Goal: Task Accomplishment & Management: Use online tool/utility

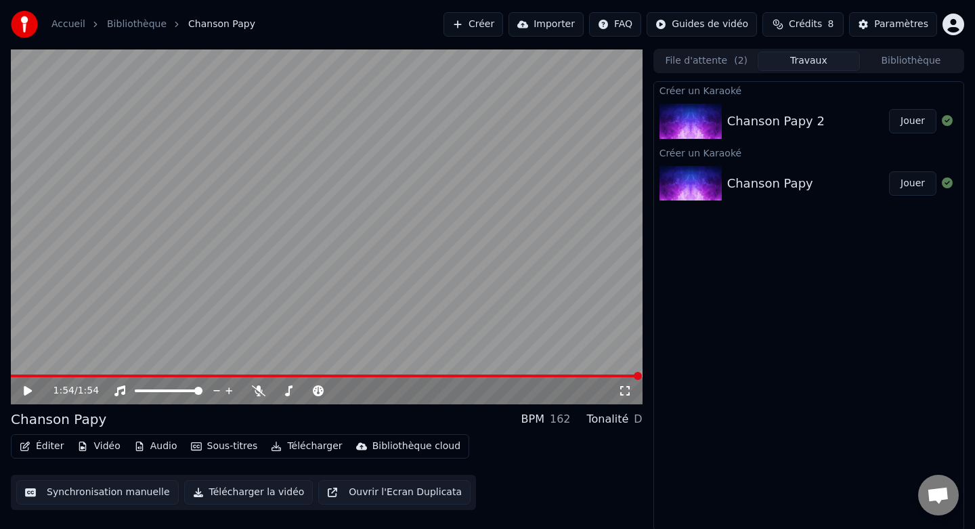
click at [814, 116] on div "Chanson Papy 2" at bounding box center [775, 121] width 97 height 19
click at [900, 122] on button "Jouer" at bounding box center [912, 121] width 47 height 24
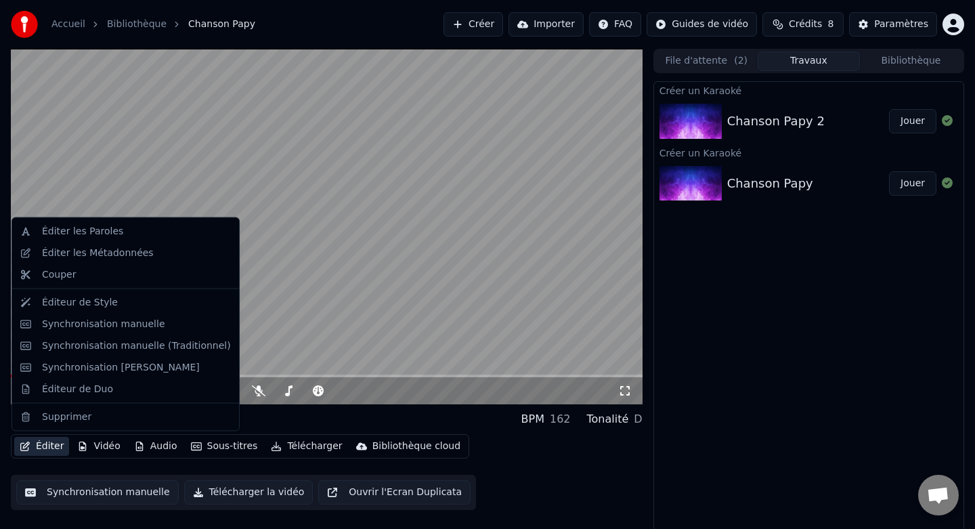
click at [29, 448] on icon "button" at bounding box center [25, 445] width 11 height 9
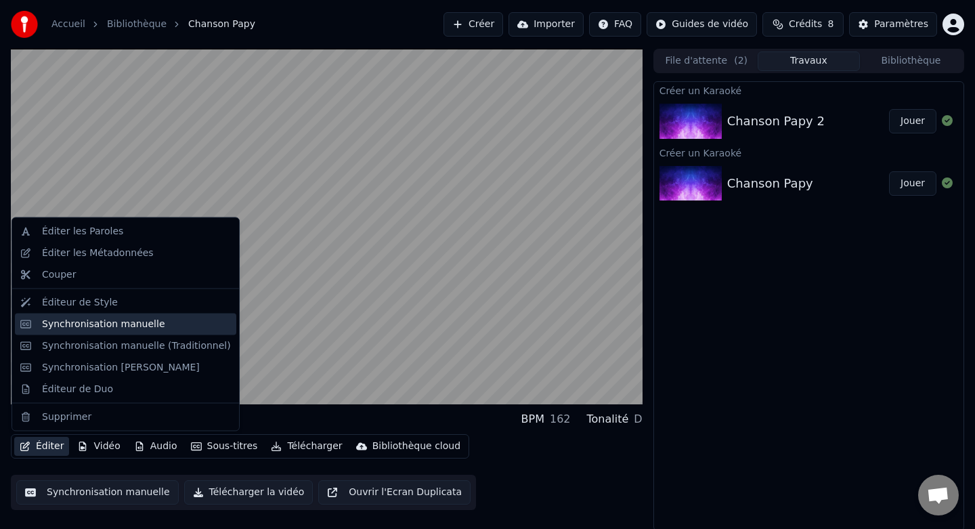
click at [100, 322] on div "Synchronisation manuelle" at bounding box center [103, 324] width 123 height 14
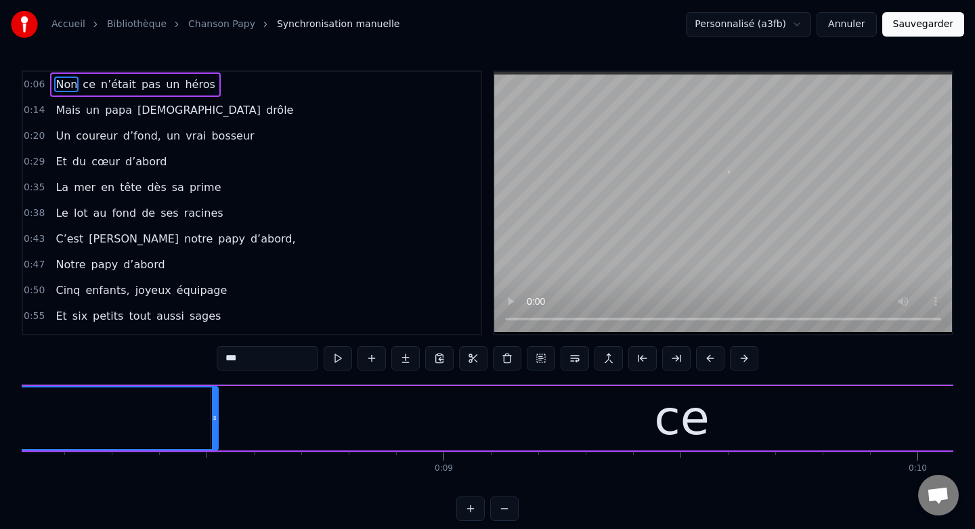
scroll to position [0, 3845]
click at [498, 513] on button at bounding box center [504, 508] width 28 height 24
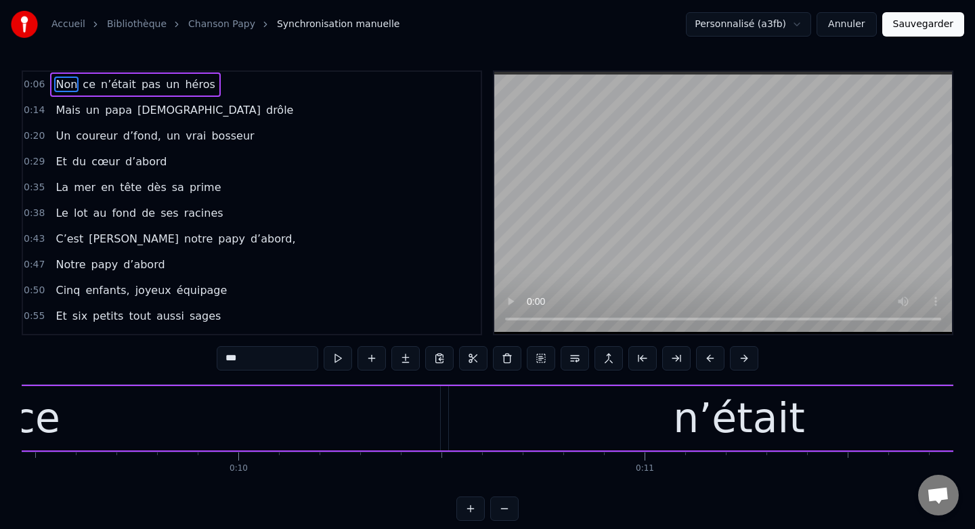
click at [498, 513] on button at bounding box center [504, 508] width 28 height 24
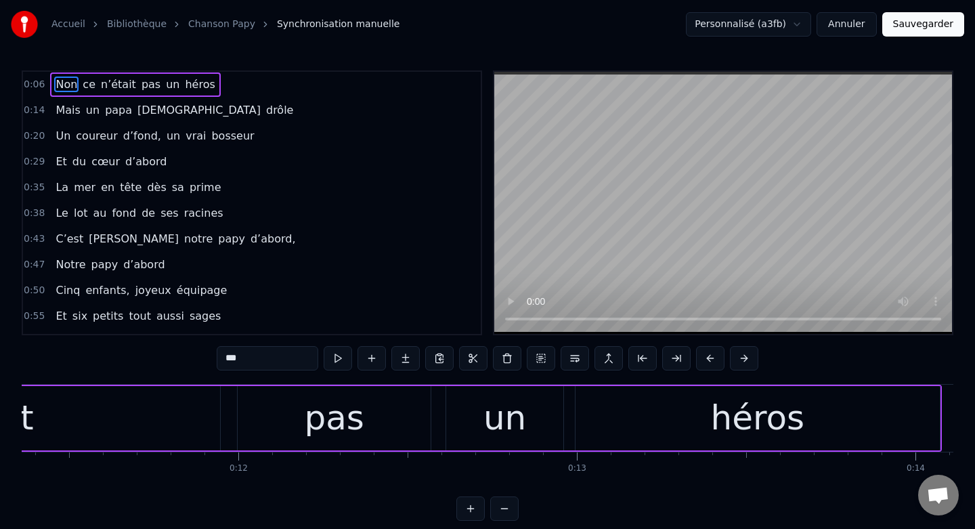
click at [498, 513] on button at bounding box center [504, 508] width 28 height 24
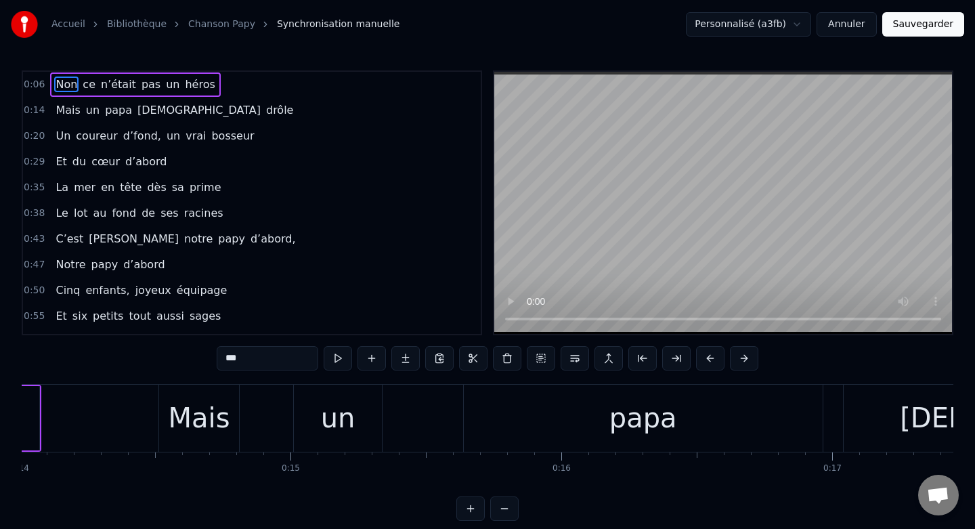
click at [498, 513] on button at bounding box center [504, 508] width 28 height 24
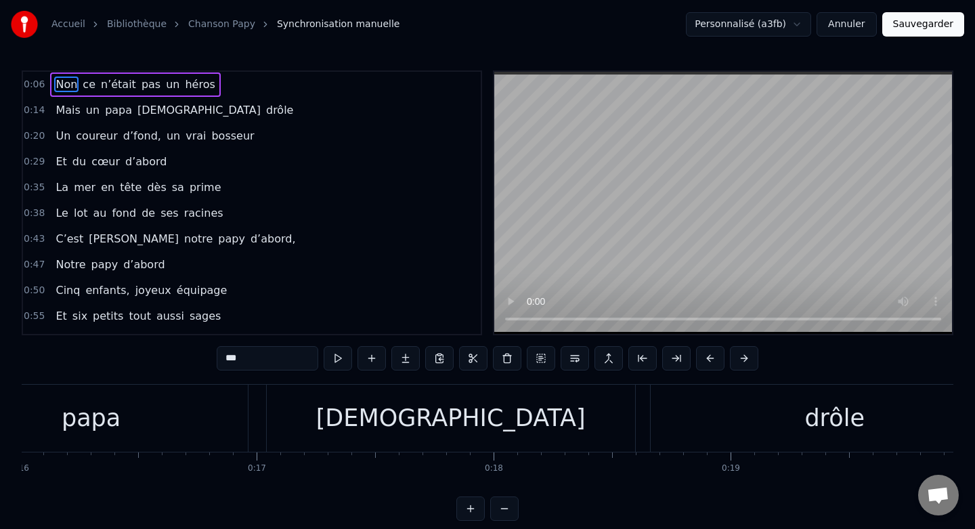
click at [498, 513] on button at bounding box center [504, 508] width 28 height 24
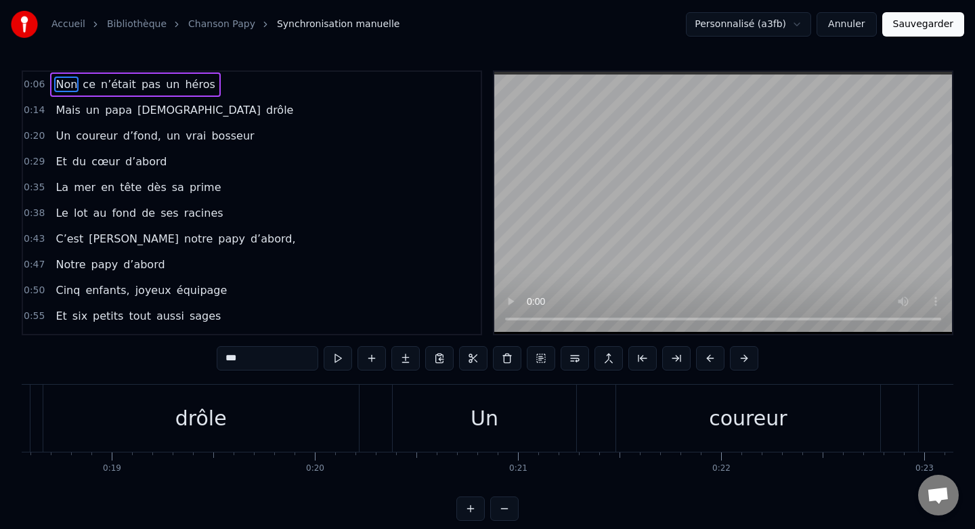
click at [498, 513] on button at bounding box center [504, 508] width 28 height 24
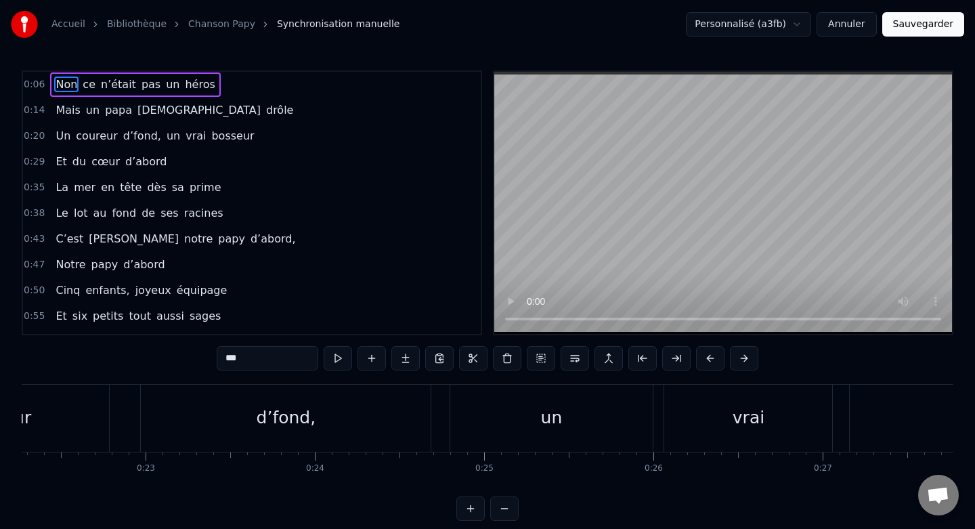
click at [498, 513] on button at bounding box center [504, 508] width 28 height 24
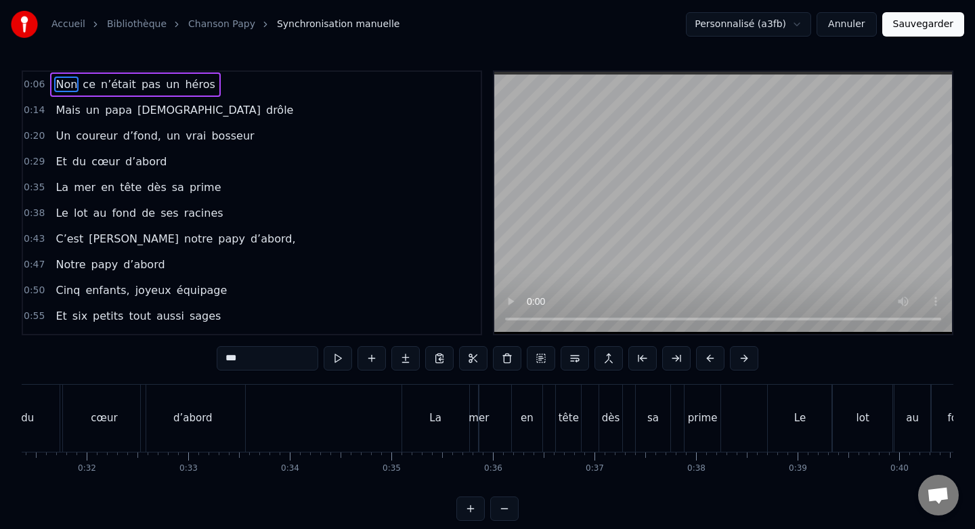
click at [498, 513] on button at bounding box center [504, 508] width 28 height 24
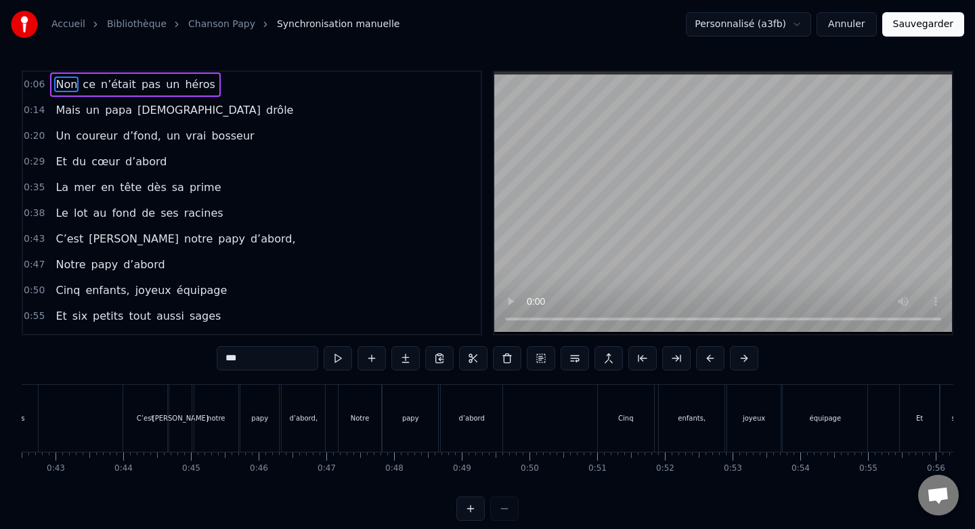
click at [498, 513] on div at bounding box center [487, 508] width 62 height 24
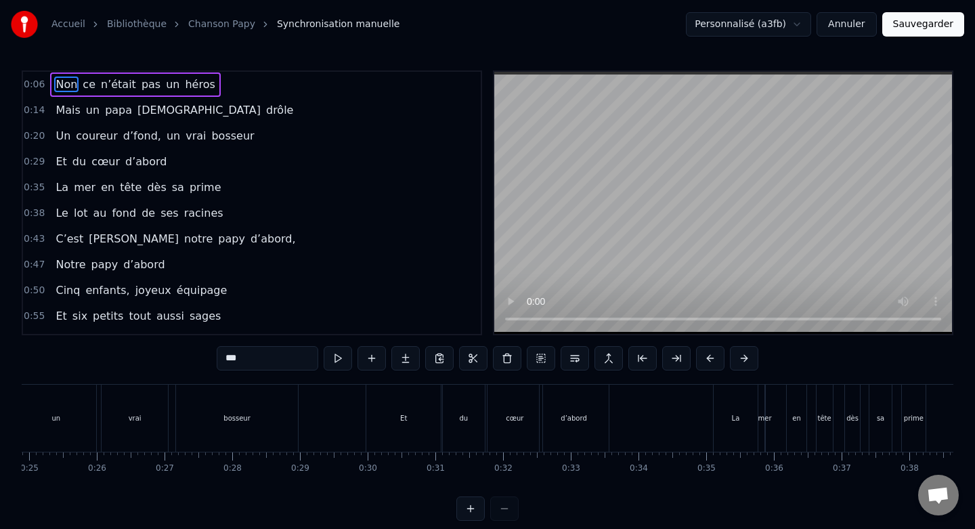
click at [498, 513] on div at bounding box center [487, 508] width 62 height 24
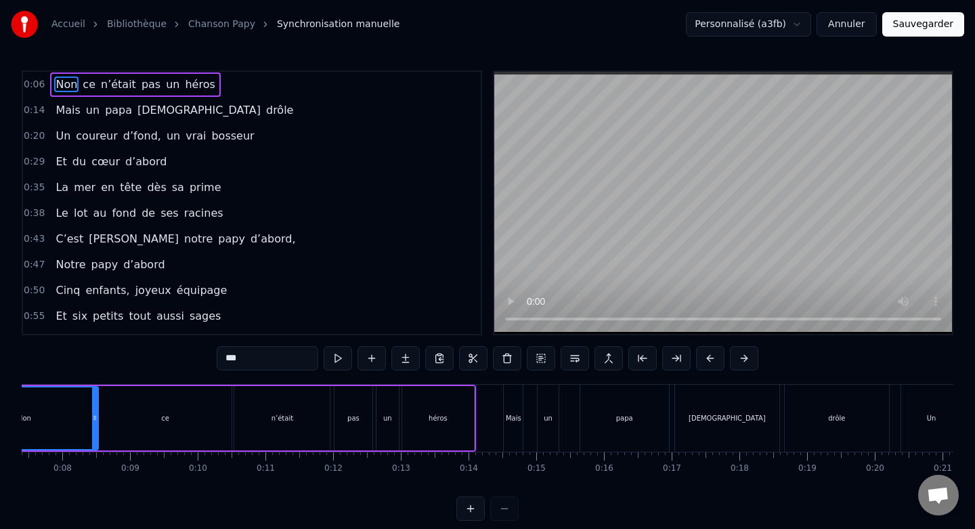
scroll to position [0, 359]
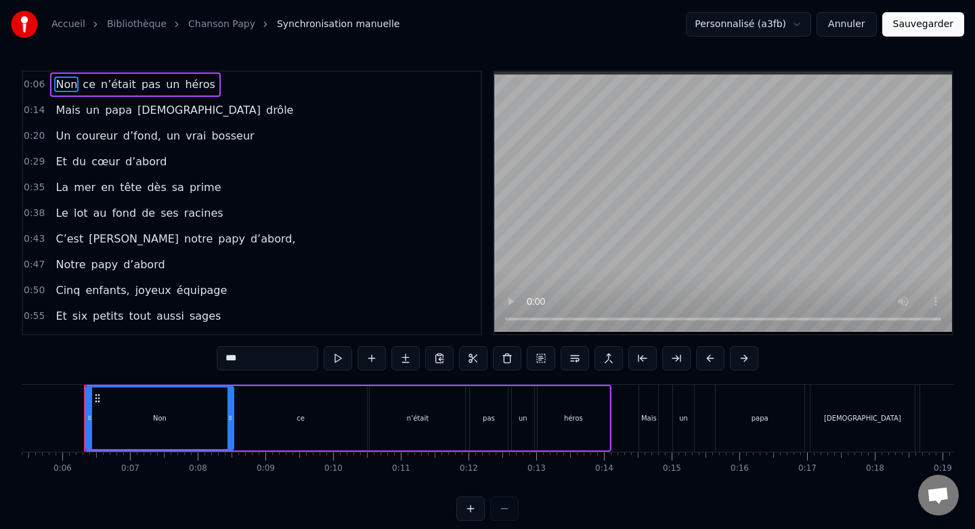
click at [498, 513] on div at bounding box center [487, 508] width 62 height 24
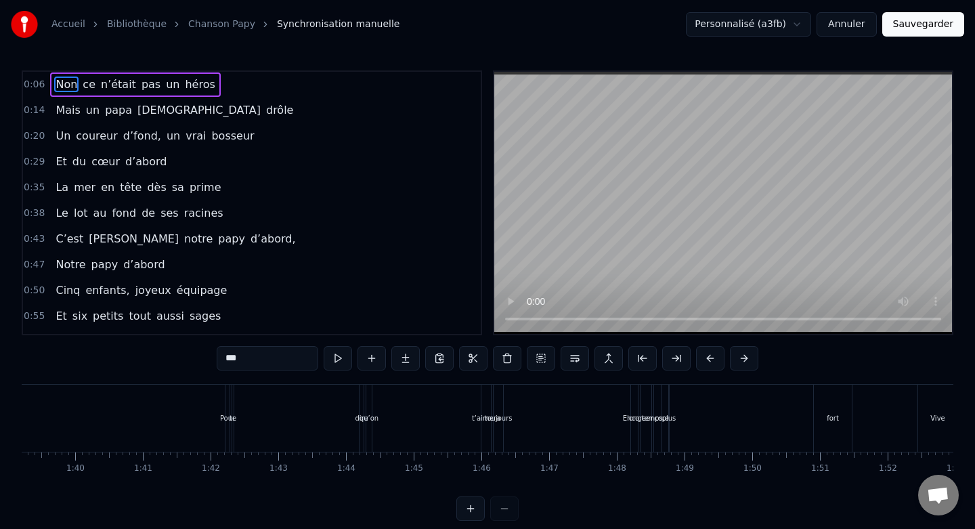
scroll to position [0, 6851]
click at [533, 438] on div "plus" at bounding box center [533, 418] width 1 height 67
type input "****"
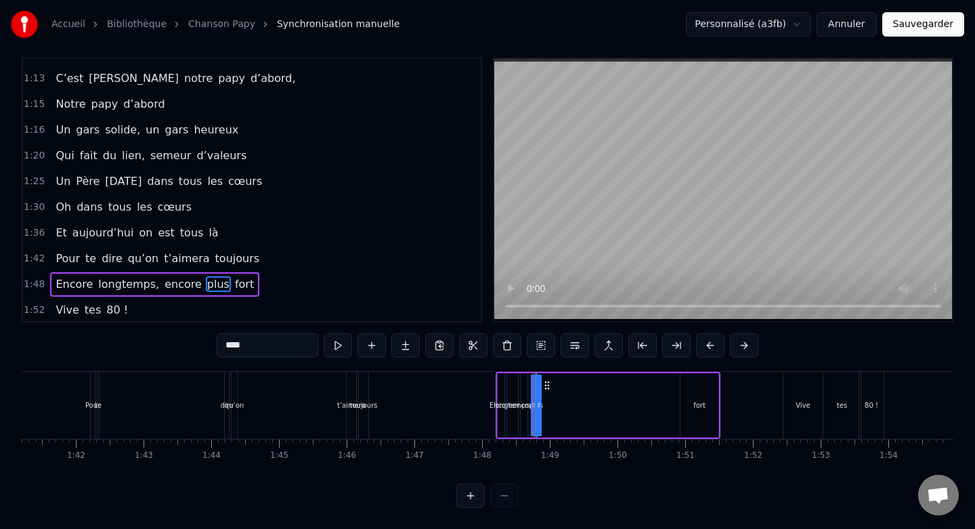
scroll to position [561, 0]
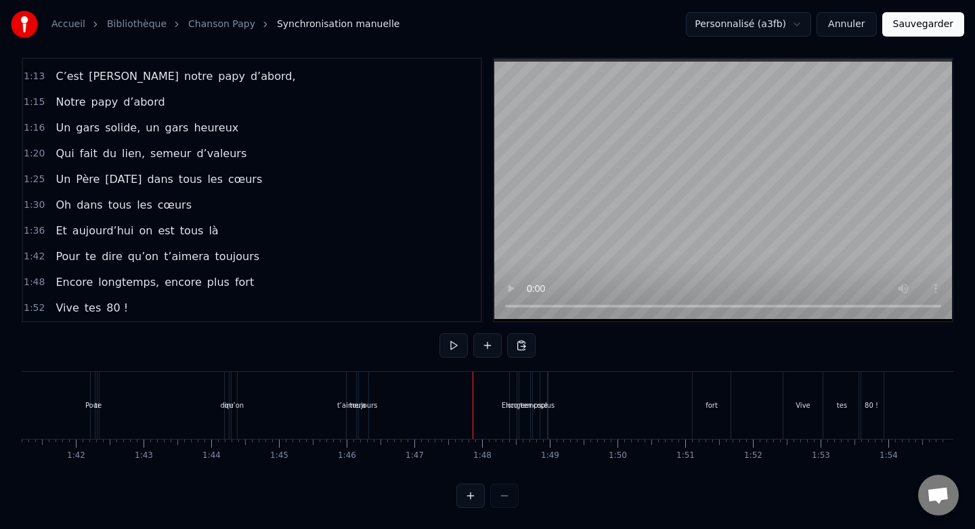
click at [470, 494] on button at bounding box center [470, 495] width 28 height 24
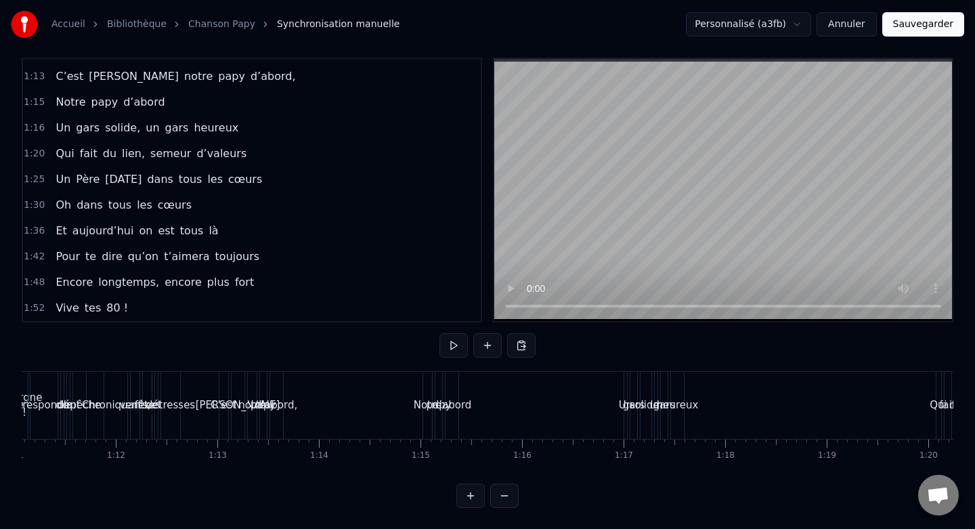
click at [470, 494] on button at bounding box center [470, 495] width 28 height 24
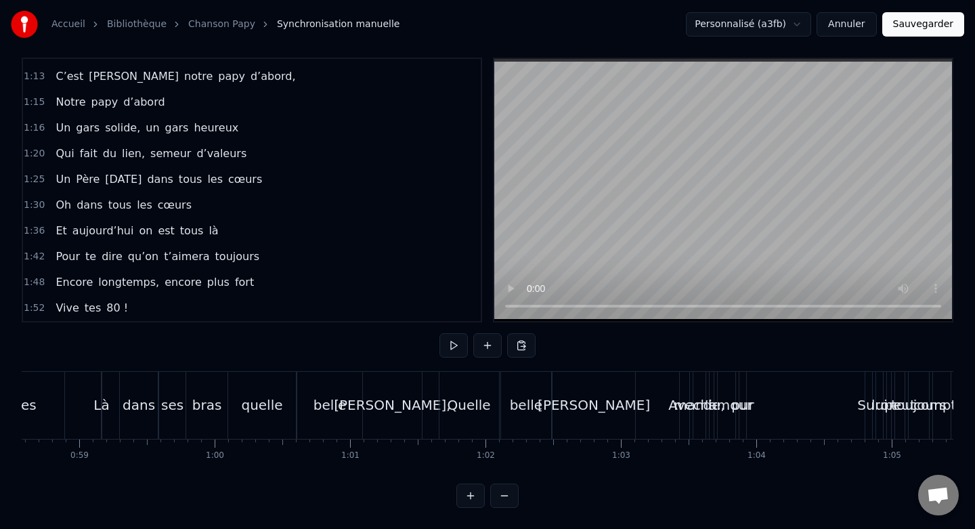
click at [470, 494] on button at bounding box center [470, 495] width 28 height 24
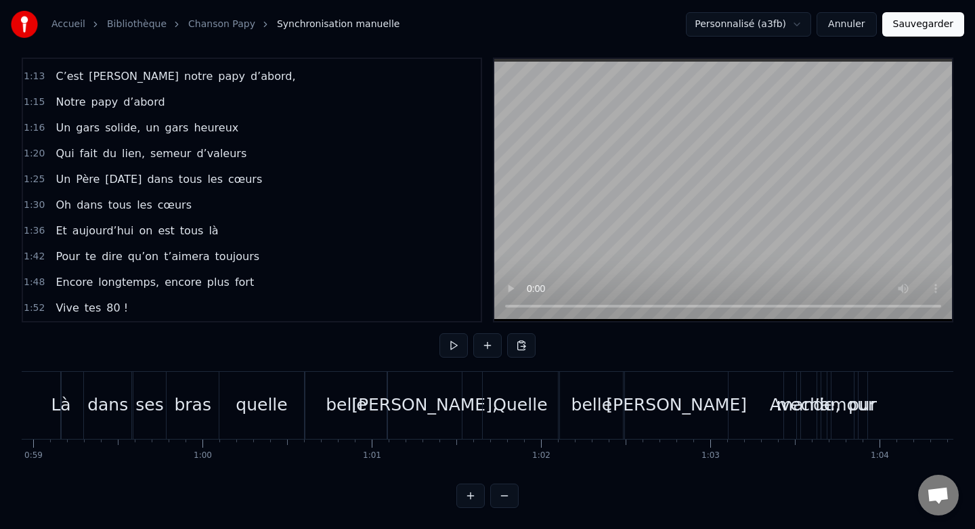
click at [470, 494] on button at bounding box center [470, 495] width 28 height 24
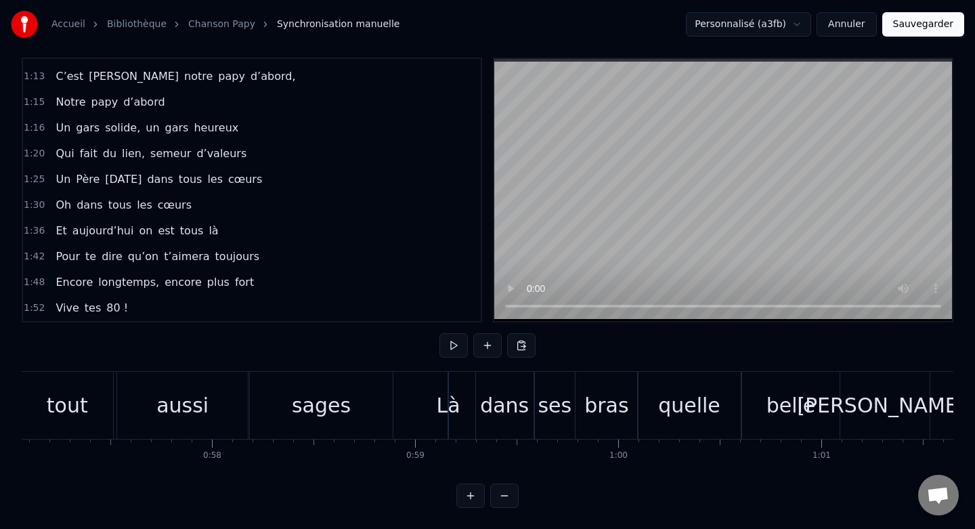
click at [470, 494] on button at bounding box center [470, 495] width 28 height 24
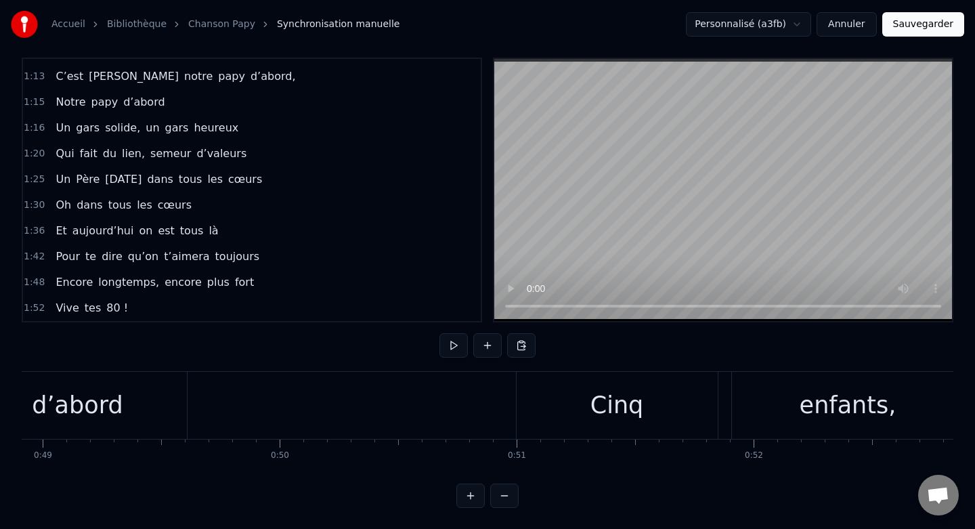
click at [470, 494] on button at bounding box center [470, 495] width 28 height 24
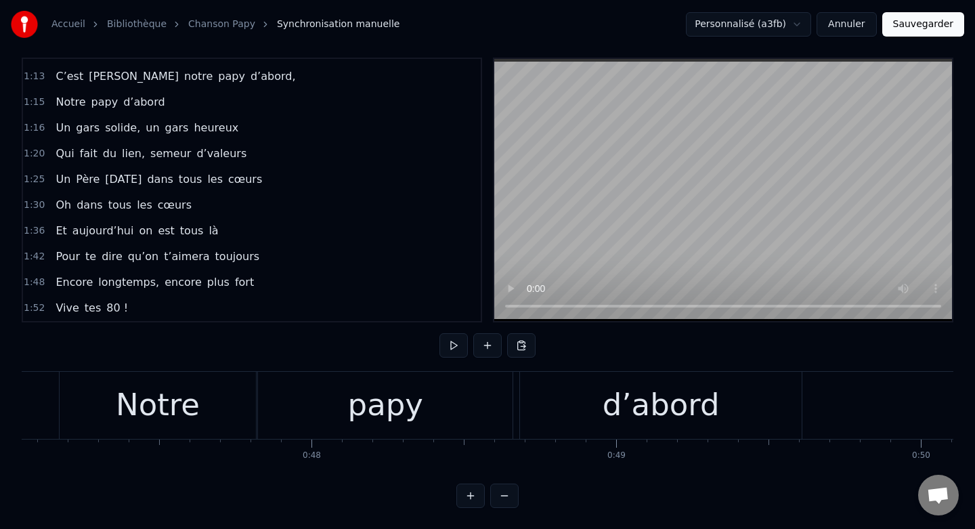
click at [470, 494] on button at bounding box center [470, 495] width 28 height 24
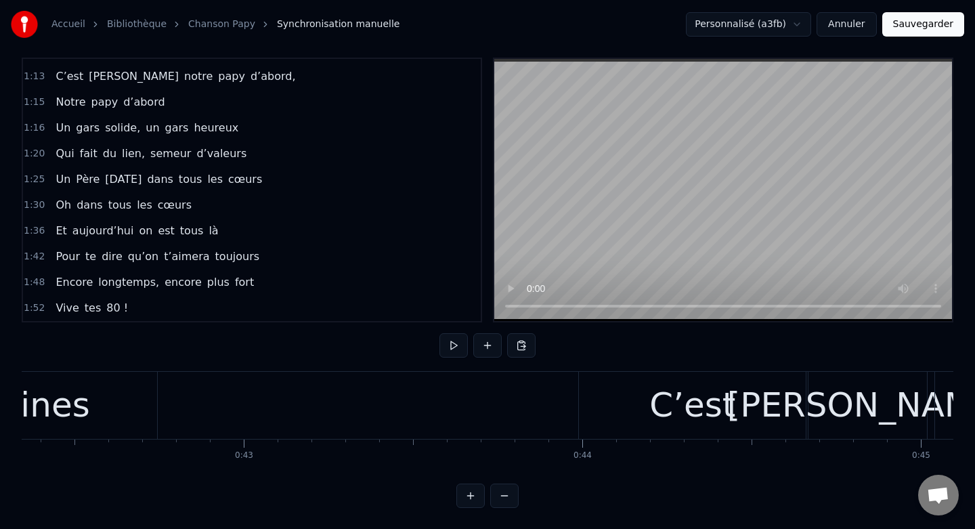
click at [470, 494] on button at bounding box center [470, 495] width 28 height 24
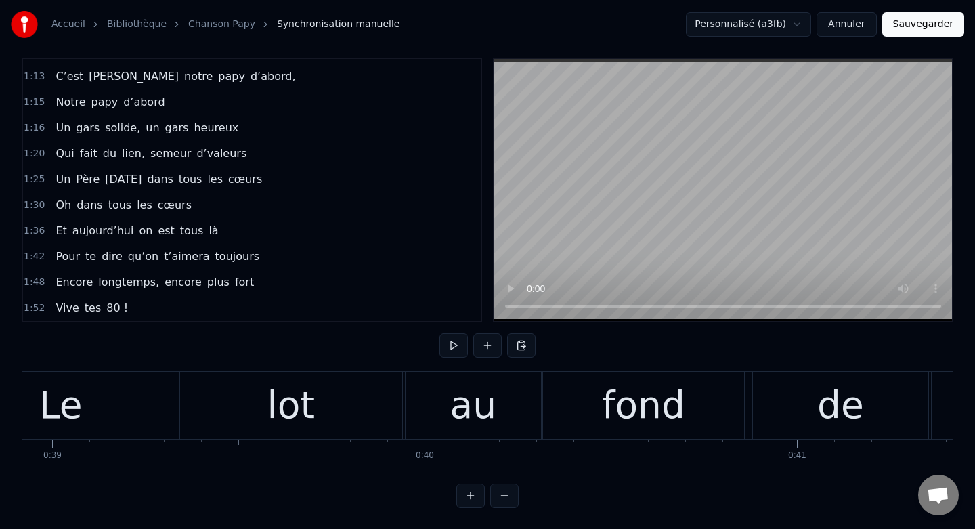
click at [470, 494] on button at bounding box center [470, 495] width 28 height 24
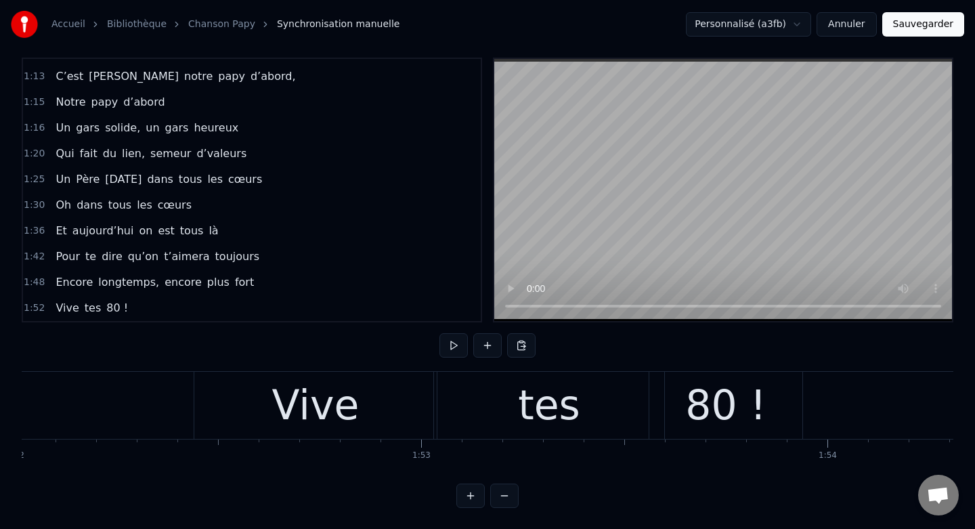
scroll to position [0, 45504]
click at [111, 260] on span "dire" at bounding box center [112, 256] width 24 height 16
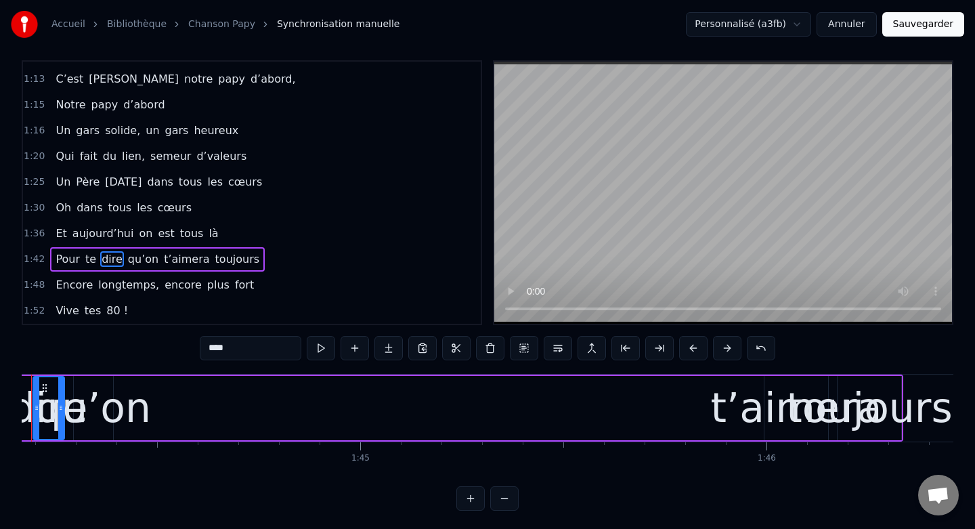
click at [89, 278] on div "Encore longtemps, encore plus fort" at bounding box center [154, 285] width 209 height 24
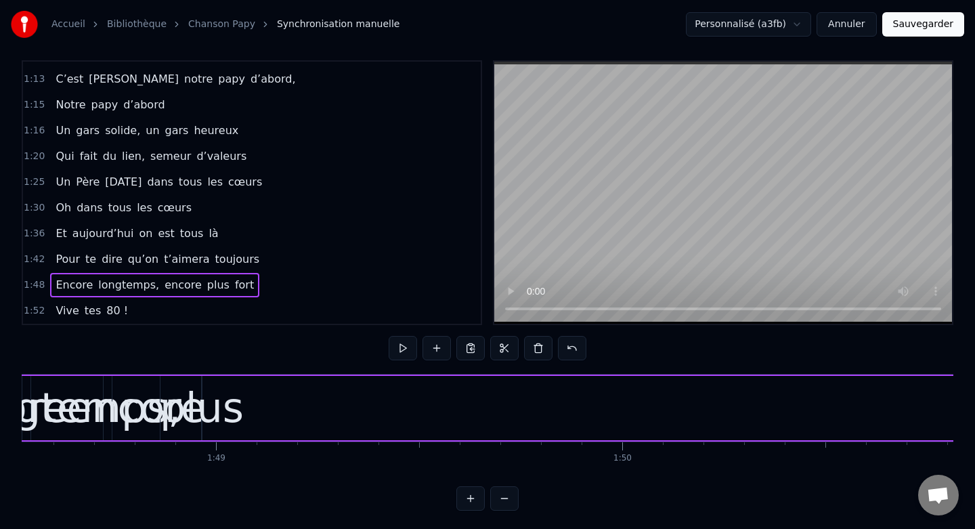
scroll to position [0, 43993]
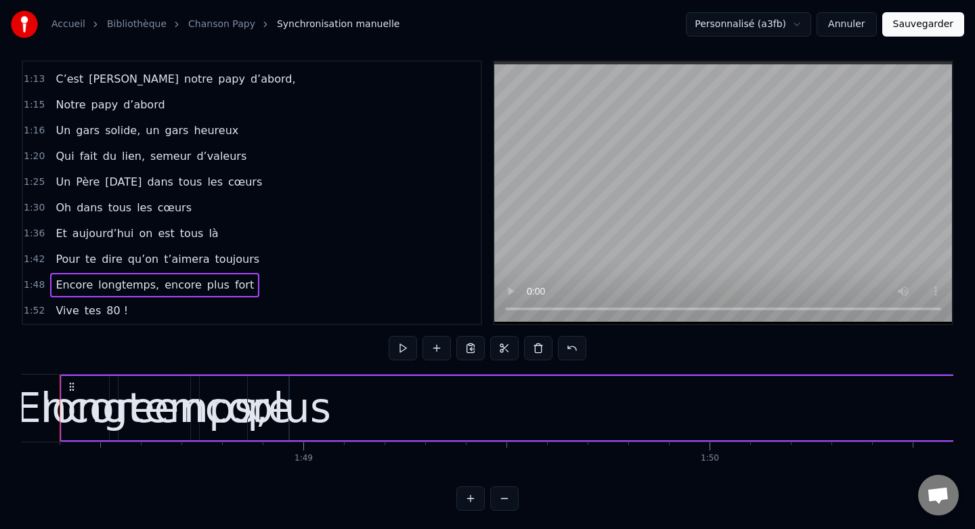
click at [275, 412] on div "plus" at bounding box center [289, 407] width 84 height 61
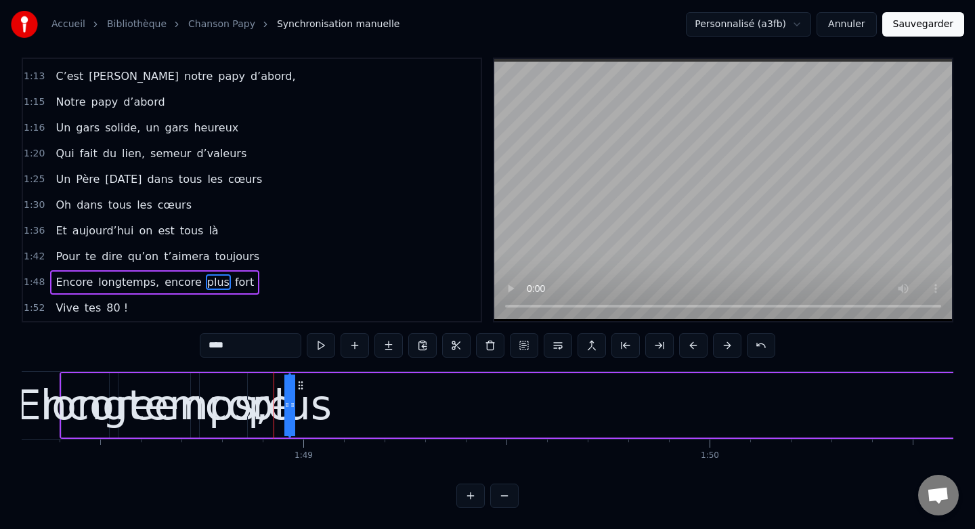
drag, startPoint x: 292, startPoint y: 406, endPoint x: 473, endPoint y: 408, distance: 180.8
click at [473, 408] on div "Encore longtemps, encore plus fort" at bounding box center [727, 405] width 1335 height 67
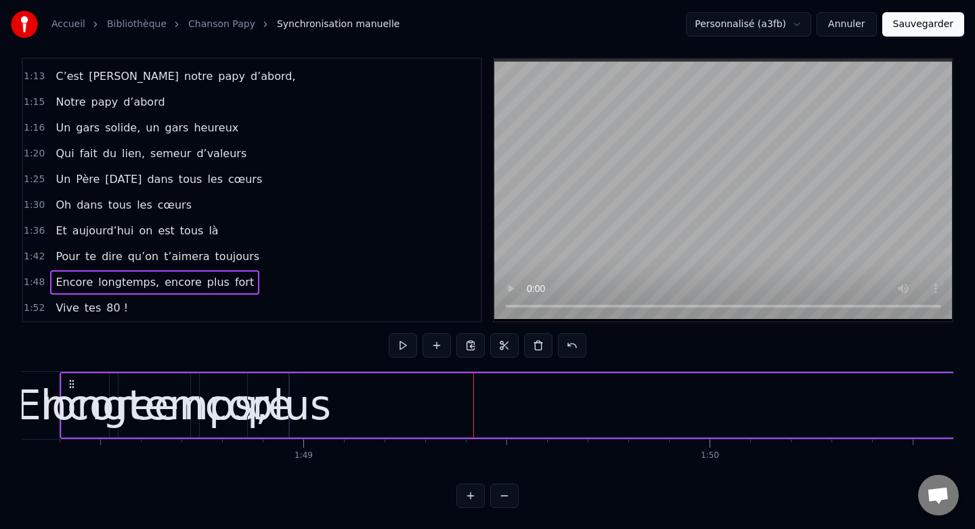
click at [288, 409] on div "plus" at bounding box center [289, 404] width 84 height 61
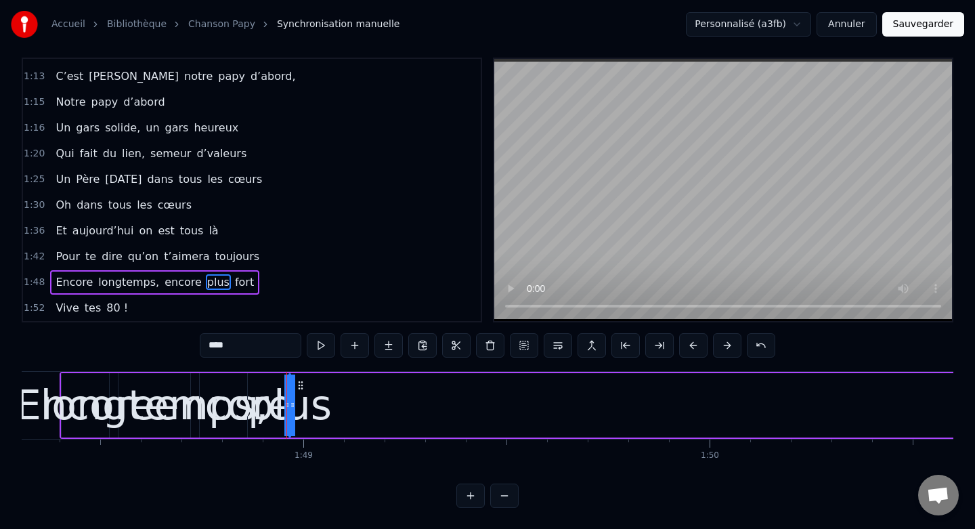
drag, startPoint x: 292, startPoint y: 404, endPoint x: 359, endPoint y: 399, distance: 67.2
click at [359, 399] on div "Encore longtemps, encore plus fort" at bounding box center [727, 405] width 1335 height 67
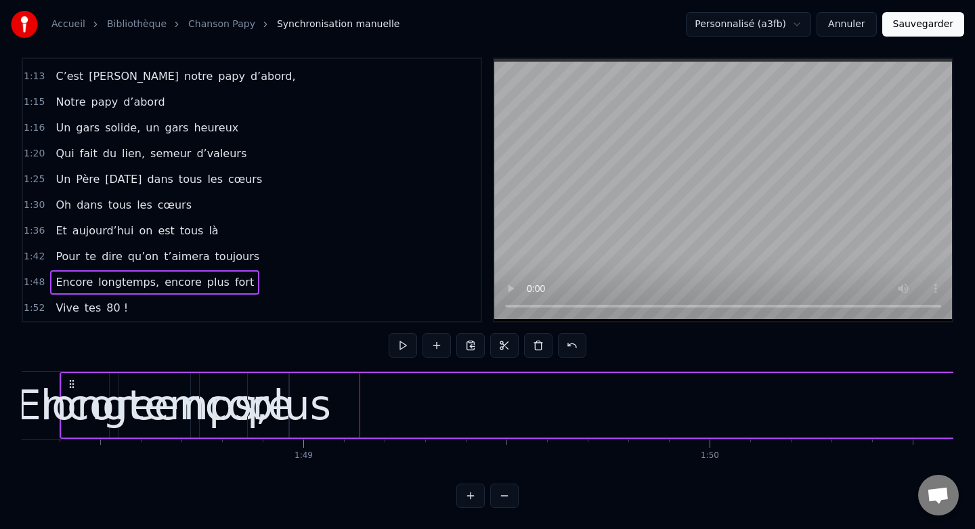
click at [294, 392] on div "plus" at bounding box center [289, 404] width 84 height 61
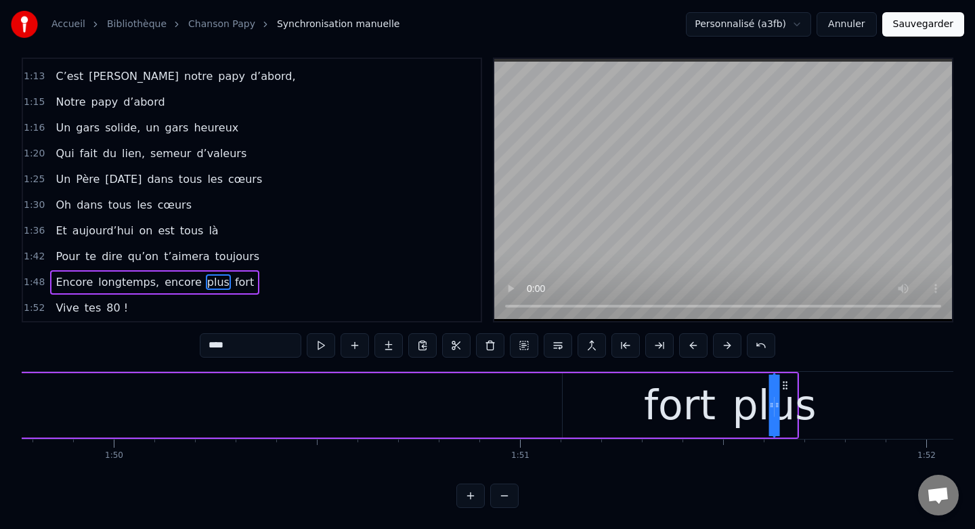
scroll to position [0, 44592]
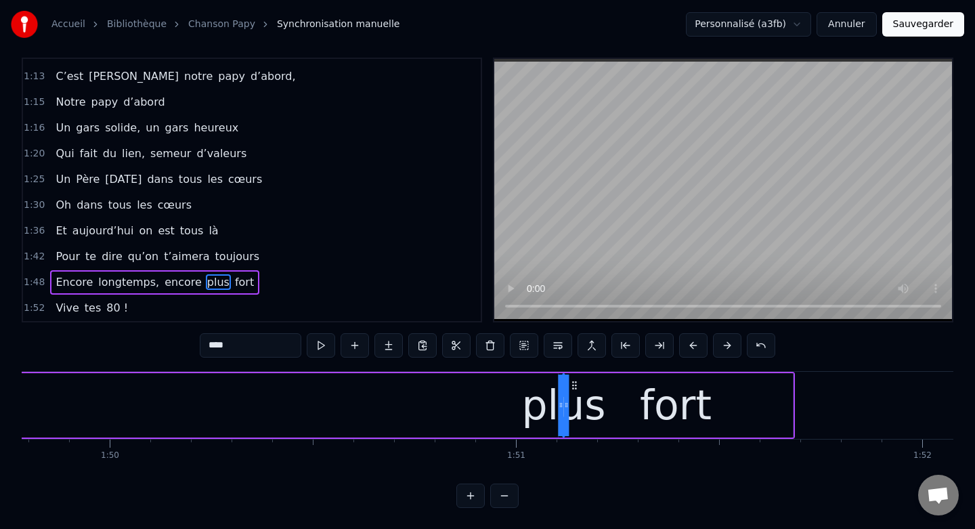
drag, startPoint x: 299, startPoint y: 387, endPoint x: 572, endPoint y: 406, distance: 274.2
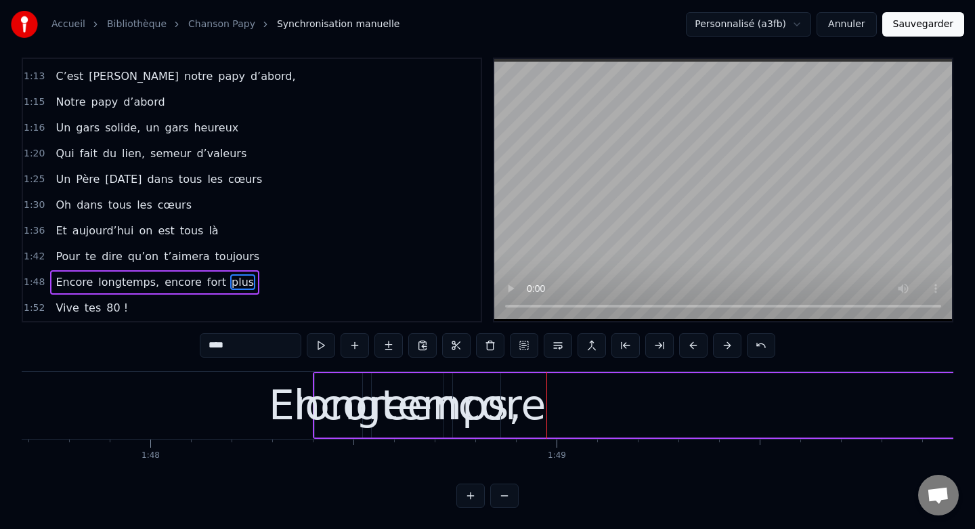
scroll to position [0, 43752]
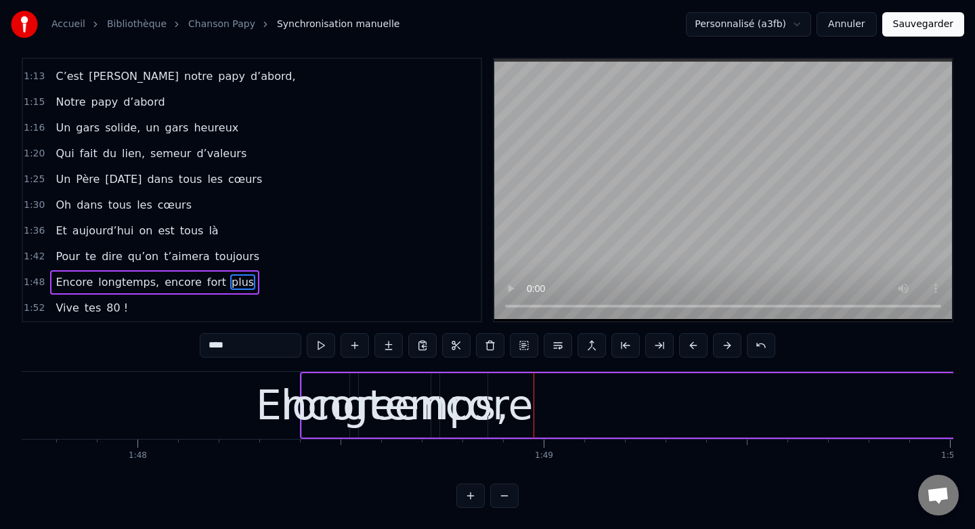
click at [525, 409] on div "Encore longtemps, encore fort plus" at bounding box center [967, 405] width 1335 height 67
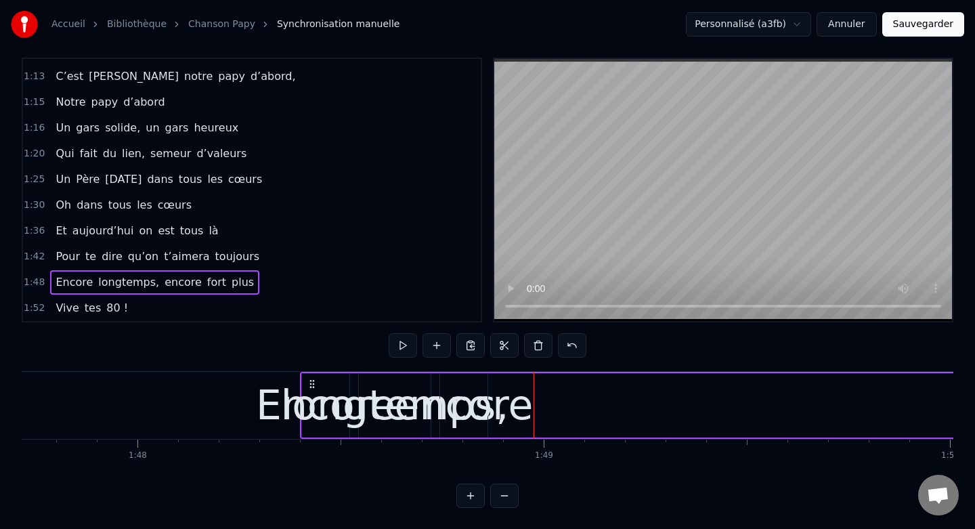
click at [504, 407] on div "encore" at bounding box center [464, 404] width 139 height 61
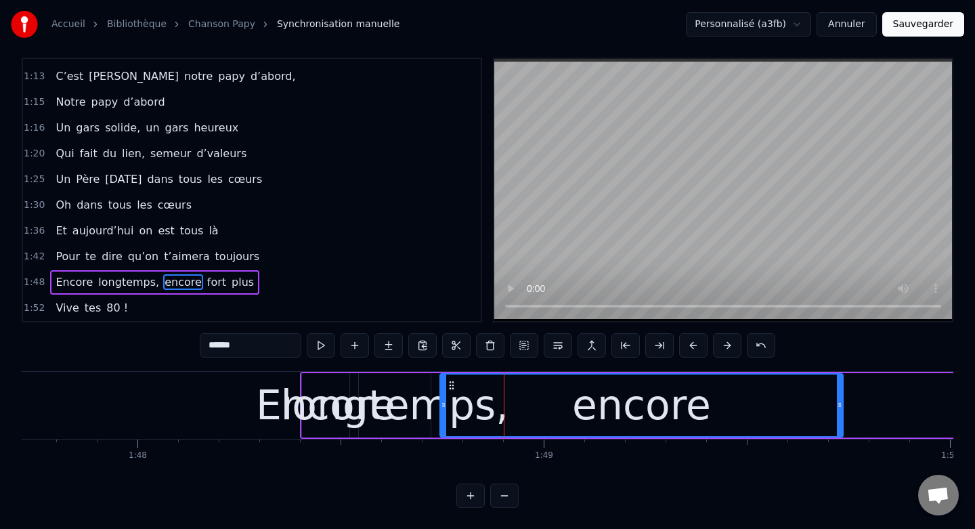
drag, startPoint x: 486, startPoint y: 397, endPoint x: 843, endPoint y: 391, distance: 356.8
click at [843, 391] on div "encore" at bounding box center [641, 405] width 404 height 64
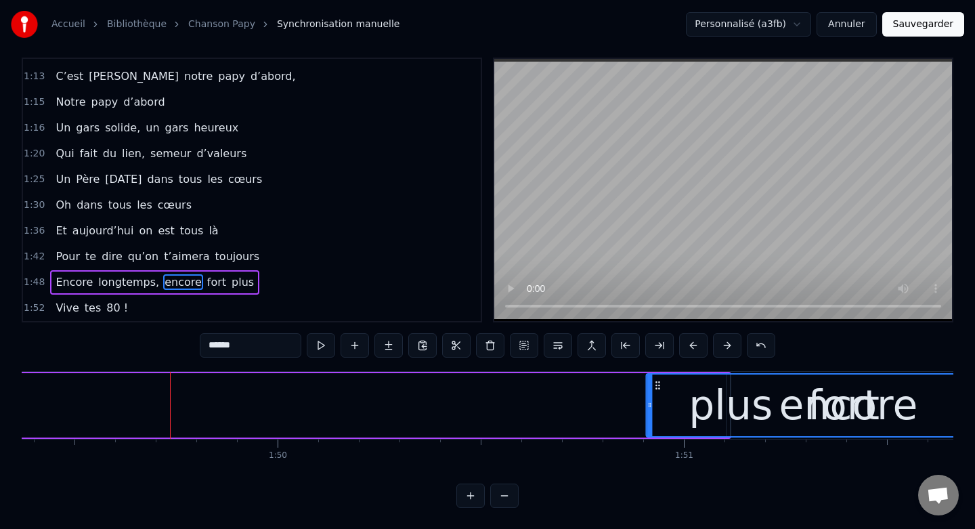
scroll to position [0, 44426]
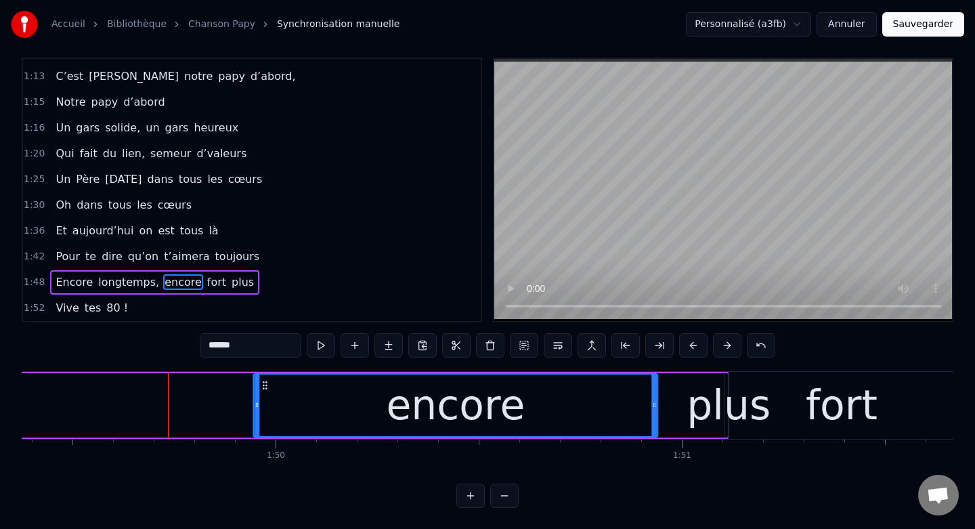
drag, startPoint x: 451, startPoint y: 385, endPoint x: 265, endPoint y: 403, distance: 186.4
click at [265, 403] on div "encore" at bounding box center [455, 405] width 403 height 62
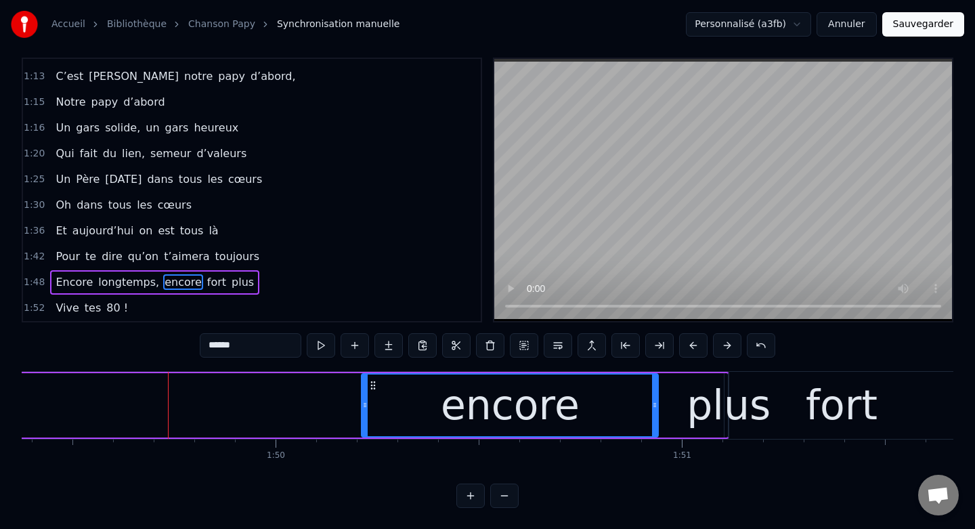
drag, startPoint x: 258, startPoint y: 402, endPoint x: 366, endPoint y: 410, distance: 107.9
click at [366, 410] on div at bounding box center [364, 405] width 5 height 62
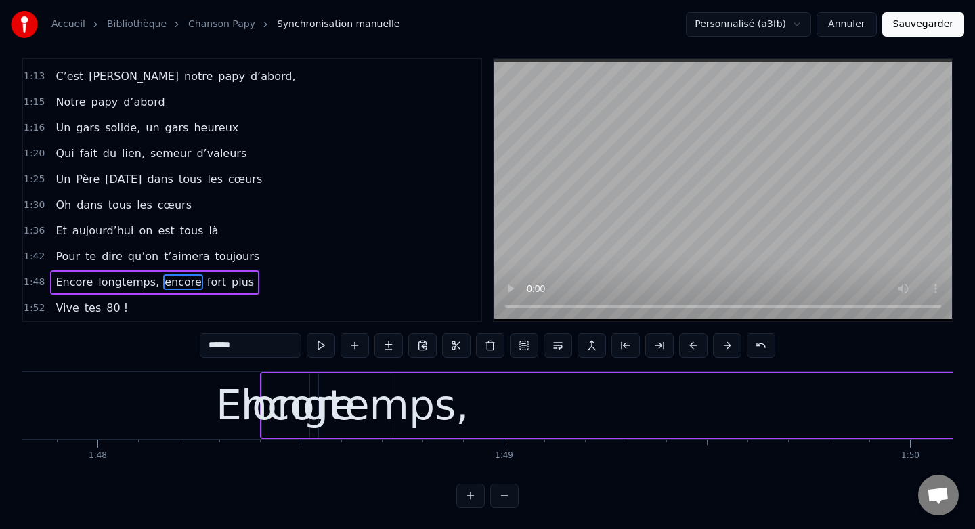
scroll to position [0, 43788]
click at [362, 420] on div "longtemps," at bounding box center [359, 404] width 228 height 61
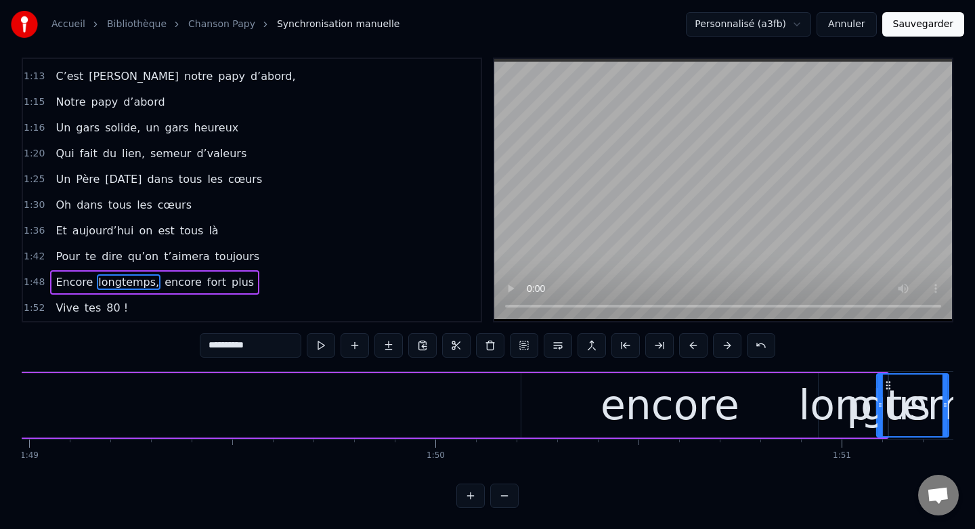
scroll to position [0, 44292]
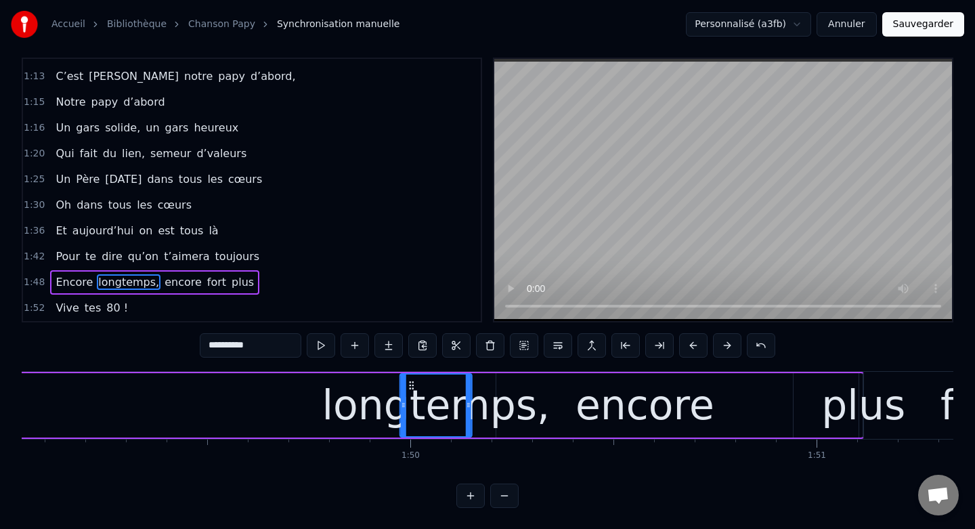
drag, startPoint x: 335, startPoint y: 384, endPoint x: 412, endPoint y: 358, distance: 80.7
click at [412, 358] on div "0:06 Non ce n’était pas un héros 0:14 Mais un papa sacrément drôle 0:20 Un cour…" at bounding box center [488, 283] width 932 height 450
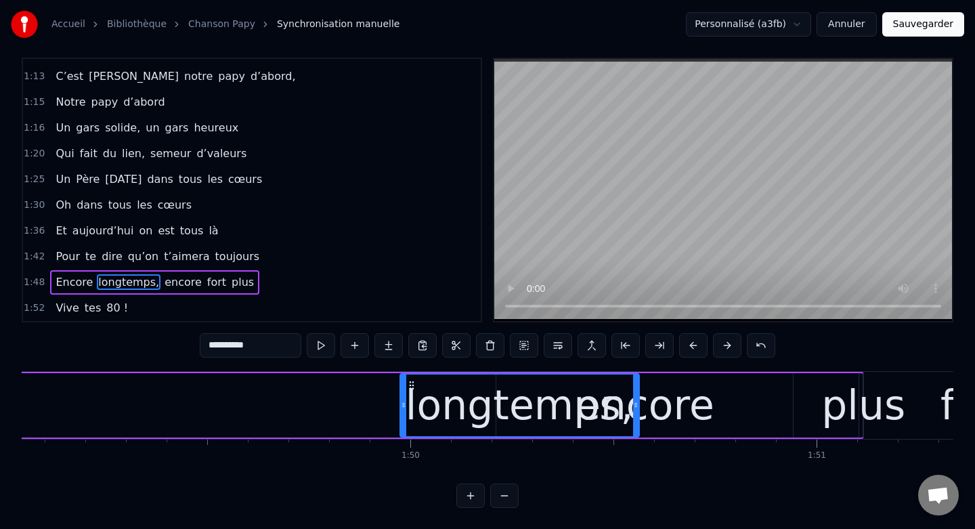
drag, startPoint x: 466, startPoint y: 403, endPoint x: 634, endPoint y: 420, distance: 168.8
click at [634, 420] on div at bounding box center [635, 405] width 5 height 62
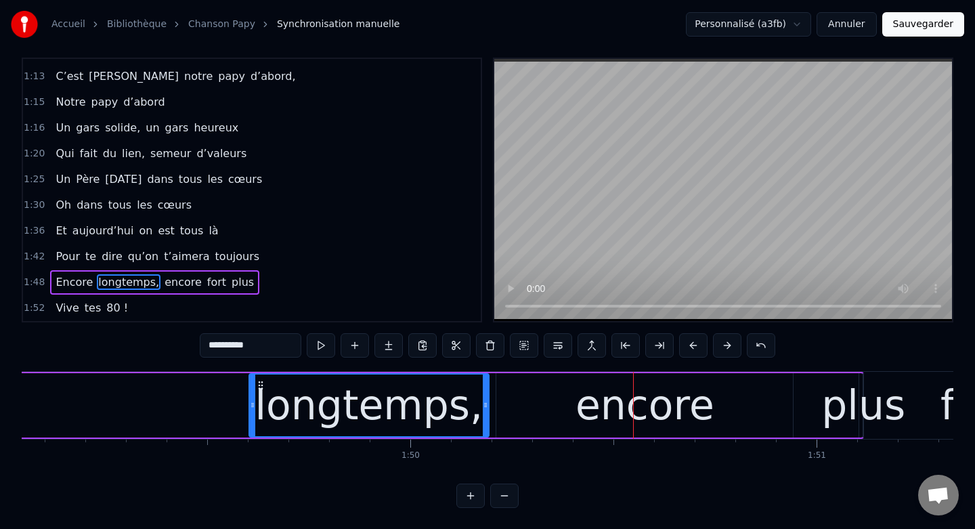
drag, startPoint x: 412, startPoint y: 384, endPoint x: 261, endPoint y: 375, distance: 151.2
click at [261, 375] on div "longtemps," at bounding box center [369, 405] width 238 height 62
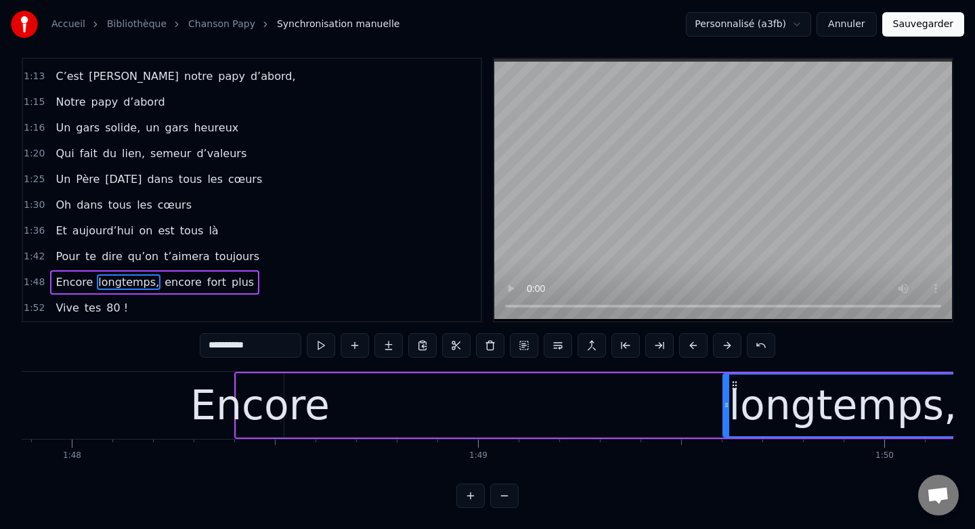
scroll to position [0, 43837]
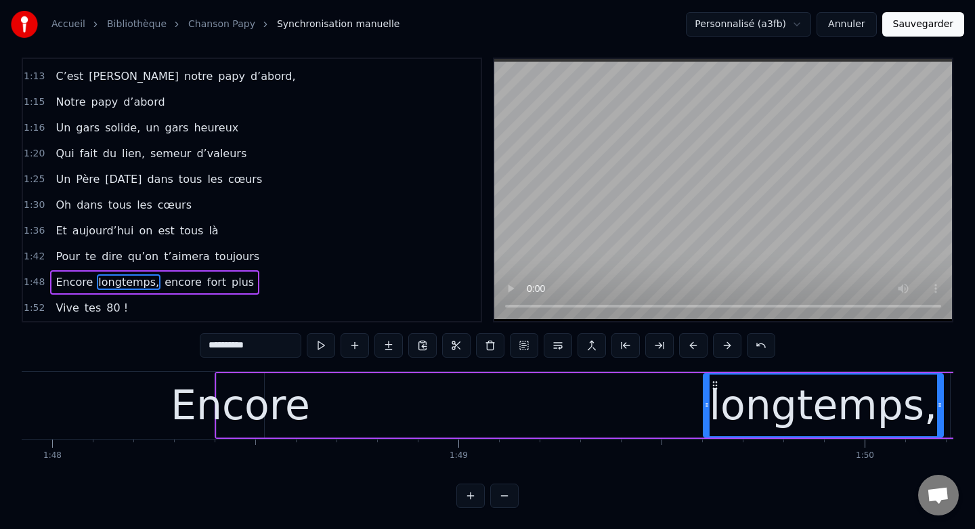
click at [219, 401] on div "Encore" at bounding box center [240, 404] width 139 height 61
type input "******"
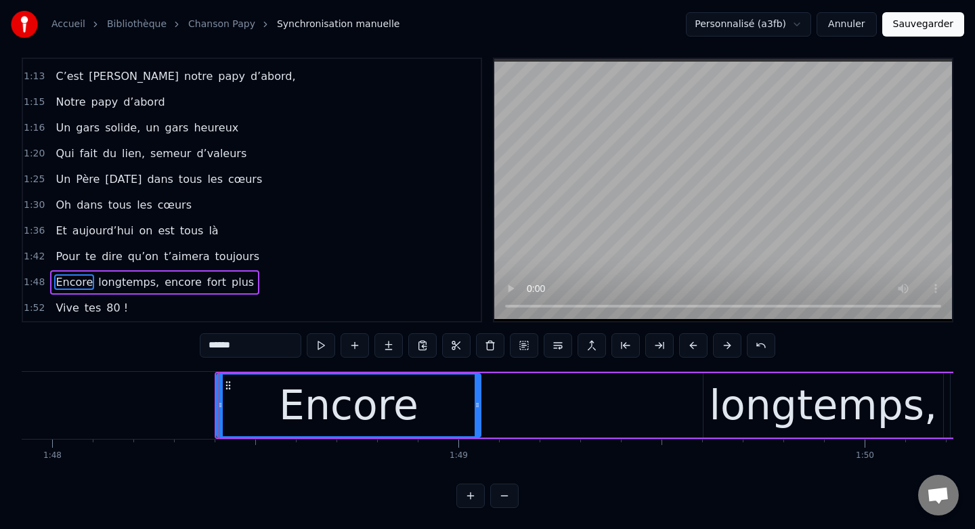
drag, startPoint x: 260, startPoint y: 403, endPoint x: 481, endPoint y: 405, distance: 221.4
click at [480, 405] on icon at bounding box center [477, 404] width 5 height 11
click at [215, 400] on icon at bounding box center [216, 404] width 5 height 11
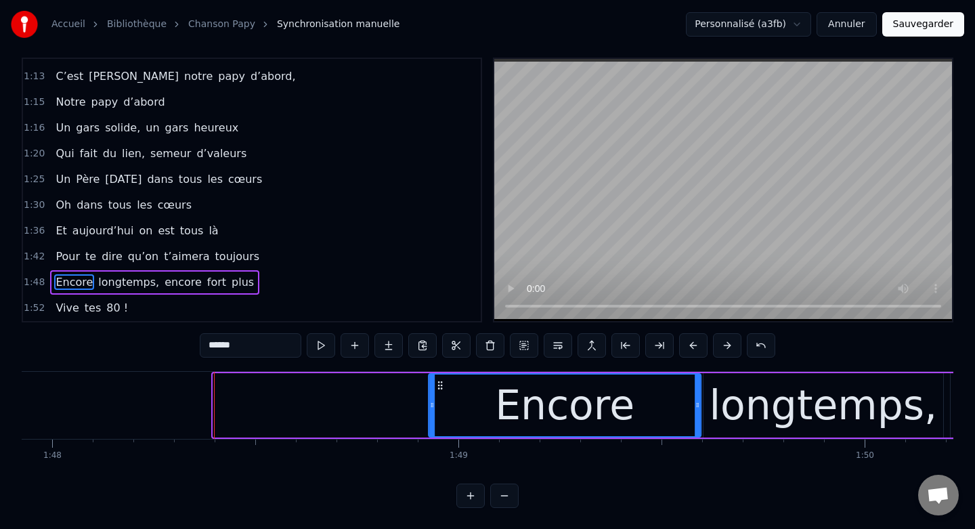
drag, startPoint x: 223, startPoint y: 386, endPoint x: 438, endPoint y: 393, distance: 215.4
click at [438, 393] on div "Encore" at bounding box center [564, 405] width 271 height 62
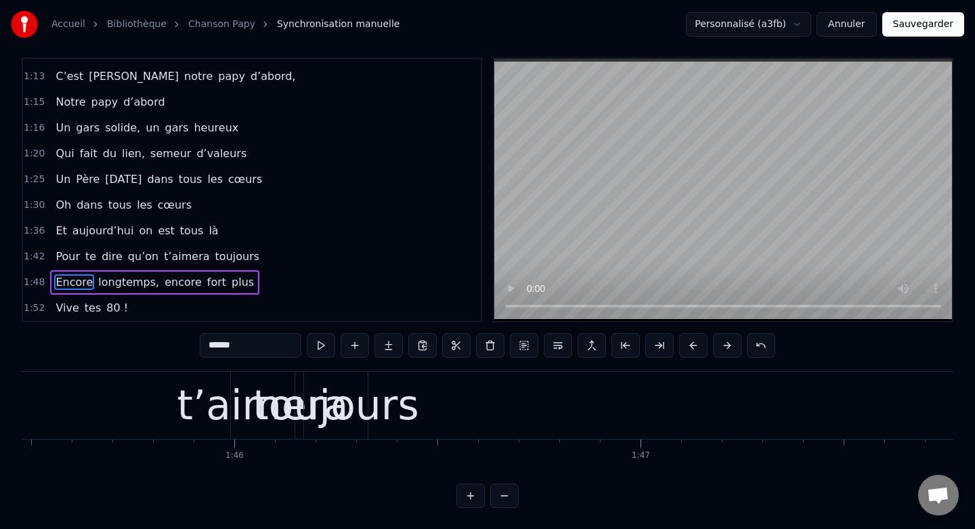
scroll to position [0, 42876]
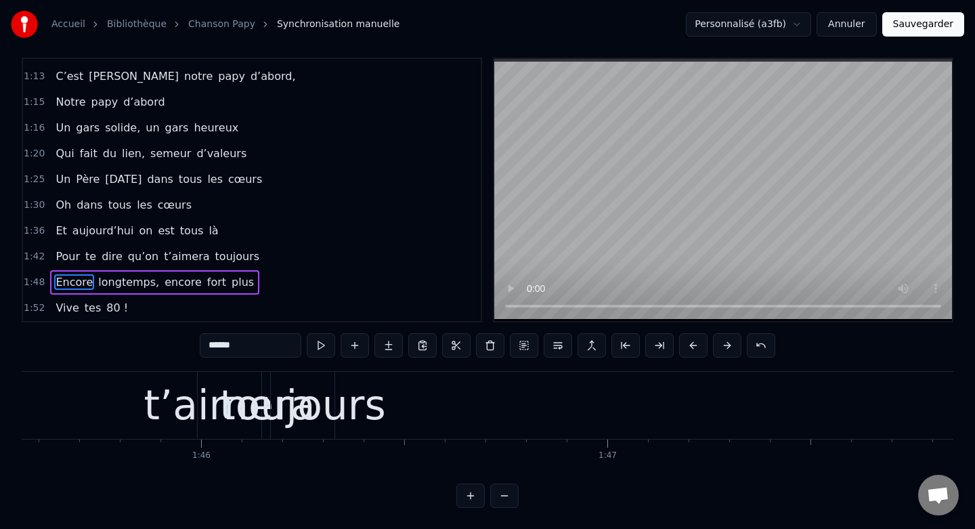
click at [35, 258] on span "1:42" at bounding box center [34, 257] width 21 height 14
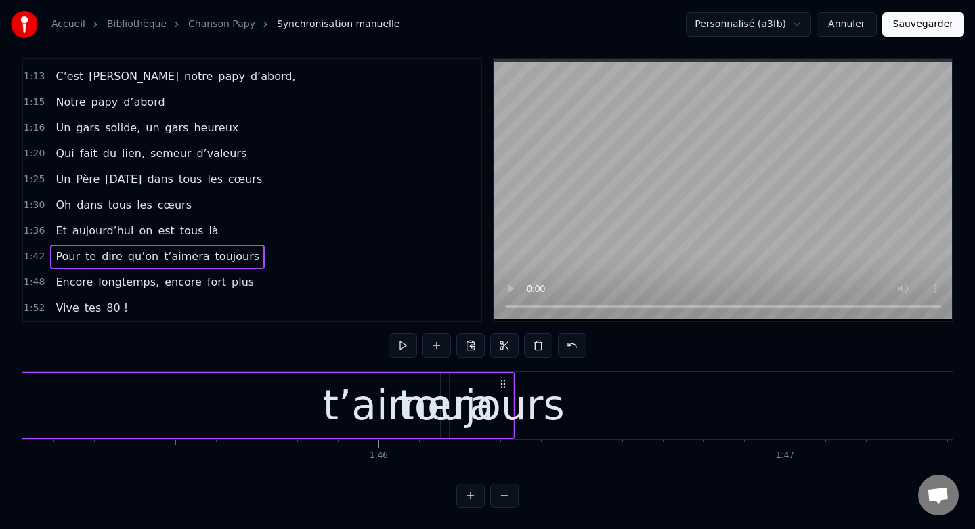
scroll to position [0, 42704]
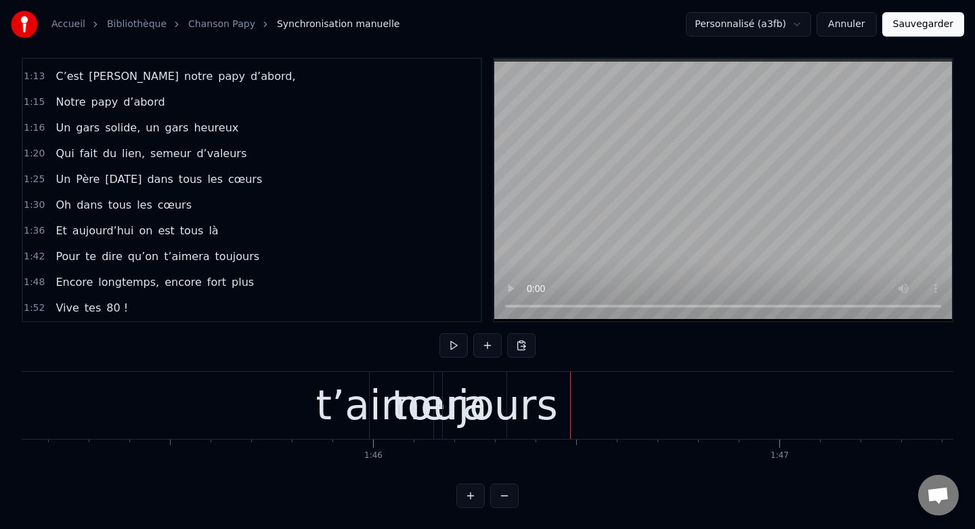
click at [475, 402] on div "toujours" at bounding box center [474, 404] width 167 height 61
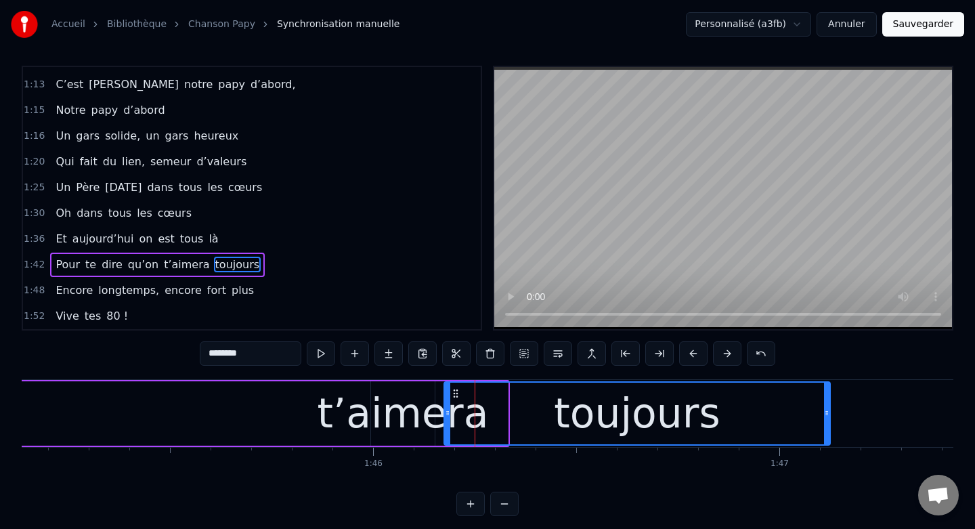
drag, startPoint x: 505, startPoint y: 411, endPoint x: 831, endPoint y: 401, distance: 326.4
click at [829, 401] on div at bounding box center [826, 413] width 5 height 62
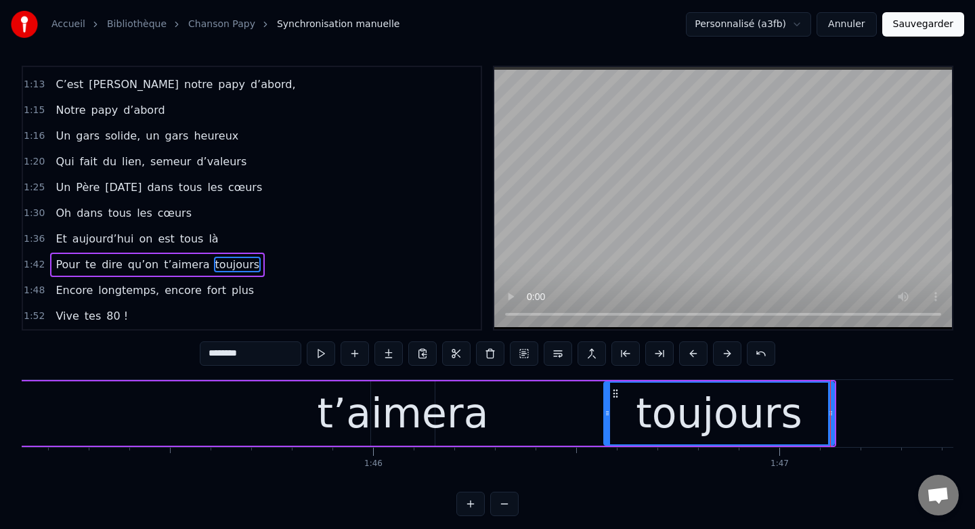
drag, startPoint x: 447, startPoint y: 412, endPoint x: 607, endPoint y: 422, distance: 160.0
click at [607, 422] on div at bounding box center [607, 413] width 5 height 62
click at [415, 414] on div "t’aimera" at bounding box center [403, 412] width 171 height 61
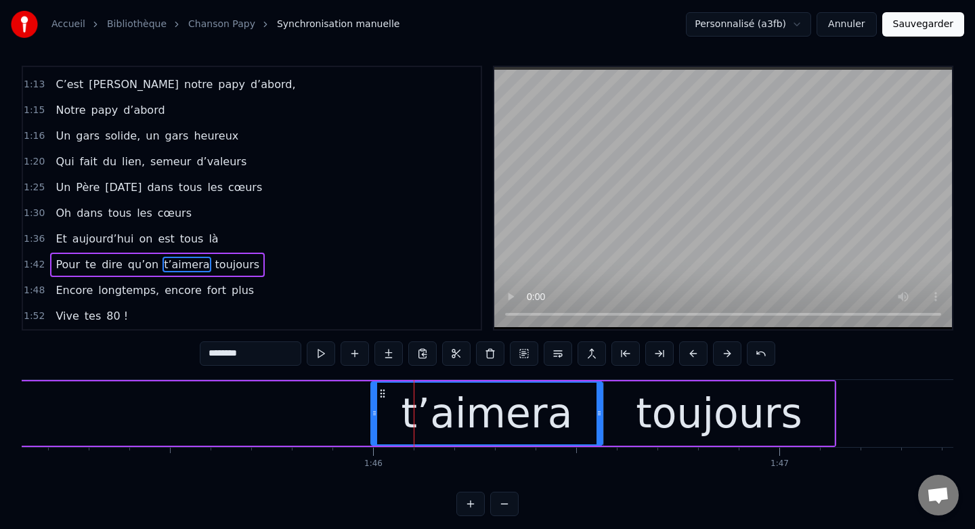
drag, startPoint x: 431, startPoint y: 415, endPoint x: 598, endPoint y: 425, distance: 168.2
click at [598, 425] on div at bounding box center [598, 413] width 5 height 62
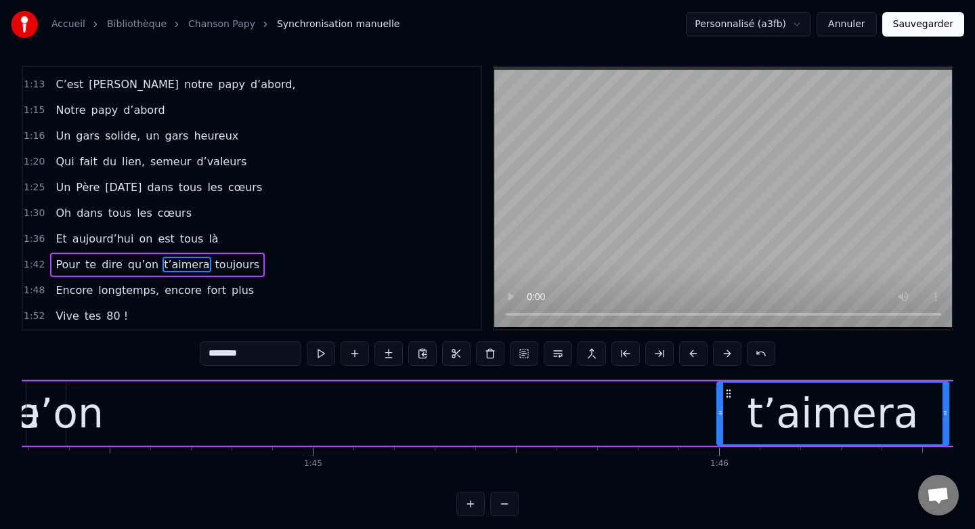
click at [73, 417] on div "qu’on" at bounding box center [45, 412] width 115 height 61
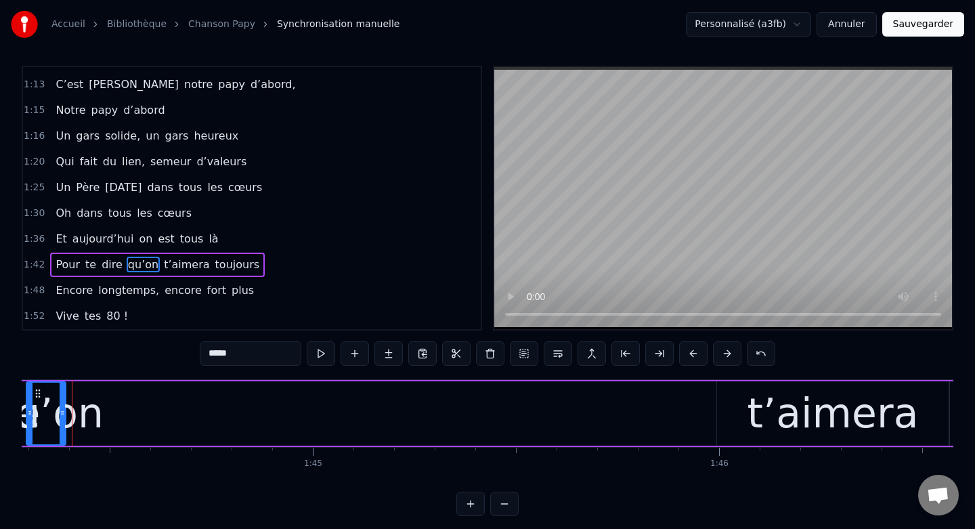
scroll to position [0, 42341]
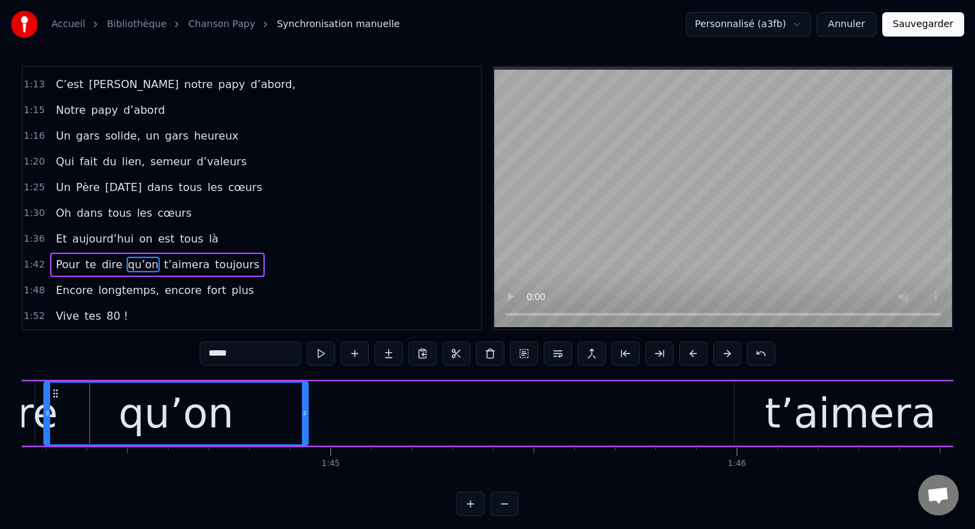
drag, startPoint x: 82, startPoint y: 418, endPoint x: 305, endPoint y: 414, distance: 222.8
click at [305, 414] on div at bounding box center [304, 413] width 5 height 62
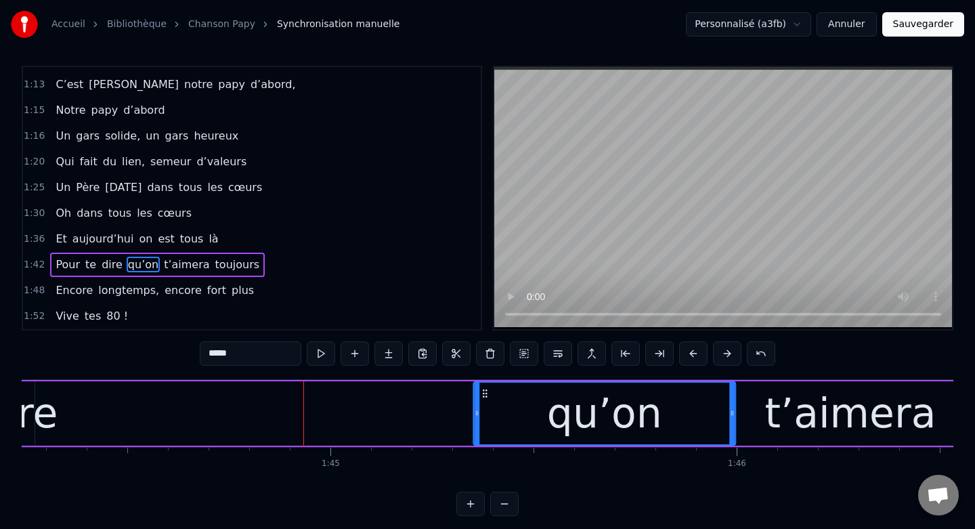
drag, startPoint x: 56, startPoint y: 393, endPoint x: 485, endPoint y: 407, distance: 429.4
click at [485, 407] on div "qu’on" at bounding box center [604, 413] width 261 height 62
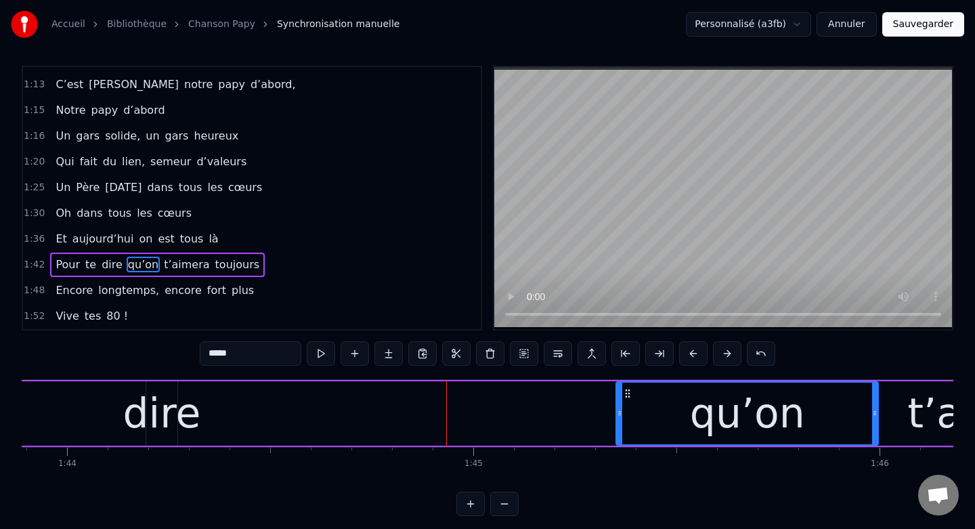
scroll to position [0, 42139]
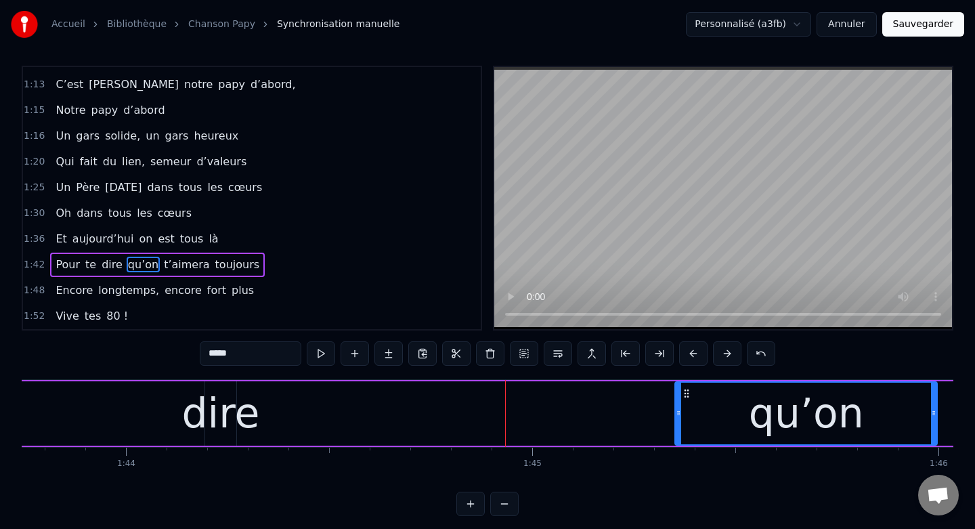
click at [234, 407] on div "dire" at bounding box center [220, 412] width 78 height 61
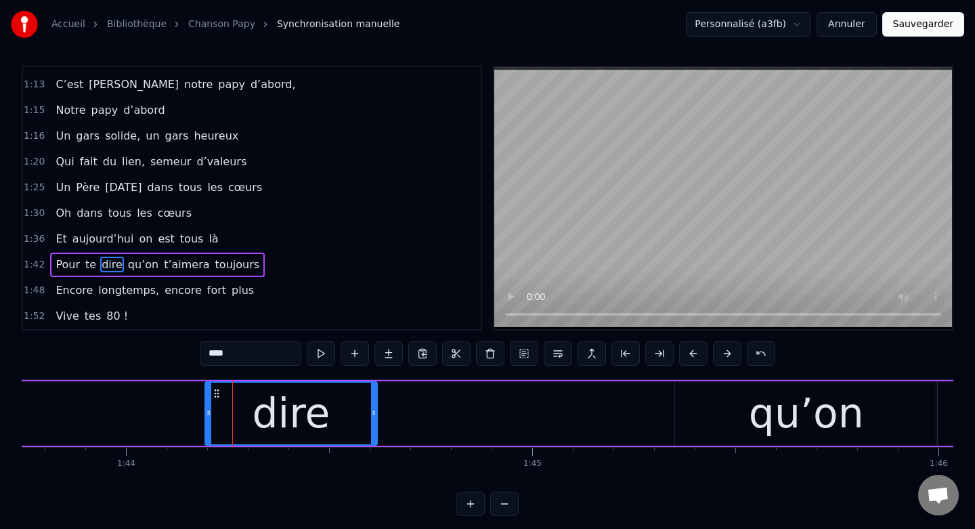
drag, startPoint x: 234, startPoint y: 400, endPoint x: 374, endPoint y: 405, distance: 140.9
click at [374, 405] on div at bounding box center [373, 413] width 5 height 62
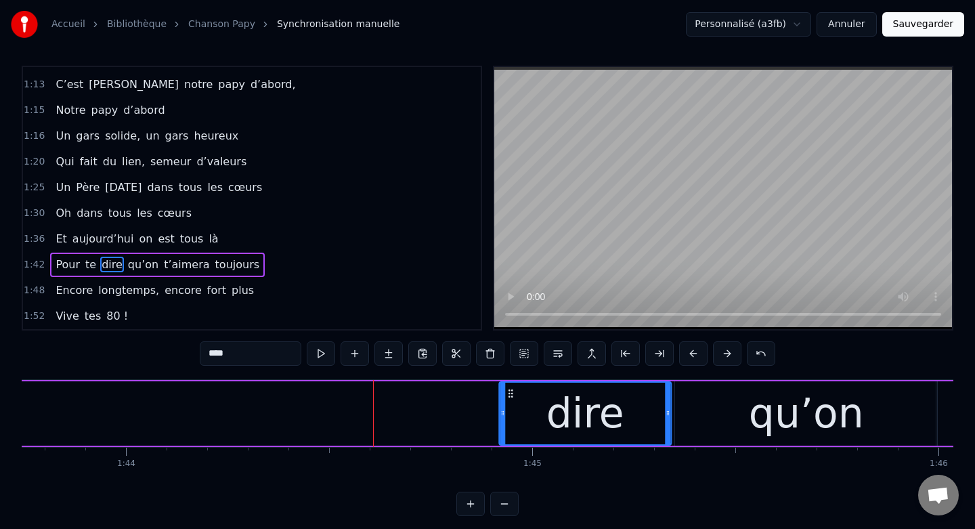
drag, startPoint x: 214, startPoint y: 389, endPoint x: 508, endPoint y: 420, distance: 295.5
click at [508, 420] on div "dire" at bounding box center [585, 413] width 171 height 62
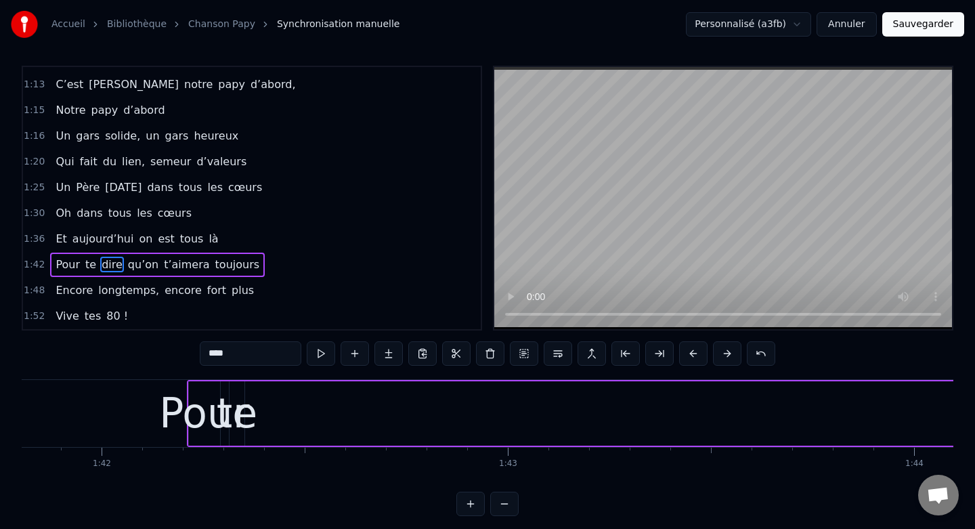
scroll to position [0, 41348]
click at [229, 408] on div "te" at bounding box center [239, 412] width 41 height 61
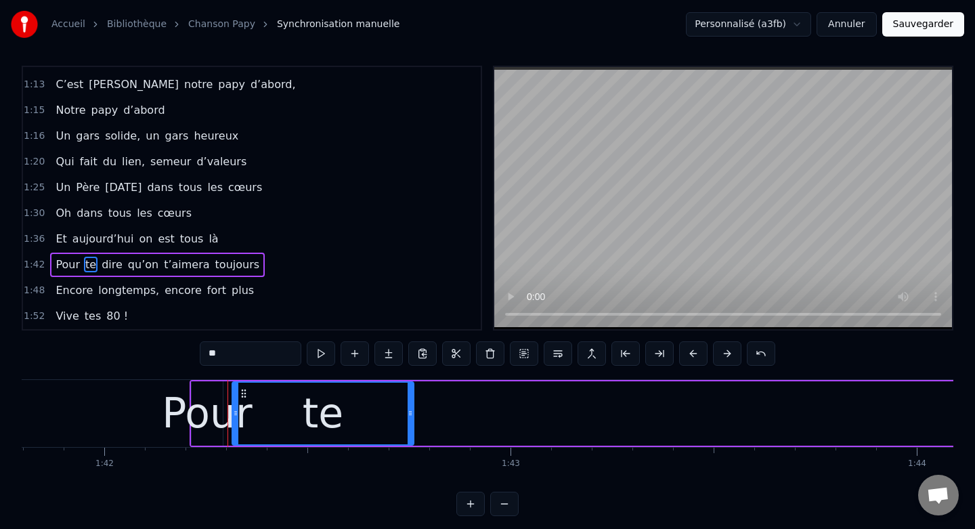
drag, startPoint x: 246, startPoint y: 406, endPoint x: 412, endPoint y: 403, distance: 166.6
click at [412, 403] on div at bounding box center [410, 413] width 5 height 62
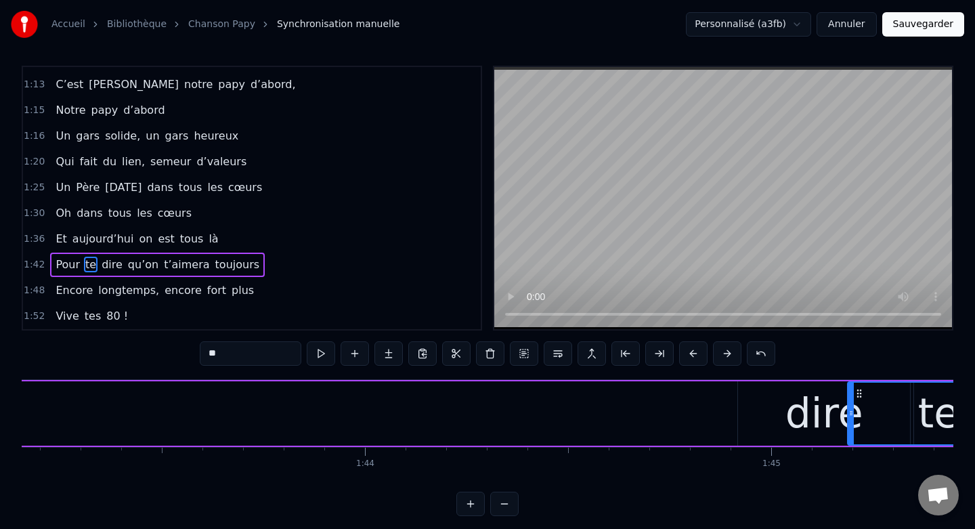
scroll to position [0, 41955]
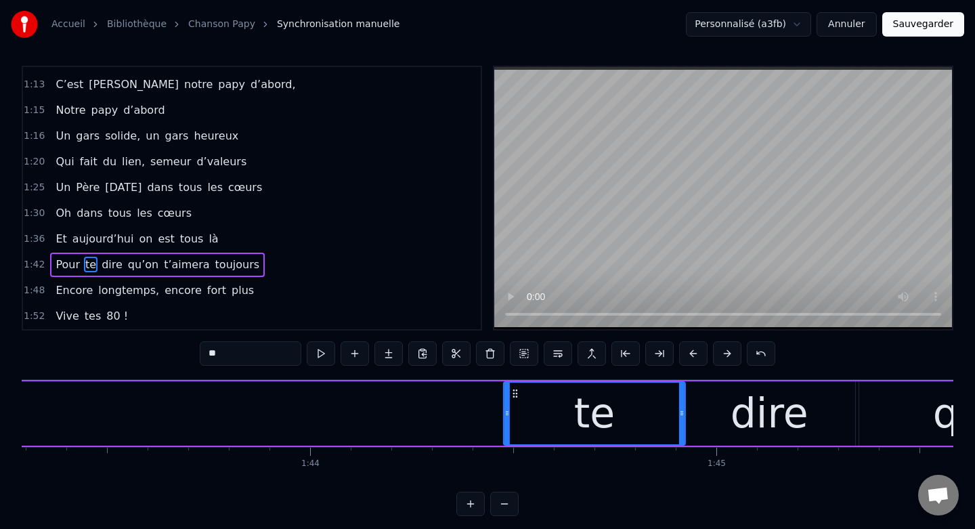
drag, startPoint x: 243, startPoint y: 393, endPoint x: 515, endPoint y: 412, distance: 272.2
click at [515, 412] on div "te" at bounding box center [594, 413] width 180 height 62
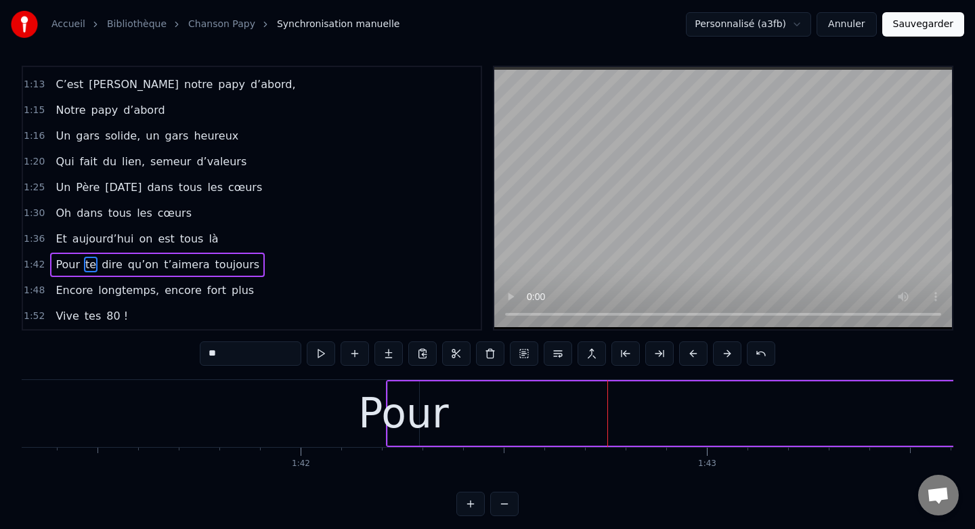
scroll to position [0, 41144]
click at [401, 416] on div "Pour" at bounding box center [411, 412] width 90 height 61
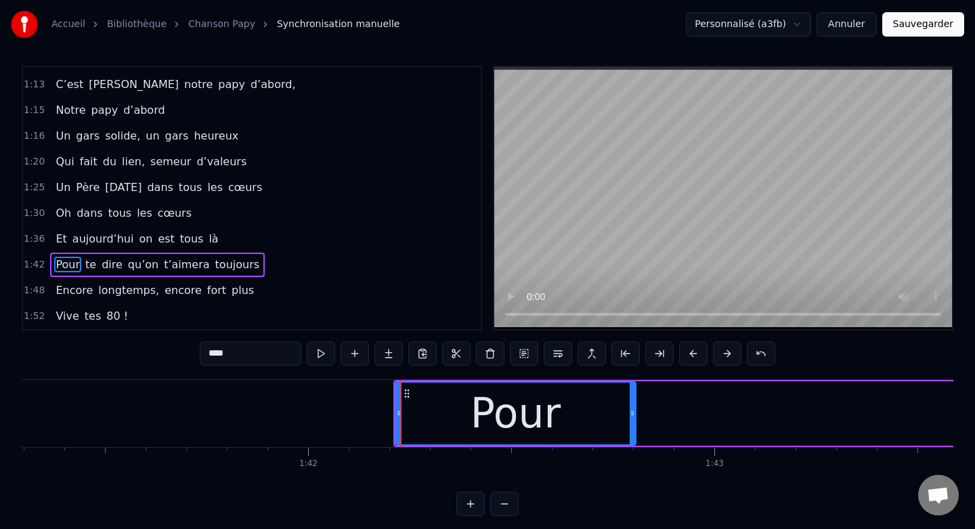
drag, startPoint x: 423, startPoint y: 414, endPoint x: 667, endPoint y: 422, distance: 243.9
click at [635, 422] on div at bounding box center [632, 413] width 5 height 62
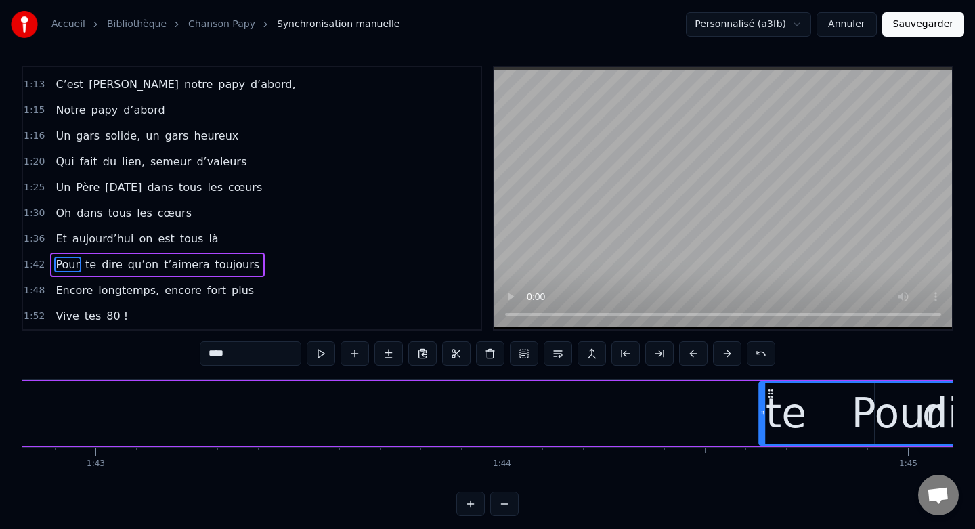
scroll to position [0, 41765]
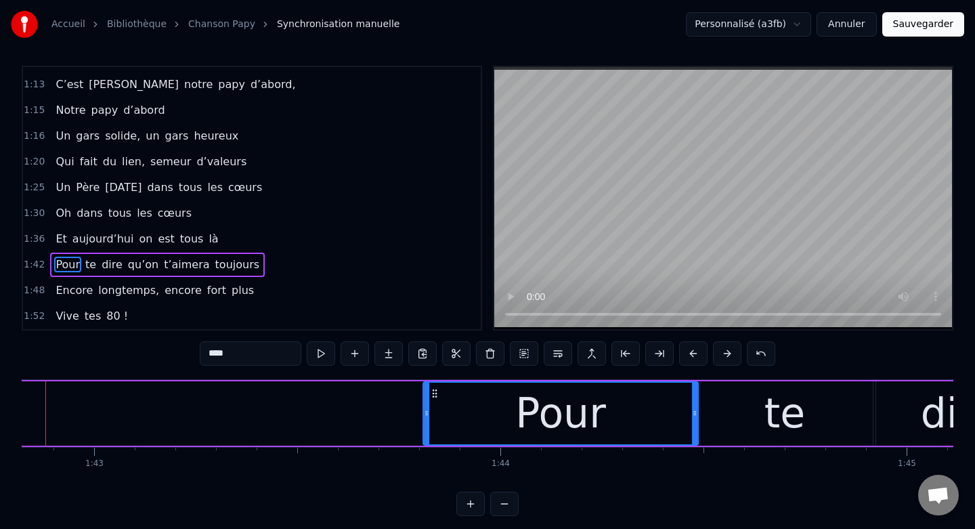
drag, startPoint x: 406, startPoint y: 392, endPoint x: 433, endPoint y: 418, distance: 37.8
click at [433, 418] on div "Pour" at bounding box center [560, 413] width 273 height 62
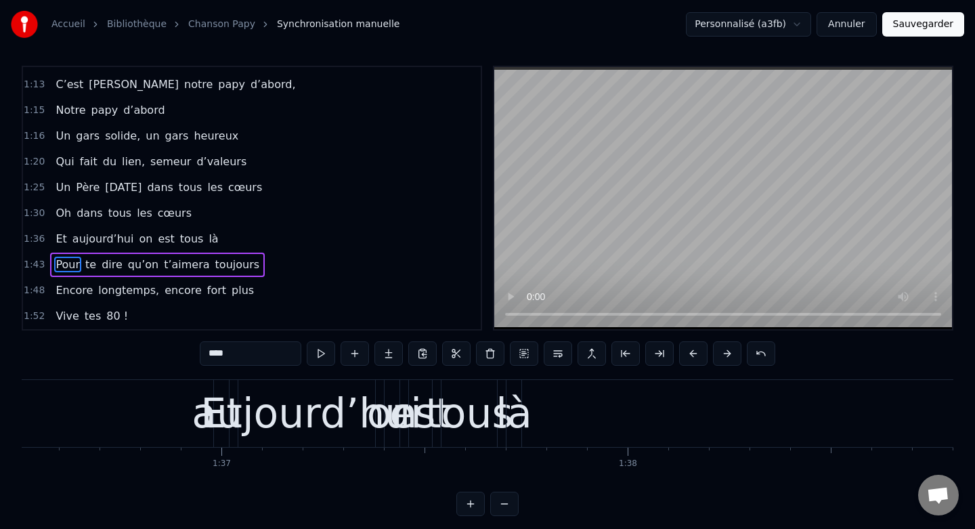
scroll to position [0, 39163]
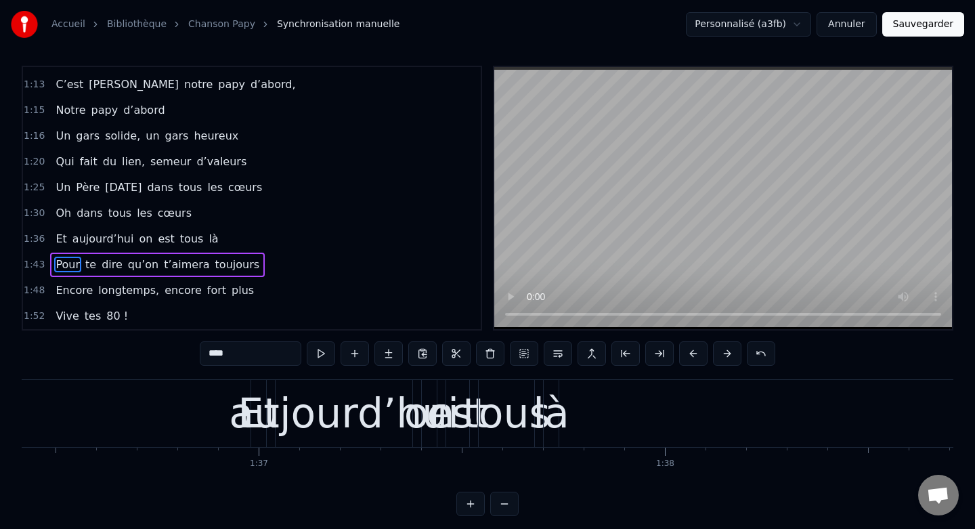
click at [252, 388] on div "aujourd’hui" at bounding box center [344, 412] width 230 height 61
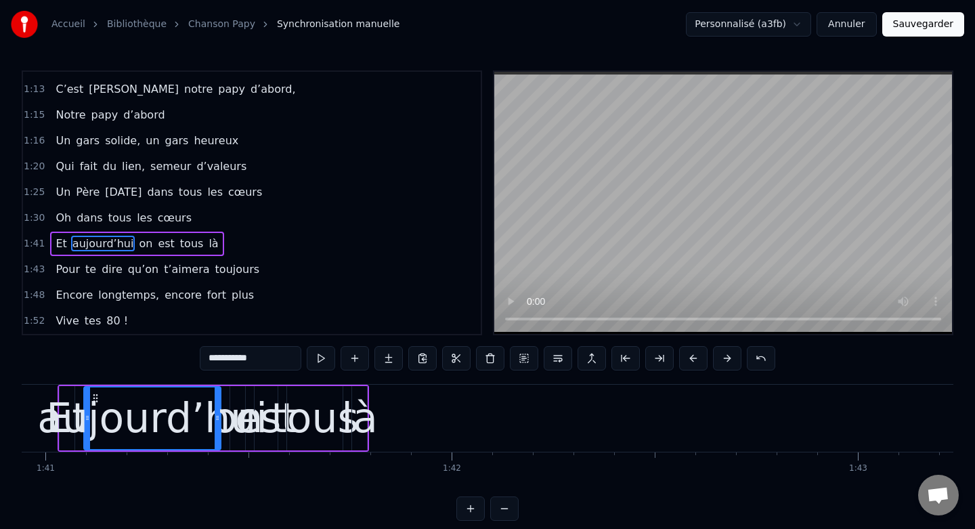
scroll to position [0, 40962]
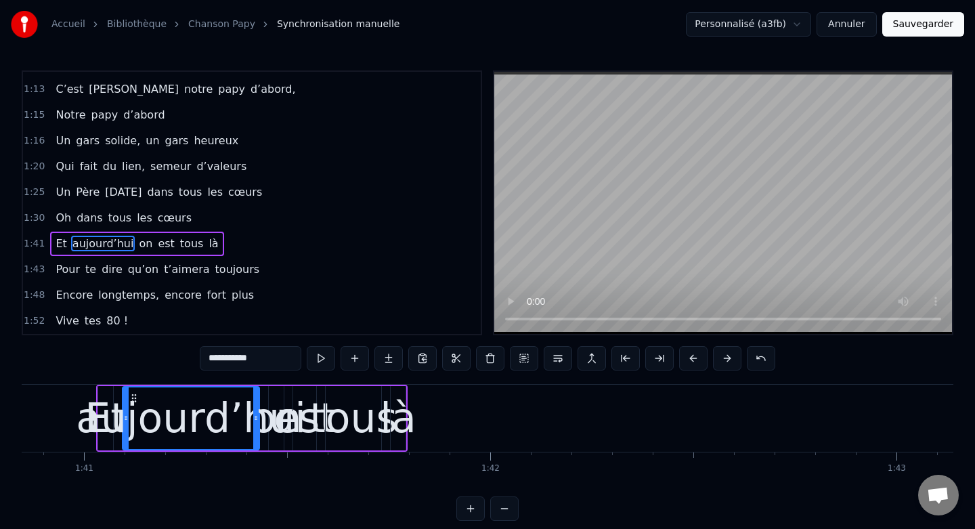
click at [402, 436] on div "là" at bounding box center [398, 417] width 36 height 61
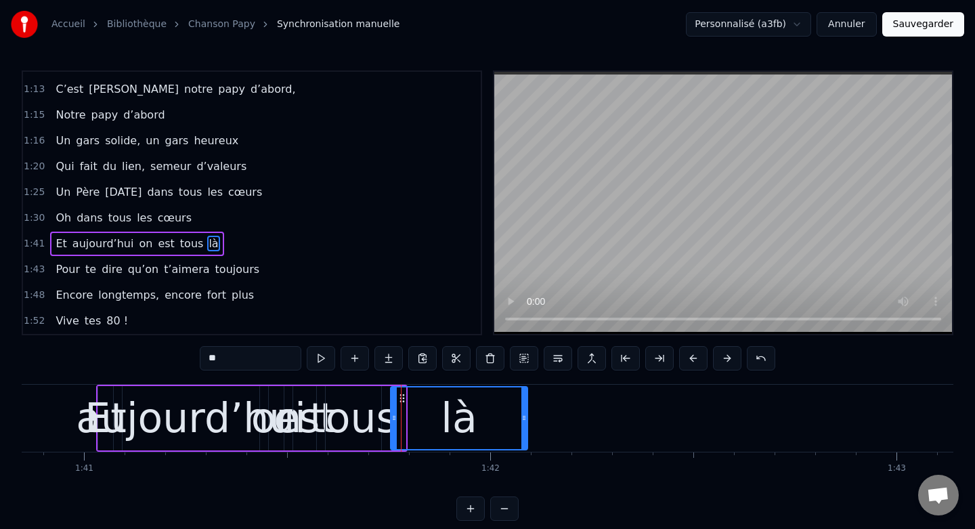
drag, startPoint x: 402, startPoint y: 417, endPoint x: 524, endPoint y: 414, distance: 121.9
click at [524, 414] on icon at bounding box center [523, 417] width 5 height 11
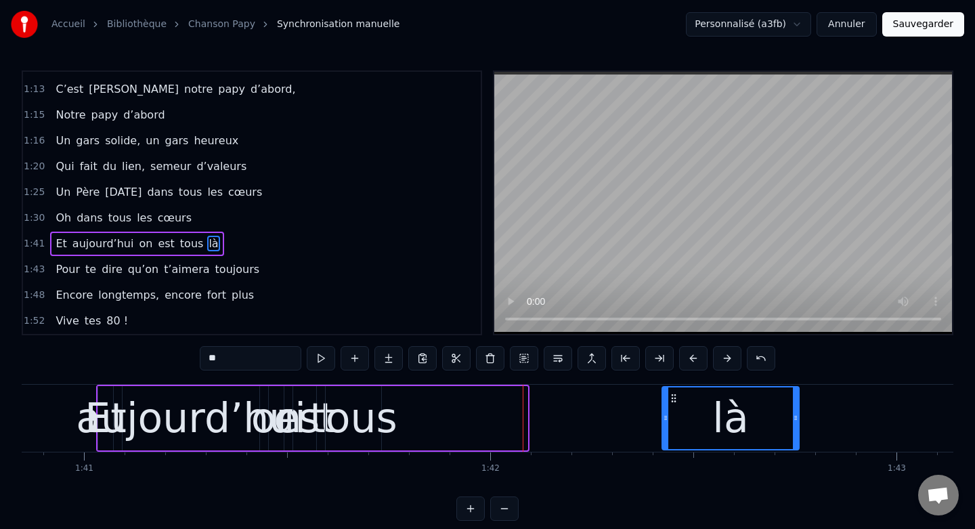
drag, startPoint x: 402, startPoint y: 400, endPoint x: 674, endPoint y: 400, distance: 272.1
click at [674, 400] on icon at bounding box center [673, 398] width 11 height 11
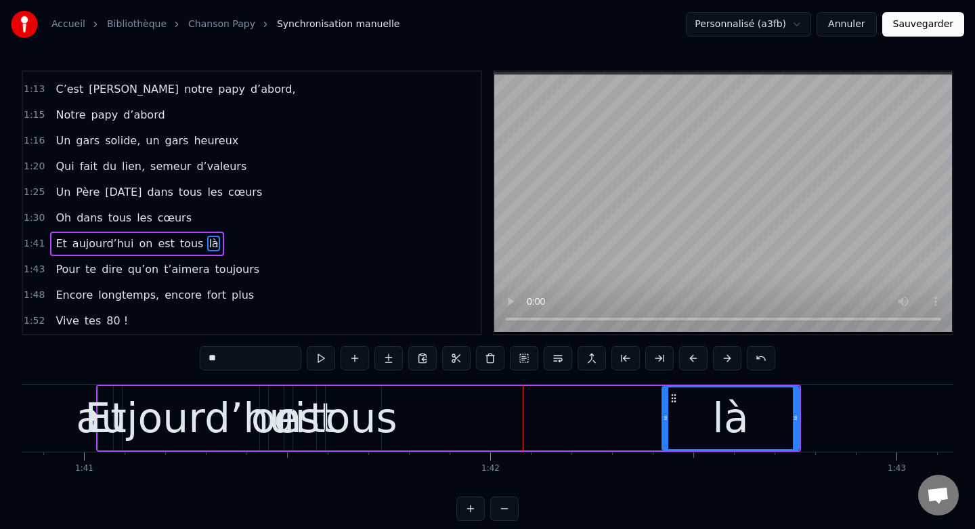
click at [359, 410] on div "tous" at bounding box center [353, 417] width 88 height 61
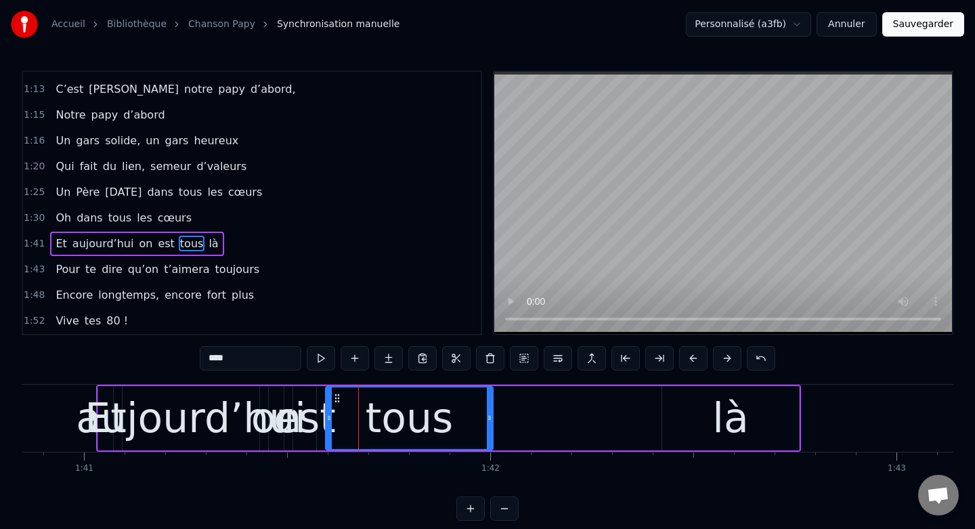
drag, startPoint x: 378, startPoint y: 420, endPoint x: 491, endPoint y: 421, distance: 112.4
click at [491, 421] on icon at bounding box center [489, 417] width 5 height 11
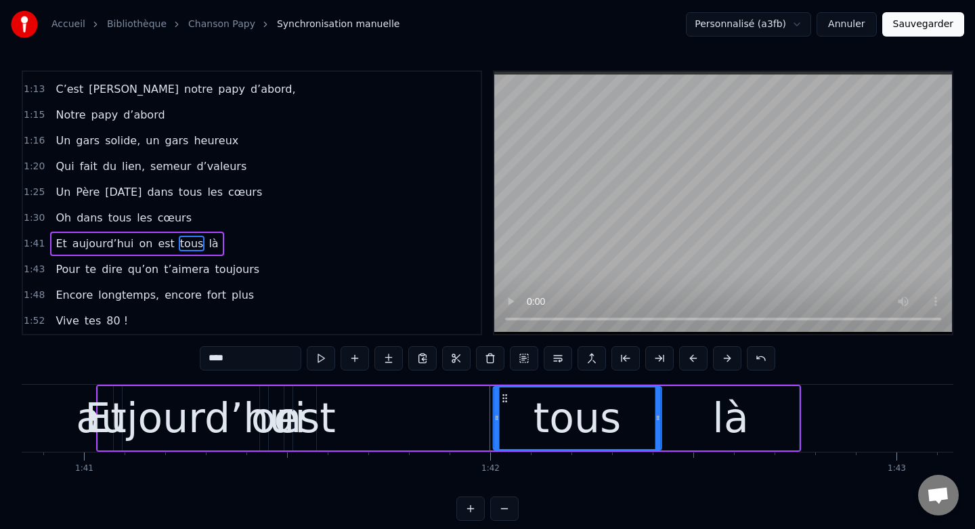
drag, startPoint x: 340, startPoint y: 397, endPoint x: 508, endPoint y: 399, distance: 167.9
click at [508, 399] on icon at bounding box center [505, 398] width 11 height 11
click at [311, 403] on div "est" at bounding box center [304, 417] width 62 height 61
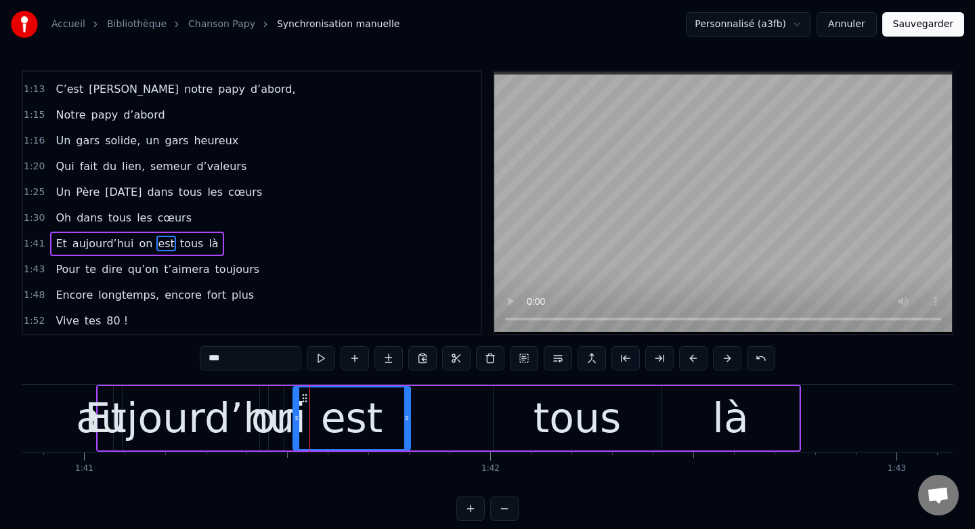
drag, startPoint x: 313, startPoint y: 413, endPoint x: 408, endPoint y: 414, distance: 94.1
click at [408, 414] on icon at bounding box center [406, 417] width 5 height 11
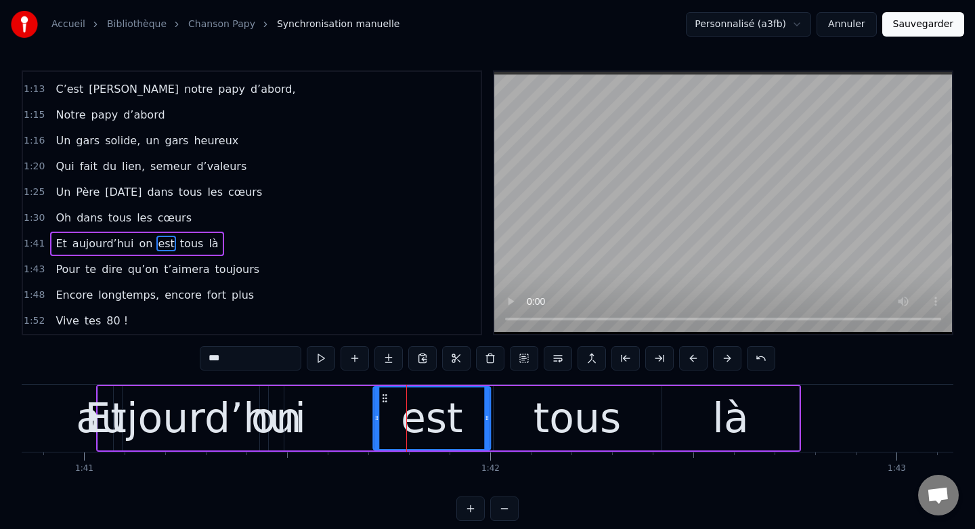
drag, startPoint x: 305, startPoint y: 398, endPoint x: 386, endPoint y: 402, distance: 80.7
click at [386, 402] on icon at bounding box center [384, 398] width 11 height 11
click at [270, 401] on div "on" at bounding box center [276, 417] width 51 height 61
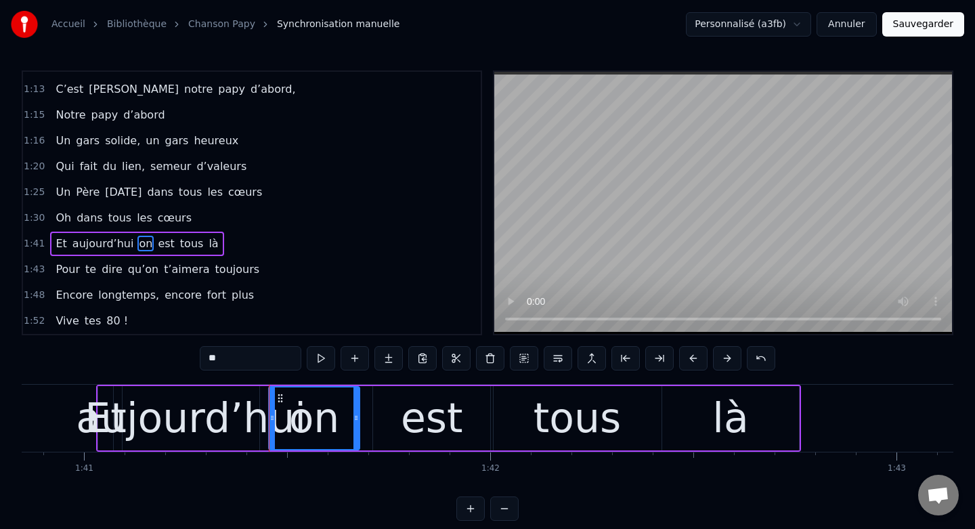
drag, startPoint x: 281, startPoint y: 413, endPoint x: 357, endPoint y: 414, distance: 75.8
click at [357, 414] on icon at bounding box center [355, 417] width 5 height 11
drag, startPoint x: 271, startPoint y: 416, endPoint x: 301, endPoint y: 418, distance: 29.1
click at [301, 418] on icon at bounding box center [301, 417] width 5 height 11
drag, startPoint x: 356, startPoint y: 419, endPoint x: 372, endPoint y: 419, distance: 15.6
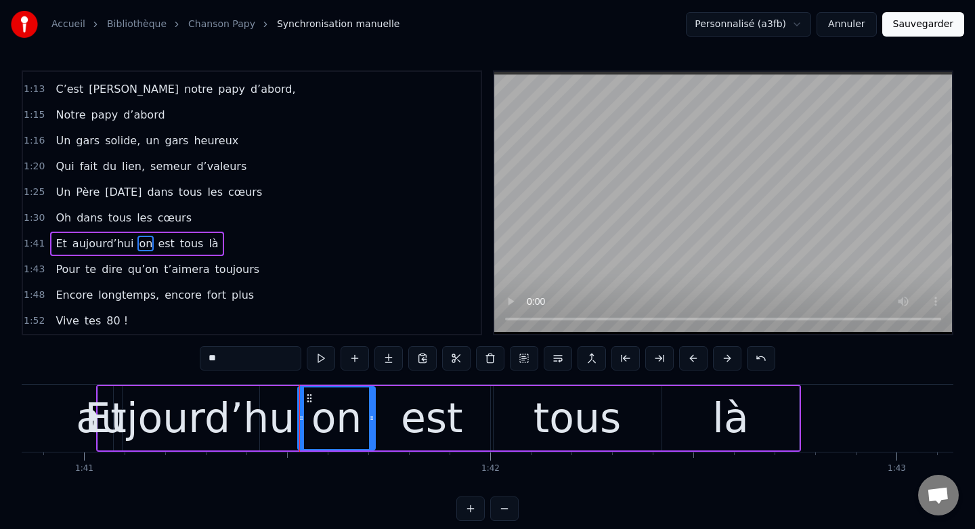
click at [372, 419] on circle at bounding box center [372, 419] width 1 height 1
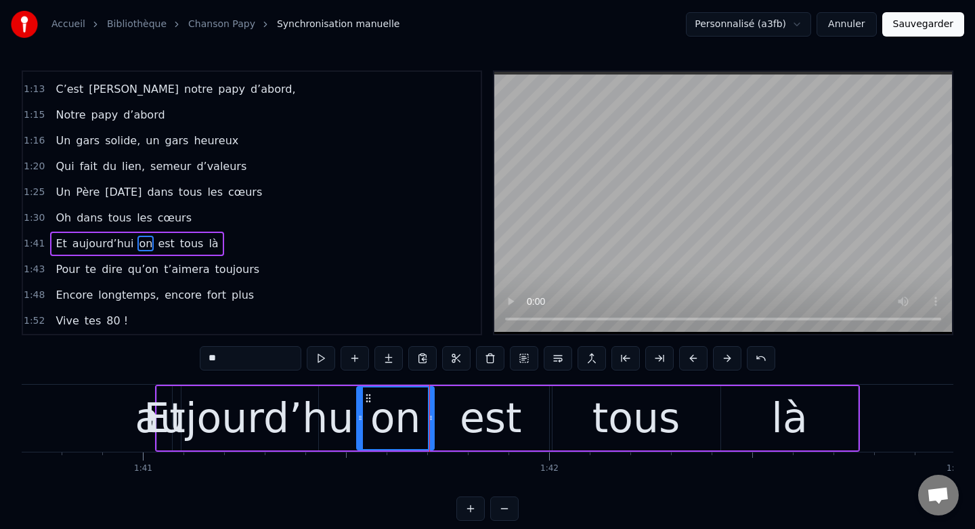
scroll to position [0, 40872]
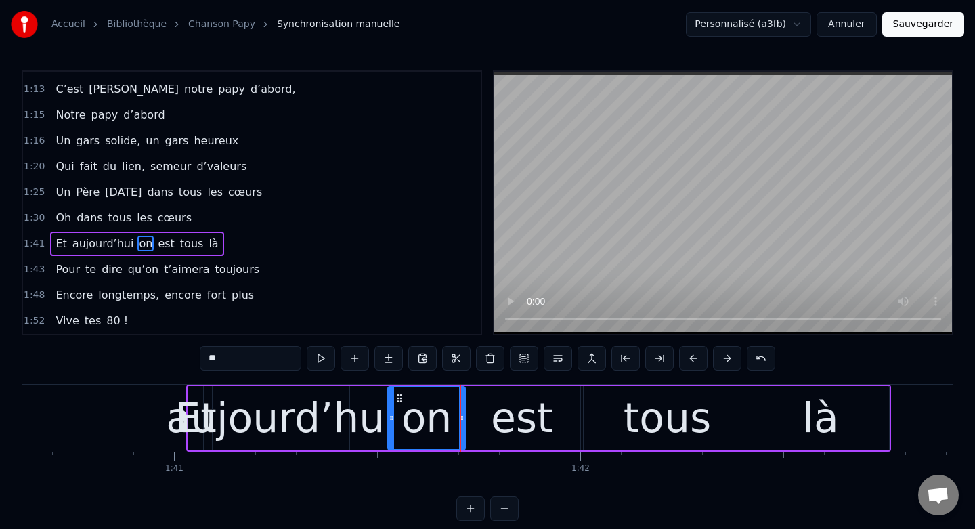
click at [188, 398] on div "aujourd’hui" at bounding box center [281, 417] width 230 height 61
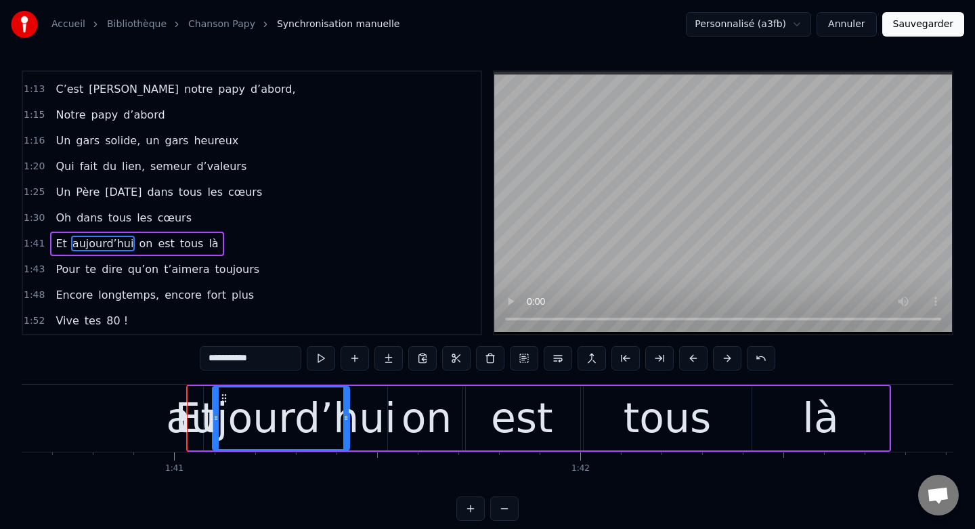
click at [197, 397] on div "aujourd’hui" at bounding box center [281, 417] width 230 height 61
click at [193, 397] on div "aujourd’hui" at bounding box center [281, 417] width 230 height 61
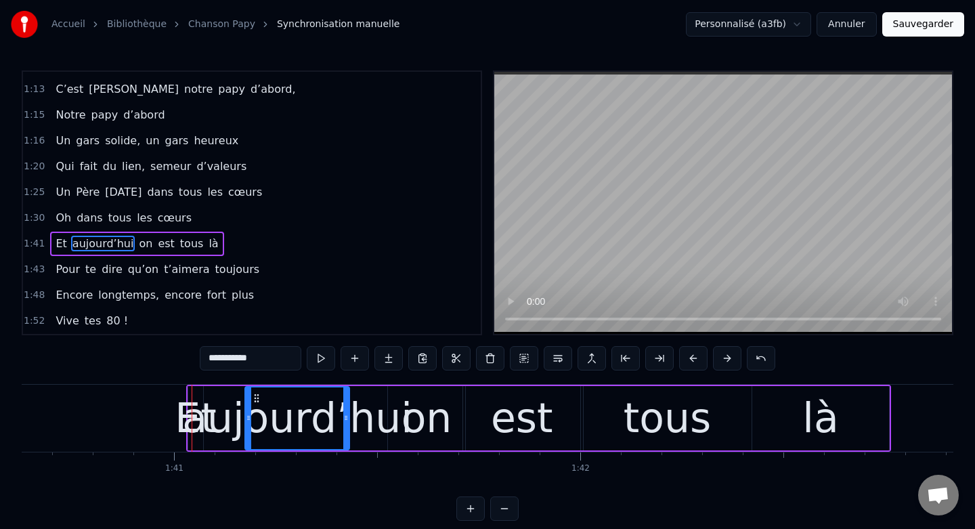
drag, startPoint x: 215, startPoint y: 421, endPoint x: 249, endPoint y: 427, distance: 34.4
click at [249, 427] on div at bounding box center [248, 418] width 5 height 62
click at [190, 393] on div "Et" at bounding box center [195, 417] width 41 height 61
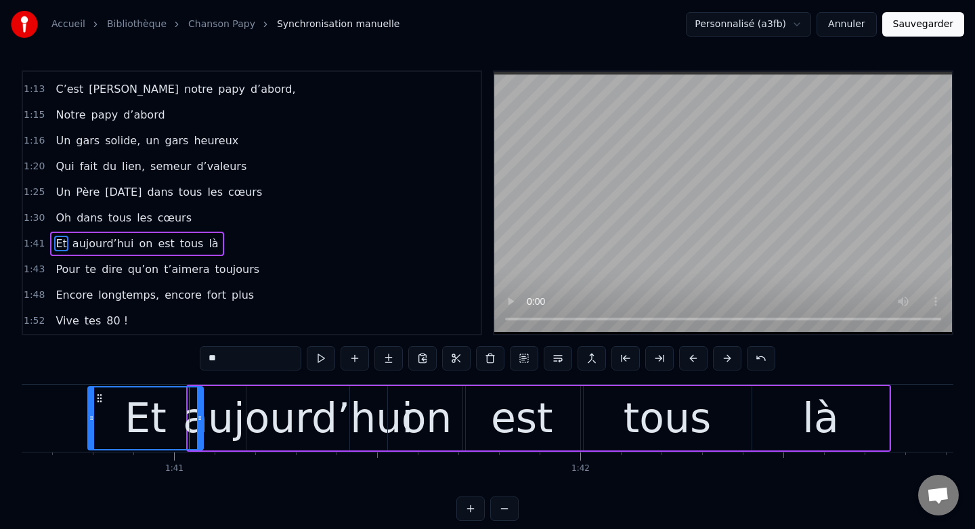
drag, startPoint x: 191, startPoint y: 414, endPoint x: 84, endPoint y: 410, distance: 107.0
click at [89, 410] on div at bounding box center [91, 418] width 5 height 62
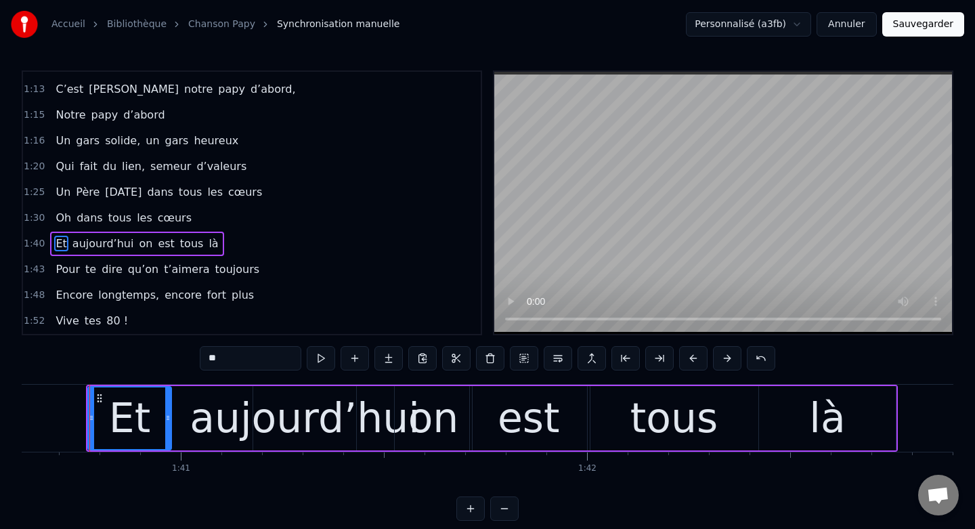
drag, startPoint x: 209, startPoint y: 420, endPoint x: 170, endPoint y: 420, distance: 38.6
click at [170, 420] on icon at bounding box center [167, 417] width 5 height 11
click at [259, 403] on div "aujourd’hui" at bounding box center [305, 417] width 230 height 61
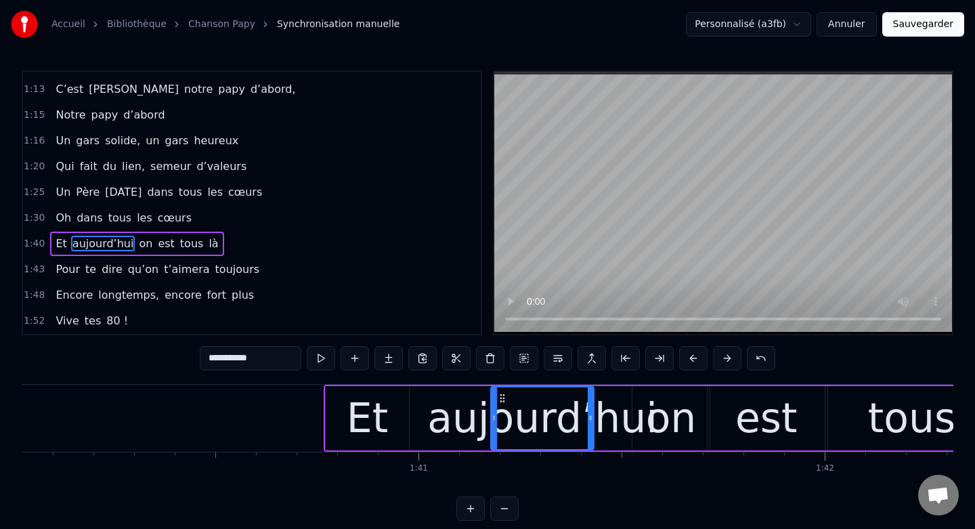
scroll to position [0, 40594]
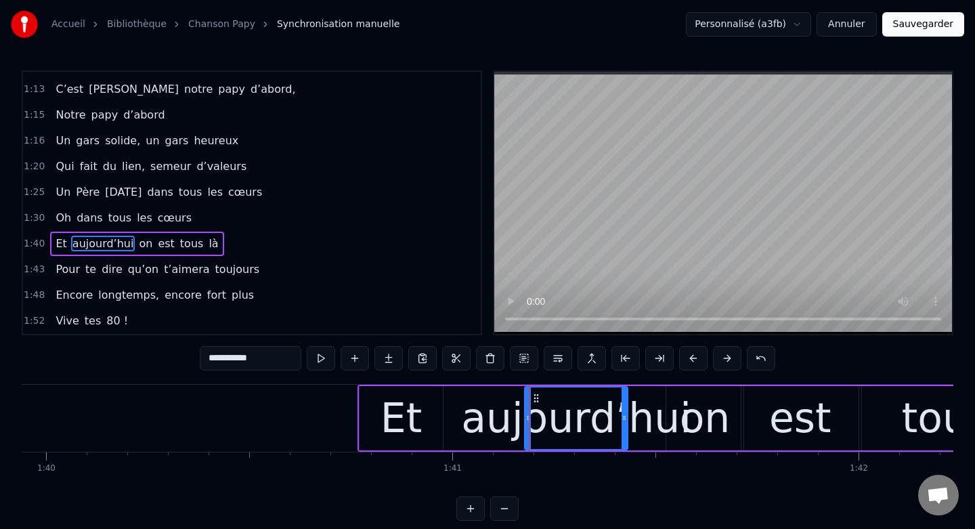
click at [380, 397] on div "Et" at bounding box center [400, 418] width 83 height 64
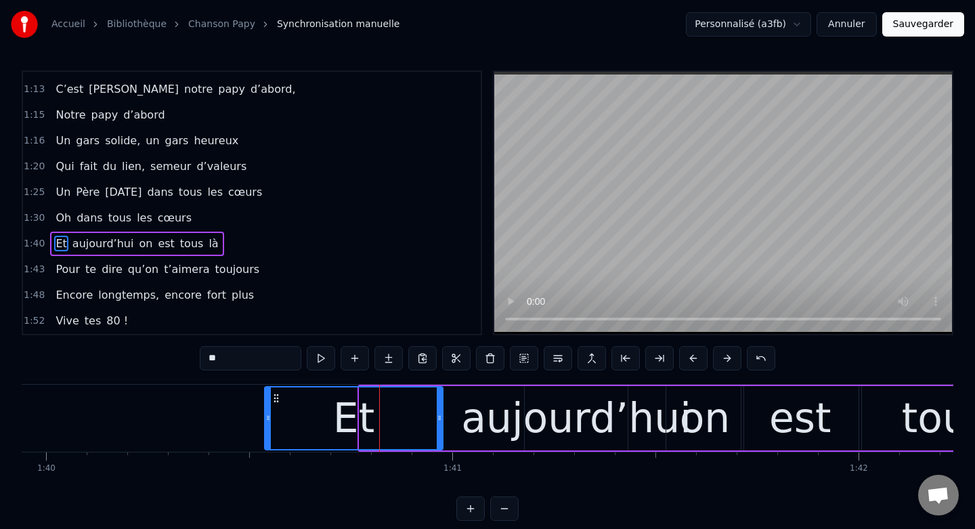
drag, startPoint x: 362, startPoint y: 418, endPoint x: 260, endPoint y: 414, distance: 101.6
click at [265, 414] on icon at bounding box center [267, 417] width 5 height 11
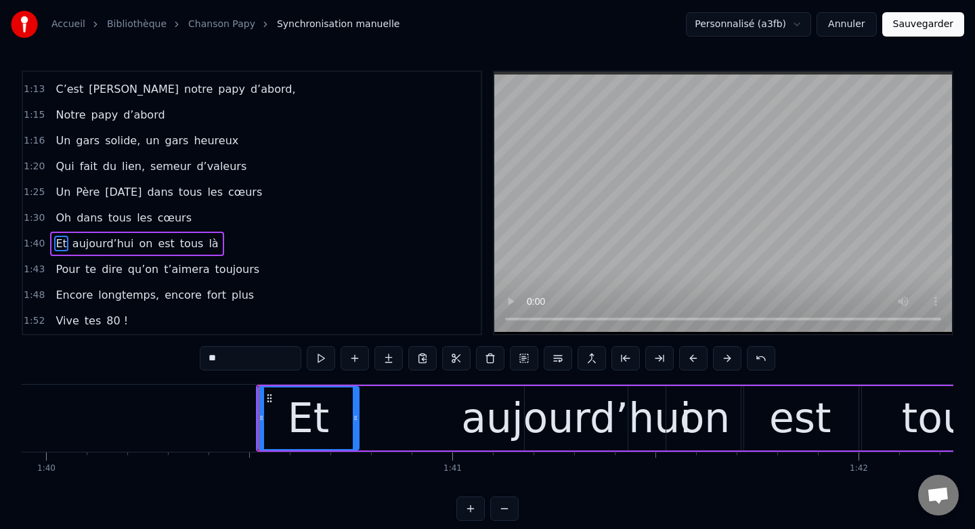
drag, startPoint x: 439, startPoint y: 413, endPoint x: 355, endPoint y: 413, distance: 83.9
click at [355, 413] on icon at bounding box center [355, 417] width 5 height 11
click at [527, 401] on div "aujourd’hui" at bounding box center [576, 417] width 230 height 61
type input "**********"
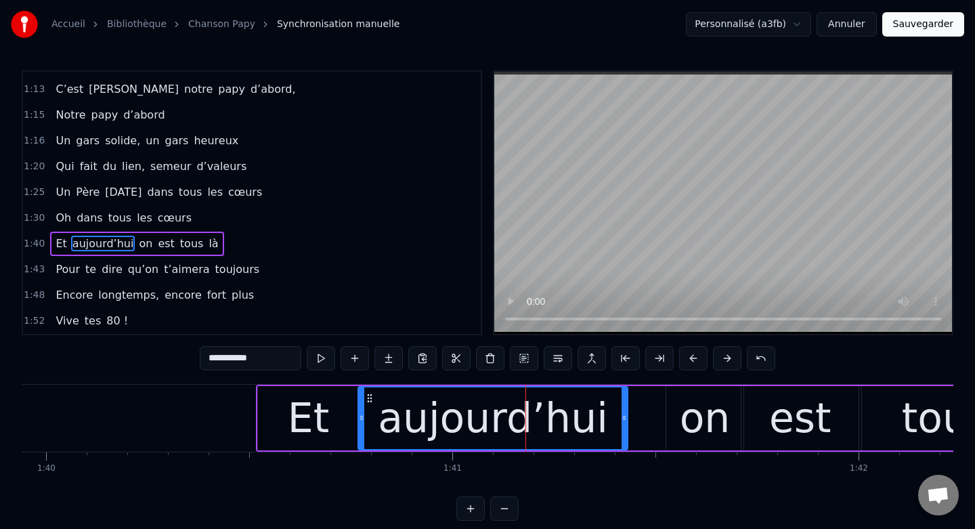
drag, startPoint x: 527, startPoint y: 419, endPoint x: 359, endPoint y: 414, distance: 168.0
click at [359, 414] on icon at bounding box center [361, 417] width 5 height 11
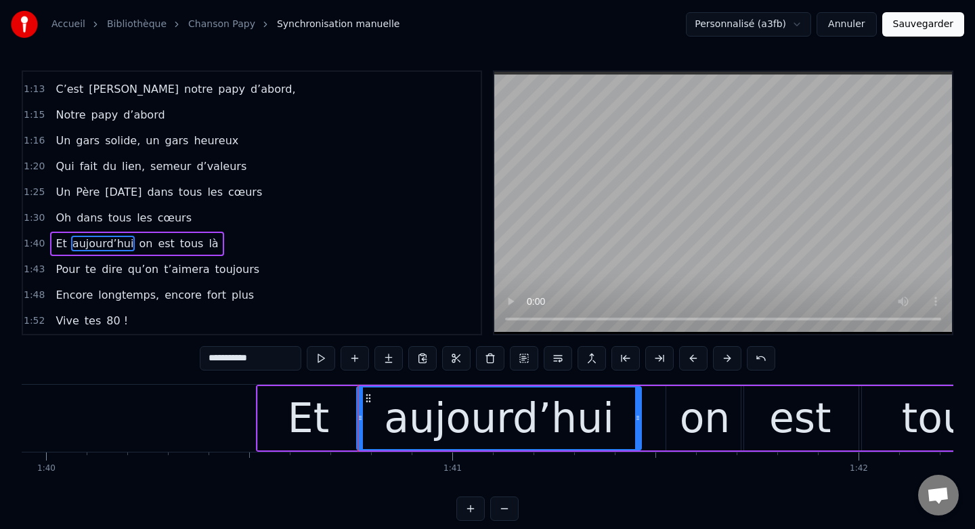
drag, startPoint x: 626, startPoint y: 416, endPoint x: 638, endPoint y: 417, distance: 12.2
click at [638, 417] on icon at bounding box center [637, 417] width 5 height 11
click at [393, 290] on div "1:48 Encore longtemps, encore fort plus" at bounding box center [252, 295] width 458 height 26
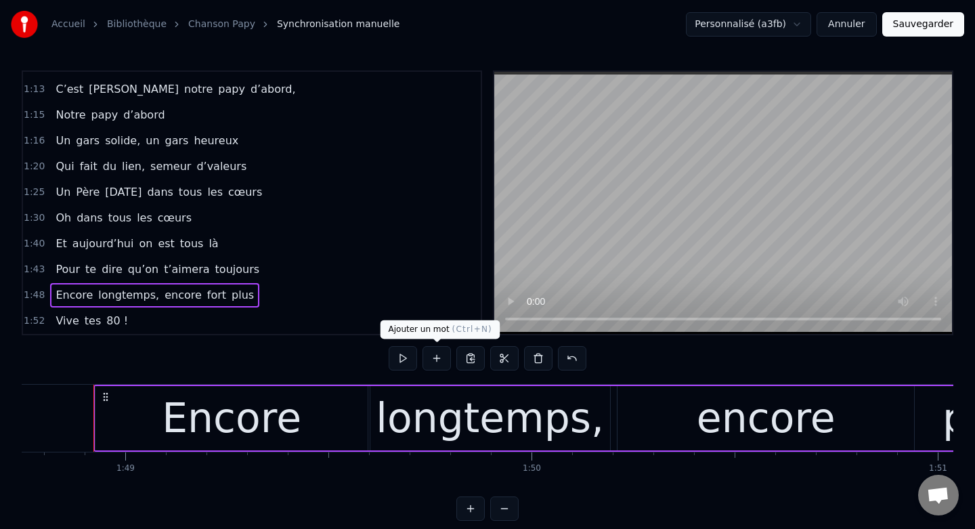
scroll to position [0, 44175]
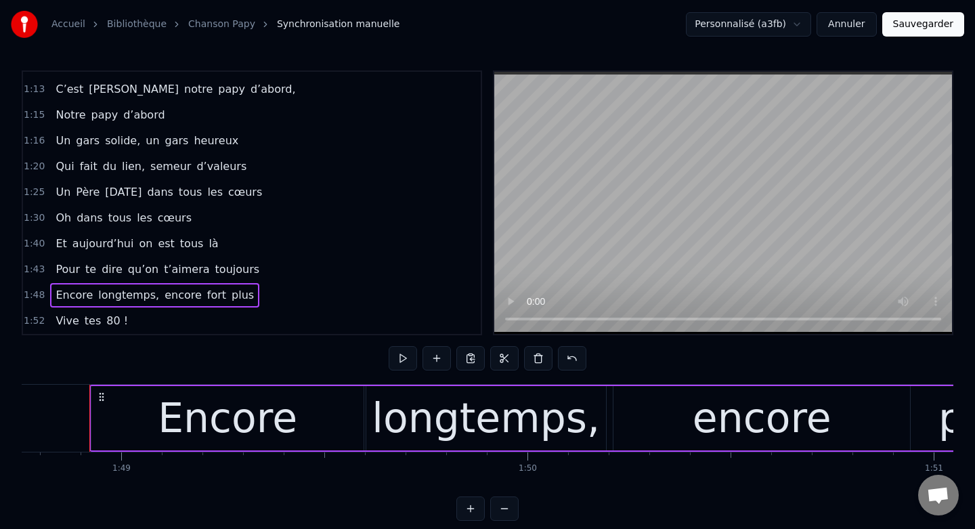
click at [42, 219] on span "1:30" at bounding box center [34, 218] width 21 height 14
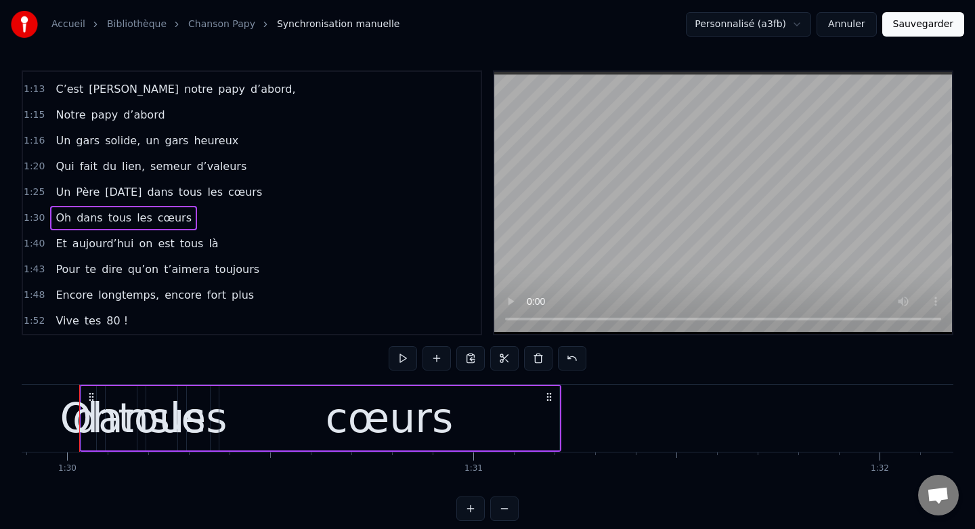
scroll to position [0, 36512]
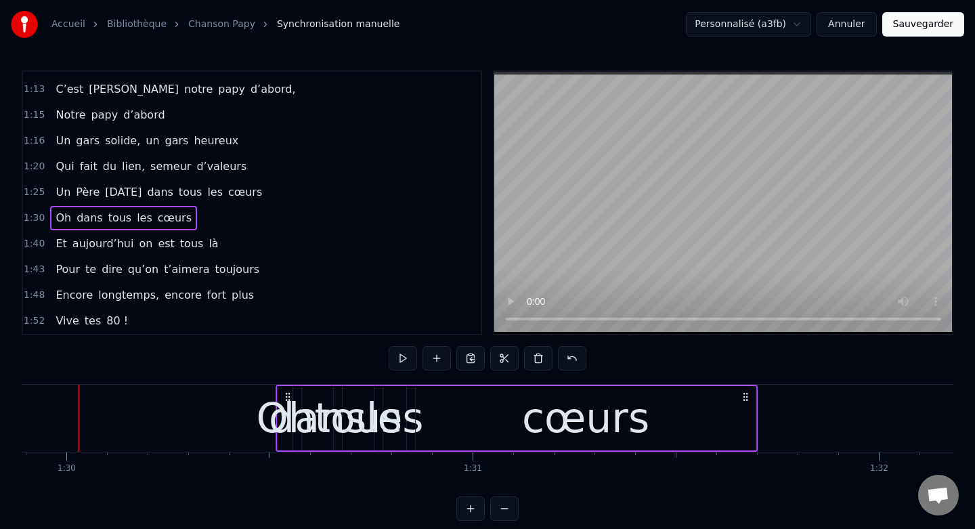
drag, startPoint x: 548, startPoint y: 396, endPoint x: 746, endPoint y: 395, distance: 197.7
click at [746, 395] on icon at bounding box center [745, 396] width 11 height 11
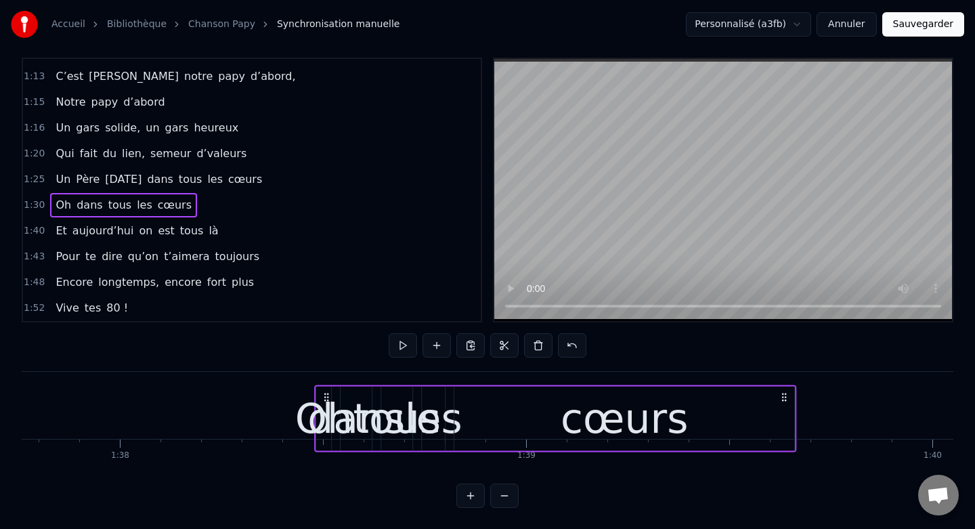
scroll to position [0, 39710]
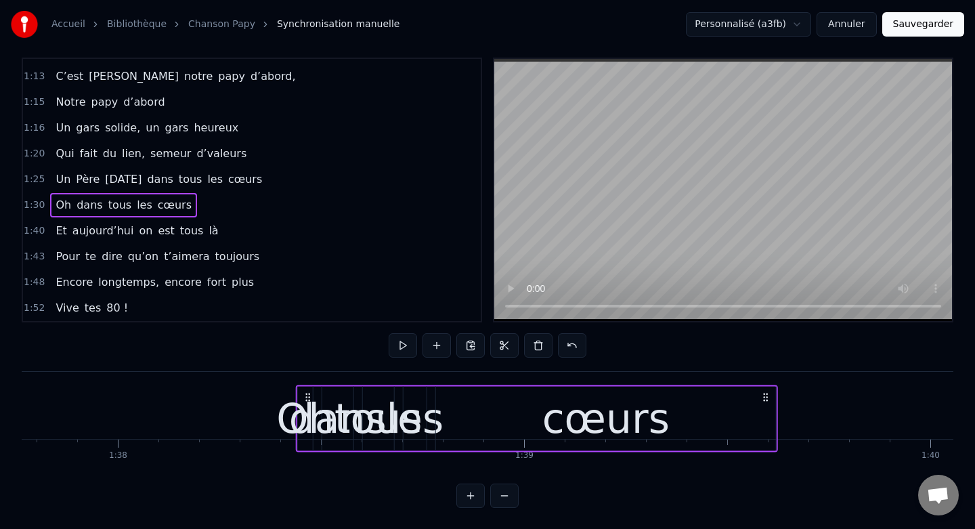
drag, startPoint x: 324, startPoint y: 395, endPoint x: 766, endPoint y: 408, distance: 442.9
click at [767, 408] on div "Oh dans tous les cœurs" at bounding box center [537, 418] width 482 height 67
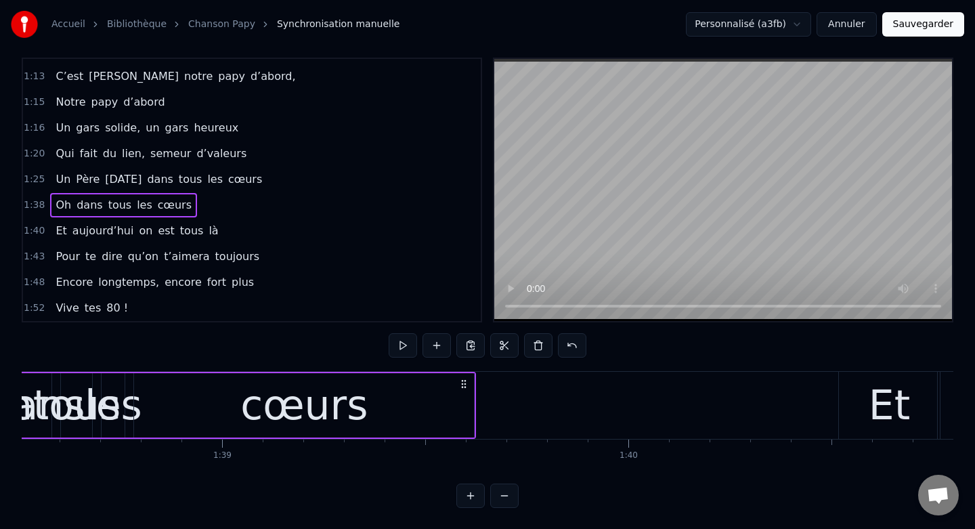
scroll to position [0, 40048]
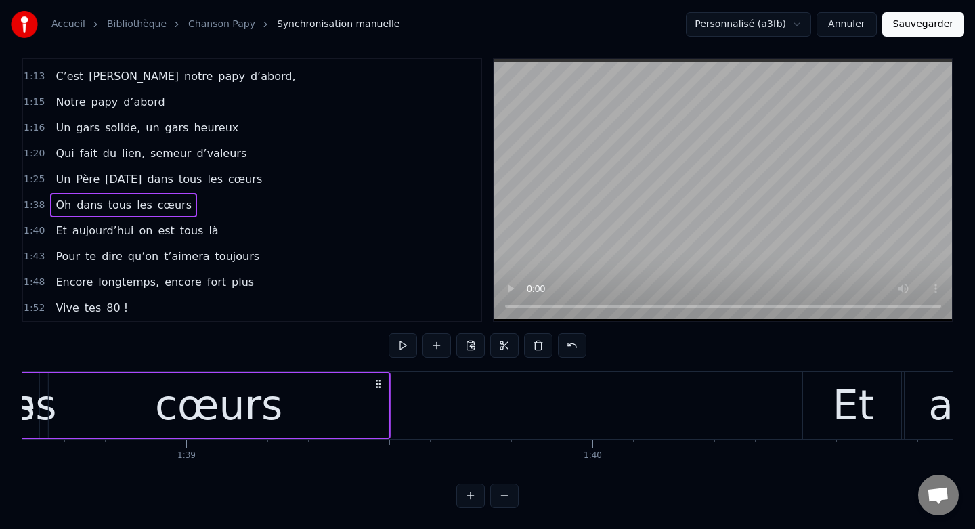
drag, startPoint x: 426, startPoint y: 385, endPoint x: 377, endPoint y: 391, distance: 49.8
click at [377, 391] on div "Oh dans tous les cœurs" at bounding box center [150, 405] width 482 height 67
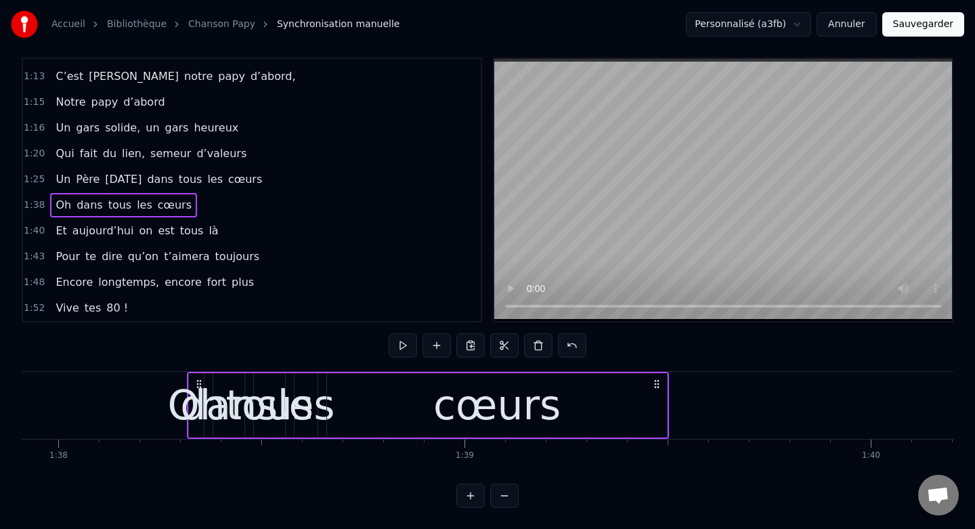
scroll to position [0, 39730]
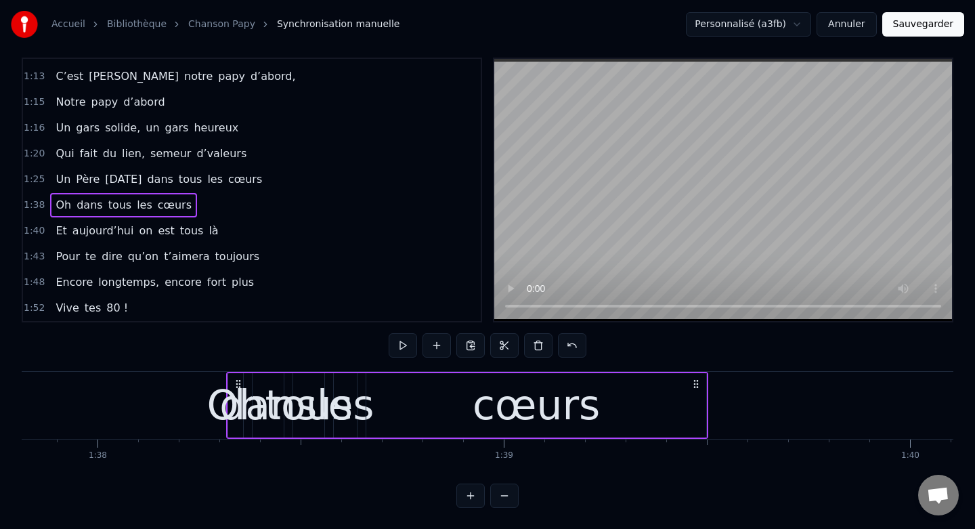
click at [232, 405] on div "dans" at bounding box center [267, 404] width 97 height 61
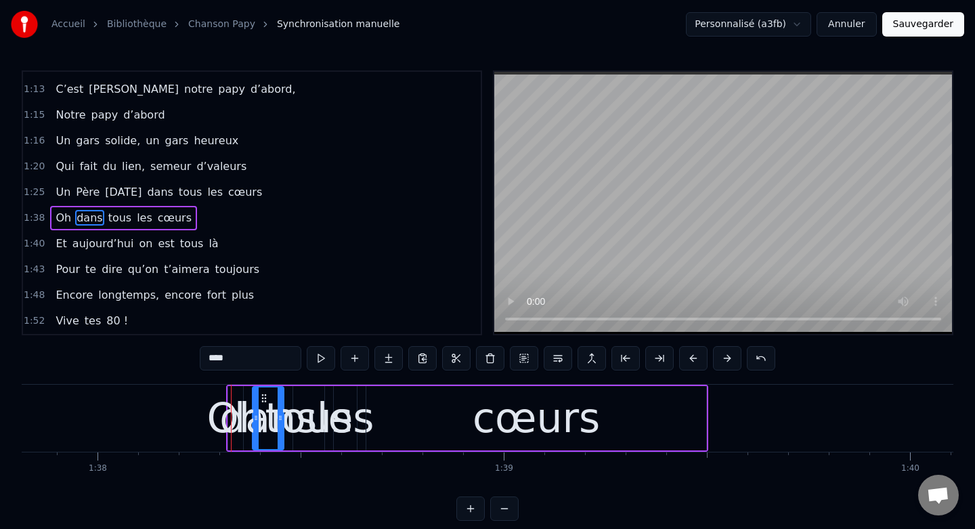
click at [231, 416] on div at bounding box center [231, 418] width 1 height 67
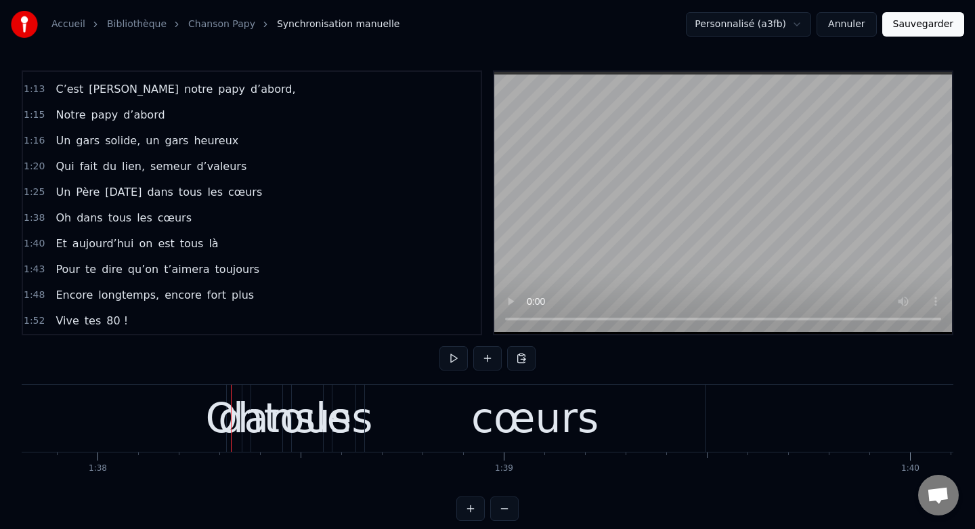
click at [341, 415] on div "les" at bounding box center [344, 417] width 58 height 61
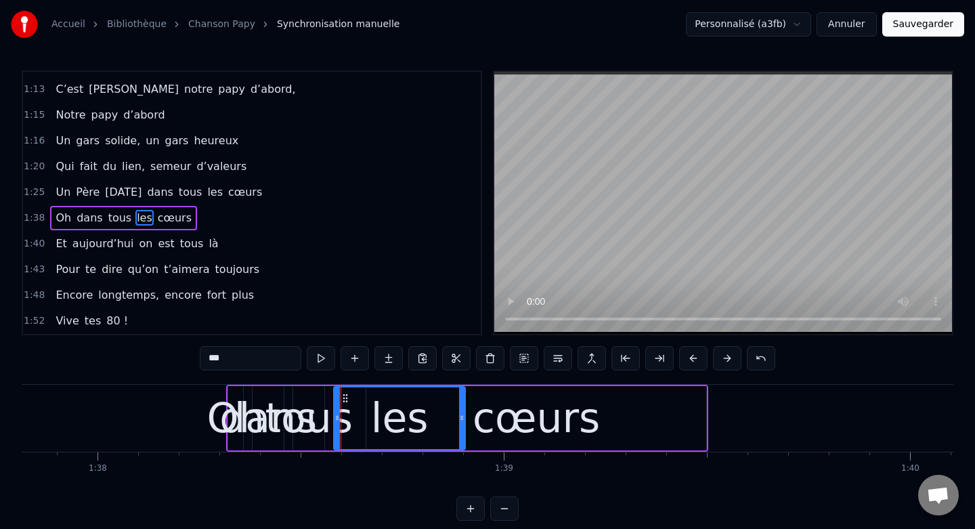
drag, startPoint x: 355, startPoint y: 419, endPoint x: 463, endPoint y: 431, distance: 109.0
click at [463, 431] on div at bounding box center [461, 418] width 5 height 62
click at [531, 397] on div "cœurs" at bounding box center [536, 417] width 127 height 61
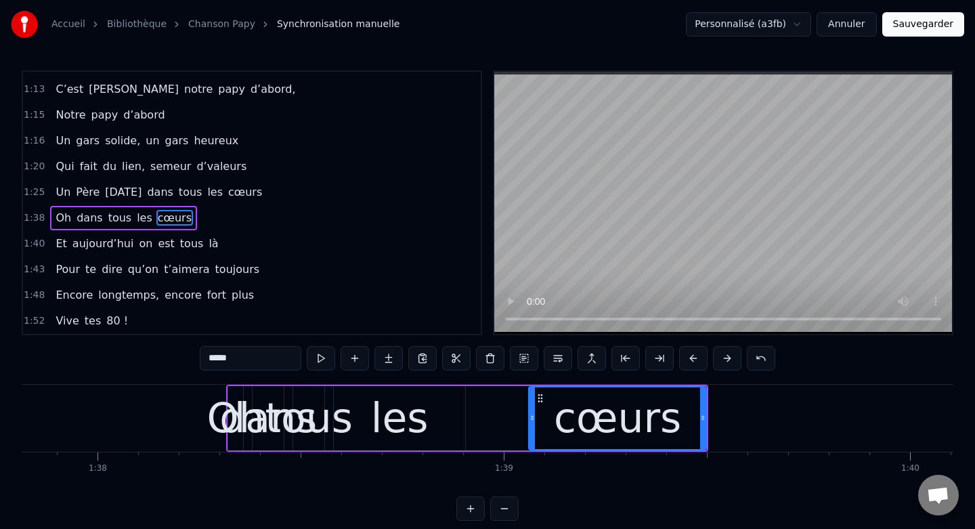
drag, startPoint x: 370, startPoint y: 417, endPoint x: 532, endPoint y: 428, distance: 162.8
click at [532, 428] on div at bounding box center [531, 418] width 5 height 62
click at [437, 419] on div "les" at bounding box center [399, 418] width 131 height 64
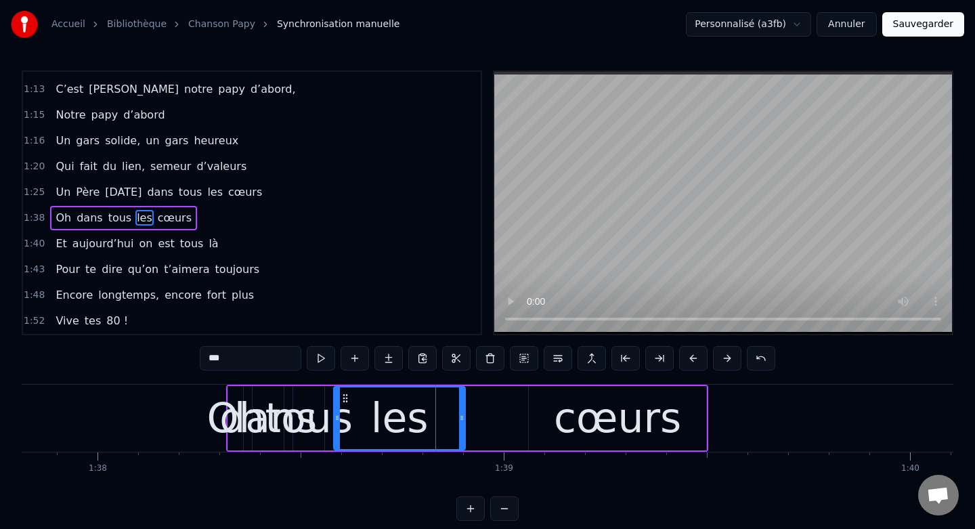
click at [542, 414] on div "cœurs" at bounding box center [617, 418] width 177 height 64
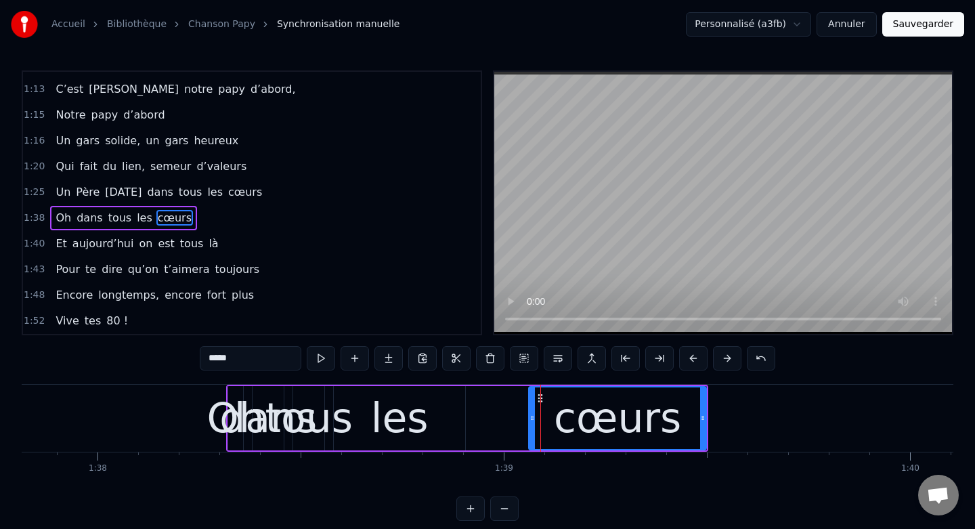
click at [461, 413] on div "les" at bounding box center [399, 418] width 131 height 64
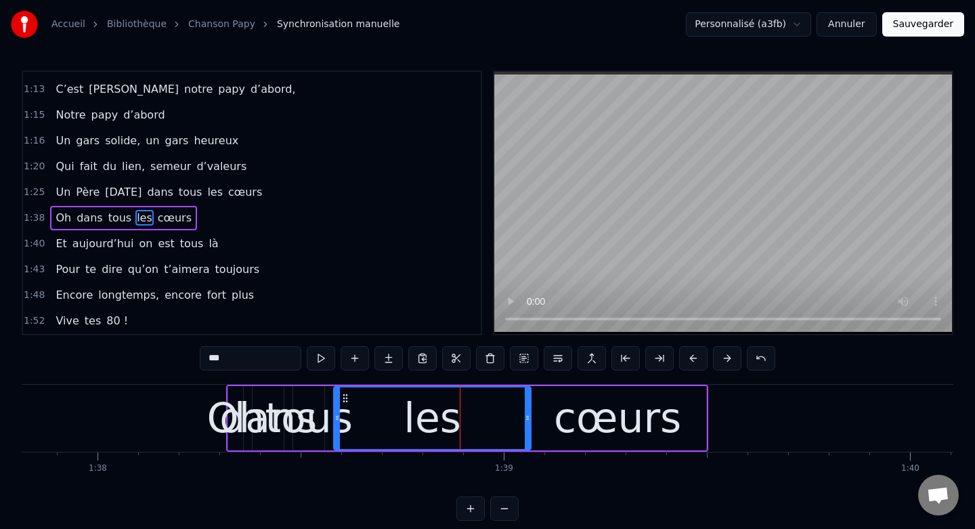
drag, startPoint x: 461, startPoint y: 416, endPoint x: 527, endPoint y: 419, distance: 65.8
click at [527, 419] on icon at bounding box center [527, 417] width 5 height 11
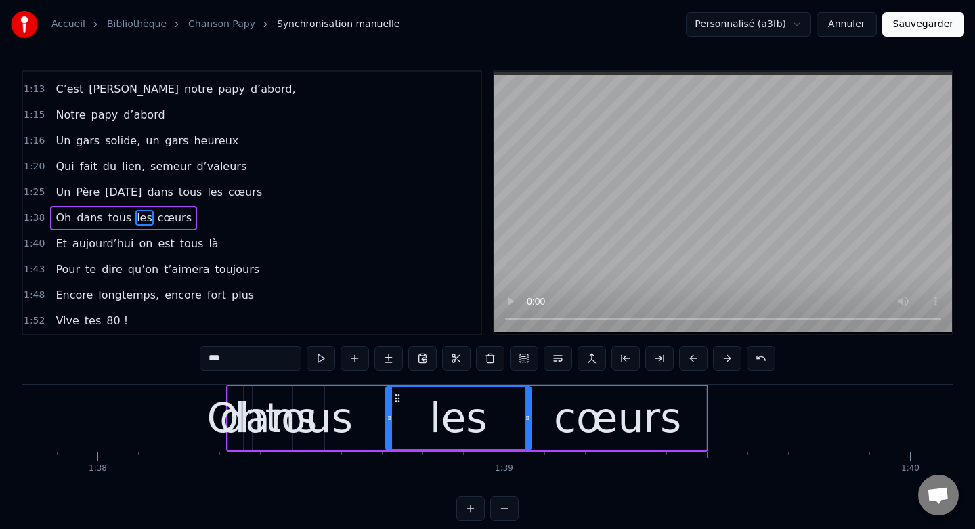
drag, startPoint x: 336, startPoint y: 419, endPoint x: 388, endPoint y: 423, distance: 51.6
click at [388, 423] on div at bounding box center [389, 418] width 5 height 62
click at [231, 395] on div "dans" at bounding box center [267, 417] width 97 height 61
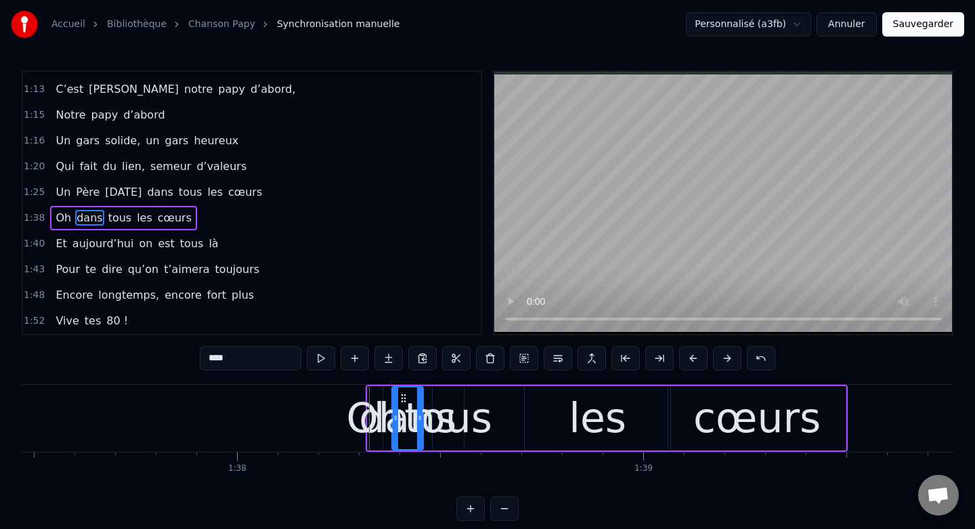
scroll to position [0, 39587]
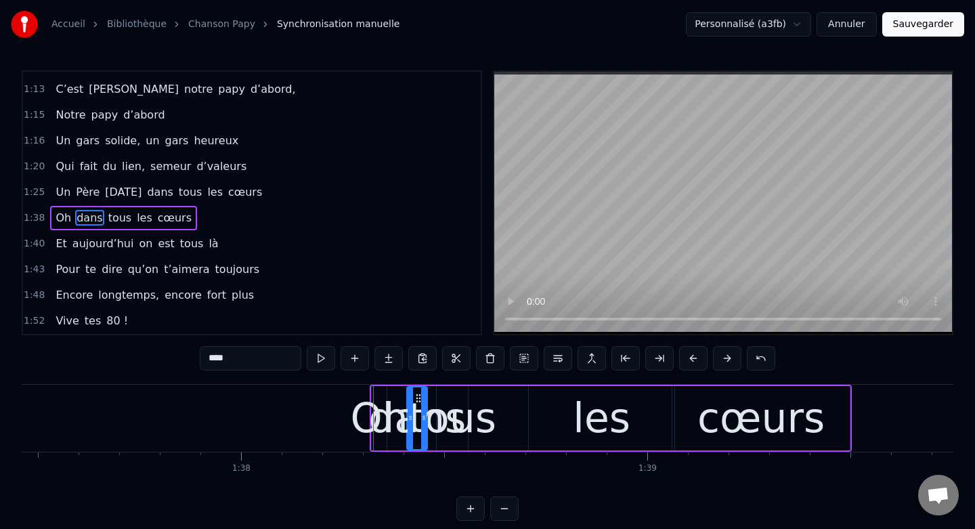
drag, startPoint x: 399, startPoint y: 417, endPoint x: 410, endPoint y: 424, distance: 12.8
click at [410, 424] on div at bounding box center [410, 418] width 5 height 62
click at [367, 403] on div "Oh" at bounding box center [380, 417] width 58 height 61
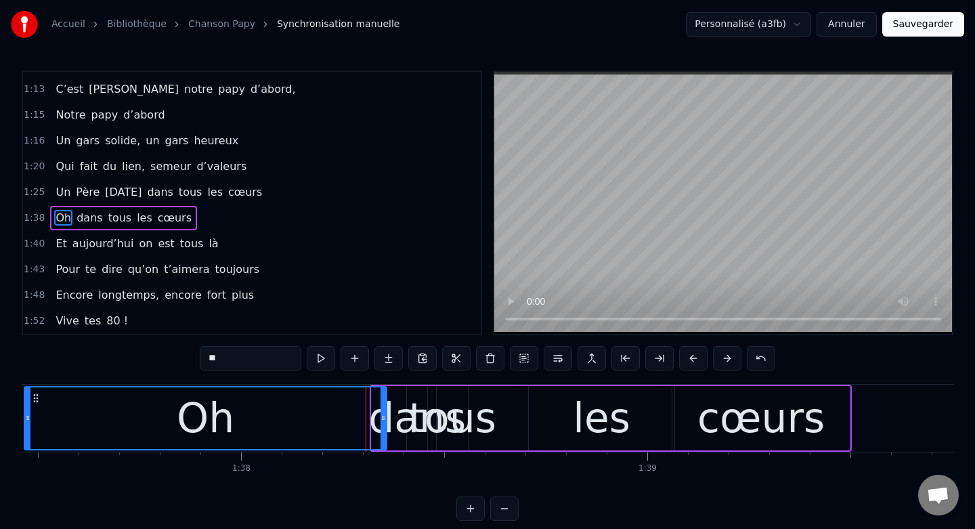
drag, startPoint x: 374, startPoint y: 413, endPoint x: 26, endPoint y: 411, distance: 347.3
click at [26, 411] on div at bounding box center [27, 418] width 5 height 62
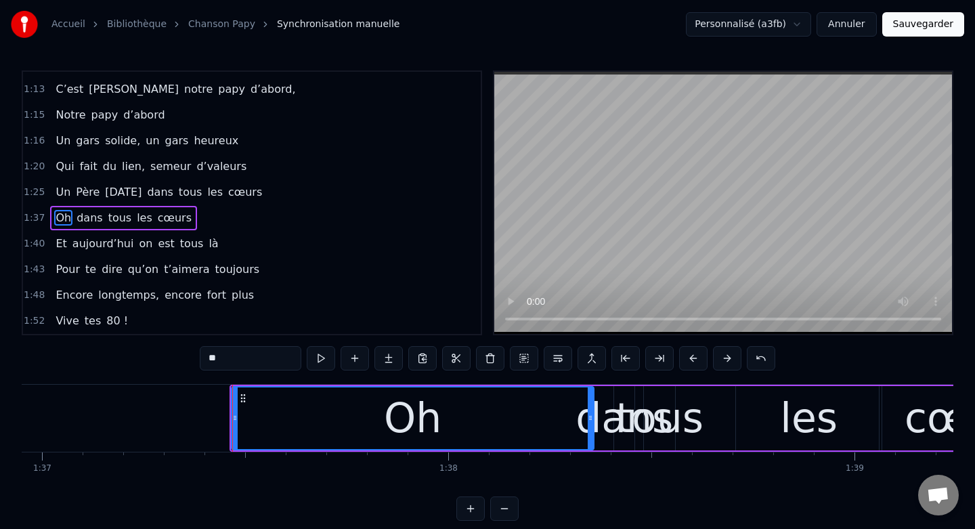
scroll to position [0, 39373]
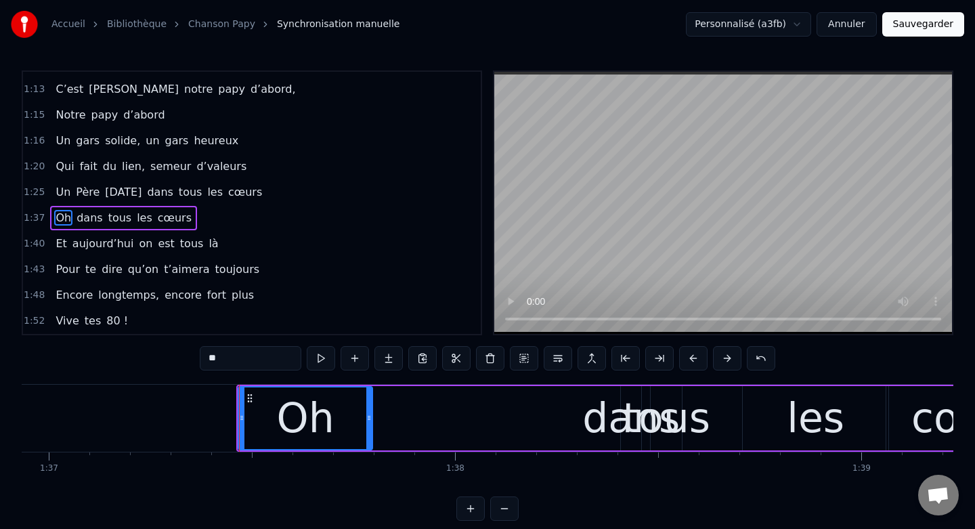
drag, startPoint x: 598, startPoint y: 421, endPoint x: 371, endPoint y: 418, distance: 227.5
click at [371, 418] on icon at bounding box center [368, 417] width 5 height 11
click at [623, 403] on div "dans" at bounding box center [630, 417] width 97 height 61
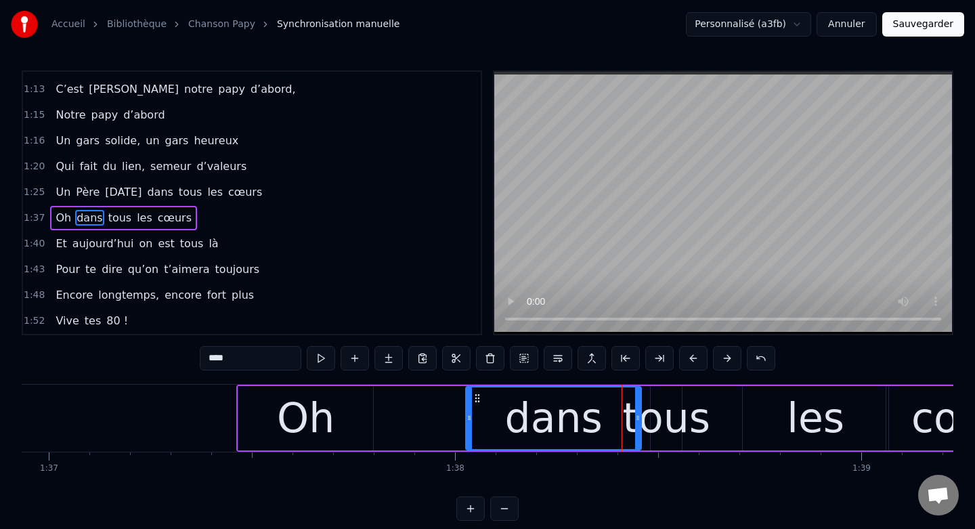
drag, startPoint x: 623, startPoint y: 416, endPoint x: 466, endPoint y: 416, distance: 157.7
click at [466, 416] on icon at bounding box center [468, 417] width 5 height 11
click at [352, 416] on div "Oh" at bounding box center [305, 418] width 135 height 64
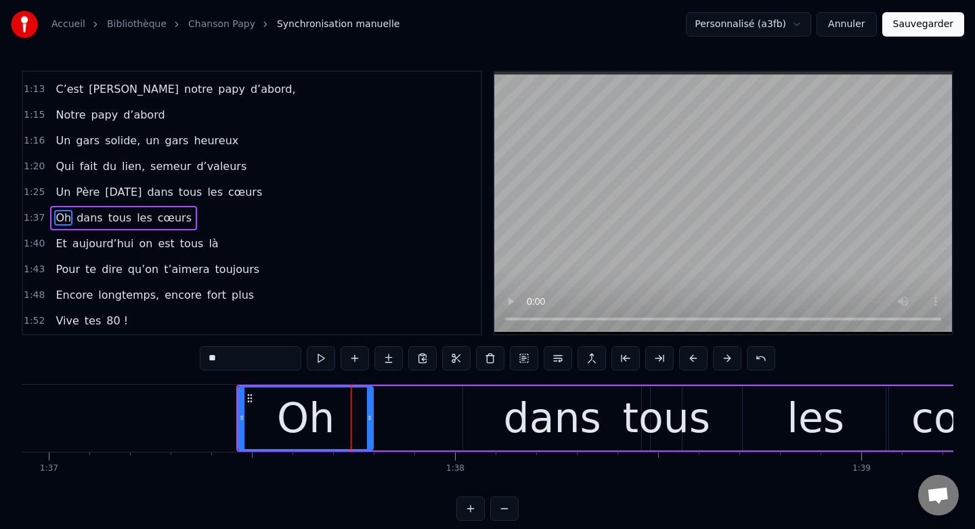
click at [502, 415] on div "dans" at bounding box center [552, 418] width 178 height 64
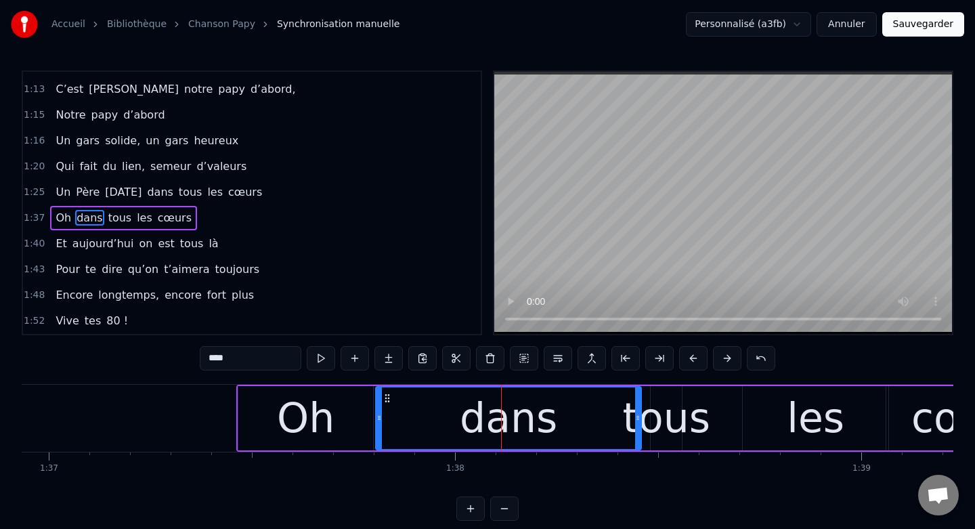
drag, startPoint x: 466, startPoint y: 418, endPoint x: 378, endPoint y: 420, distance: 87.4
click at [378, 420] on icon at bounding box center [378, 417] width 5 height 11
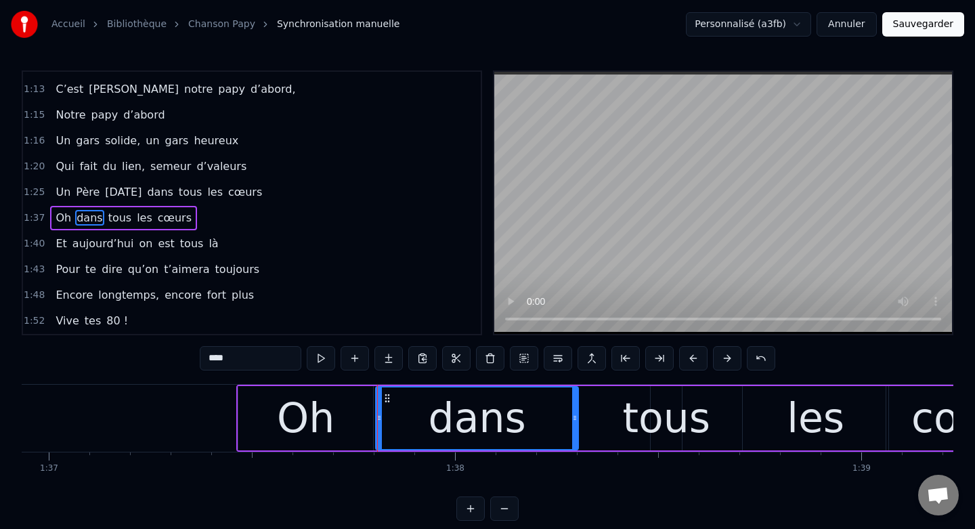
drag, startPoint x: 636, startPoint y: 417, endPoint x: 573, endPoint y: 418, distance: 63.0
click at [573, 418] on icon at bounding box center [574, 417] width 5 height 11
click at [666, 427] on div "tous" at bounding box center [666, 417] width 88 height 61
type input "****"
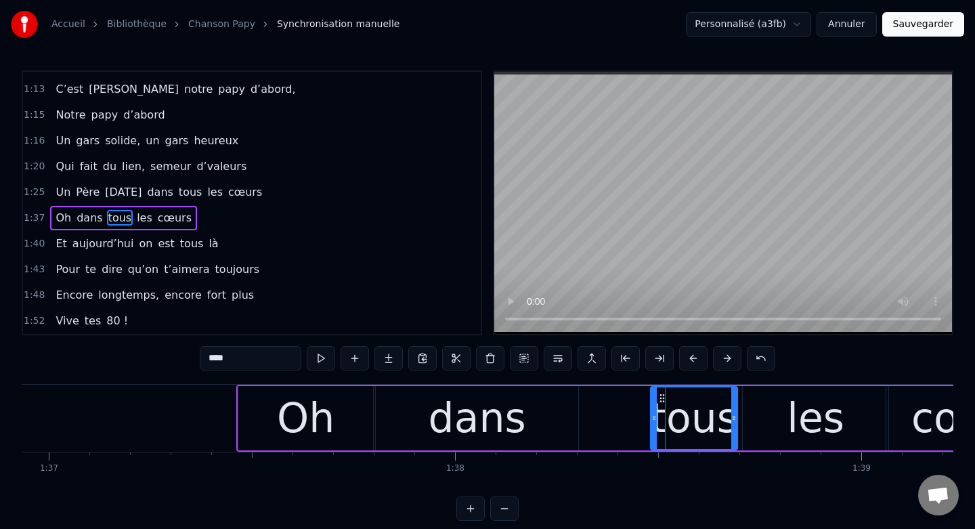
drag, startPoint x: 680, startPoint y: 419, endPoint x: 735, endPoint y: 423, distance: 55.7
click at [735, 423] on div at bounding box center [733, 418] width 5 height 62
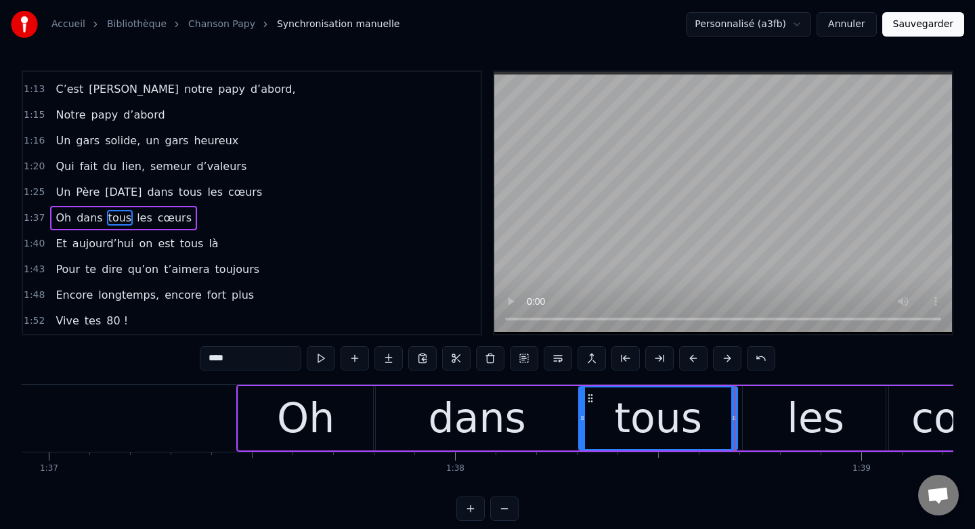
drag, startPoint x: 652, startPoint y: 420, endPoint x: 581, endPoint y: 420, distance: 71.1
click at [580, 420] on icon at bounding box center [581, 417] width 5 height 11
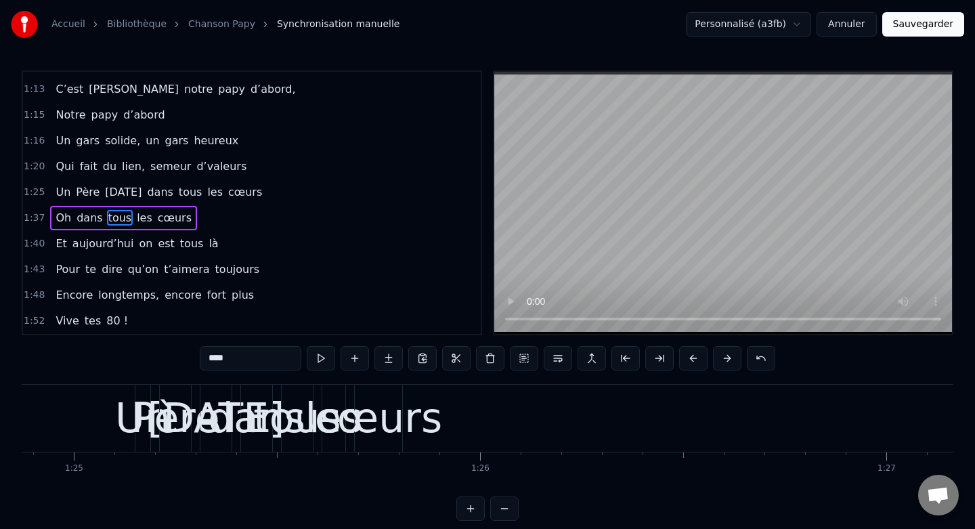
scroll to position [0, 34386]
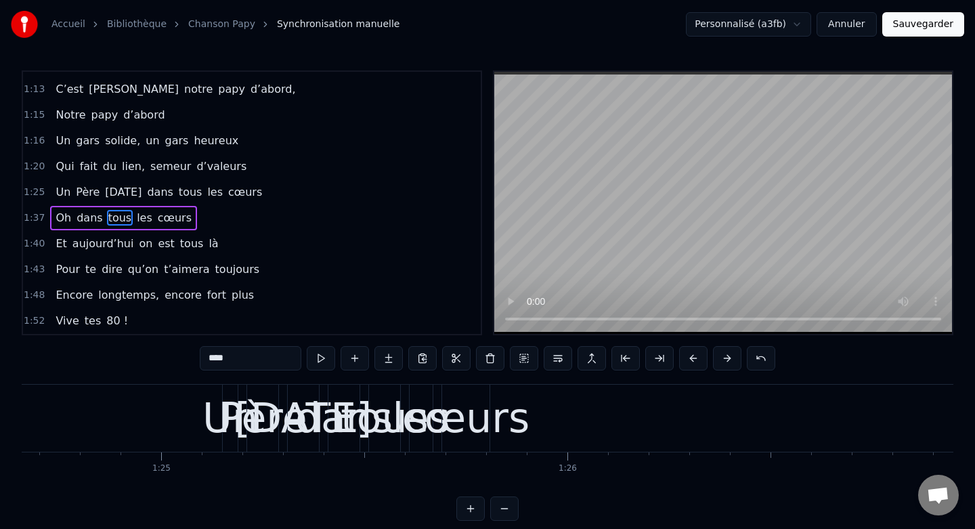
click at [37, 195] on span "1:25" at bounding box center [34, 192] width 21 height 14
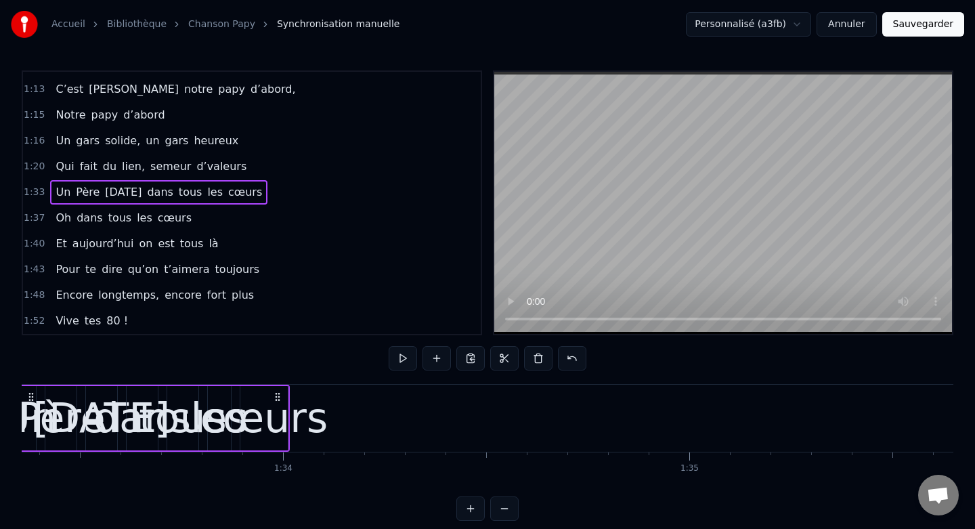
scroll to position [0, 37917]
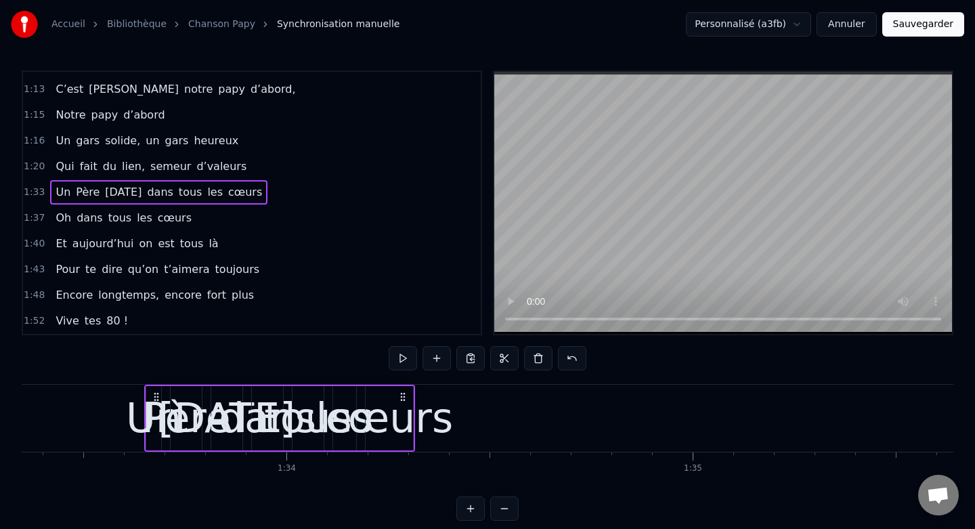
click at [393, 413] on div "cœurs" at bounding box center [389, 417] width 127 height 61
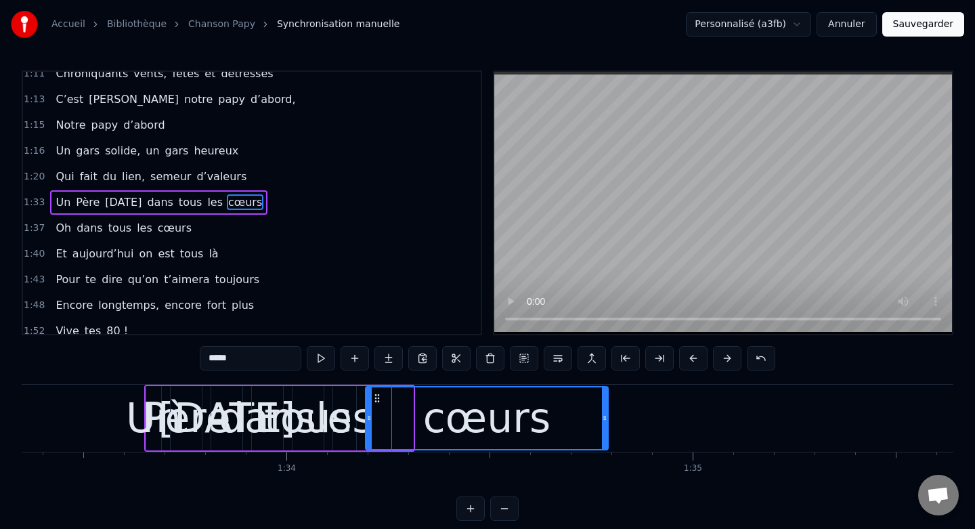
drag, startPoint x: 411, startPoint y: 415, endPoint x: 606, endPoint y: 424, distance: 195.2
click at [606, 424] on div at bounding box center [604, 418] width 5 height 62
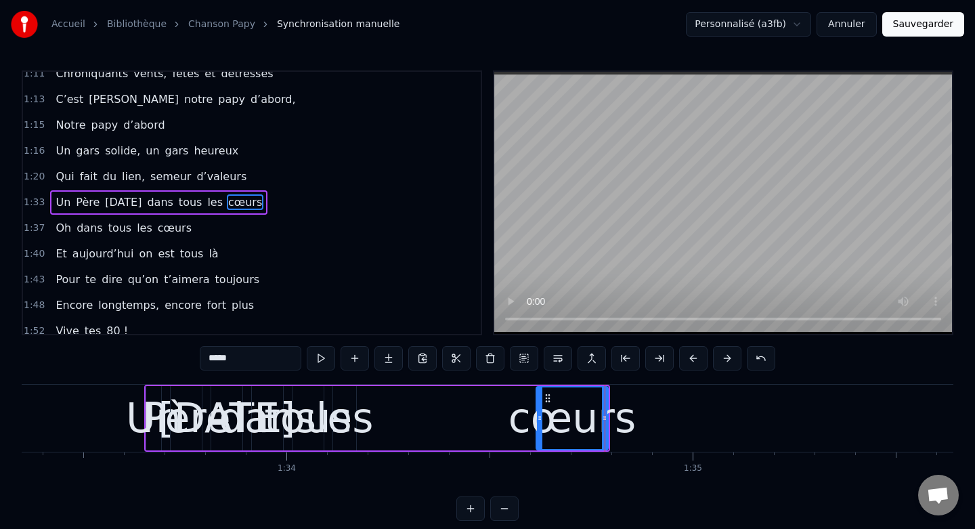
drag, startPoint x: 368, startPoint y: 419, endPoint x: 540, endPoint y: 423, distance: 172.0
click at [540, 423] on div at bounding box center [539, 418] width 5 height 62
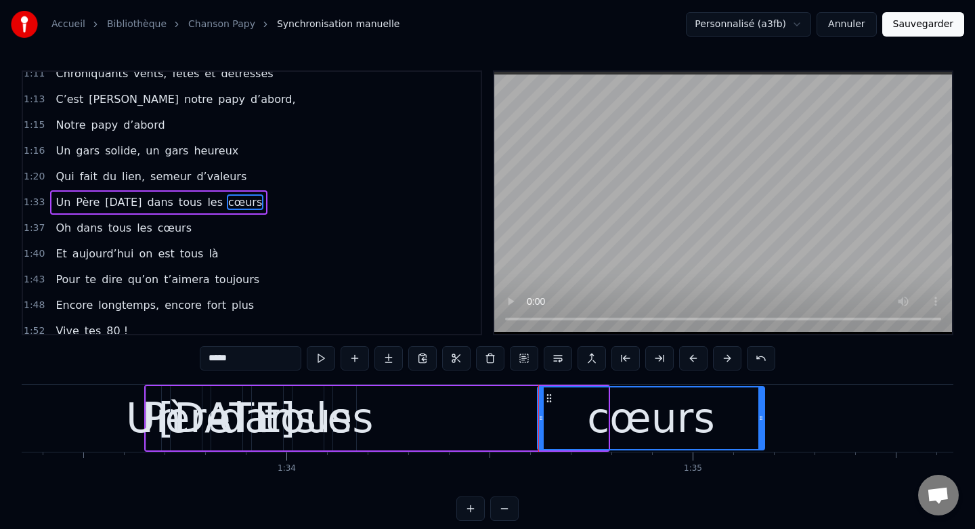
drag, startPoint x: 603, startPoint y: 418, endPoint x: 760, endPoint y: 420, distance: 156.4
click at [760, 420] on icon at bounding box center [760, 417] width 5 height 11
click at [340, 397] on div "les" at bounding box center [345, 417] width 58 height 61
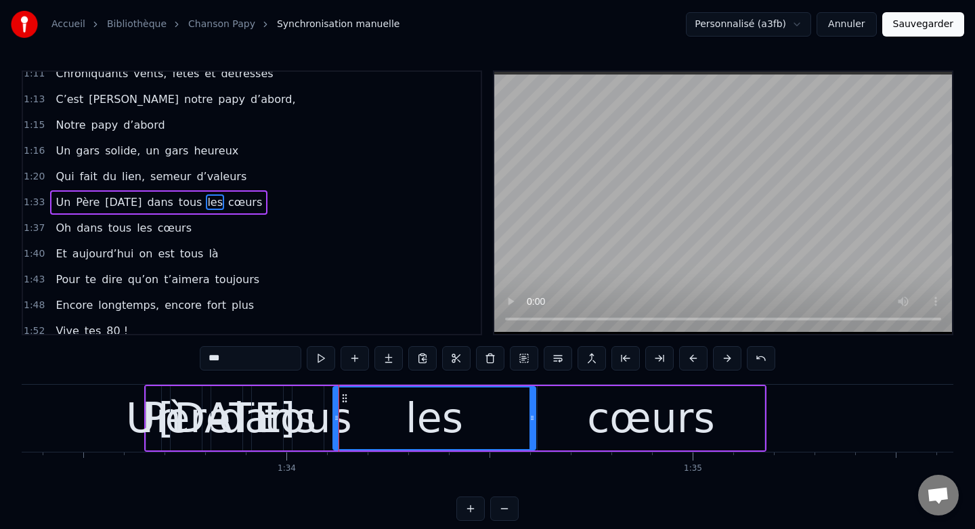
drag, startPoint x: 353, startPoint y: 415, endPoint x: 532, endPoint y: 422, distance: 179.6
click at [532, 422] on icon at bounding box center [531, 417] width 5 height 11
drag, startPoint x: 337, startPoint y: 420, endPoint x: 376, endPoint y: 420, distance: 38.6
click at [376, 420] on icon at bounding box center [374, 417] width 5 height 11
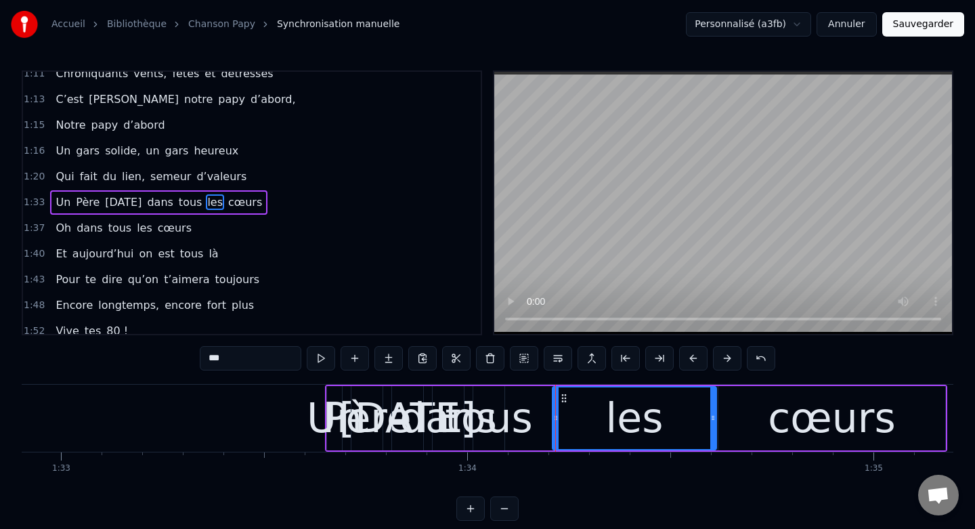
scroll to position [0, 37726]
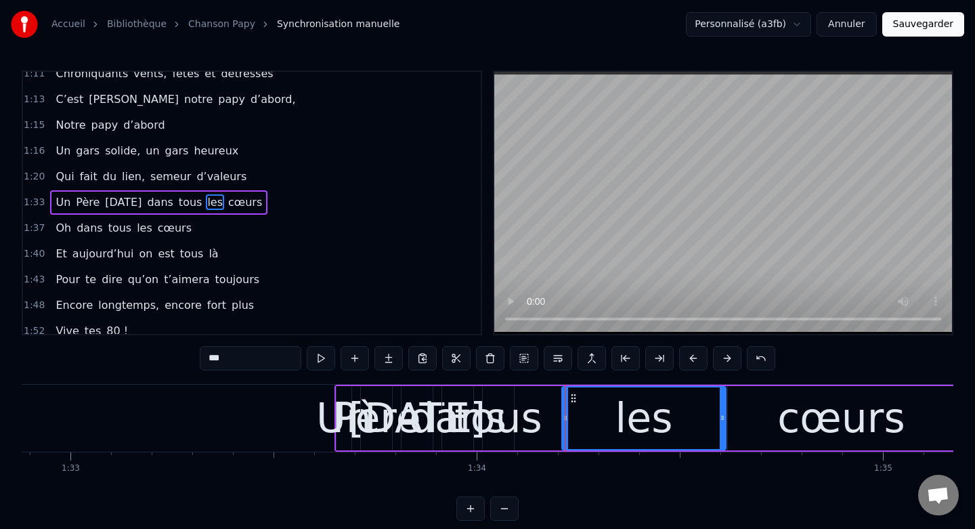
click at [337, 393] on div "Un" at bounding box center [344, 417] width 56 height 61
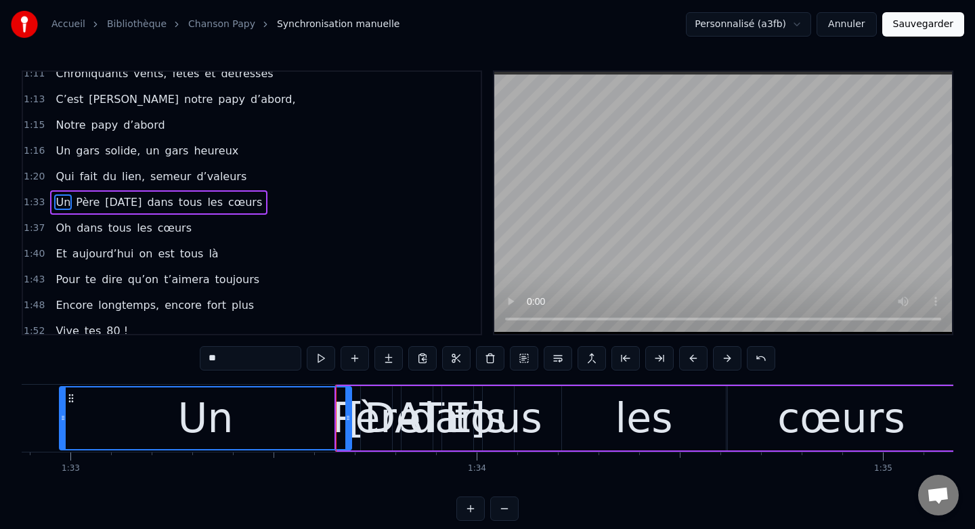
drag, startPoint x: 341, startPoint y: 416, endPoint x: 51, endPoint y: 404, distance: 290.0
click at [60, 404] on div at bounding box center [62, 418] width 5 height 62
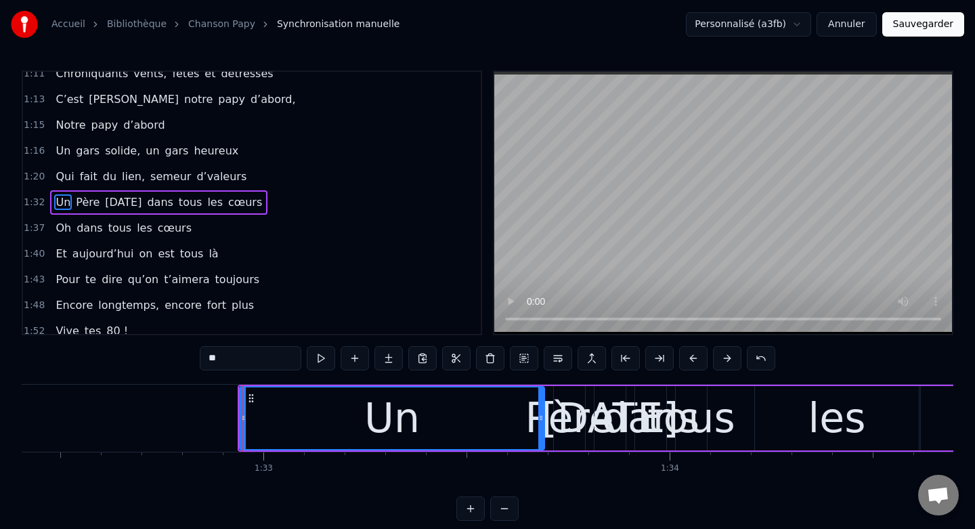
scroll to position [0, 37500]
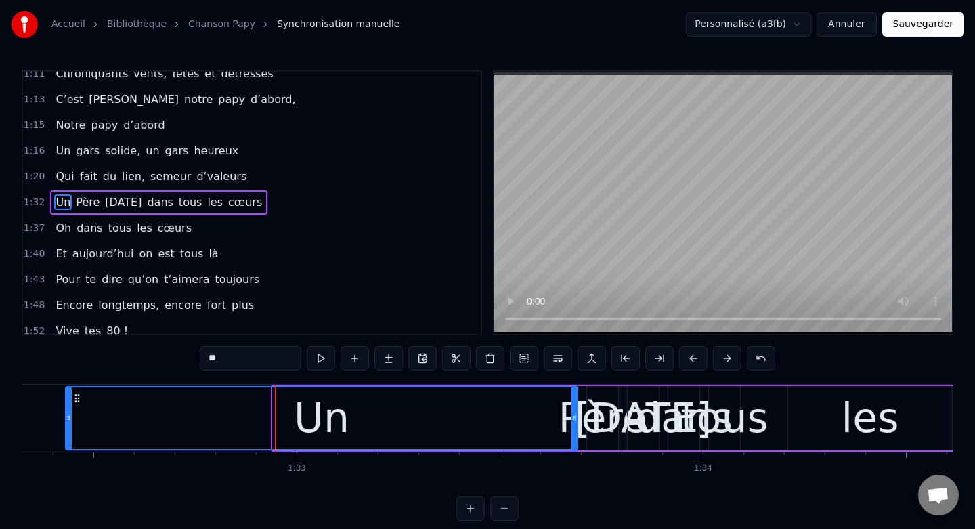
drag, startPoint x: 273, startPoint y: 423, endPoint x: 56, endPoint y: 412, distance: 218.3
click at [66, 412] on div at bounding box center [68, 418] width 5 height 62
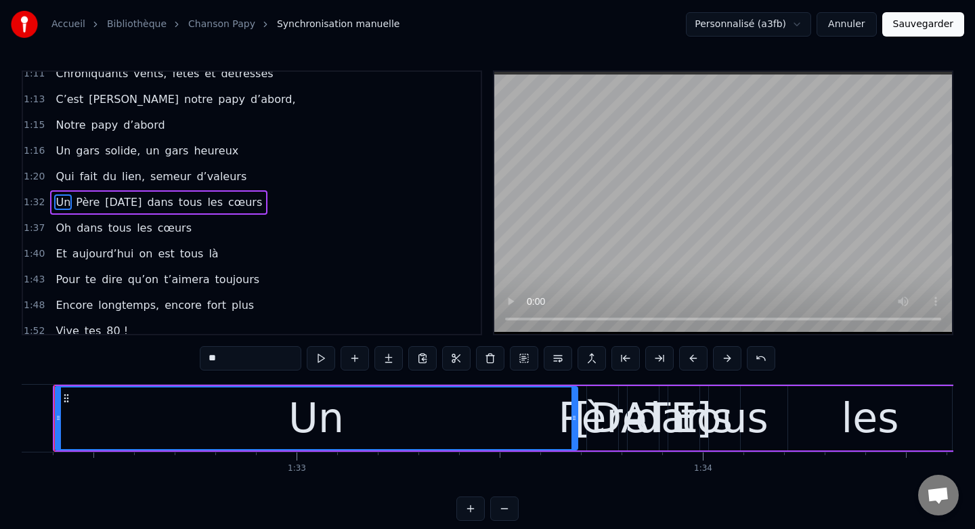
scroll to position [0, 37465]
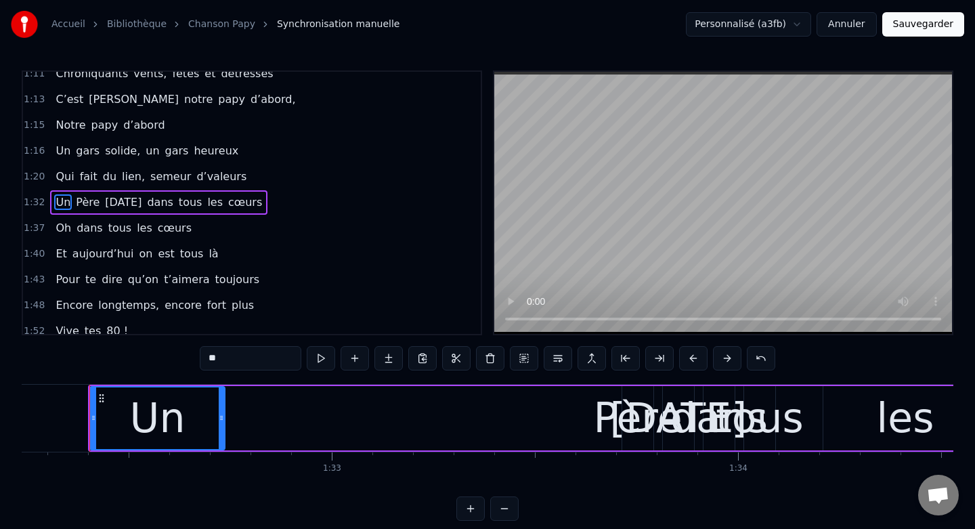
drag, startPoint x: 608, startPoint y: 417, endPoint x: 220, endPoint y: 406, distance: 388.1
click at [220, 406] on div at bounding box center [221, 418] width 5 height 62
click at [615, 428] on div "Père" at bounding box center [637, 417] width 89 height 61
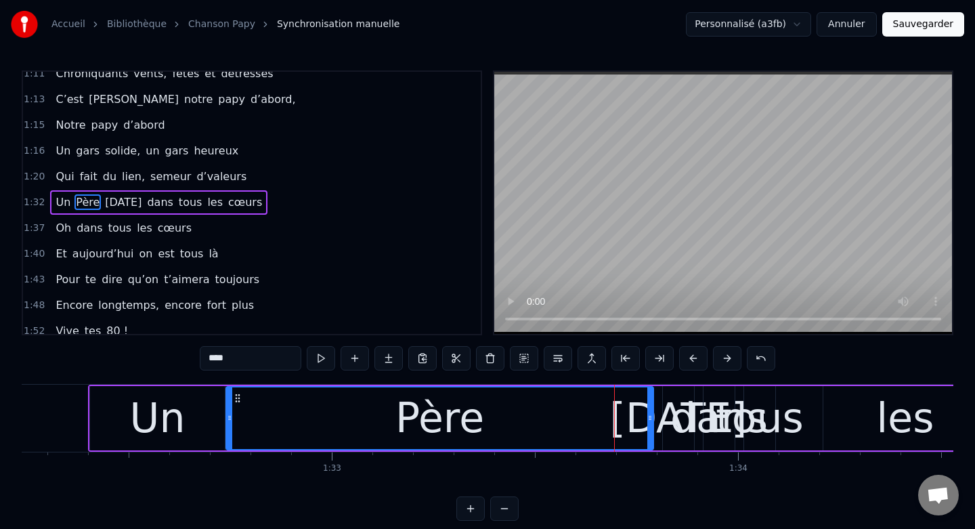
drag, startPoint x: 625, startPoint y: 422, endPoint x: 229, endPoint y: 430, distance: 396.1
click at [229, 430] on div at bounding box center [229, 418] width 5 height 62
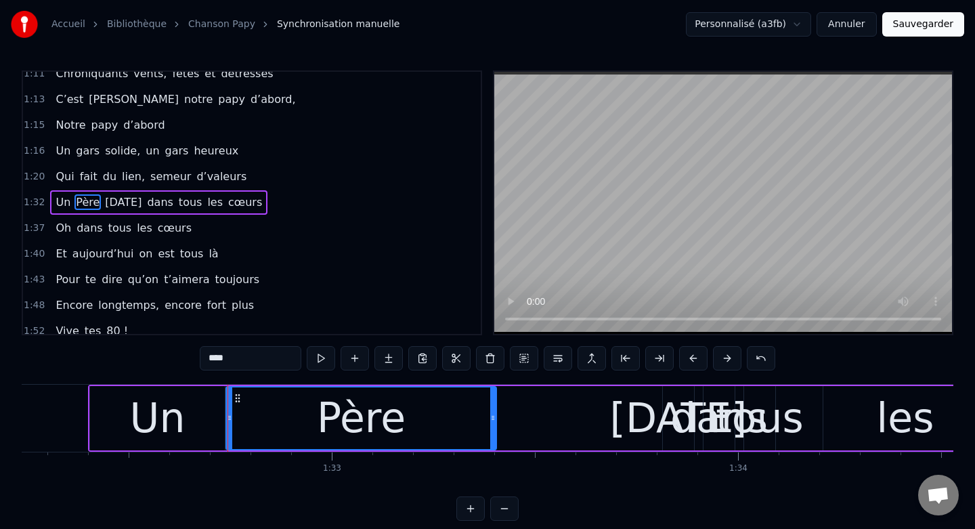
drag, startPoint x: 652, startPoint y: 419, endPoint x: 494, endPoint y: 418, distance: 157.7
click at [494, 418] on icon at bounding box center [492, 417] width 5 height 11
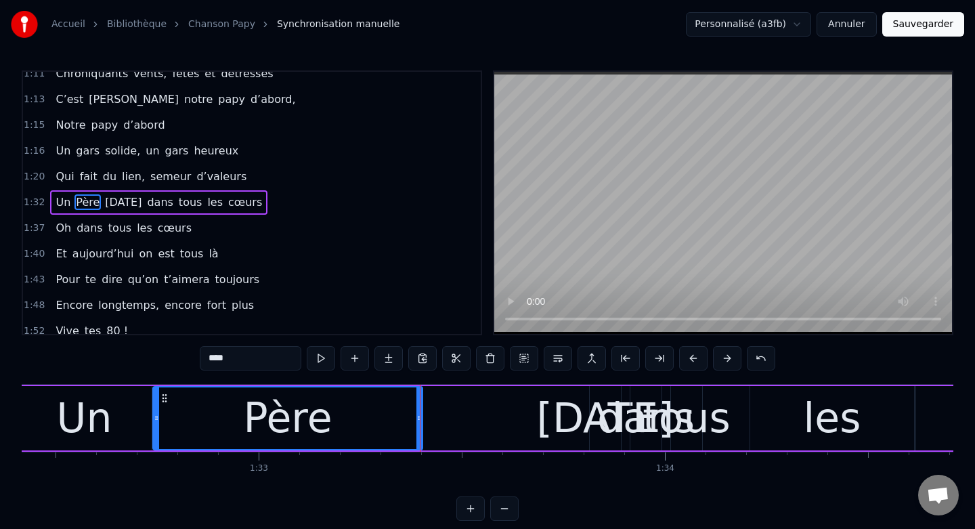
scroll to position [0, 37568]
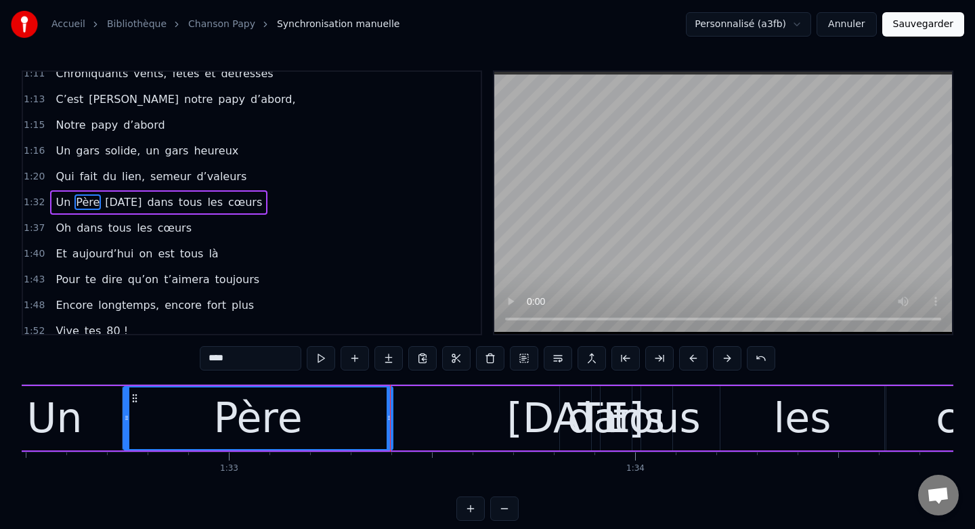
click at [559, 415] on div "[DATE]" at bounding box center [575, 417] width 137 height 61
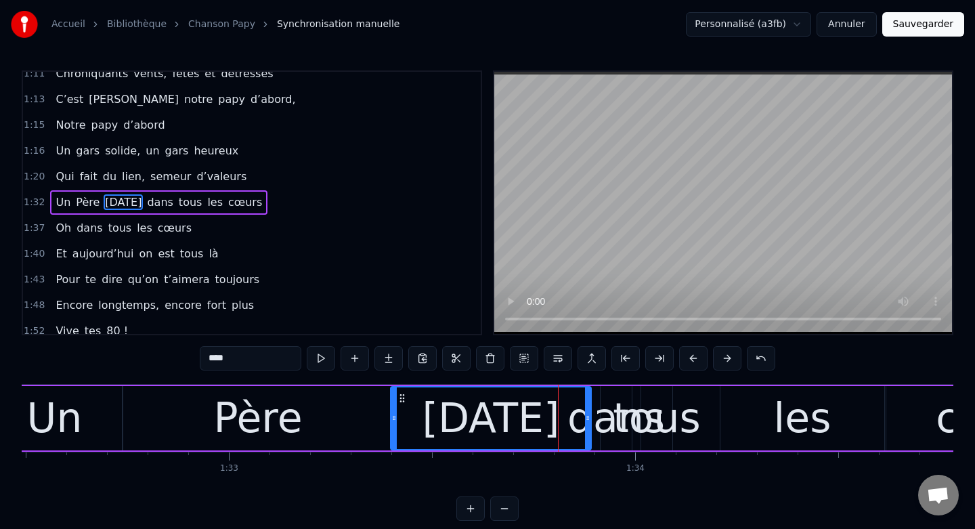
drag, startPoint x: 562, startPoint y: 416, endPoint x: 393, endPoint y: 422, distance: 169.4
click at [393, 422] on icon at bounding box center [393, 417] width 5 height 11
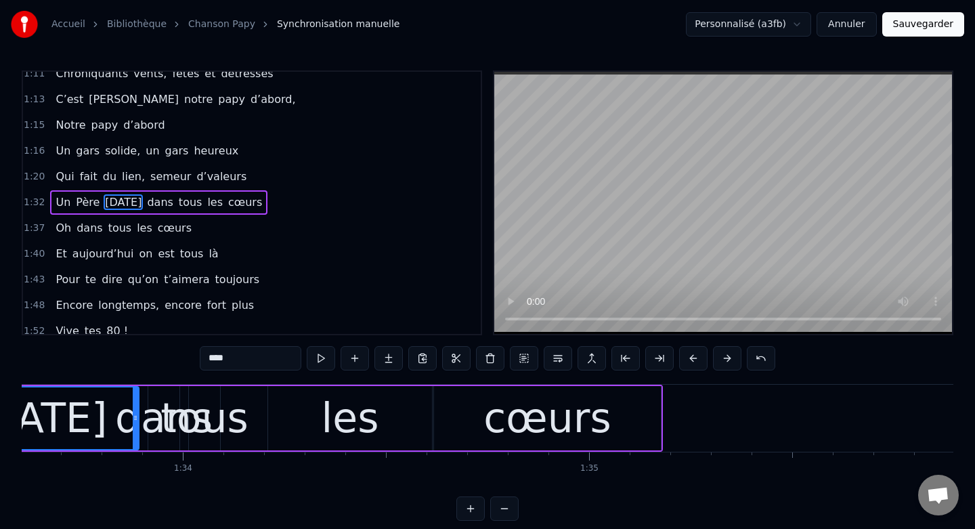
scroll to position [0, 38046]
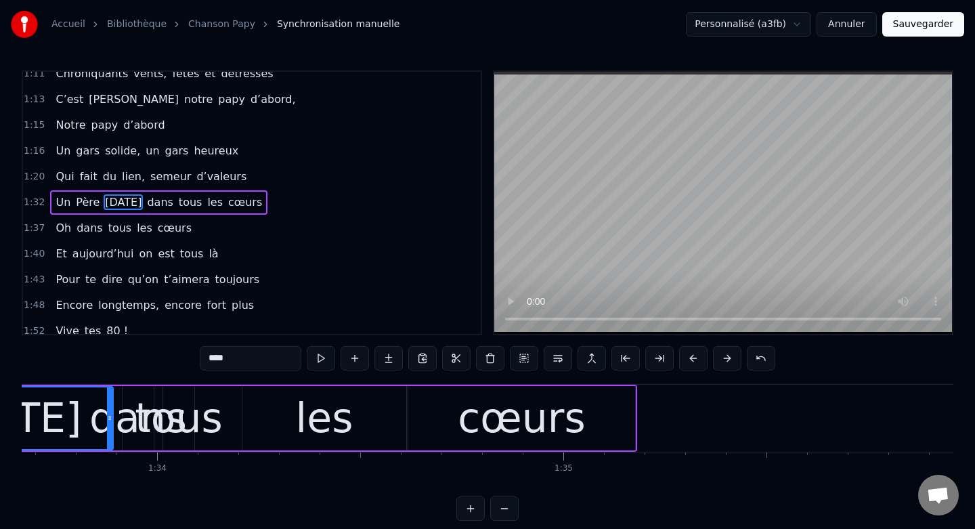
click at [594, 408] on div "cœurs" at bounding box center [521, 418] width 227 height 64
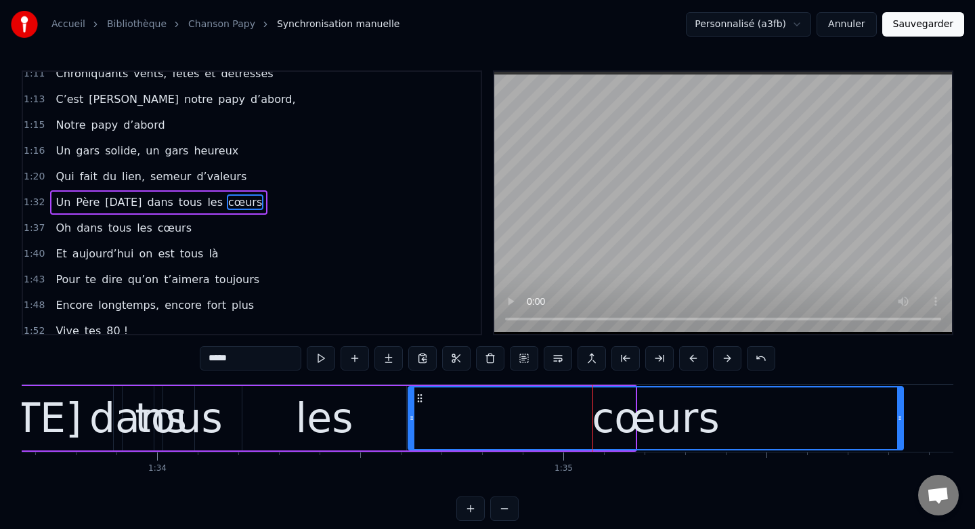
drag, startPoint x: 632, startPoint y: 418, endPoint x: 917, endPoint y: 427, distance: 285.2
click at [902, 427] on div at bounding box center [899, 418] width 5 height 62
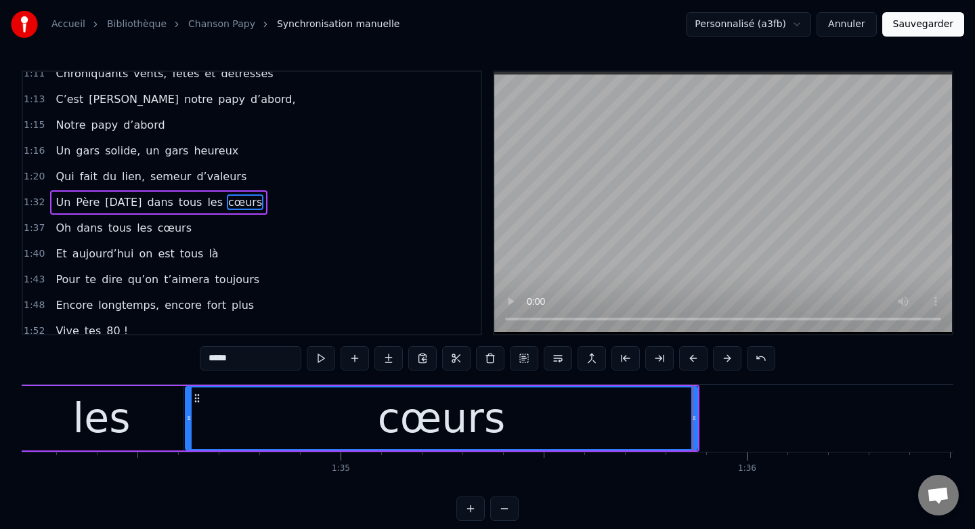
scroll to position [0, 38259]
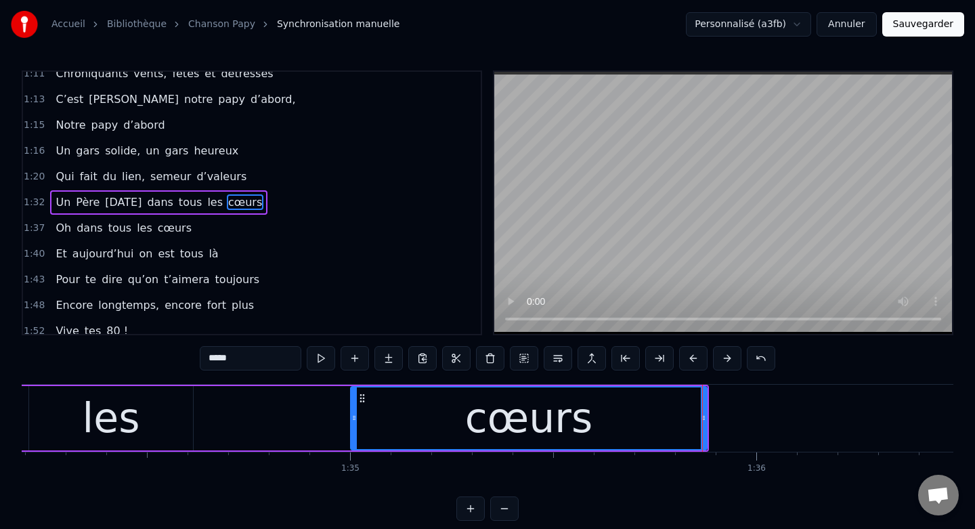
drag, startPoint x: 198, startPoint y: 416, endPoint x: 353, endPoint y: 429, distance: 156.3
click at [353, 429] on div at bounding box center [353, 418] width 5 height 62
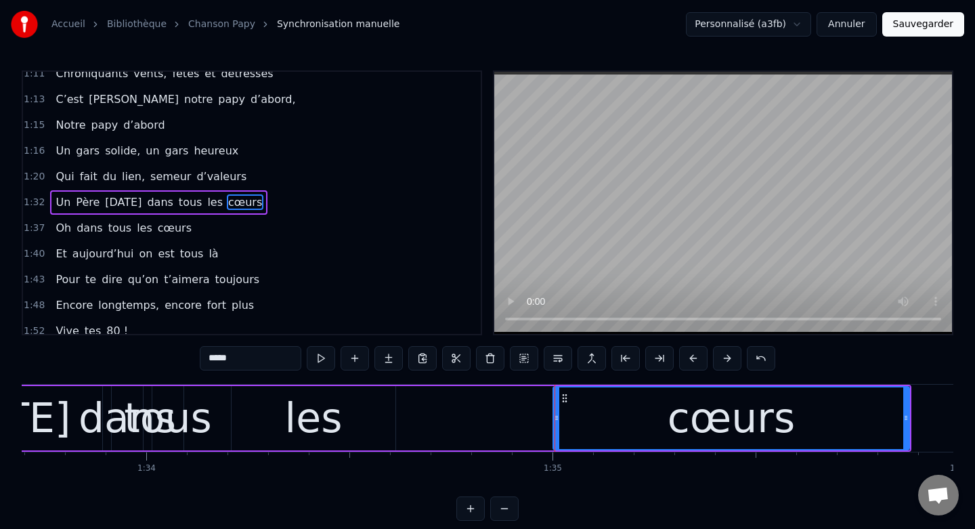
scroll to position [0, 38048]
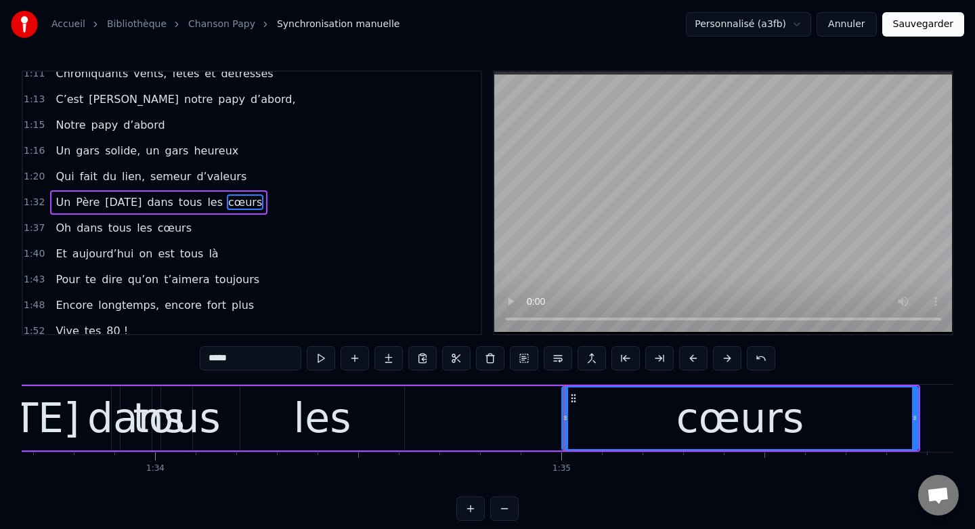
click at [376, 431] on div "les" at bounding box center [322, 418] width 164 height 64
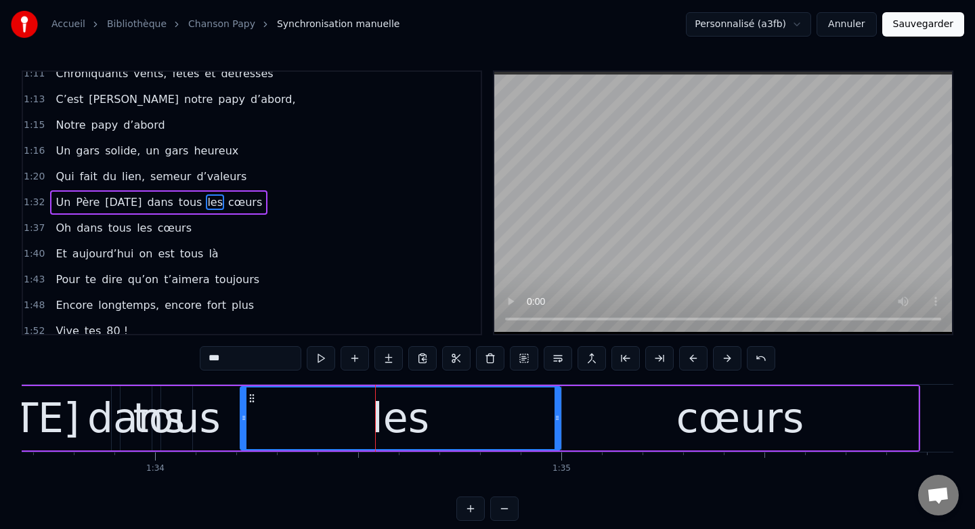
drag, startPoint x: 403, startPoint y: 417, endPoint x: 559, endPoint y: 435, distance: 157.4
click at [559, 435] on div at bounding box center [556, 418] width 5 height 62
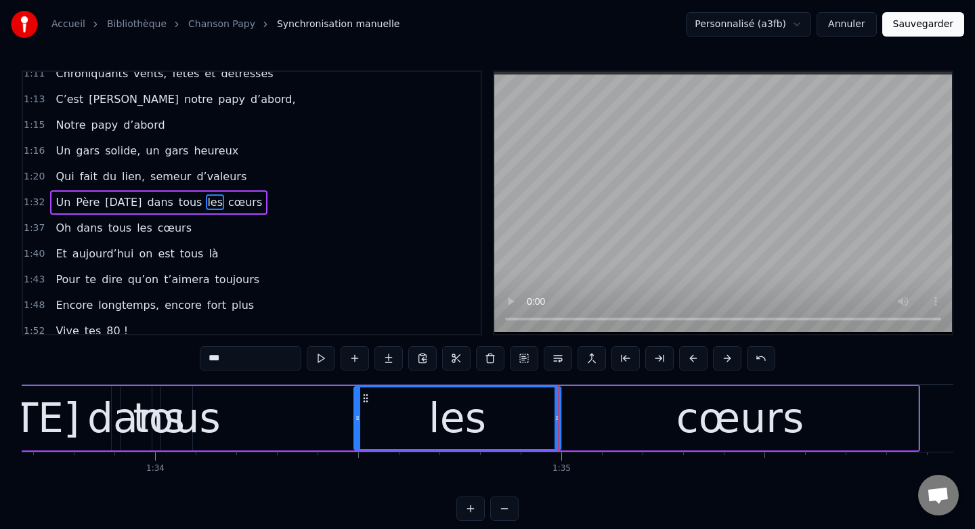
drag, startPoint x: 244, startPoint y: 419, endPoint x: 359, endPoint y: 439, distance: 117.5
click at [359, 439] on div at bounding box center [357, 418] width 5 height 62
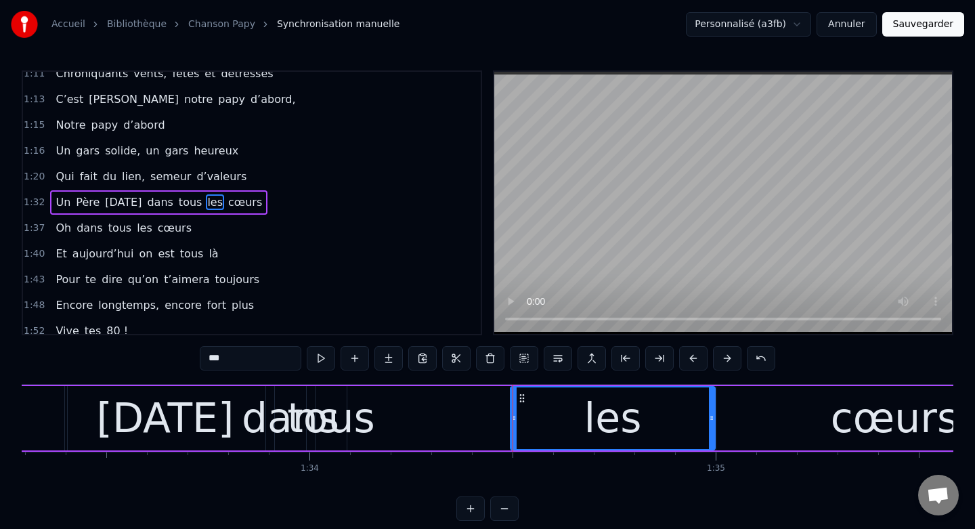
scroll to position [0, 37889]
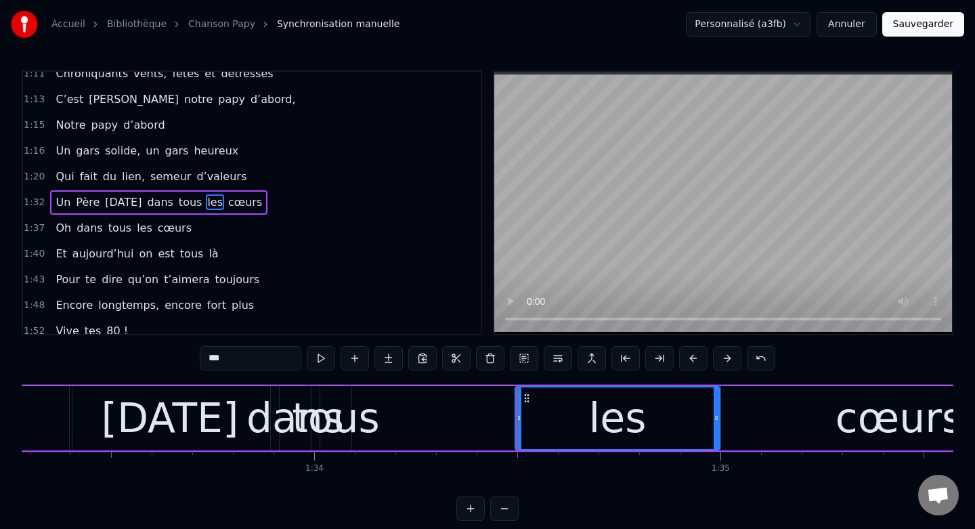
click at [340, 429] on div "tous" at bounding box center [336, 417] width 88 height 61
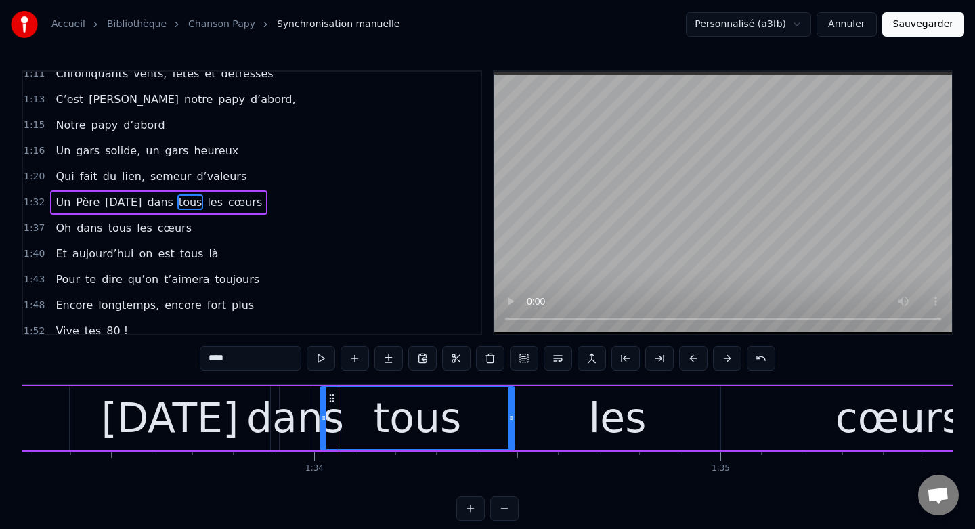
drag, startPoint x: 349, startPoint y: 416, endPoint x: 513, endPoint y: 442, distance: 165.8
click at [513, 442] on div at bounding box center [510, 418] width 5 height 62
drag, startPoint x: 322, startPoint y: 423, endPoint x: 353, endPoint y: 423, distance: 31.1
click at [353, 423] on div at bounding box center [352, 418] width 5 height 62
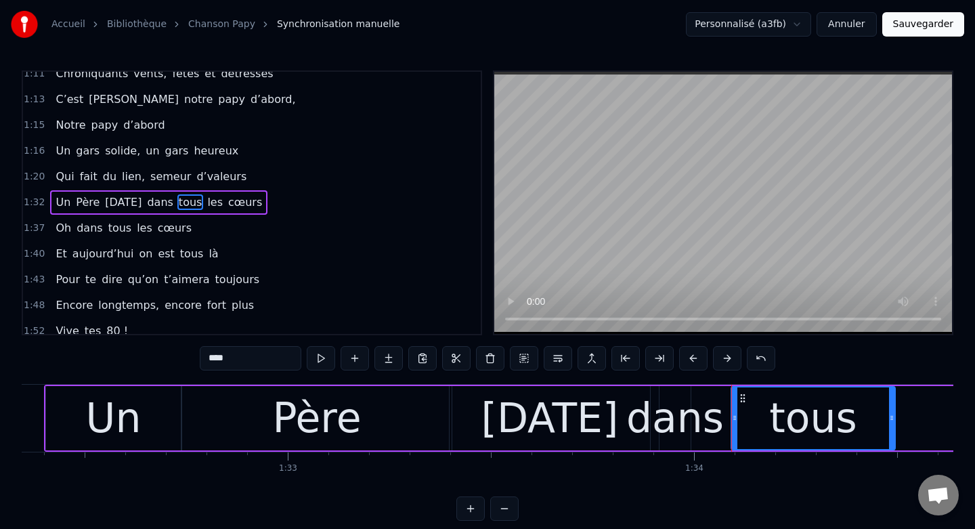
scroll to position [0, 37483]
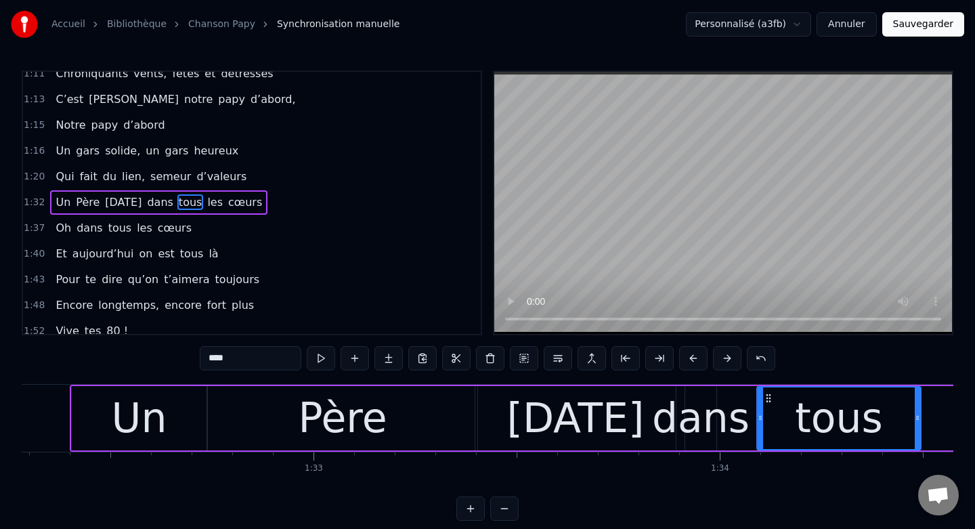
click at [395, 429] on div "Père" at bounding box center [342, 418] width 269 height 64
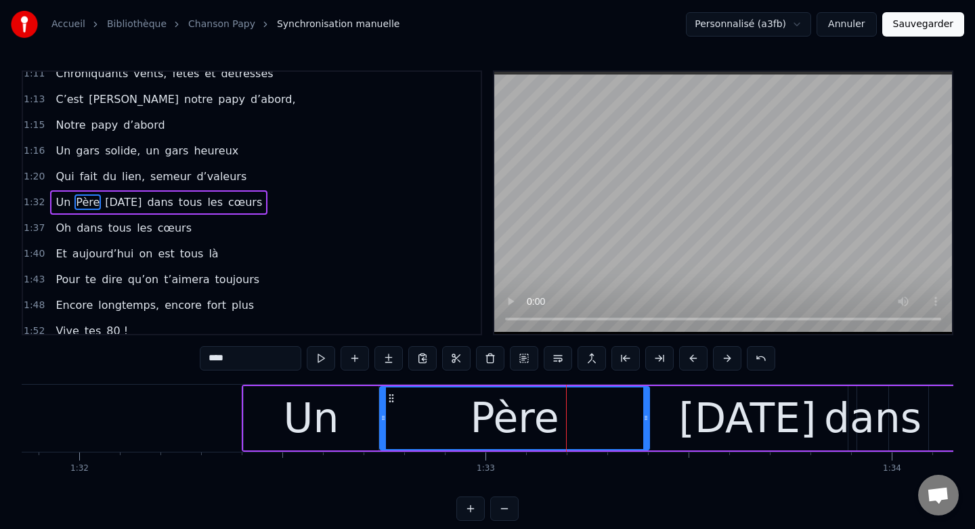
scroll to position [0, 37245]
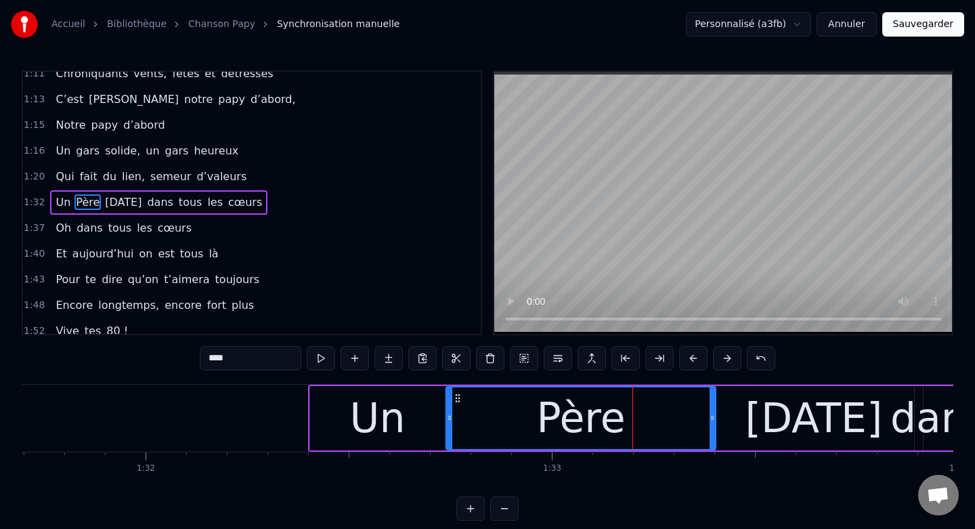
click at [330, 412] on div "Un" at bounding box center [377, 418] width 135 height 64
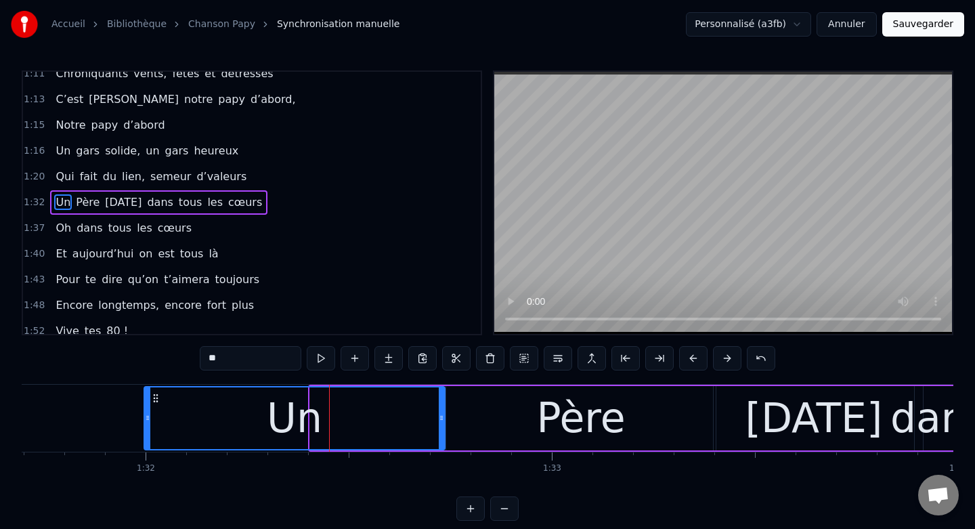
drag, startPoint x: 311, startPoint y: 418, endPoint x: 143, endPoint y: 406, distance: 168.4
click at [145, 406] on div at bounding box center [147, 418] width 5 height 62
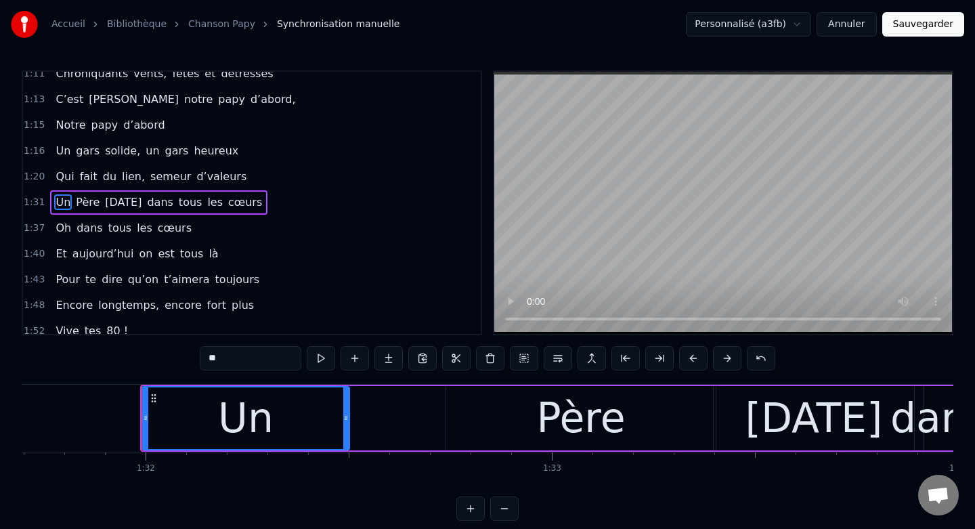
drag, startPoint x: 442, startPoint y: 419, endPoint x: 351, endPoint y: 416, distance: 91.4
click at [349, 416] on icon at bounding box center [345, 417] width 5 height 11
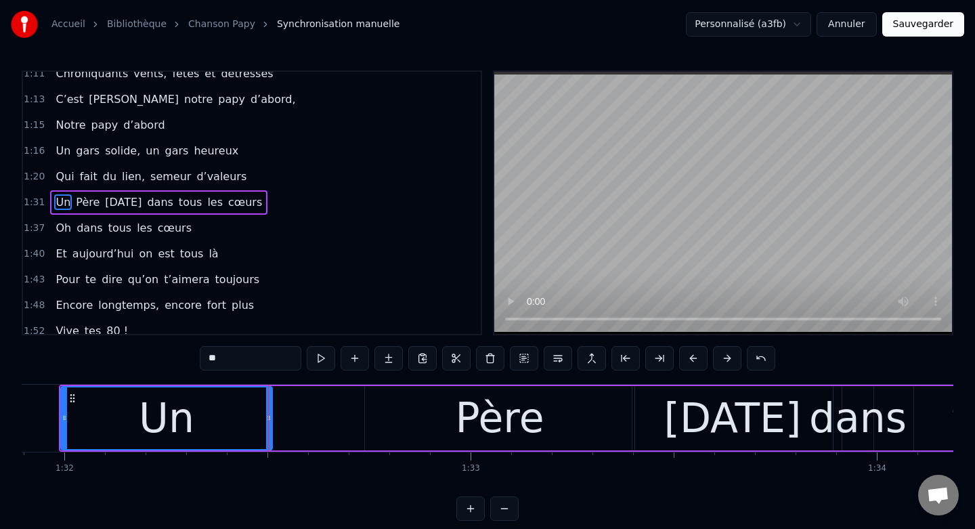
scroll to position [0, 37328]
click at [457, 424] on div "Père" at bounding box center [498, 418] width 269 height 64
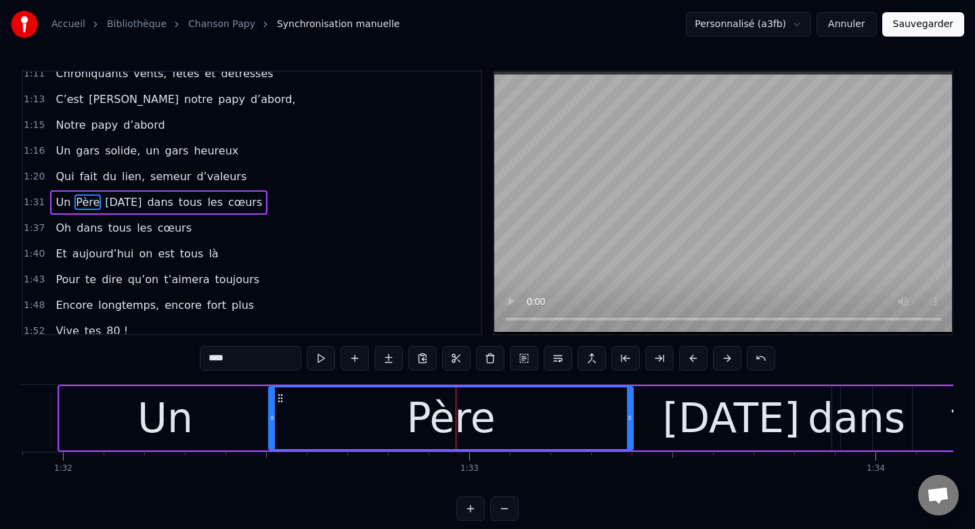
drag, startPoint x: 366, startPoint y: 418, endPoint x: 273, endPoint y: 417, distance: 93.4
click at [273, 417] on icon at bounding box center [271, 417] width 5 height 11
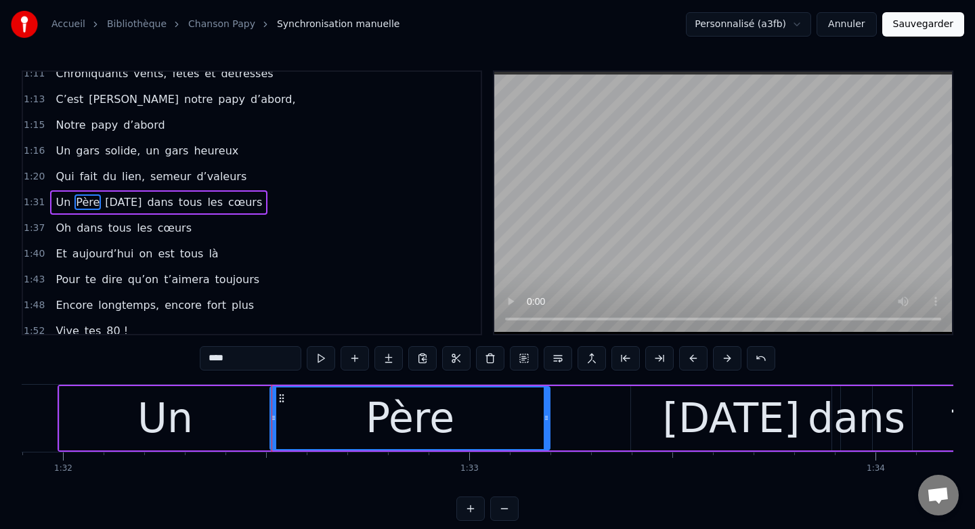
drag, startPoint x: 631, startPoint y: 420, endPoint x: 548, endPoint y: 418, distance: 83.3
click at [548, 418] on icon at bounding box center [546, 417] width 5 height 11
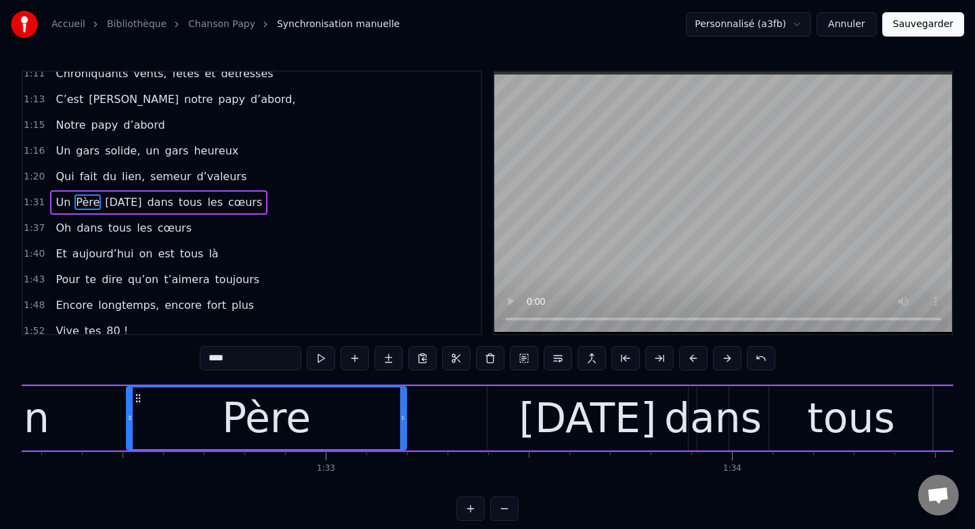
scroll to position [0, 37473]
click at [641, 424] on div "[DATE]" at bounding box center [586, 418] width 200 height 64
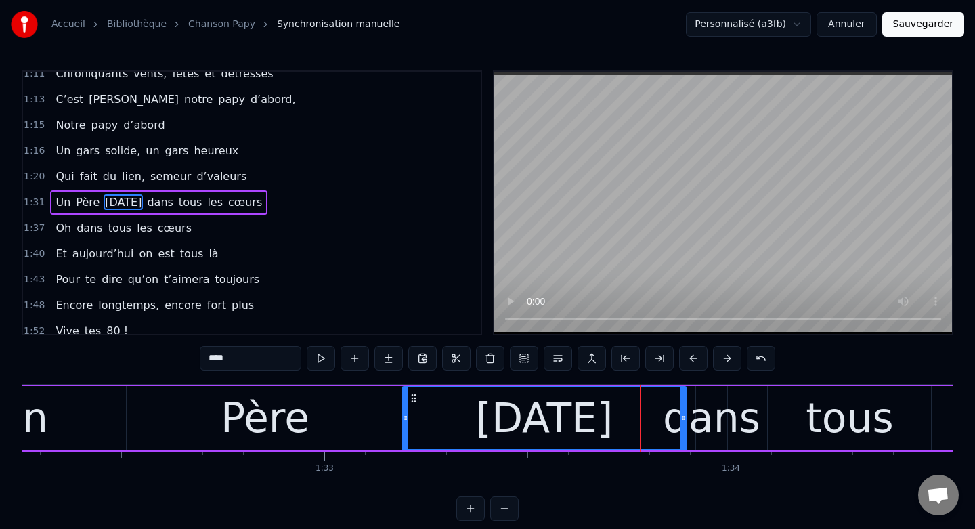
drag, startPoint x: 487, startPoint y: 419, endPoint x: 405, endPoint y: 418, distance: 82.6
click at [405, 418] on icon at bounding box center [405, 417] width 5 height 11
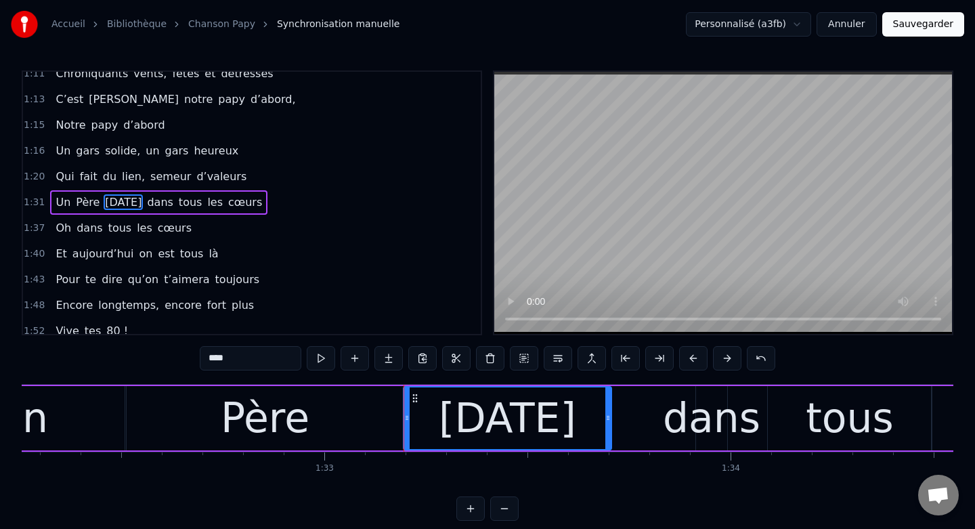
drag, startPoint x: 682, startPoint y: 413, endPoint x: 607, endPoint y: 416, distance: 75.2
click at [607, 416] on icon at bounding box center [607, 417] width 5 height 11
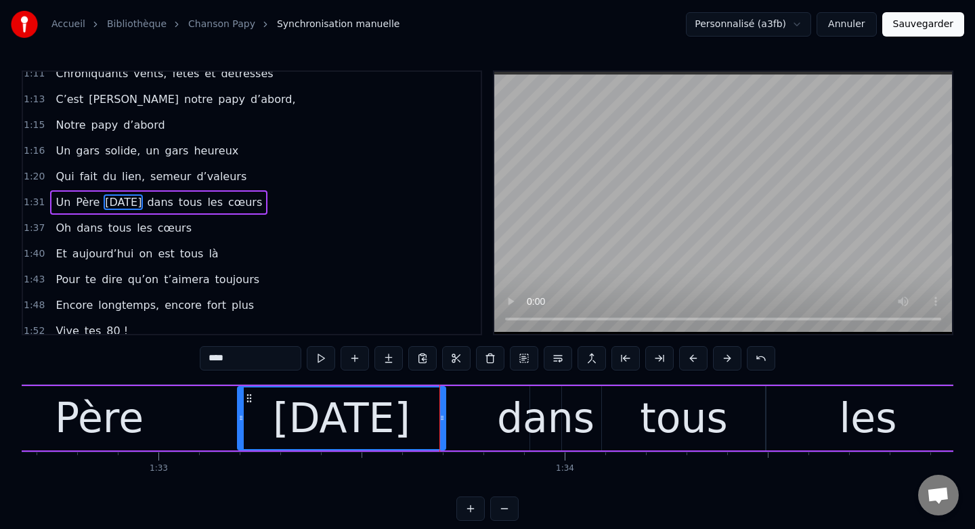
scroll to position [0, 37672]
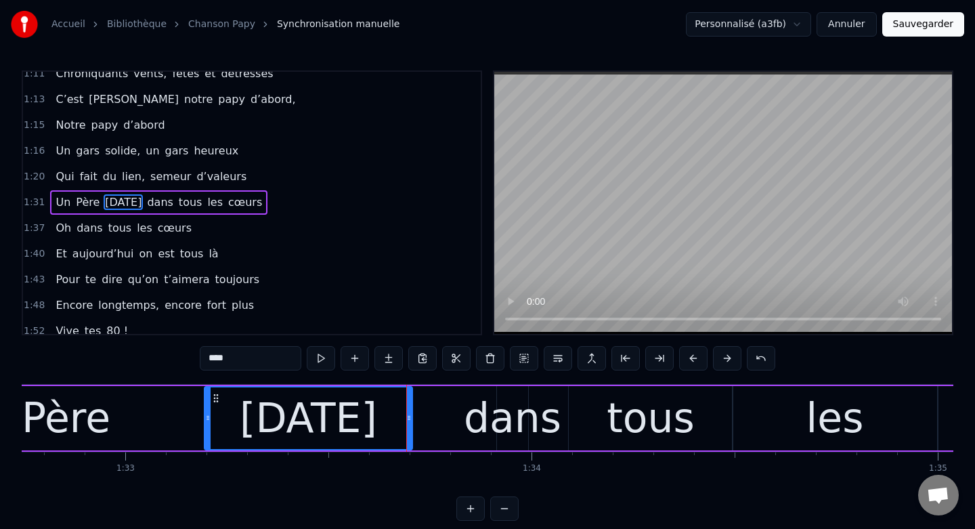
click at [515, 422] on div "dans" at bounding box center [512, 417] width 97 height 61
type input "****"
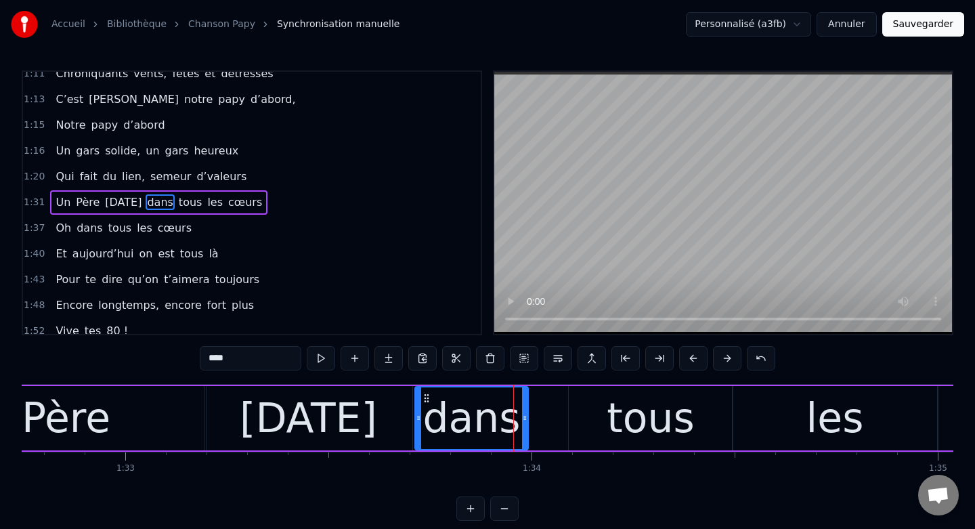
drag, startPoint x: 498, startPoint y: 418, endPoint x: 414, endPoint y: 418, distance: 83.9
click at [416, 418] on icon at bounding box center [418, 417] width 5 height 11
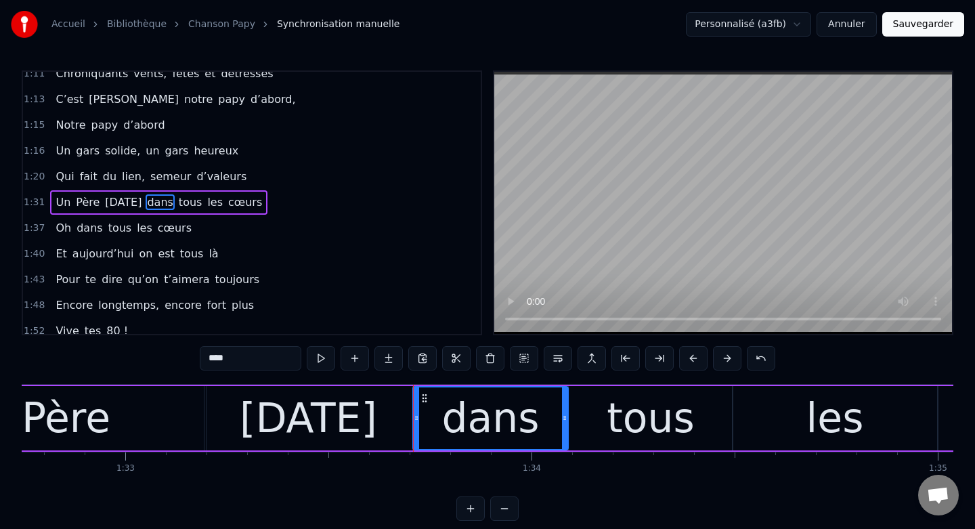
drag, startPoint x: 523, startPoint y: 416, endPoint x: 563, endPoint y: 418, distance: 40.0
click at [563, 418] on icon at bounding box center [564, 417] width 5 height 11
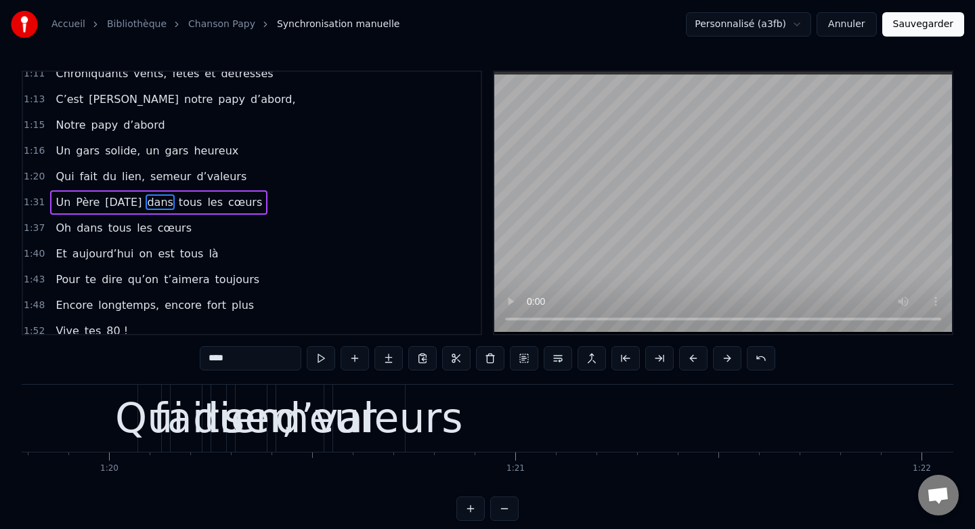
scroll to position [0, 32393]
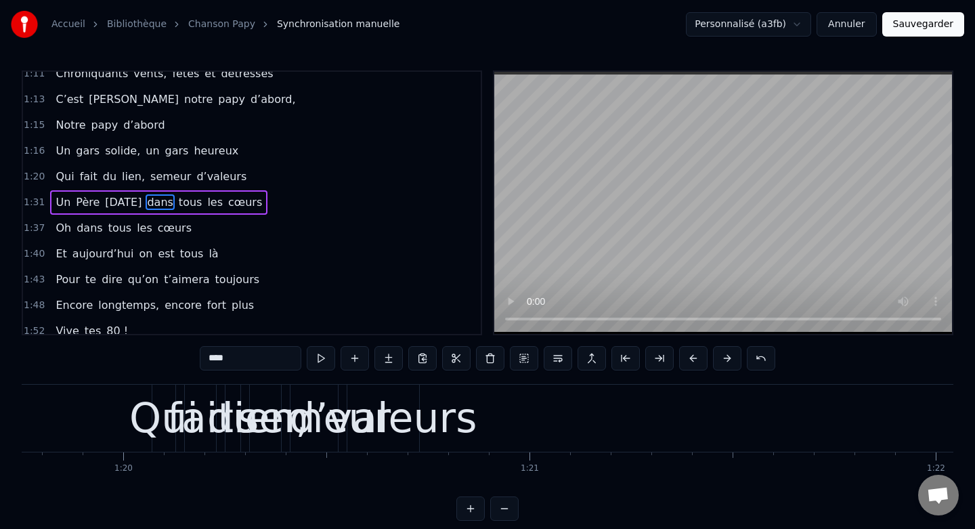
click at [50, 179] on div "Qui fait du lien, semeur d’valeurs" at bounding box center [151, 177] width 202 height 24
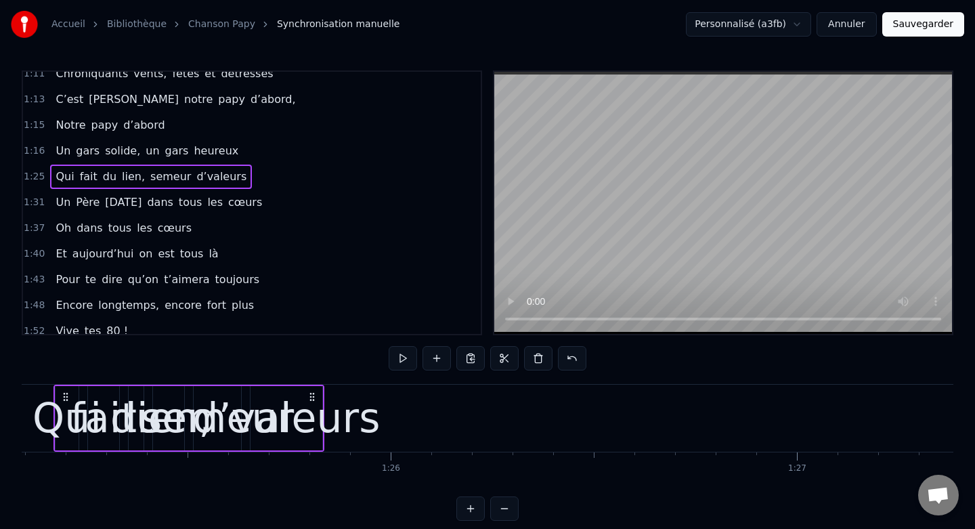
scroll to position [0, 34564]
click at [320, 406] on div "d’valeurs" at bounding box center [286, 417] width 188 height 61
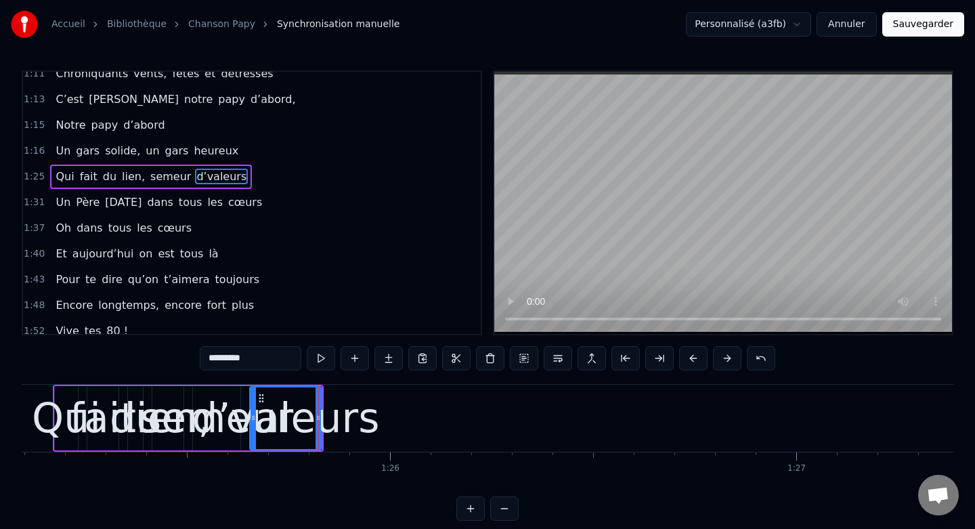
scroll to position [525, 0]
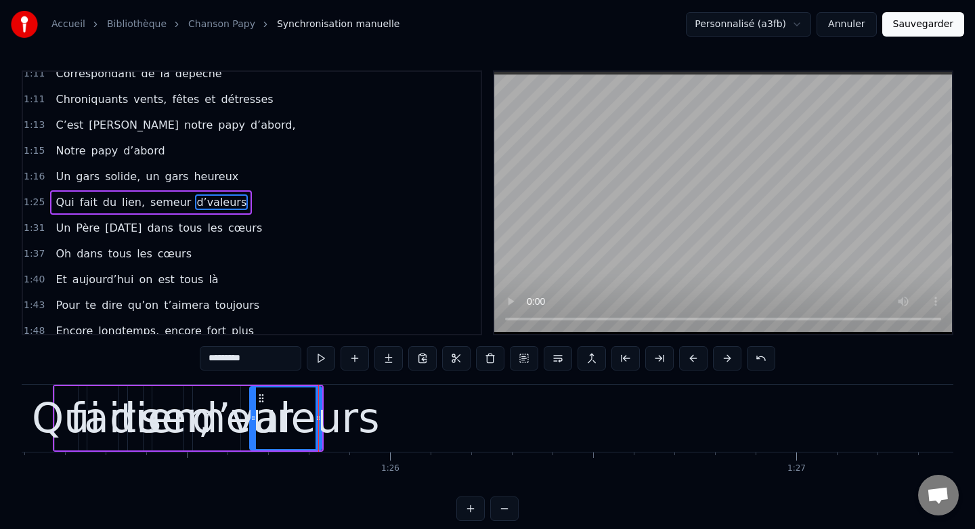
click at [321, 410] on div "d’valeurs" at bounding box center [286, 417] width 188 height 61
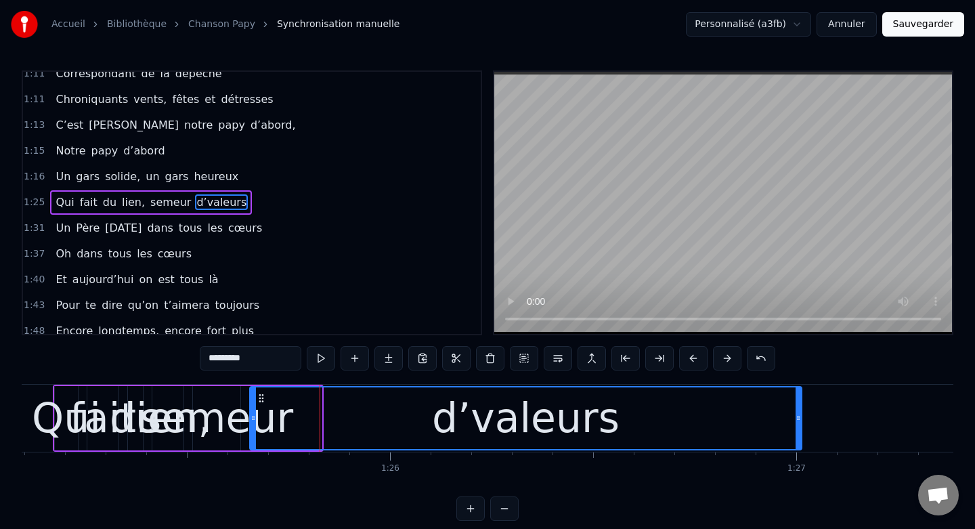
drag, startPoint x: 318, startPoint y: 408, endPoint x: 798, endPoint y: 424, distance: 480.3
click at [798, 424] on div at bounding box center [797, 418] width 5 height 62
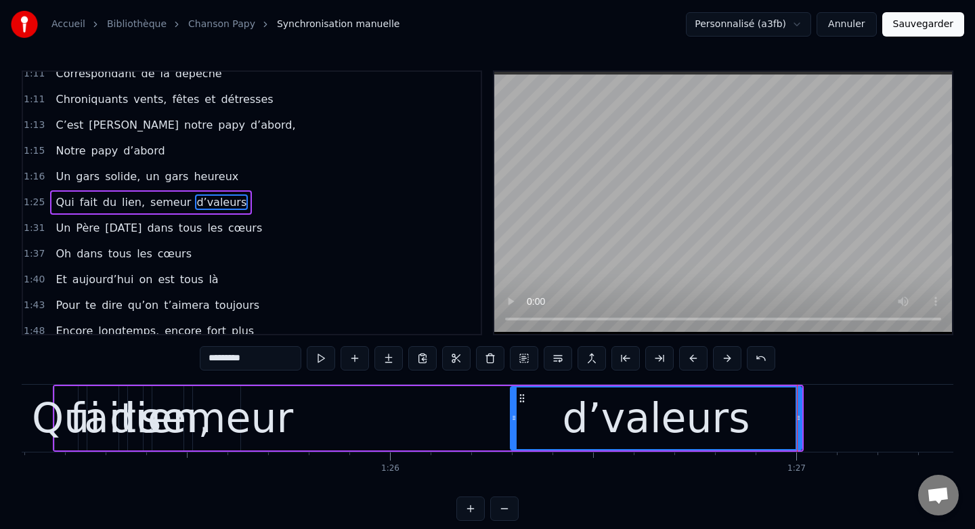
drag, startPoint x: 253, startPoint y: 417, endPoint x: 513, endPoint y: 430, distance: 261.0
click at [513, 430] on div at bounding box center [513, 418] width 5 height 62
click at [266, 395] on div "semeur" at bounding box center [216, 417] width 153 height 61
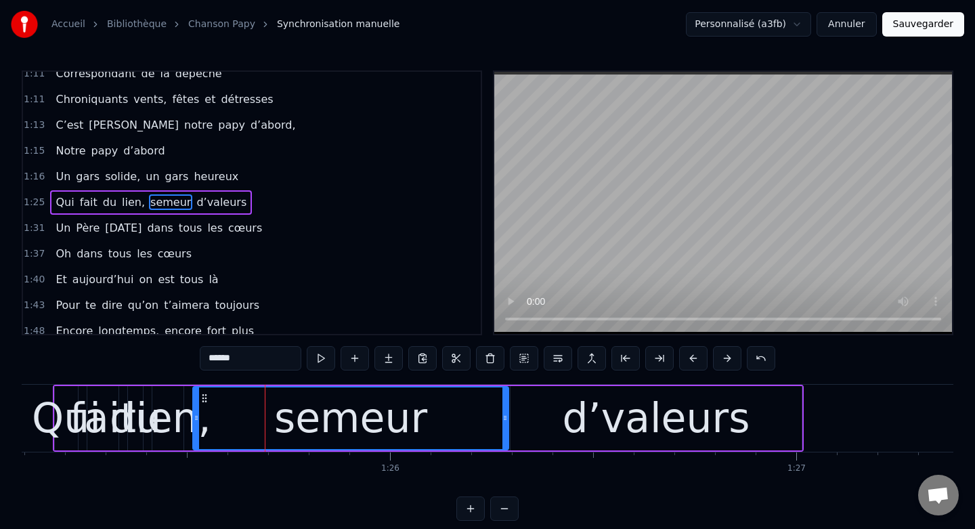
drag, startPoint x: 238, startPoint y: 414, endPoint x: 506, endPoint y: 424, distance: 268.3
click at [506, 424] on div at bounding box center [504, 418] width 5 height 62
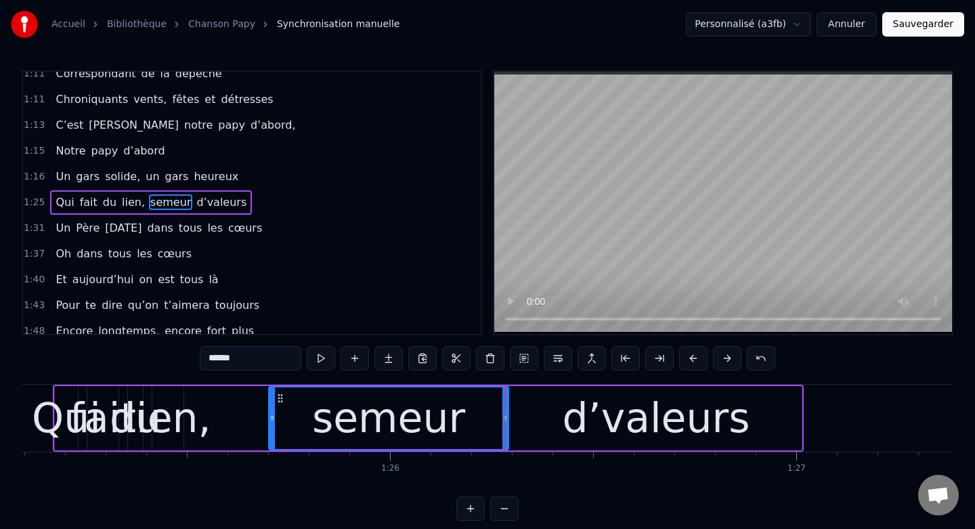
drag, startPoint x: 198, startPoint y: 416, endPoint x: 273, endPoint y: 420, distance: 75.9
click at [273, 420] on icon at bounding box center [271, 417] width 5 height 11
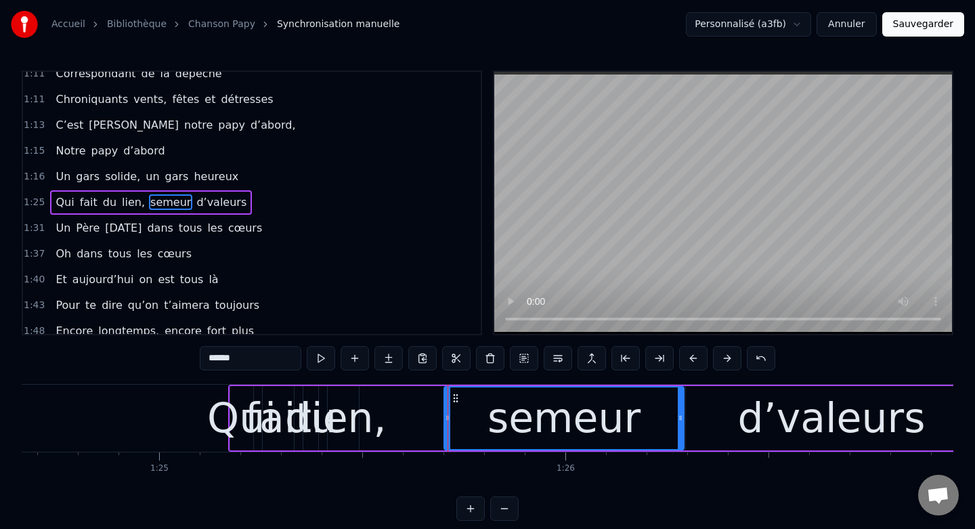
scroll to position [0, 34383]
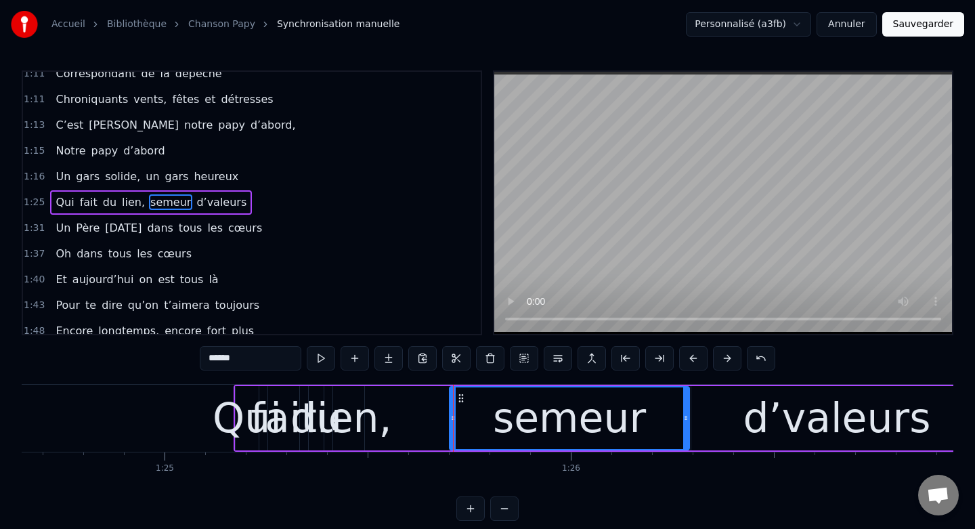
click at [253, 402] on div "Qui" at bounding box center [247, 417] width 69 height 61
type input "***"
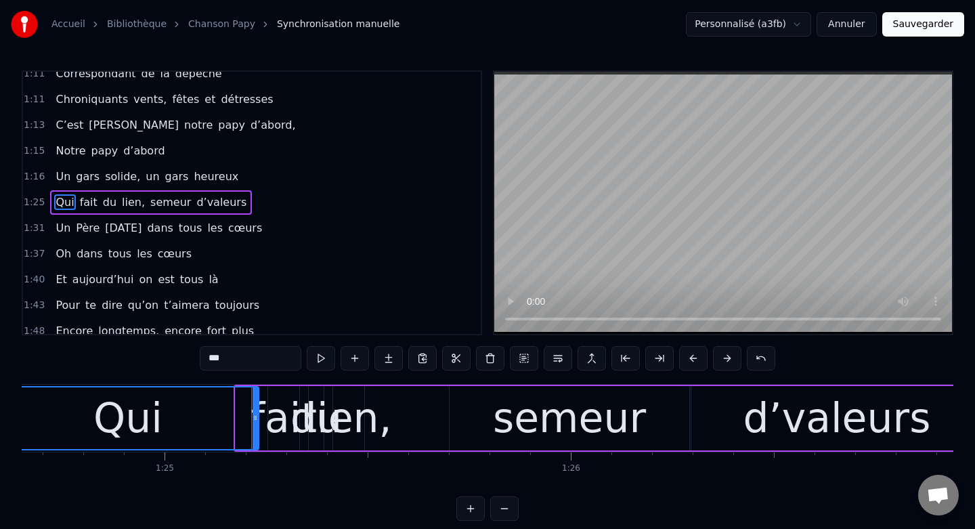
drag, startPoint x: 238, startPoint y: 416, endPoint x: 0, endPoint y: 418, distance: 238.3
click at [0, 418] on div "Accueil Bibliothèque Chanson Papy Synchronisation manuelle Personnalisé (a3fb) …" at bounding box center [487, 260] width 975 height 521
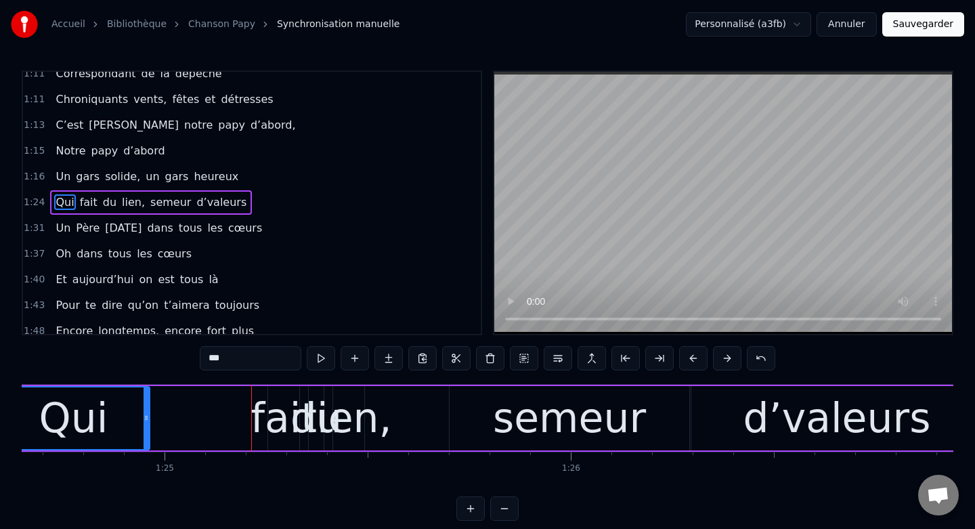
drag, startPoint x: 255, startPoint y: 418, endPoint x: 144, endPoint y: 415, distance: 111.1
click at [144, 415] on icon at bounding box center [146, 417] width 5 height 11
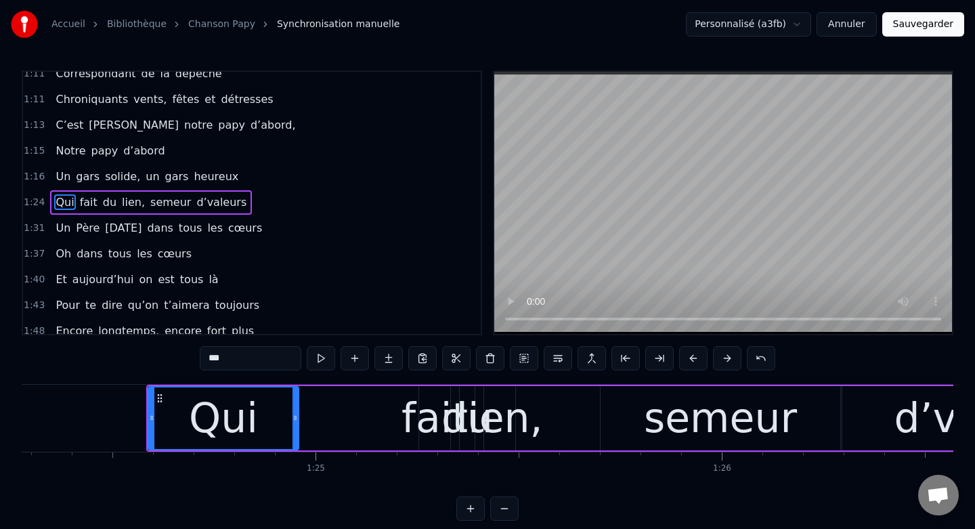
scroll to position [0, 34220]
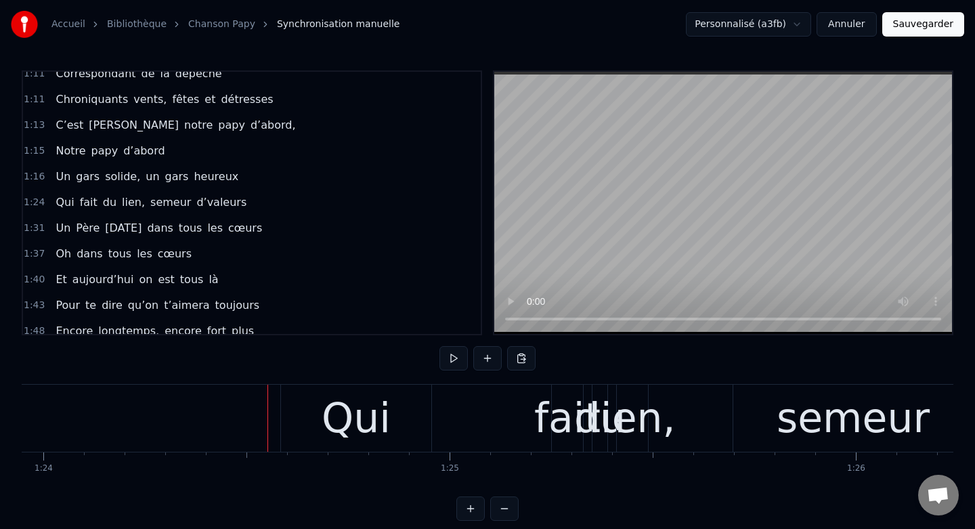
scroll to position [0, 34094]
click at [302, 416] on div "Qui" at bounding box center [359, 418] width 150 height 67
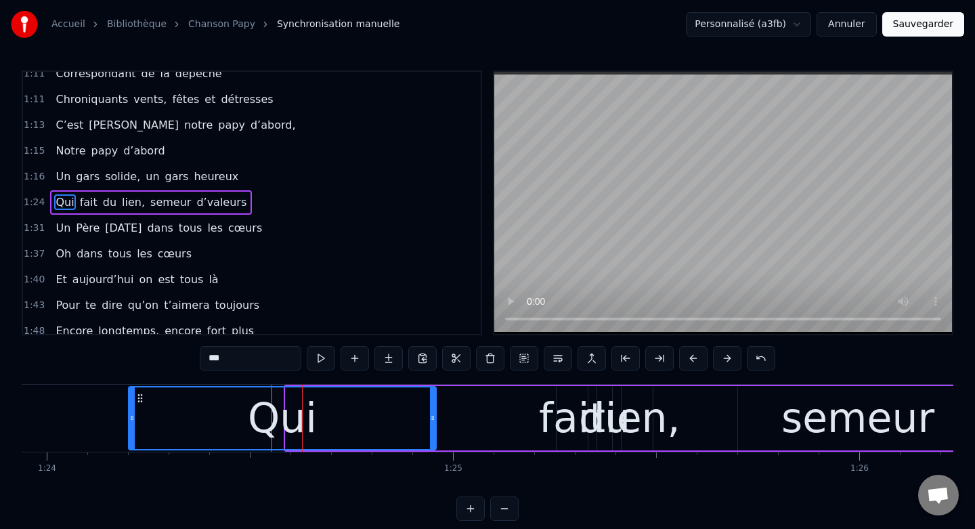
drag, startPoint x: 290, startPoint y: 418, endPoint x: 133, endPoint y: 412, distance: 157.2
click at [133, 413] on icon at bounding box center [131, 417] width 5 height 11
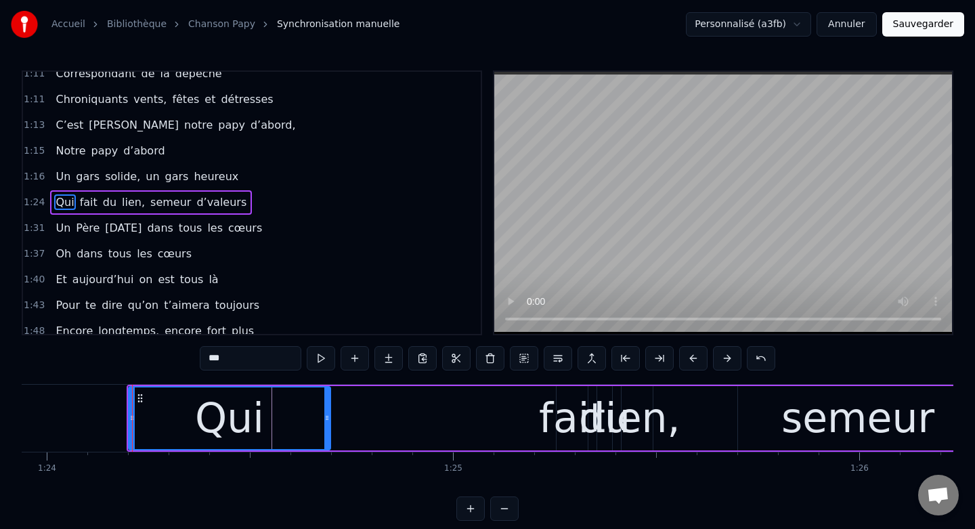
drag, startPoint x: 434, startPoint y: 418, endPoint x: 330, endPoint y: 418, distance: 103.6
click at [330, 418] on icon at bounding box center [326, 417] width 5 height 11
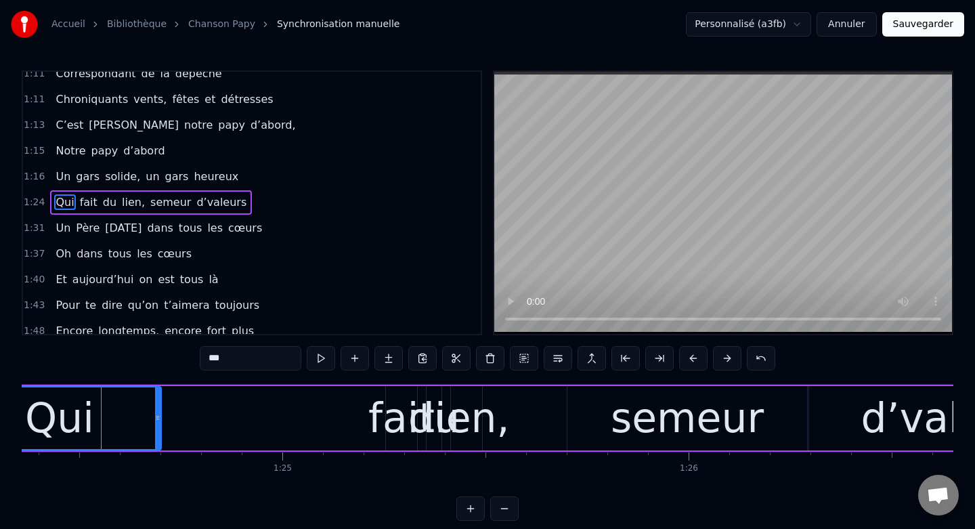
scroll to position [0, 34268]
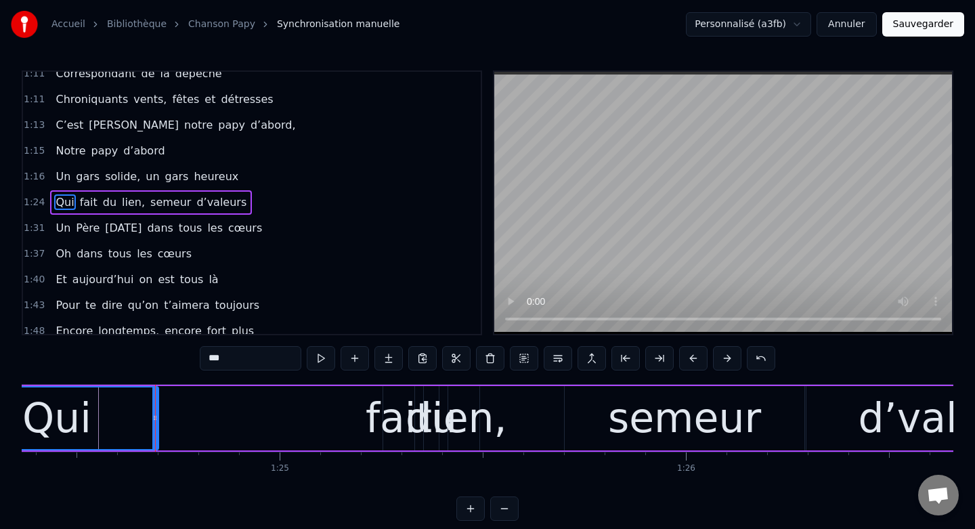
click at [383, 420] on div "fait" at bounding box center [399, 417] width 66 height 61
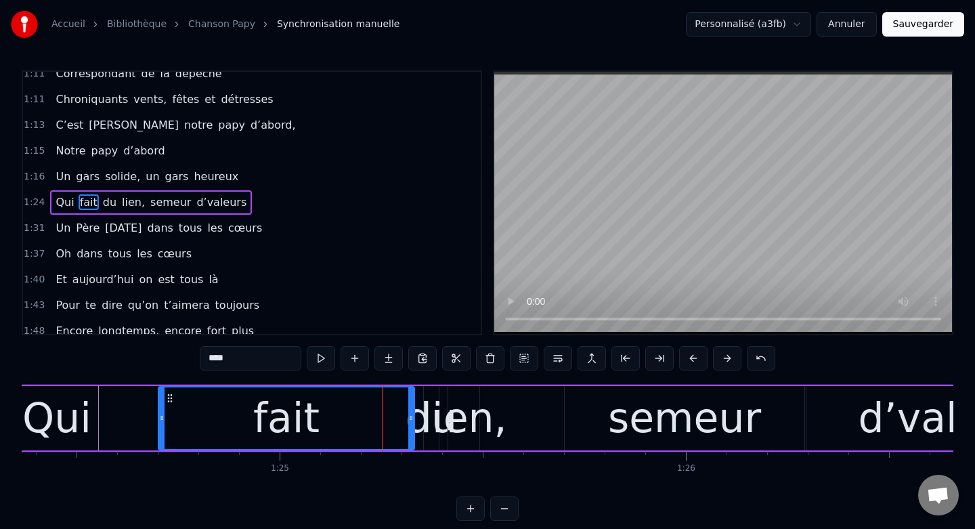
drag, startPoint x: 385, startPoint y: 420, endPoint x: 160, endPoint y: 414, distance: 224.8
click at [160, 414] on icon at bounding box center [161, 417] width 5 height 11
click at [104, 418] on div "Qui" at bounding box center [56, 418] width 203 height 64
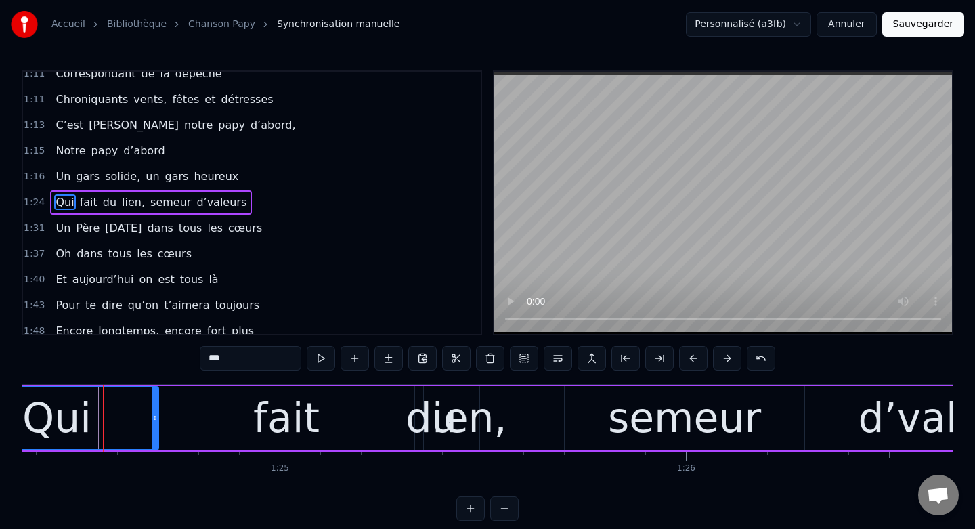
click at [370, 422] on div "fait" at bounding box center [286, 418] width 256 height 64
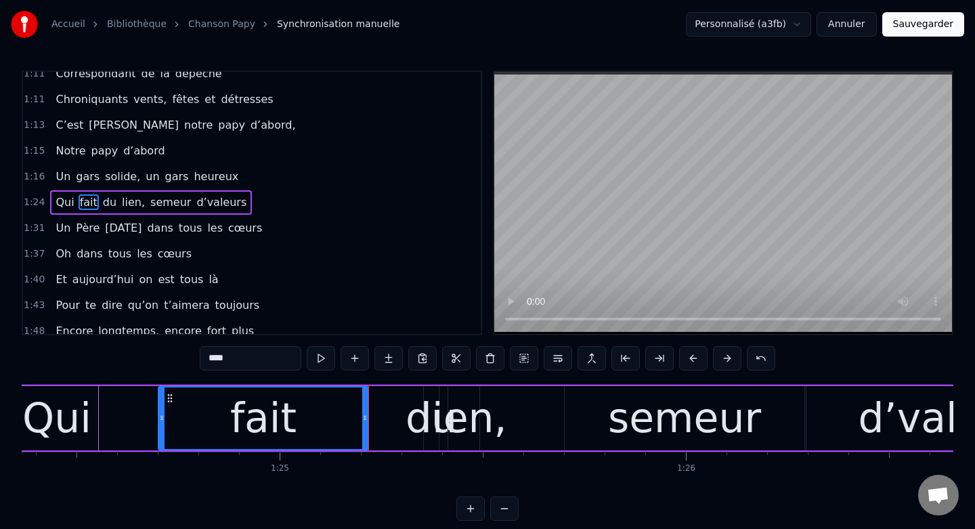
drag, startPoint x: 412, startPoint y: 418, endPoint x: 364, endPoint y: 418, distance: 48.1
click at [364, 418] on icon at bounding box center [364, 417] width 5 height 11
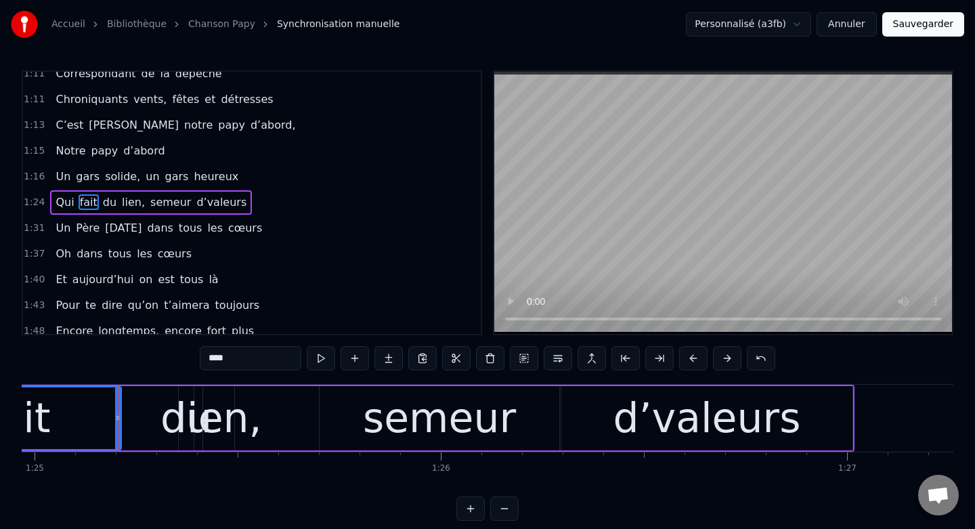
scroll to position [0, 34512]
click at [351, 418] on div "semeur" at bounding box center [440, 418] width 240 height 64
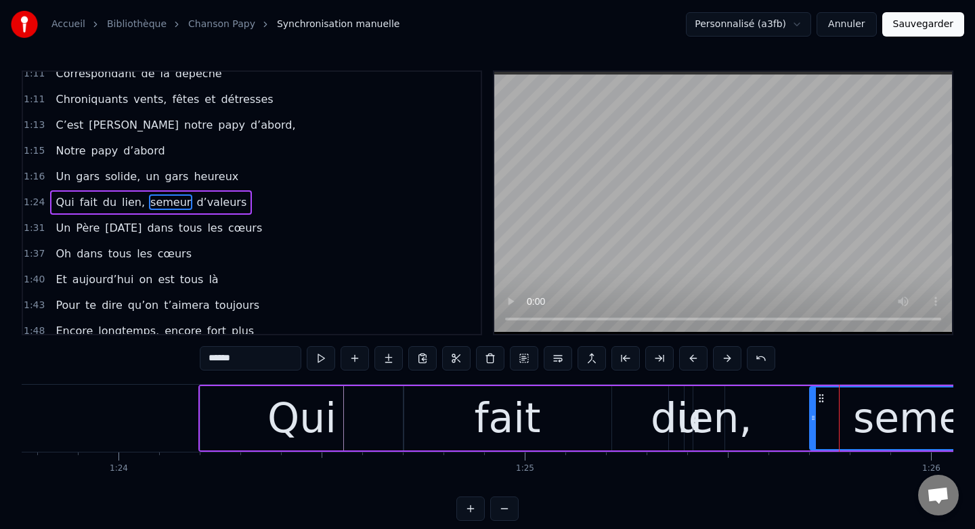
scroll to position [0, 33979]
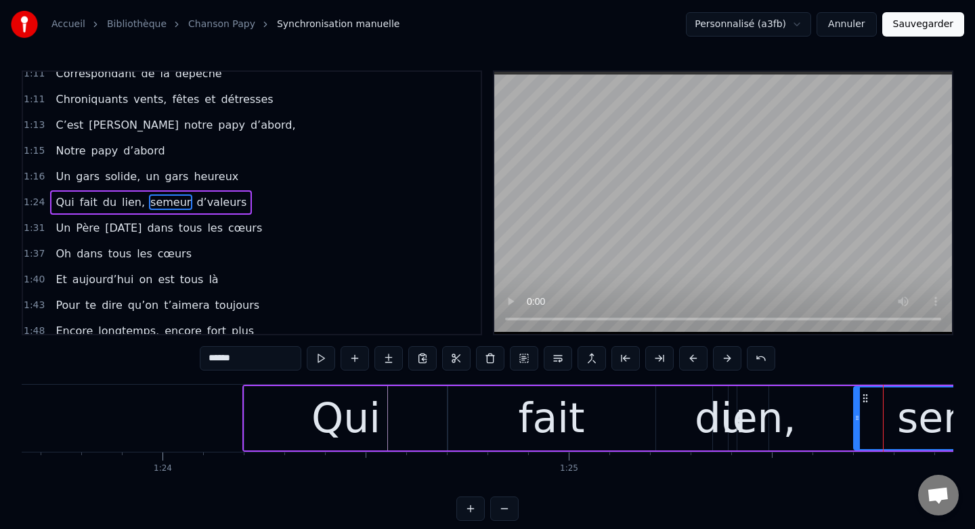
click at [279, 420] on div "Qui" at bounding box center [345, 418] width 203 height 64
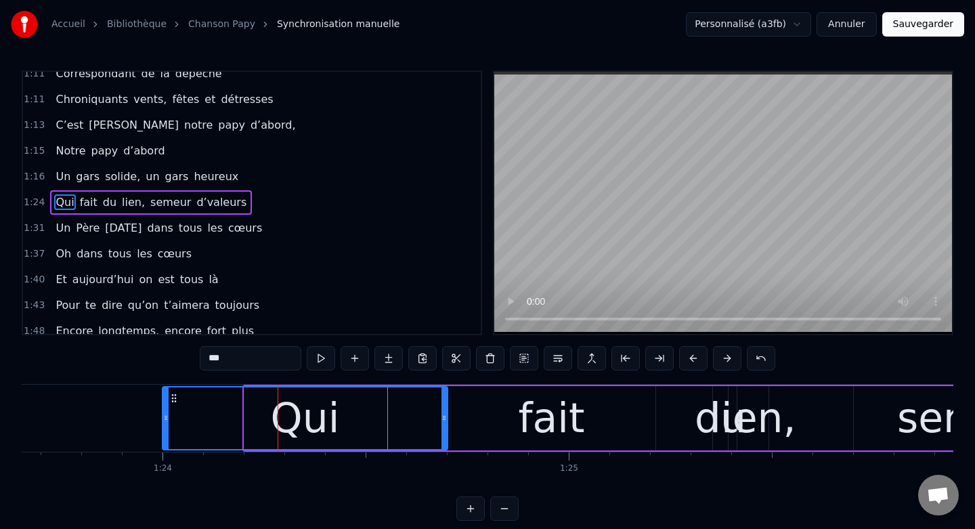
drag, startPoint x: 247, startPoint y: 418, endPoint x: 162, endPoint y: 416, distance: 84.6
click at [163, 417] on icon at bounding box center [165, 417] width 5 height 11
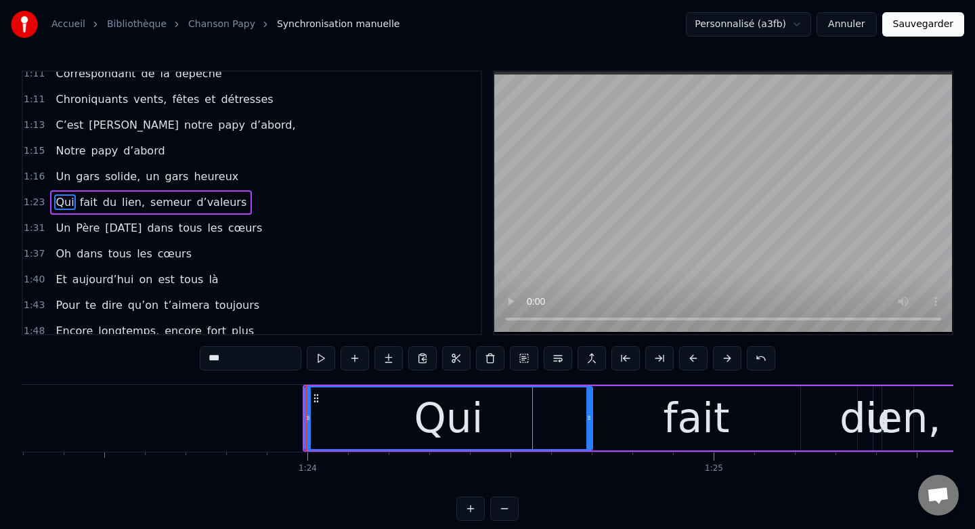
scroll to position [0, 33791]
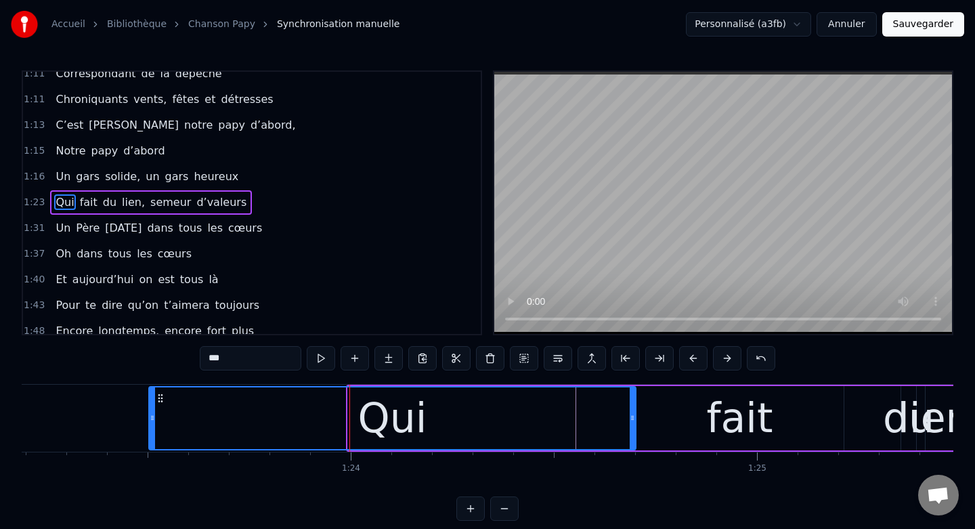
drag, startPoint x: 350, startPoint y: 419, endPoint x: 150, endPoint y: 405, distance: 200.9
click at [150, 405] on div at bounding box center [152, 418] width 5 height 62
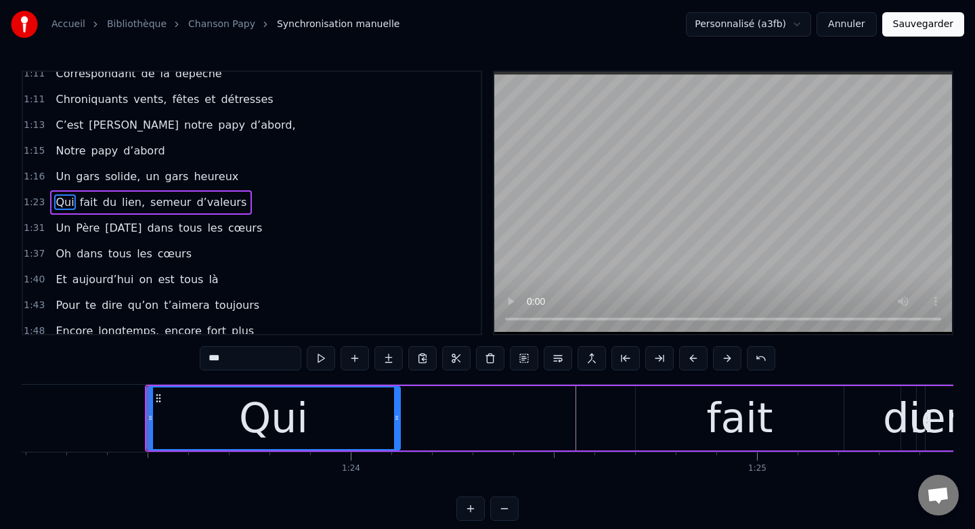
drag, startPoint x: 634, startPoint y: 416, endPoint x: 393, endPoint y: 420, distance: 240.4
click at [394, 420] on icon at bounding box center [396, 417] width 5 height 11
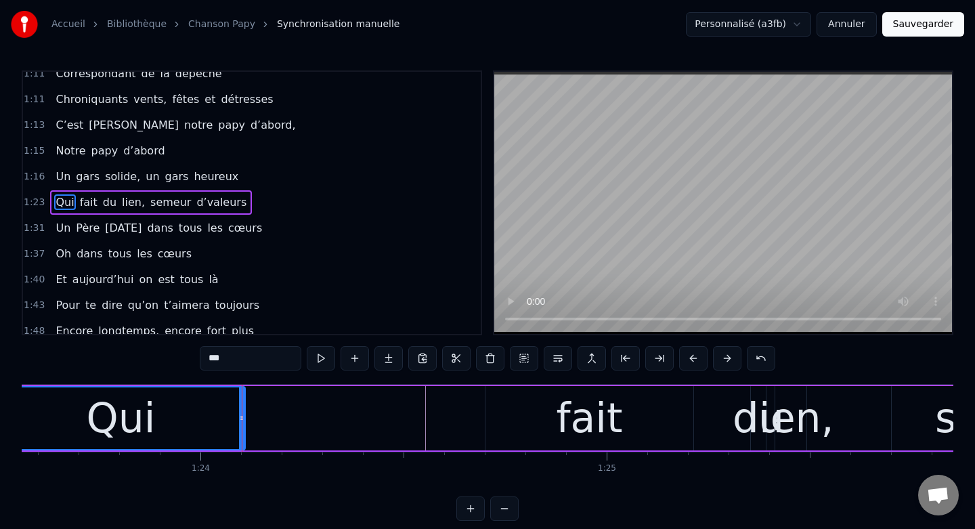
scroll to position [0, 33945]
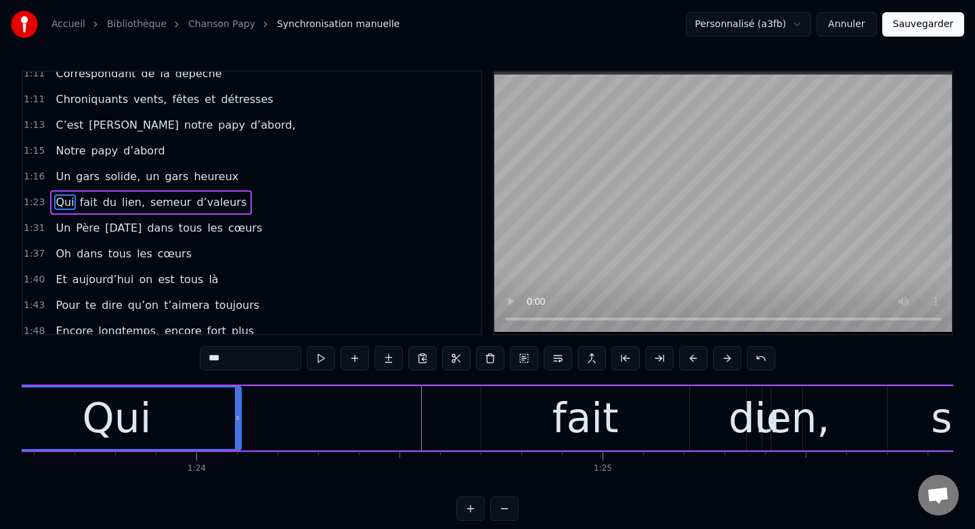
click at [488, 429] on div "fait" at bounding box center [585, 418] width 208 height 64
type input "****"
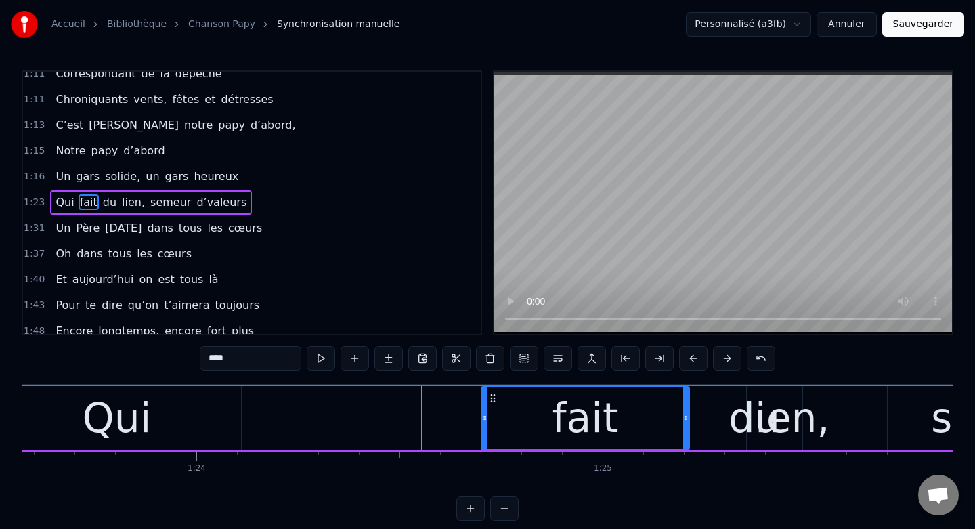
drag, startPoint x: 494, startPoint y: 403, endPoint x: 421, endPoint y: 407, distance: 72.5
click at [421, 407] on div "Qui fait du lien, semeur d’valeurs" at bounding box center [707, 418] width 1432 height 67
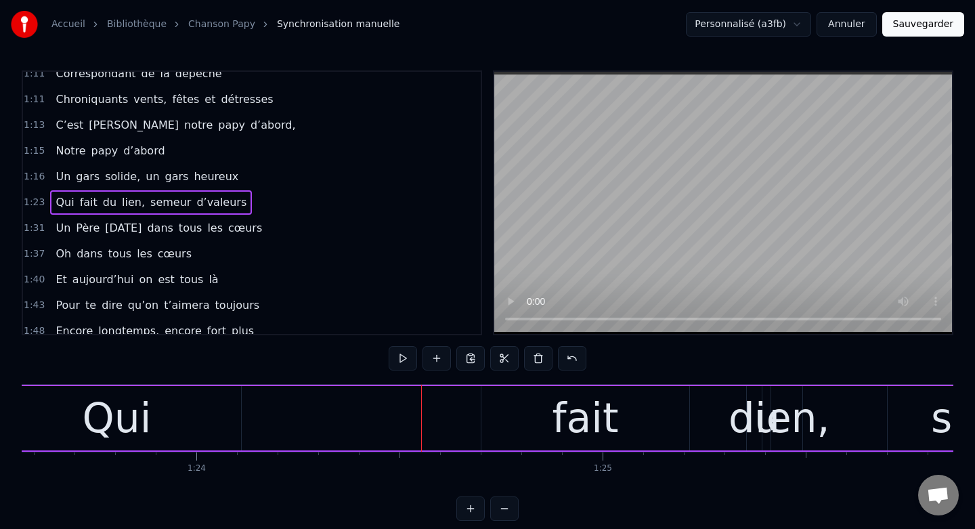
click at [498, 408] on div "fait" at bounding box center [585, 418] width 208 height 64
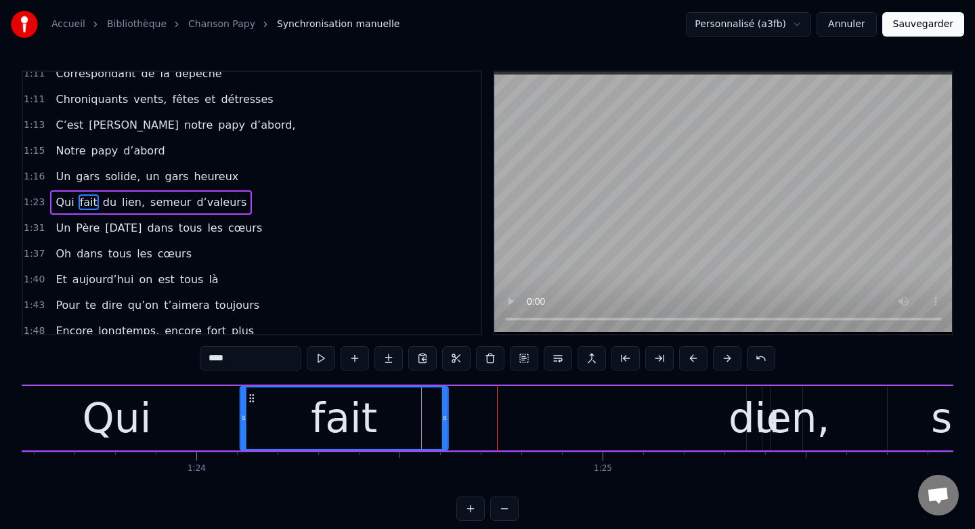
drag, startPoint x: 492, startPoint y: 398, endPoint x: 251, endPoint y: 408, distance: 241.2
click at [251, 408] on div "fait" at bounding box center [344, 418] width 206 height 62
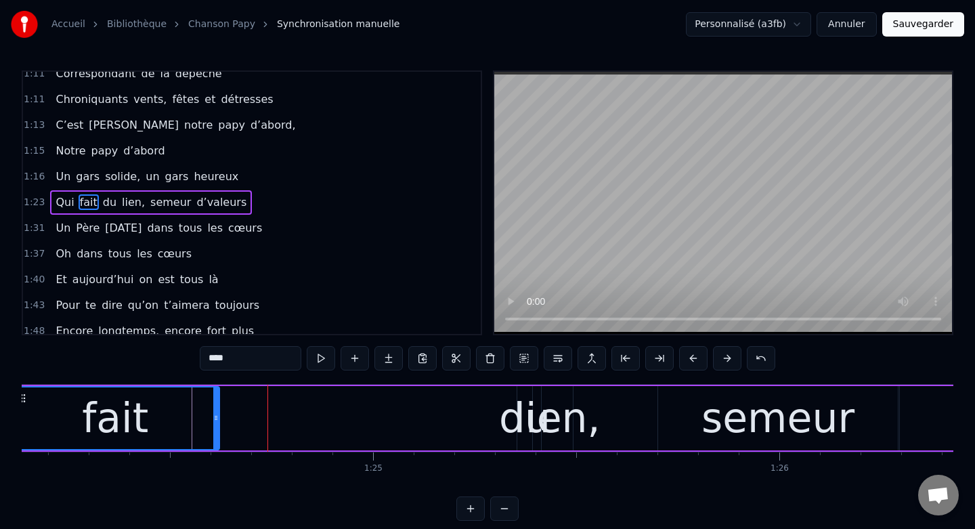
scroll to position [0, 34210]
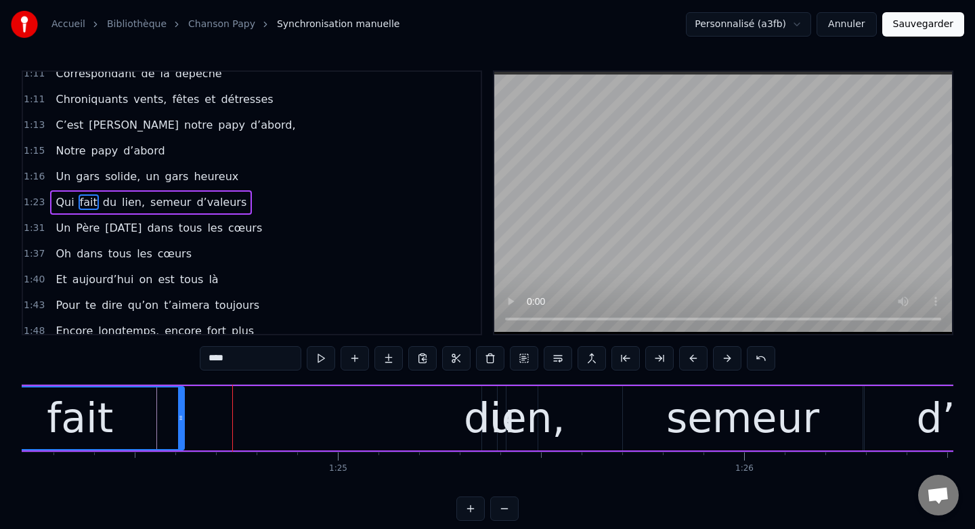
click at [475, 409] on div "du" at bounding box center [489, 417] width 51 height 61
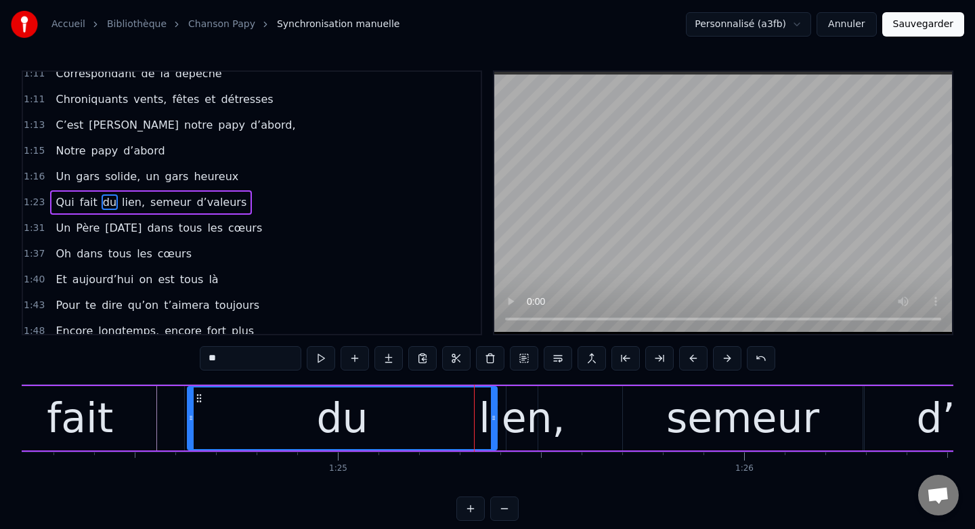
drag, startPoint x: 483, startPoint y: 415, endPoint x: 186, endPoint y: 422, distance: 296.6
click at [188, 422] on icon at bounding box center [190, 417] width 5 height 11
click at [141, 422] on div "fait" at bounding box center [80, 418] width 208 height 64
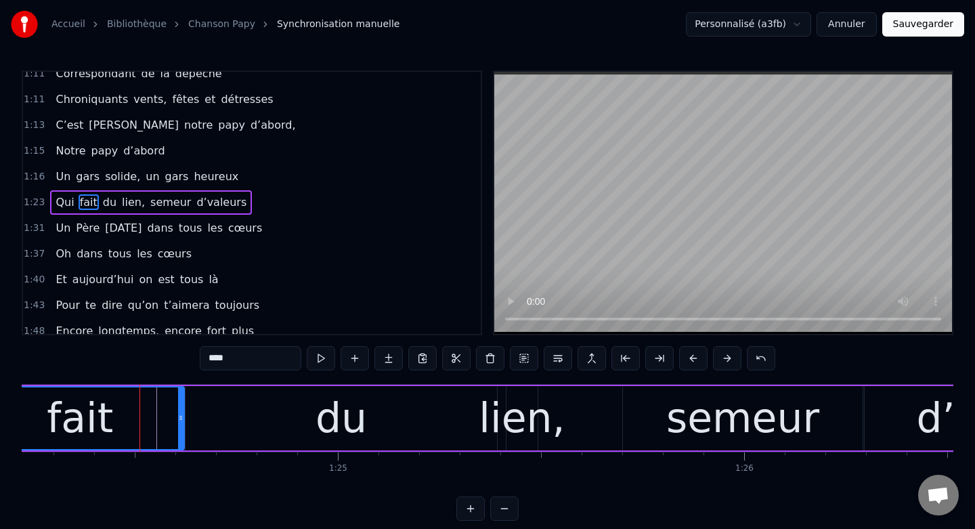
click at [399, 399] on div "du" at bounding box center [340, 418] width 311 height 64
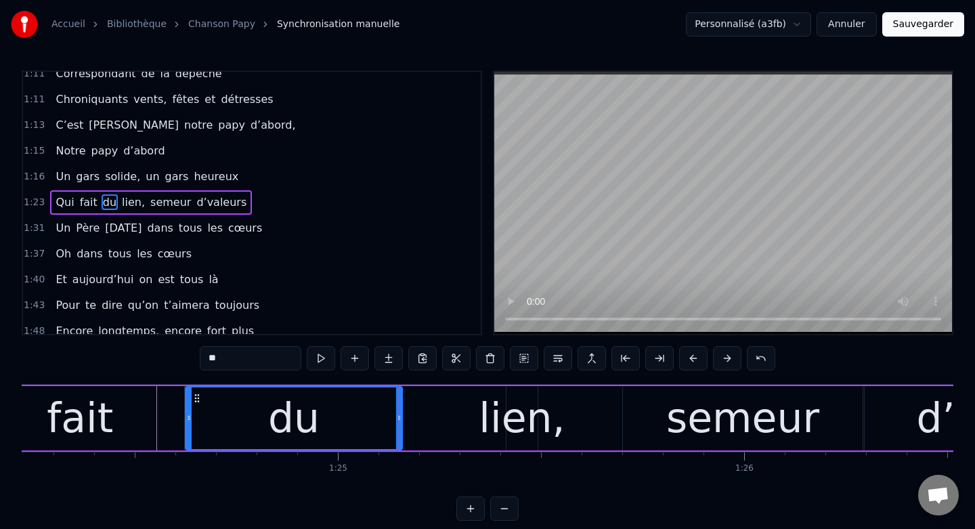
drag, startPoint x: 496, startPoint y: 420, endPoint x: 400, endPoint y: 416, distance: 95.6
click at [400, 416] on icon at bounding box center [398, 417] width 5 height 11
click at [528, 414] on div "lien," at bounding box center [522, 417] width 86 height 61
type input "*****"
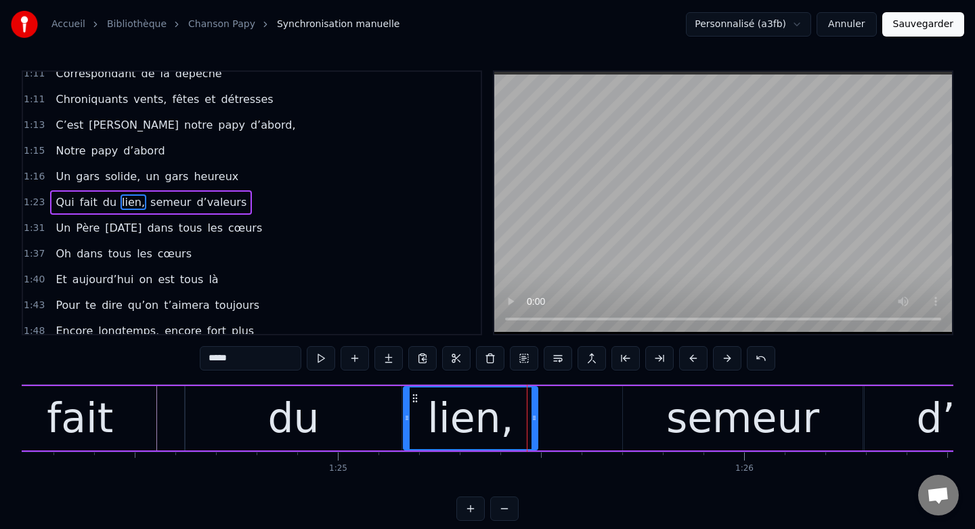
drag, startPoint x: 509, startPoint y: 420, endPoint x: 404, endPoint y: 419, distance: 104.9
click at [404, 420] on icon at bounding box center [406, 417] width 5 height 11
drag, startPoint x: 537, startPoint y: 420, endPoint x: 619, endPoint y: 423, distance: 82.7
click at [619, 423] on div "Qui fait du lien, semeur d’valeurs" at bounding box center [442, 418] width 1432 height 67
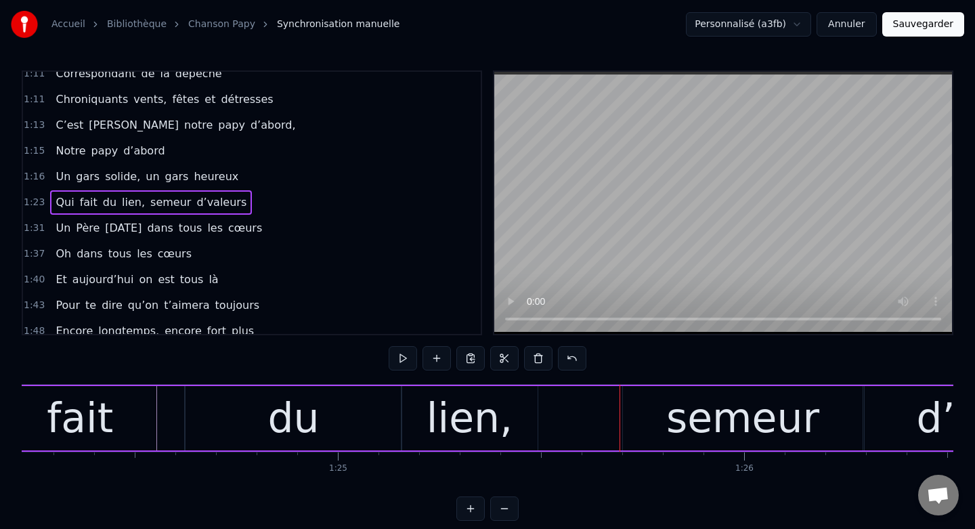
click at [512, 408] on div "lien," at bounding box center [469, 418] width 136 height 64
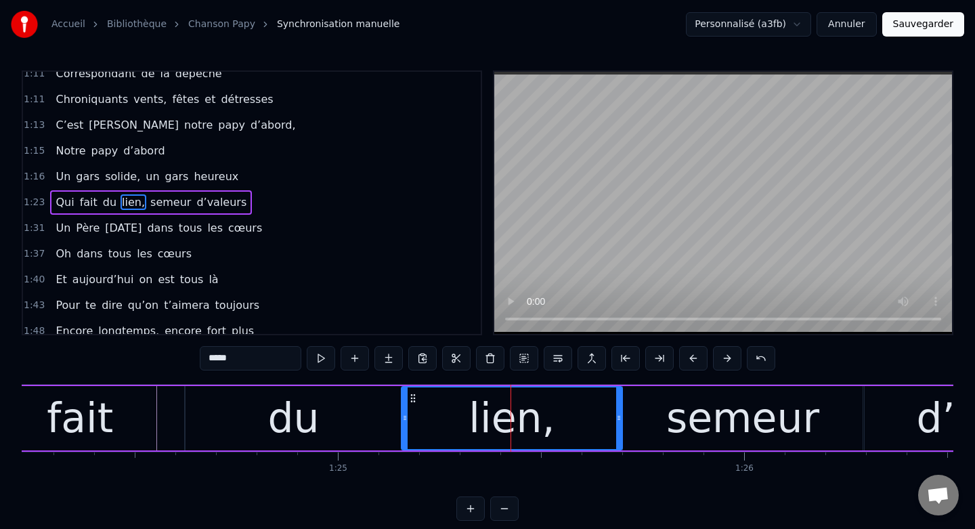
drag, startPoint x: 534, startPoint y: 422, endPoint x: 619, endPoint y: 426, distance: 84.8
click at [619, 426] on div at bounding box center [618, 418] width 5 height 62
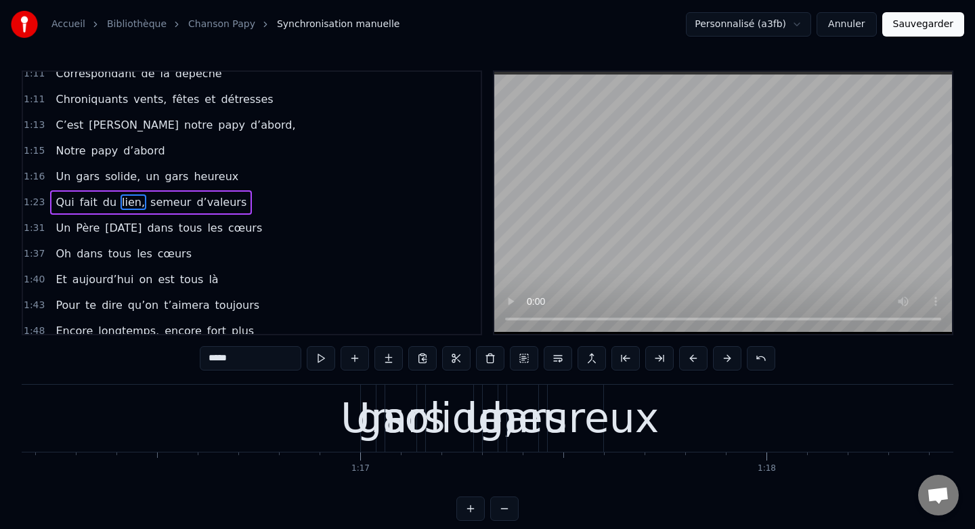
scroll to position [0, 30937]
click at [32, 173] on span "1:16" at bounding box center [34, 177] width 21 height 14
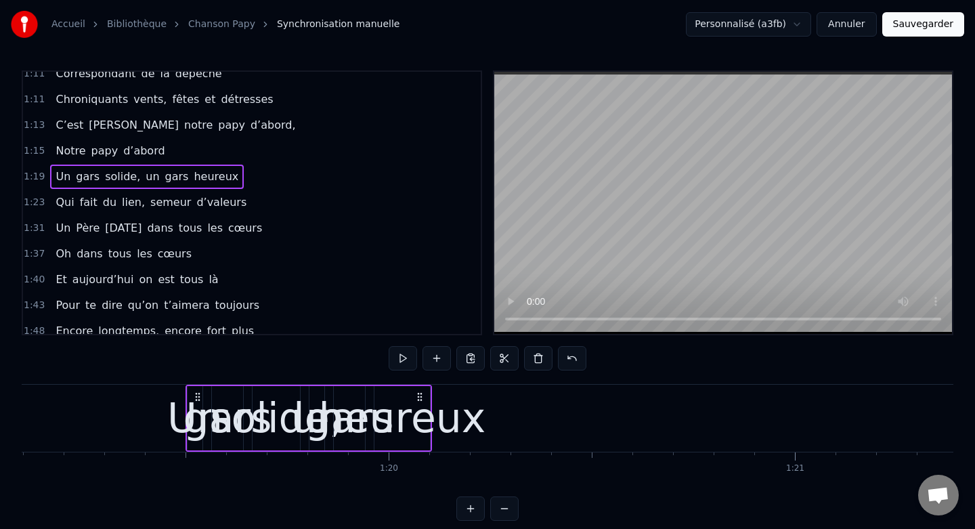
scroll to position [0, 32133]
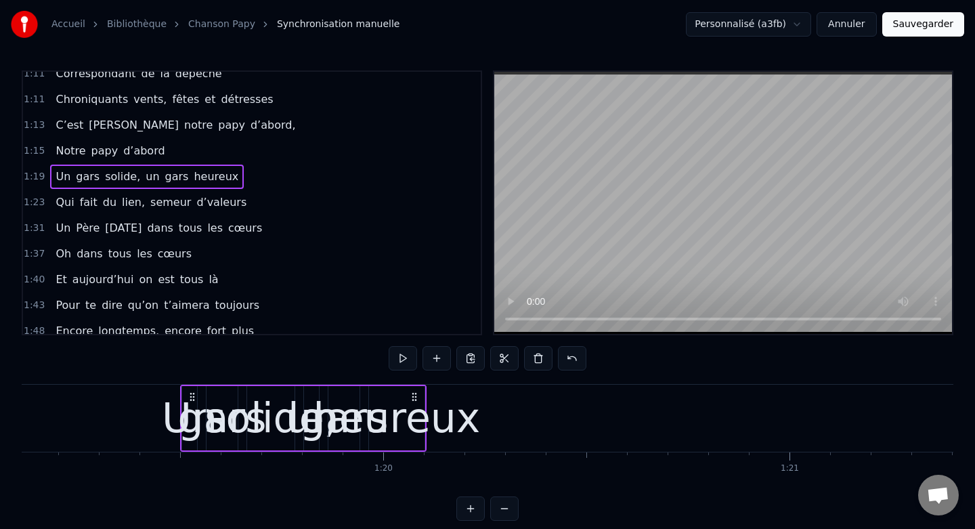
click at [409, 413] on div "heureux" at bounding box center [396, 417] width 167 height 61
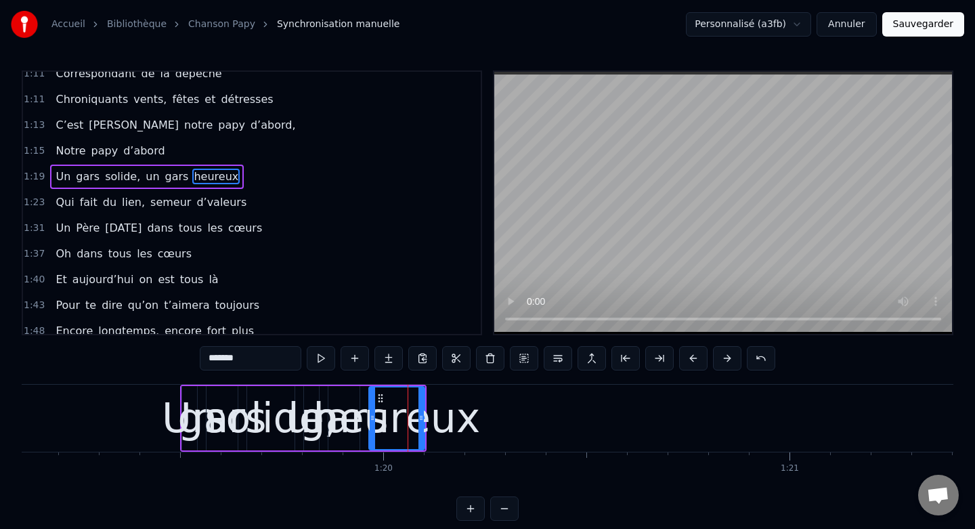
scroll to position [500, 0]
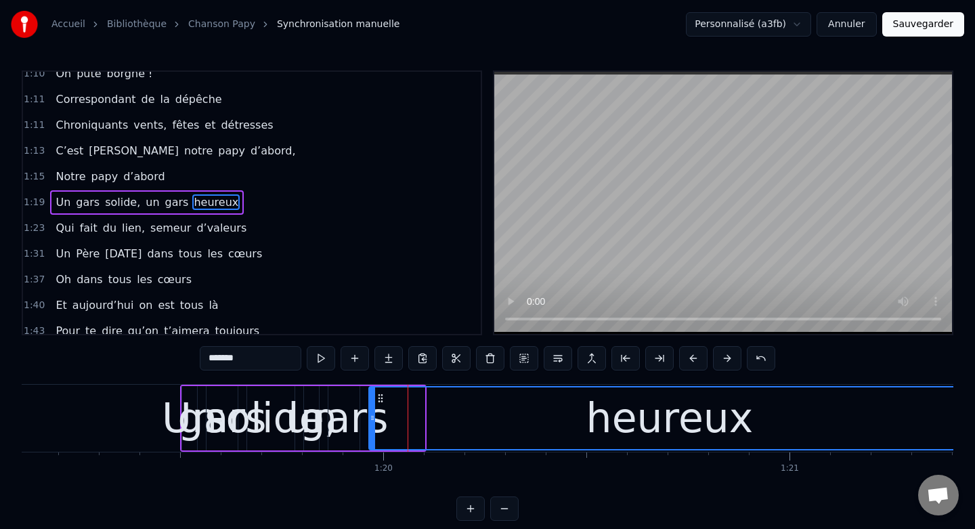
drag, startPoint x: 421, startPoint y: 412, endPoint x: 967, endPoint y: 424, distance: 546.4
click at [967, 424] on div "Accueil Bibliothèque Chanson Papy Synchronisation manuelle Personnalisé (a3fb) …" at bounding box center [487, 260] width 975 height 521
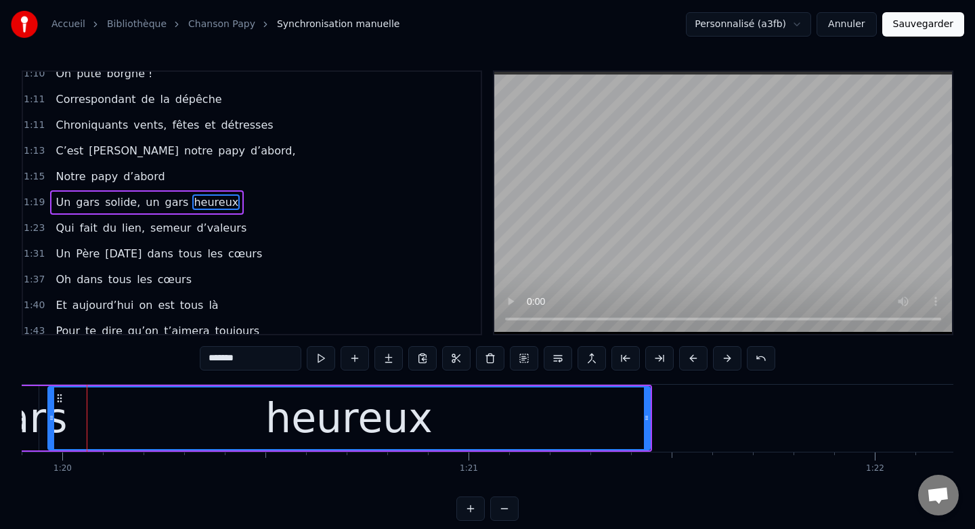
scroll to position [0, 32479]
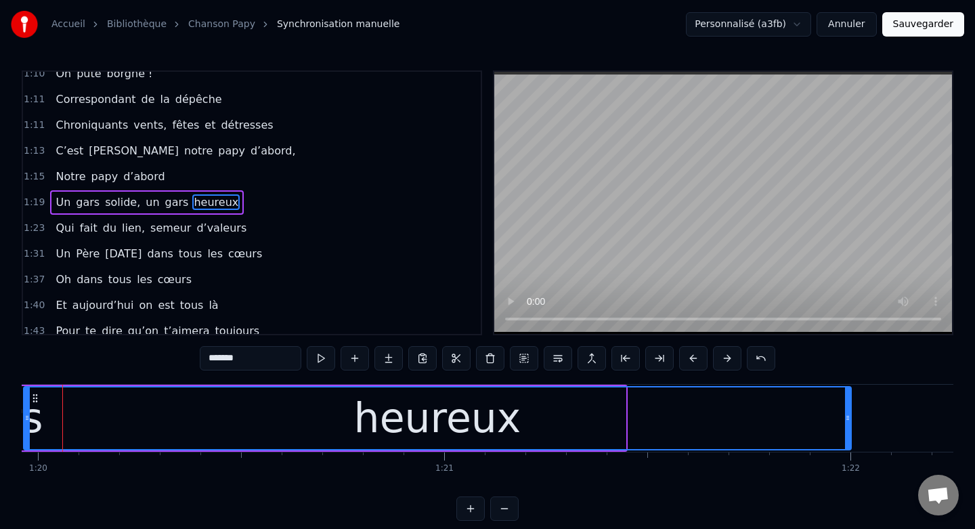
drag, startPoint x: 624, startPoint y: 416, endPoint x: 850, endPoint y: 434, distance: 226.1
click at [850, 434] on div at bounding box center [847, 418] width 5 height 62
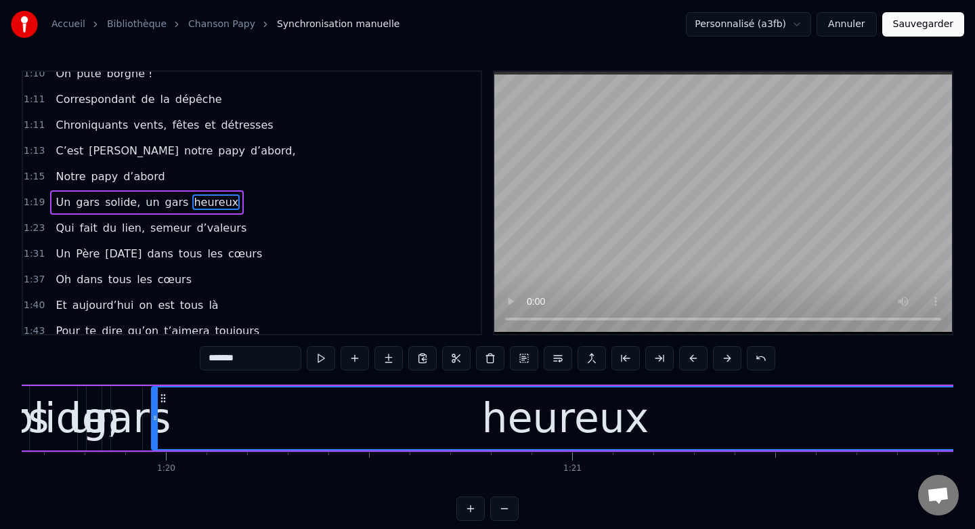
scroll to position [0, 32348]
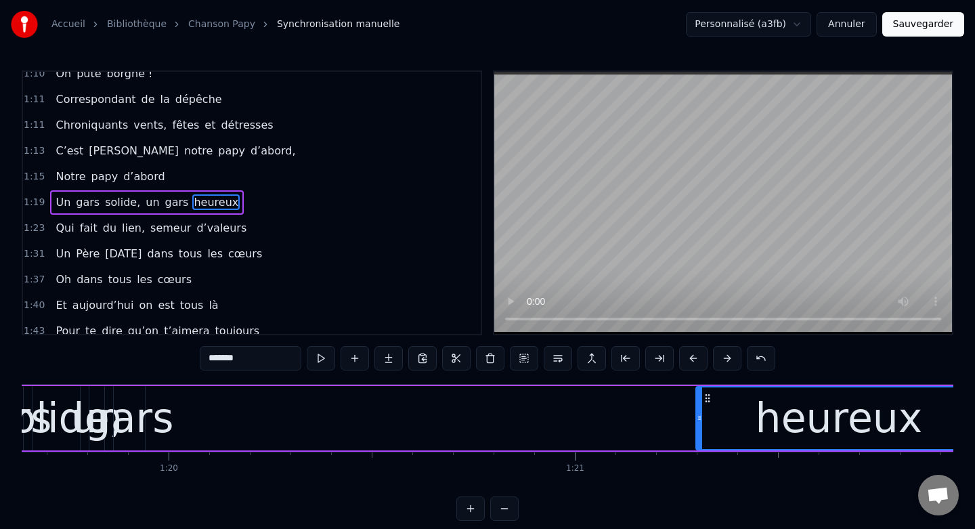
drag, startPoint x: 156, startPoint y: 417, endPoint x: 697, endPoint y: 422, distance: 541.6
click at [697, 422] on icon at bounding box center [699, 417] width 5 height 11
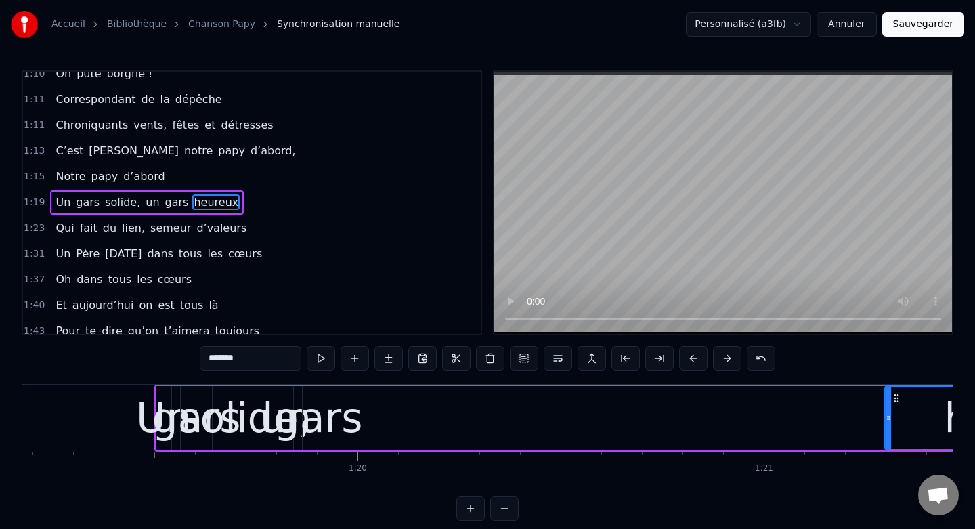
scroll to position [0, 32156]
click at [322, 415] on div "gars" at bounding box center [322, 417] width 89 height 61
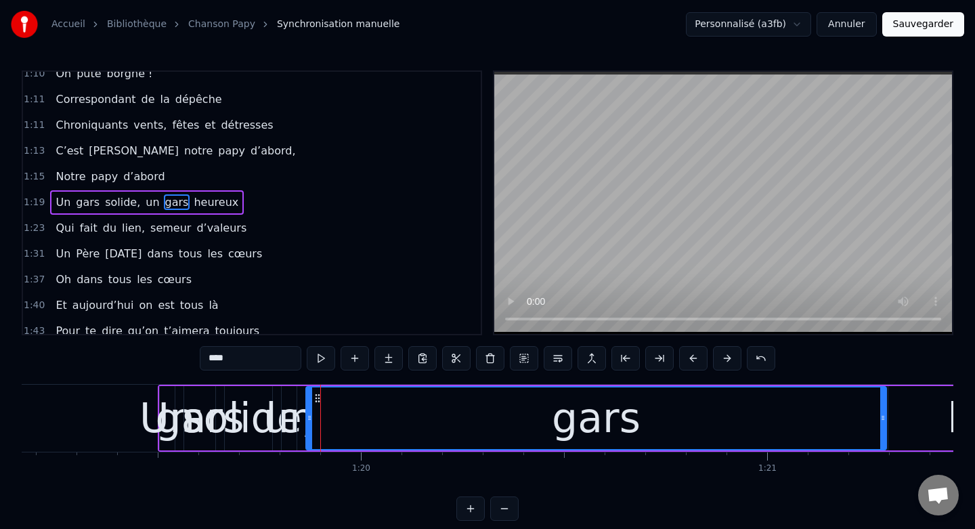
drag, startPoint x: 332, startPoint y: 416, endPoint x: 881, endPoint y: 420, distance: 549.0
click at [881, 420] on icon at bounding box center [882, 417] width 5 height 11
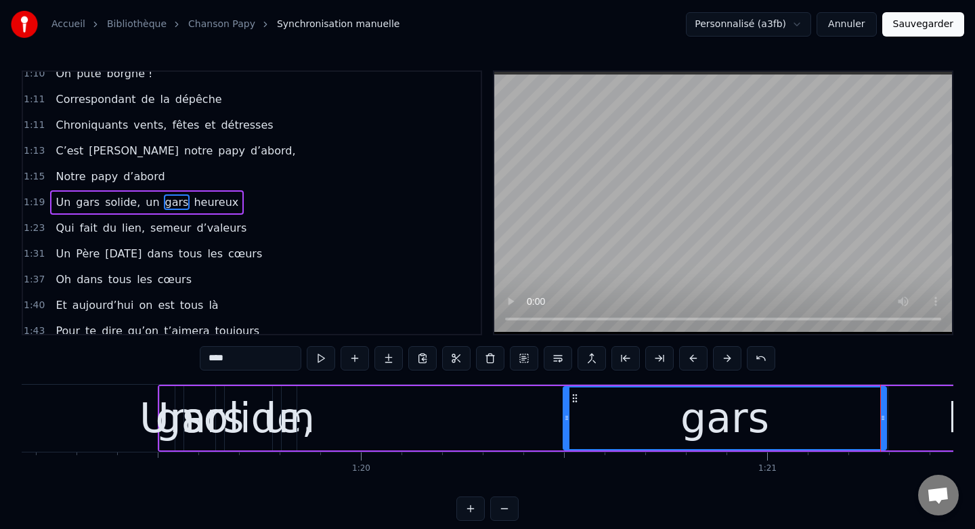
drag, startPoint x: 307, startPoint y: 417, endPoint x: 564, endPoint y: 425, distance: 256.7
click at [564, 425] on div at bounding box center [566, 418] width 5 height 62
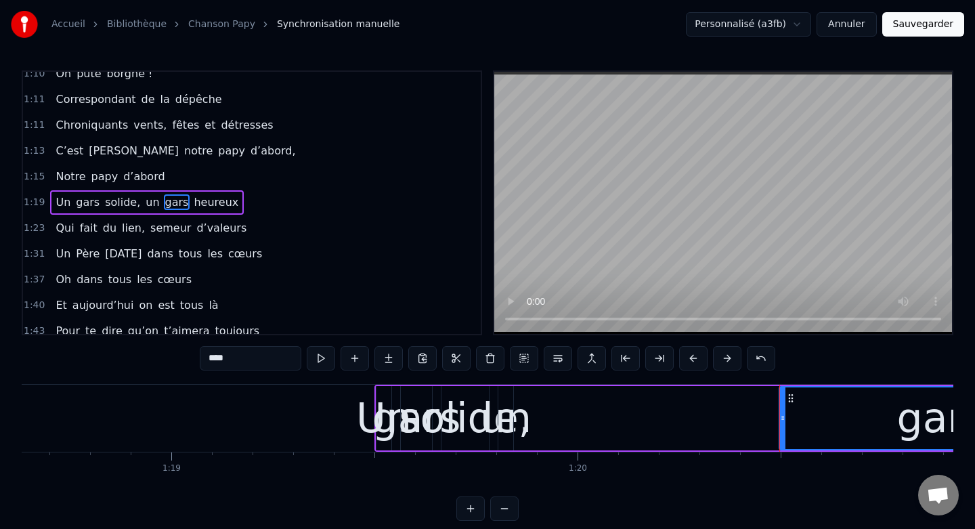
scroll to position [0, 31885]
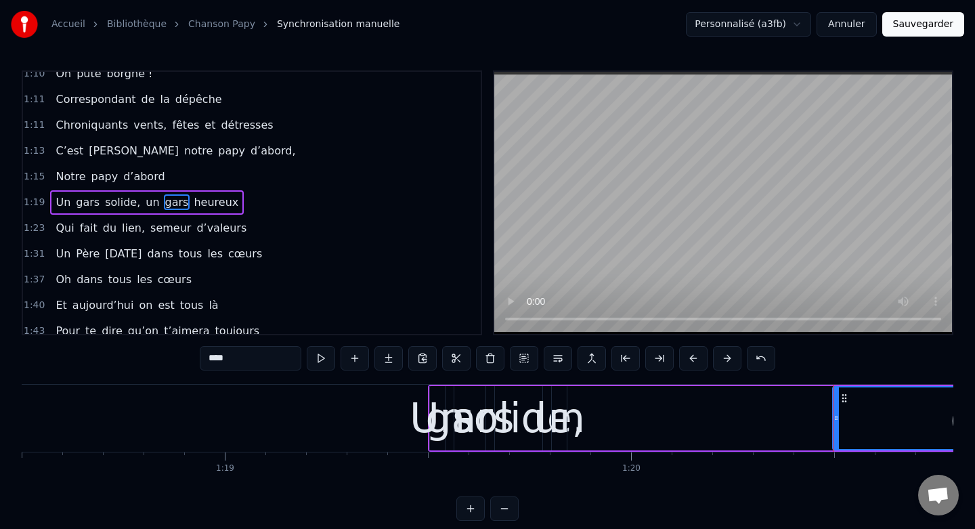
click at [565, 422] on div "un" at bounding box center [558, 417] width 51 height 61
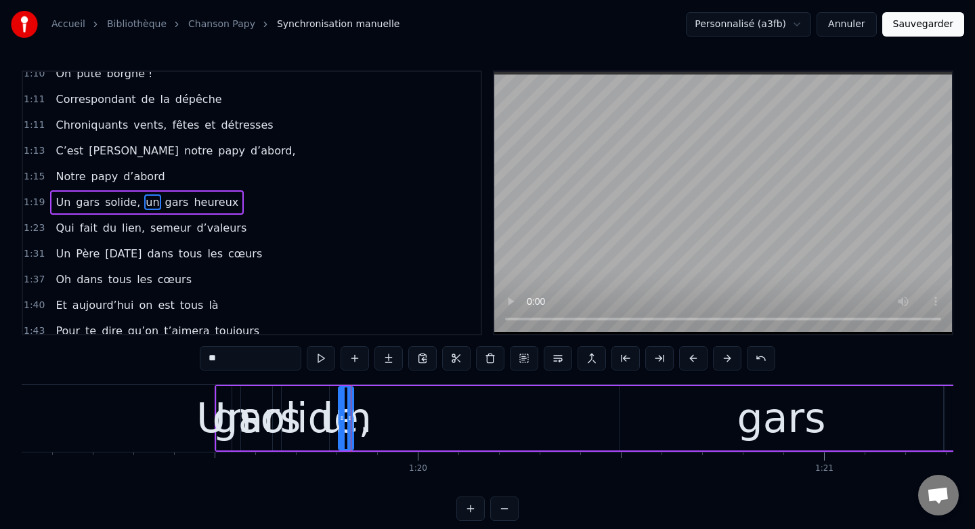
scroll to position [0, 32137]
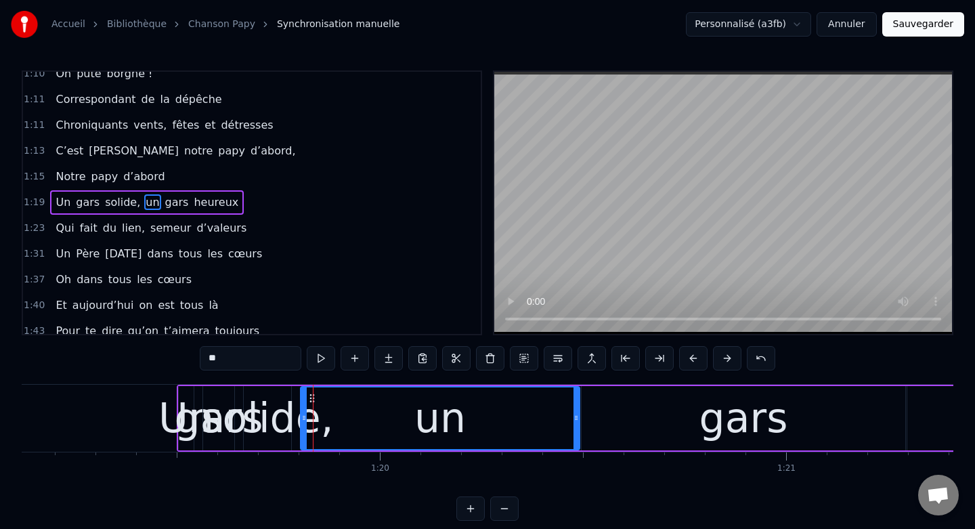
drag, startPoint x: 314, startPoint y: 418, endPoint x: 578, endPoint y: 430, distance: 264.3
click at [578, 430] on div at bounding box center [575, 418] width 5 height 62
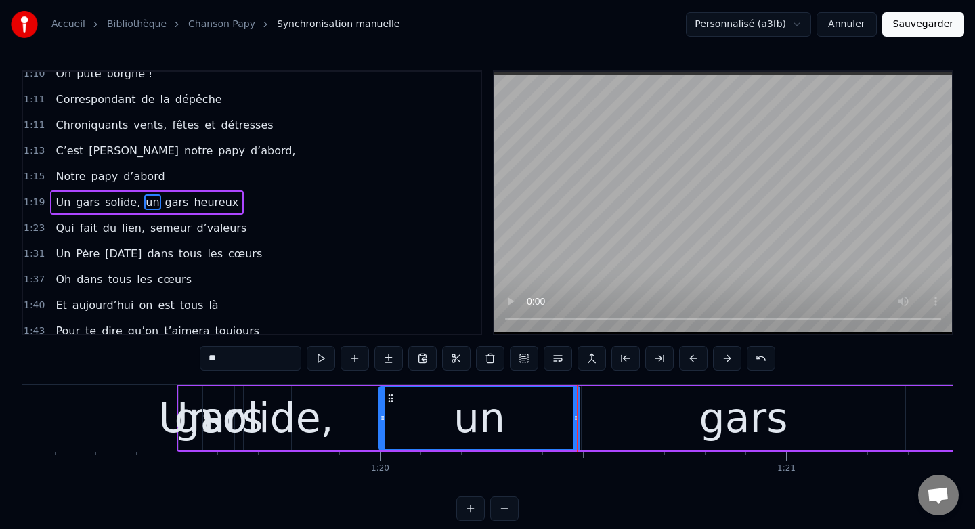
drag, startPoint x: 305, startPoint y: 420, endPoint x: 383, endPoint y: 427, distance: 78.9
click at [383, 427] on div at bounding box center [382, 418] width 5 height 62
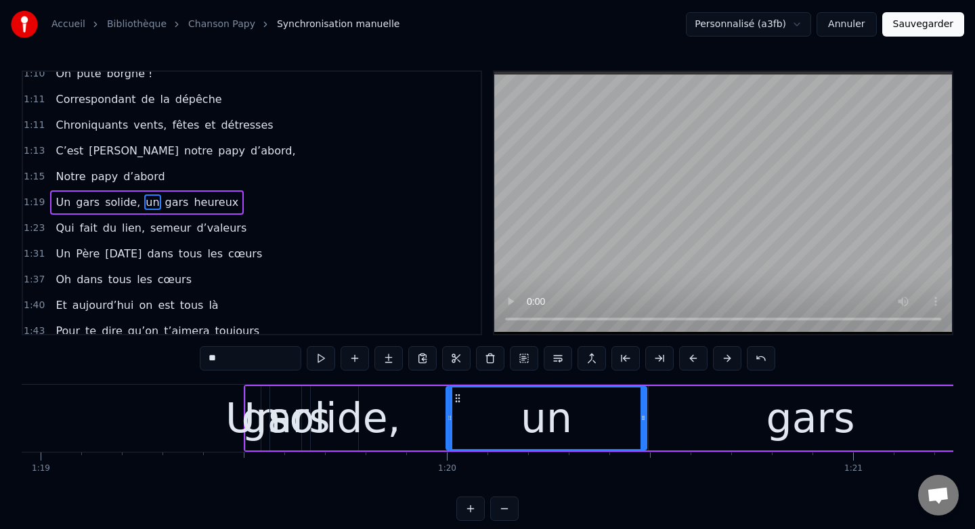
scroll to position [0, 32059]
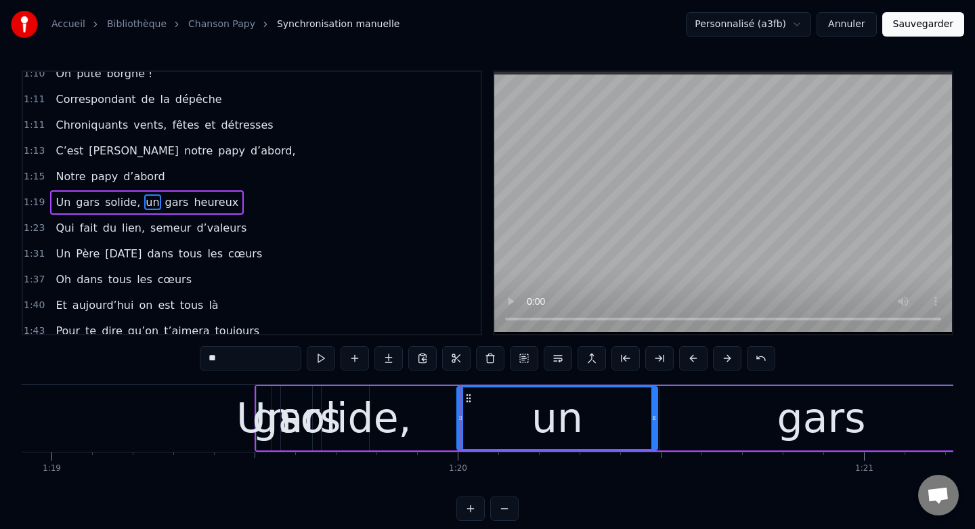
click at [263, 391] on div "gars" at bounding box center [297, 417] width 89 height 61
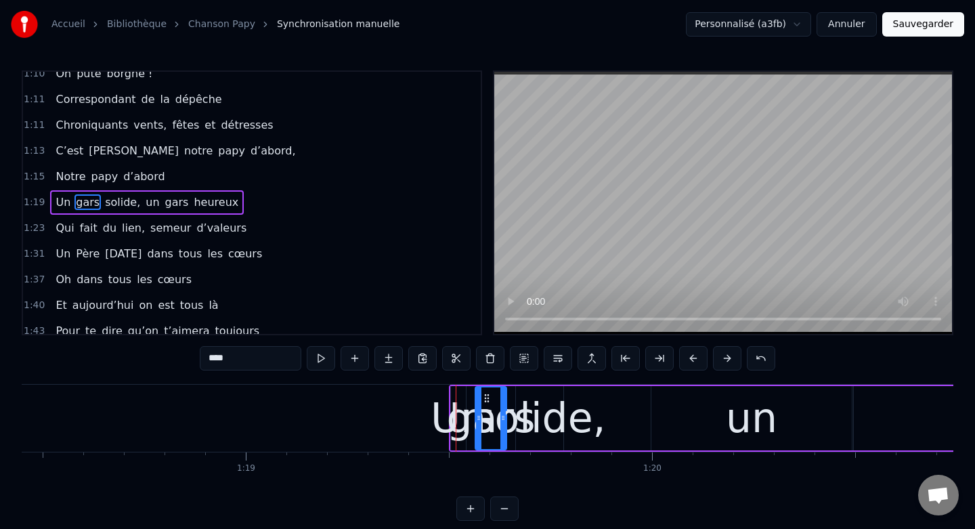
scroll to position [0, 31833]
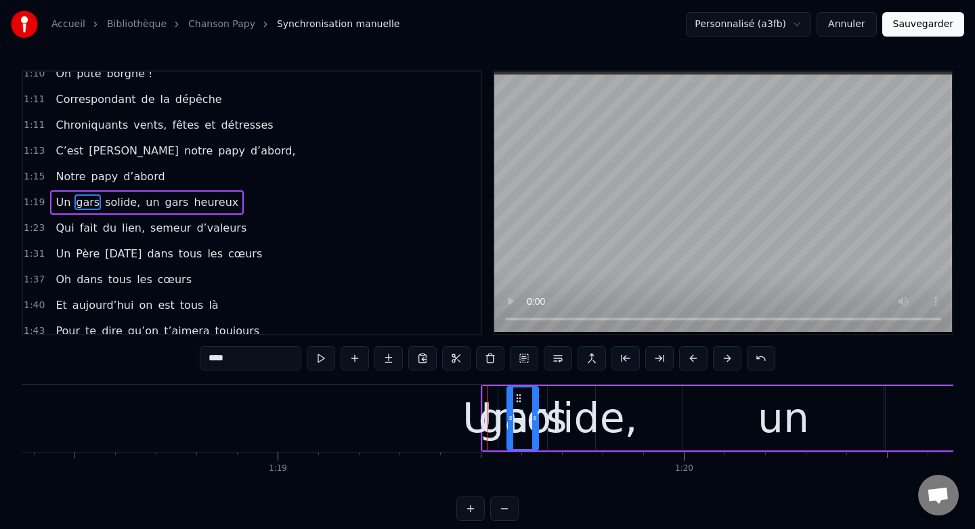
click at [489, 402] on div "gars" at bounding box center [523, 417] width 89 height 61
click at [483, 395] on div "Un" at bounding box center [490, 417] width 56 height 61
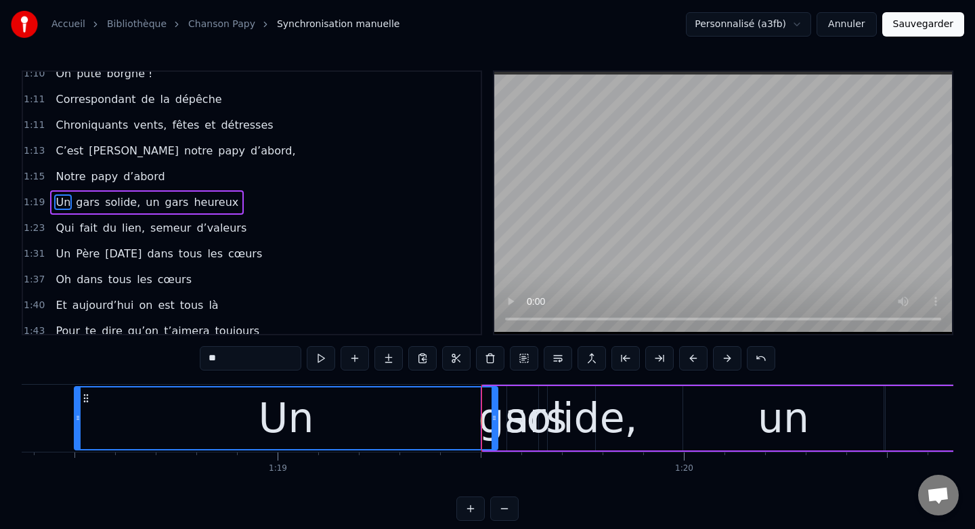
drag, startPoint x: 485, startPoint y: 417, endPoint x: 76, endPoint y: 442, distance: 409.7
click at [76, 442] on div at bounding box center [77, 418] width 5 height 62
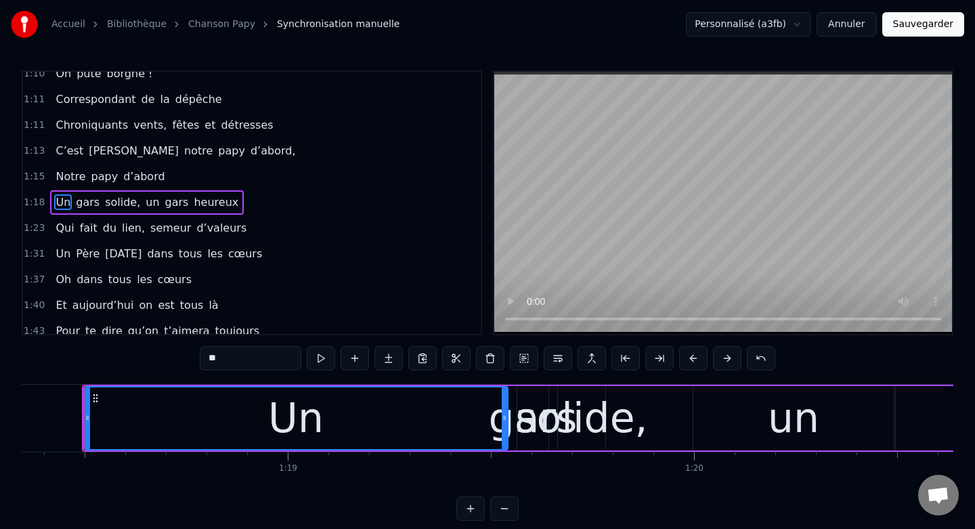
scroll to position [0, 31818]
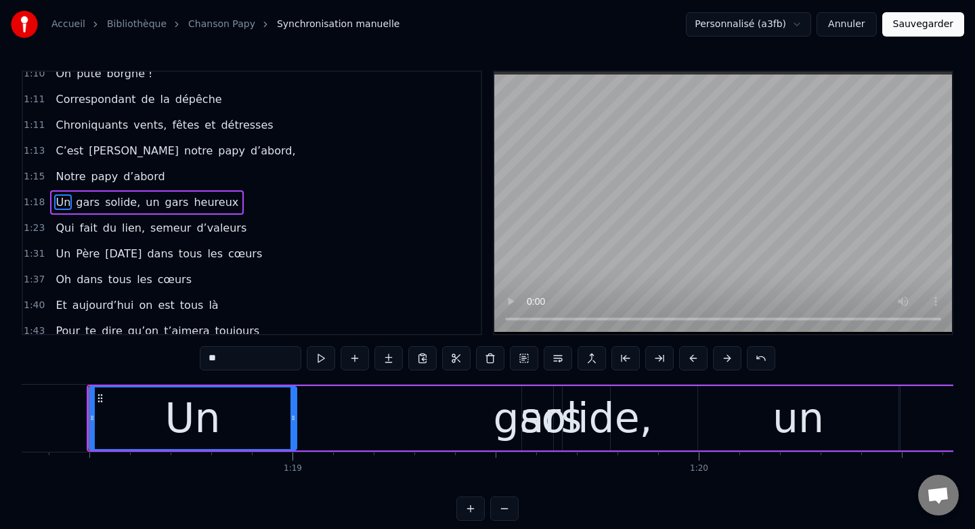
drag, startPoint x: 508, startPoint y: 418, endPoint x: 292, endPoint y: 422, distance: 216.0
click at [292, 422] on icon at bounding box center [292, 417] width 5 height 11
click at [527, 426] on div "gars" at bounding box center [538, 417] width 89 height 61
type input "****"
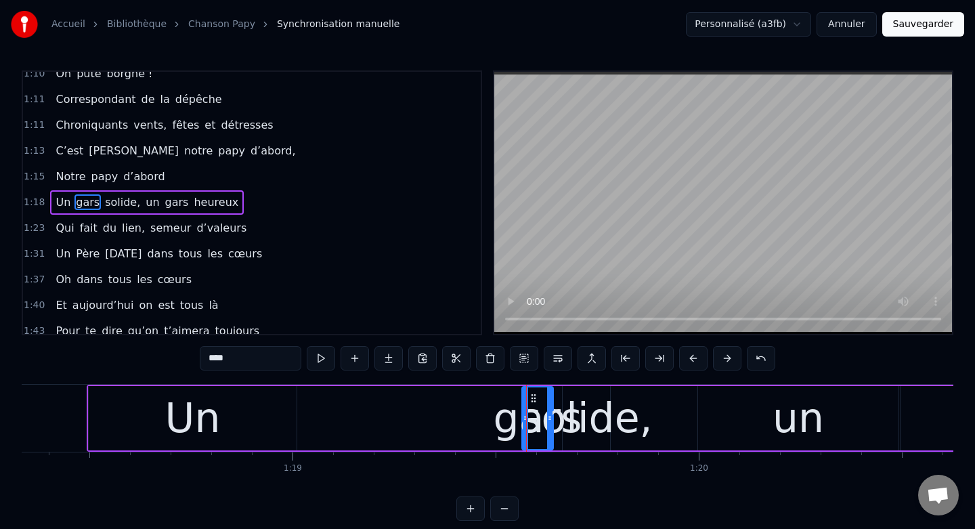
click at [526, 422] on div at bounding box center [526, 418] width 1 height 67
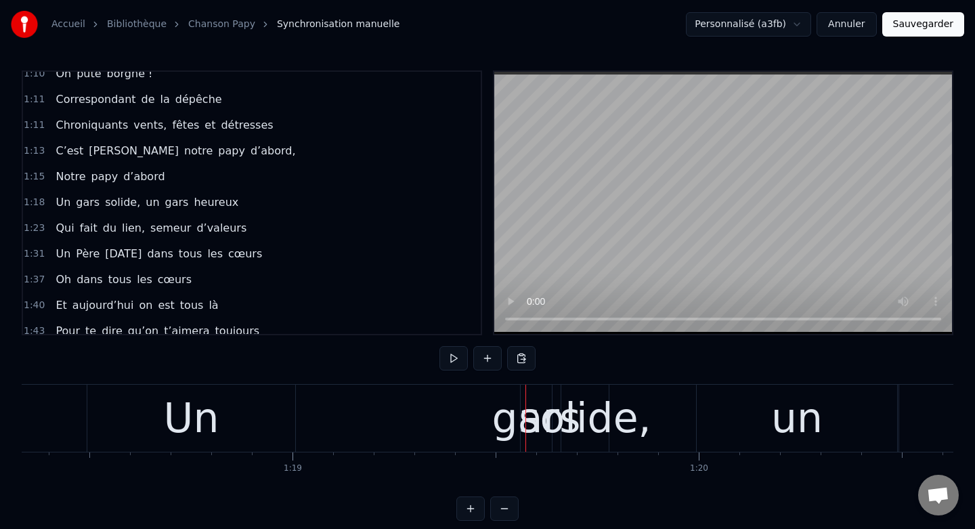
click at [523, 420] on div "gars" at bounding box center [536, 417] width 89 height 61
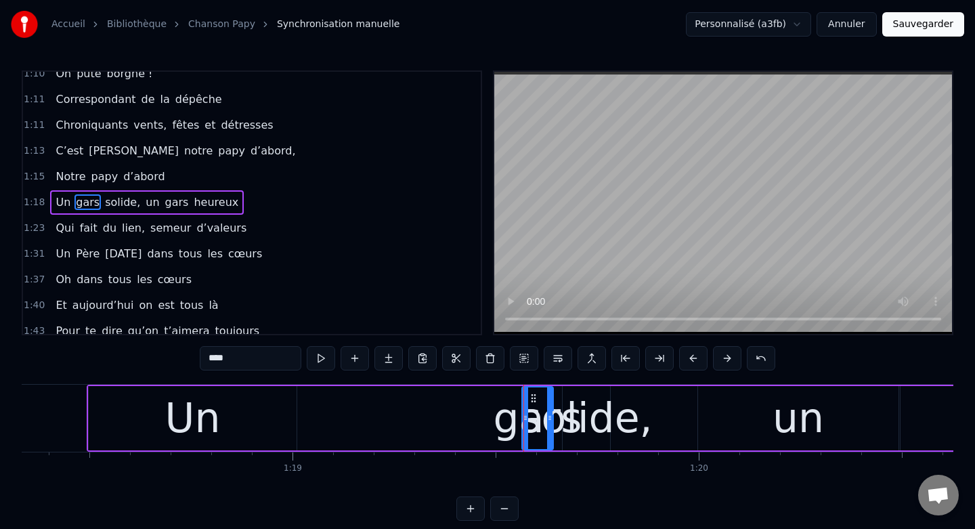
click at [523, 420] on div at bounding box center [523, 418] width 1 height 67
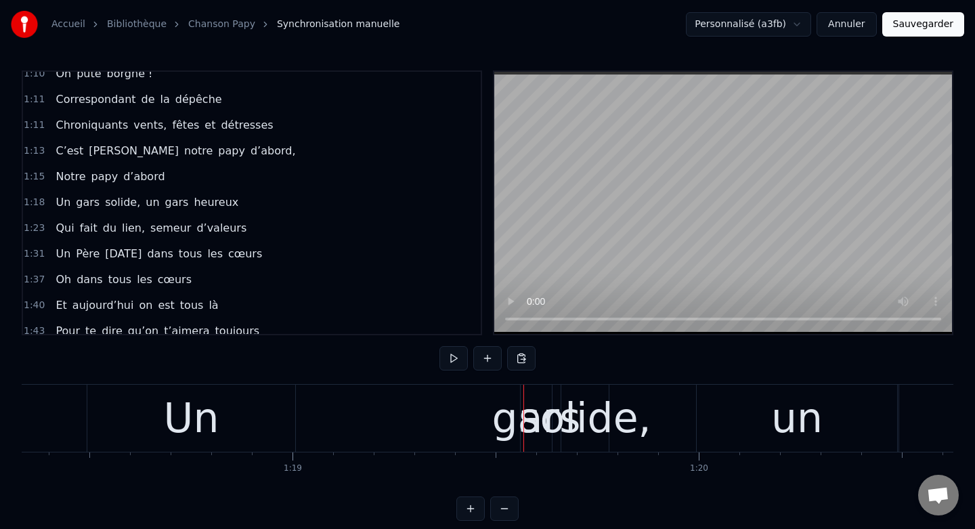
click at [539, 418] on div "solide," at bounding box center [585, 417] width 132 height 61
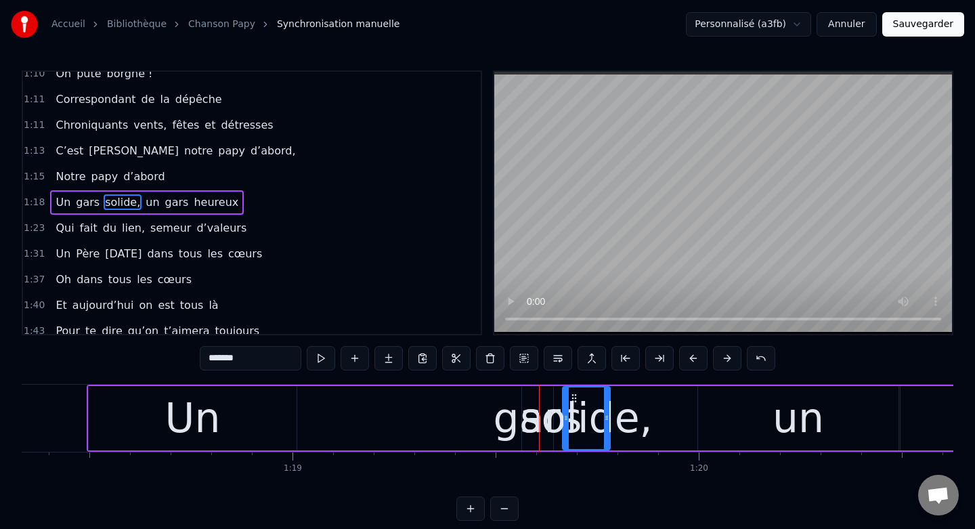
click at [532, 414] on div "solide," at bounding box center [586, 417] width 132 height 61
click at [523, 406] on div "gars" at bounding box center [538, 417] width 89 height 61
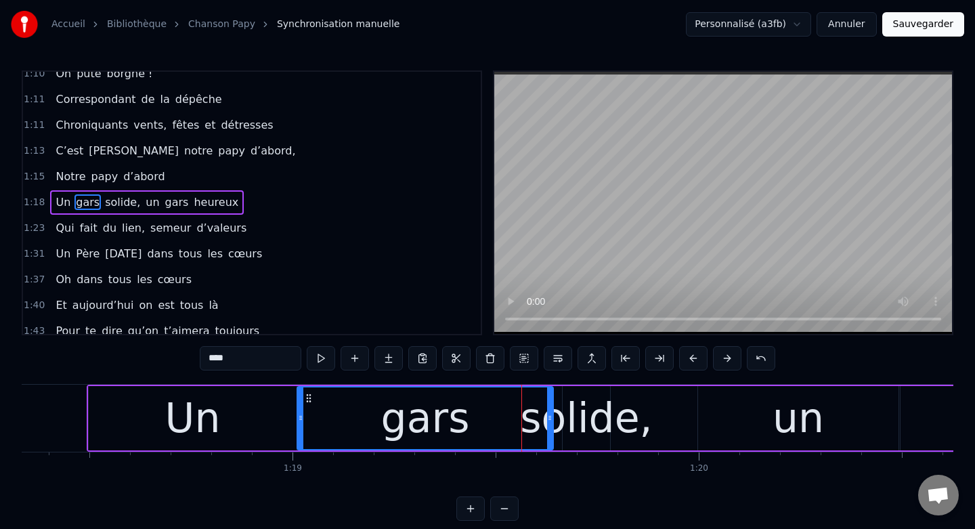
drag, startPoint x: 525, startPoint y: 419, endPoint x: 301, endPoint y: 424, distance: 224.8
click at [301, 424] on div at bounding box center [300, 418] width 5 height 62
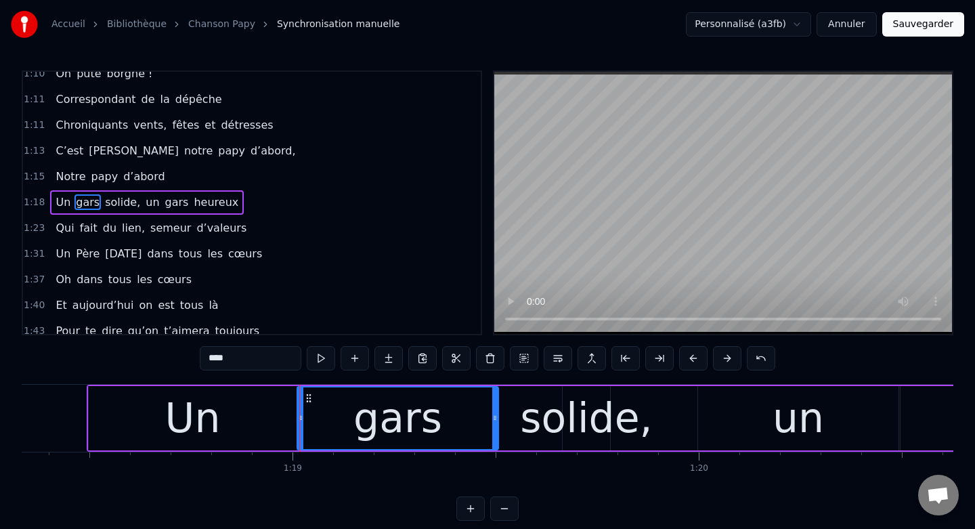
drag, startPoint x: 550, startPoint y: 417, endPoint x: 496, endPoint y: 418, distance: 54.9
click at [496, 418] on icon at bounding box center [494, 417] width 5 height 11
click at [588, 416] on div "solide," at bounding box center [586, 417] width 132 height 61
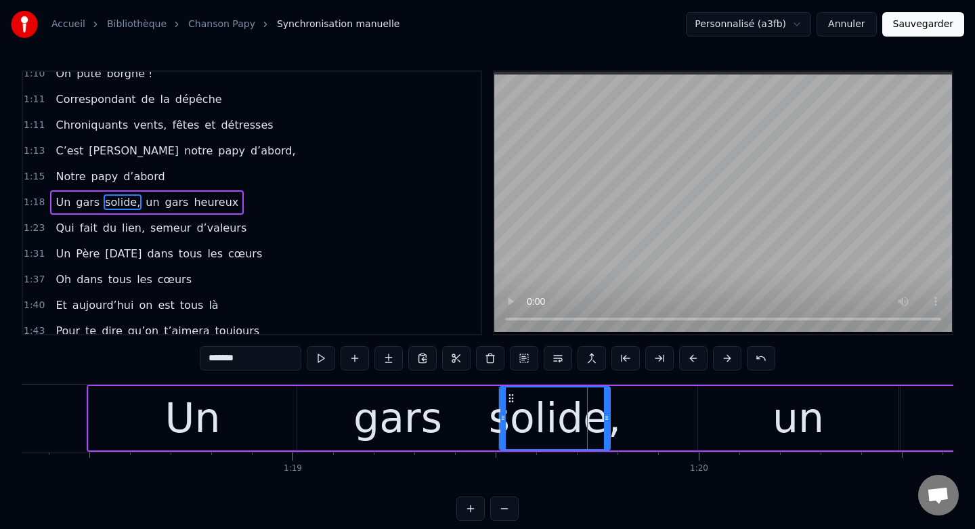
drag, startPoint x: 566, startPoint y: 418, endPoint x: 502, endPoint y: 419, distance: 63.6
click at [502, 419] on icon at bounding box center [502, 417] width 5 height 11
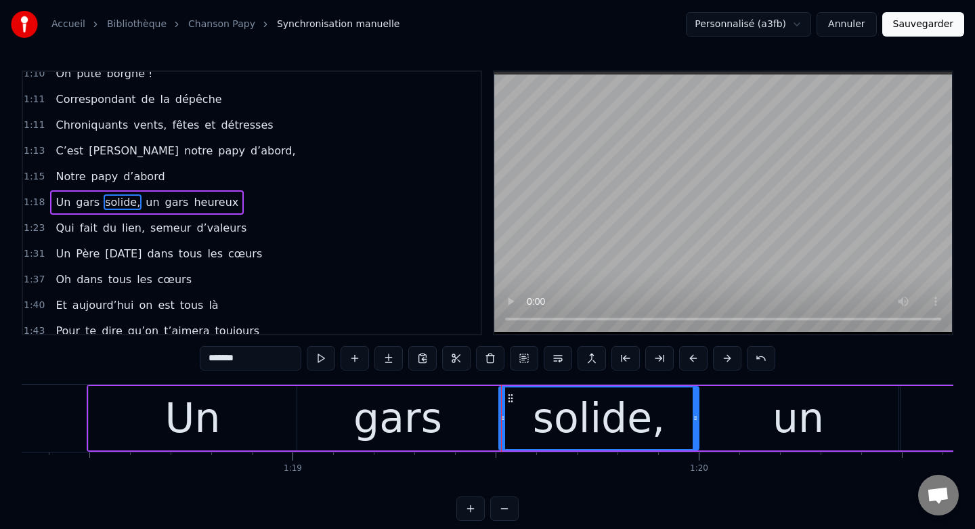
drag, startPoint x: 606, startPoint y: 417, endPoint x: 695, endPoint y: 425, distance: 89.1
click at [695, 425] on div at bounding box center [695, 418] width 5 height 62
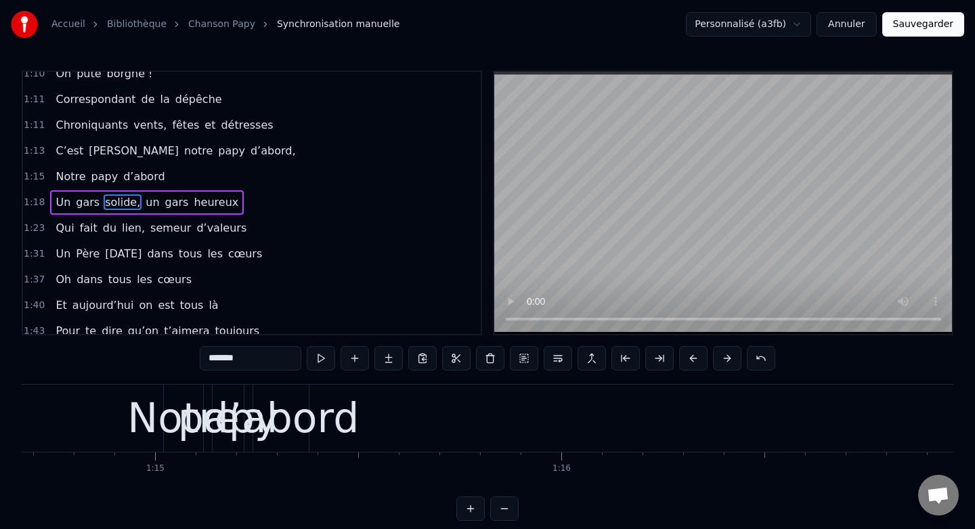
scroll to position [0, 30330]
click at [330, 407] on div "d’abord" at bounding box center [282, 417] width 156 height 61
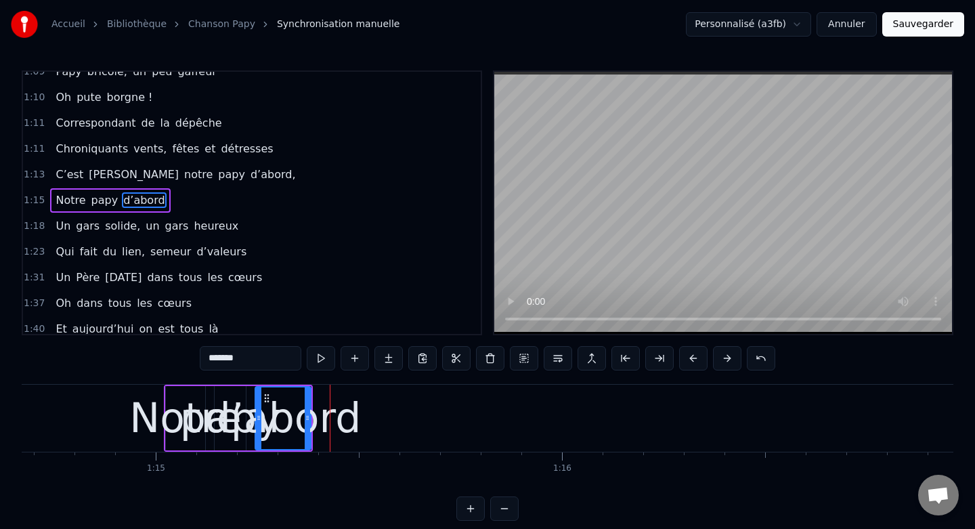
scroll to position [474, 0]
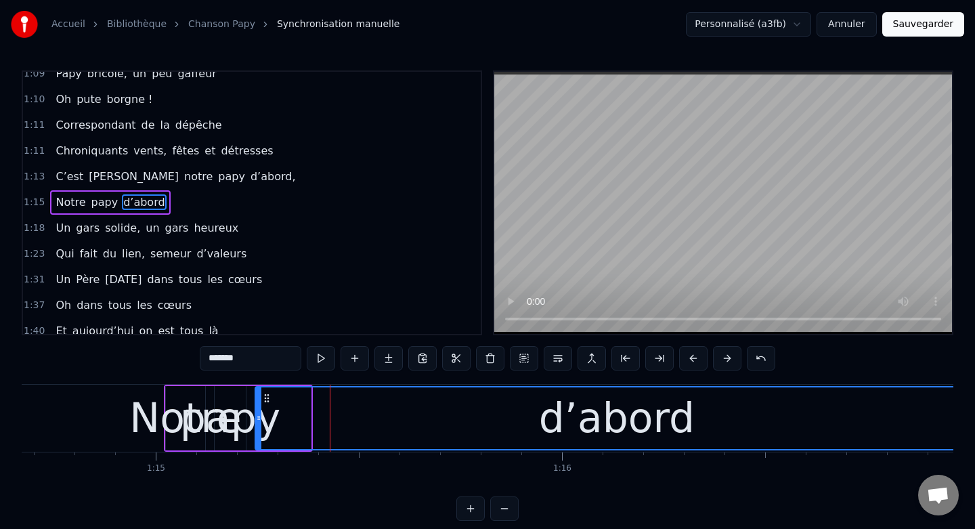
drag, startPoint x: 307, startPoint y: 417, endPoint x: 974, endPoint y: 421, distance: 667.5
click at [974, 421] on div "Accueil Bibliothèque Chanson Papy Synchronisation manuelle Personnalisé (a3fb) …" at bounding box center [487, 260] width 975 height 521
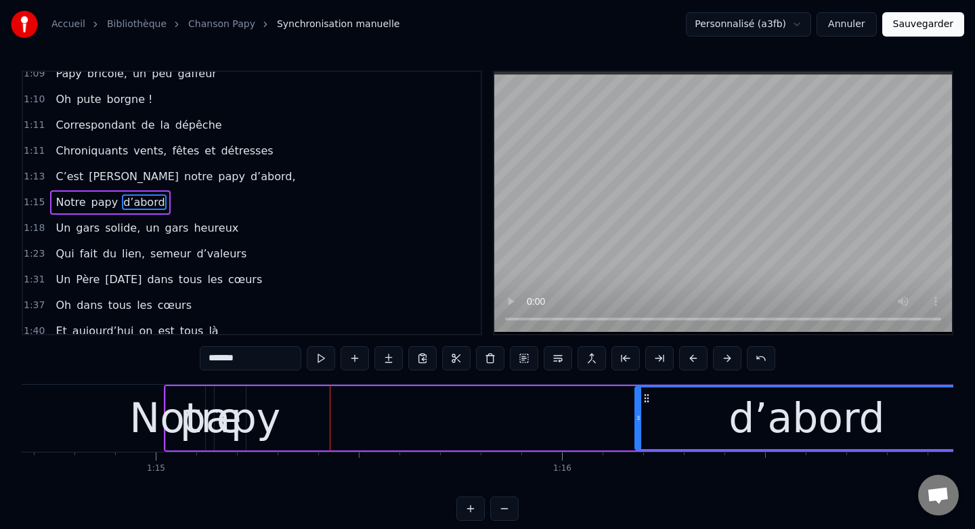
drag, startPoint x: 257, startPoint y: 420, endPoint x: 639, endPoint y: 431, distance: 382.6
click at [639, 431] on div at bounding box center [638, 418] width 5 height 62
click at [232, 403] on div "papy" at bounding box center [230, 417] width 100 height 61
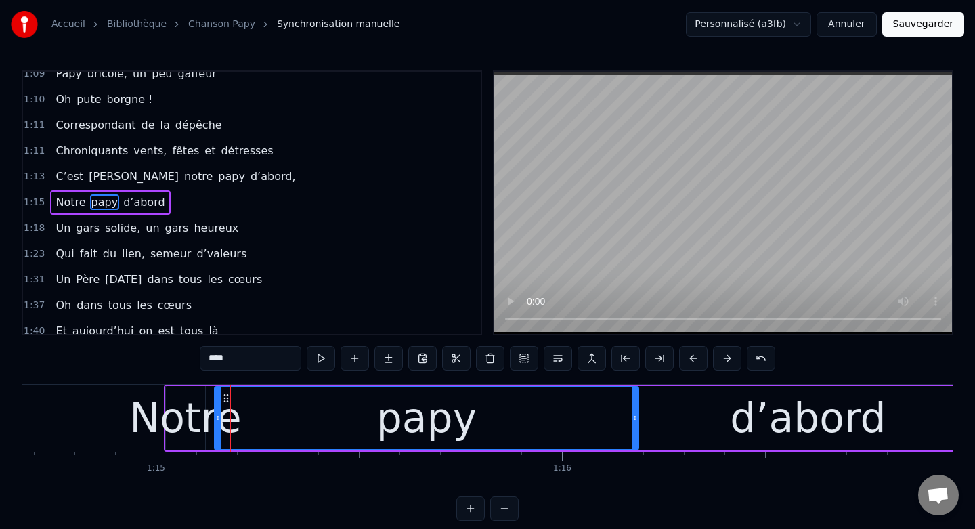
drag, startPoint x: 242, startPoint y: 414, endPoint x: 634, endPoint y: 431, distance: 392.3
click at [634, 431] on div at bounding box center [634, 418] width 5 height 62
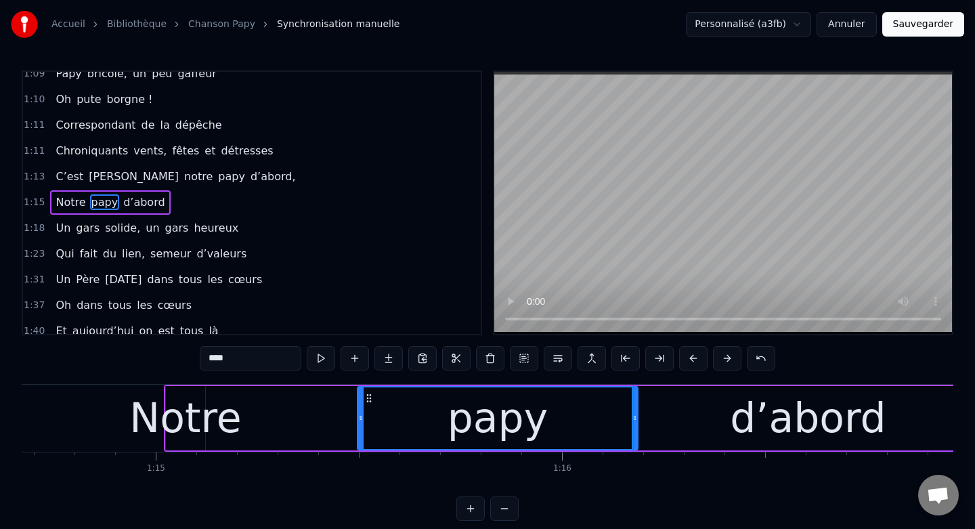
drag, startPoint x: 217, startPoint y: 415, endPoint x: 359, endPoint y: 421, distance: 142.3
click at [359, 421] on icon at bounding box center [360, 417] width 5 height 11
click at [182, 399] on div "Notre" at bounding box center [185, 417] width 112 height 61
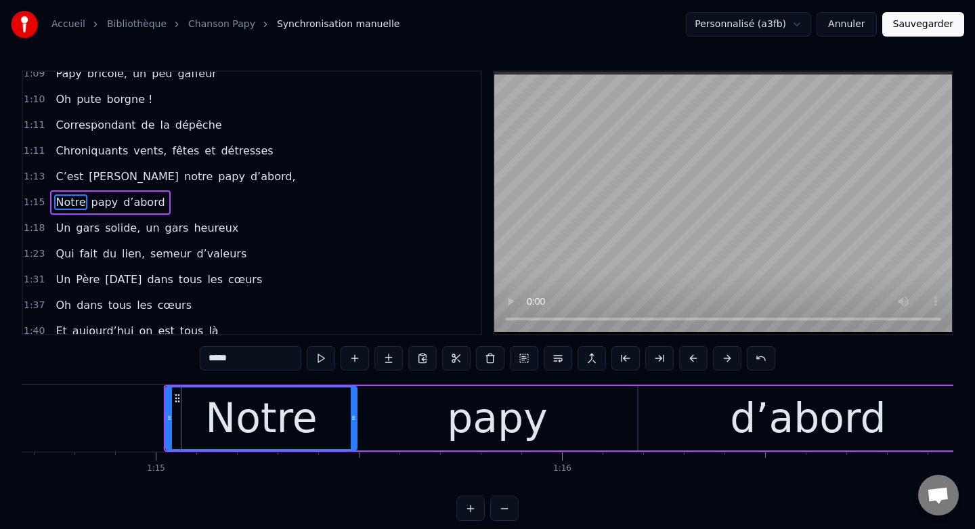
drag, startPoint x: 200, startPoint y: 416, endPoint x: 352, endPoint y: 435, distance: 152.9
click at [352, 435] on div at bounding box center [353, 418] width 5 height 62
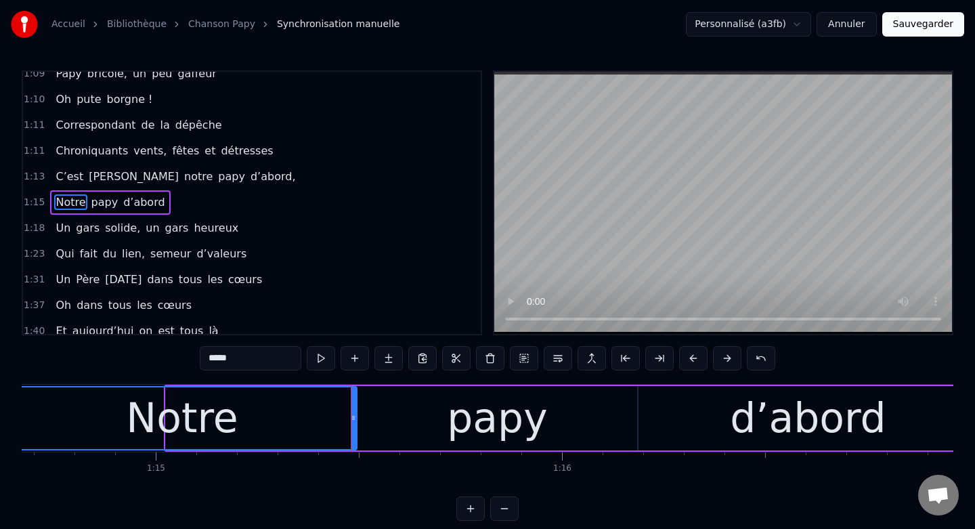
drag, startPoint x: 166, startPoint y: 418, endPoint x: 7, endPoint y: 410, distance: 158.6
click at [7, 411] on div "Accueil Bibliothèque Chanson Papy Synchronisation manuelle Personnalisé (a3fb) …" at bounding box center [487, 260] width 975 height 521
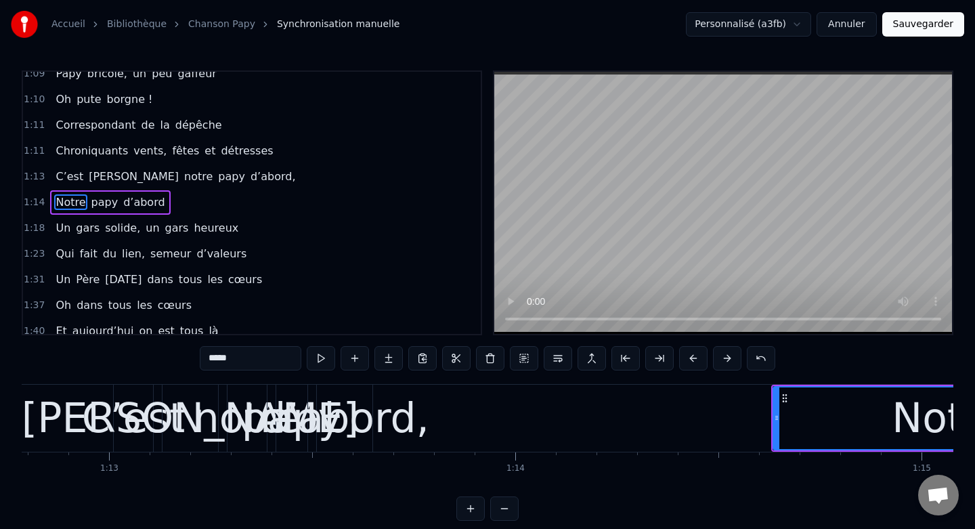
scroll to position [0, 29562]
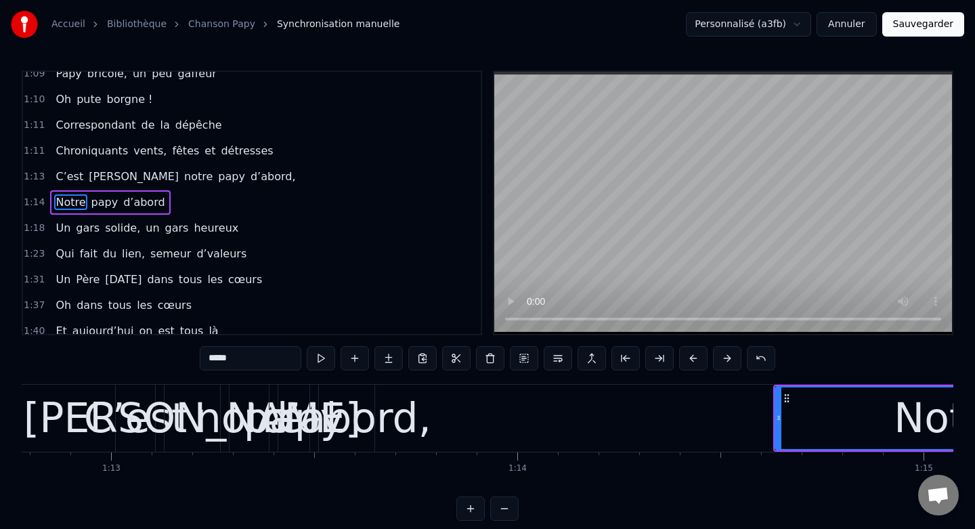
click at [344, 417] on div "d’abord," at bounding box center [346, 417] width 169 height 61
type input "********"
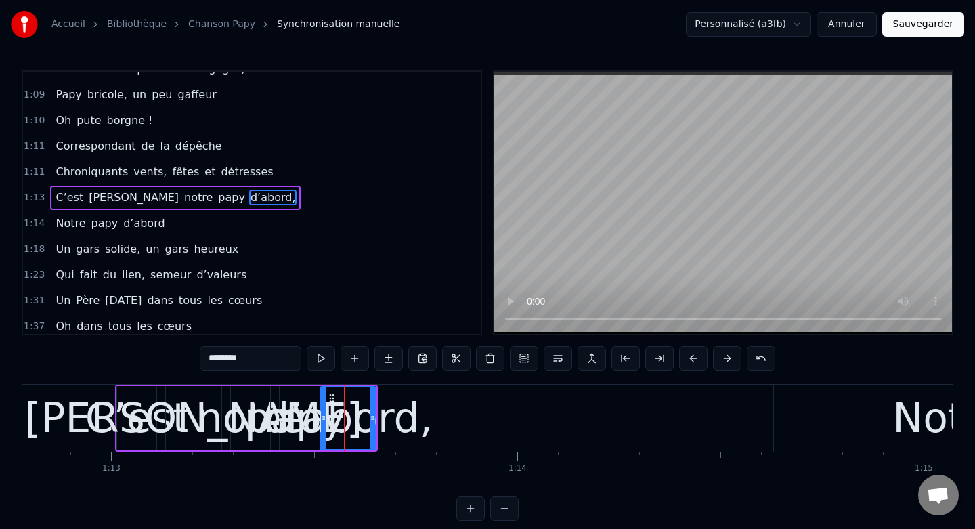
scroll to position [448, 0]
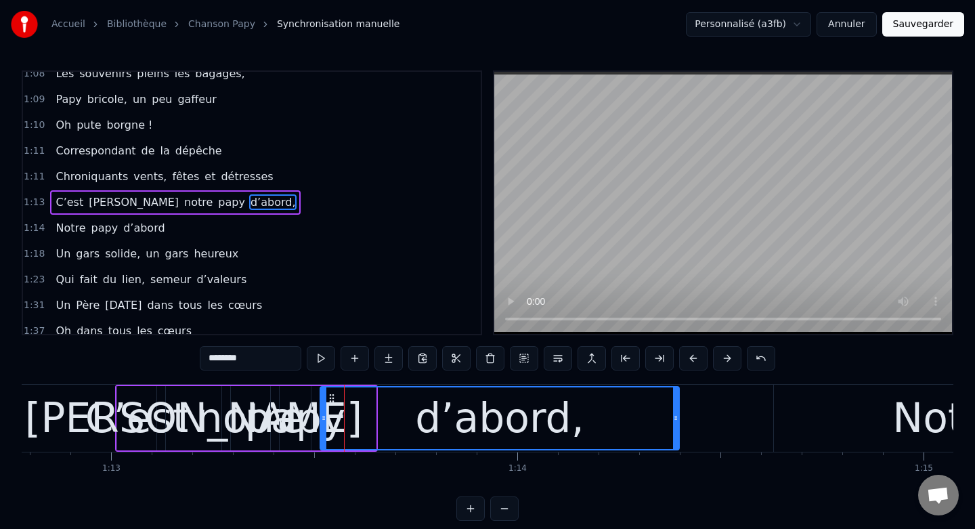
drag, startPoint x: 373, startPoint y: 418, endPoint x: 676, endPoint y: 428, distance: 303.4
click at [676, 428] on div at bounding box center [675, 418] width 5 height 62
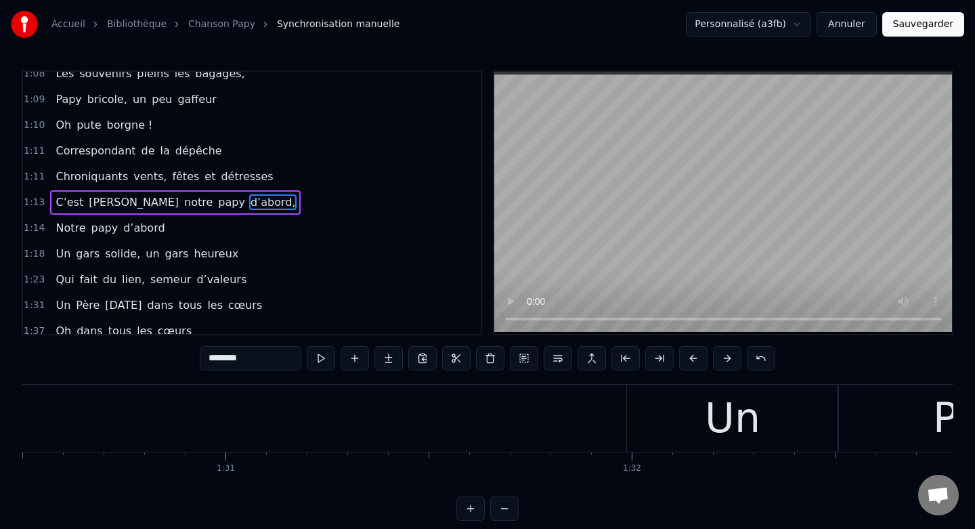
scroll to position [0, 36783]
click at [510, 515] on button at bounding box center [504, 508] width 28 height 24
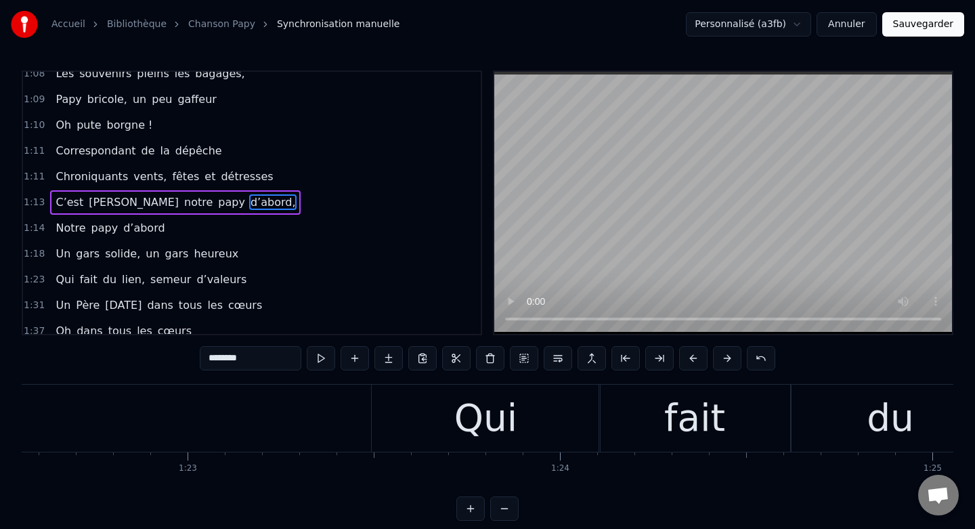
click at [508, 512] on button at bounding box center [504, 508] width 28 height 24
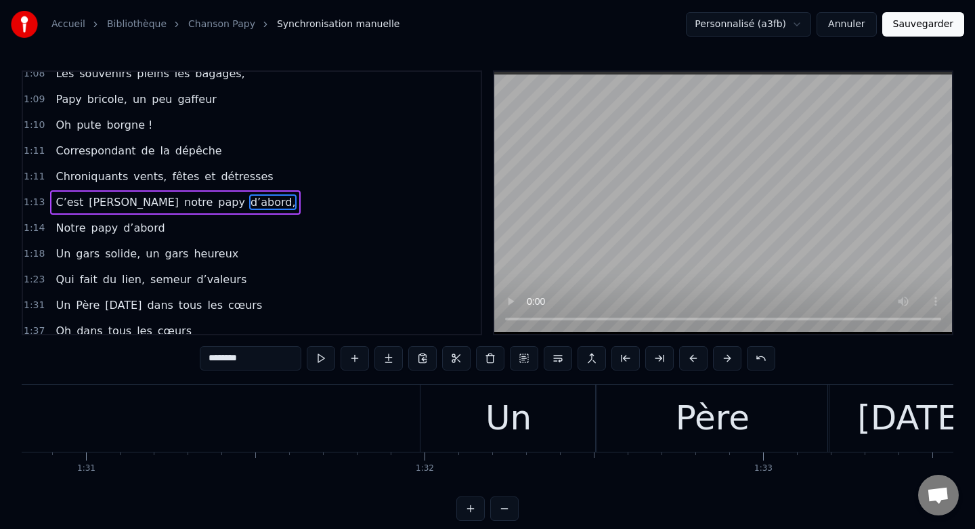
click at [508, 512] on button at bounding box center [504, 508] width 28 height 24
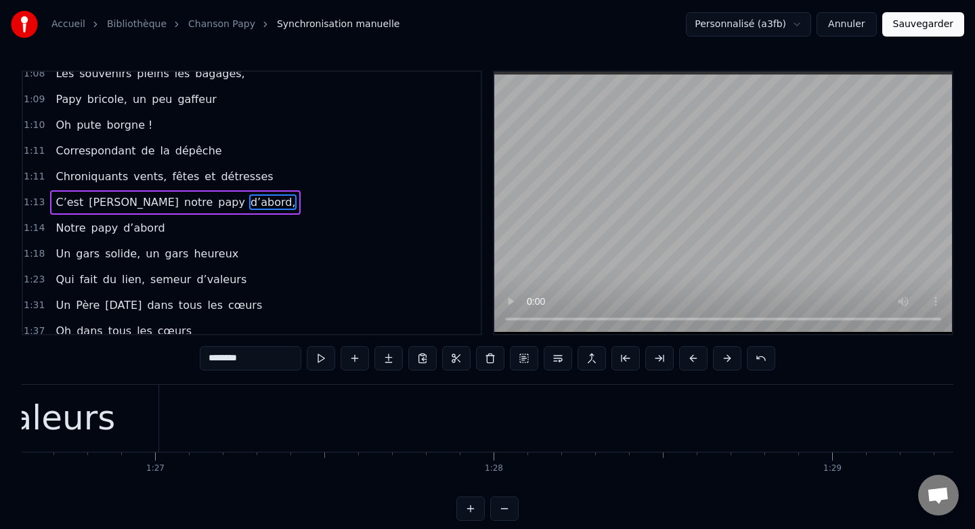
click at [508, 512] on button at bounding box center [504, 508] width 28 height 24
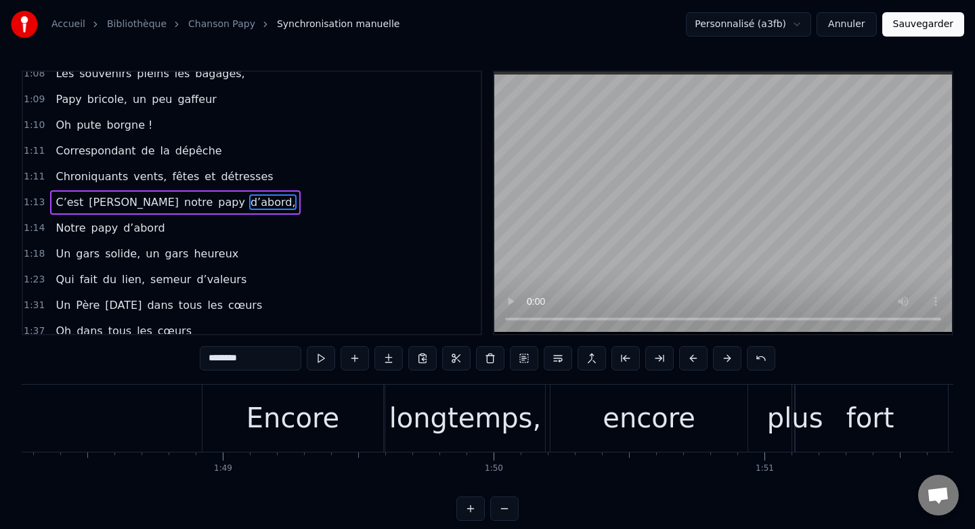
click at [508, 512] on button at bounding box center [504, 508] width 28 height 24
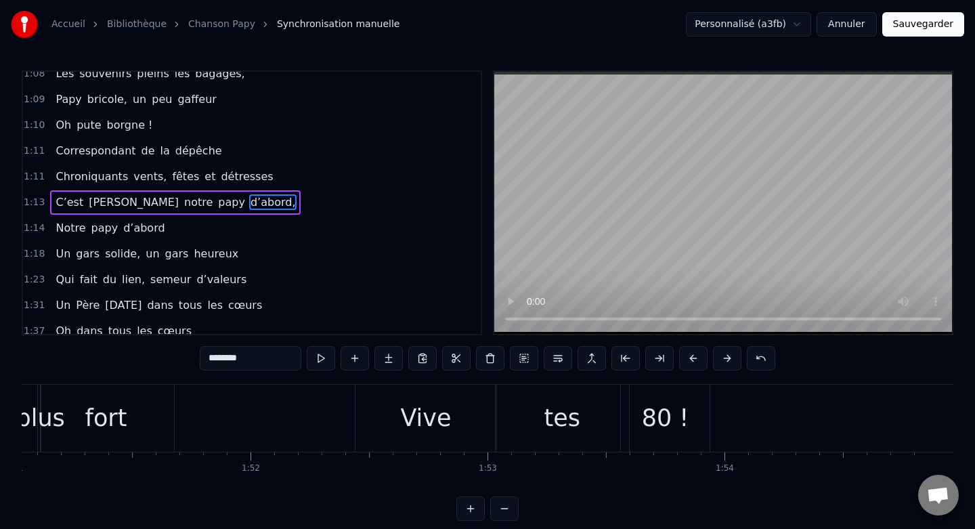
click at [508, 512] on button at bounding box center [504, 508] width 28 height 24
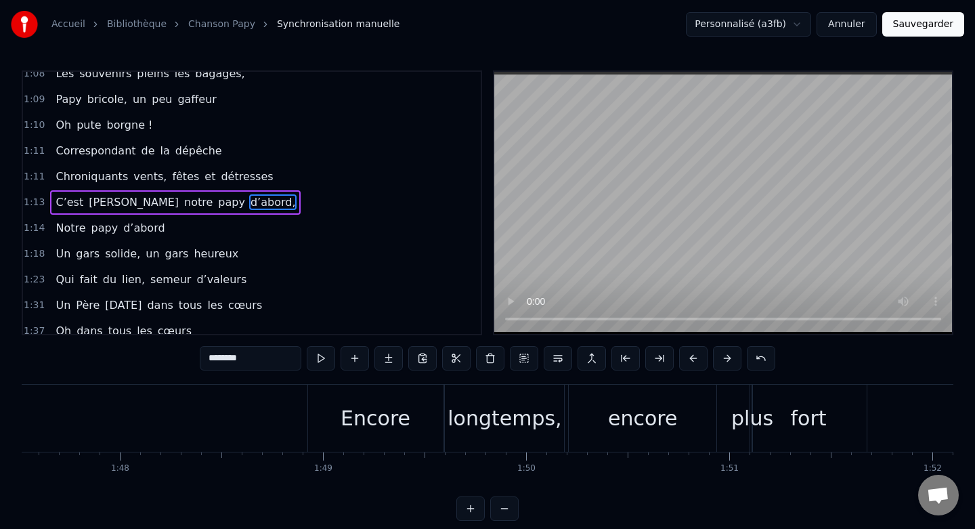
click at [508, 512] on button at bounding box center [504, 508] width 28 height 24
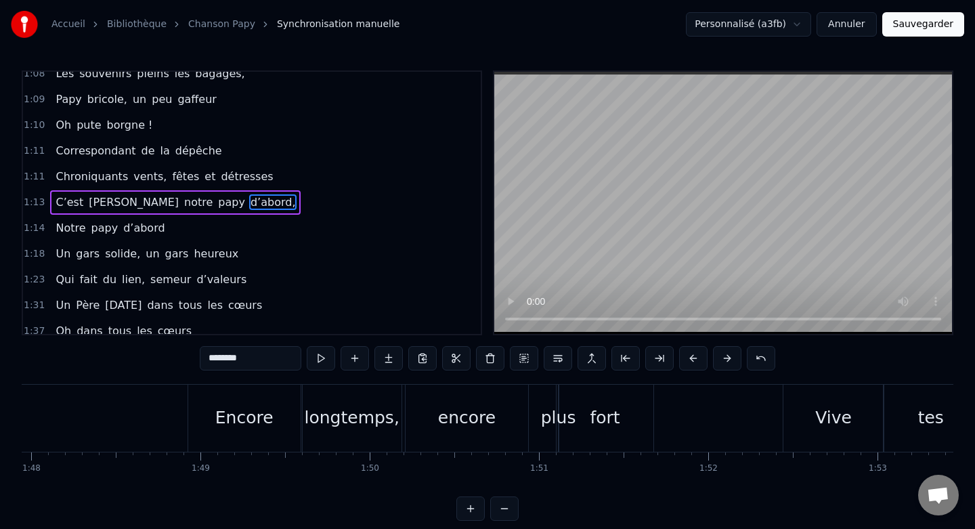
click at [508, 512] on button at bounding box center [504, 508] width 28 height 24
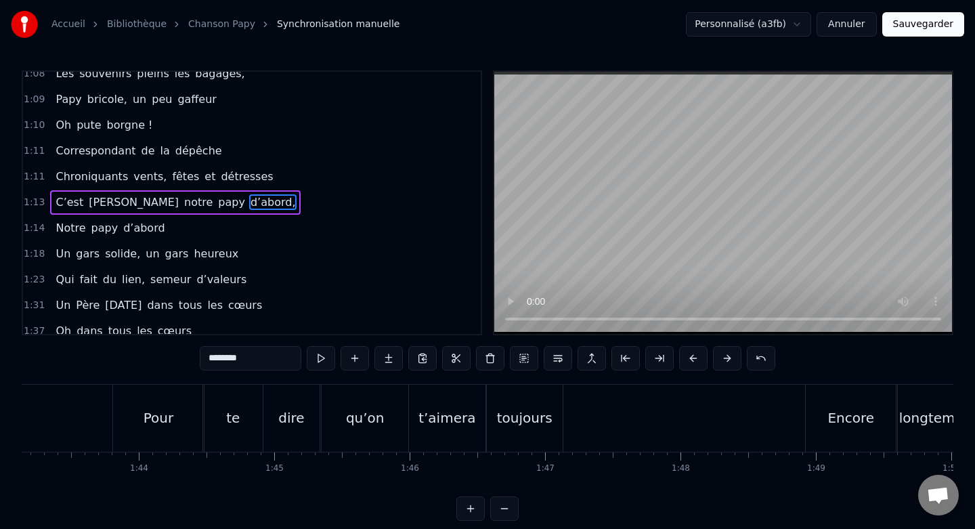
click at [508, 512] on button at bounding box center [504, 508] width 28 height 24
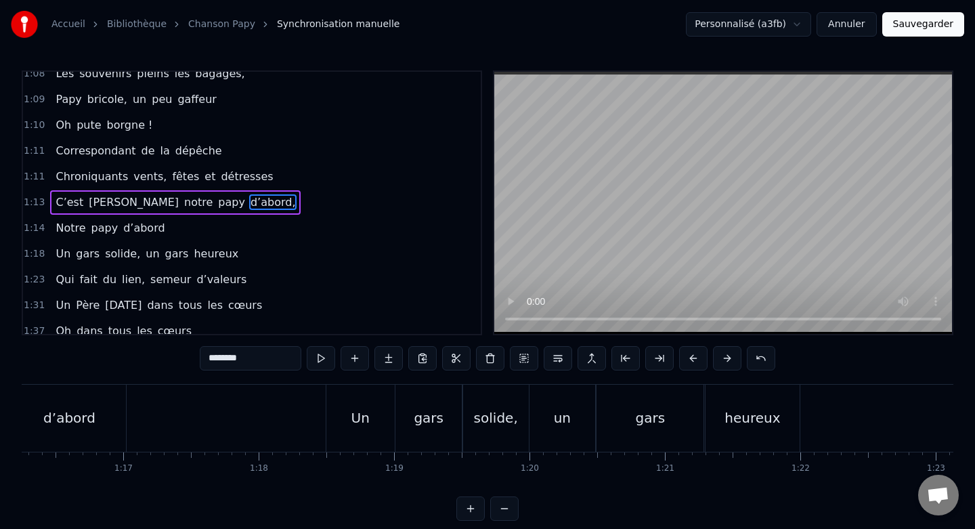
click at [508, 512] on button at bounding box center [504, 508] width 28 height 24
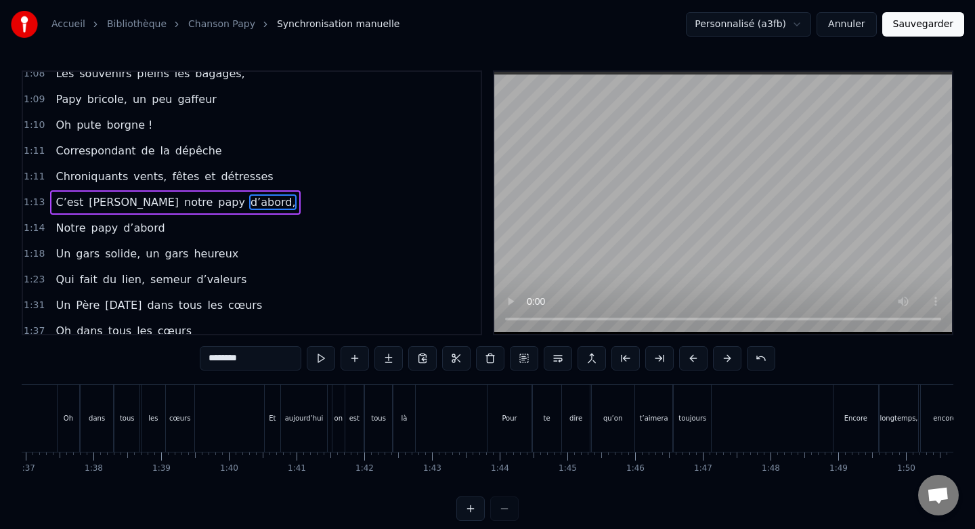
click at [508, 512] on div at bounding box center [487, 508] width 62 height 24
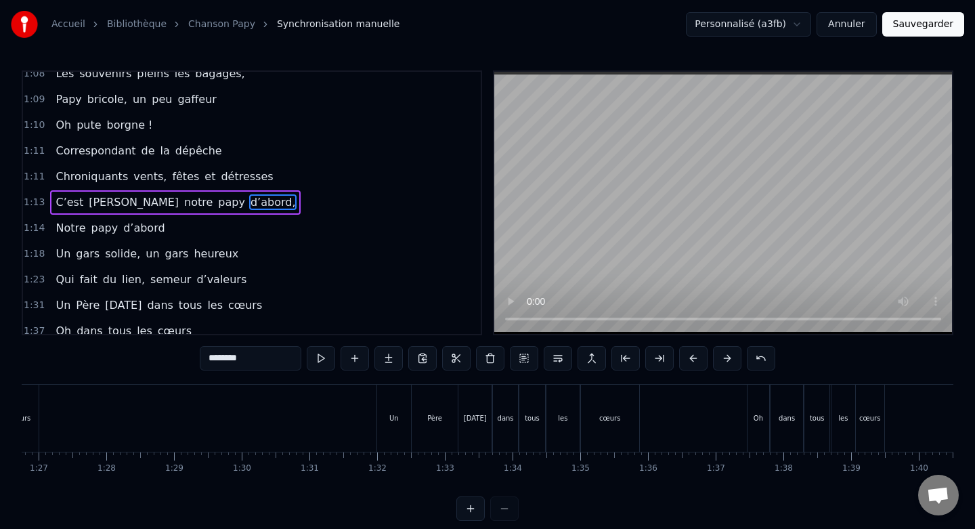
click at [508, 512] on div at bounding box center [487, 508] width 62 height 24
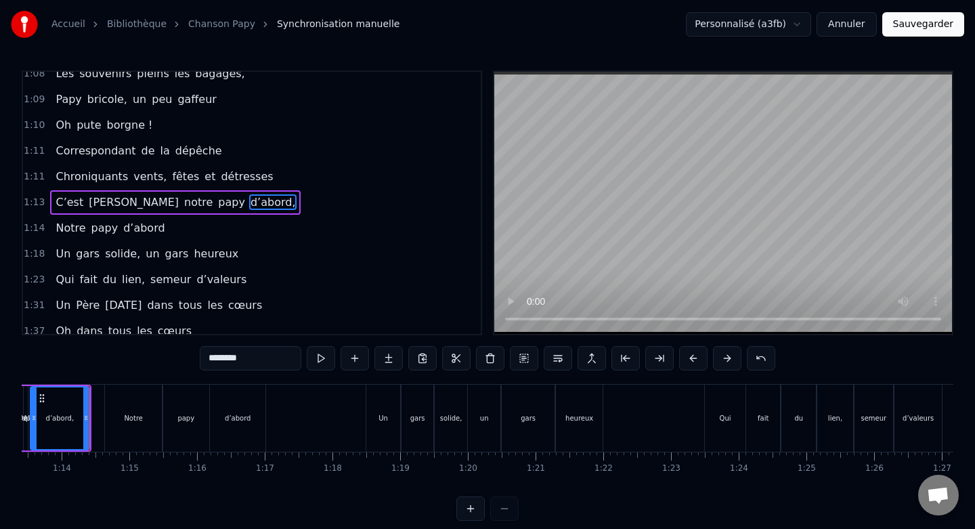
click at [508, 512] on div at bounding box center [487, 508] width 62 height 24
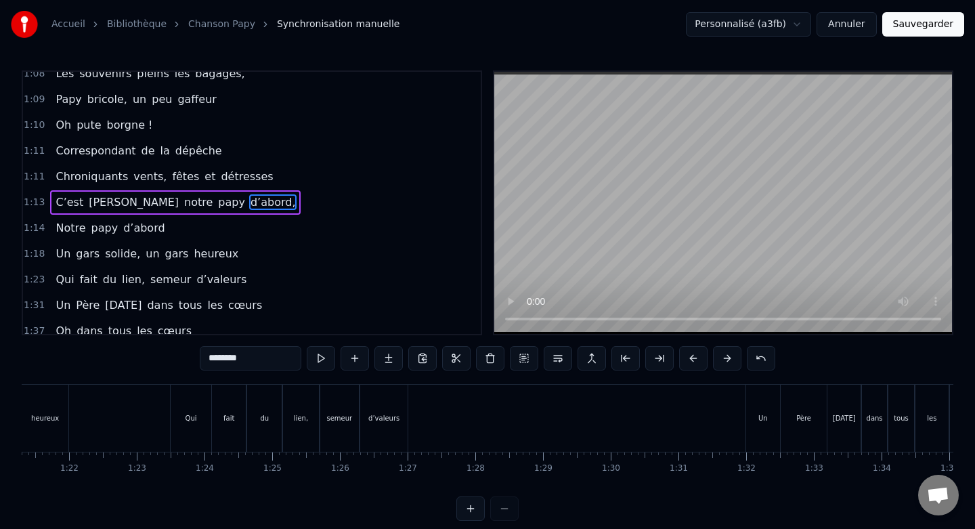
scroll to position [0, 5503]
click at [32, 282] on span "1:23" at bounding box center [34, 280] width 21 height 14
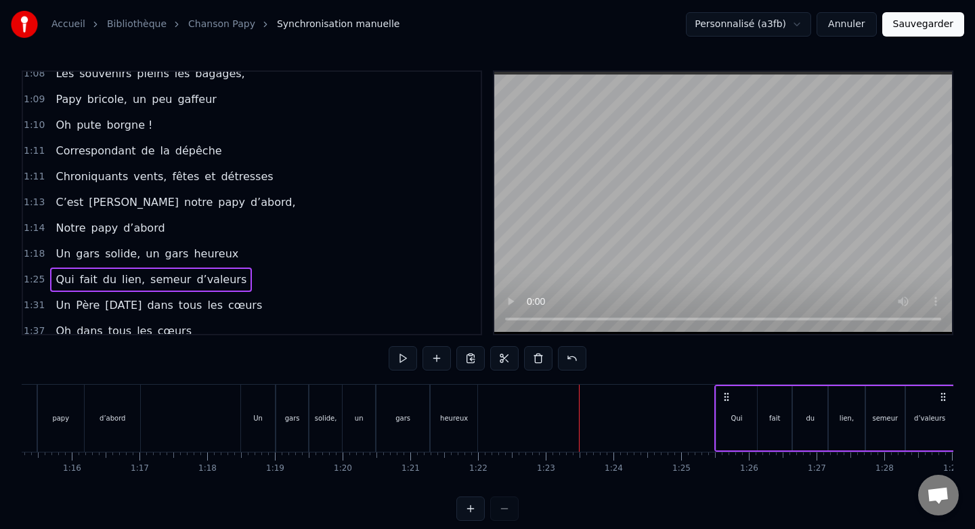
scroll to position [0, 5094]
click at [26, 256] on span "1:18" at bounding box center [34, 254] width 21 height 14
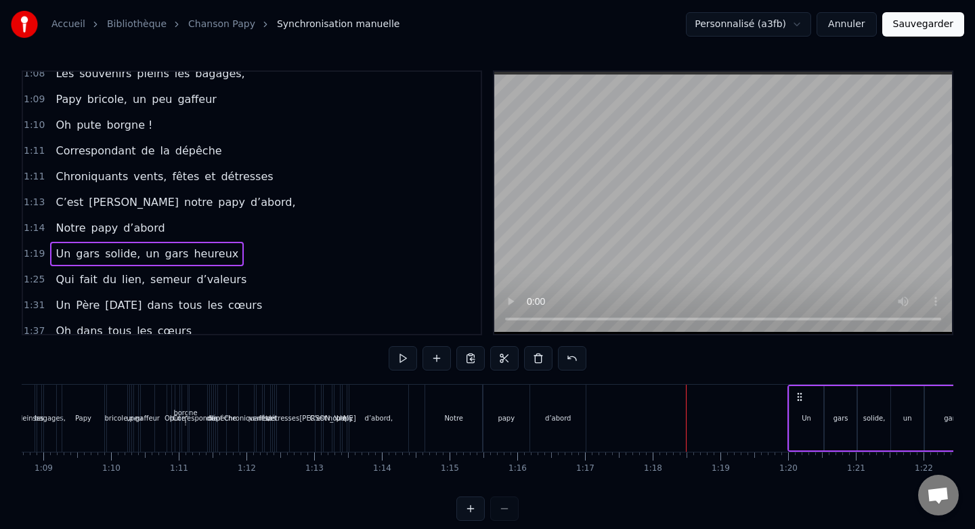
scroll to position [0, 4639]
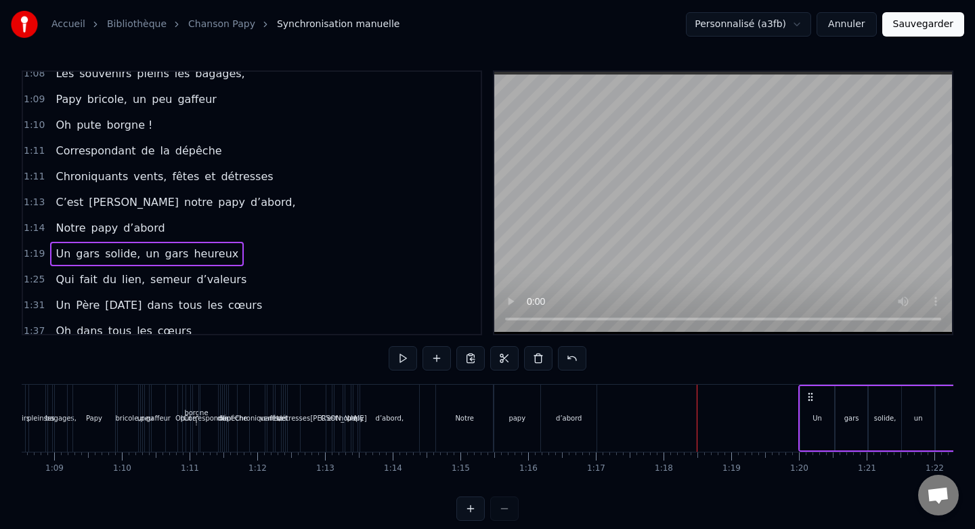
click at [456, 395] on div "Notre" at bounding box center [464, 418] width 57 height 67
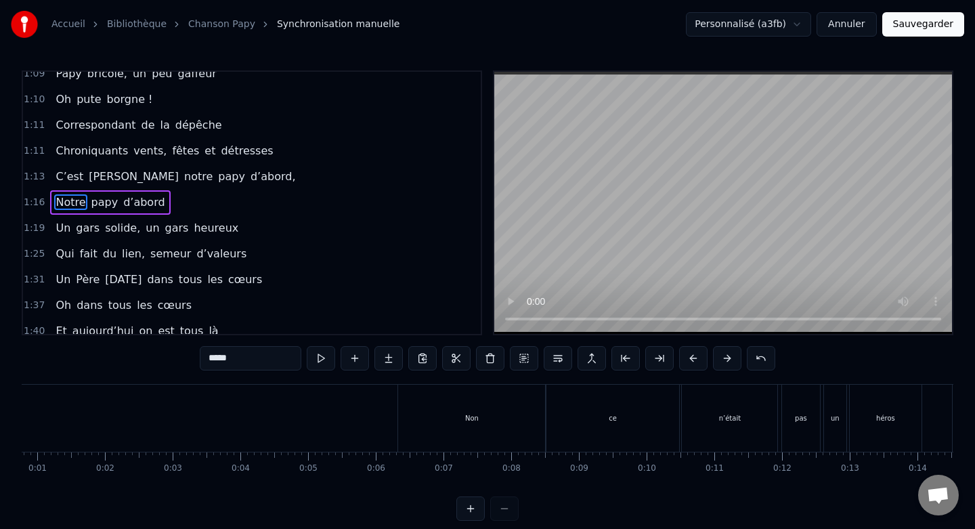
scroll to position [0, 66]
click at [492, 437] on div "Non" at bounding box center [459, 418] width 148 height 67
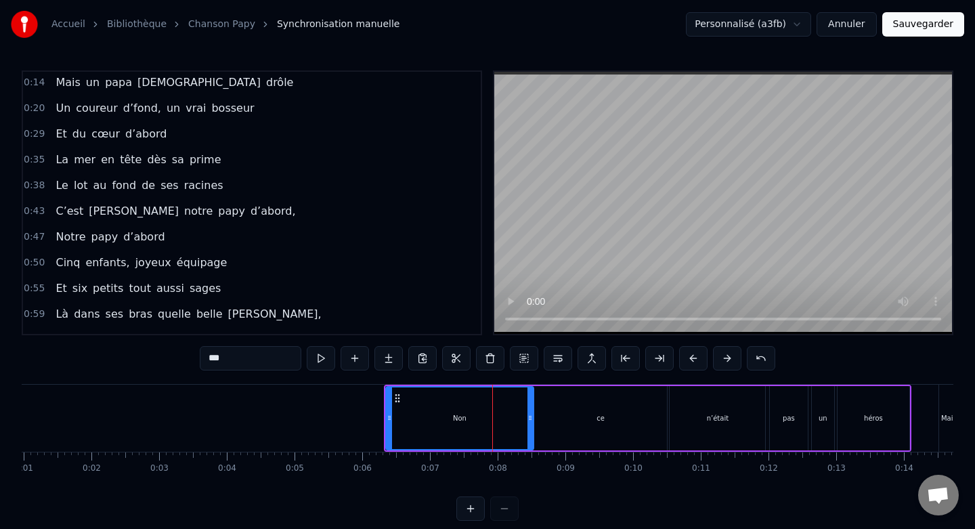
scroll to position [0, 0]
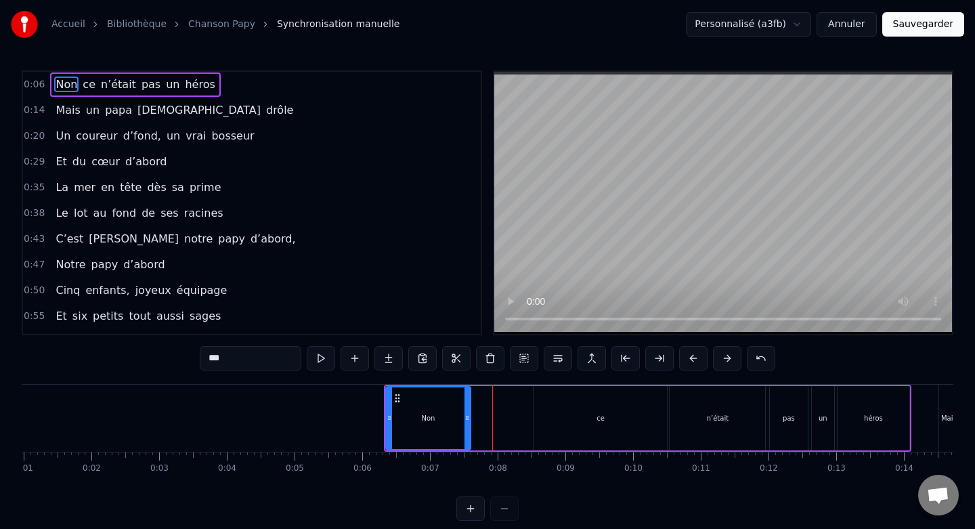
drag, startPoint x: 528, startPoint y: 414, endPoint x: 465, endPoint y: 414, distance: 63.0
click at [465, 414] on icon at bounding box center [466, 417] width 5 height 11
click at [607, 425] on div "ce" at bounding box center [599, 418] width 133 height 64
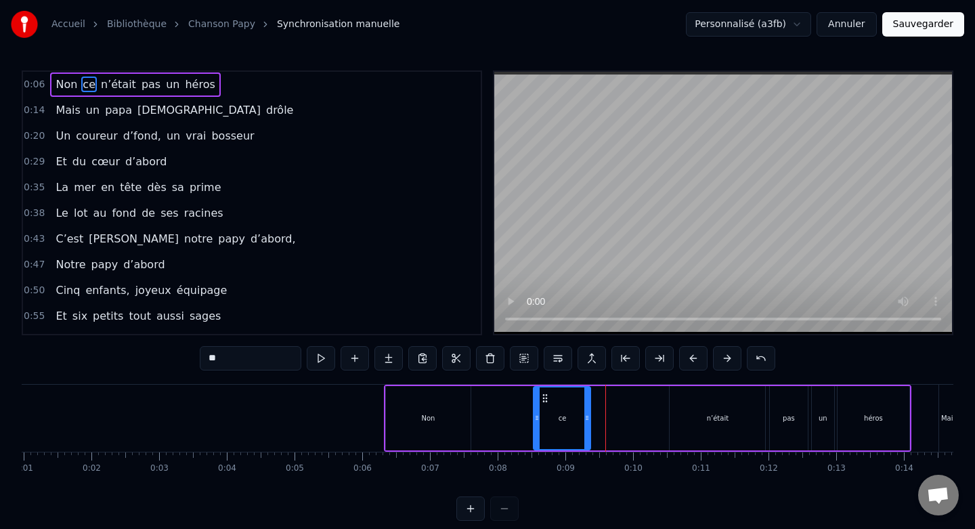
drag, startPoint x: 664, startPoint y: 416, endPoint x: 588, endPoint y: 417, distance: 75.8
click at [588, 417] on icon at bounding box center [586, 417] width 5 height 11
drag, startPoint x: 536, startPoint y: 418, endPoint x: 472, endPoint y: 420, distance: 64.4
click at [472, 420] on icon at bounding box center [472, 417] width 5 height 11
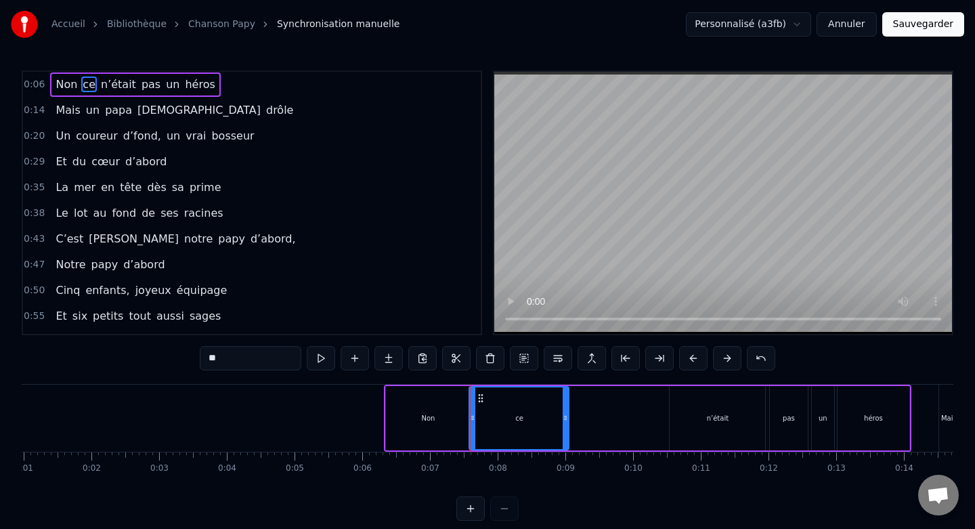
drag, startPoint x: 588, startPoint y: 418, endPoint x: 566, endPoint y: 420, distance: 22.4
click at [566, 420] on icon at bounding box center [565, 417] width 5 height 11
click at [695, 431] on div "n’était" at bounding box center [717, 418] width 95 height 64
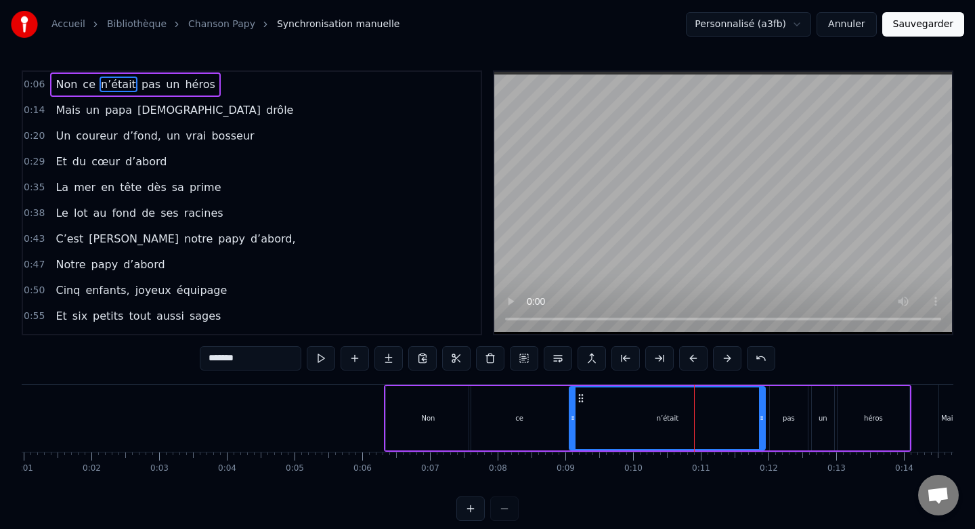
drag, startPoint x: 672, startPoint y: 418, endPoint x: 572, endPoint y: 420, distance: 100.2
click at [572, 420] on icon at bounding box center [572, 417] width 5 height 11
drag, startPoint x: 761, startPoint y: 420, endPoint x: 666, endPoint y: 424, distance: 94.9
click at [666, 424] on div at bounding box center [666, 418] width 5 height 62
click at [795, 426] on div "pas" at bounding box center [788, 418] width 37 height 64
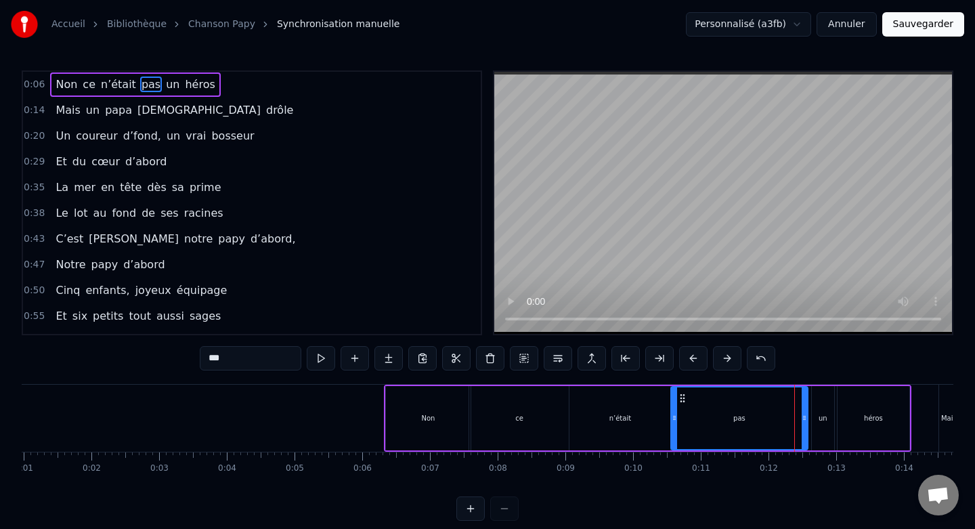
drag, startPoint x: 774, startPoint y: 420, endPoint x: 674, endPoint y: 419, distance: 100.2
click at [674, 419] on icon at bounding box center [674, 417] width 5 height 11
drag, startPoint x: 804, startPoint y: 415, endPoint x: 735, endPoint y: 422, distance: 70.1
click at [735, 422] on icon at bounding box center [734, 417] width 5 height 11
click at [821, 406] on div "un" at bounding box center [823, 418] width 22 height 64
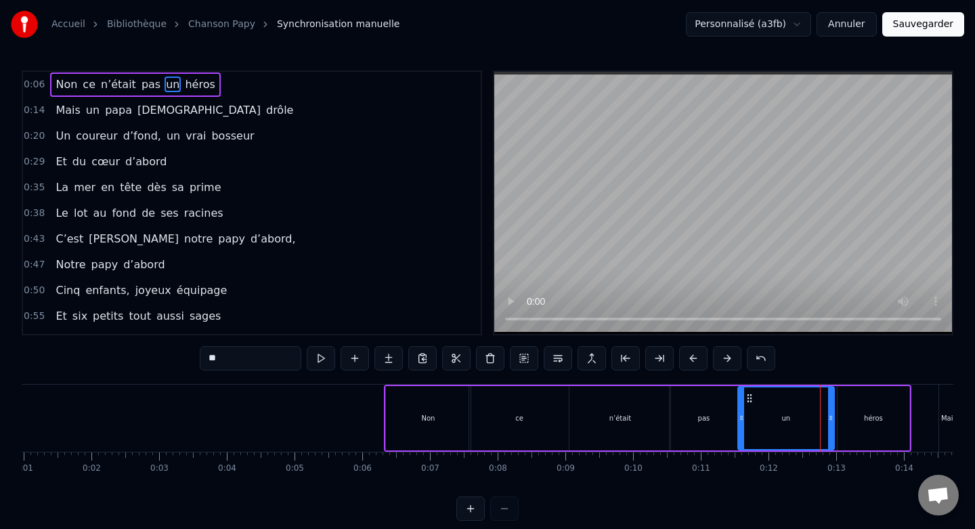
drag, startPoint x: 814, startPoint y: 418, endPoint x: 740, endPoint y: 418, distance: 73.8
click at [740, 418] on icon at bounding box center [741, 417] width 5 height 11
drag, startPoint x: 830, startPoint y: 417, endPoint x: 802, endPoint y: 418, distance: 28.5
click at [802, 418] on icon at bounding box center [802, 417] width 5 height 11
click at [849, 418] on div "héros" at bounding box center [873, 418] width 72 height 64
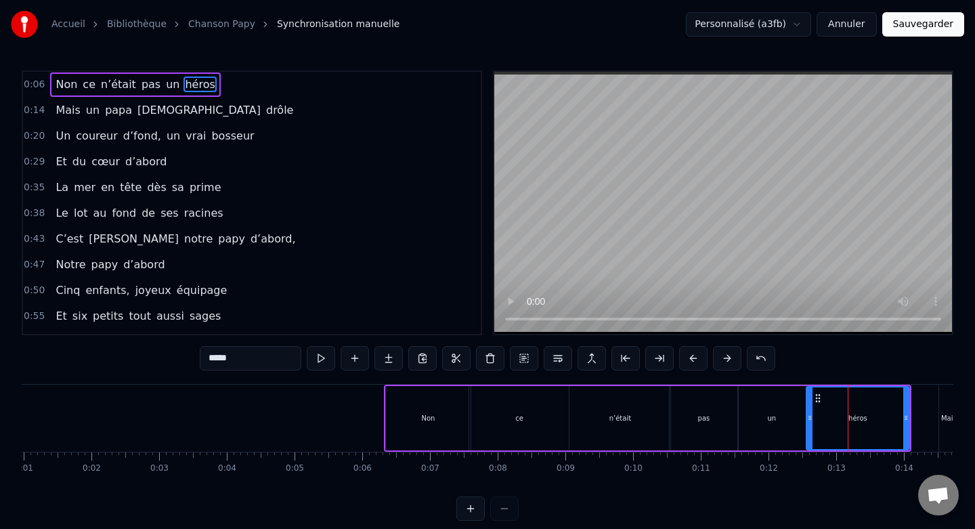
drag, startPoint x: 839, startPoint y: 418, endPoint x: 808, endPoint y: 418, distance: 31.1
click at [808, 418] on icon at bounding box center [809, 417] width 5 height 11
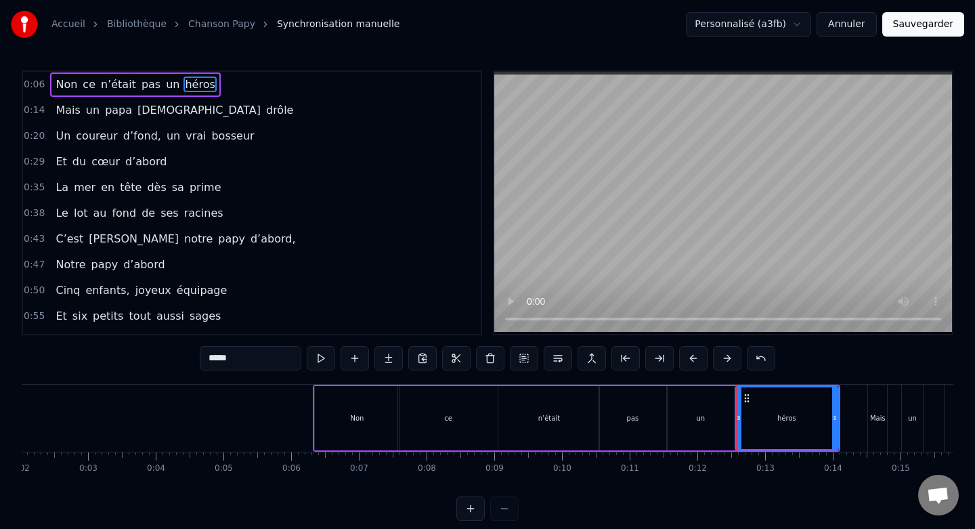
scroll to position [0, 232]
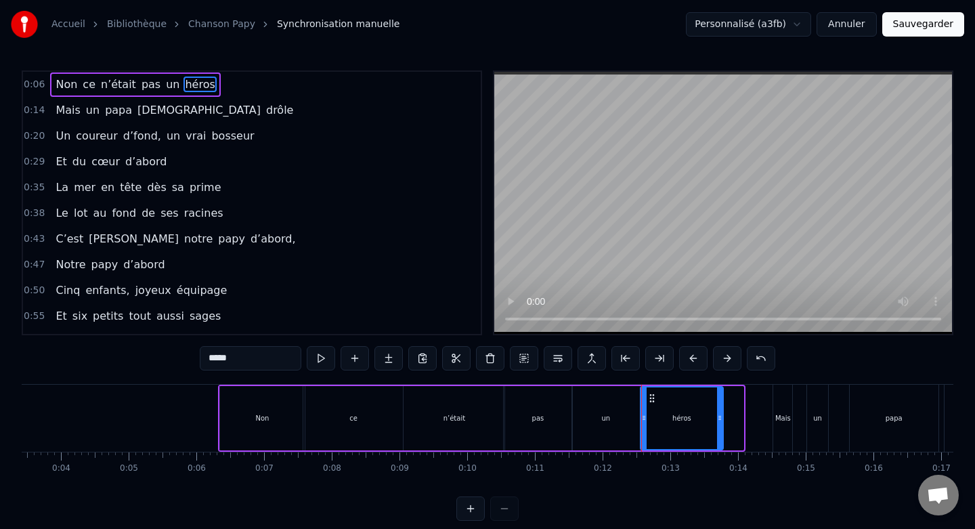
drag, startPoint x: 739, startPoint y: 416, endPoint x: 718, endPoint y: 416, distance: 21.0
click at [718, 416] on icon at bounding box center [719, 417] width 5 height 11
click at [627, 419] on div "un" at bounding box center [606, 418] width 68 height 64
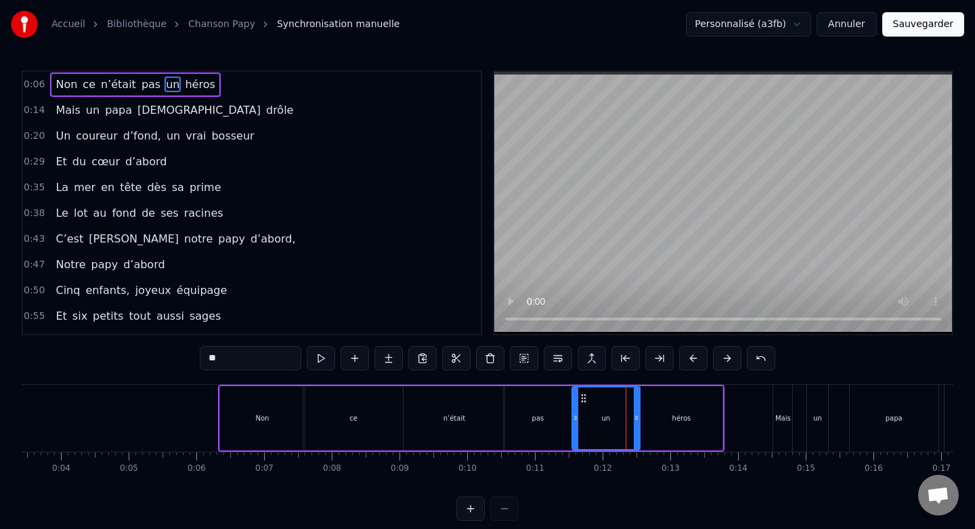
click at [639, 418] on div "un" at bounding box center [605, 418] width 69 height 64
drag, startPoint x: 636, startPoint y: 417, endPoint x: 624, endPoint y: 418, distance: 12.2
click at [624, 418] on circle at bounding box center [624, 418] width 1 height 1
click at [655, 418] on div "héros" at bounding box center [681, 418] width 82 height 64
type input "*****"
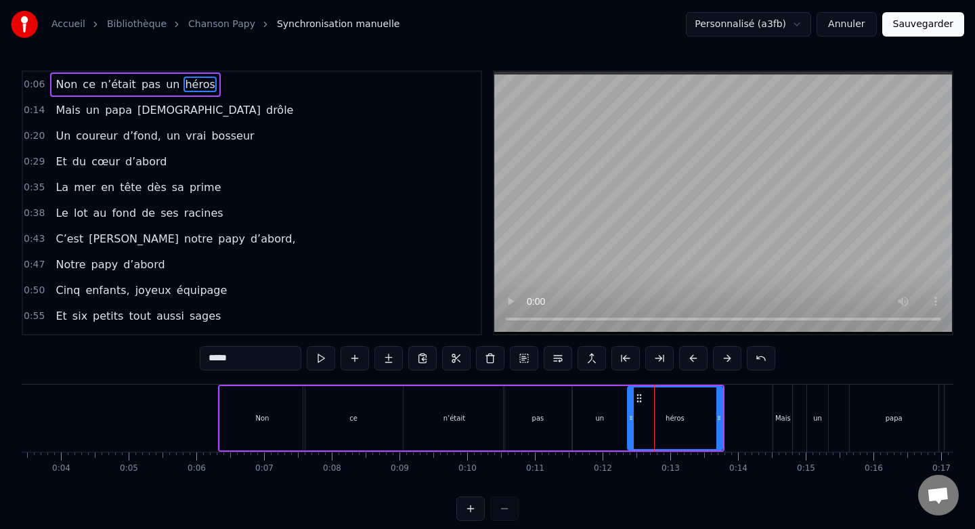
drag, startPoint x: 645, startPoint y: 418, endPoint x: 632, endPoint y: 418, distance: 12.9
click at [632, 418] on icon at bounding box center [630, 417] width 5 height 11
drag, startPoint x: 719, startPoint y: 417, endPoint x: 705, endPoint y: 418, distance: 14.2
click at [705, 418] on icon at bounding box center [704, 417] width 5 height 11
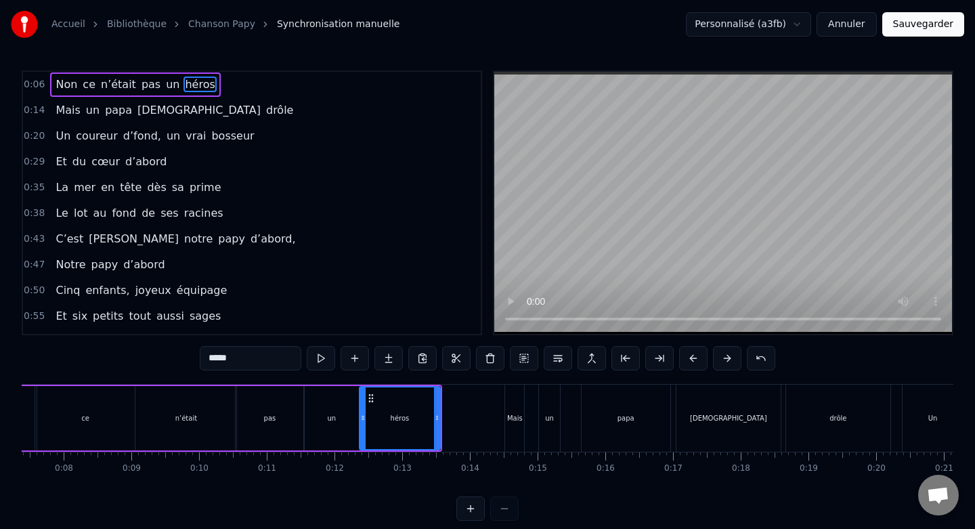
scroll to position [0, 508]
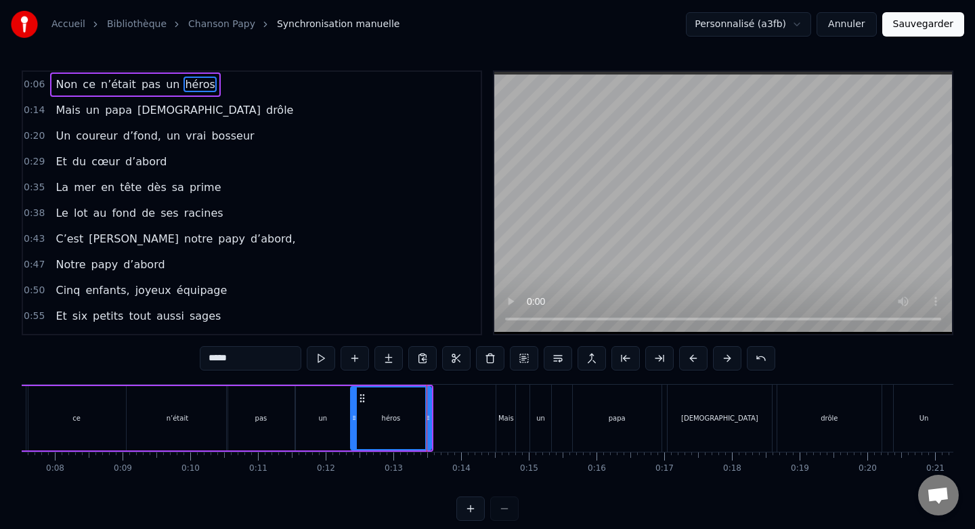
click at [521, 406] on div "Mais un [DEMOGRAPHIC_DATA] sacrément drôle" at bounding box center [690, 418] width 389 height 67
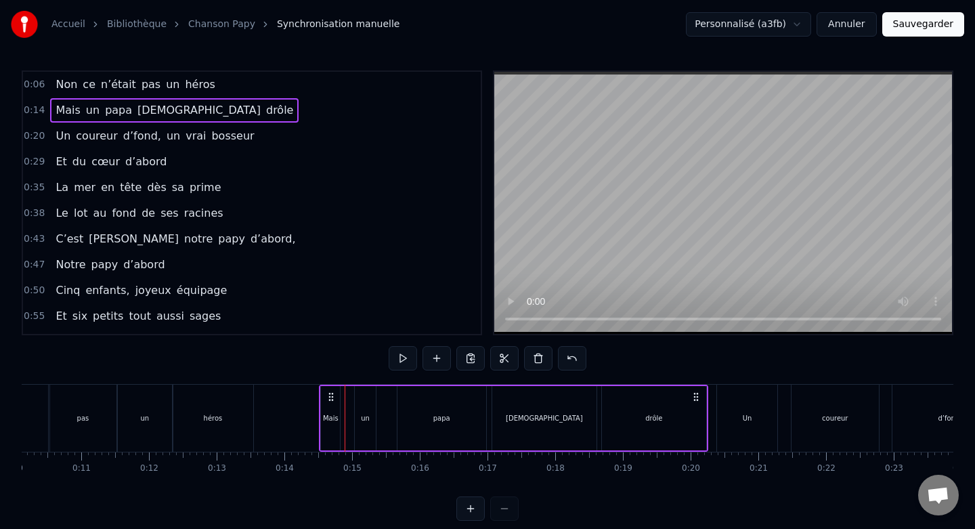
scroll to position [0, 689]
click at [456, 424] on div "papa" at bounding box center [437, 418] width 89 height 64
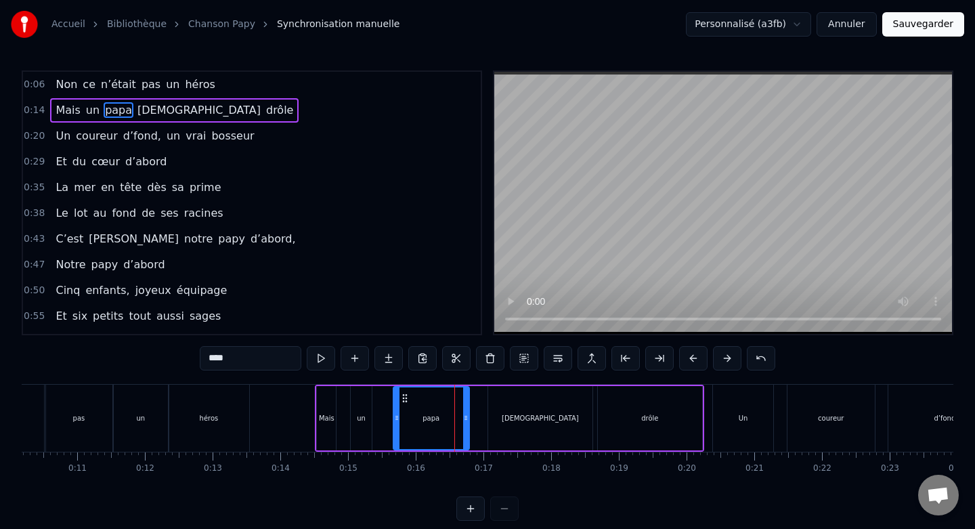
drag, startPoint x: 480, startPoint y: 416, endPoint x: 468, endPoint y: 417, distance: 12.2
click at [468, 417] on icon at bounding box center [465, 417] width 5 height 11
click at [513, 419] on div "[DEMOGRAPHIC_DATA]" at bounding box center [540, 418] width 104 height 64
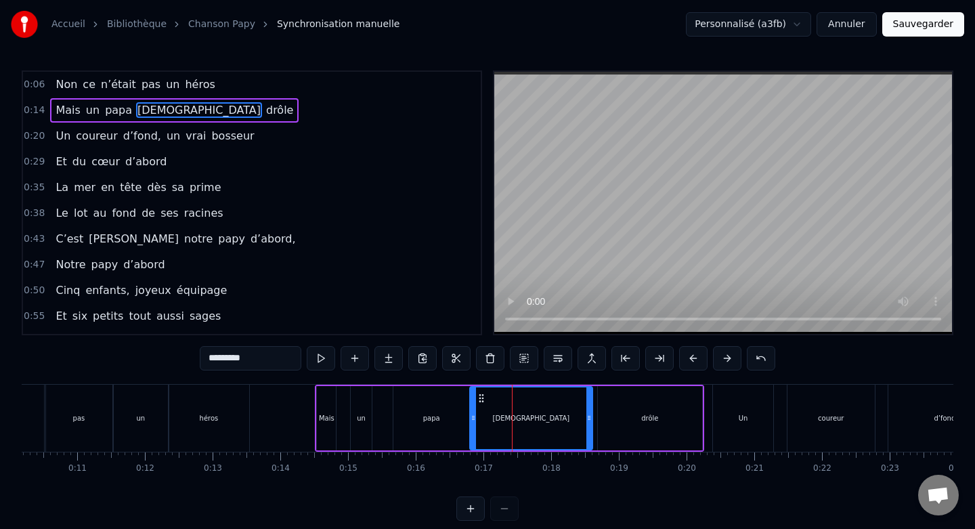
drag, startPoint x: 490, startPoint y: 420, endPoint x: 472, endPoint y: 420, distance: 18.3
click at [472, 420] on icon at bounding box center [472, 417] width 5 height 11
drag, startPoint x: 588, startPoint y: 417, endPoint x: 550, endPoint y: 418, distance: 37.3
click at [550, 418] on icon at bounding box center [551, 417] width 5 height 11
click at [619, 424] on div "drôle" at bounding box center [650, 418] width 104 height 64
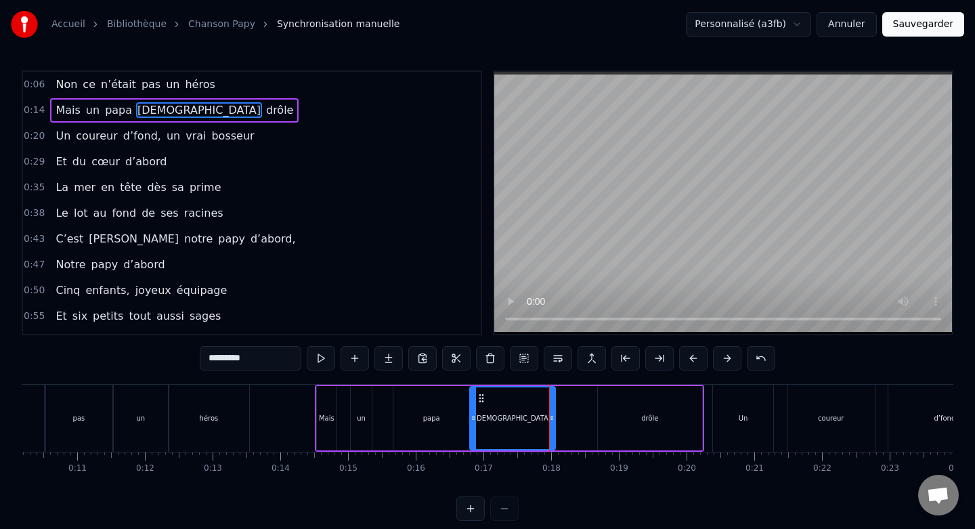
type input "*****"
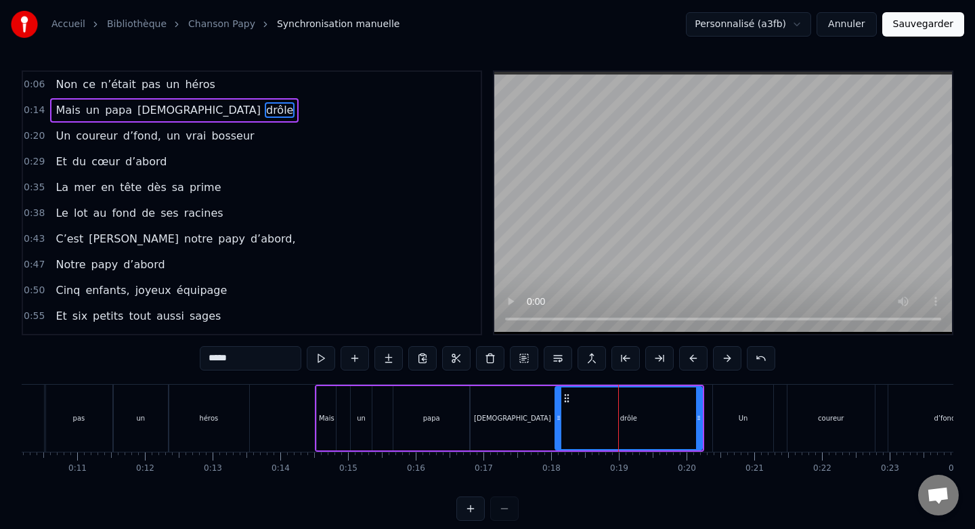
drag, startPoint x: 600, startPoint y: 419, endPoint x: 559, endPoint y: 419, distance: 42.0
click at [559, 419] on circle at bounding box center [558, 419] width 1 height 1
drag, startPoint x: 698, startPoint y: 420, endPoint x: 622, endPoint y: 421, distance: 75.8
click at [622, 421] on icon at bounding box center [622, 417] width 5 height 11
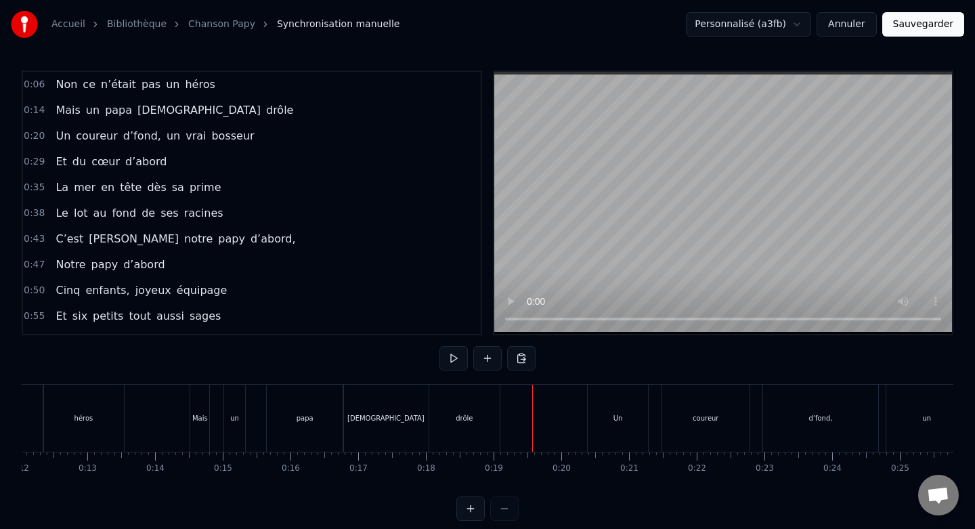
scroll to position [0, 834]
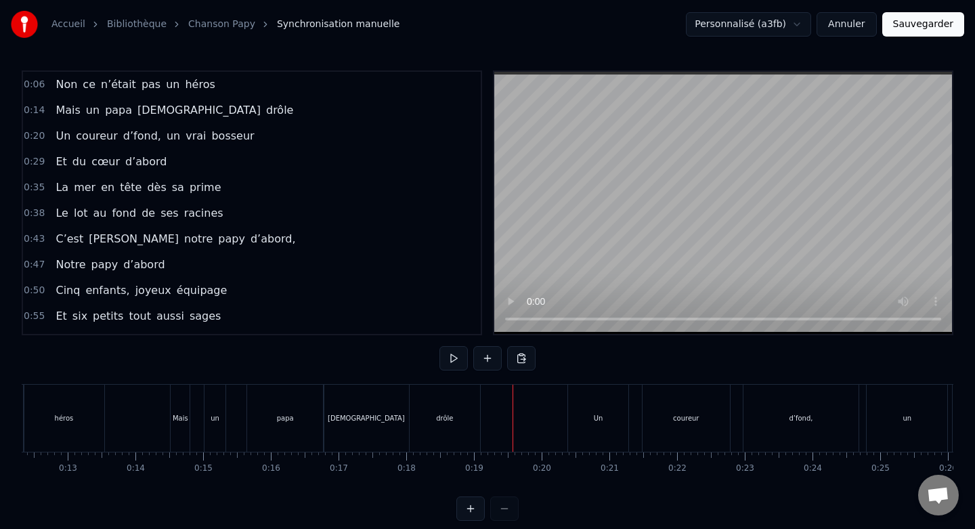
click at [603, 401] on div "Un" at bounding box center [598, 418] width 60 height 67
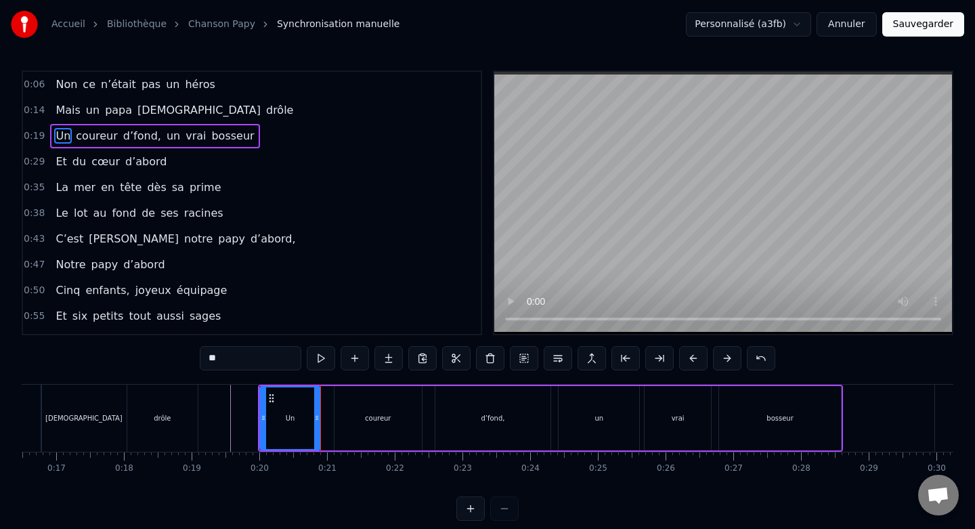
scroll to position [0, 1118]
click at [387, 424] on div "coureur" at bounding box center [375, 418] width 87 height 64
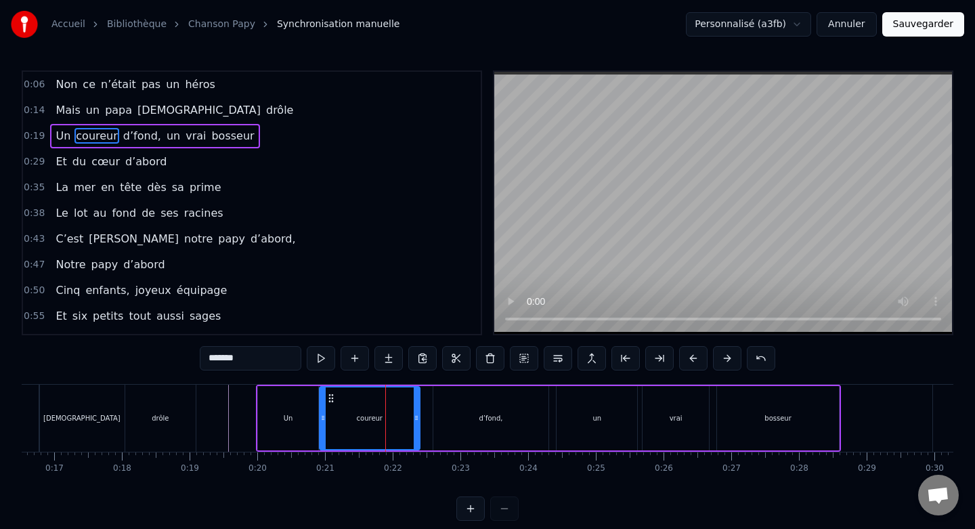
drag, startPoint x: 337, startPoint y: 419, endPoint x: 324, endPoint y: 419, distance: 13.5
click at [324, 419] on icon at bounding box center [322, 417] width 5 height 11
drag, startPoint x: 416, startPoint y: 414, endPoint x: 394, endPoint y: 414, distance: 22.3
click at [394, 414] on icon at bounding box center [393, 417] width 5 height 11
click at [462, 414] on div "d’fond," at bounding box center [490, 418] width 115 height 64
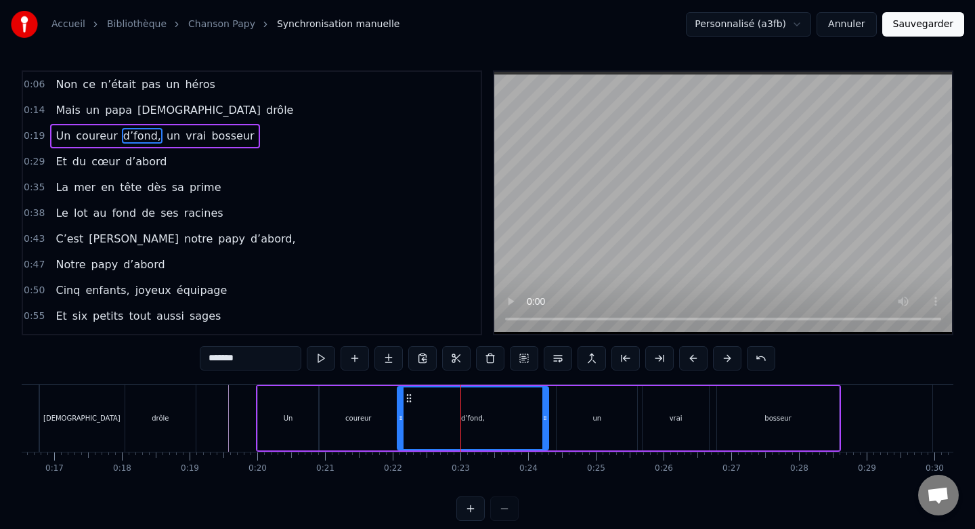
drag, startPoint x: 437, startPoint y: 416, endPoint x: 401, endPoint y: 416, distance: 35.9
click at [401, 416] on circle at bounding box center [401, 416] width 1 height 1
drag, startPoint x: 545, startPoint y: 416, endPoint x: 497, endPoint y: 417, distance: 48.1
click at [497, 417] on icon at bounding box center [496, 417] width 5 height 11
click at [565, 416] on div "un" at bounding box center [596, 418] width 81 height 64
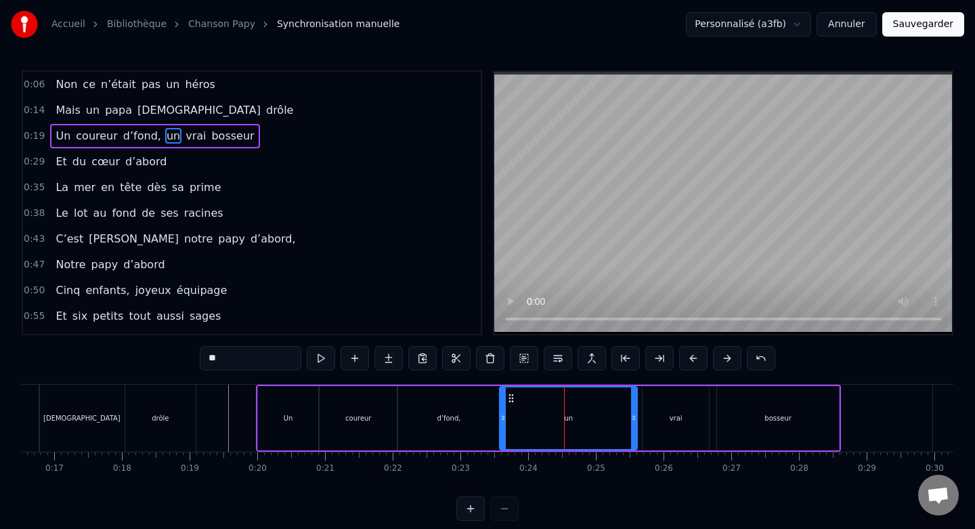
drag, startPoint x: 560, startPoint y: 416, endPoint x: 503, endPoint y: 416, distance: 56.9
click at [503, 416] on icon at bounding box center [502, 417] width 5 height 11
drag, startPoint x: 634, startPoint y: 418, endPoint x: 563, endPoint y: 415, distance: 71.1
click at [563, 416] on icon at bounding box center [565, 417] width 5 height 11
click at [656, 418] on div "vrai" at bounding box center [675, 418] width 66 height 64
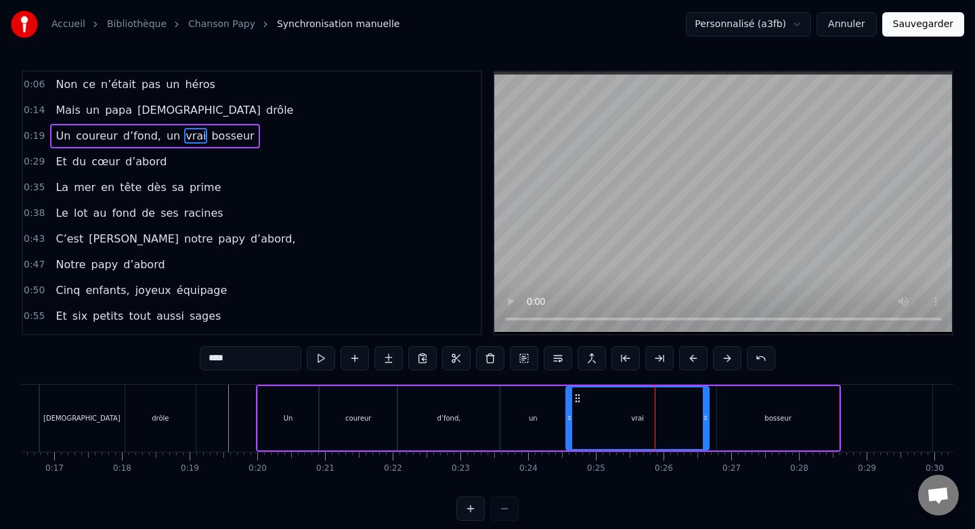
drag, startPoint x: 644, startPoint y: 418, endPoint x: 567, endPoint y: 418, distance: 77.2
click at [567, 418] on icon at bounding box center [569, 417] width 5 height 11
drag, startPoint x: 705, startPoint y: 418, endPoint x: 661, endPoint y: 420, distance: 43.3
click at [661, 420] on icon at bounding box center [661, 417] width 5 height 11
click at [753, 414] on div "bosseur" at bounding box center [778, 418] width 123 height 64
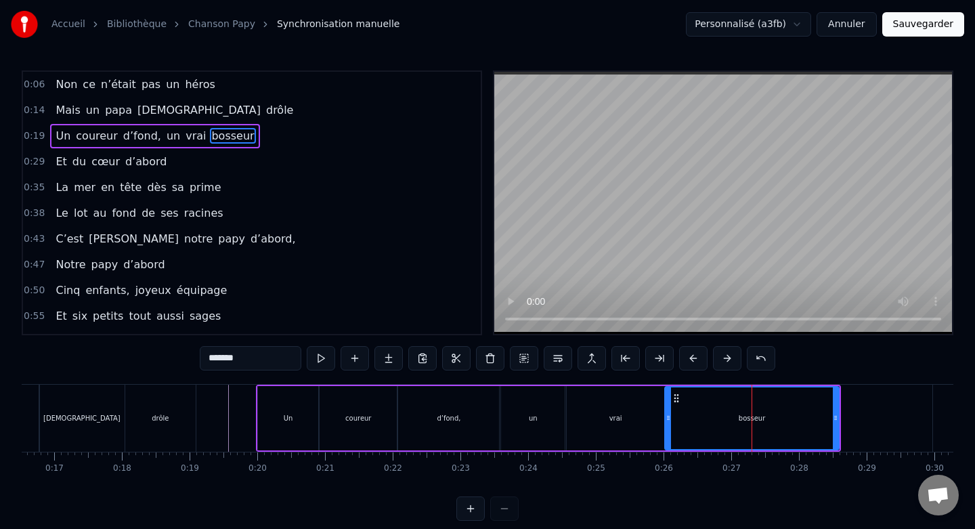
drag, startPoint x: 718, startPoint y: 418, endPoint x: 665, endPoint y: 418, distance: 52.1
click at [665, 418] on icon at bounding box center [667, 417] width 5 height 11
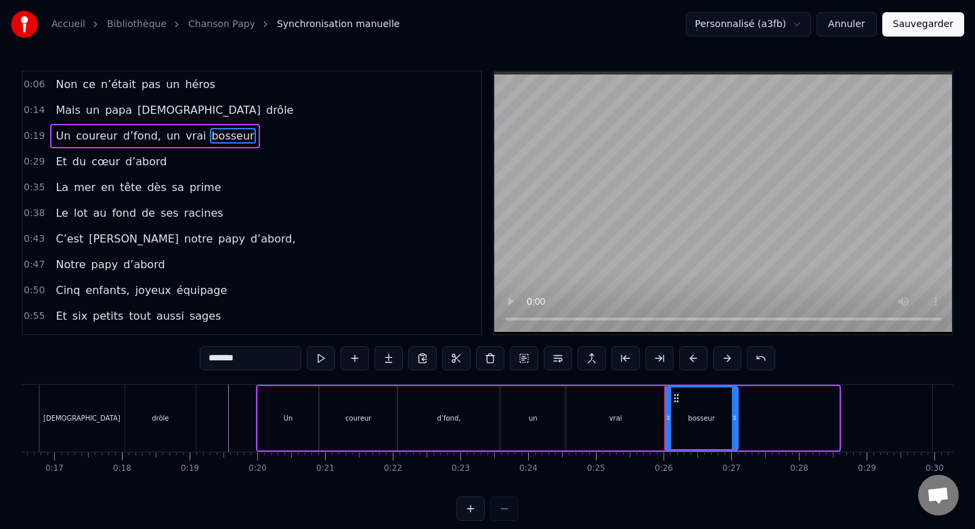
drag, startPoint x: 836, startPoint y: 420, endPoint x: 735, endPoint y: 419, distance: 100.9
click at [735, 419] on icon at bounding box center [734, 417] width 5 height 11
click at [633, 429] on div "vrai" at bounding box center [615, 418] width 100 height 64
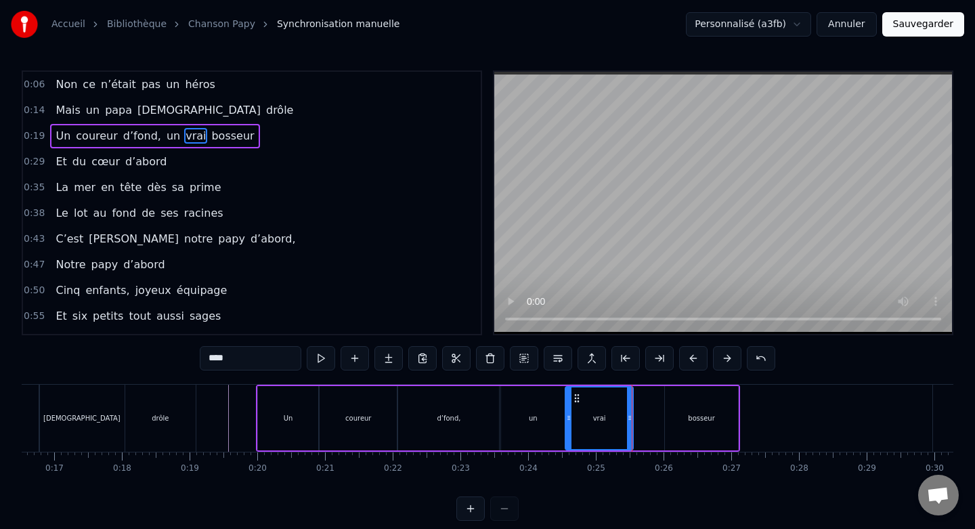
drag, startPoint x: 661, startPoint y: 418, endPoint x: 629, endPoint y: 420, distance: 32.6
click at [629, 420] on icon at bounding box center [629, 417] width 5 height 11
click at [676, 420] on div "bosseur" at bounding box center [702, 418] width 74 height 64
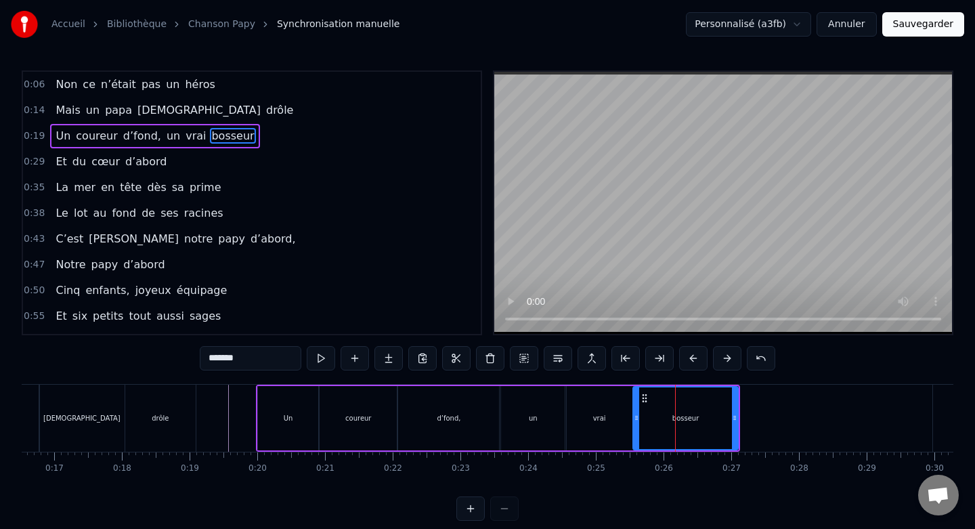
drag, startPoint x: 670, startPoint y: 420, endPoint x: 638, endPoint y: 420, distance: 31.8
click at [638, 420] on icon at bounding box center [636, 417] width 5 height 11
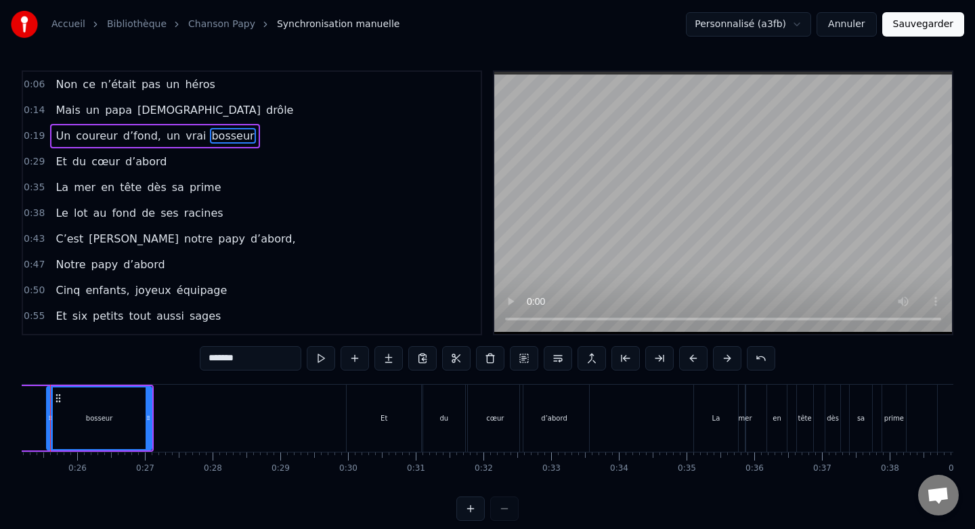
scroll to position [0, 1673]
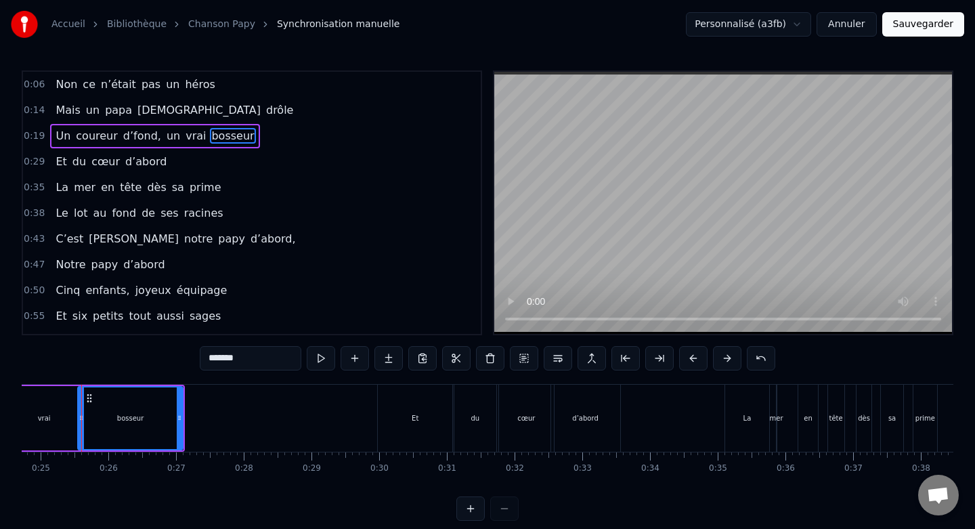
click at [400, 395] on div "Et" at bounding box center [415, 418] width 74 height 67
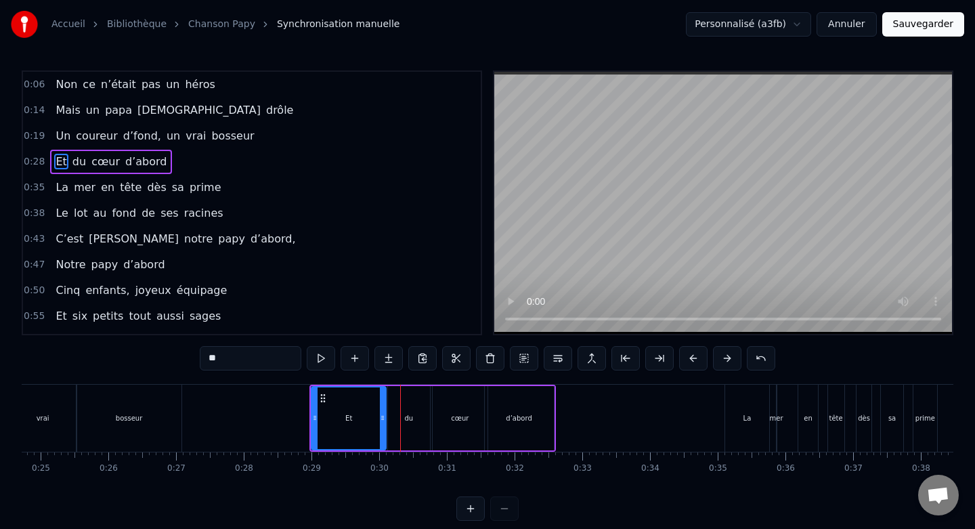
click at [732, 397] on div "La" at bounding box center [747, 418] width 44 height 67
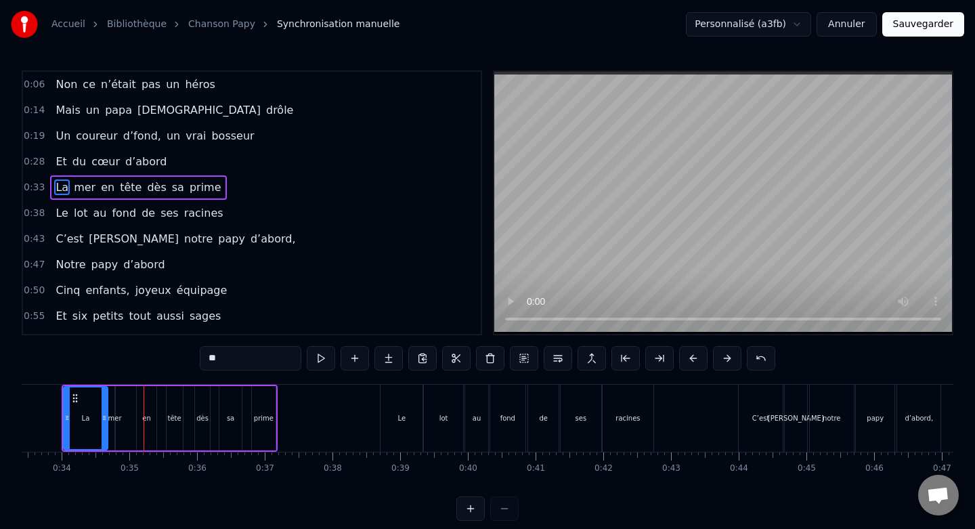
scroll to position [0, 2272]
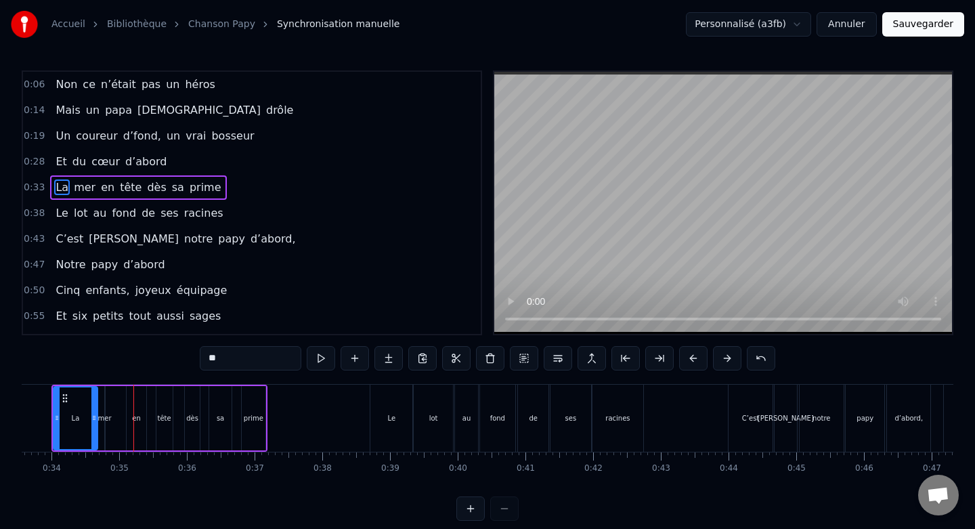
click at [388, 390] on div "Le" at bounding box center [391, 418] width 42 height 67
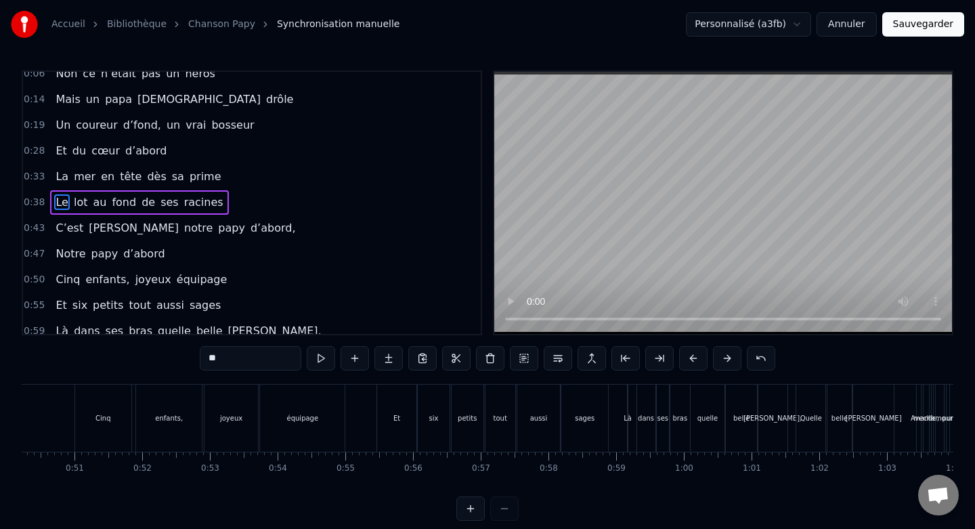
scroll to position [0, 3398]
click at [332, 424] on div "équipage" at bounding box center [304, 418] width 85 height 67
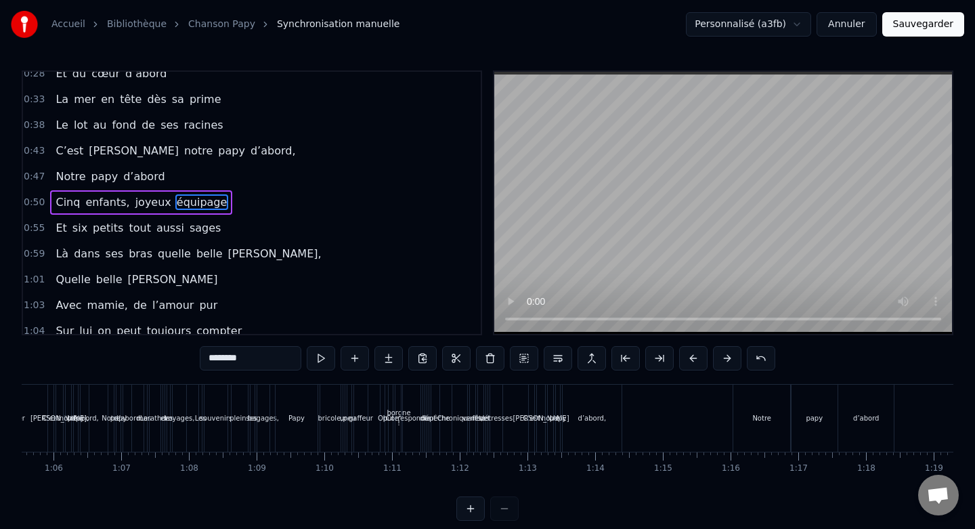
scroll to position [0, 4446]
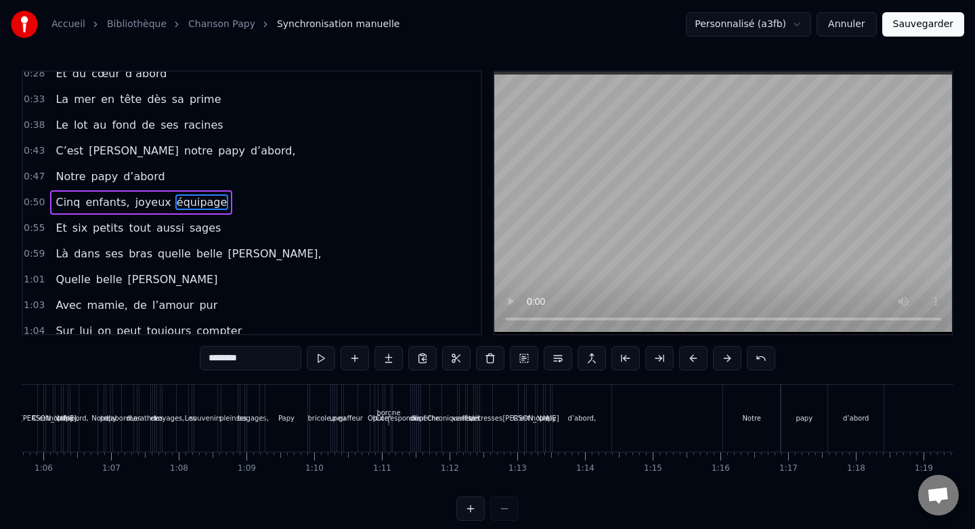
click at [593, 441] on div "d’abord," at bounding box center [581, 418] width 59 height 67
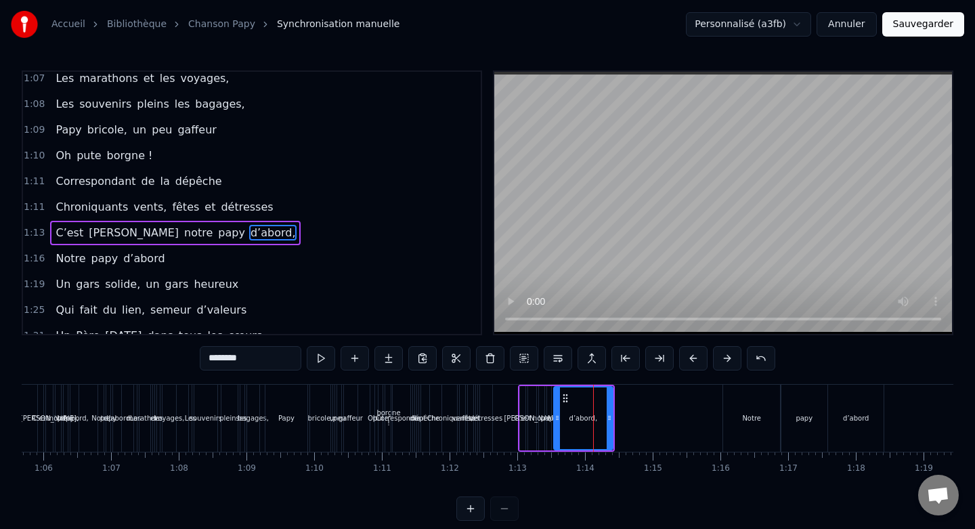
scroll to position [448, 0]
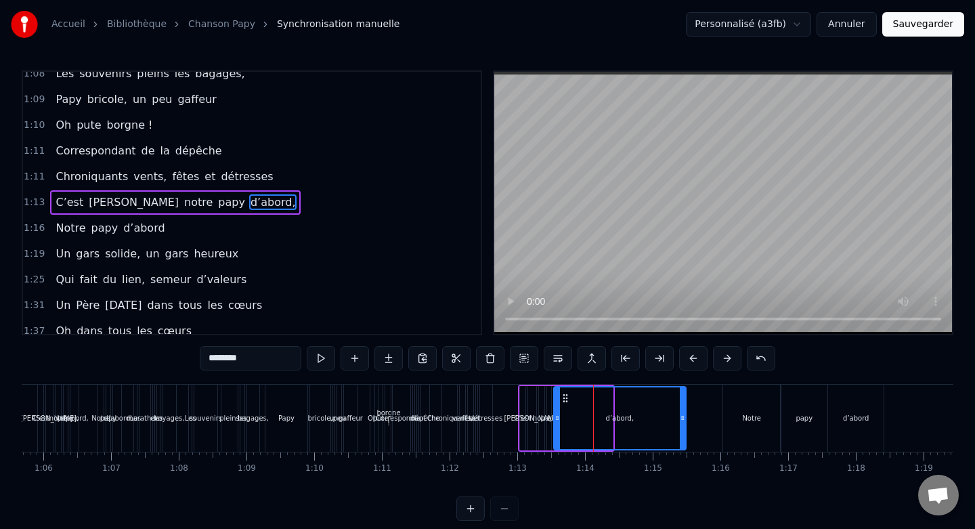
drag, startPoint x: 609, startPoint y: 414, endPoint x: 686, endPoint y: 419, distance: 76.7
click at [685, 419] on icon at bounding box center [682, 417] width 5 height 11
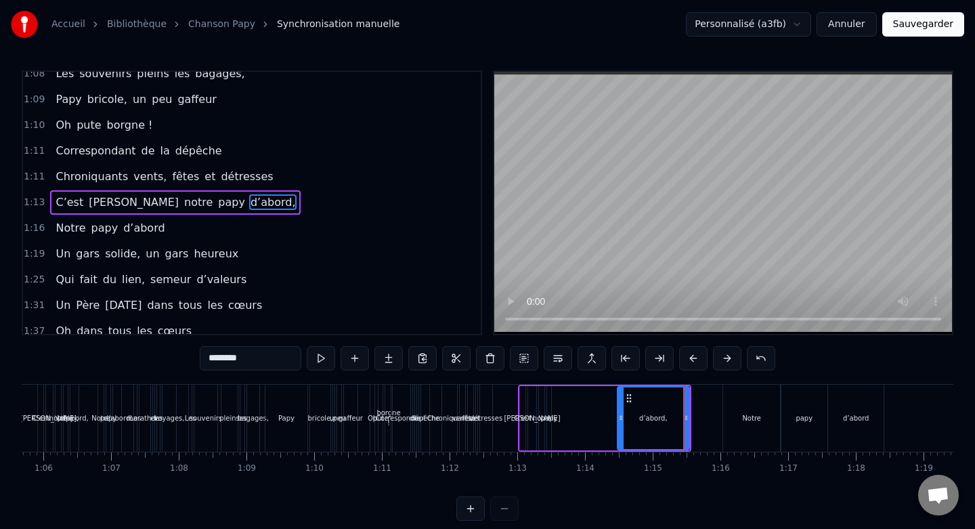
drag, startPoint x: 558, startPoint y: 422, endPoint x: 621, endPoint y: 425, distance: 63.7
click at [621, 425] on div at bounding box center [620, 418] width 5 height 62
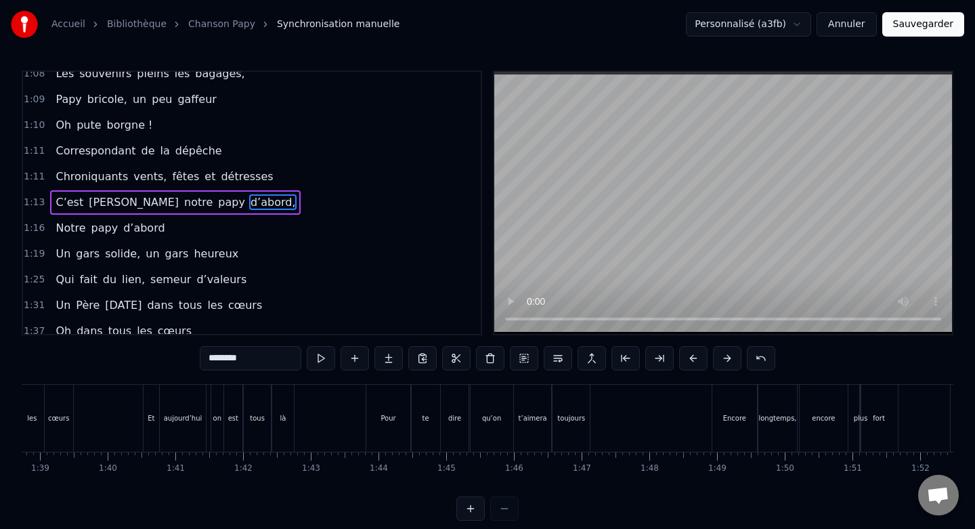
scroll to position [0, 6851]
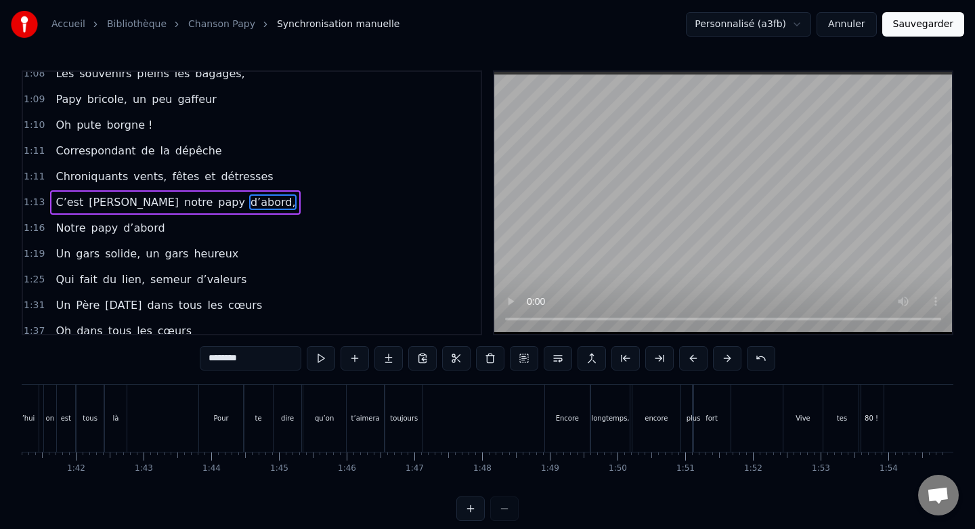
click at [556, 392] on div "Encore" at bounding box center [567, 418] width 44 height 67
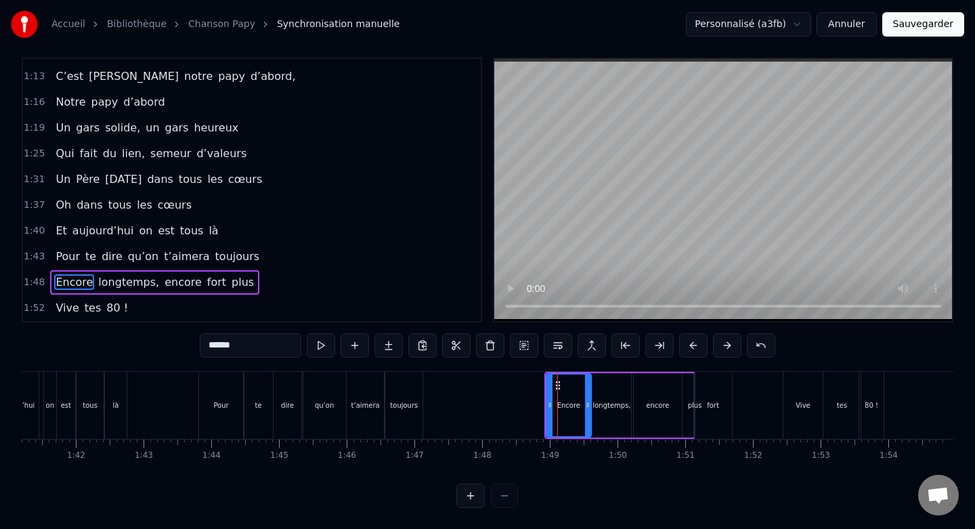
scroll to position [561, 0]
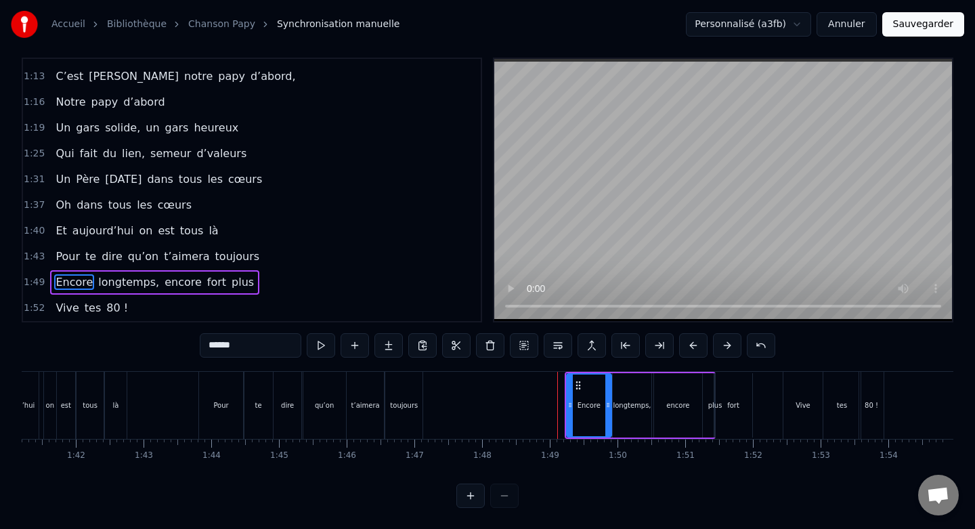
click at [208, 387] on div "Pour" at bounding box center [221, 405] width 45 height 67
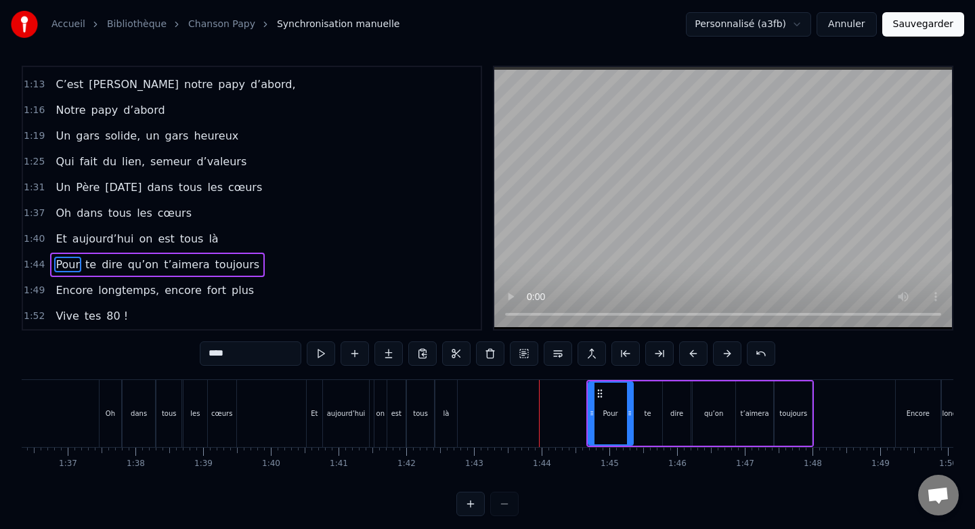
scroll to position [0, 6506]
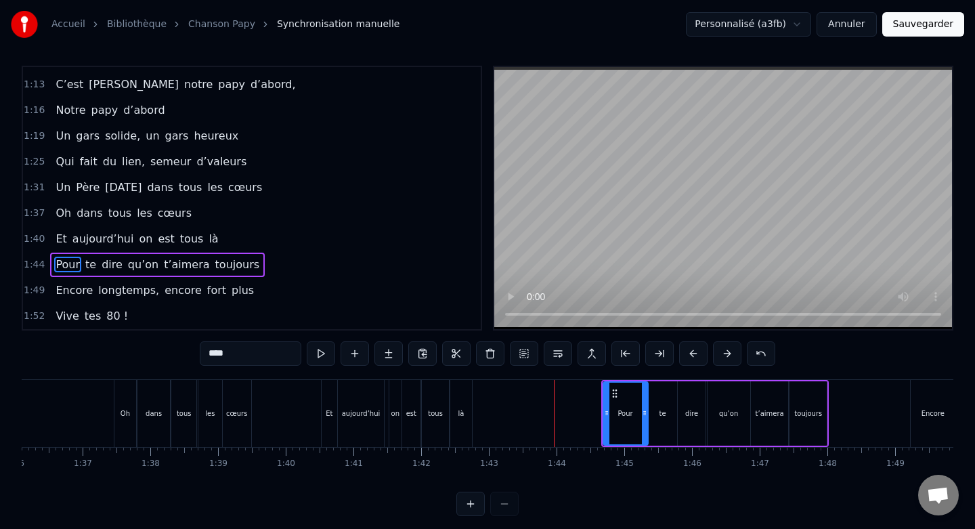
click at [324, 395] on div "Et" at bounding box center [330, 413] width 16 height 67
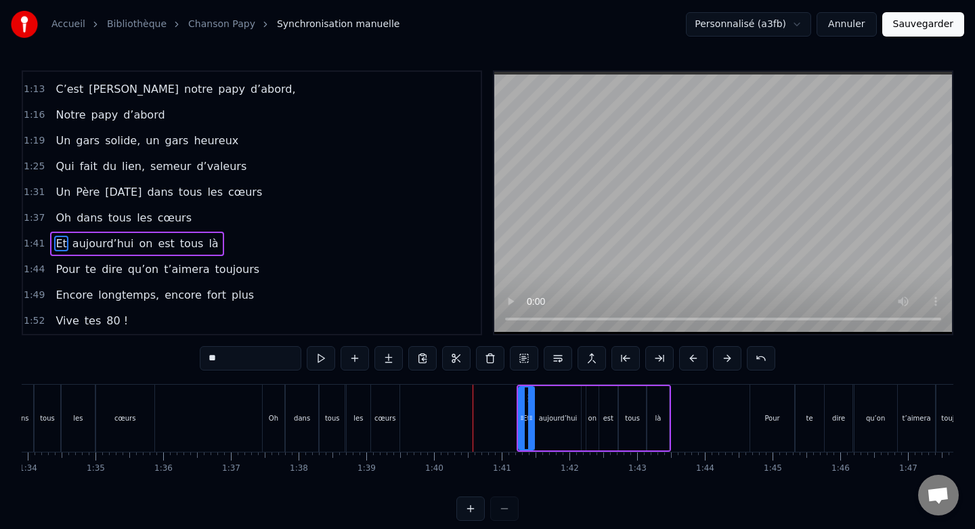
scroll to position [0, 6345]
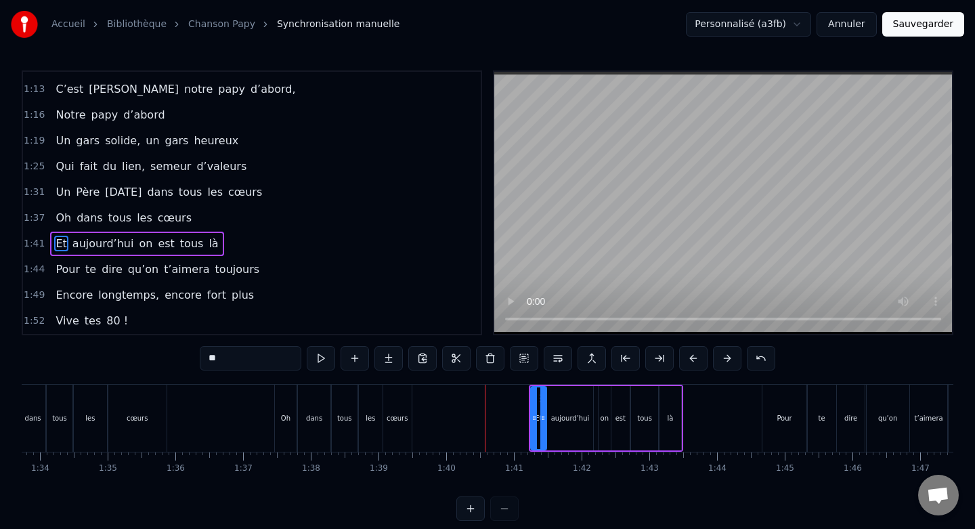
click at [280, 393] on div "Oh" at bounding box center [286, 418] width 22 height 67
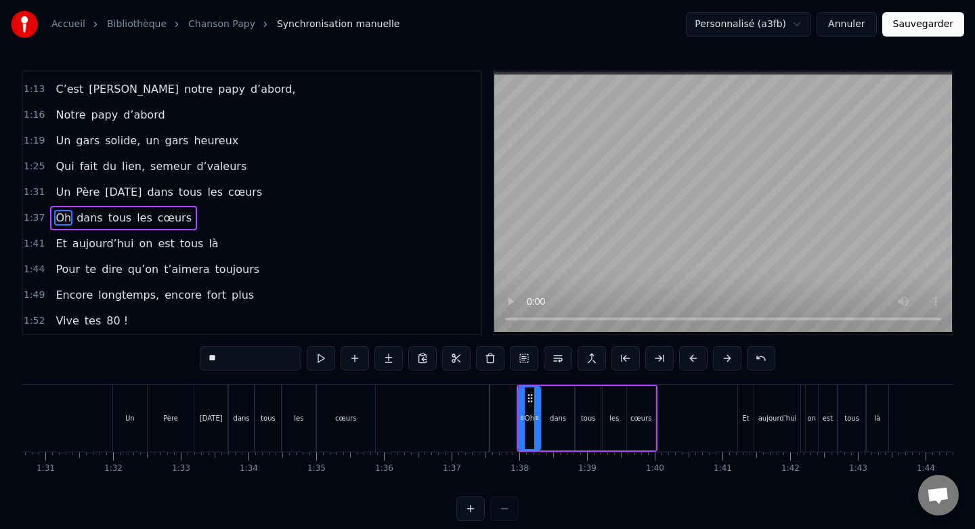
scroll to position [0, 6079]
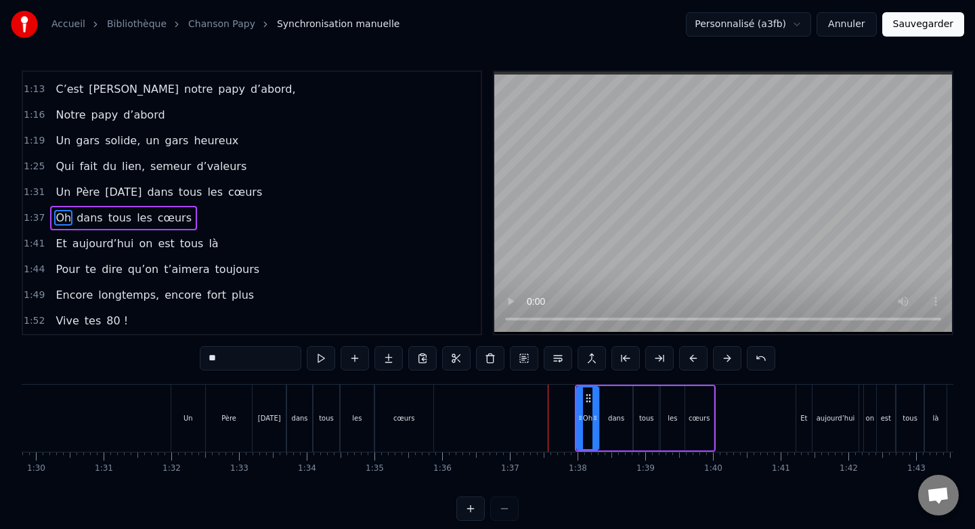
click at [181, 399] on div "Un" at bounding box center [188, 418] width 34 height 67
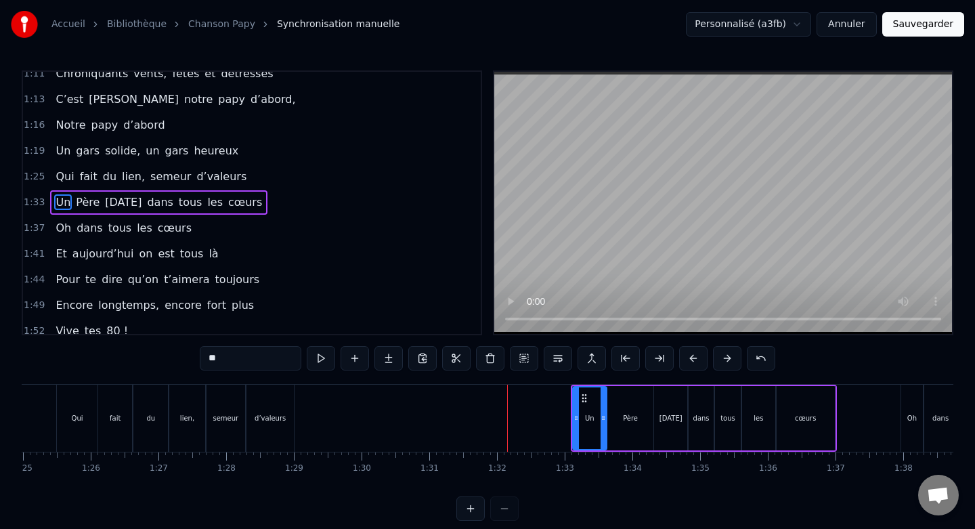
scroll to position [0, 5737]
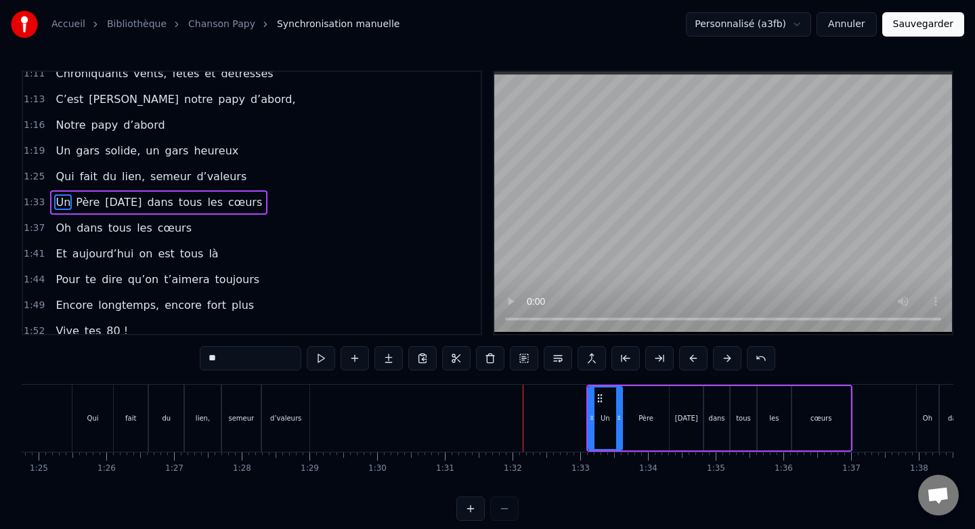
click at [92, 399] on div "Qui" at bounding box center [92, 418] width 41 height 67
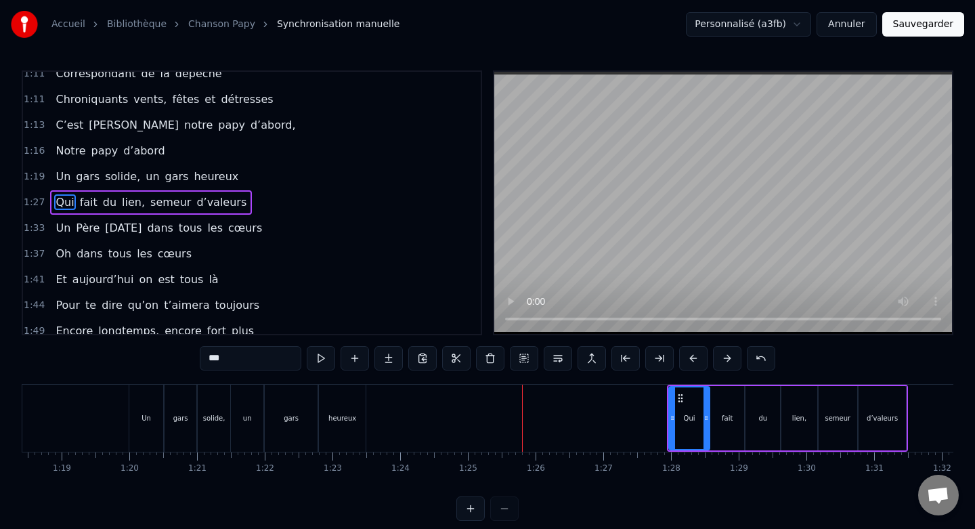
scroll to position [0, 5283]
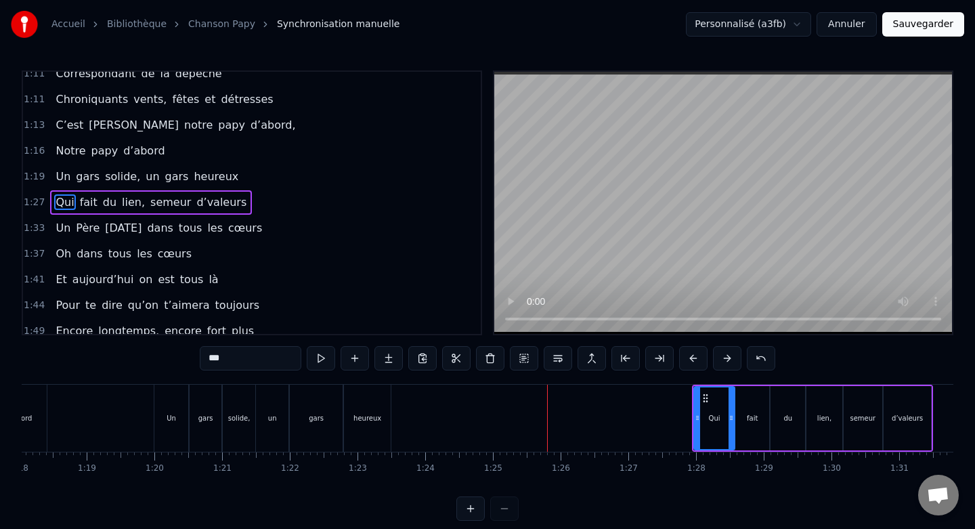
click at [159, 401] on div "Un" at bounding box center [171, 418] width 34 height 67
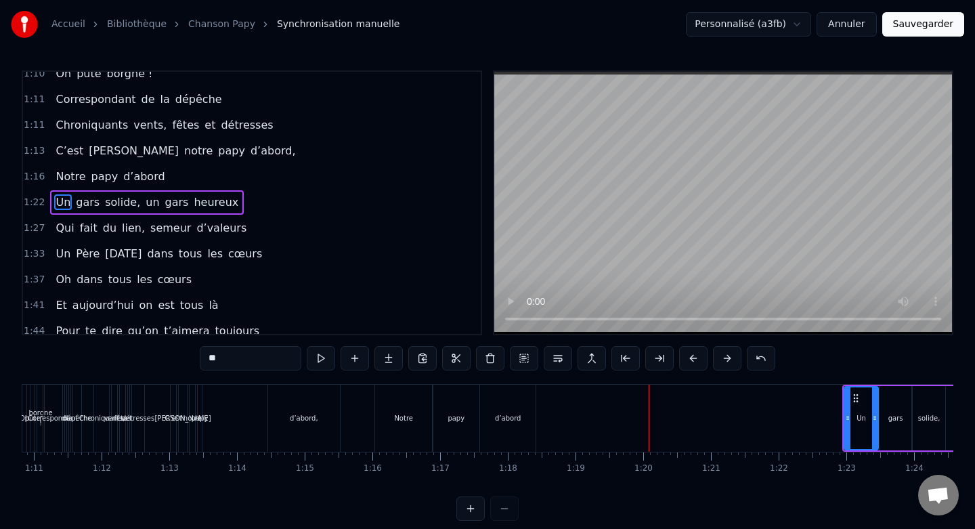
scroll to position [0, 4792]
click at [387, 403] on div "Notre" at bounding box center [406, 418] width 57 height 67
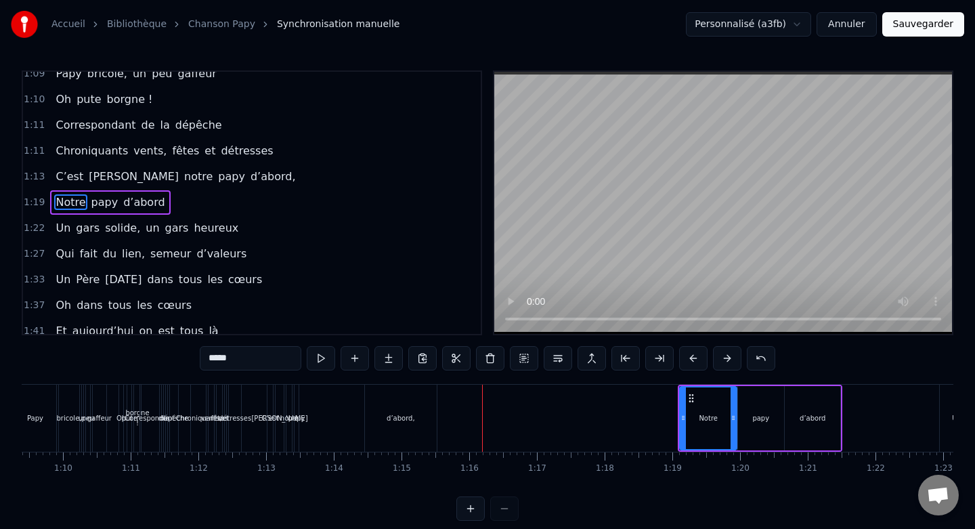
scroll to position [0, 4695]
click at [387, 409] on div "d’abord," at bounding box center [404, 418] width 72 height 67
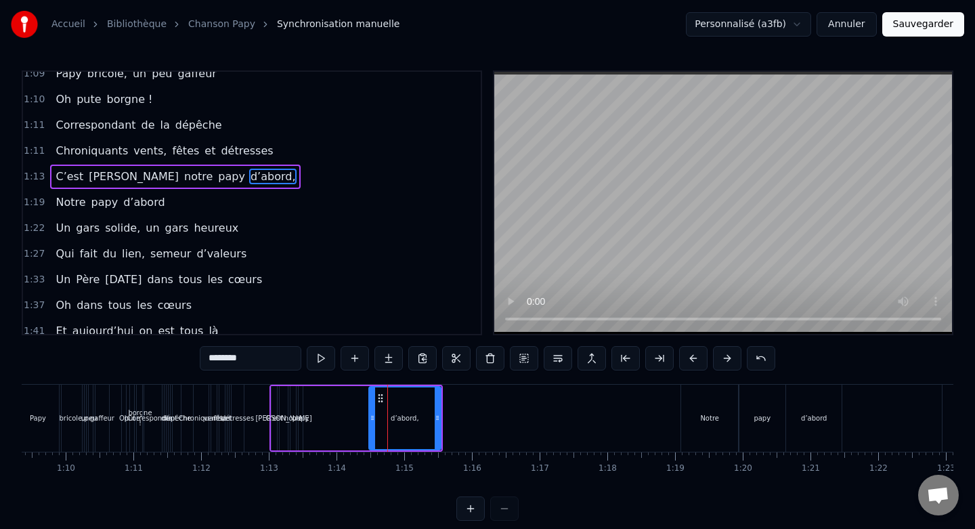
scroll to position [448, 0]
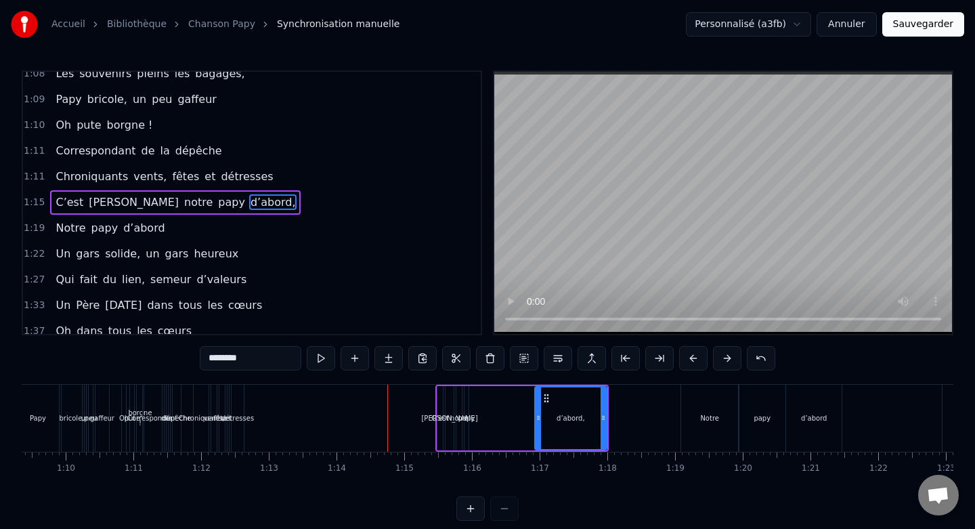
click at [469, 505] on button at bounding box center [470, 508] width 28 height 24
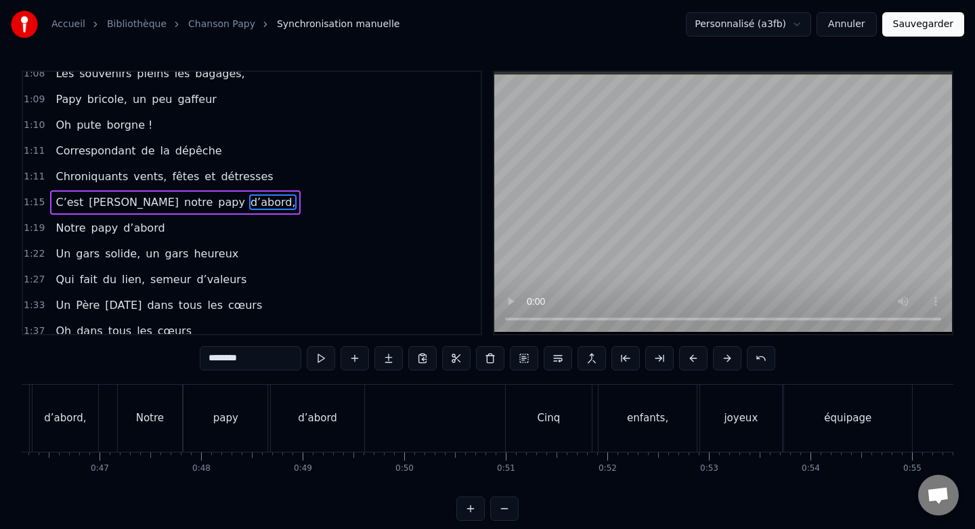
click at [469, 505] on button at bounding box center [470, 508] width 28 height 24
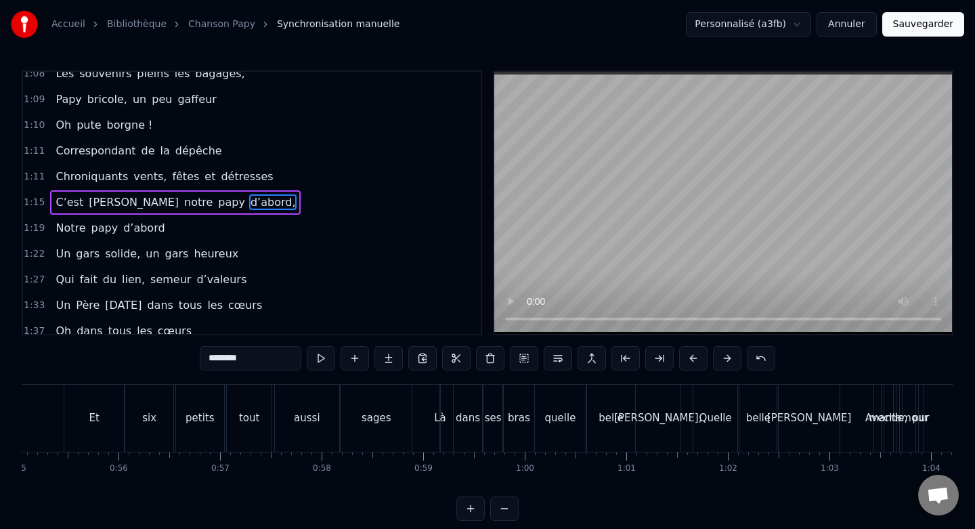
click at [469, 505] on button at bounding box center [470, 508] width 28 height 24
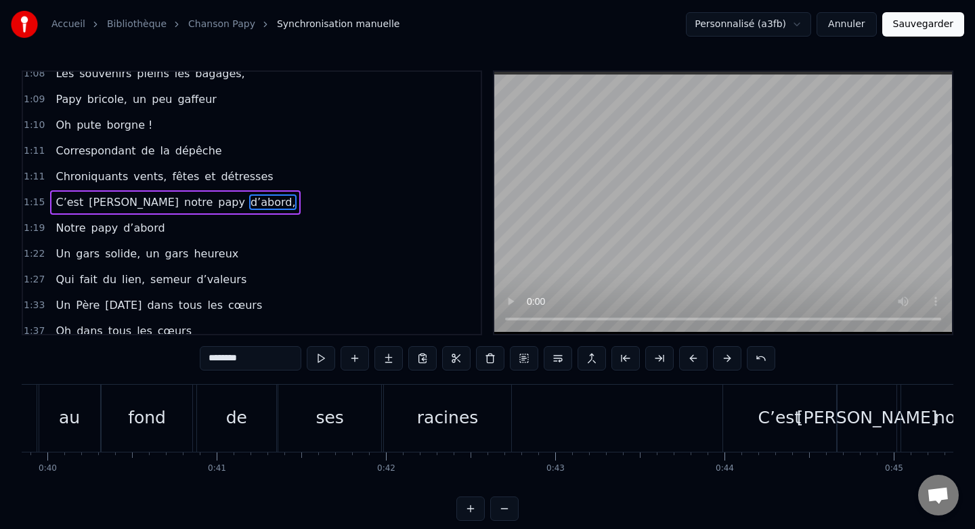
click at [469, 505] on button at bounding box center [470, 508] width 28 height 24
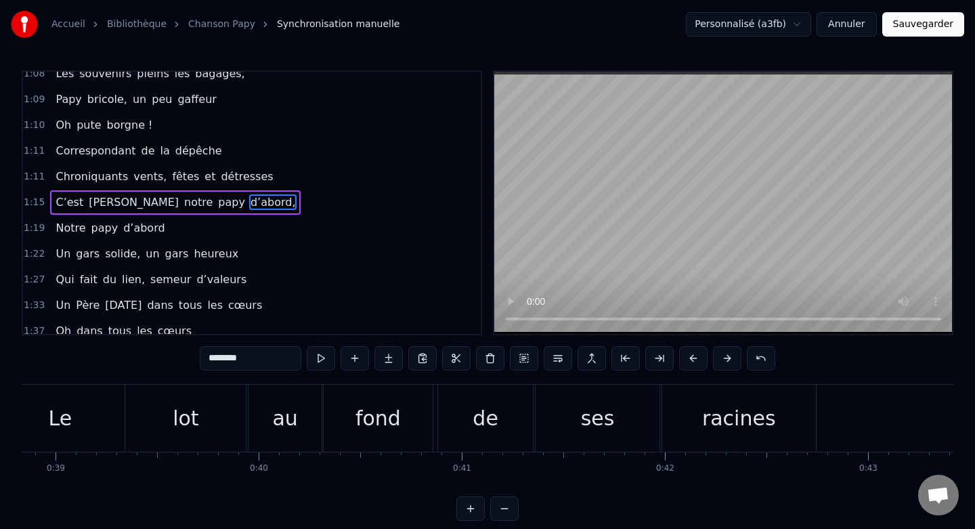
click at [469, 505] on button at bounding box center [470, 508] width 28 height 24
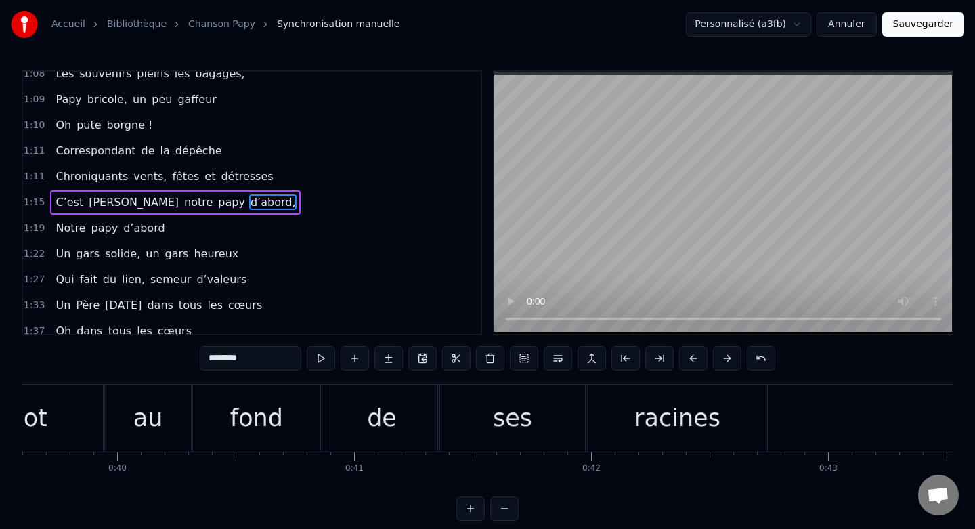
click at [469, 505] on button at bounding box center [470, 508] width 28 height 24
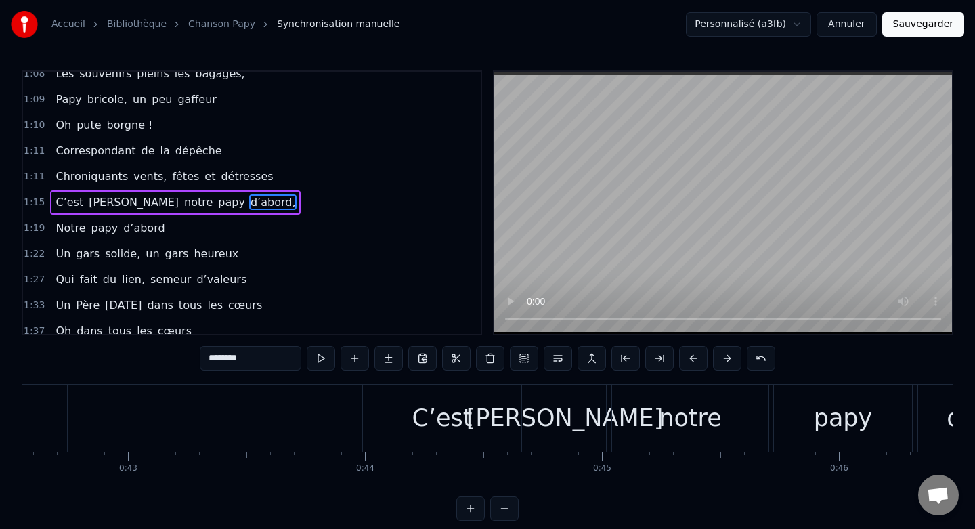
click at [469, 505] on button at bounding box center [470, 508] width 28 height 24
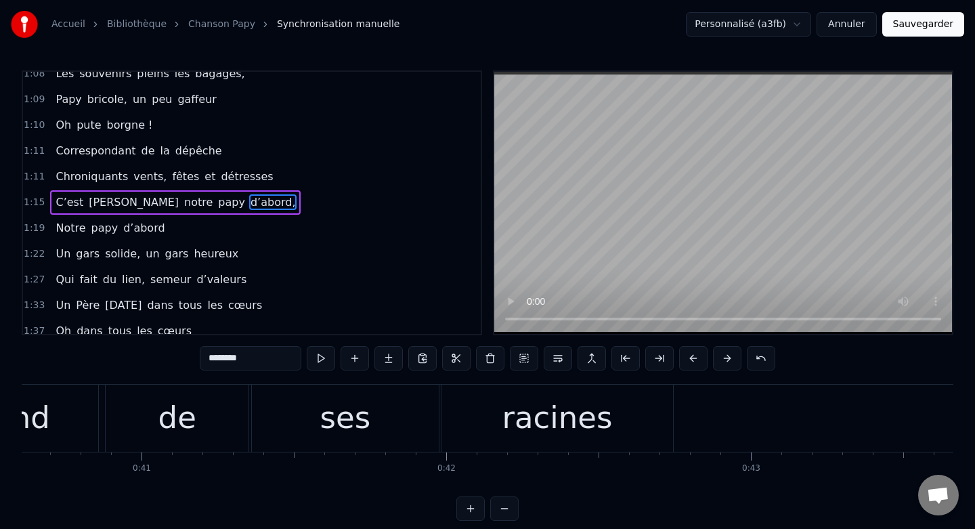
click at [469, 505] on button at bounding box center [470, 508] width 28 height 24
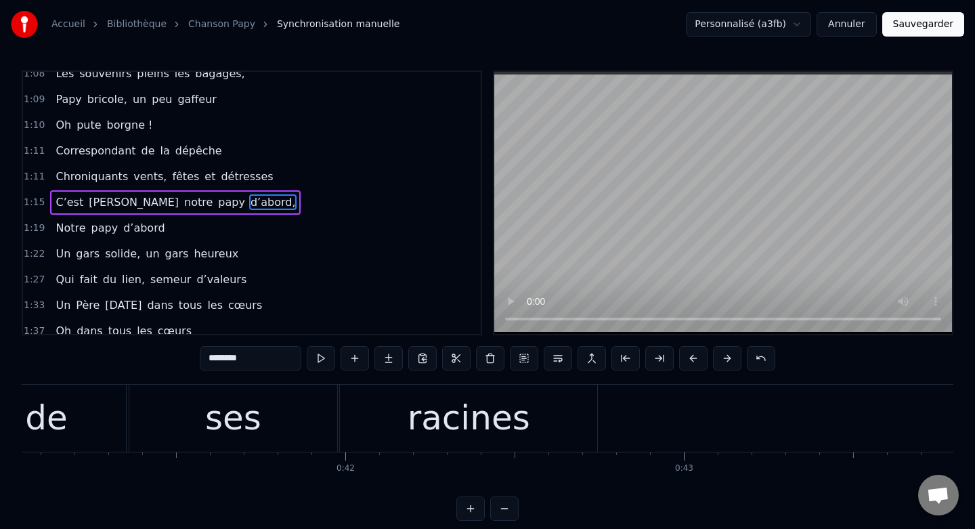
click at [469, 505] on button at bounding box center [470, 508] width 28 height 24
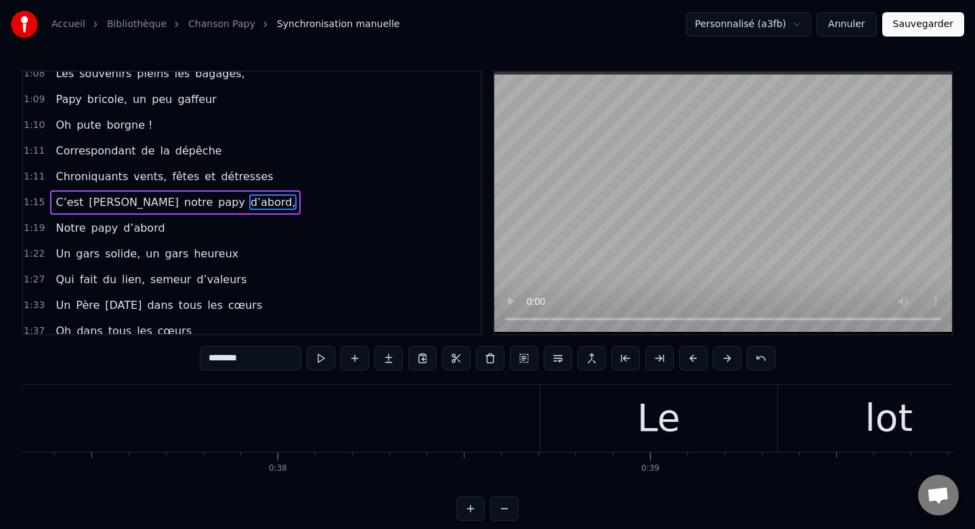
click at [469, 505] on button at bounding box center [470, 508] width 28 height 24
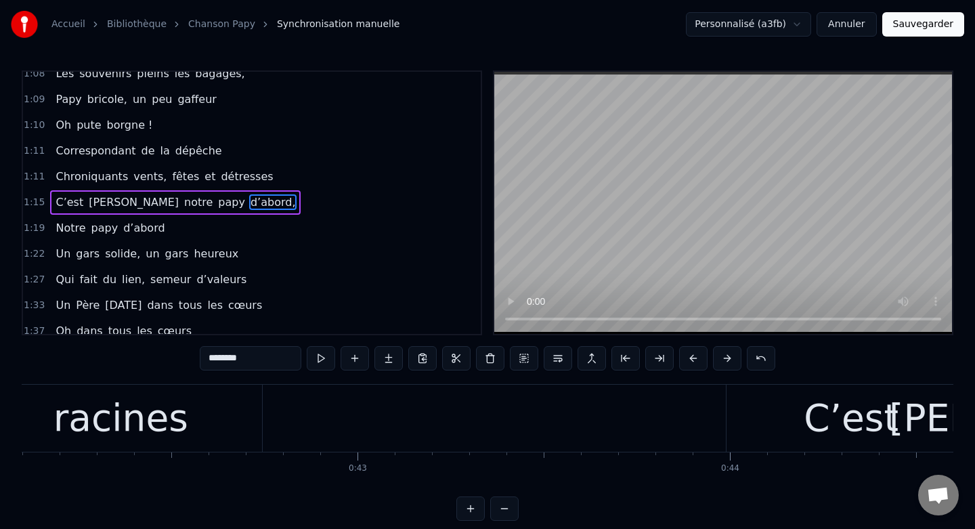
click at [469, 505] on button at bounding box center [470, 508] width 28 height 24
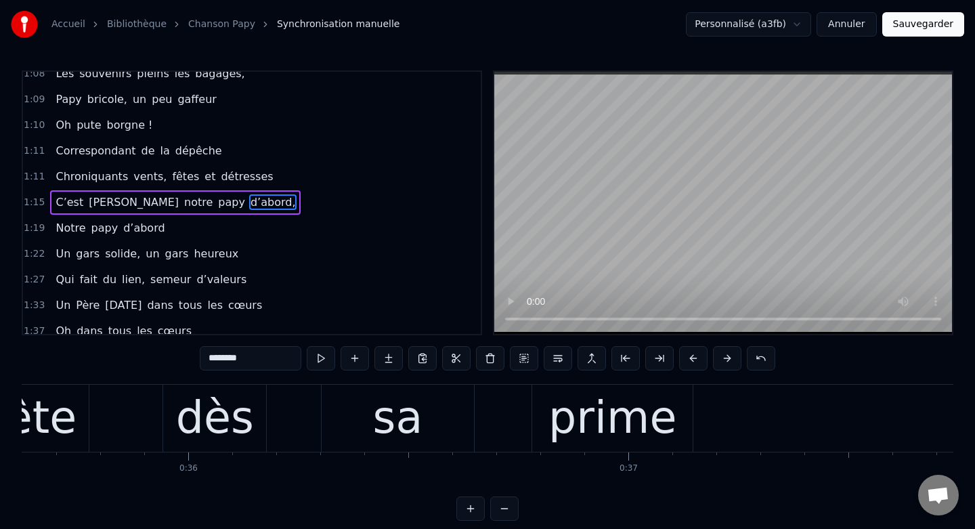
click at [469, 505] on button at bounding box center [470, 508] width 28 height 24
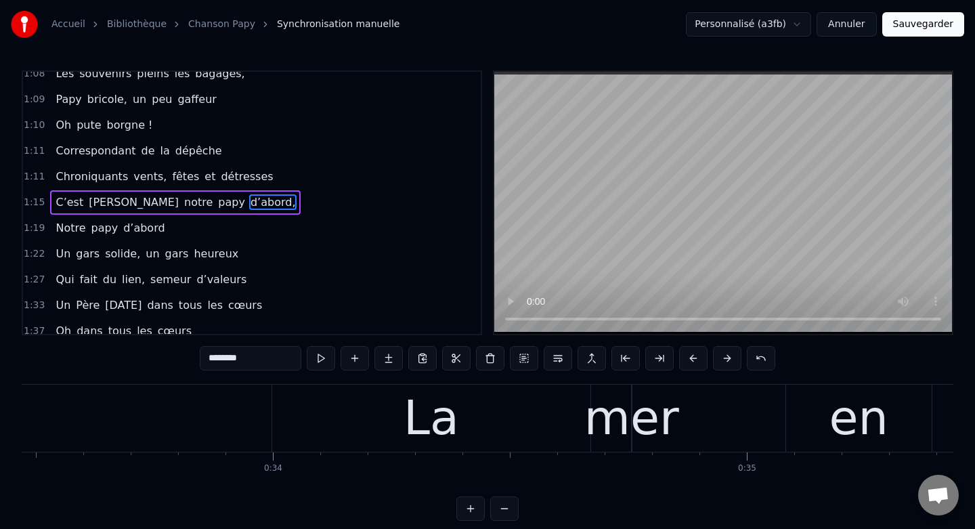
click at [469, 505] on button at bounding box center [470, 508] width 28 height 24
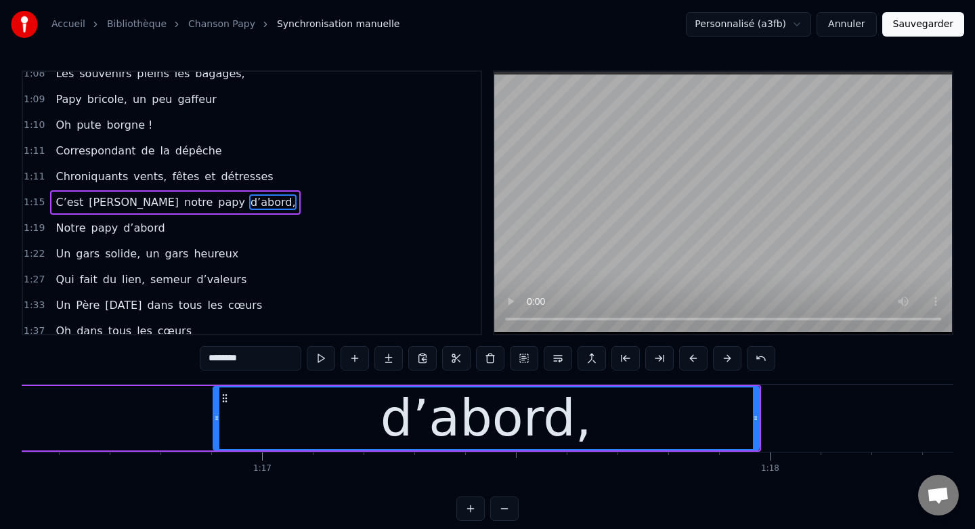
scroll to position [0, 38879]
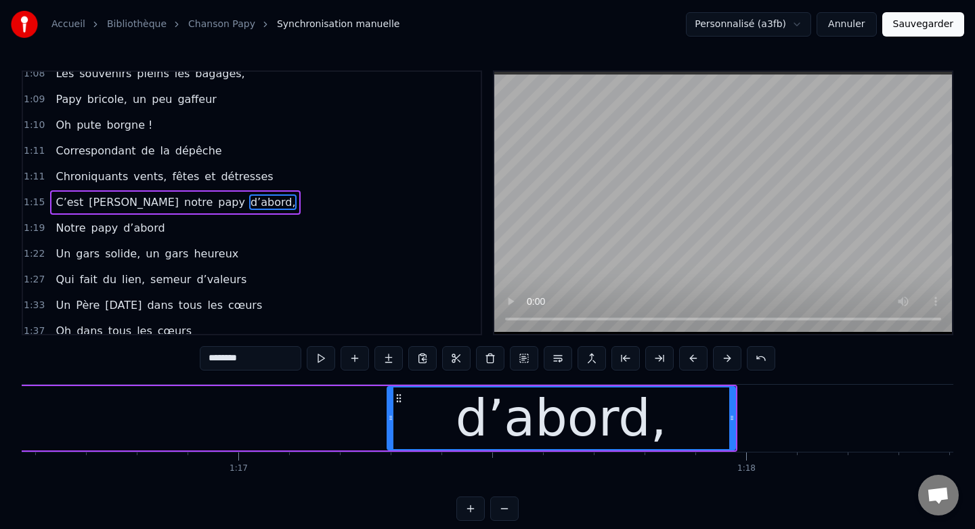
drag, startPoint x: 192, startPoint y: 417, endPoint x: 390, endPoint y: 426, distance: 197.9
click at [390, 426] on div at bounding box center [390, 418] width 5 height 62
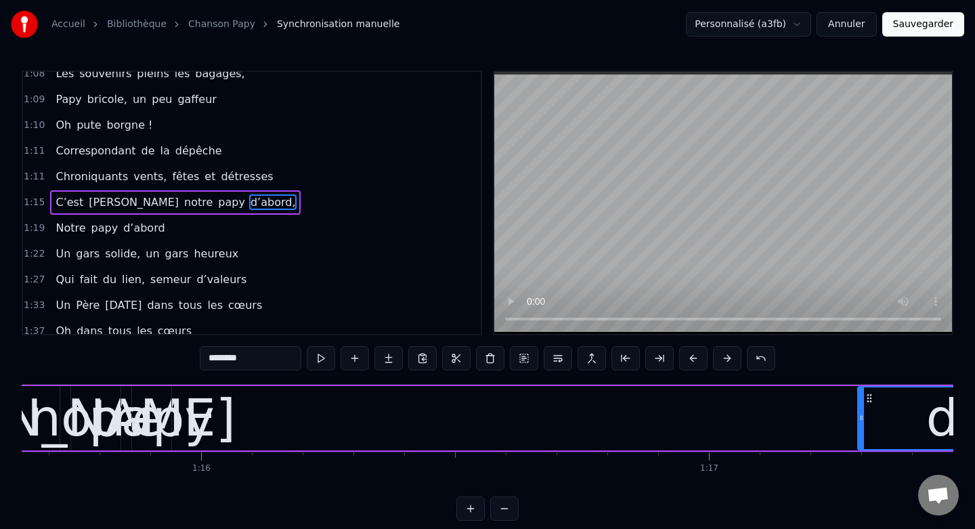
scroll to position [0, 38407]
click at [187, 422] on div "papy" at bounding box center [152, 418] width 126 height 76
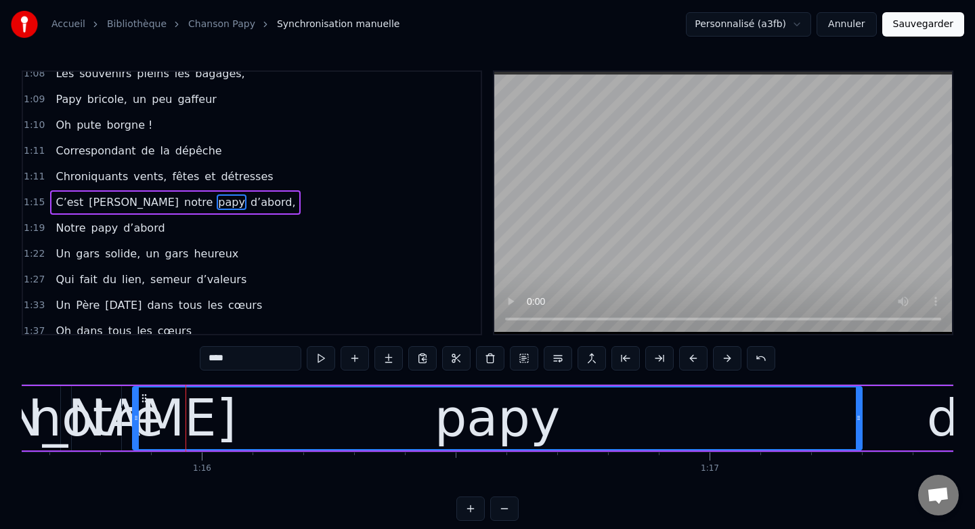
drag, startPoint x: 167, startPoint y: 417, endPoint x: 857, endPoint y: 449, distance: 690.6
click at [857, 449] on div "papy" at bounding box center [497, 418] width 730 height 64
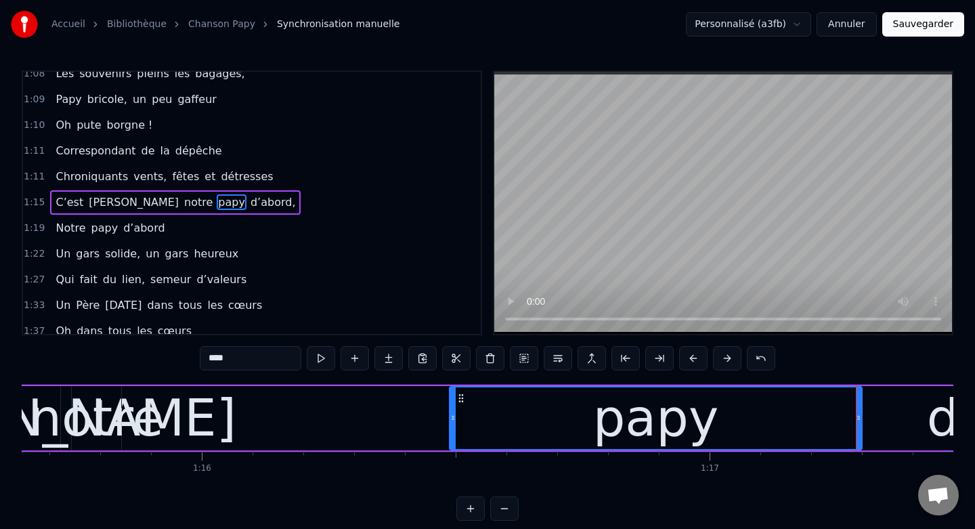
drag, startPoint x: 137, startPoint y: 416, endPoint x: 454, endPoint y: 432, distance: 317.2
click at [454, 432] on div at bounding box center [452, 418] width 5 height 62
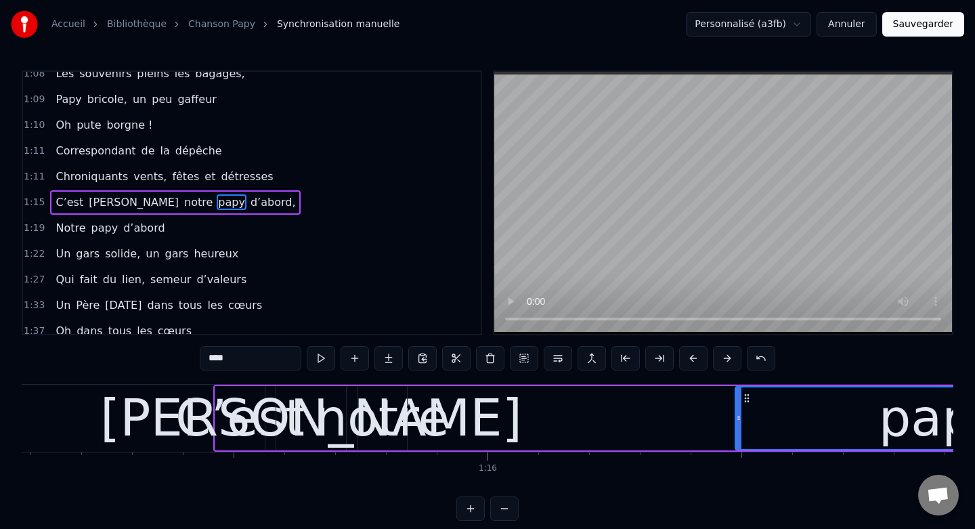
scroll to position [0, 38143]
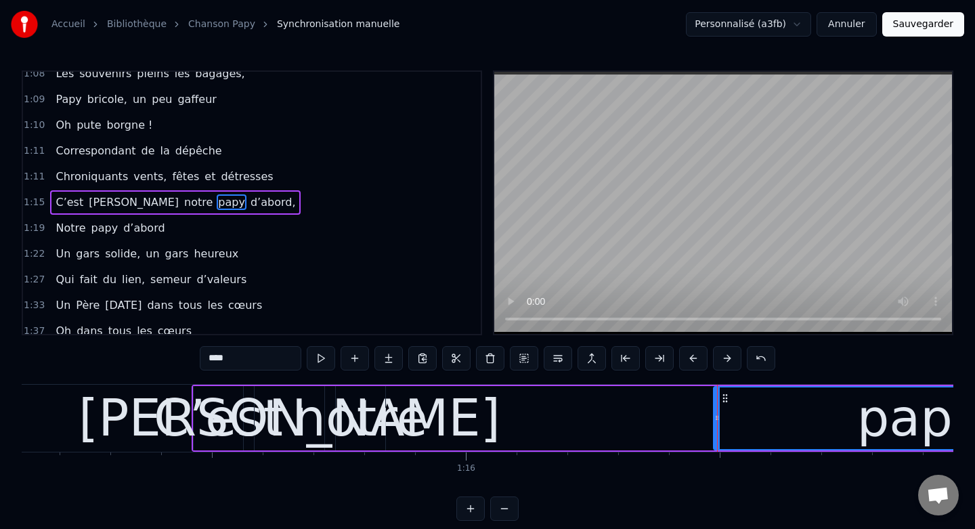
click at [369, 405] on div "notre" at bounding box center [360, 418] width 134 height 76
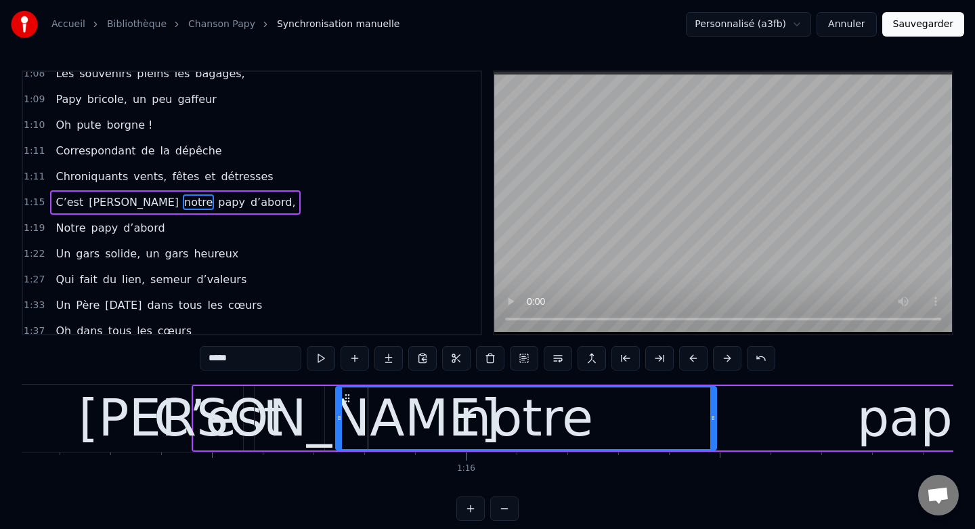
drag, startPoint x: 380, startPoint y: 416, endPoint x: 712, endPoint y: 417, distance: 331.7
click at [712, 417] on icon at bounding box center [712, 417] width 5 height 11
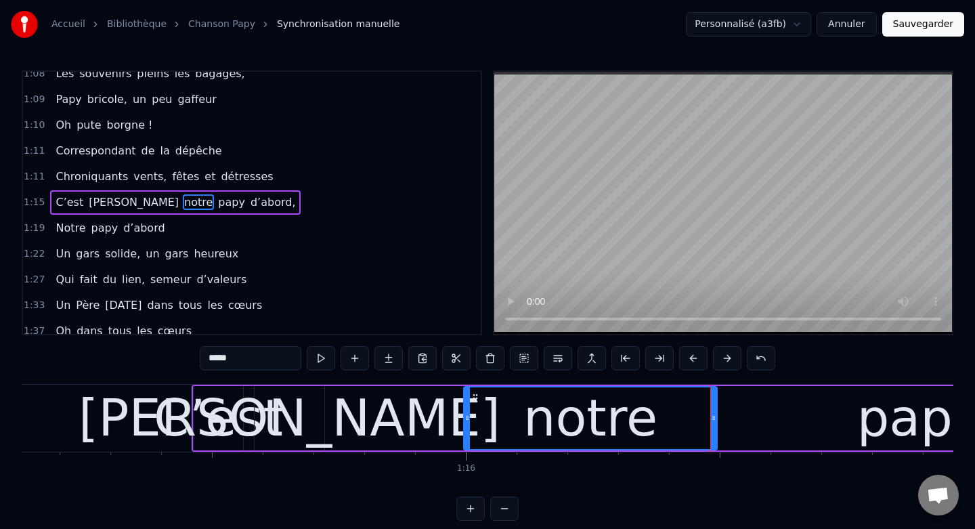
drag, startPoint x: 339, startPoint y: 420, endPoint x: 467, endPoint y: 426, distance: 128.1
click at [467, 426] on div at bounding box center [466, 418] width 5 height 62
click at [288, 403] on div "[PERSON_NAME]" at bounding box center [290, 418] width 422 height 76
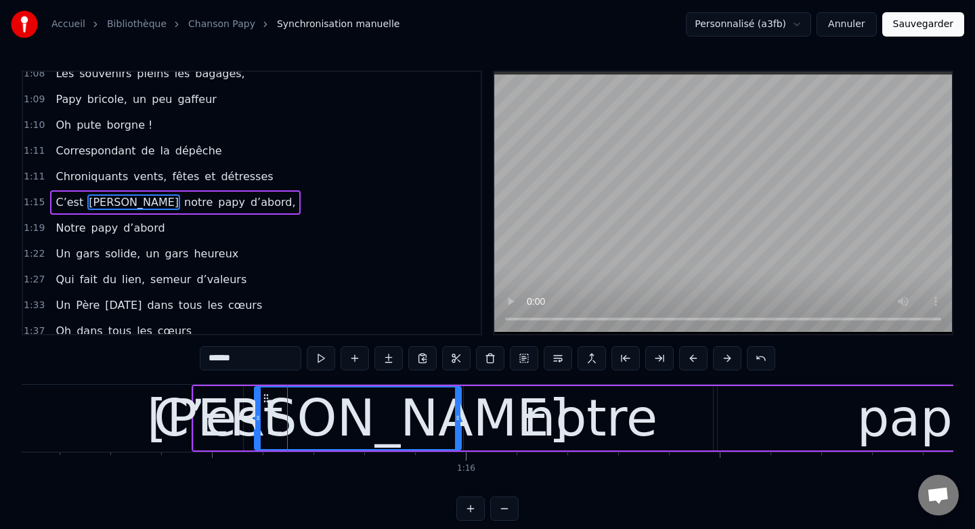
drag, startPoint x: 322, startPoint y: 417, endPoint x: 458, endPoint y: 420, distance: 136.8
click at [458, 420] on icon at bounding box center [457, 417] width 5 height 11
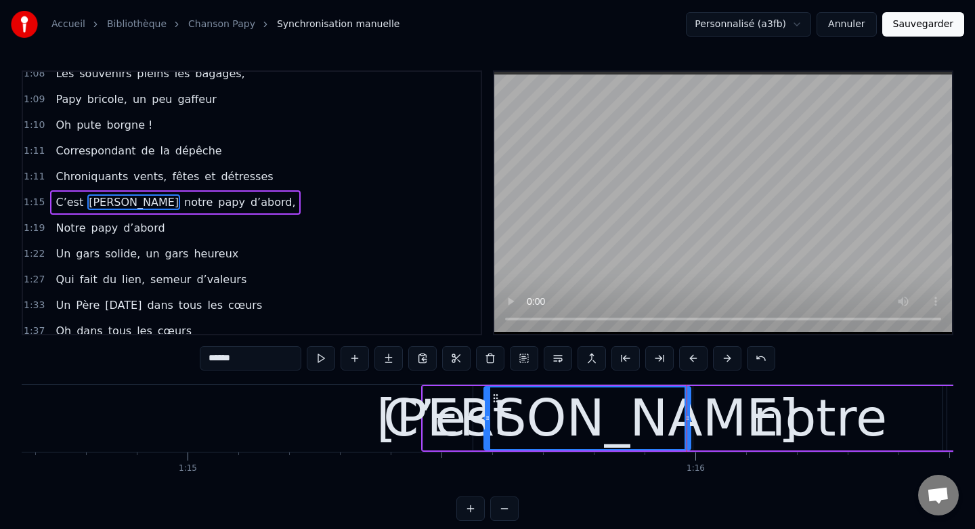
scroll to position [0, 37909]
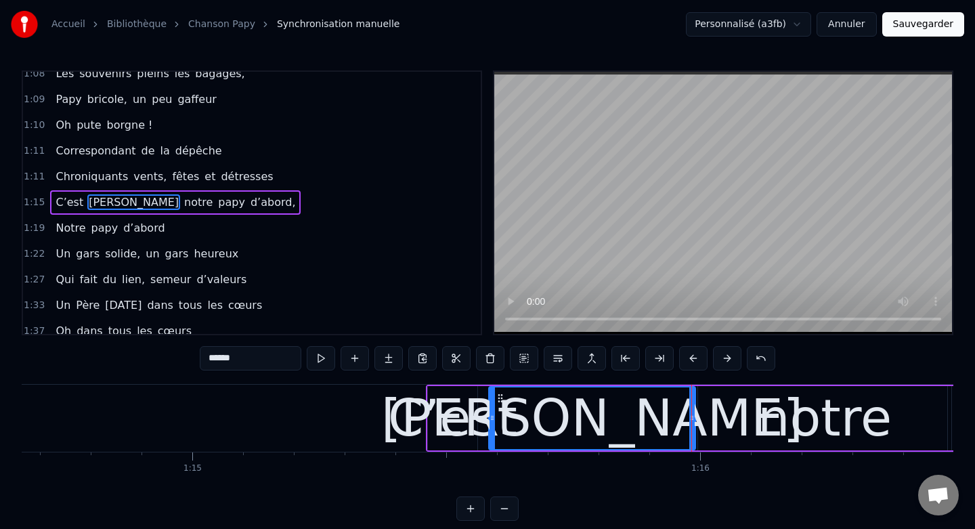
click at [437, 393] on div "C’est" at bounding box center [452, 418] width 129 height 76
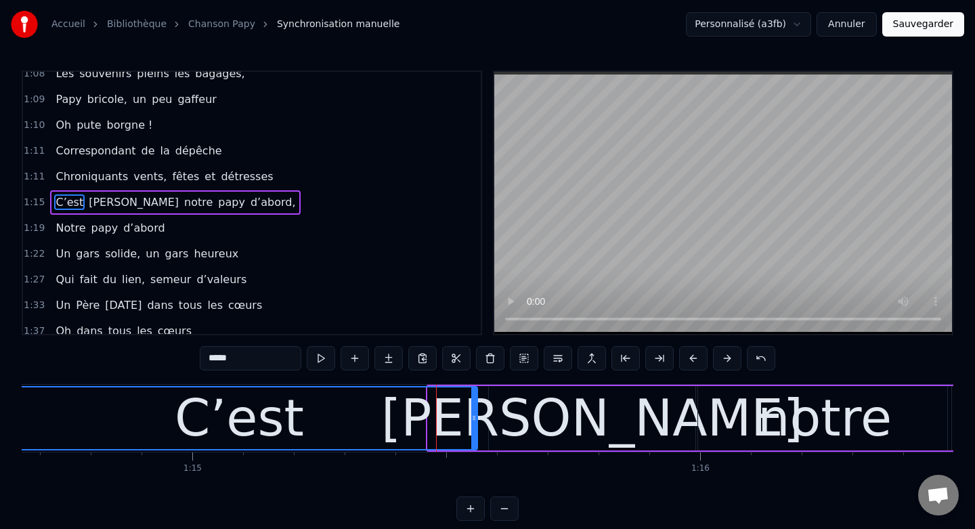
drag, startPoint x: 430, startPoint y: 415, endPoint x: 0, endPoint y: 403, distance: 430.1
click at [0, 403] on div "Accueil Bibliothèque Chanson Papy Synchronisation manuelle Personnalisé (a3fb) …" at bounding box center [487, 260] width 975 height 521
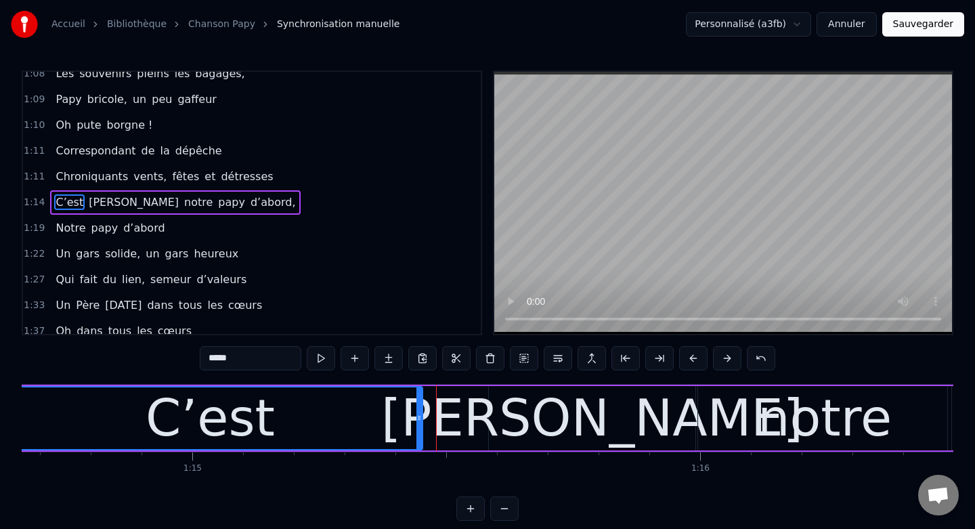
drag, startPoint x: 474, startPoint y: 416, endPoint x: 404, endPoint y: 416, distance: 69.7
click at [416, 416] on icon at bounding box center [418, 417] width 5 height 11
click at [502, 419] on div "[PERSON_NAME]" at bounding box center [592, 418] width 206 height 64
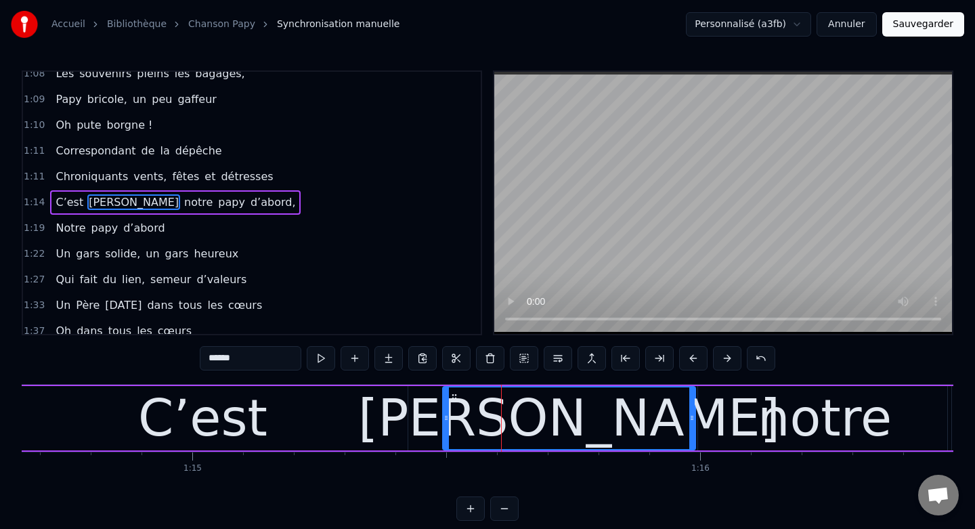
drag, startPoint x: 490, startPoint y: 418, endPoint x: 444, endPoint y: 419, distance: 46.0
click at [444, 419] on icon at bounding box center [445, 417] width 5 height 11
click at [374, 422] on div "C’est" at bounding box center [203, 418] width 410 height 64
type input "*****"
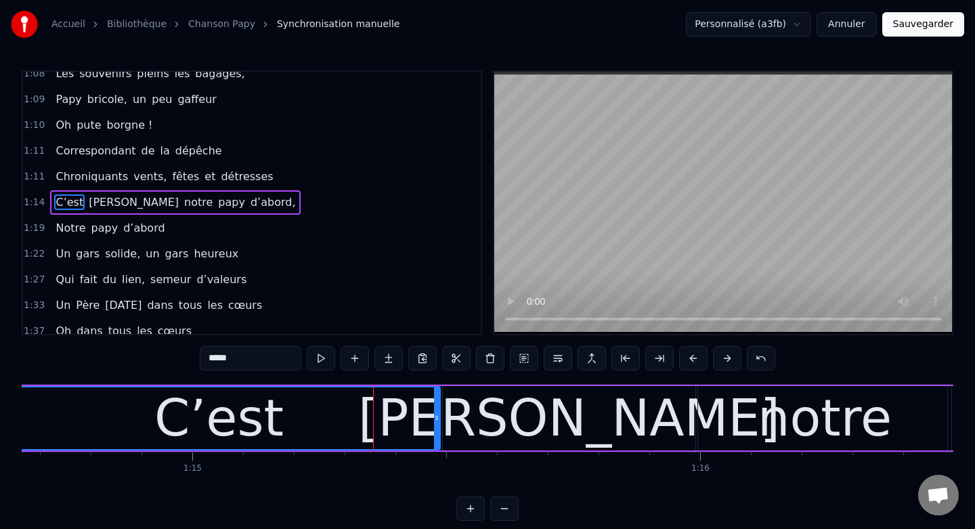
drag, startPoint x: 401, startPoint y: 419, endPoint x: 434, endPoint y: 419, distance: 32.5
click at [434, 419] on icon at bounding box center [436, 417] width 5 height 11
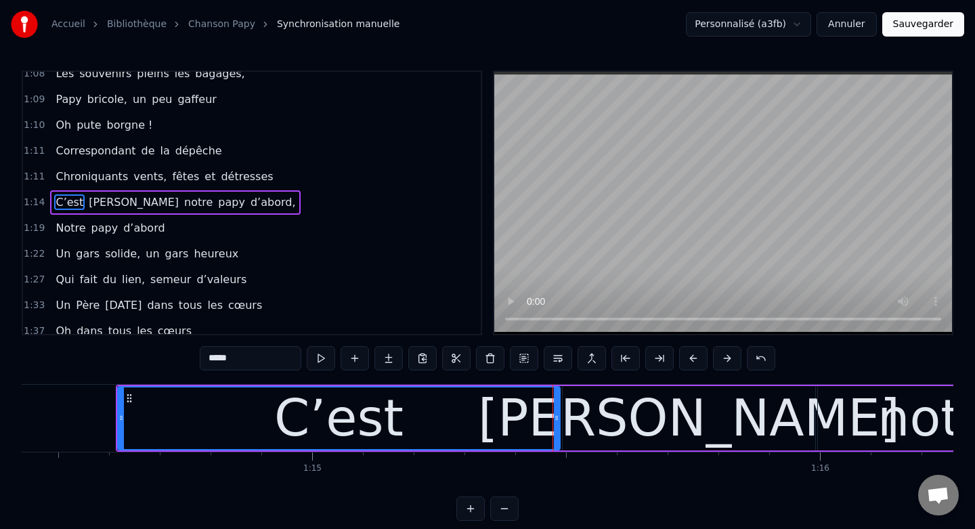
scroll to position [0, 37774]
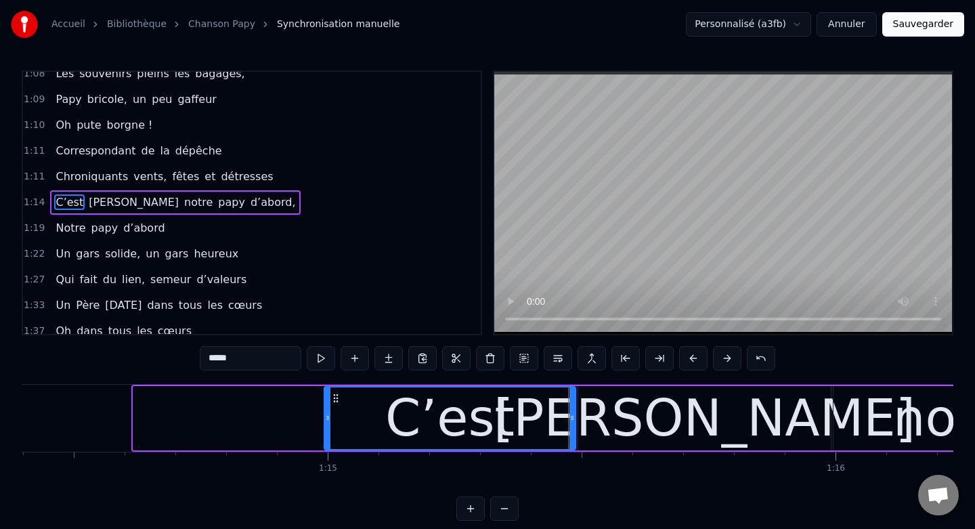
drag, startPoint x: 135, startPoint y: 415, endPoint x: 326, endPoint y: 433, distance: 191.8
click at [326, 433] on div at bounding box center [327, 418] width 5 height 62
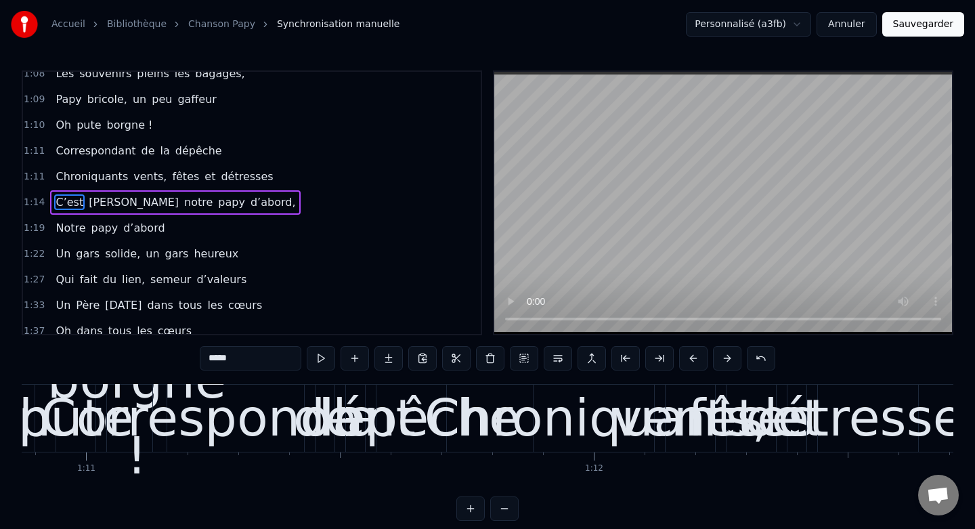
scroll to position [0, 35909]
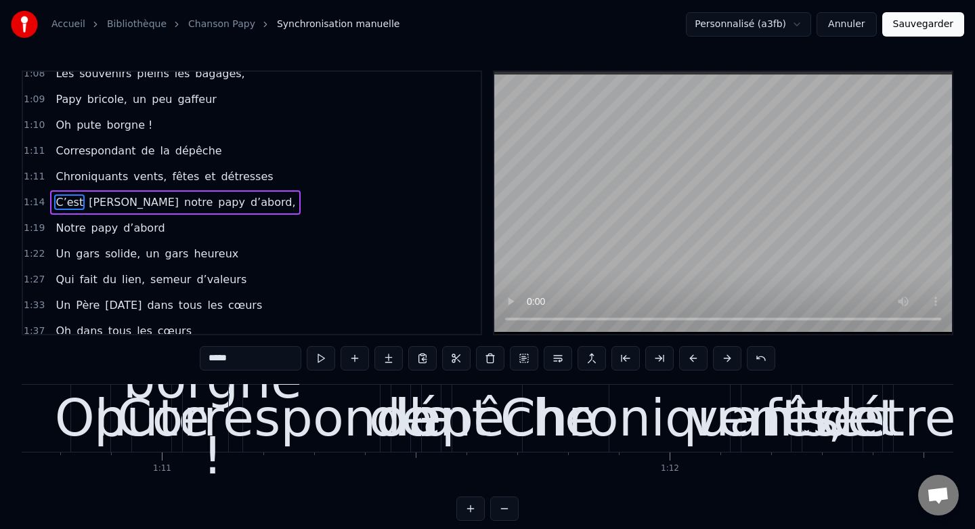
click at [28, 181] on span "1:11" at bounding box center [34, 177] width 21 height 14
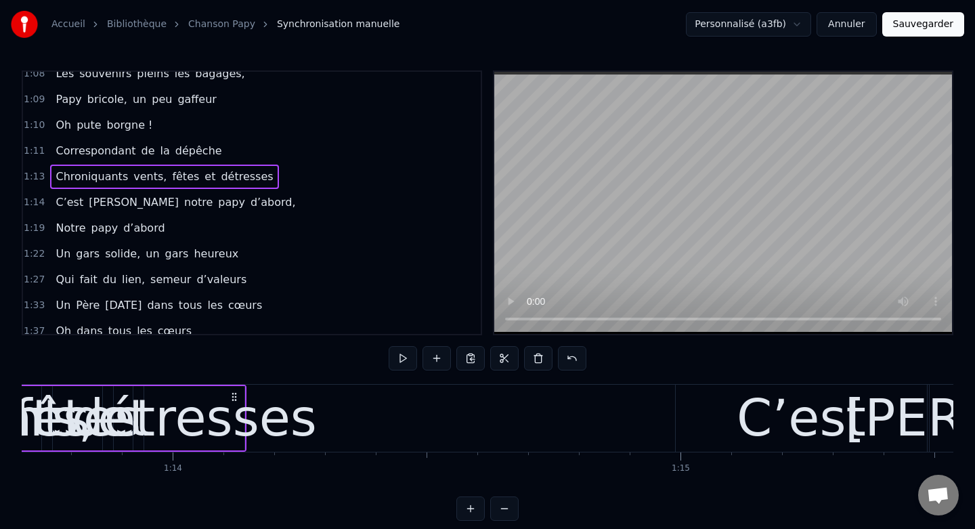
scroll to position [0, 37367]
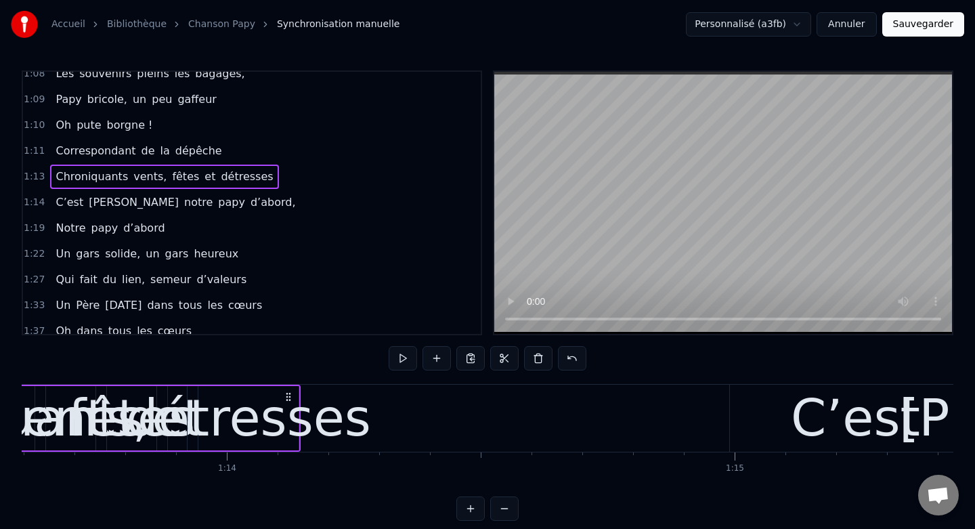
click at [276, 414] on div "détresses" at bounding box center [248, 418] width 245 height 76
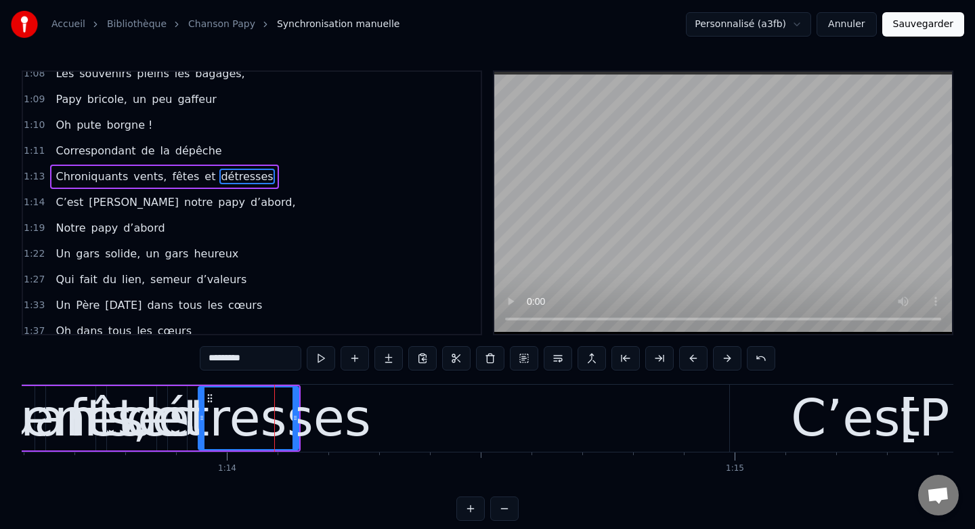
scroll to position [422, 0]
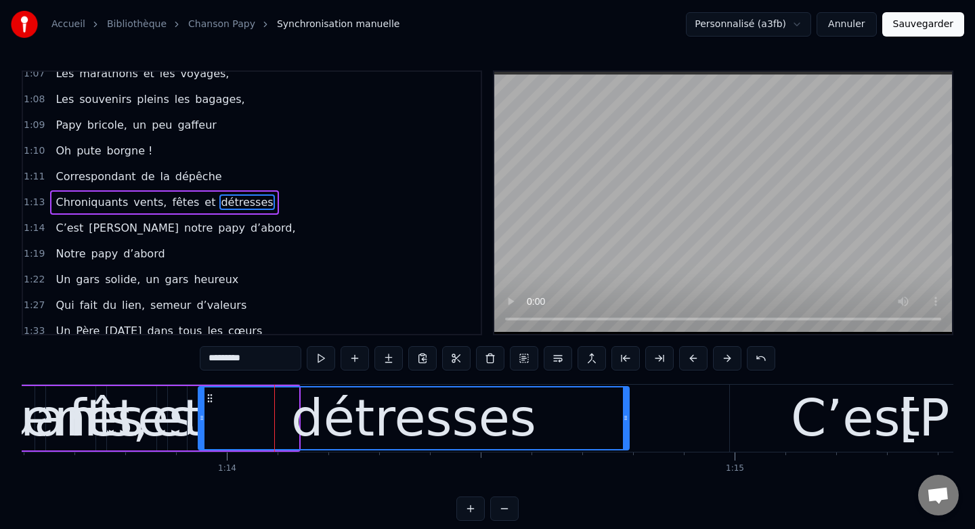
drag, startPoint x: 295, startPoint y: 413, endPoint x: 628, endPoint y: 416, distance: 332.4
click at [628, 416] on icon at bounding box center [625, 417] width 5 height 11
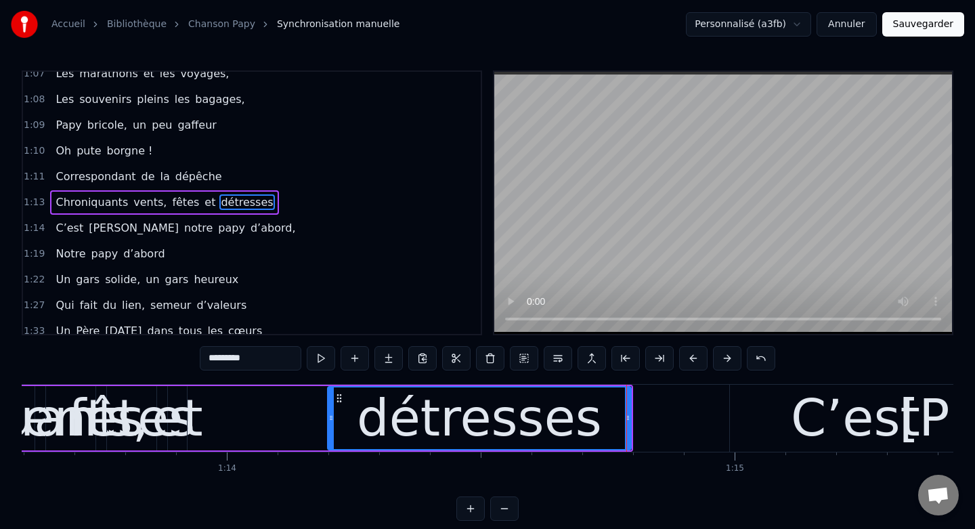
drag, startPoint x: 200, startPoint y: 418, endPoint x: 326, endPoint y: 424, distance: 125.4
click at [328, 424] on div at bounding box center [330, 418] width 5 height 62
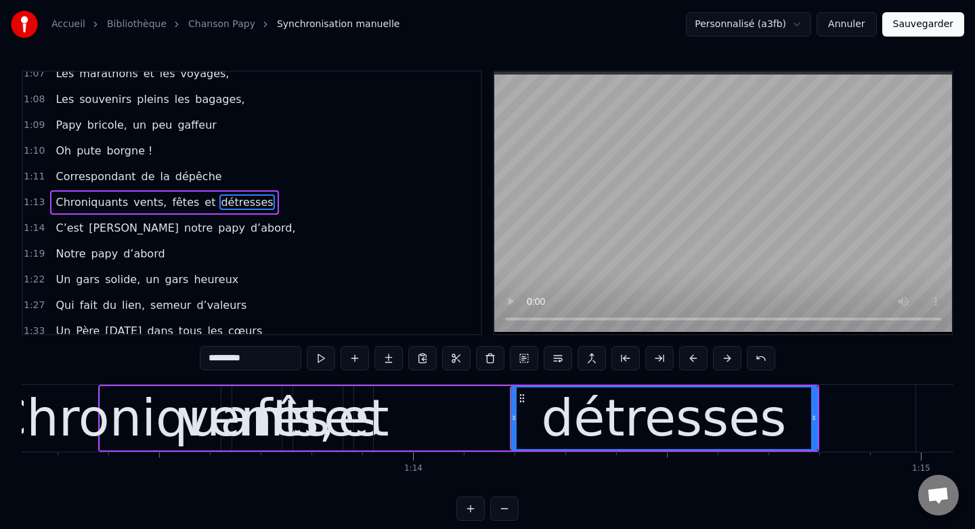
scroll to position [0, 37177]
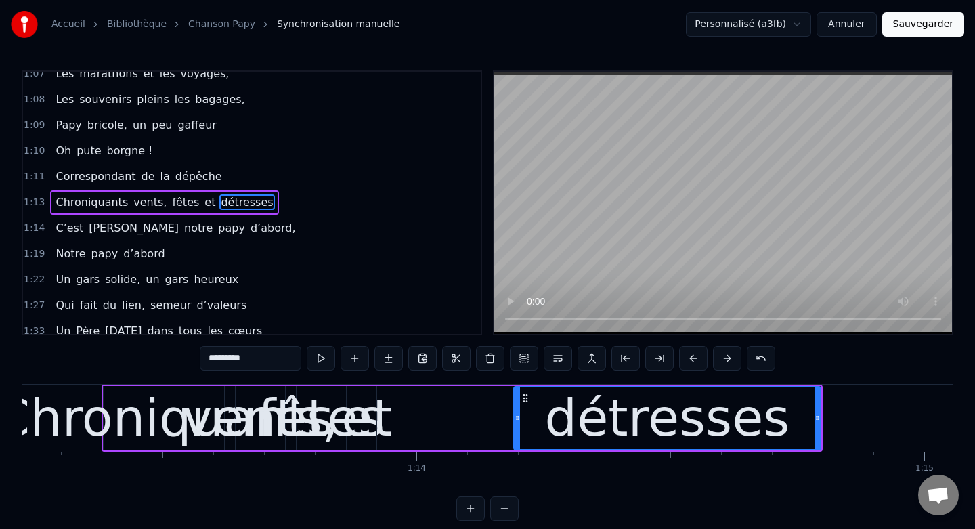
click at [368, 403] on div "et" at bounding box center [366, 418] width 51 height 76
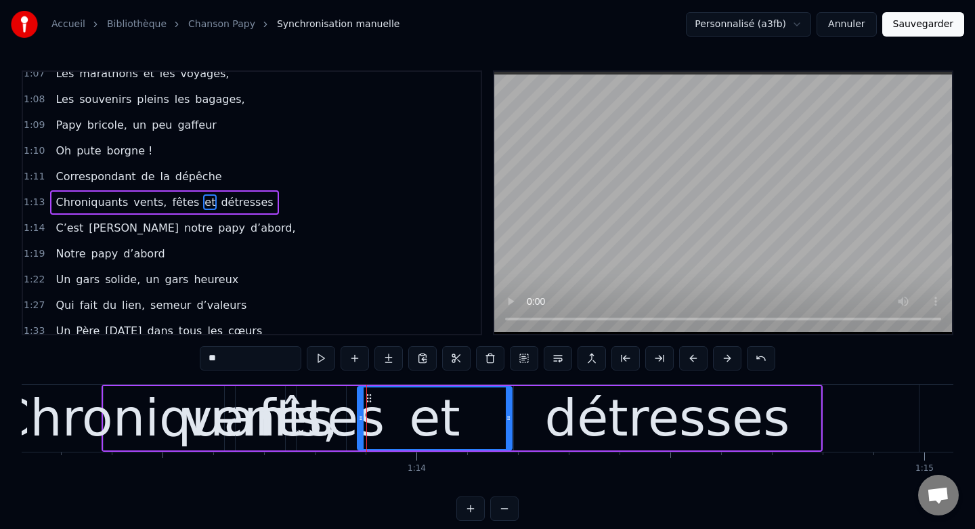
drag, startPoint x: 374, startPoint y: 416, endPoint x: 509, endPoint y: 425, distance: 135.7
click at [509, 425] on div at bounding box center [508, 418] width 5 height 62
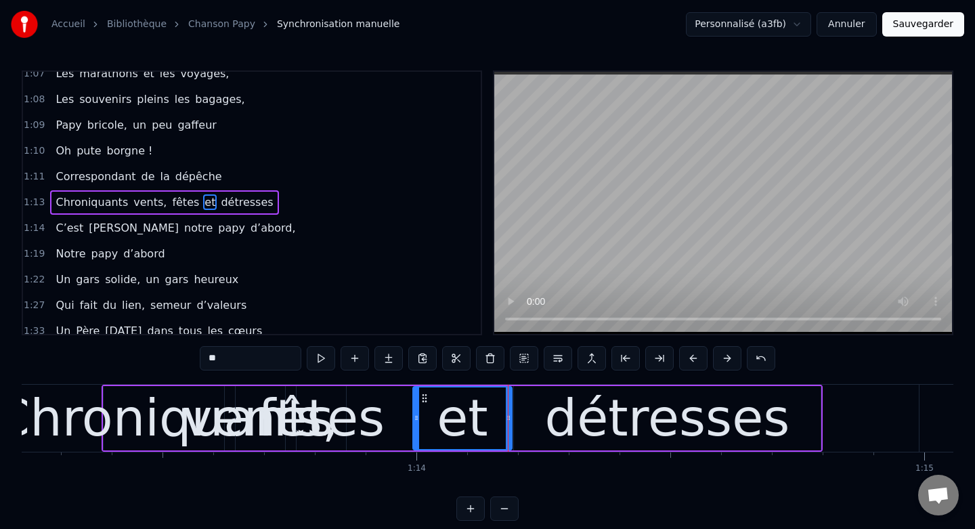
drag, startPoint x: 360, startPoint y: 418, endPoint x: 416, endPoint y: 422, distance: 55.7
click at [416, 422] on icon at bounding box center [416, 417] width 5 height 11
click at [326, 403] on div "fêtes" at bounding box center [321, 418] width 127 height 76
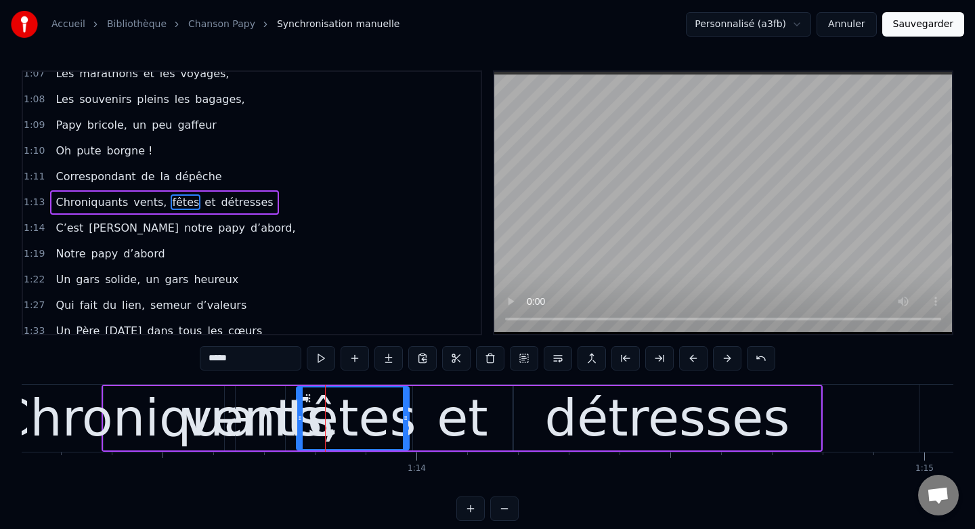
drag, startPoint x: 341, startPoint y: 415, endPoint x: 406, endPoint y: 418, distance: 65.0
click at [406, 418] on icon at bounding box center [405, 417] width 5 height 11
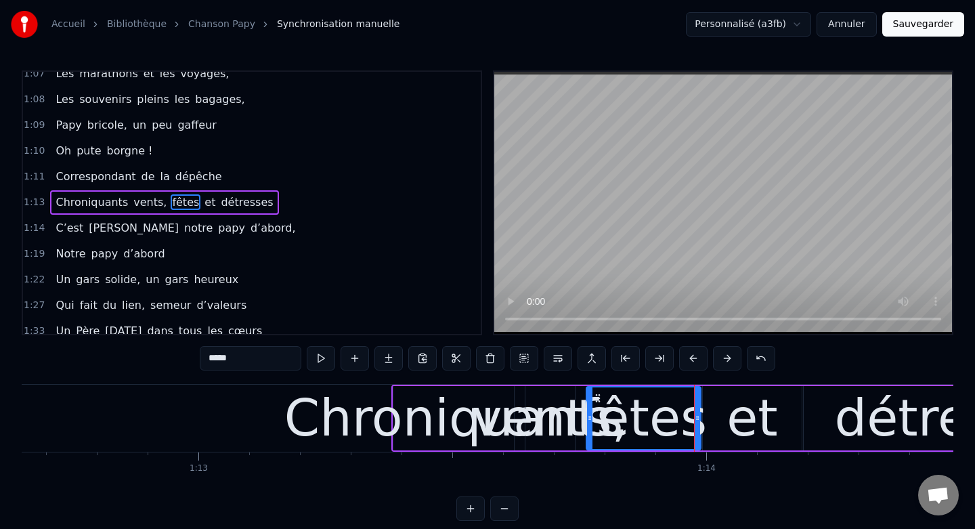
scroll to position [0, 36884]
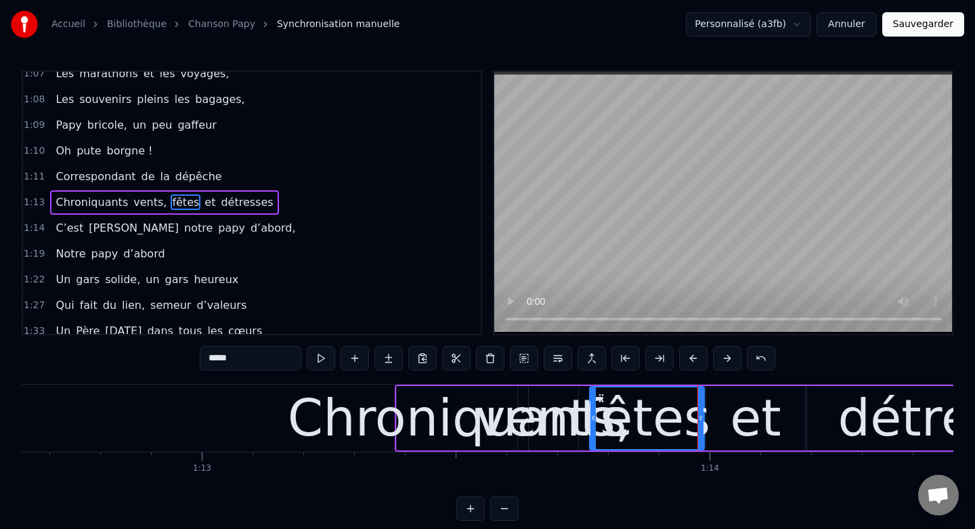
click at [416, 395] on div "Chroniquants" at bounding box center [457, 418] width 338 height 76
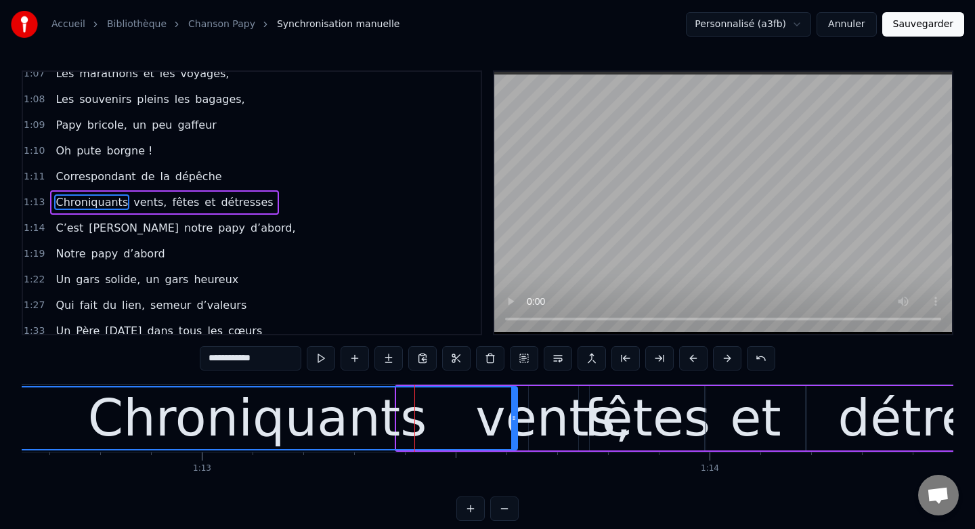
drag, startPoint x: 399, startPoint y: 408, endPoint x: 0, endPoint y: 424, distance: 399.7
click at [0, 424] on div "Accueil Bibliothèque Chanson Papy Synchronisation manuelle Personnalisé (a3fb) …" at bounding box center [487, 260] width 975 height 521
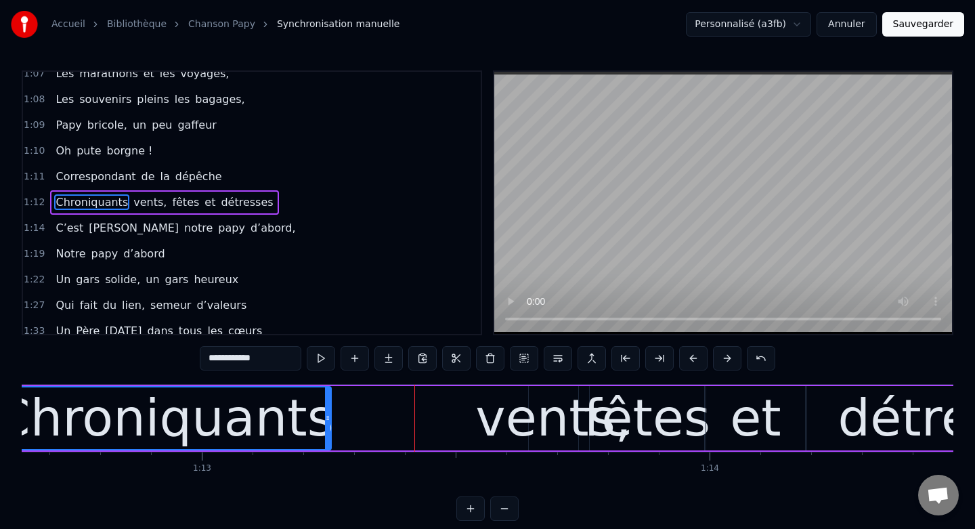
drag, startPoint x: 512, startPoint y: 410, endPoint x: 326, endPoint y: 413, distance: 186.2
click at [326, 413] on div at bounding box center [327, 418] width 5 height 62
click at [524, 418] on div "vents," at bounding box center [553, 418] width 156 height 76
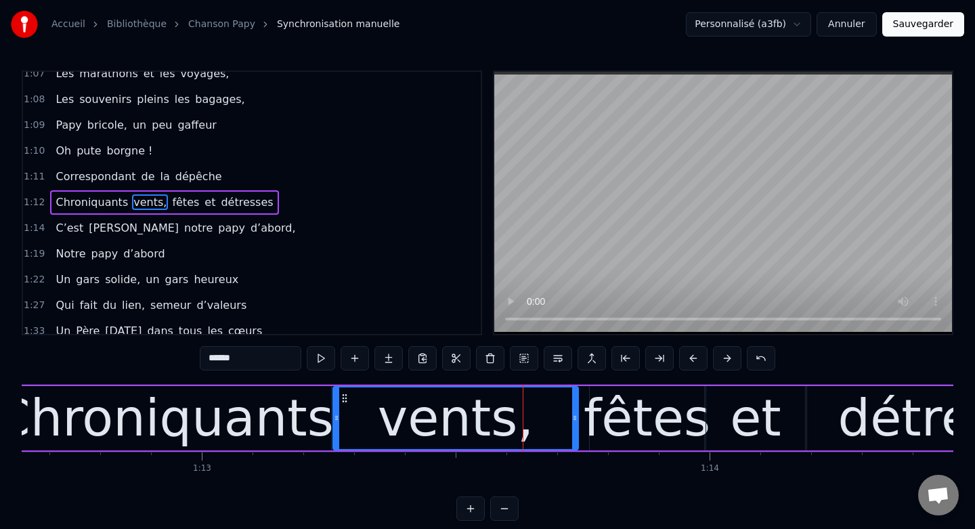
drag, startPoint x: 533, startPoint y: 418, endPoint x: 336, endPoint y: 423, distance: 196.4
click at [336, 423] on div at bounding box center [336, 418] width 5 height 62
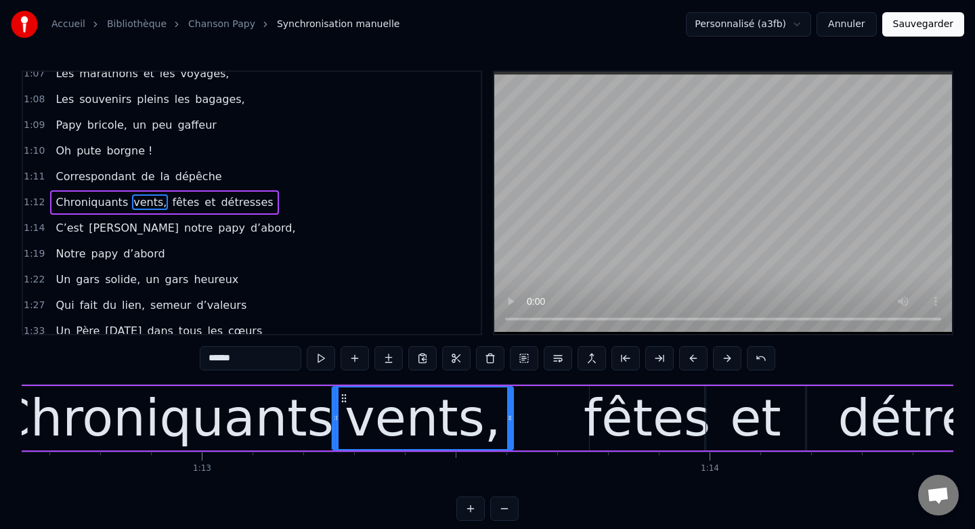
drag, startPoint x: 576, startPoint y: 414, endPoint x: 511, endPoint y: 418, distance: 65.1
click at [511, 418] on icon at bounding box center [509, 417] width 5 height 11
click at [667, 399] on div "fêtes" at bounding box center [647, 418] width 127 height 76
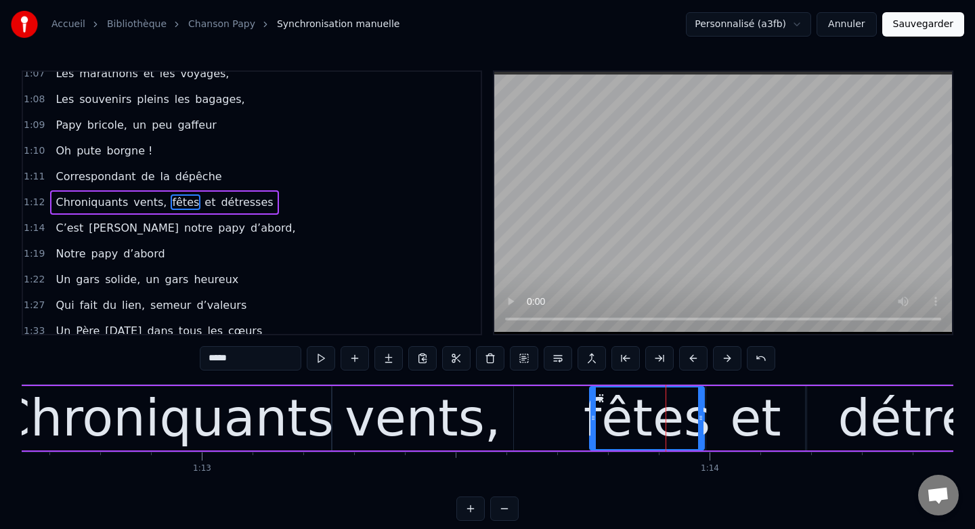
click at [734, 399] on div "et" at bounding box center [755, 418] width 99 height 64
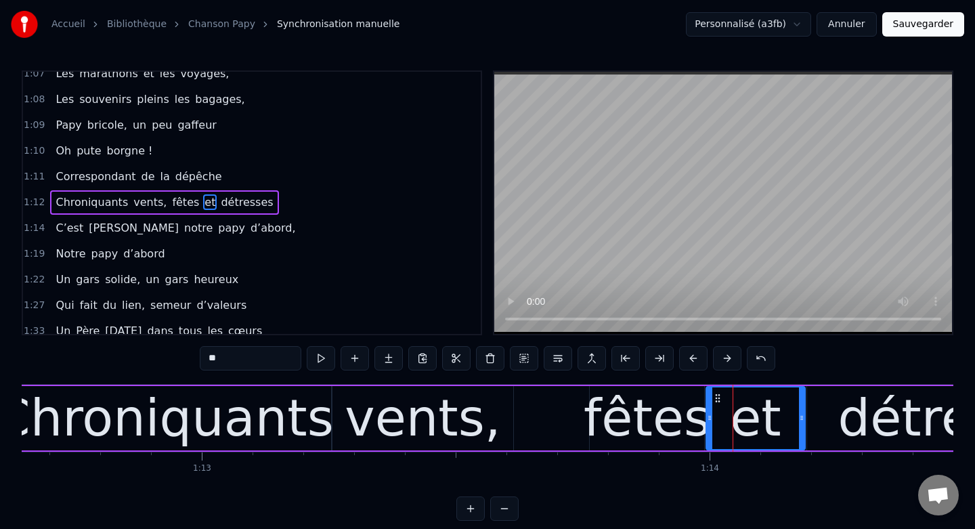
click at [607, 395] on div "fêtes" at bounding box center [647, 418] width 127 height 76
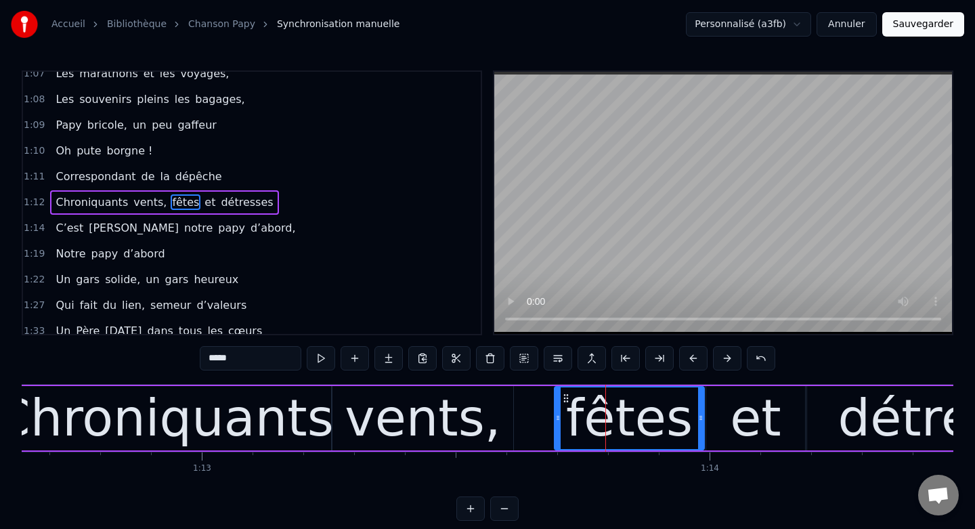
drag, startPoint x: 592, startPoint y: 415, endPoint x: 557, endPoint y: 417, distance: 35.3
click at [557, 417] on icon at bounding box center [557, 417] width 5 height 11
click at [490, 416] on div "vents," at bounding box center [422, 418] width 181 height 64
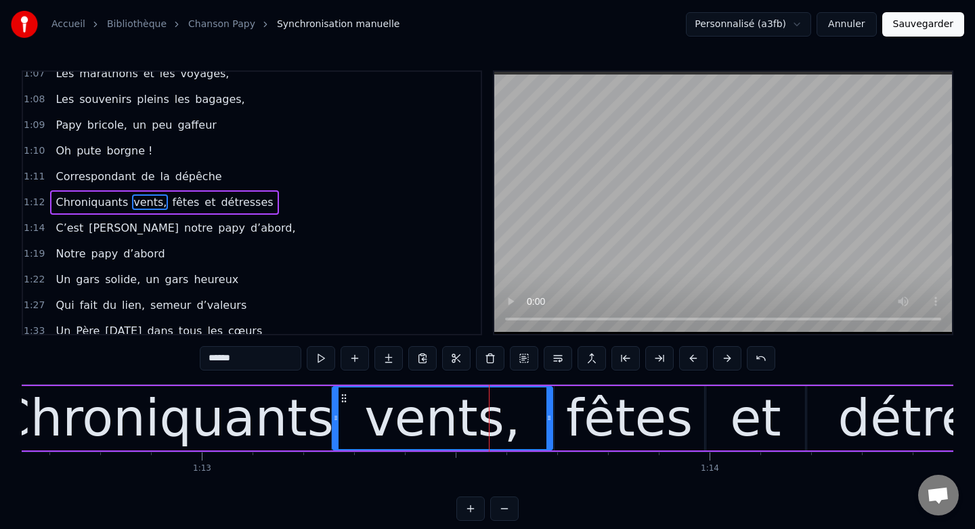
drag, startPoint x: 508, startPoint y: 416, endPoint x: 548, endPoint y: 417, distance: 39.3
click at [548, 417] on icon at bounding box center [548, 417] width 5 height 11
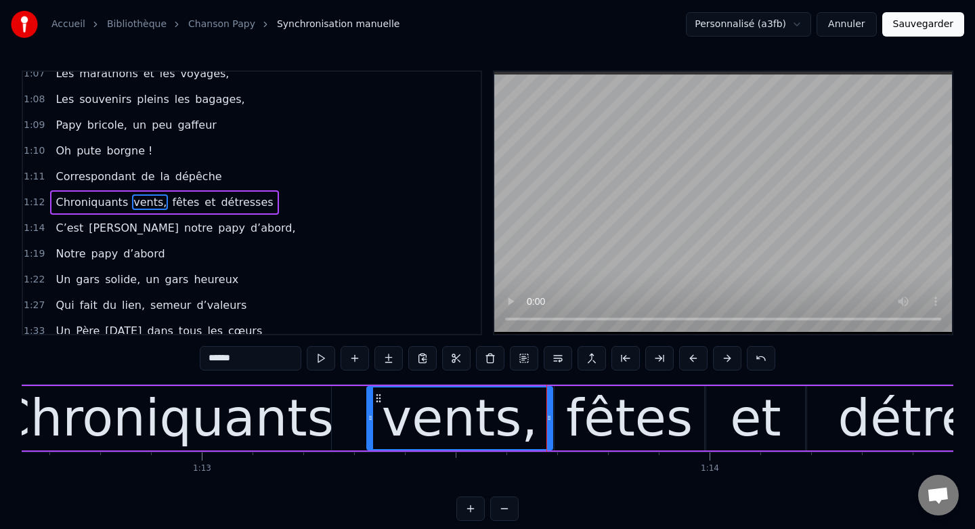
drag, startPoint x: 335, startPoint y: 418, endPoint x: 370, endPoint y: 420, distance: 34.6
click at [370, 420] on icon at bounding box center [370, 417] width 5 height 11
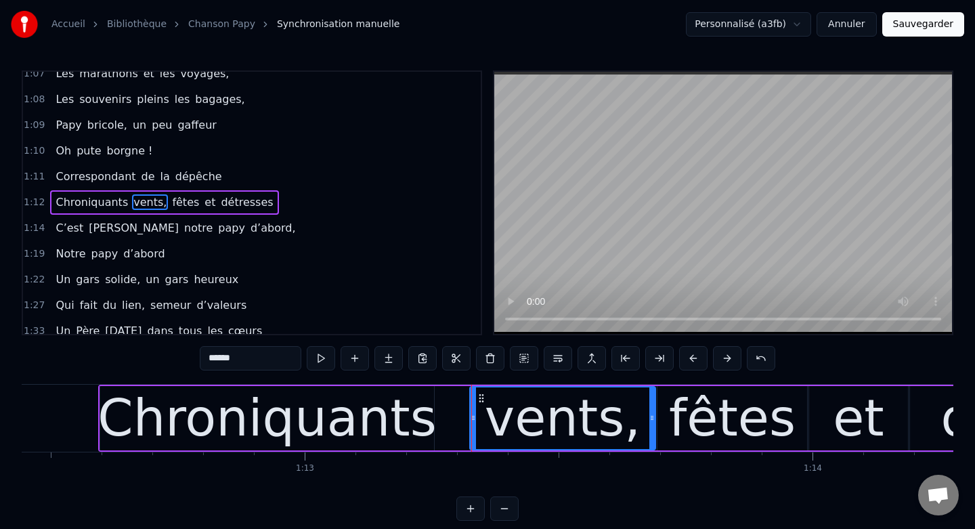
scroll to position [0, 36774]
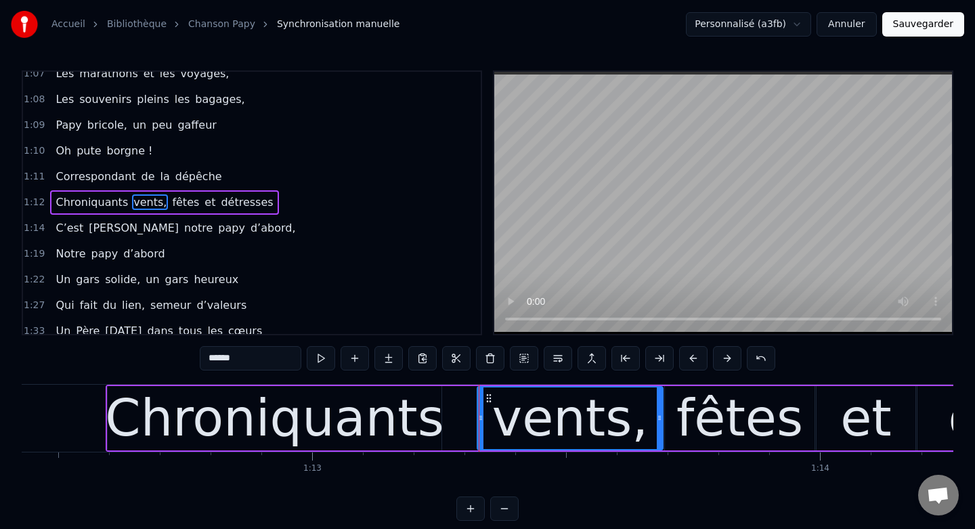
click at [422, 399] on div "Chroniquants" at bounding box center [275, 418] width 334 height 64
type input "**********"
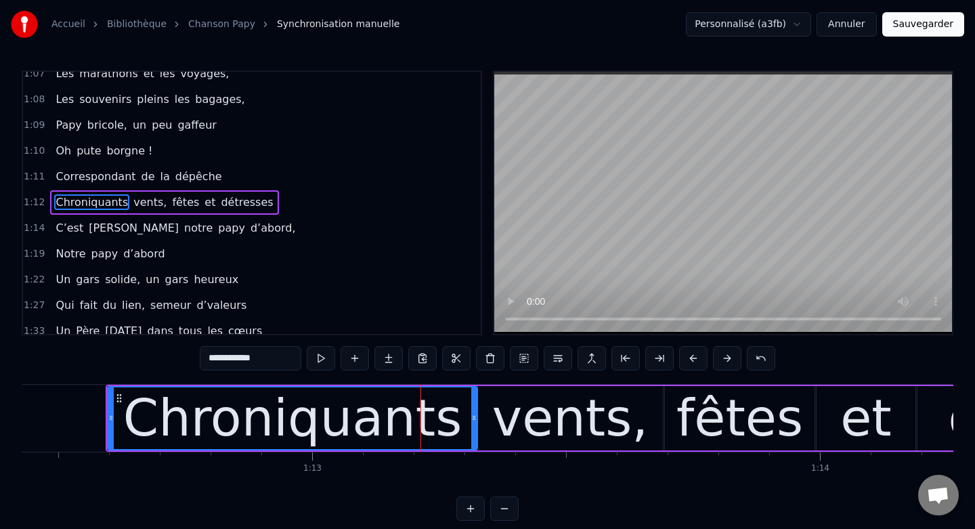
drag, startPoint x: 439, startPoint y: 414, endPoint x: 475, endPoint y: 416, distance: 36.6
click at [475, 416] on icon at bounding box center [473, 417] width 5 height 11
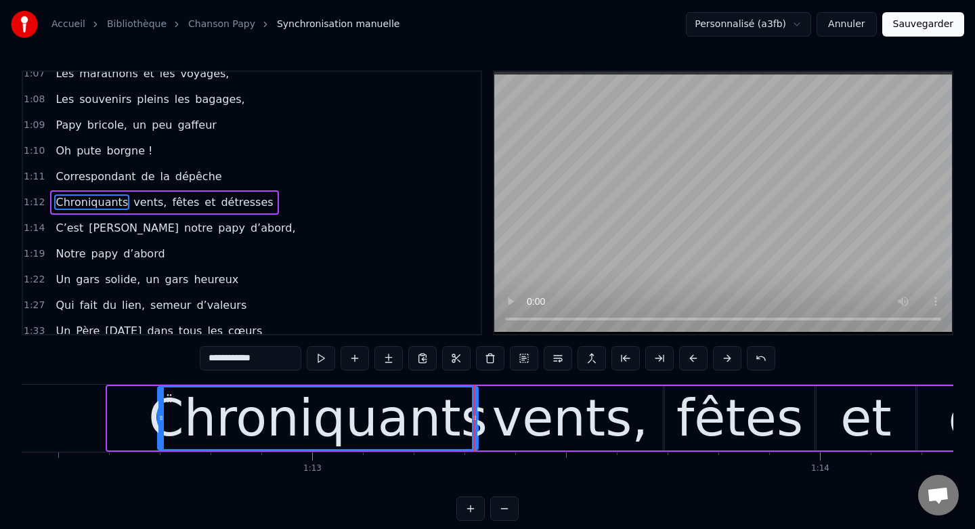
drag, startPoint x: 109, startPoint y: 415, endPoint x: 159, endPoint y: 418, distance: 50.2
click at [159, 418] on icon at bounding box center [160, 417] width 5 height 11
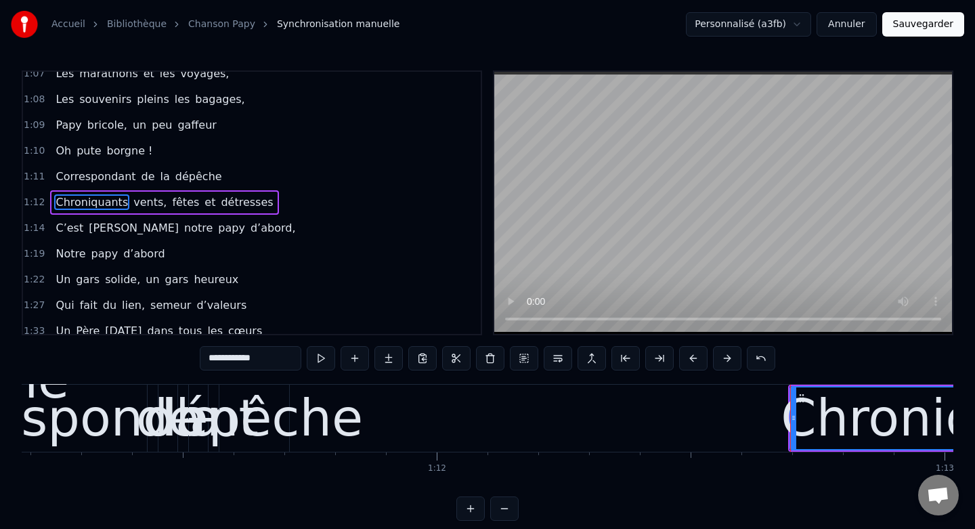
scroll to position [0, 36029]
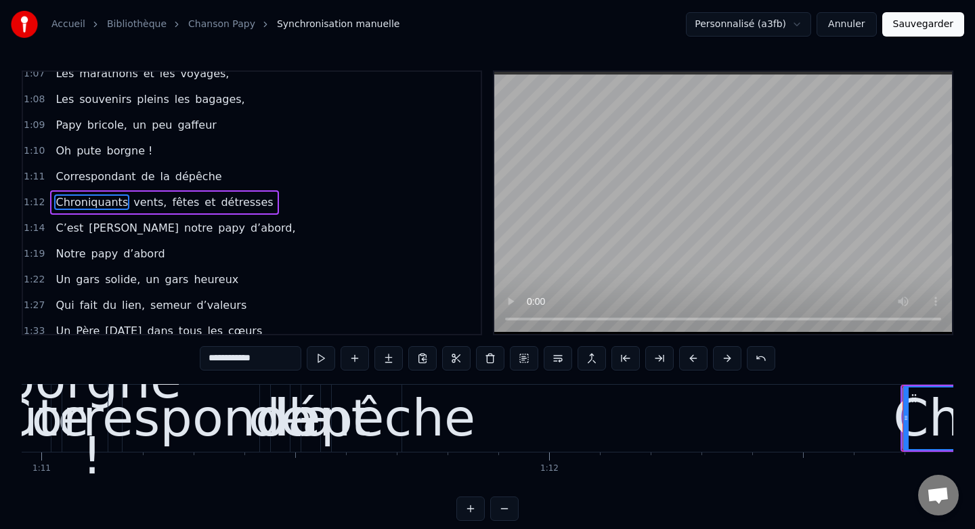
click at [30, 177] on span "1:11" at bounding box center [34, 177] width 21 height 14
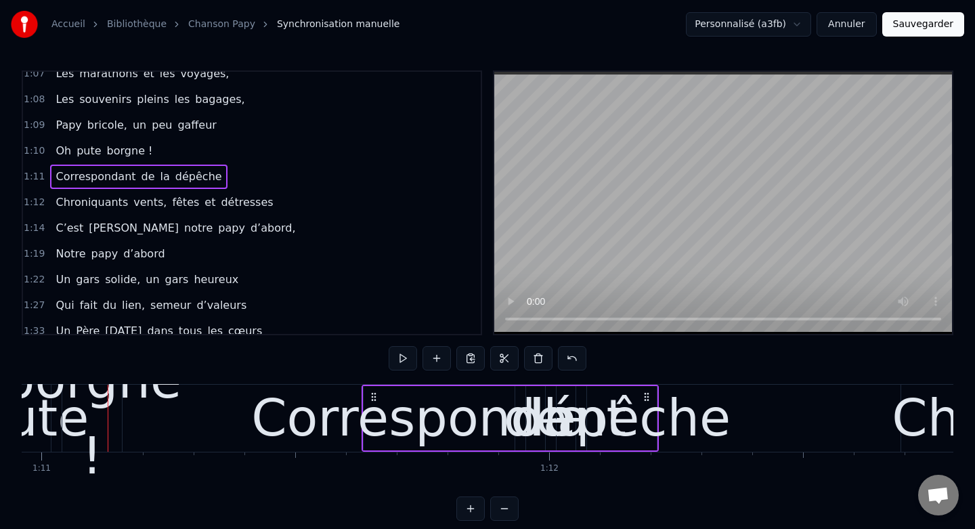
click at [616, 416] on div "dépêche" at bounding box center [621, 418] width 218 height 76
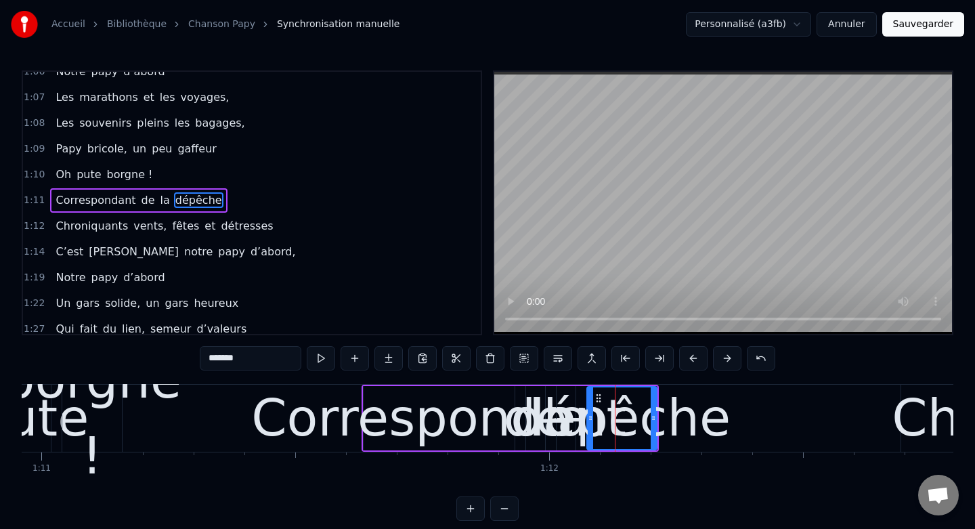
scroll to position [397, 0]
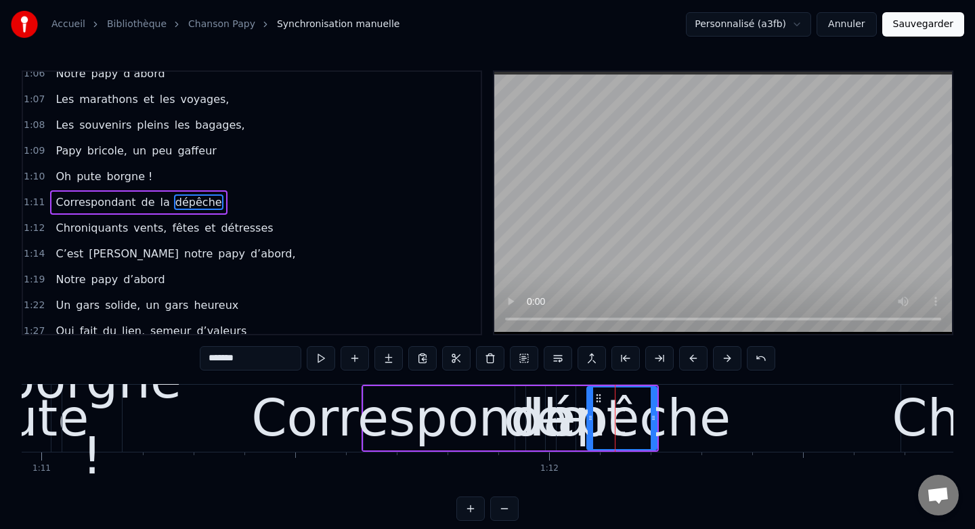
click at [313, 417] on div "Correspondant" at bounding box center [438, 418] width 375 height 76
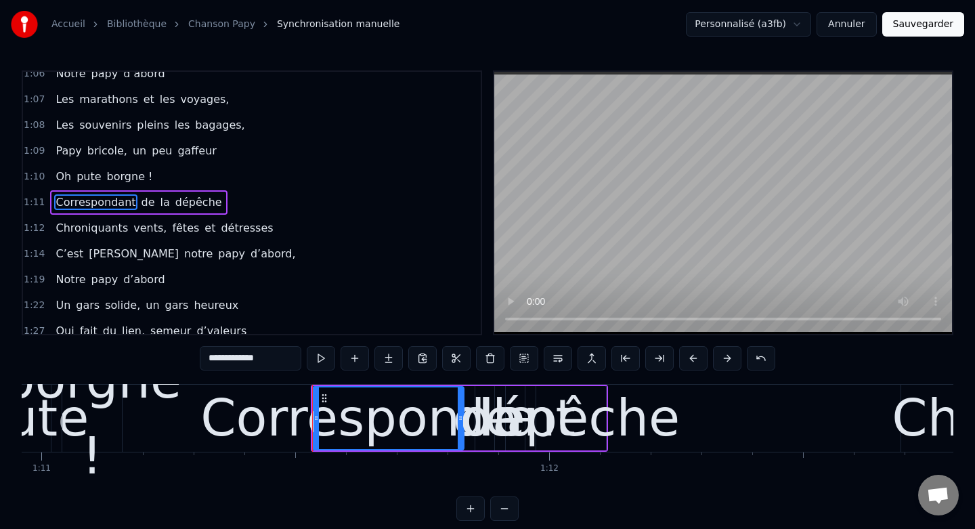
click at [594, 424] on div "dépêche" at bounding box center [571, 418] width 218 height 76
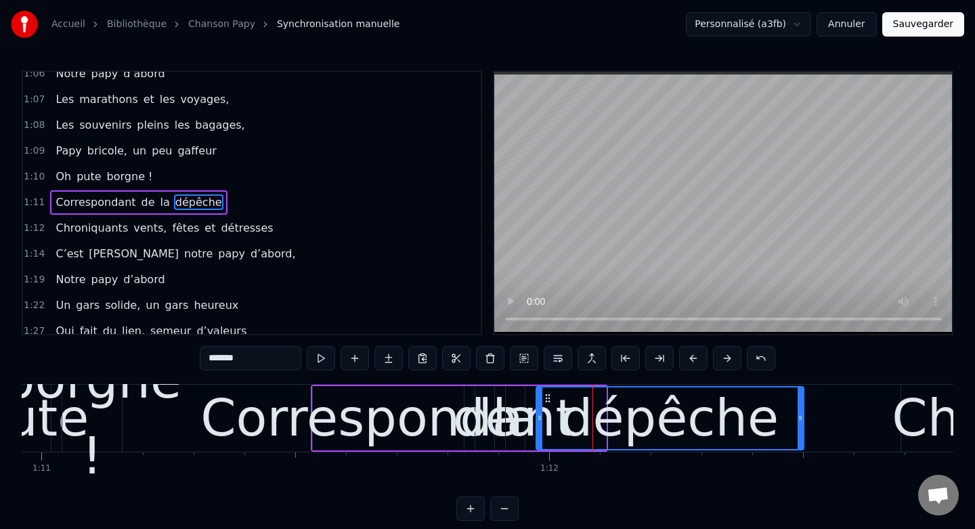
drag, startPoint x: 602, startPoint y: 411, endPoint x: 800, endPoint y: 420, distance: 197.9
click at [800, 420] on div at bounding box center [799, 418] width 5 height 62
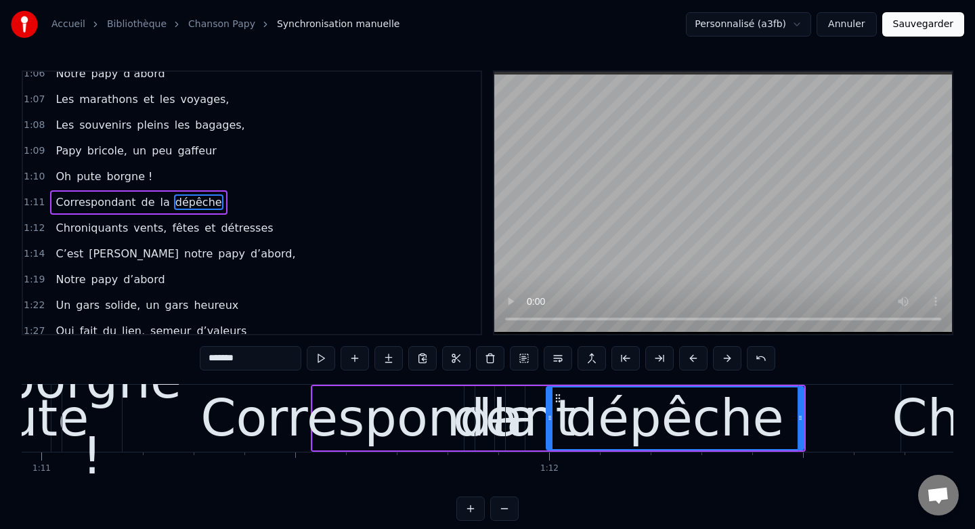
drag, startPoint x: 537, startPoint y: 418, endPoint x: 547, endPoint y: 419, distance: 10.2
click at [547, 419] on icon at bounding box center [549, 417] width 5 height 11
click at [263, 407] on div "Correspondant" at bounding box center [387, 418] width 375 height 76
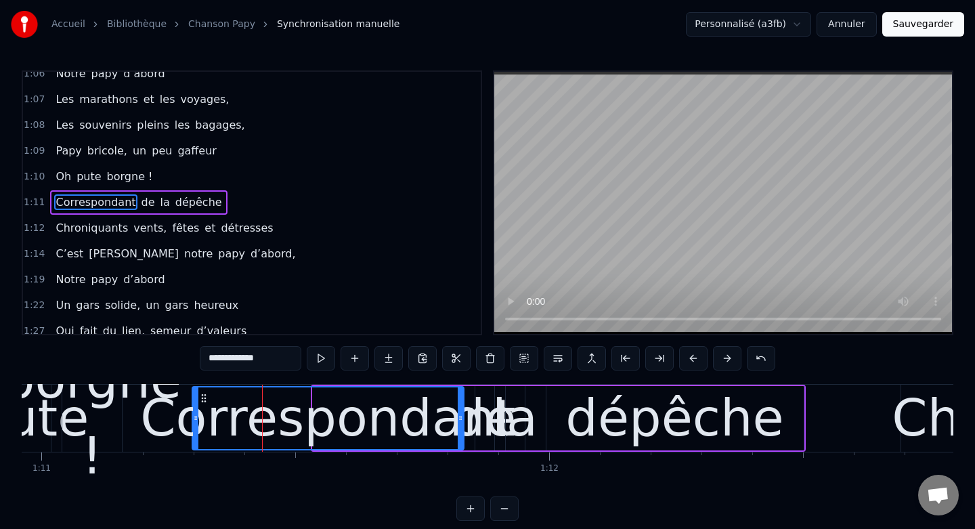
drag, startPoint x: 313, startPoint y: 423, endPoint x: 171, endPoint y: 424, distance: 142.8
click at [193, 424] on div at bounding box center [195, 418] width 5 height 62
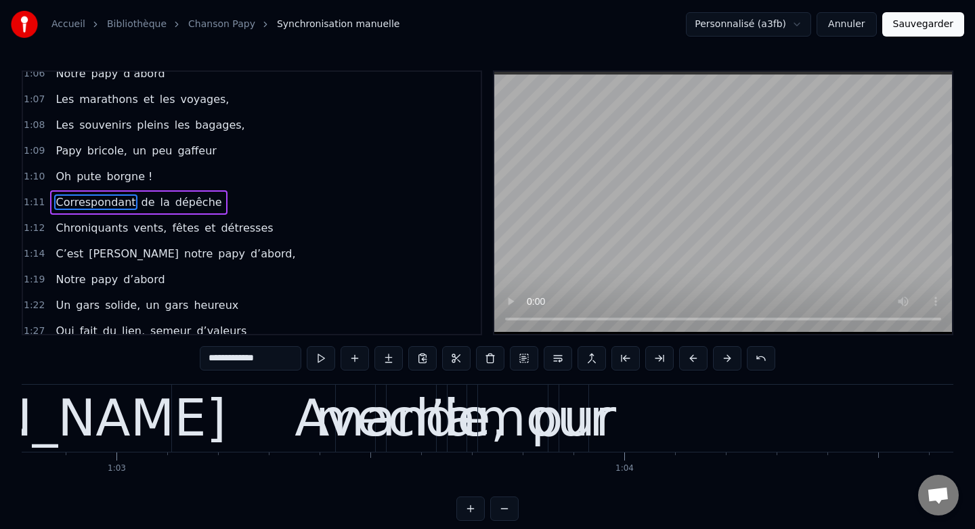
scroll to position [0, 31863]
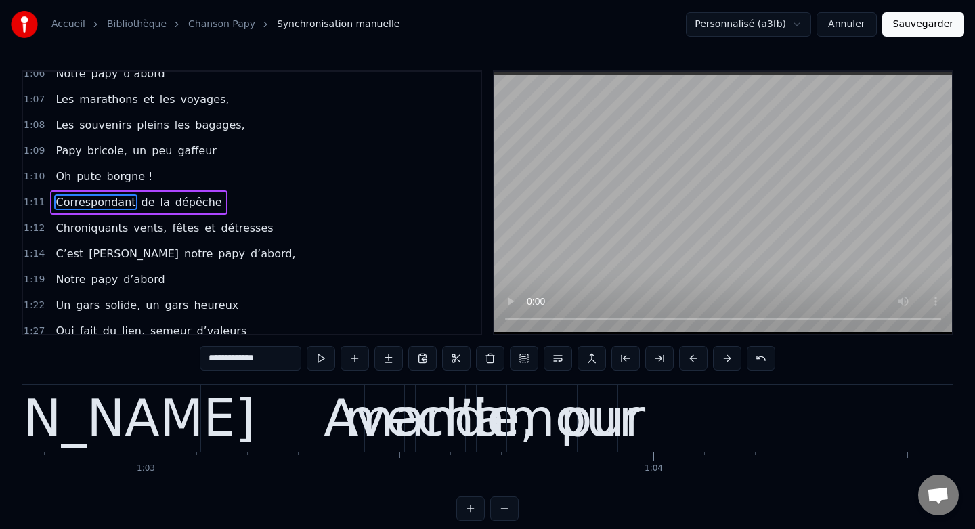
click at [343, 396] on div "Avec" at bounding box center [384, 418] width 121 height 76
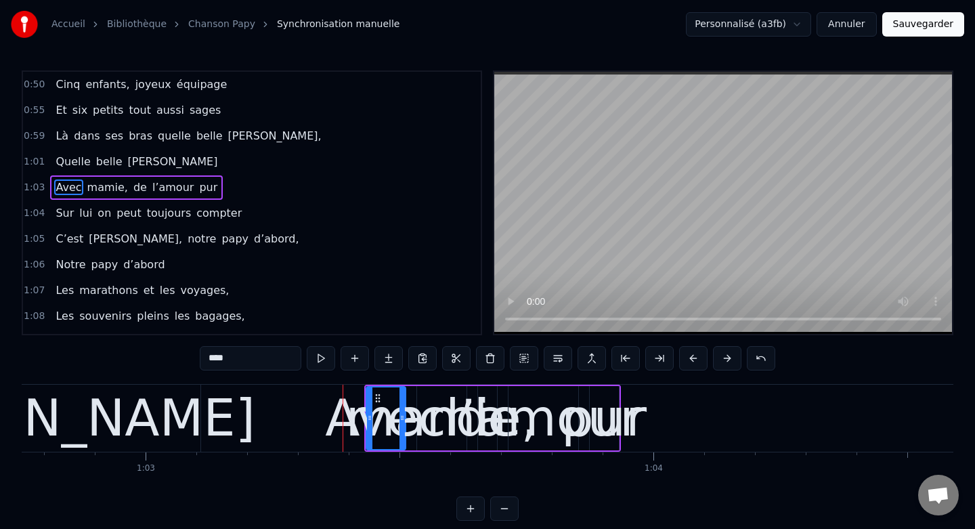
scroll to position [191, 0]
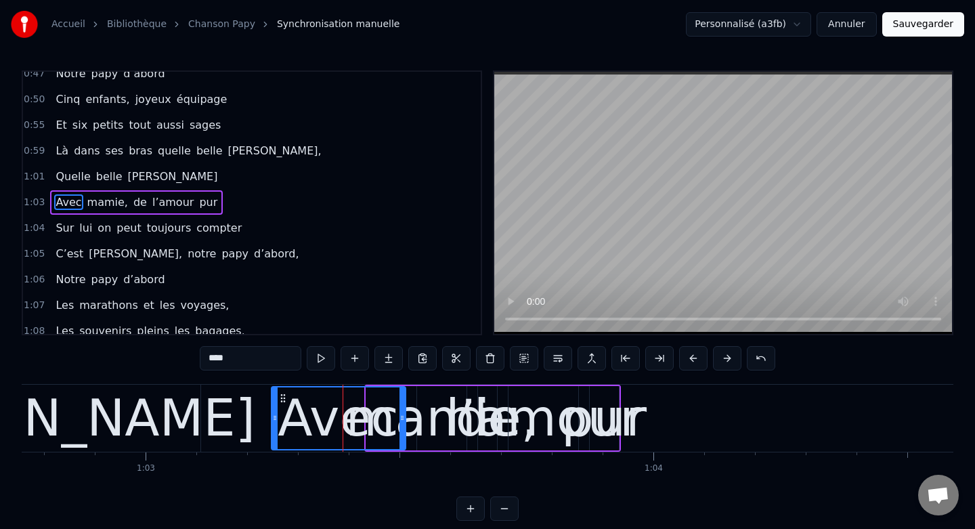
drag, startPoint x: 369, startPoint y: 416, endPoint x: 274, endPoint y: 413, distance: 94.8
click at [274, 413] on icon at bounding box center [274, 417] width 5 height 11
click at [615, 395] on div "pur" at bounding box center [603, 418] width 85 height 76
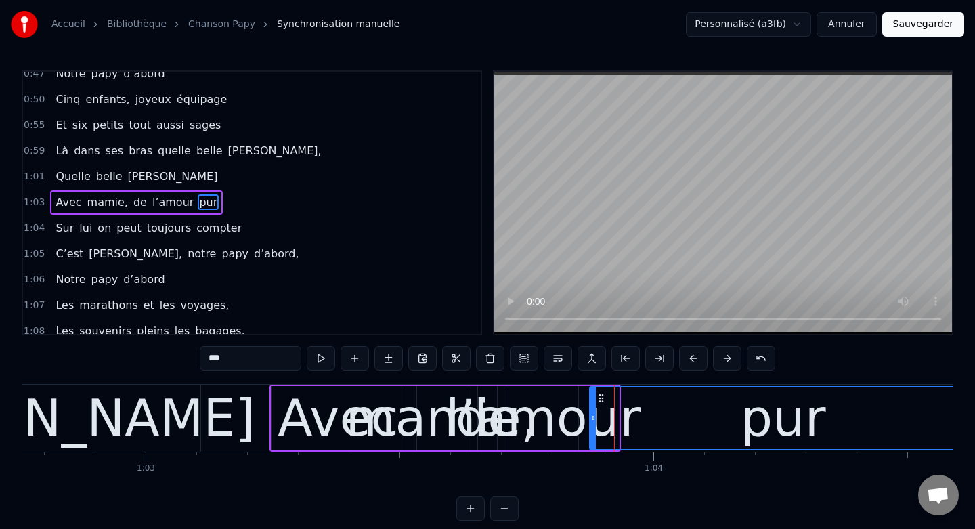
drag, startPoint x: 616, startPoint y: 409, endPoint x: 974, endPoint y: 418, distance: 358.2
click at [974, 418] on div "Accueil Bibliothèque Chanson Papy Synchronisation manuelle Personnalisé (a3fb) …" at bounding box center [487, 260] width 975 height 521
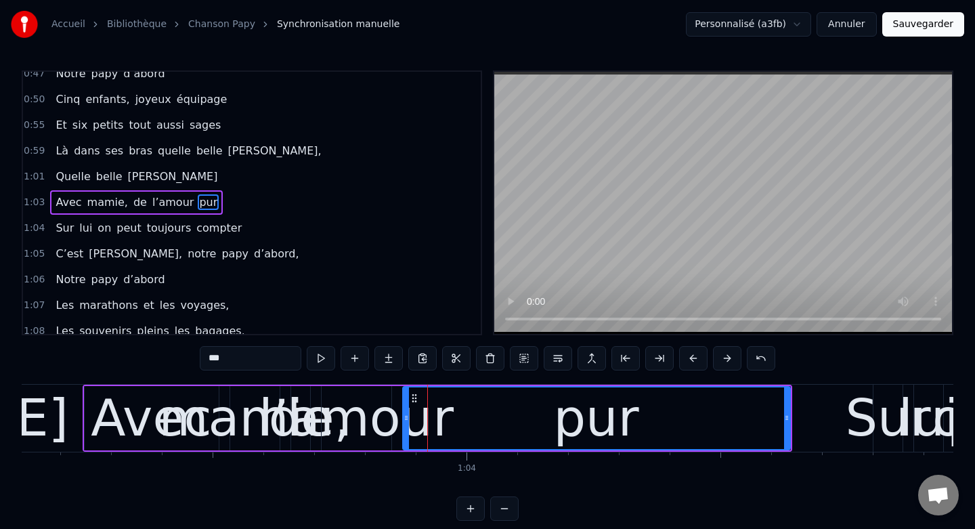
scroll to position [0, 32070]
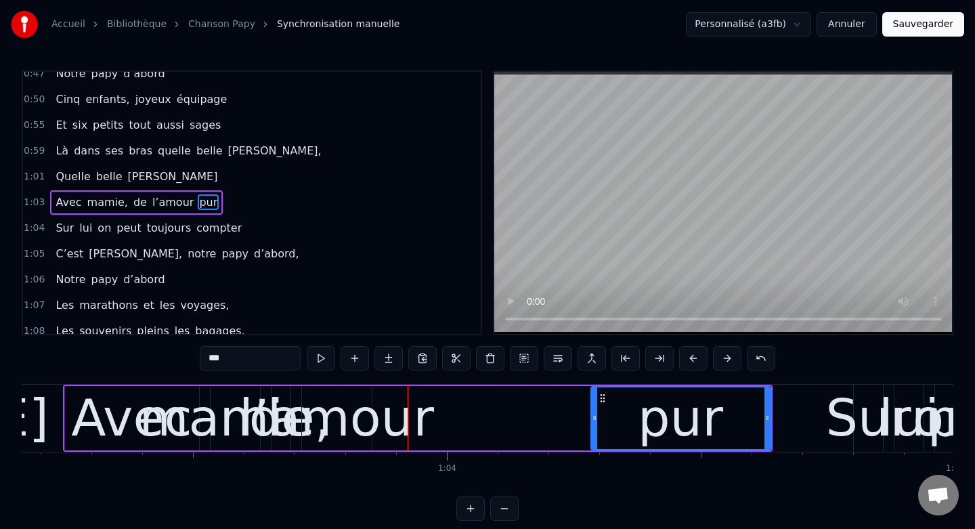
drag, startPoint x: 385, startPoint y: 418, endPoint x: 594, endPoint y: 423, distance: 209.2
click at [593, 423] on div at bounding box center [594, 418] width 5 height 62
click at [368, 397] on div "l’amour" at bounding box center [336, 418] width 195 height 76
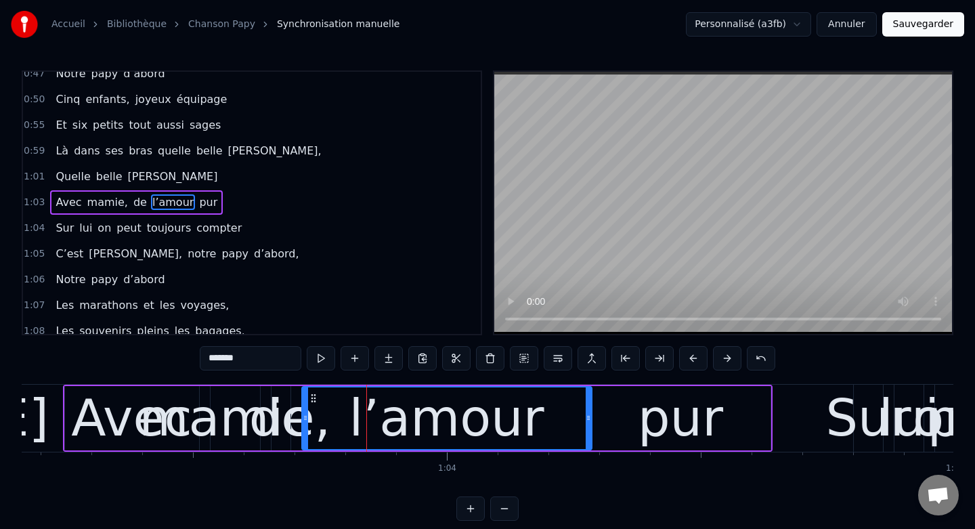
drag, startPoint x: 368, startPoint y: 415, endPoint x: 589, endPoint y: 419, distance: 220.7
click at [589, 419] on icon at bounding box center [588, 417] width 5 height 11
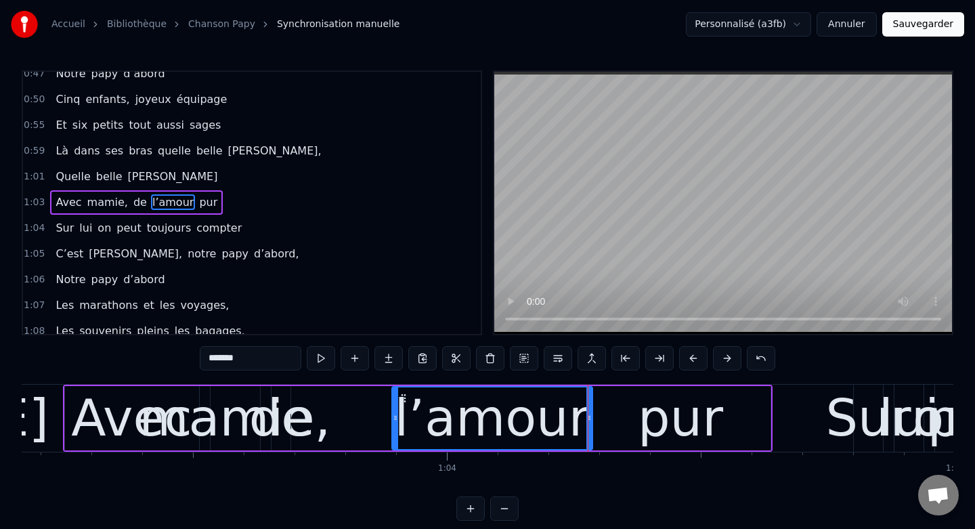
drag, startPoint x: 304, startPoint y: 419, endPoint x: 395, endPoint y: 422, distance: 90.8
click at [395, 422] on icon at bounding box center [395, 417] width 5 height 11
click at [284, 411] on div "de" at bounding box center [281, 418] width 64 height 76
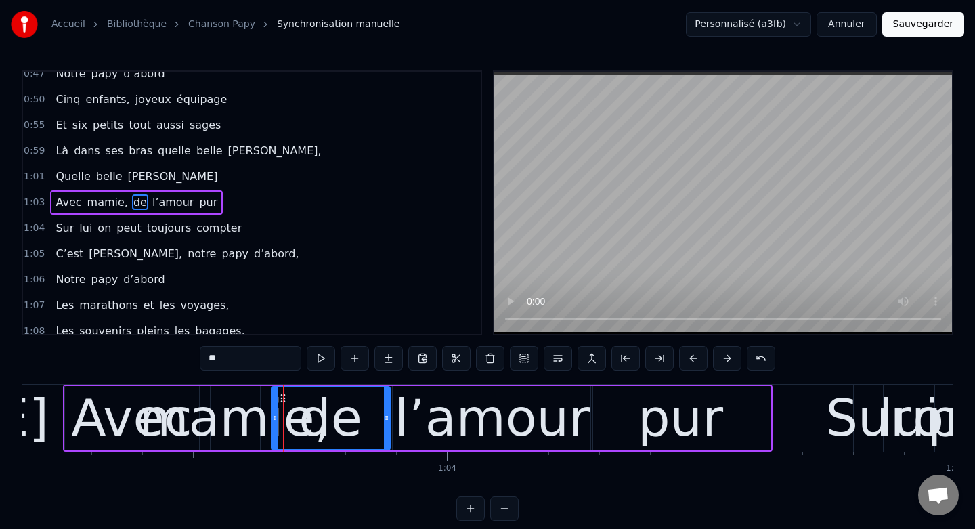
drag, startPoint x: 288, startPoint y: 422, endPoint x: 390, endPoint y: 425, distance: 101.6
click at [389, 425] on div at bounding box center [386, 418] width 5 height 62
drag, startPoint x: 274, startPoint y: 420, endPoint x: 307, endPoint y: 422, distance: 33.2
click at [307, 422] on icon at bounding box center [307, 417] width 5 height 11
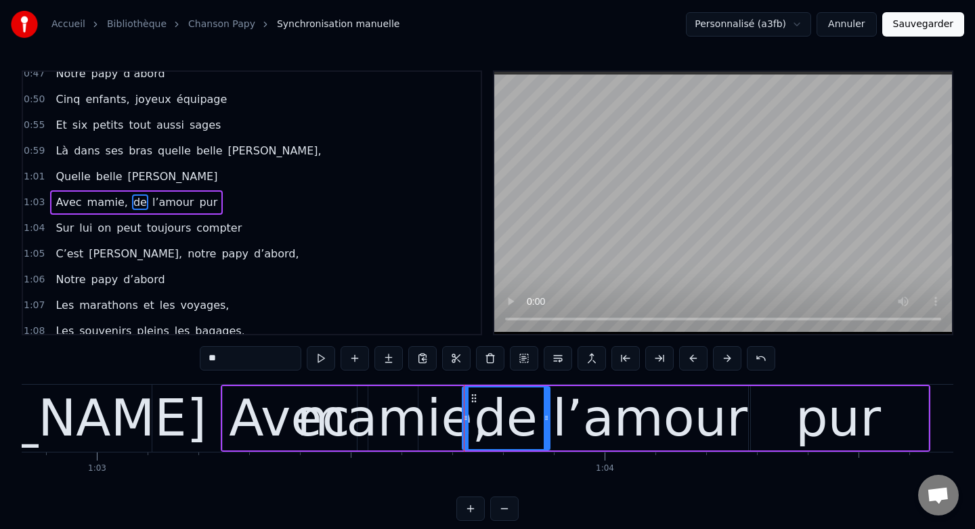
scroll to position [0, 31898]
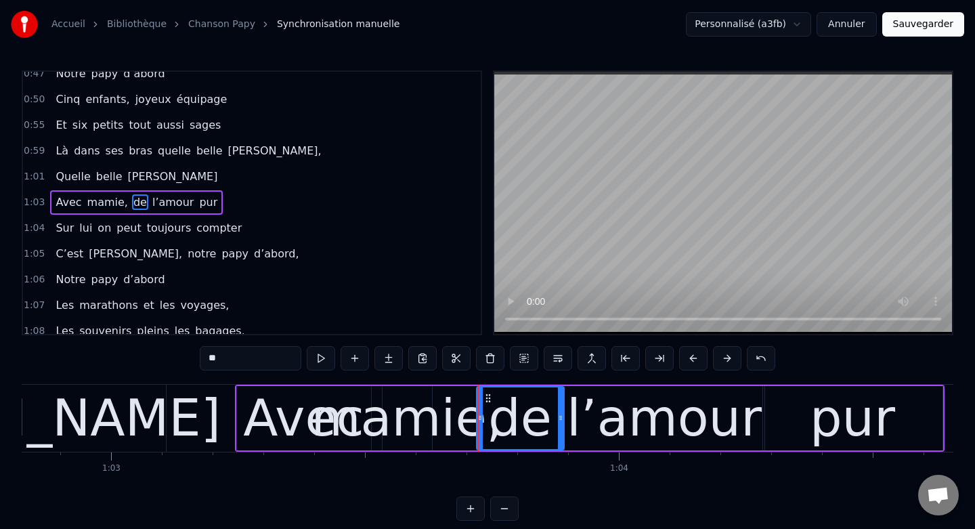
click at [238, 409] on div "Avec" at bounding box center [304, 418] width 134 height 64
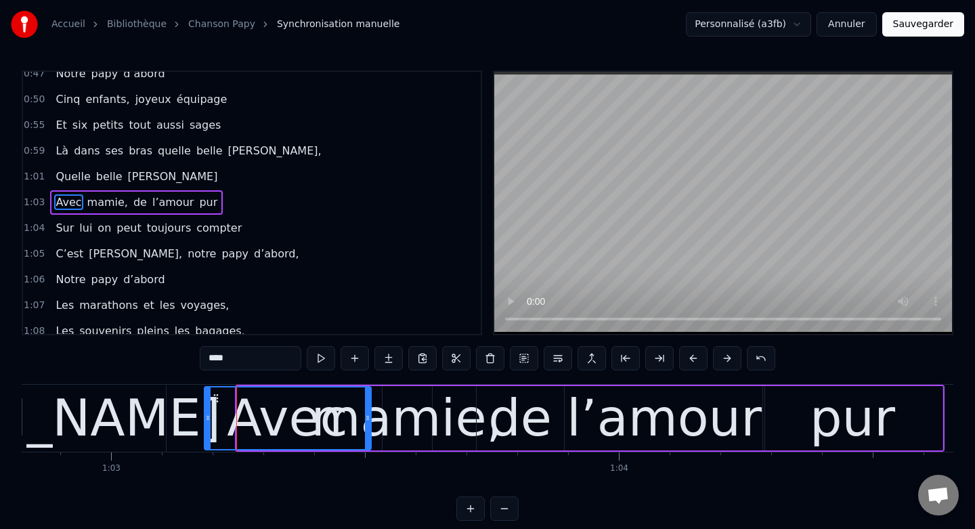
drag, startPoint x: 238, startPoint y: 418, endPoint x: 206, endPoint y: 418, distance: 32.5
click at [206, 418] on icon at bounding box center [207, 417] width 5 height 11
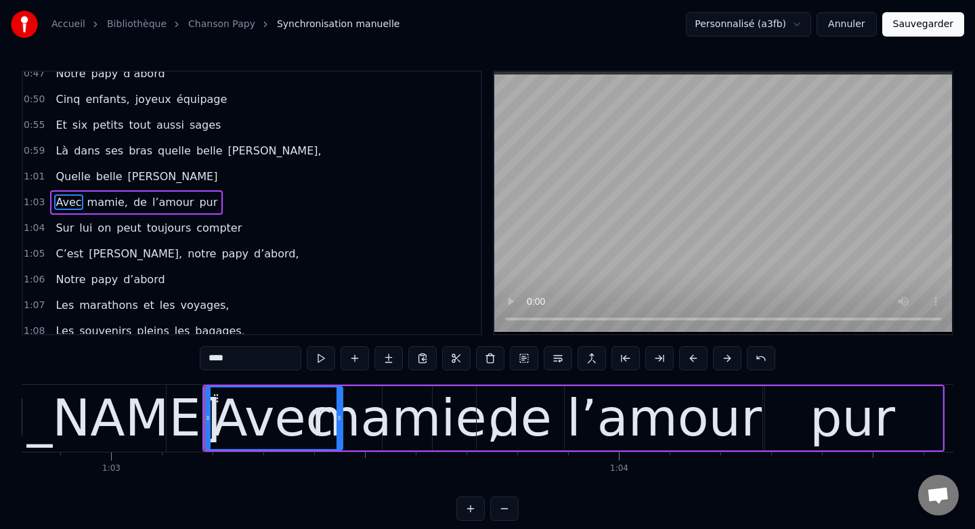
drag, startPoint x: 369, startPoint y: 414, endPoint x: 341, endPoint y: 414, distance: 28.4
click at [341, 414] on icon at bounding box center [338, 417] width 5 height 11
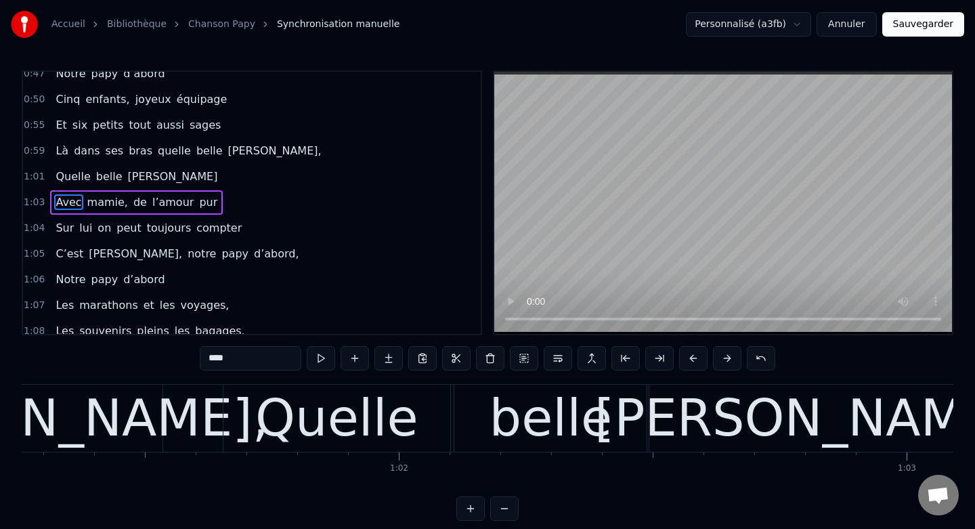
scroll to position [0, 31089]
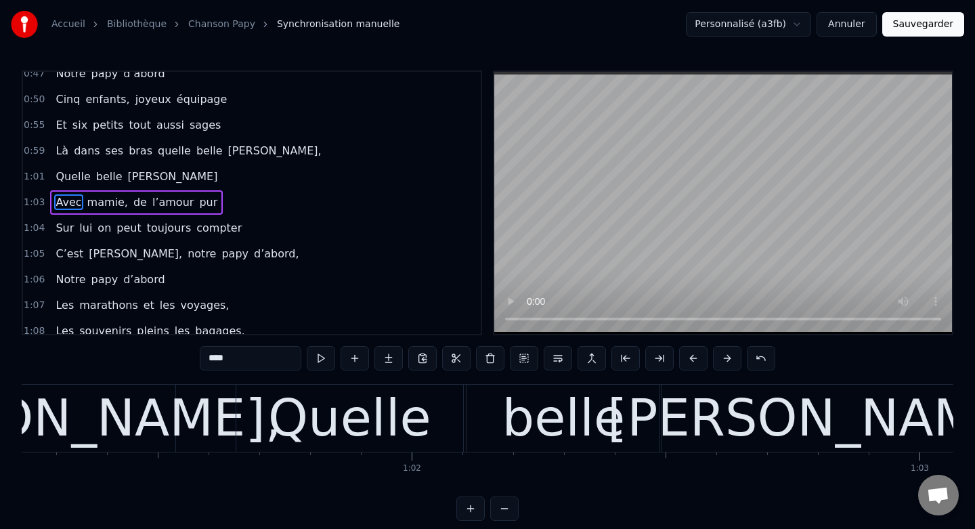
click at [435, 430] on div "Quelle" at bounding box center [349, 418] width 227 height 67
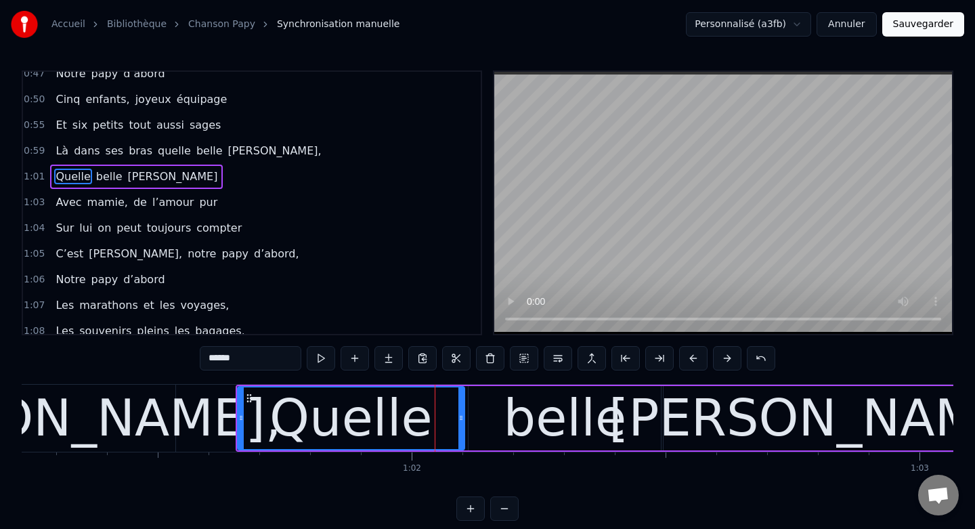
scroll to position [165, 0]
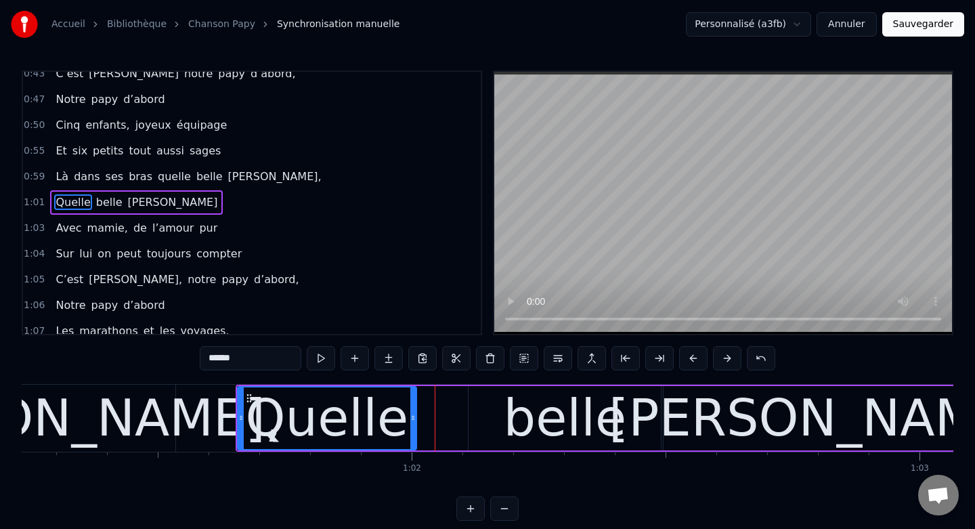
drag, startPoint x: 462, startPoint y: 416, endPoint x: 414, endPoint y: 416, distance: 48.1
click at [414, 416] on icon at bounding box center [412, 417] width 5 height 11
click at [486, 420] on div "belle" at bounding box center [564, 418] width 192 height 64
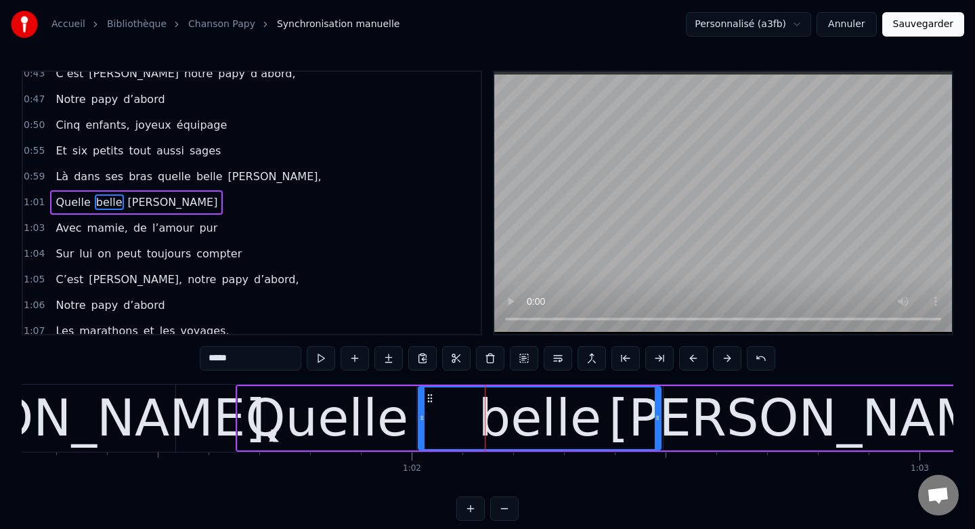
drag, startPoint x: 473, startPoint y: 417, endPoint x: 420, endPoint y: 418, distance: 52.1
click at [422, 418] on circle at bounding box center [422, 418] width 1 height 1
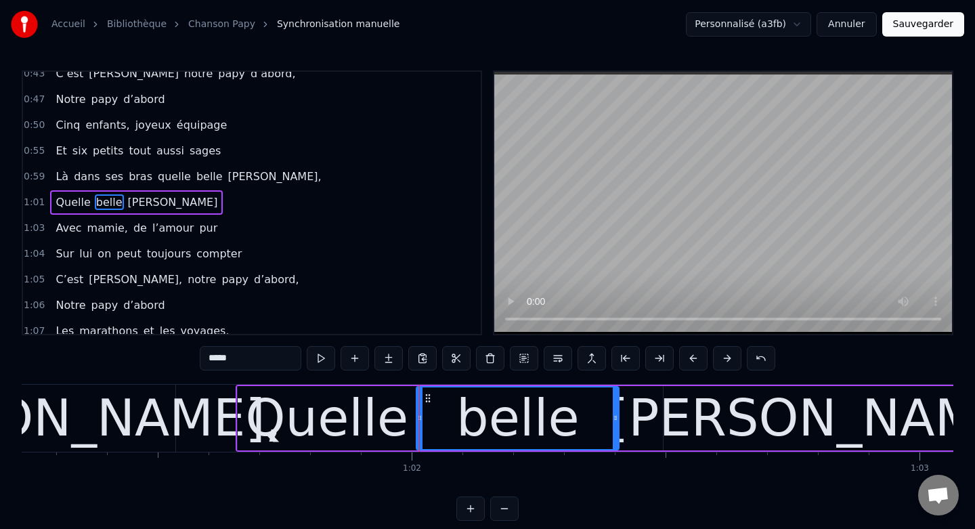
drag, startPoint x: 659, startPoint y: 421, endPoint x: 616, endPoint y: 421, distance: 43.3
click at [616, 421] on icon at bounding box center [615, 417] width 5 height 11
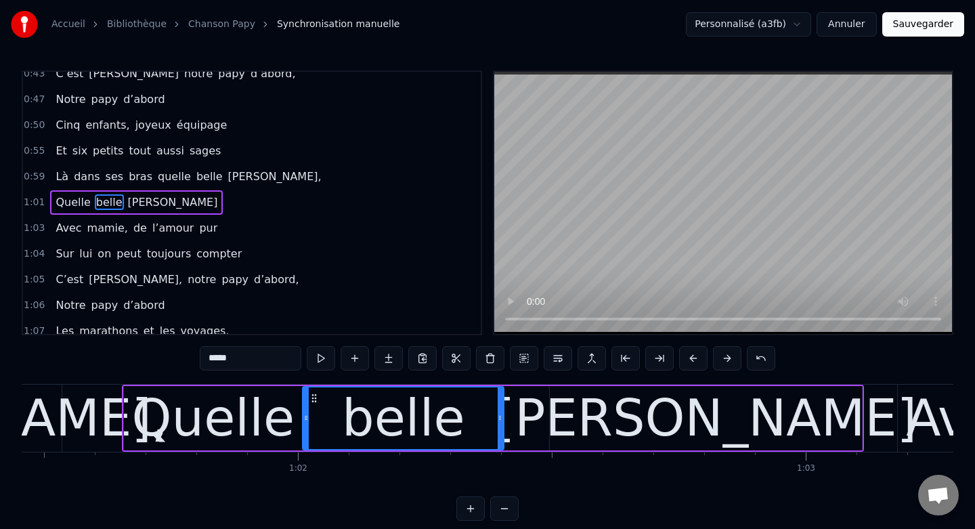
scroll to position [0, 31216]
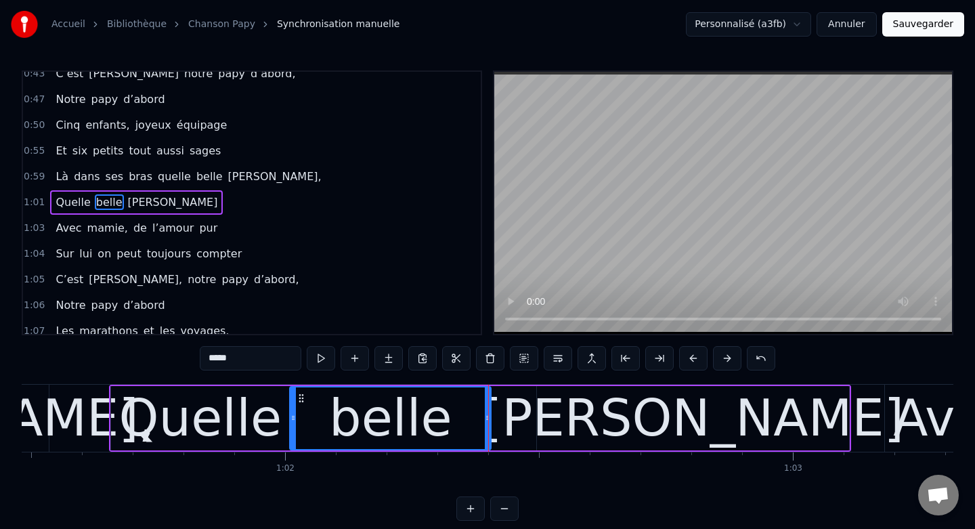
click at [556, 409] on div "[PERSON_NAME]" at bounding box center [693, 418] width 313 height 64
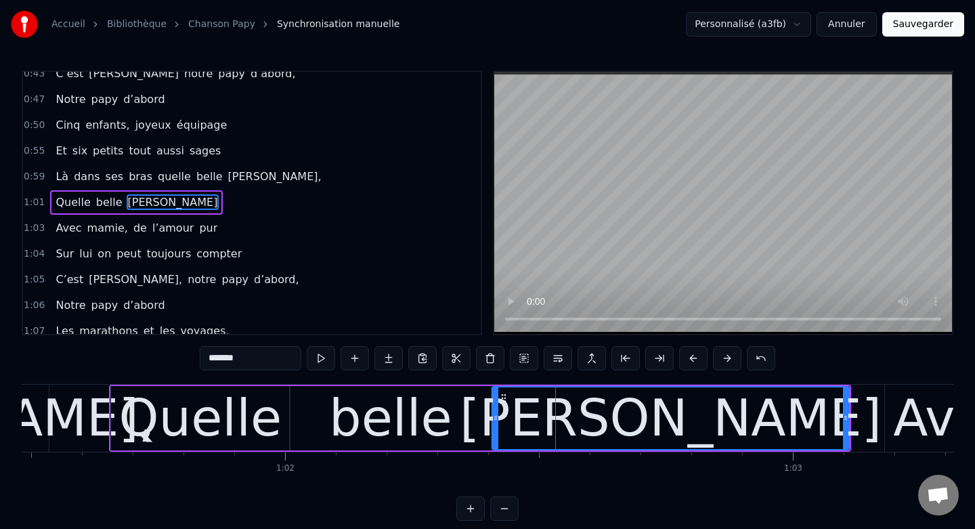
drag, startPoint x: 540, startPoint y: 416, endPoint x: 495, endPoint y: 416, distance: 45.4
click at [495, 416] on icon at bounding box center [495, 417] width 5 height 11
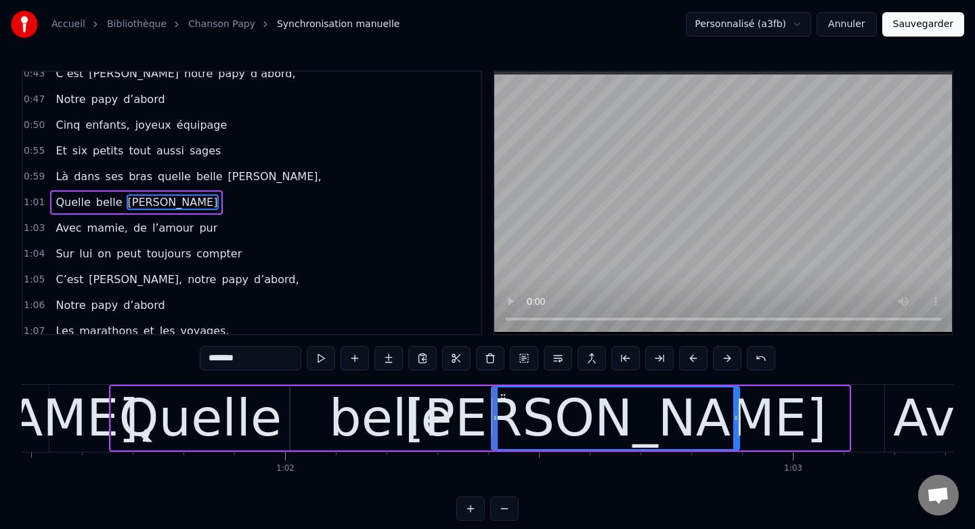
drag, startPoint x: 844, startPoint y: 415, endPoint x: 736, endPoint y: 418, distance: 108.4
click at [736, 418] on icon at bounding box center [735, 417] width 5 height 11
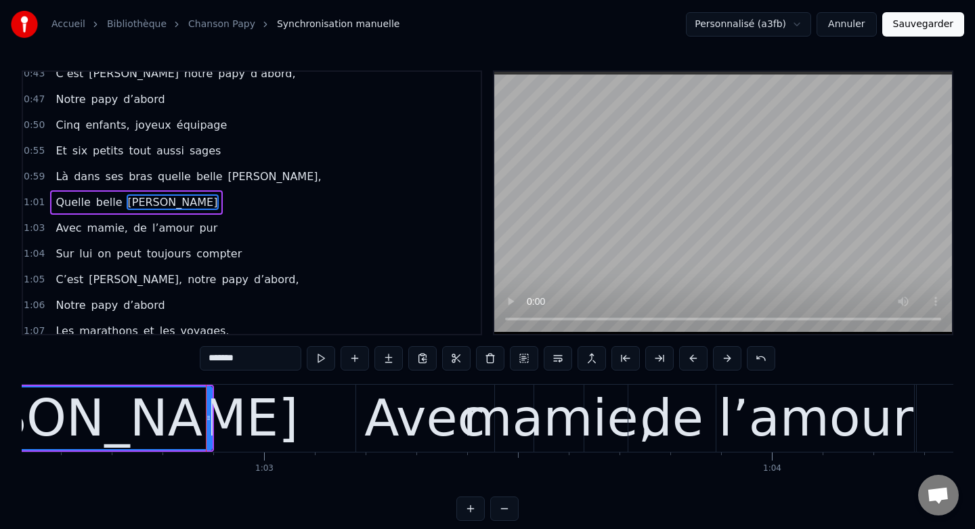
scroll to position [0, 31749]
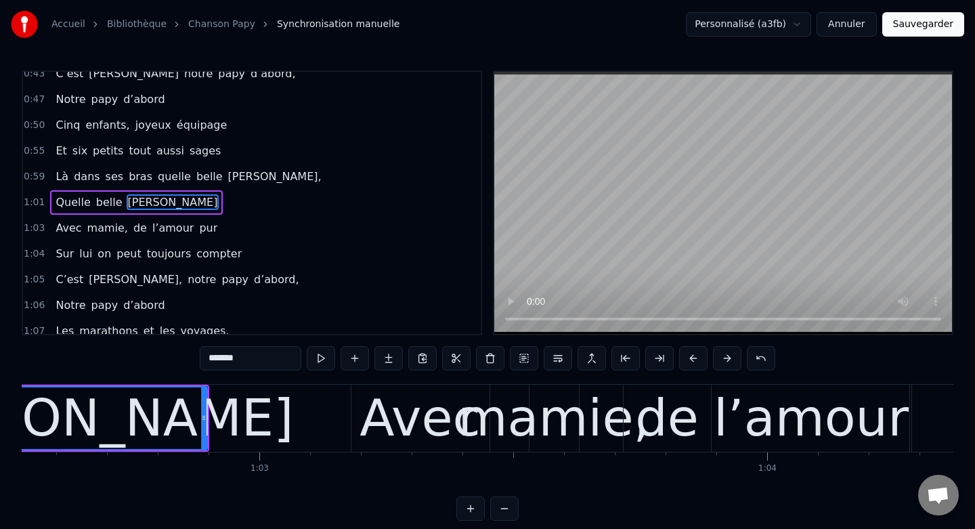
click at [359, 400] on div "Avec" at bounding box center [420, 418] width 138 height 67
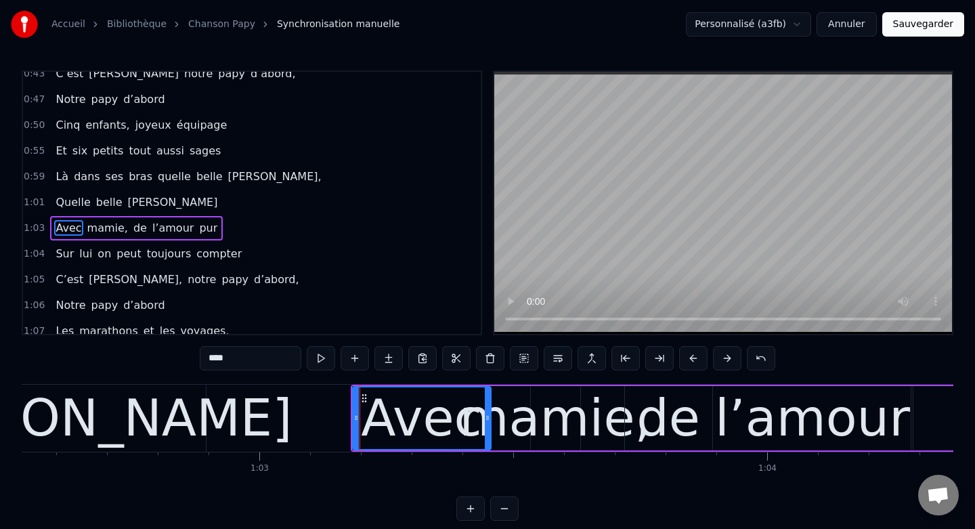
scroll to position [191, 0]
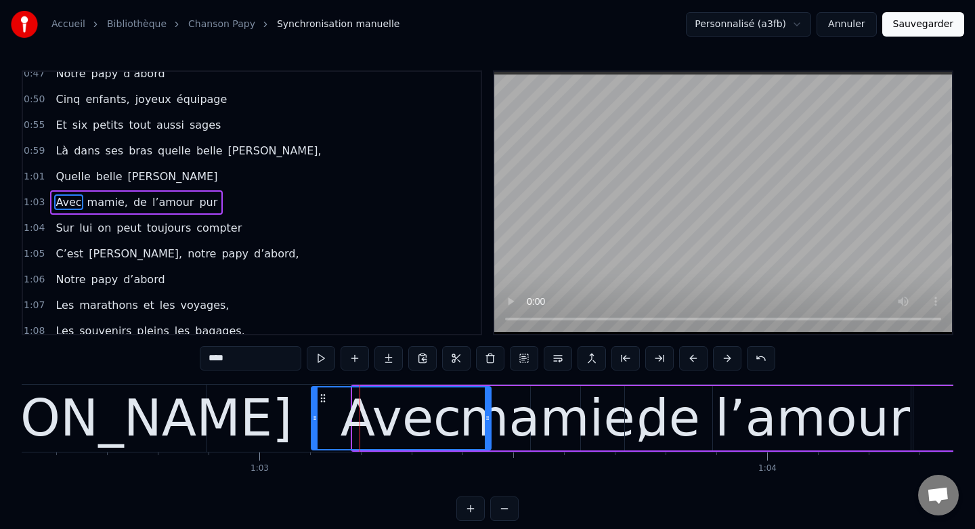
drag, startPoint x: 353, startPoint y: 416, endPoint x: 310, endPoint y: 418, distance: 43.4
click at [312, 418] on icon at bounding box center [314, 417] width 5 height 11
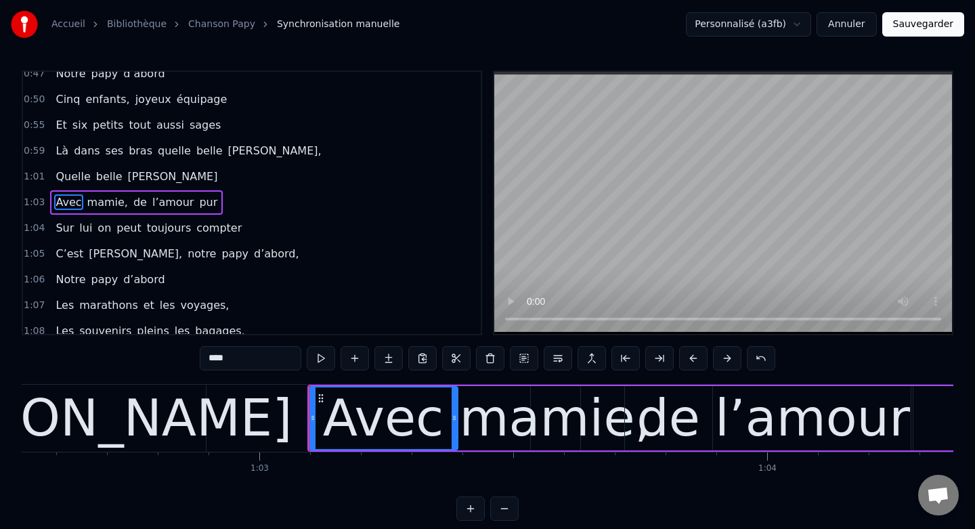
drag, startPoint x: 485, startPoint y: 419, endPoint x: 453, endPoint y: 419, distance: 32.5
click at [453, 419] on icon at bounding box center [454, 417] width 5 height 11
click at [515, 419] on div "mamie," at bounding box center [556, 418] width 192 height 76
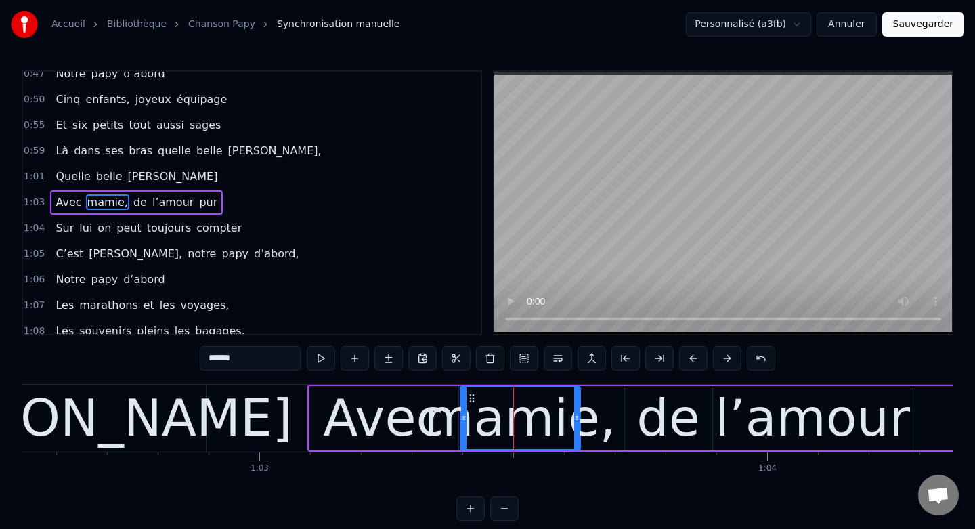
drag, startPoint x: 533, startPoint y: 417, endPoint x: 463, endPoint y: 420, distance: 70.5
click at [463, 420] on icon at bounding box center [463, 417] width 5 height 11
click at [392, 399] on div "Avec" at bounding box center [383, 418] width 121 height 76
type input "****"
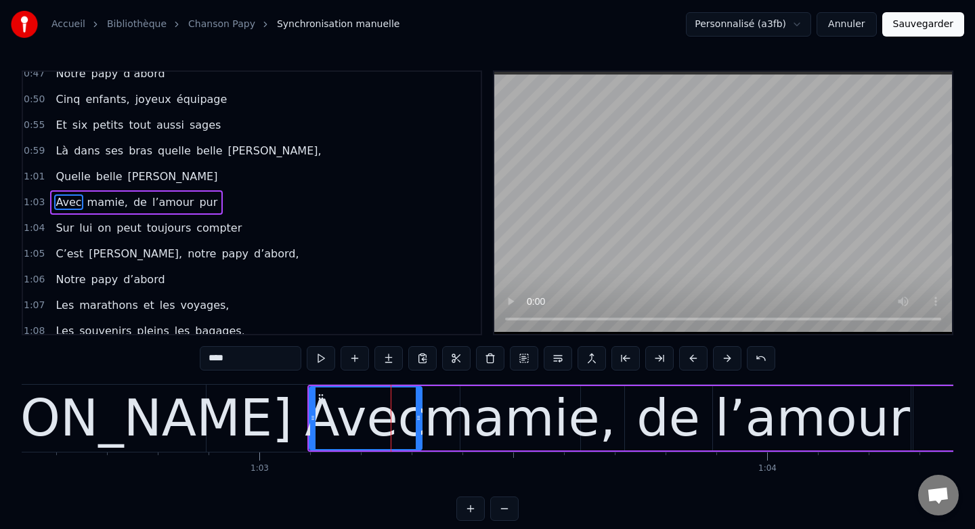
drag, startPoint x: 454, startPoint y: 414, endPoint x: 418, endPoint y: 416, distance: 36.6
click at [418, 416] on icon at bounding box center [418, 417] width 5 height 11
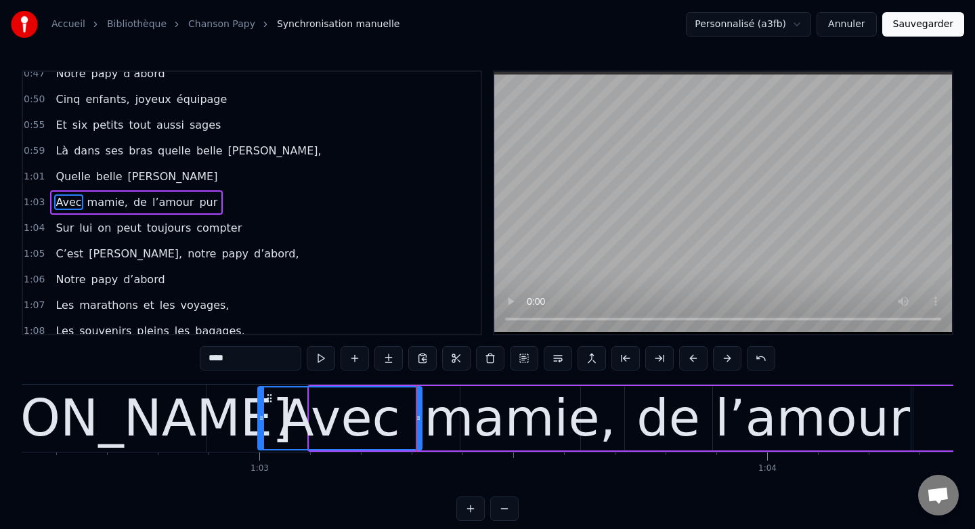
drag, startPoint x: 310, startPoint y: 416, endPoint x: 259, endPoint y: 418, distance: 51.5
click at [259, 418] on icon at bounding box center [261, 417] width 5 height 11
click at [441, 406] on div "Avec [PERSON_NAME], de l’amour pur" at bounding box center [674, 418] width 837 height 67
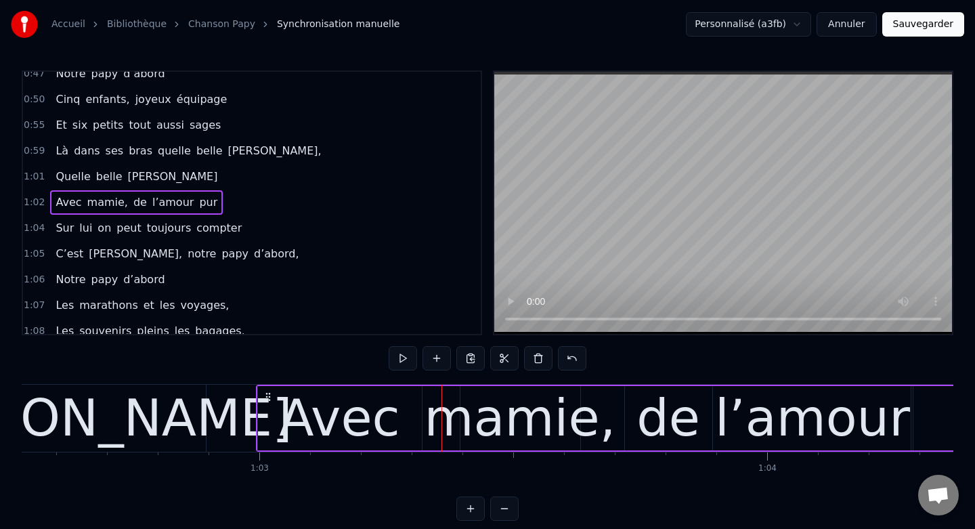
click at [480, 395] on div "mamie," at bounding box center [520, 418] width 192 height 76
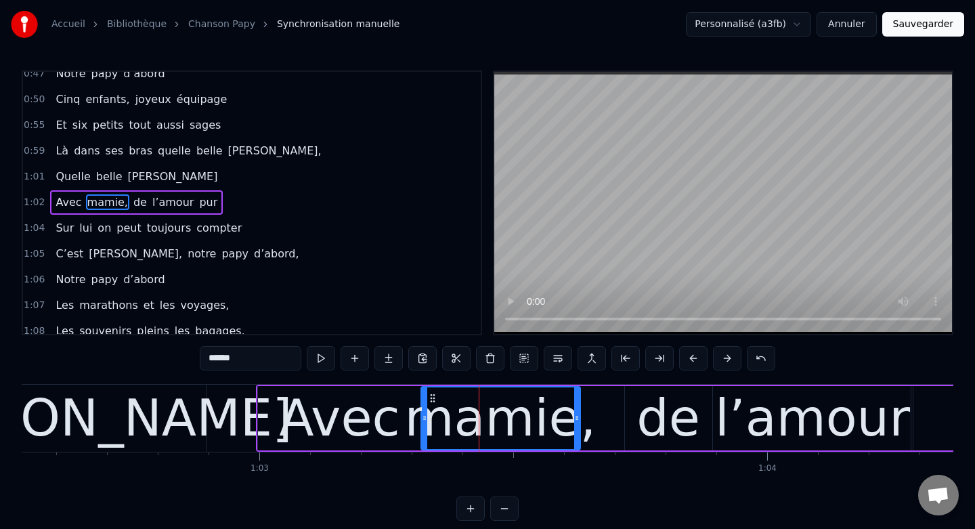
drag, startPoint x: 463, startPoint y: 415, endPoint x: 423, endPoint y: 414, distance: 40.0
click at [423, 414] on icon at bounding box center [424, 417] width 5 height 11
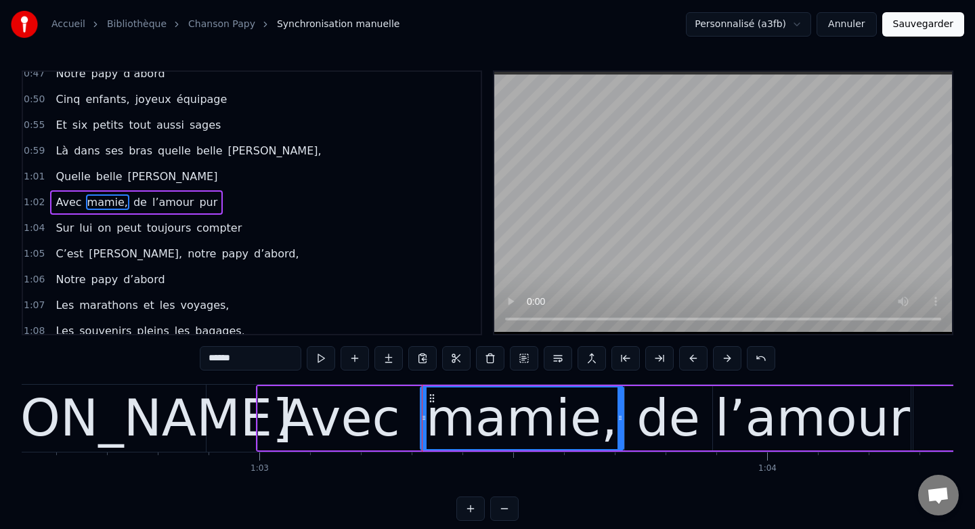
drag, startPoint x: 576, startPoint y: 411, endPoint x: 617, endPoint y: 412, distance: 41.3
click at [617, 412] on div at bounding box center [619, 418] width 5 height 62
click at [647, 407] on div "de" at bounding box center [668, 418] width 64 height 76
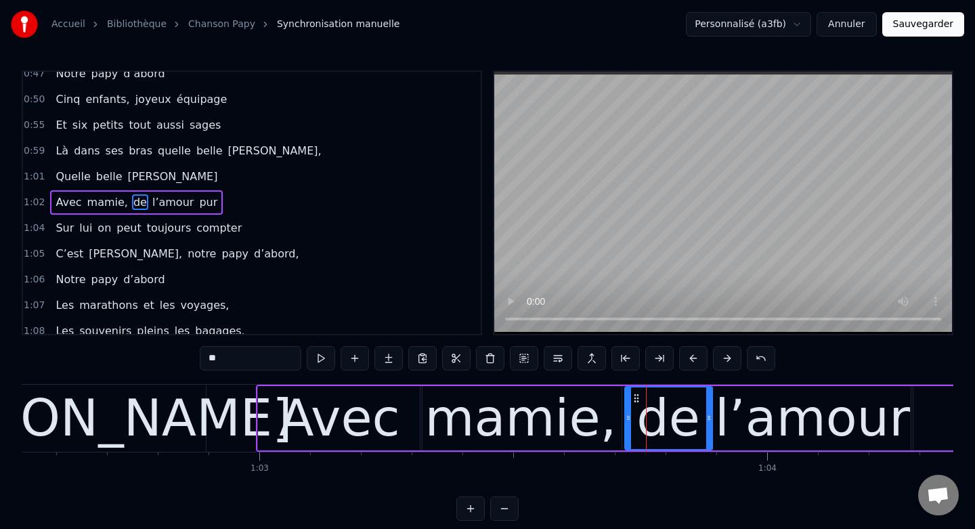
click at [724, 405] on div "l’amour" at bounding box center [813, 418] width 200 height 64
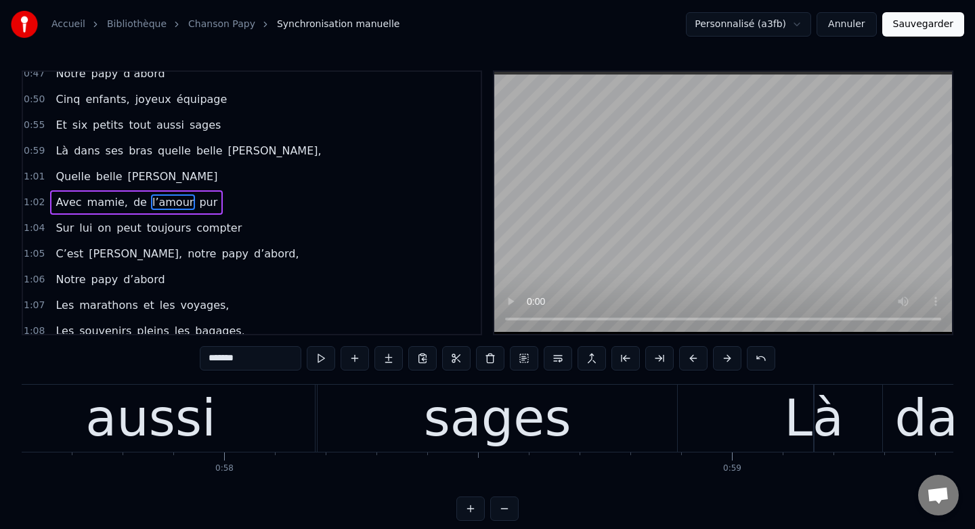
scroll to position [0, 29195]
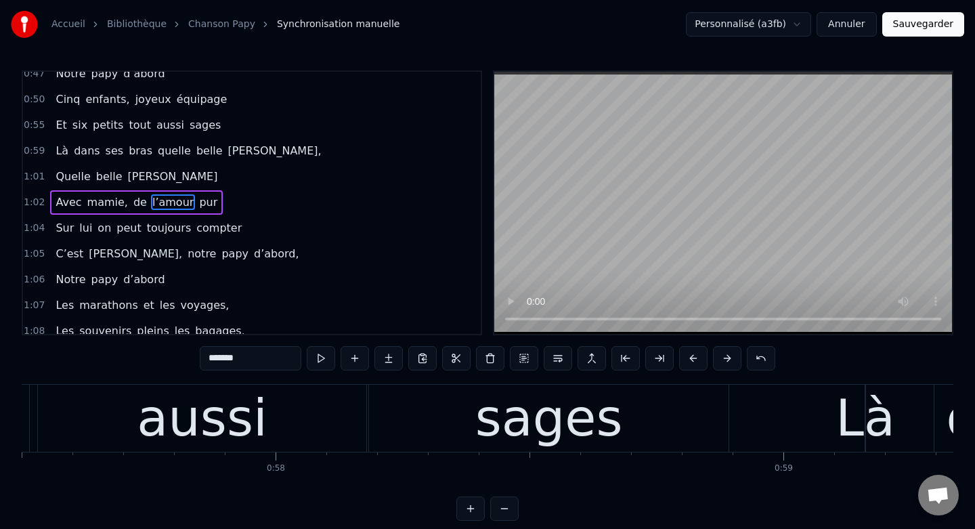
click at [638, 416] on div "sages" at bounding box center [549, 418] width 360 height 67
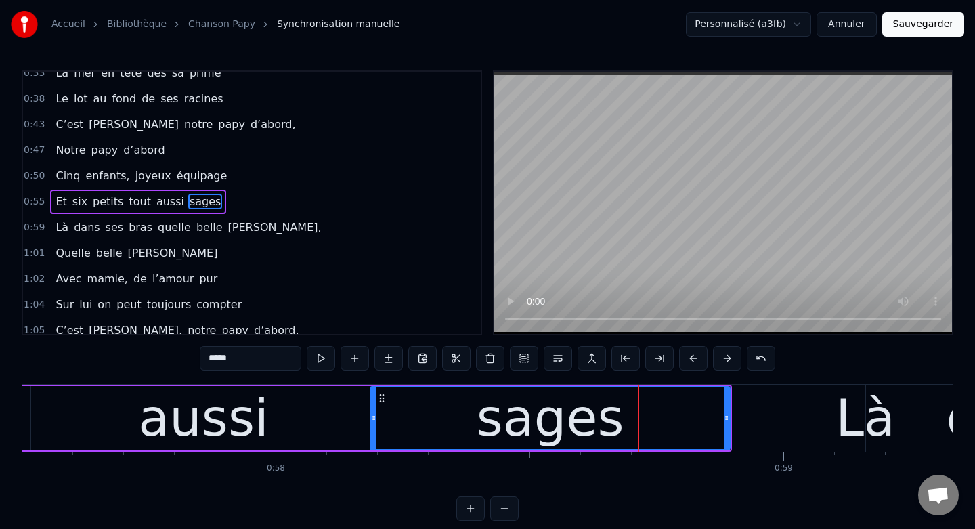
scroll to position [114, 0]
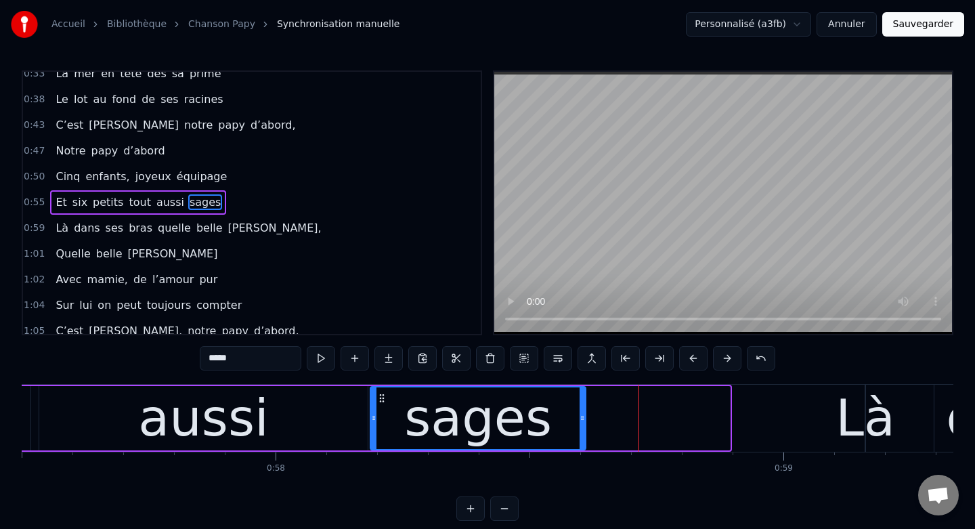
drag, startPoint x: 724, startPoint y: 418, endPoint x: 579, endPoint y: 422, distance: 144.9
click at [579, 422] on icon at bounding box center [581, 417] width 5 height 11
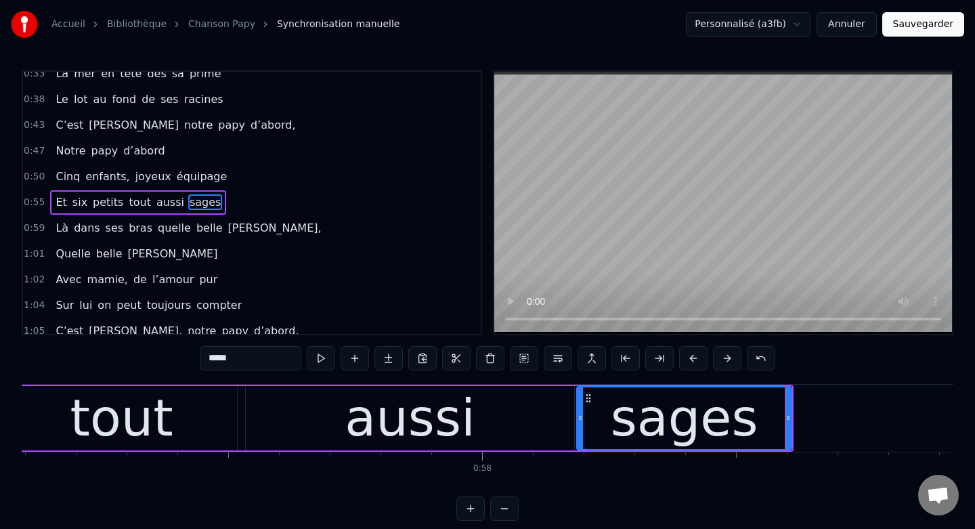
scroll to position [0, 28970]
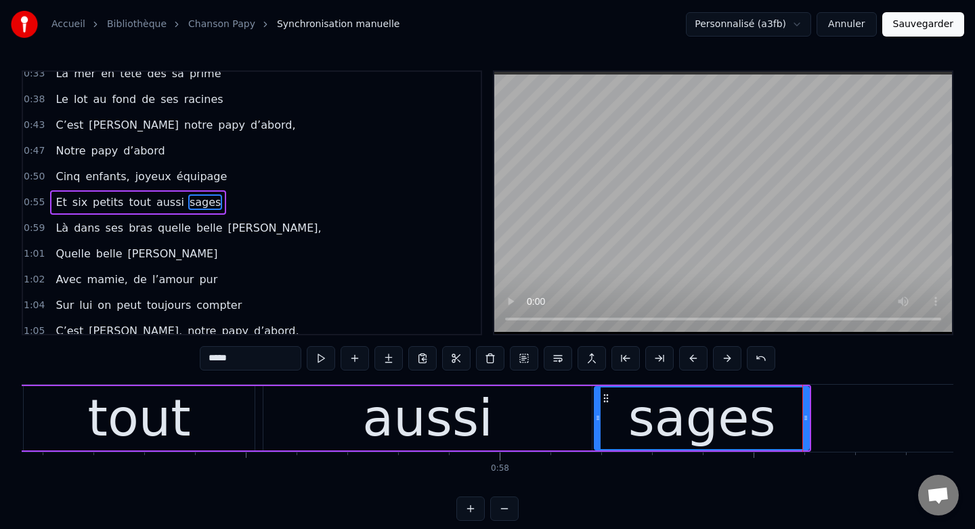
click at [539, 421] on div "aussi" at bounding box center [427, 418] width 328 height 64
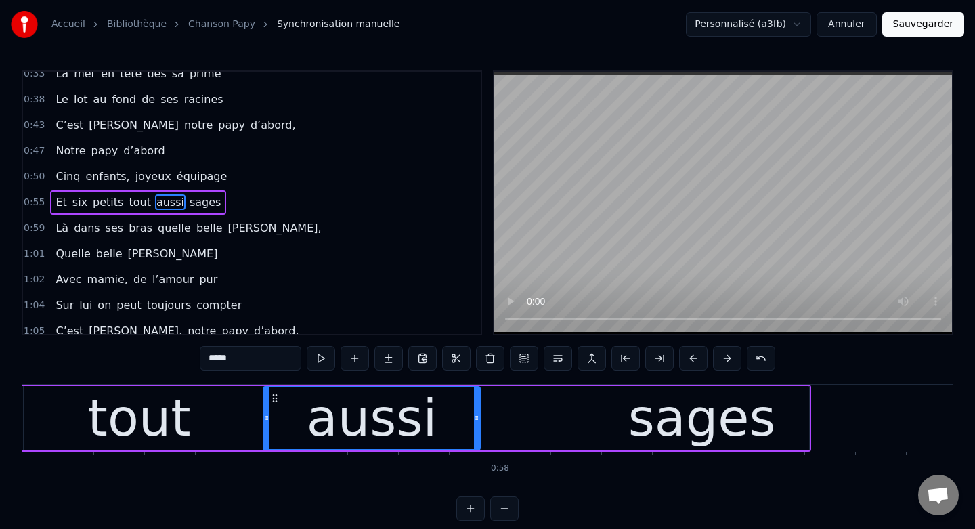
drag, startPoint x: 589, startPoint y: 418, endPoint x: 483, endPoint y: 420, distance: 106.3
click at [479, 420] on icon at bounding box center [476, 417] width 5 height 11
click at [617, 412] on div "sages" at bounding box center [701, 418] width 215 height 64
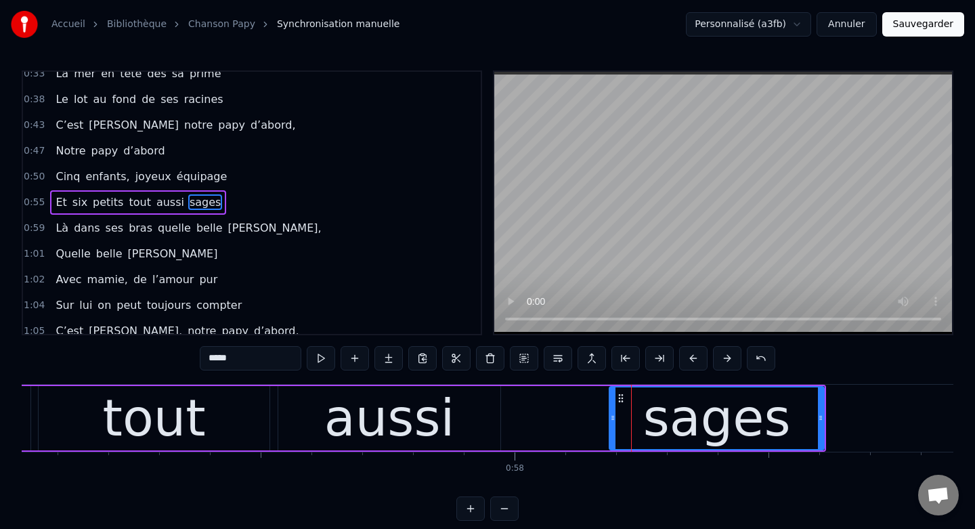
scroll to position [0, 28967]
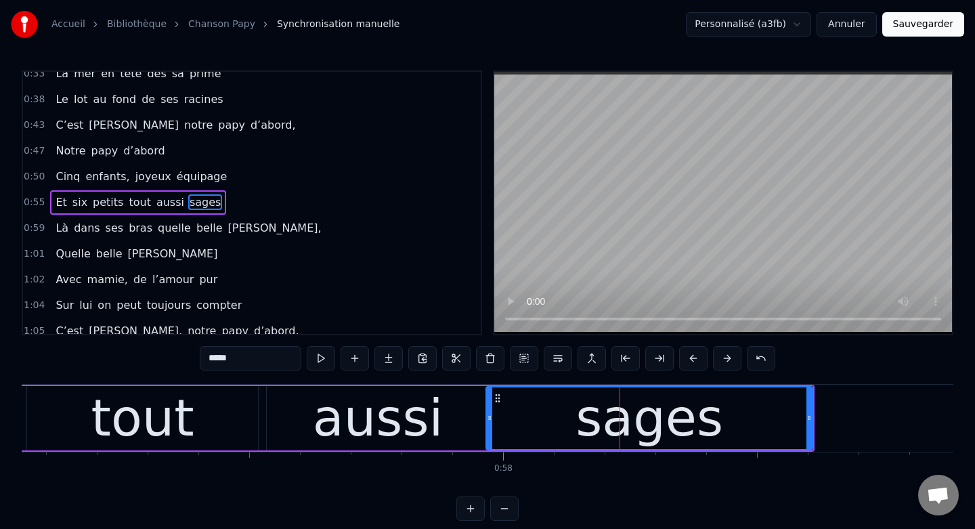
drag, startPoint x: 601, startPoint y: 418, endPoint x: 489, endPoint y: 418, distance: 111.7
click at [489, 418] on icon at bounding box center [489, 417] width 5 height 11
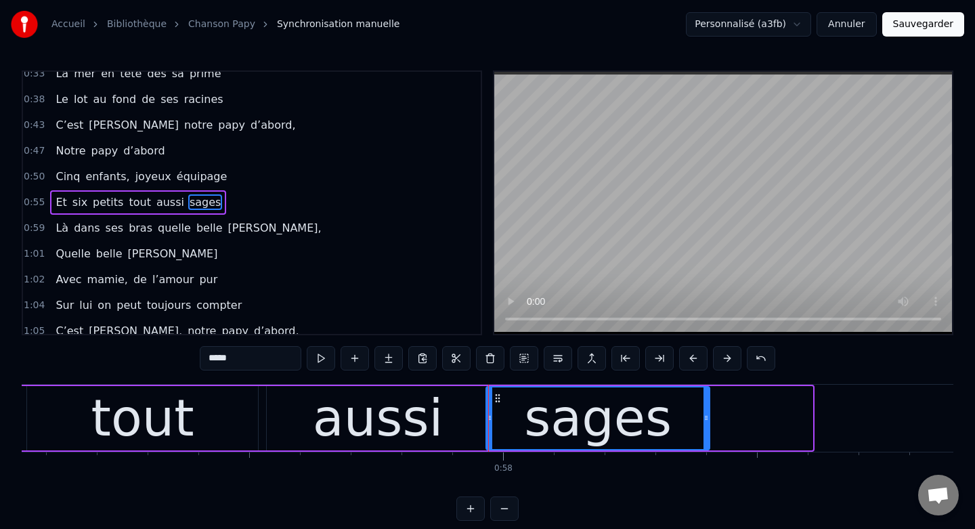
drag, startPoint x: 810, startPoint y: 416, endPoint x: 707, endPoint y: 422, distance: 103.1
click at [707, 422] on icon at bounding box center [705, 417] width 5 height 11
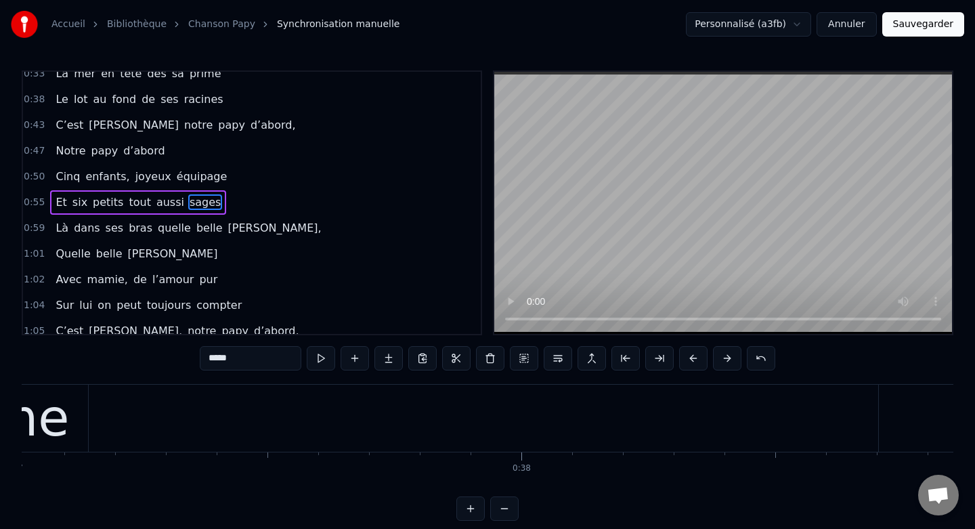
scroll to position [0, 18632]
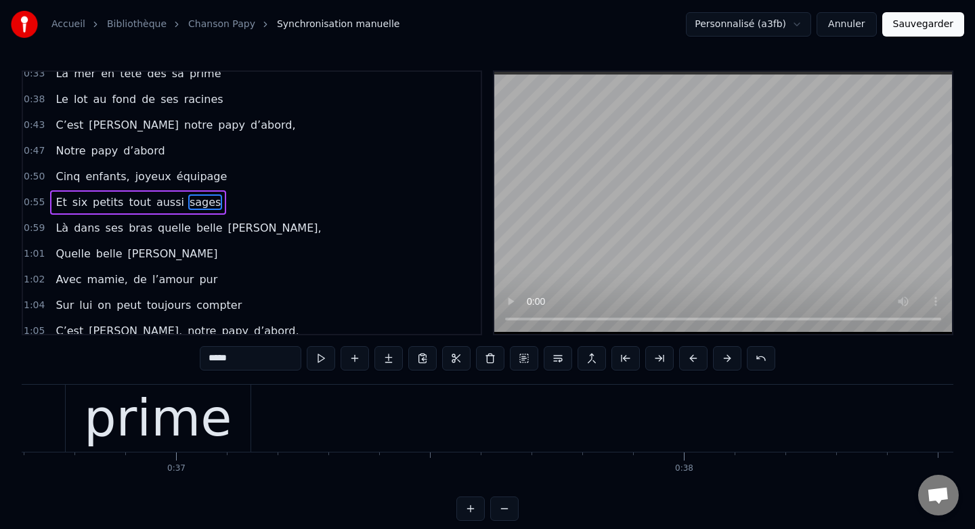
click at [515, 507] on button at bounding box center [504, 508] width 28 height 24
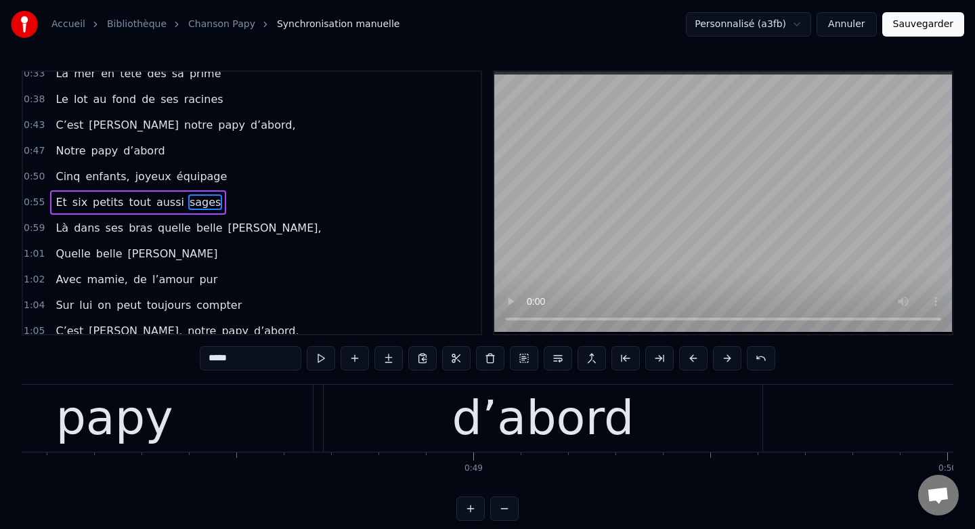
click at [510, 507] on button at bounding box center [504, 508] width 28 height 24
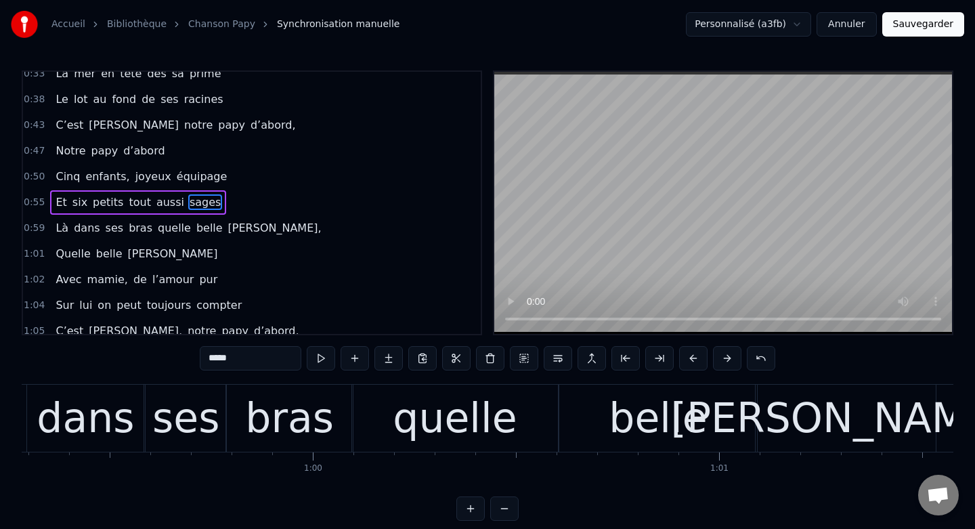
click at [510, 507] on button at bounding box center [504, 508] width 28 height 24
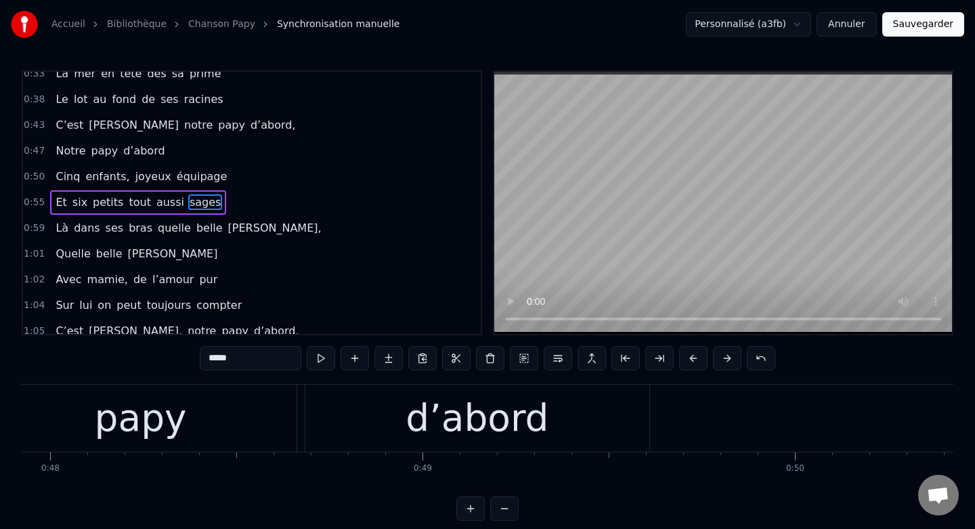
scroll to position [0, 17492]
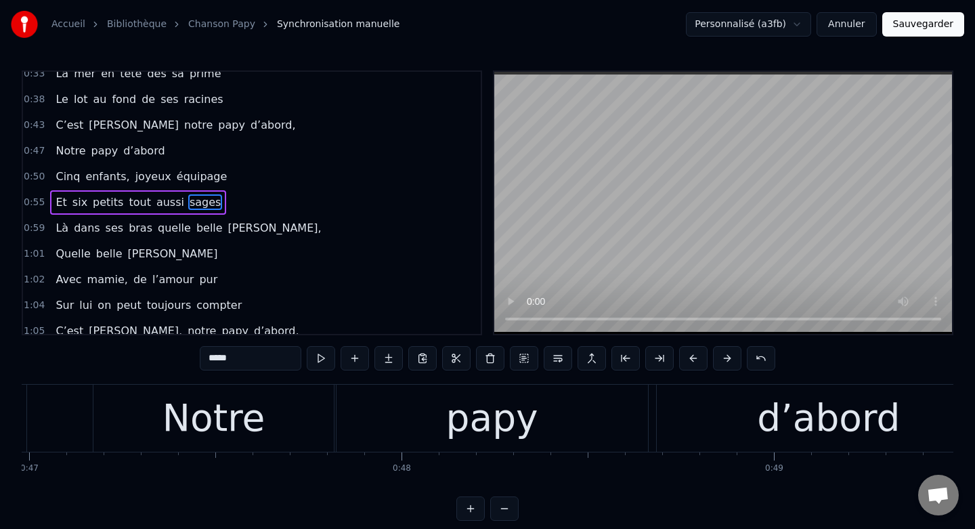
click at [506, 510] on button at bounding box center [504, 508] width 28 height 24
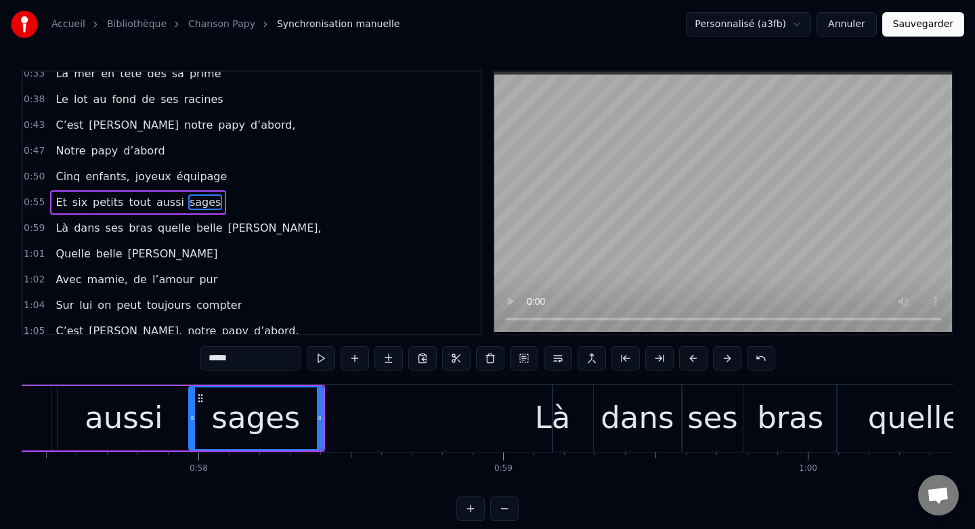
click at [506, 510] on button at bounding box center [504, 508] width 28 height 24
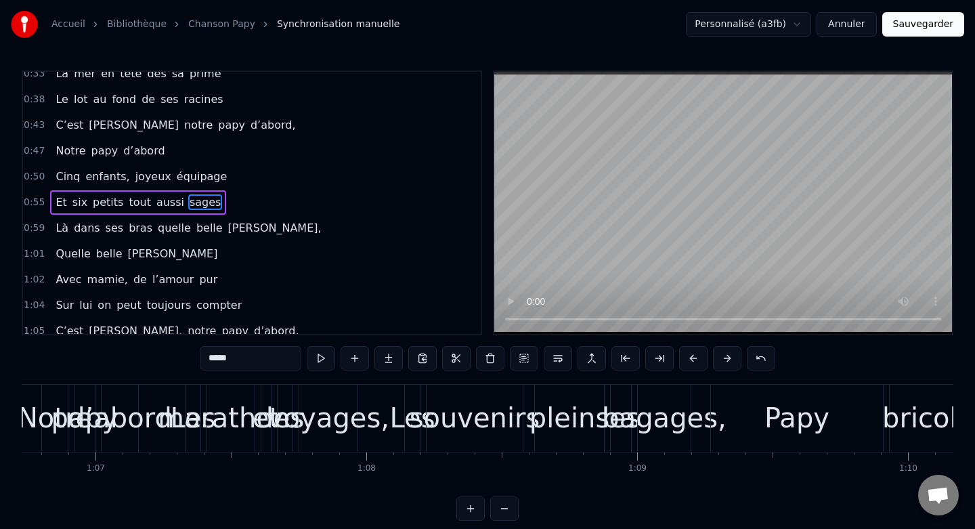
click at [506, 510] on button at bounding box center [504, 508] width 28 height 24
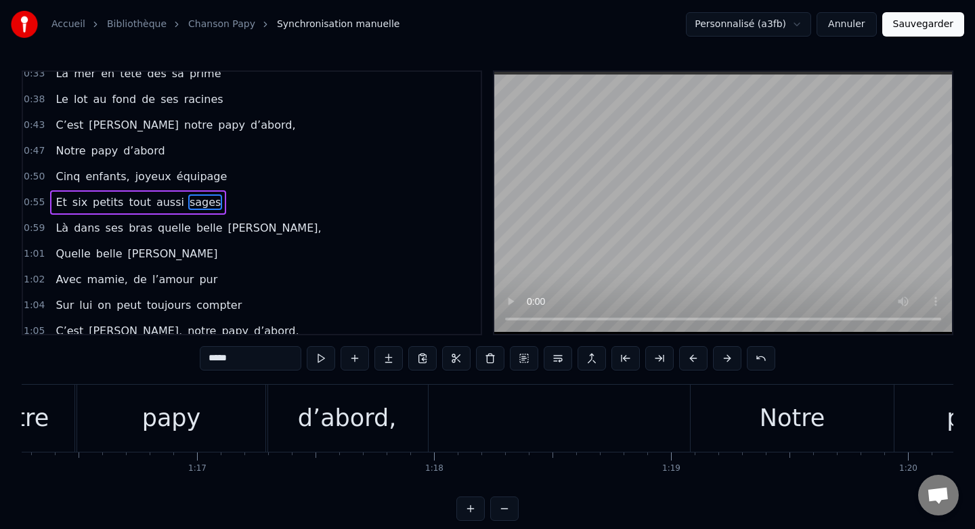
click at [506, 510] on button at bounding box center [504, 508] width 28 height 24
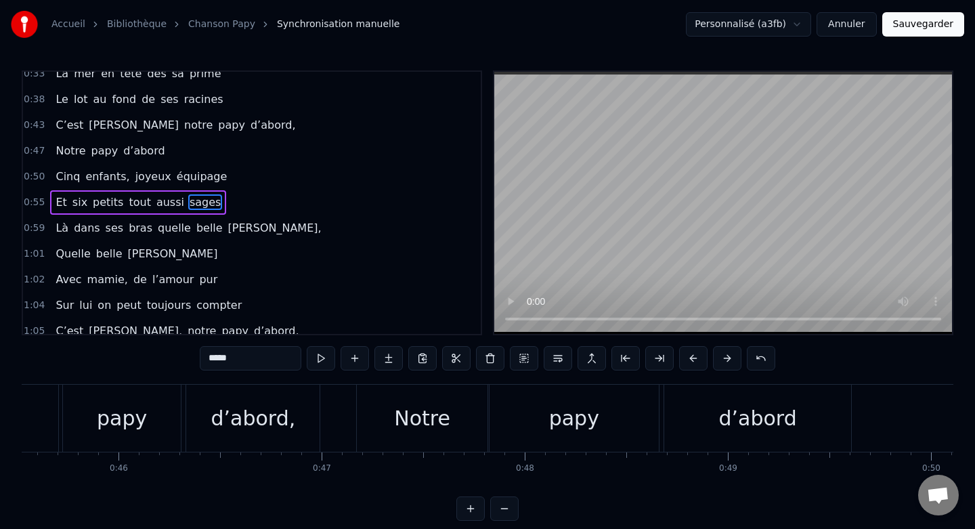
scroll to position [0, 9122]
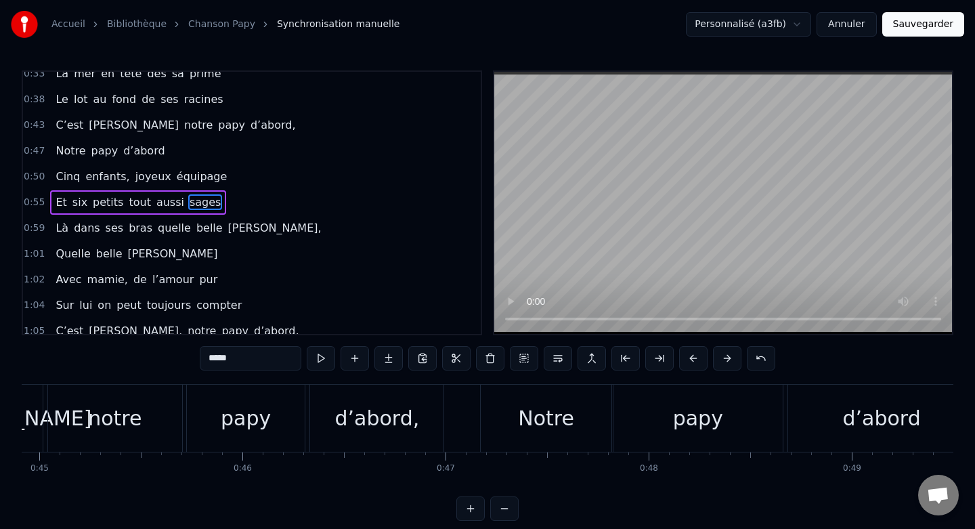
click at [500, 511] on button at bounding box center [504, 508] width 28 height 24
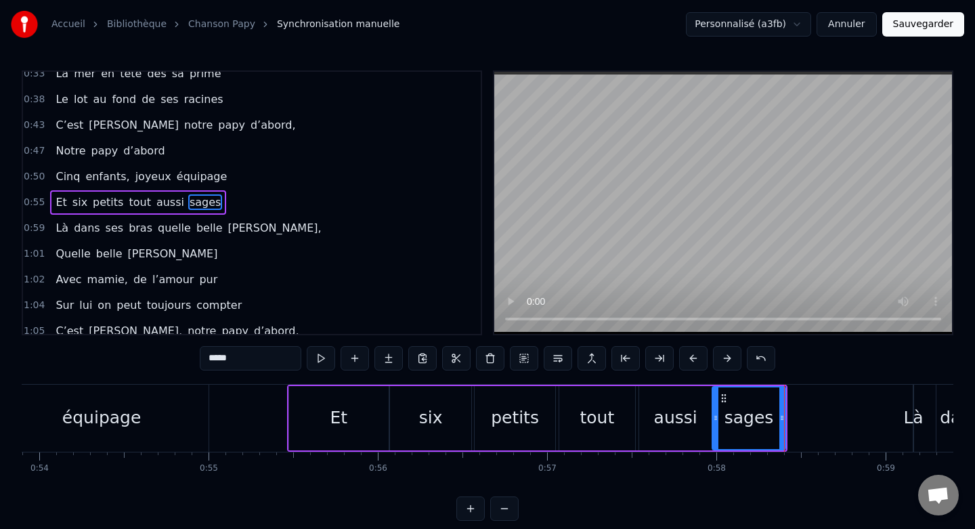
click at [500, 511] on button at bounding box center [504, 508] width 28 height 24
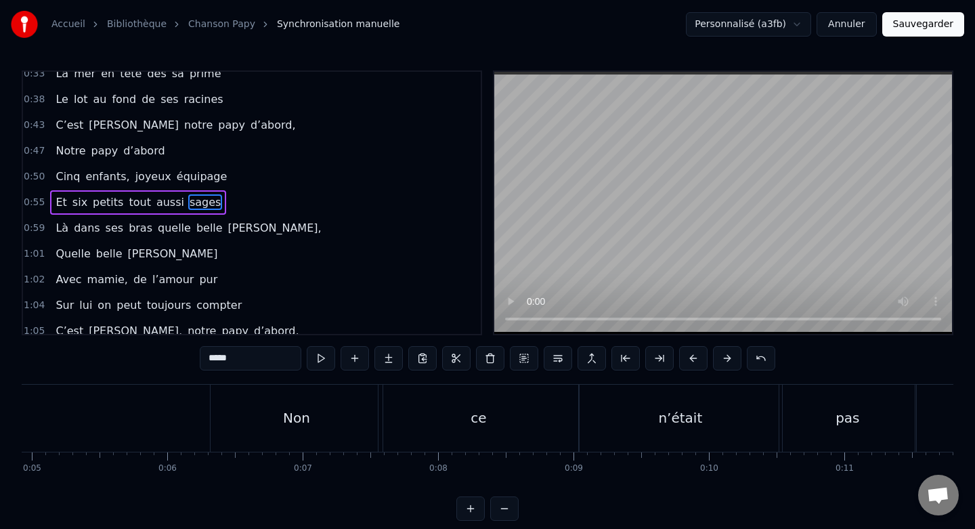
scroll to position [0, 716]
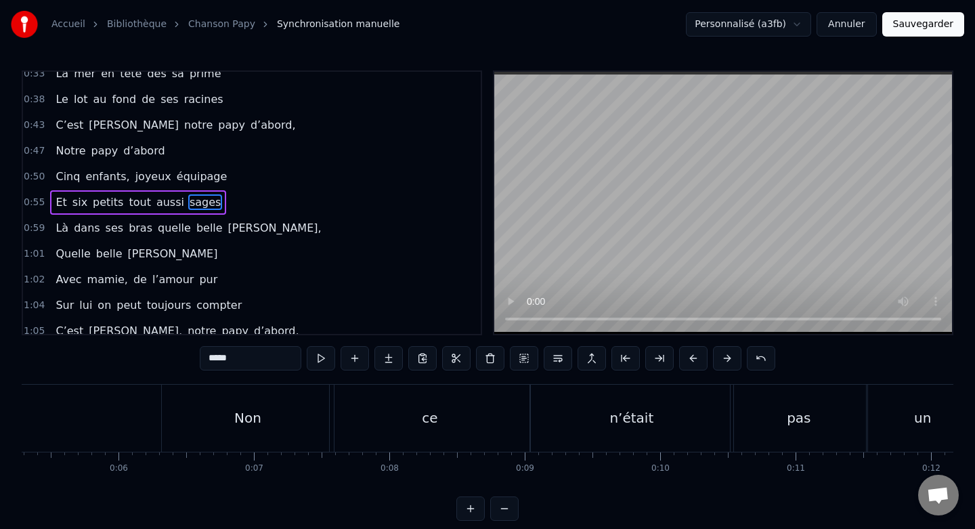
click at [301, 424] on div "Non" at bounding box center [247, 418] width 171 height 67
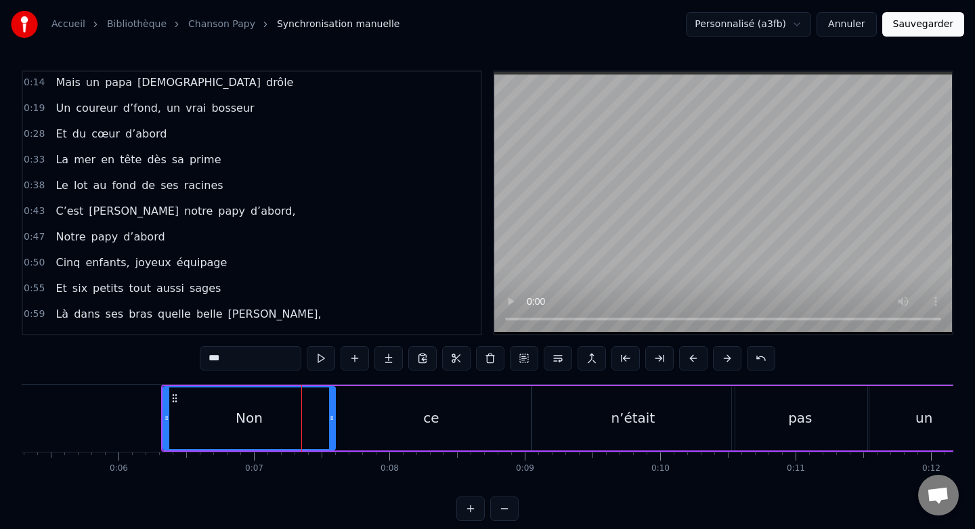
scroll to position [0, 0]
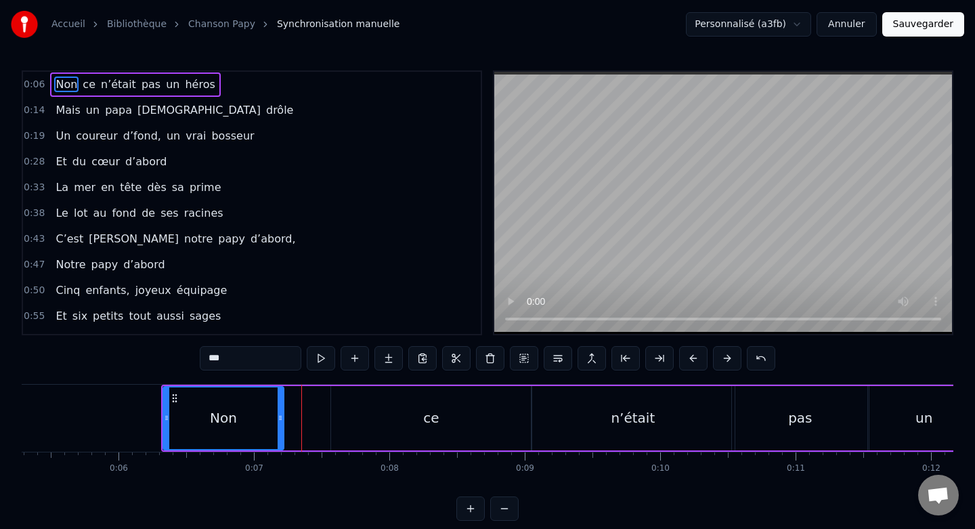
drag, startPoint x: 332, startPoint y: 420, endPoint x: 281, endPoint y: 422, distance: 51.5
click at [281, 422] on icon at bounding box center [280, 417] width 5 height 11
click at [388, 424] on div "ce" at bounding box center [431, 418] width 200 height 64
type input "**"
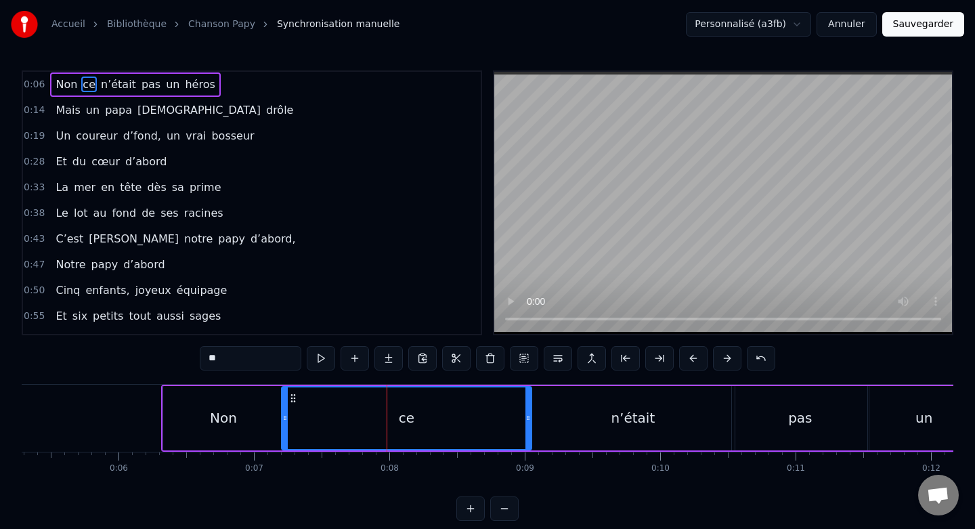
drag, startPoint x: 332, startPoint y: 417, endPoint x: 283, endPoint y: 416, distance: 49.4
click at [283, 417] on icon at bounding box center [284, 417] width 5 height 11
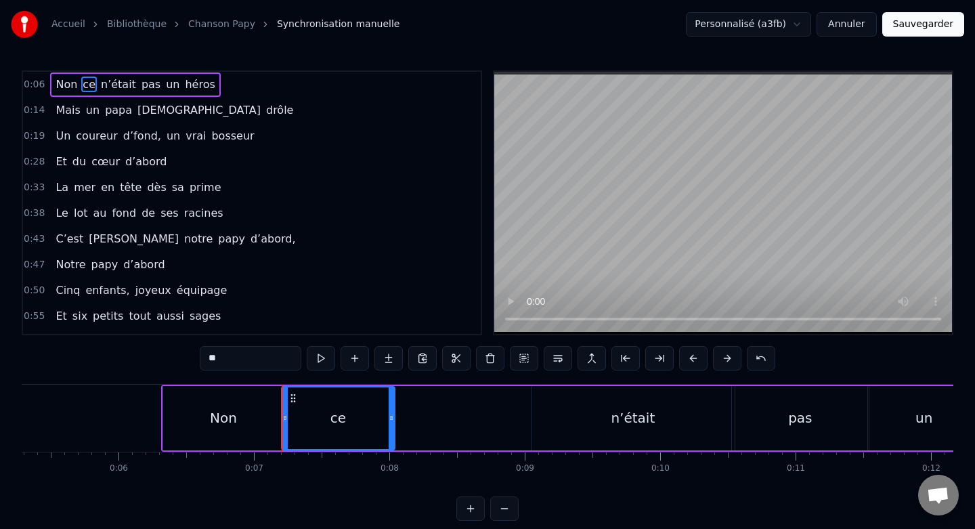
drag, startPoint x: 528, startPoint y: 416, endPoint x: 391, endPoint y: 414, distance: 136.8
click at [391, 415] on icon at bounding box center [391, 417] width 5 height 11
drag, startPoint x: 552, startPoint y: 417, endPoint x: 445, endPoint y: 418, distance: 106.3
click at [445, 418] on div "Non ce n’était pas un héros" at bounding box center [652, 418] width 982 height 67
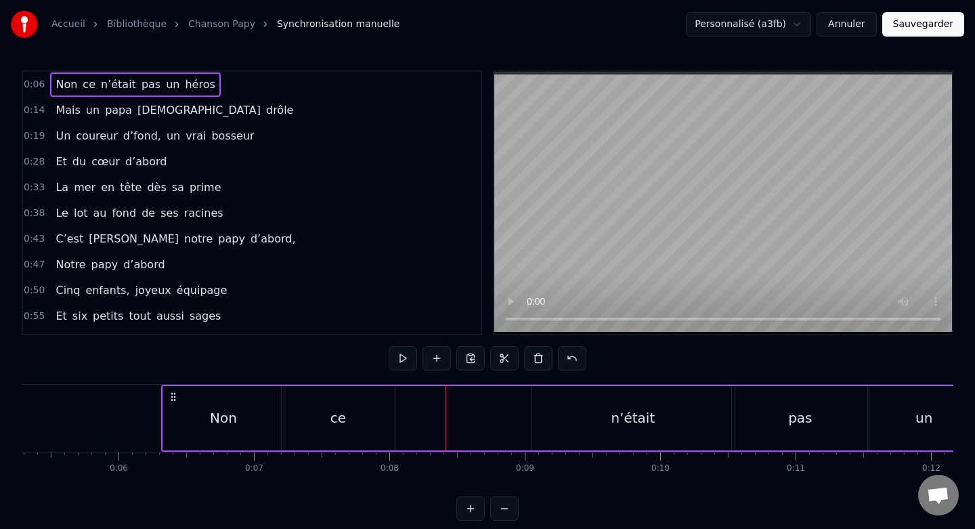
click at [567, 420] on div "n’était" at bounding box center [632, 418] width 203 height 64
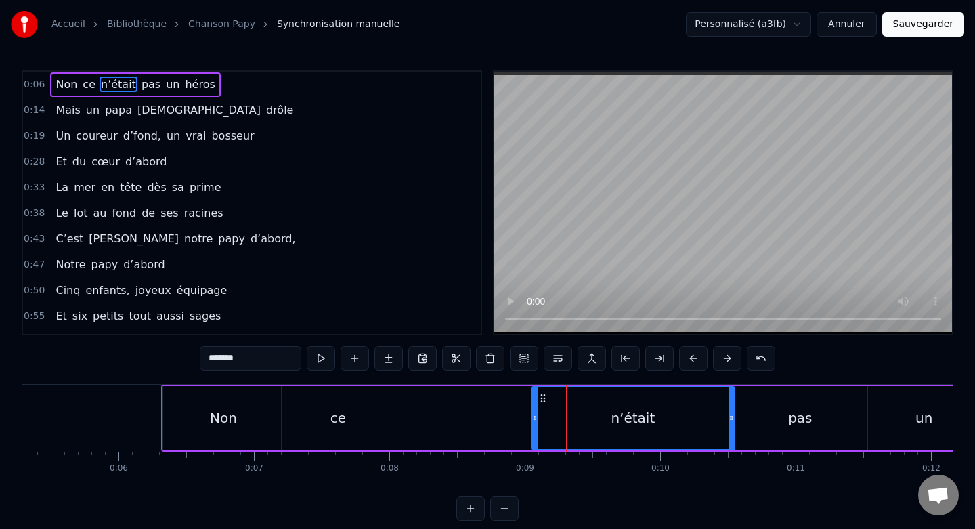
drag, startPoint x: 567, startPoint y: 420, endPoint x: 469, endPoint y: 420, distance: 98.2
click at [469, 420] on div "Non ce n’était pas un héros" at bounding box center [652, 418] width 982 height 67
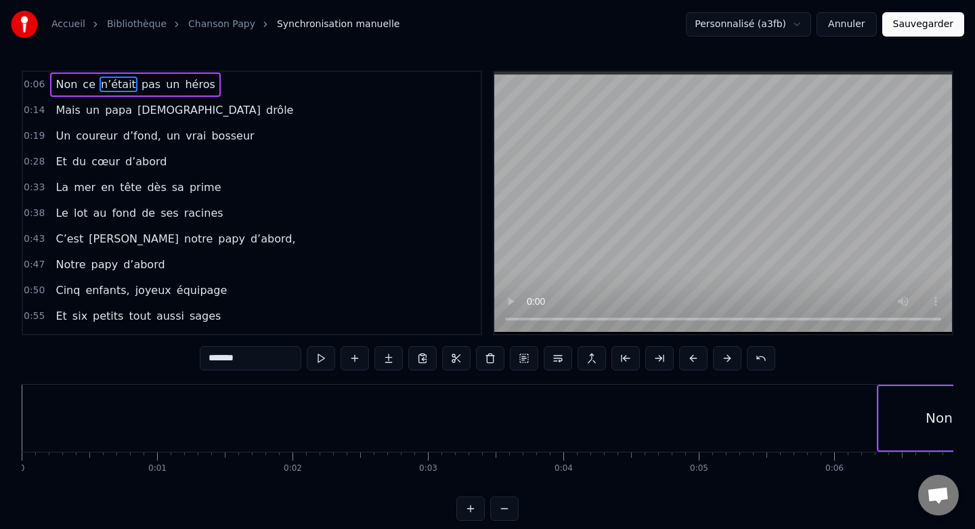
scroll to position [0, 716]
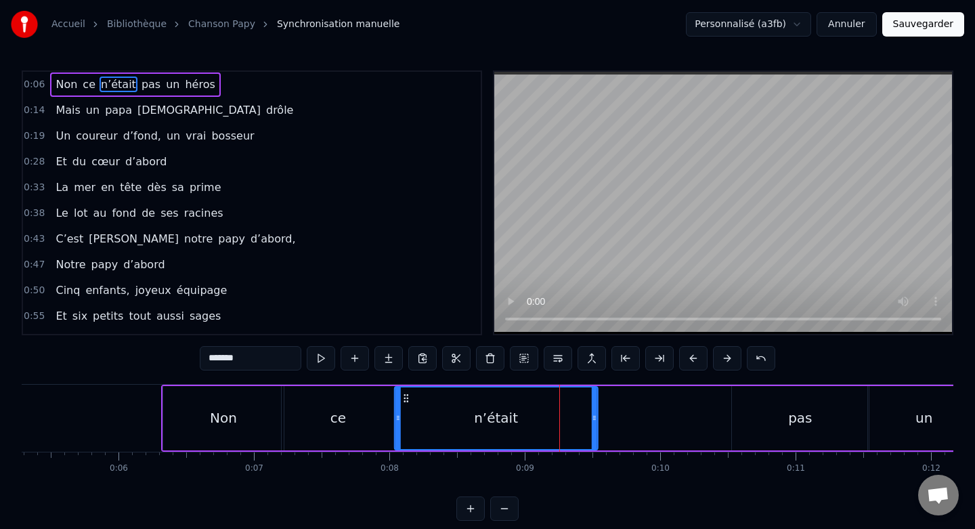
drag, startPoint x: 545, startPoint y: 400, endPoint x: 407, endPoint y: 399, distance: 138.1
click at [407, 399] on icon at bounding box center [406, 398] width 11 height 11
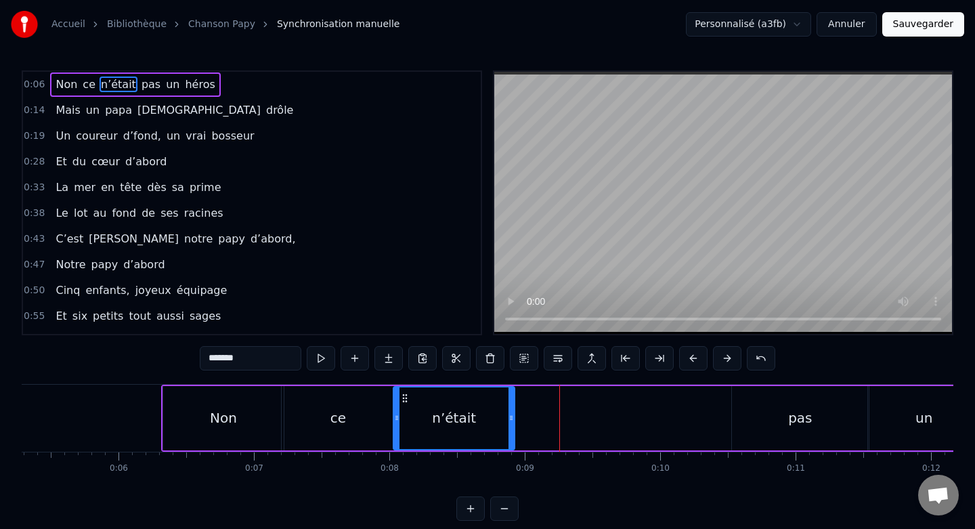
drag, startPoint x: 594, startPoint y: 420, endPoint x: 512, endPoint y: 420, distance: 81.9
click at [512, 420] on icon at bounding box center [510, 417] width 5 height 11
click at [756, 407] on div "pas" at bounding box center [800, 418] width 137 height 64
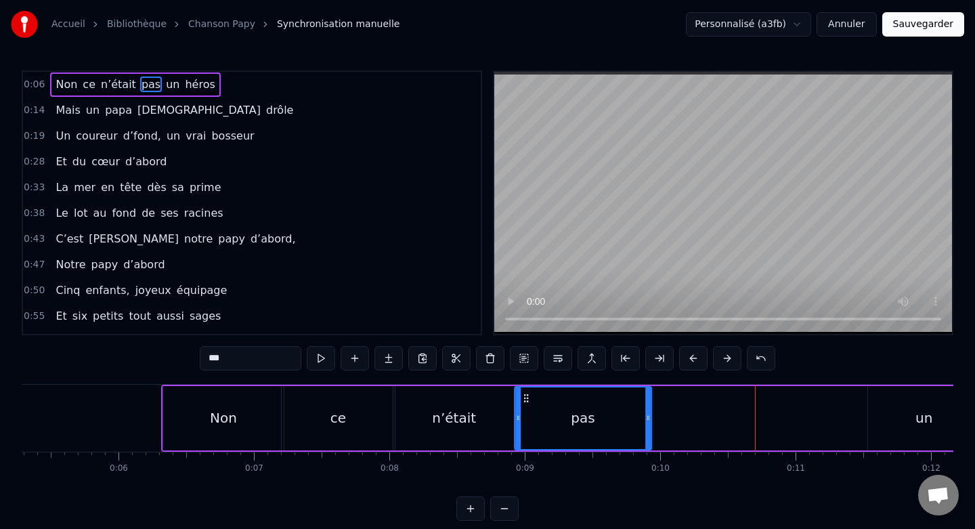
drag, startPoint x: 743, startPoint y: 396, endPoint x: 525, endPoint y: 409, distance: 217.7
click at [525, 409] on div "pas" at bounding box center [583, 418] width 136 height 62
drag, startPoint x: 649, startPoint y: 420, endPoint x: 596, endPoint y: 420, distance: 52.1
click at [596, 420] on icon at bounding box center [595, 417] width 5 height 11
click at [892, 406] on div "un" at bounding box center [924, 418] width 112 height 64
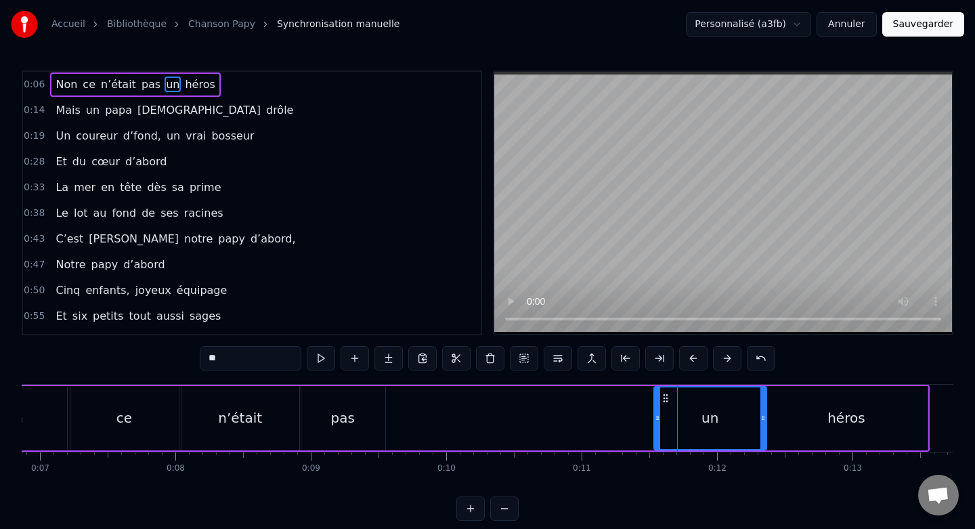
scroll to position [0, 903]
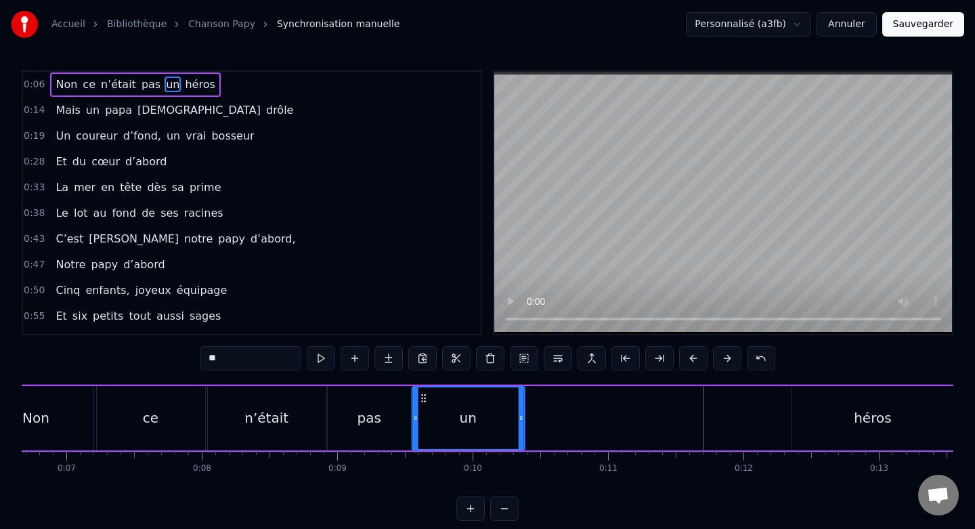
drag, startPoint x: 694, startPoint y: 397, endPoint x: 426, endPoint y: 403, distance: 268.2
click at [426, 403] on icon at bounding box center [423, 398] width 11 height 11
drag, startPoint x: 522, startPoint y: 416, endPoint x: 476, endPoint y: 416, distance: 46.0
click at [476, 416] on icon at bounding box center [474, 417] width 5 height 11
click at [818, 402] on div "héros" at bounding box center [872, 418] width 162 height 64
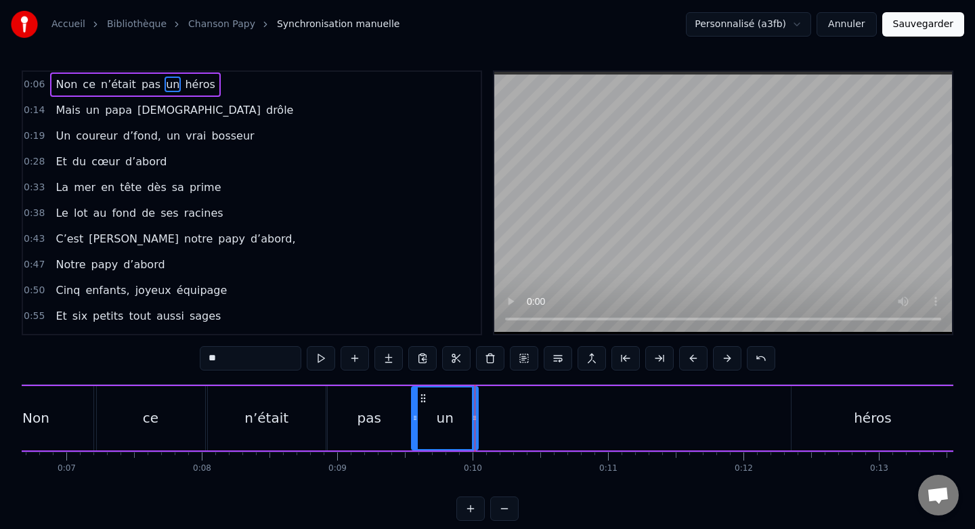
type input "*****"
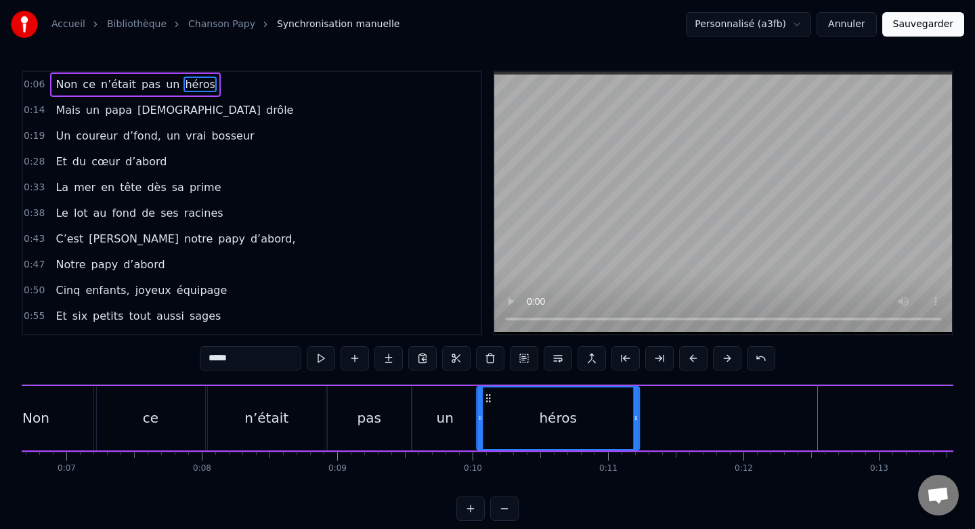
drag, startPoint x: 803, startPoint y: 396, endPoint x: 488, endPoint y: 409, distance: 315.1
click at [488, 409] on div "héros" at bounding box center [557, 418] width 161 height 62
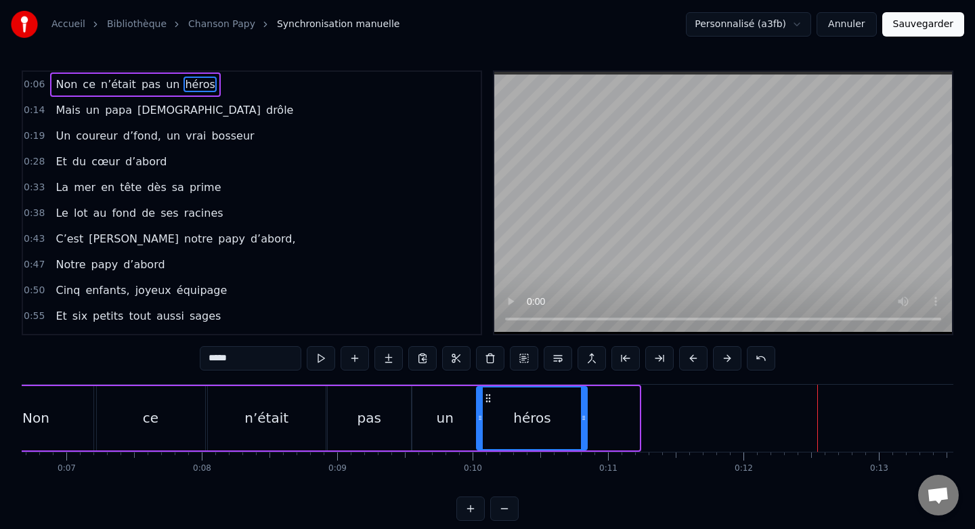
drag, startPoint x: 636, startPoint y: 418, endPoint x: 583, endPoint y: 419, distance: 52.8
click at [583, 419] on icon at bounding box center [583, 417] width 5 height 11
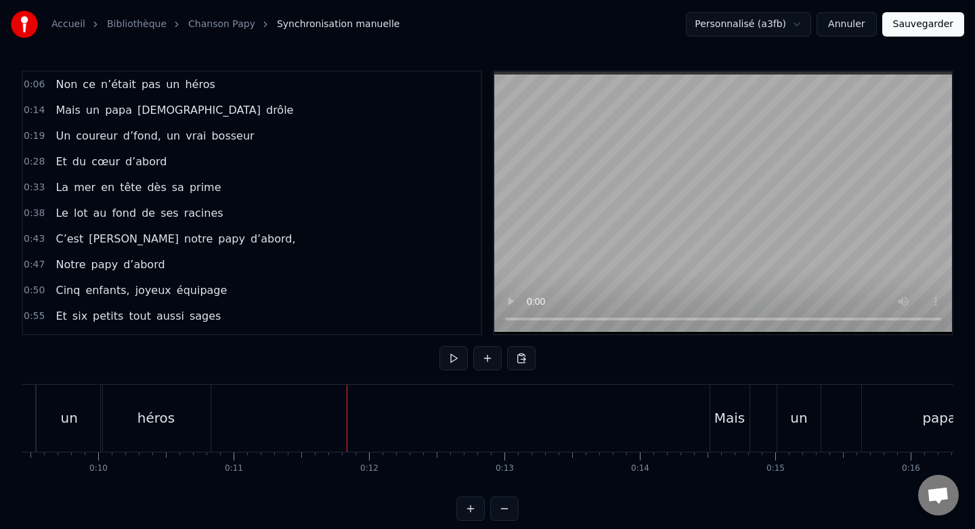
scroll to position [0, 1267]
click at [26, 111] on span "0:14" at bounding box center [34, 111] width 21 height 14
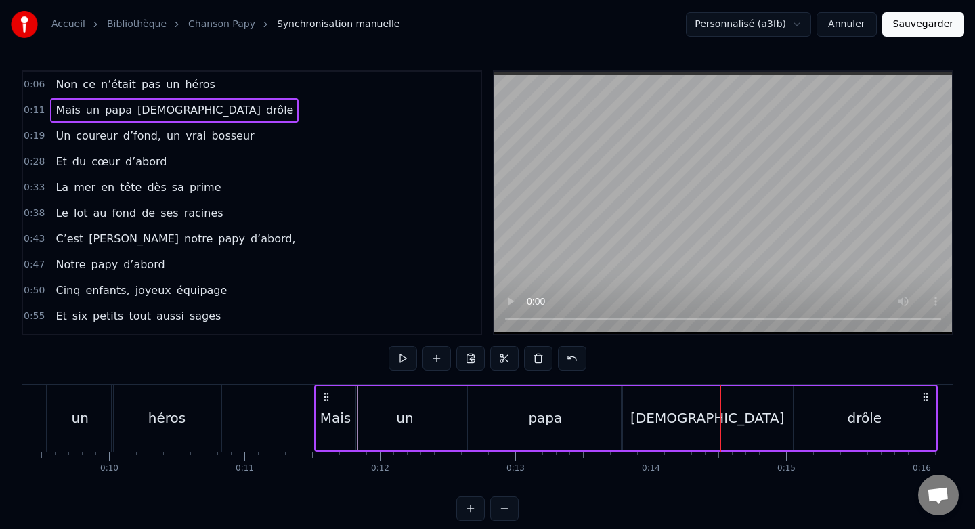
click at [395, 436] on div "un" at bounding box center [404, 418] width 43 height 64
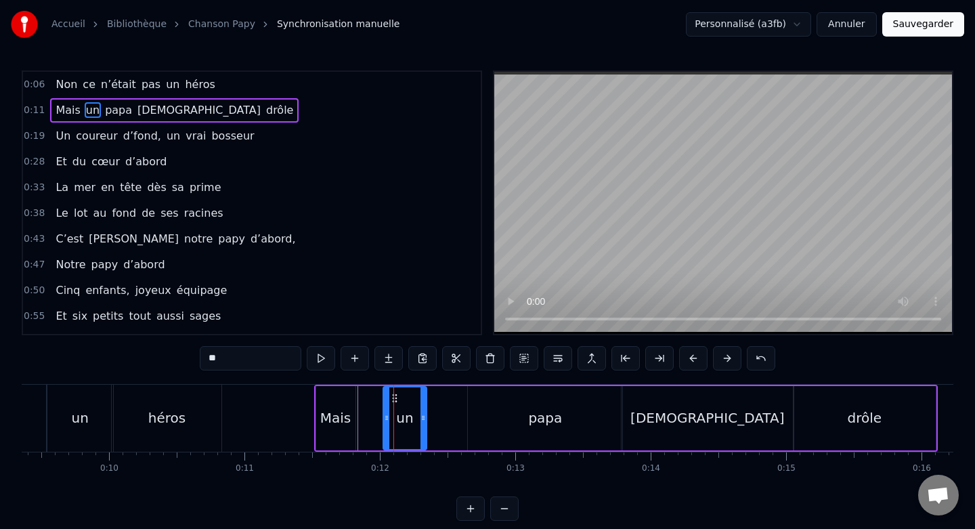
click at [346, 437] on div "Mais" at bounding box center [335, 418] width 39 height 64
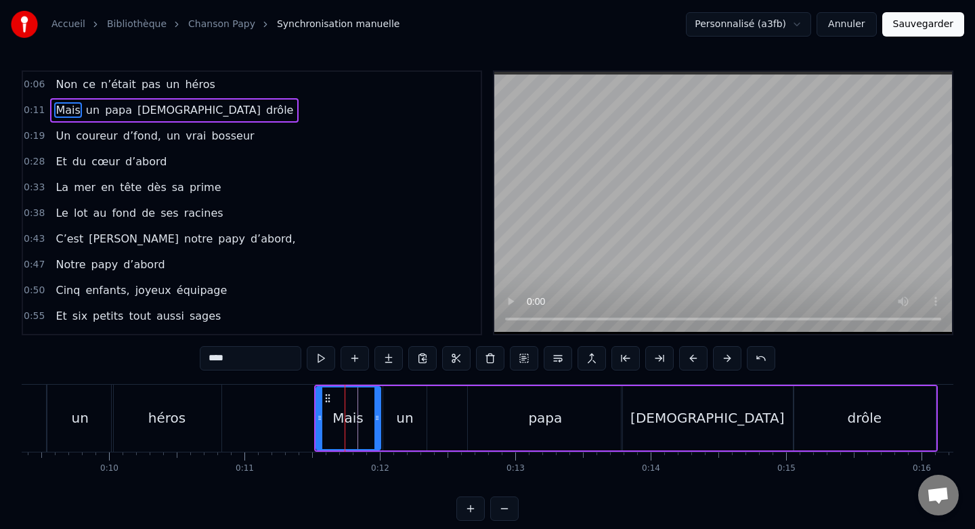
drag, startPoint x: 353, startPoint y: 420, endPoint x: 378, endPoint y: 420, distance: 25.0
click at [378, 420] on icon at bounding box center [376, 417] width 5 height 11
click at [498, 416] on div "papa" at bounding box center [545, 418] width 154 height 64
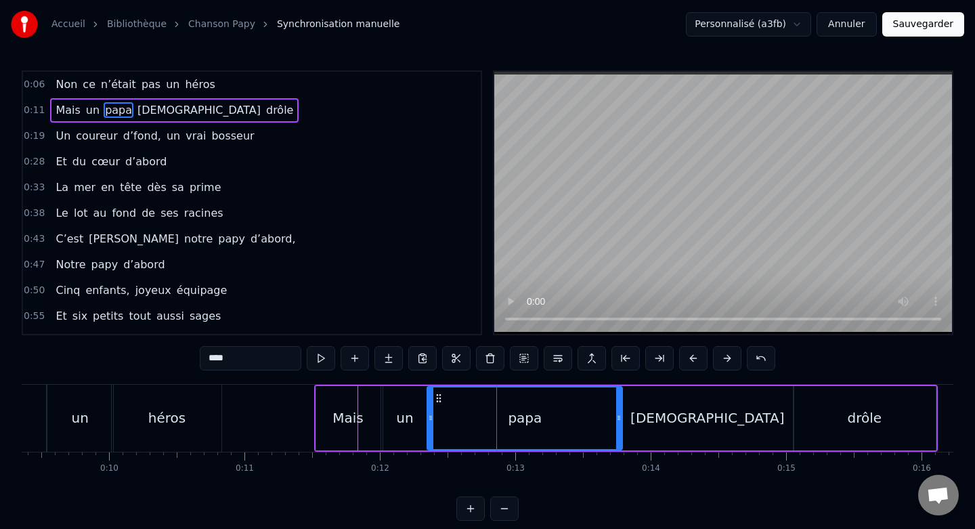
drag, startPoint x: 469, startPoint y: 417, endPoint x: 427, endPoint y: 419, distance: 42.0
click at [428, 419] on icon at bounding box center [430, 417] width 5 height 11
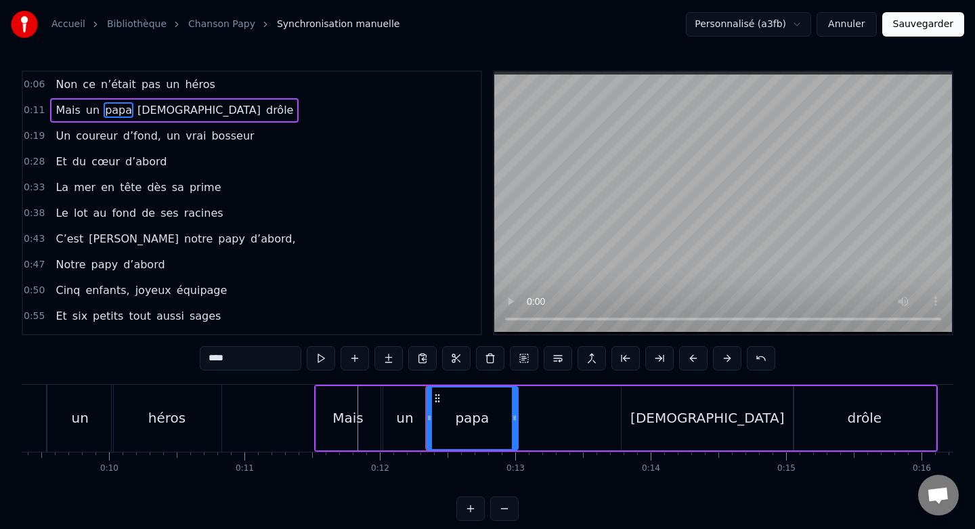
drag, startPoint x: 620, startPoint y: 417, endPoint x: 515, endPoint y: 422, distance: 105.1
click at [515, 423] on div at bounding box center [514, 418] width 5 height 62
click at [628, 416] on div "[DEMOGRAPHIC_DATA]" at bounding box center [707, 418] width 172 height 64
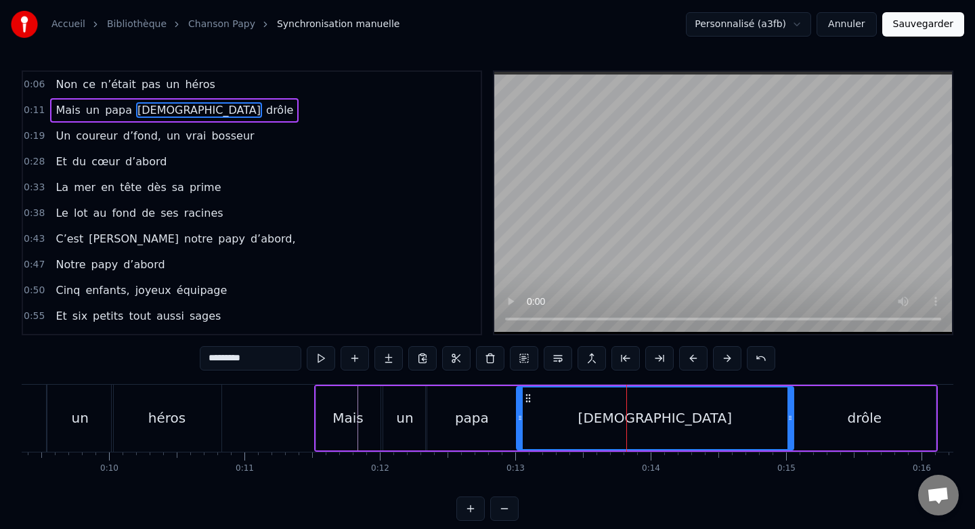
drag, startPoint x: 622, startPoint y: 418, endPoint x: 516, endPoint y: 419, distance: 106.3
click at [517, 419] on icon at bounding box center [519, 417] width 5 height 11
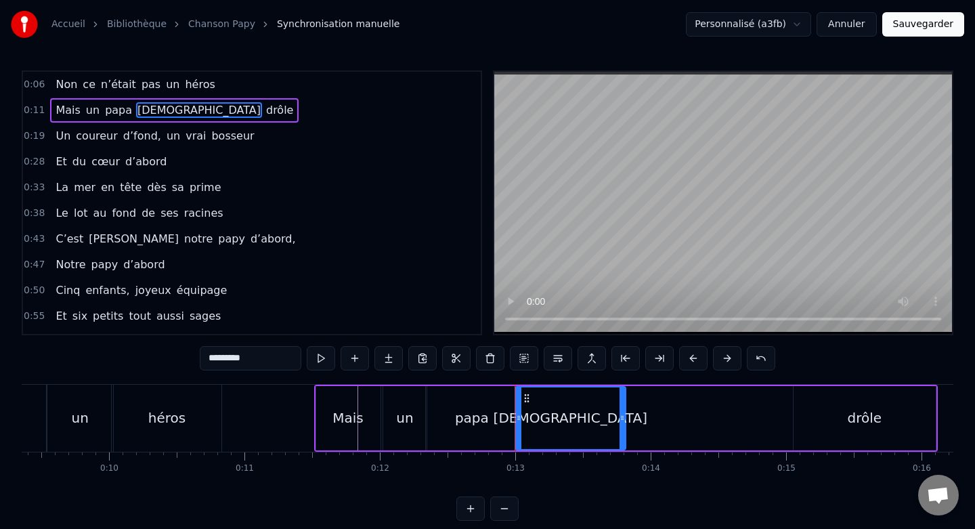
drag, startPoint x: 789, startPoint y: 418, endPoint x: 621, endPoint y: 428, distance: 168.2
click at [621, 428] on div at bounding box center [621, 418] width 5 height 62
click at [818, 416] on div "drôle" at bounding box center [864, 418] width 142 height 64
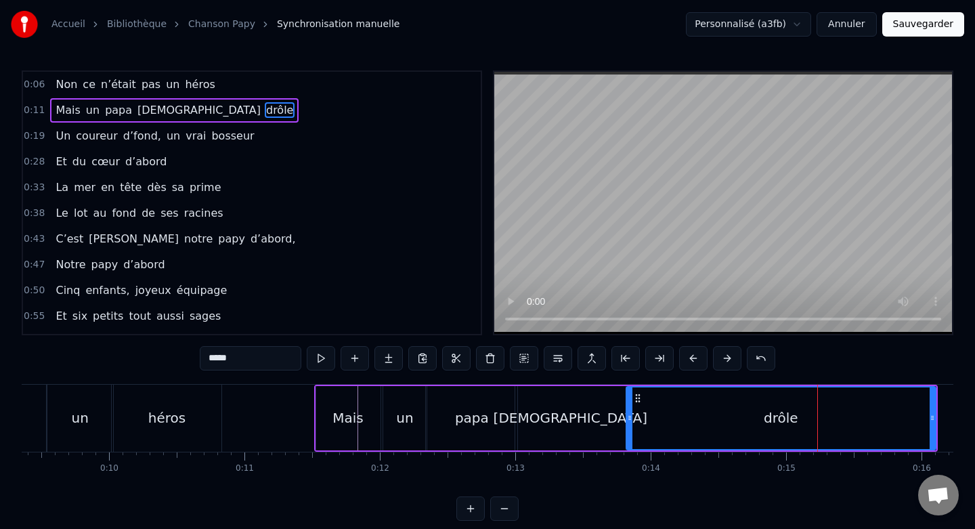
drag, startPoint x: 797, startPoint y: 420, endPoint x: 630, endPoint y: 433, distance: 167.8
click at [630, 433] on div at bounding box center [629, 418] width 5 height 62
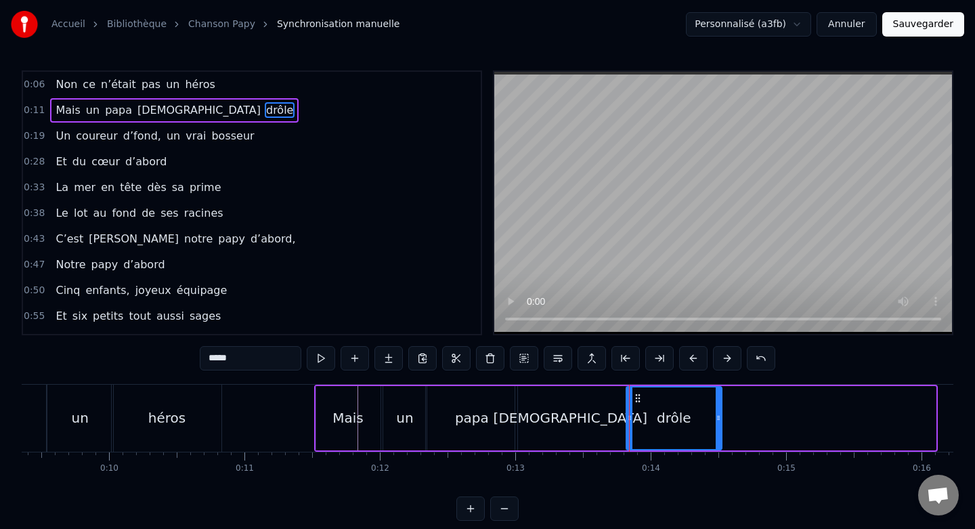
drag, startPoint x: 934, startPoint y: 418, endPoint x: 720, endPoint y: 433, distance: 214.4
click at [720, 433] on div at bounding box center [718, 418] width 5 height 62
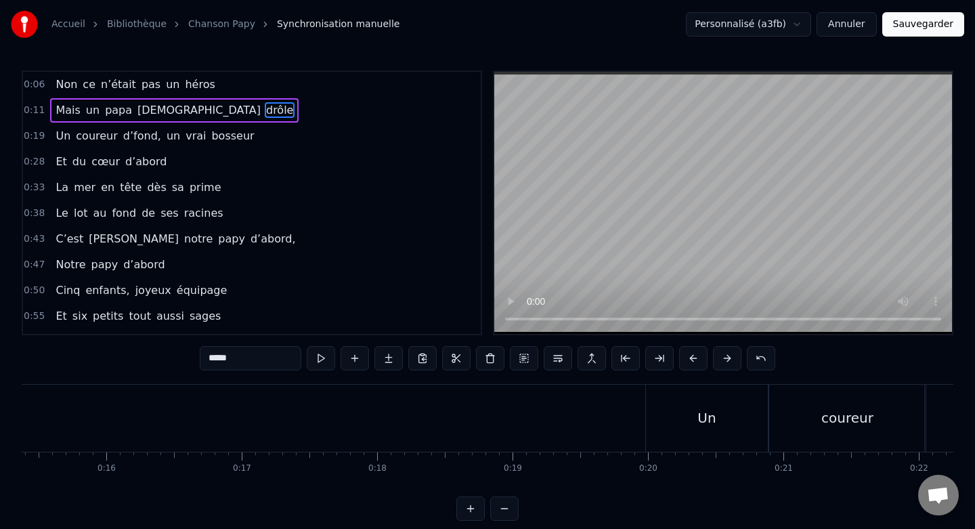
scroll to position [0, 2109]
click at [644, 406] on div "Un" at bounding box center [680, 418] width 122 height 67
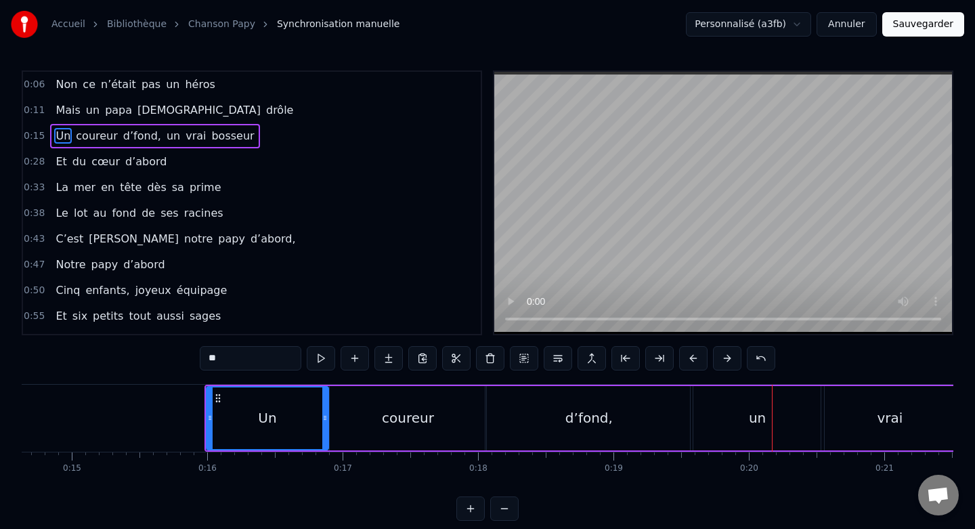
scroll to position [0, 1994]
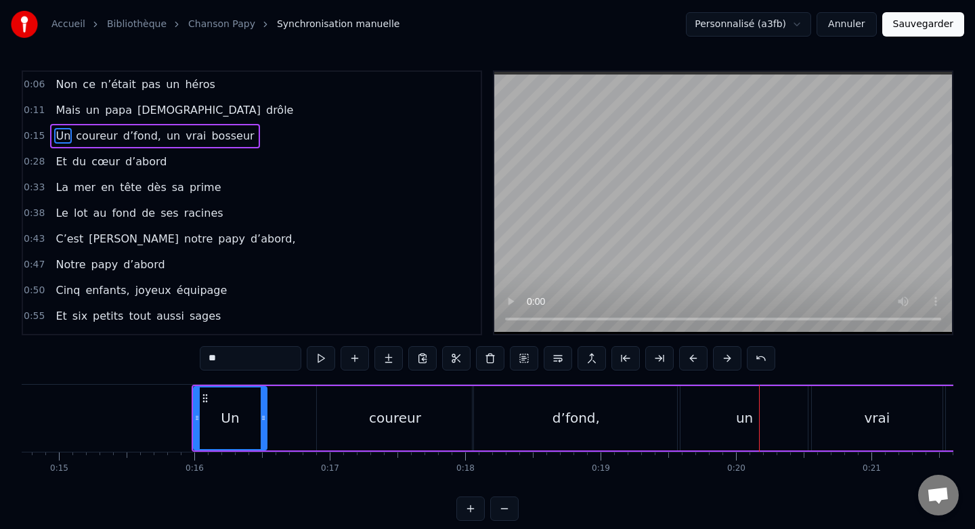
drag, startPoint x: 311, startPoint y: 417, endPoint x: 263, endPoint y: 418, distance: 48.7
click at [263, 418] on icon at bounding box center [263, 417] width 5 height 11
click at [389, 397] on div "coureur" at bounding box center [395, 418] width 157 height 64
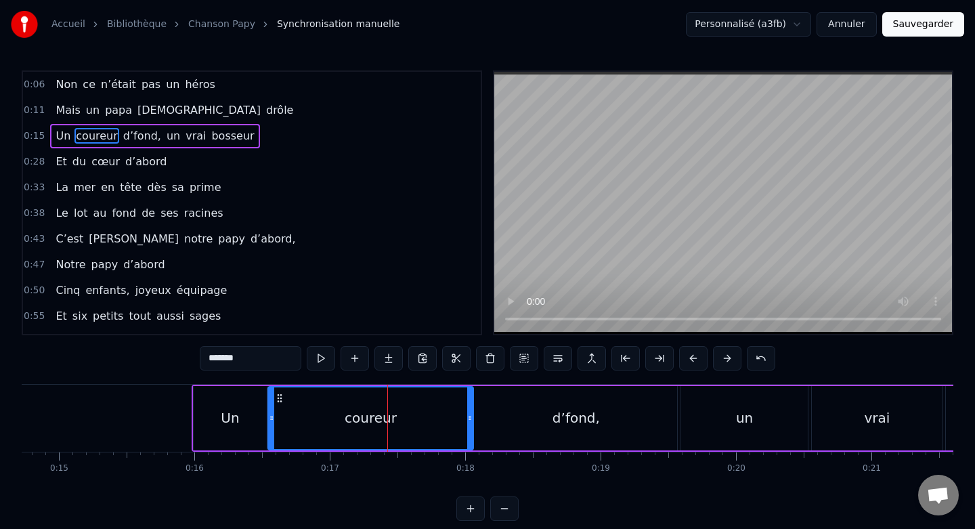
drag, startPoint x: 320, startPoint y: 418, endPoint x: 271, endPoint y: 419, distance: 48.8
click at [271, 419] on icon at bounding box center [271, 417] width 5 height 11
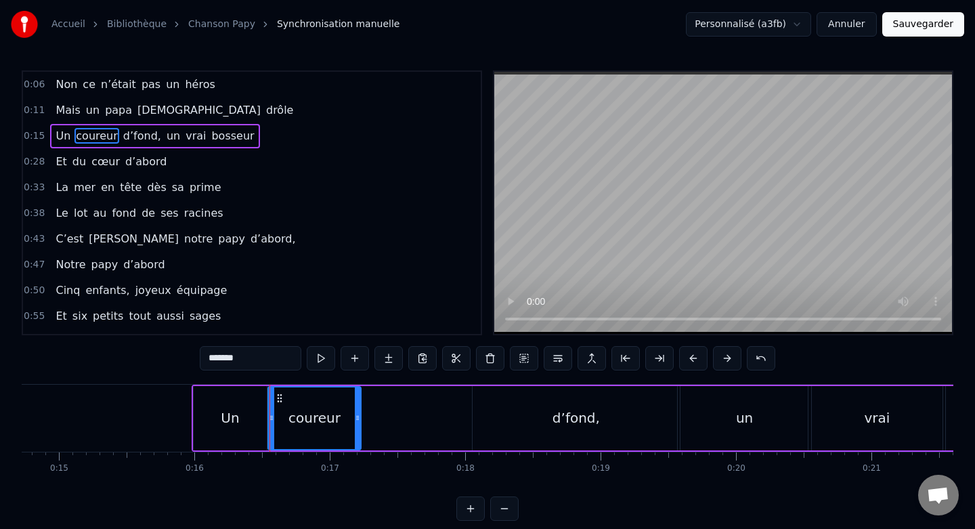
drag, startPoint x: 470, startPoint y: 415, endPoint x: 357, endPoint y: 418, distance: 112.4
click at [357, 418] on icon at bounding box center [357, 417] width 5 height 11
click at [506, 422] on div "d’fond," at bounding box center [576, 418] width 207 height 64
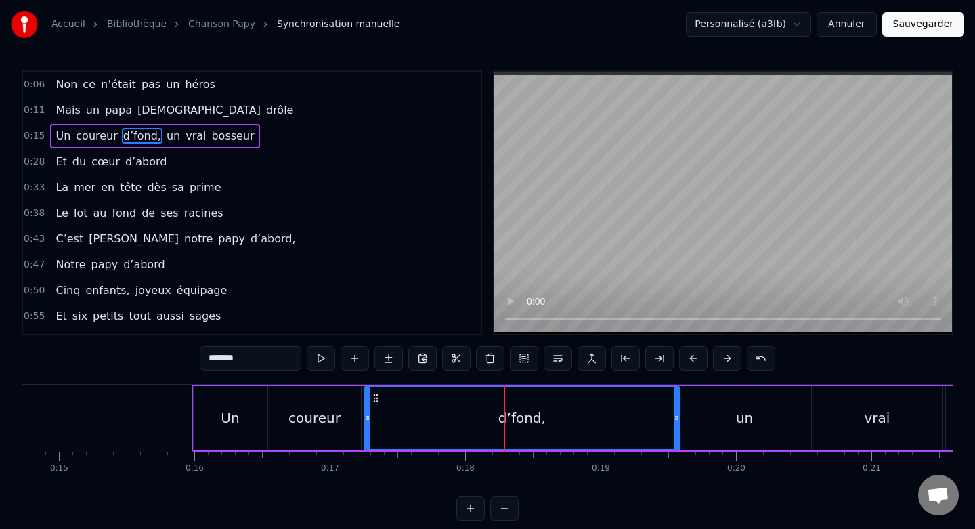
drag, startPoint x: 474, startPoint y: 418, endPoint x: 363, endPoint y: 422, distance: 111.1
click at [365, 422] on icon at bounding box center [367, 417] width 5 height 11
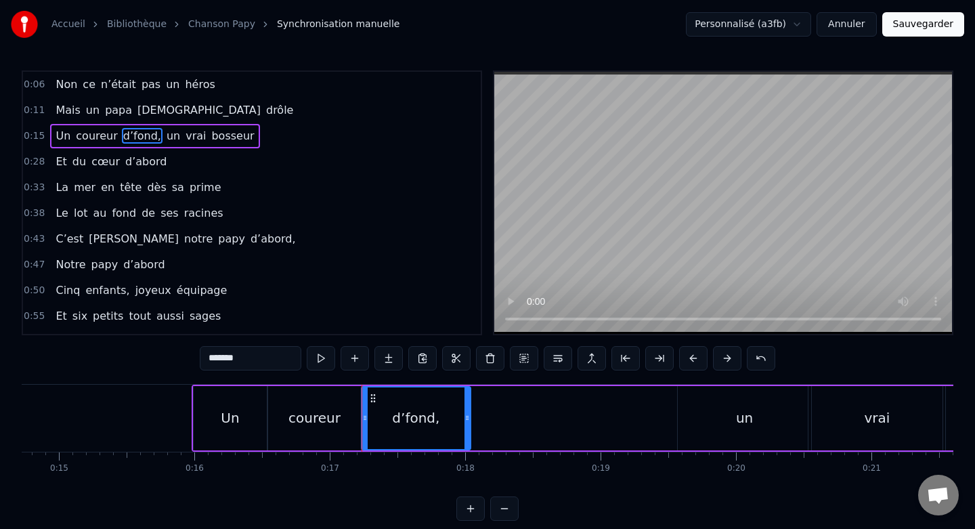
drag, startPoint x: 674, startPoint y: 415, endPoint x: 464, endPoint y: 418, distance: 209.2
click at [464, 418] on icon at bounding box center [466, 417] width 5 height 11
click at [715, 422] on div "un" at bounding box center [745, 418] width 134 height 64
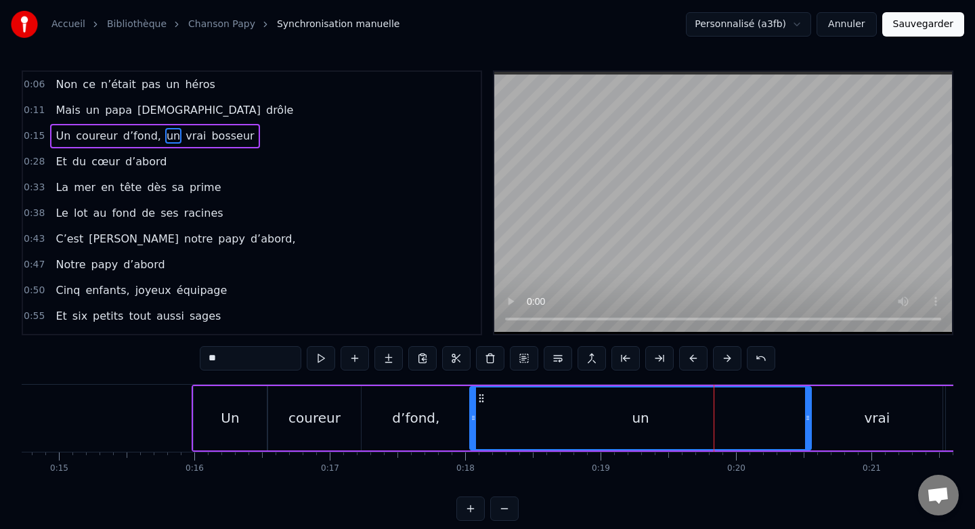
drag, startPoint x: 683, startPoint y: 420, endPoint x: 475, endPoint y: 424, distance: 207.9
click at [475, 424] on div at bounding box center [472, 418] width 5 height 62
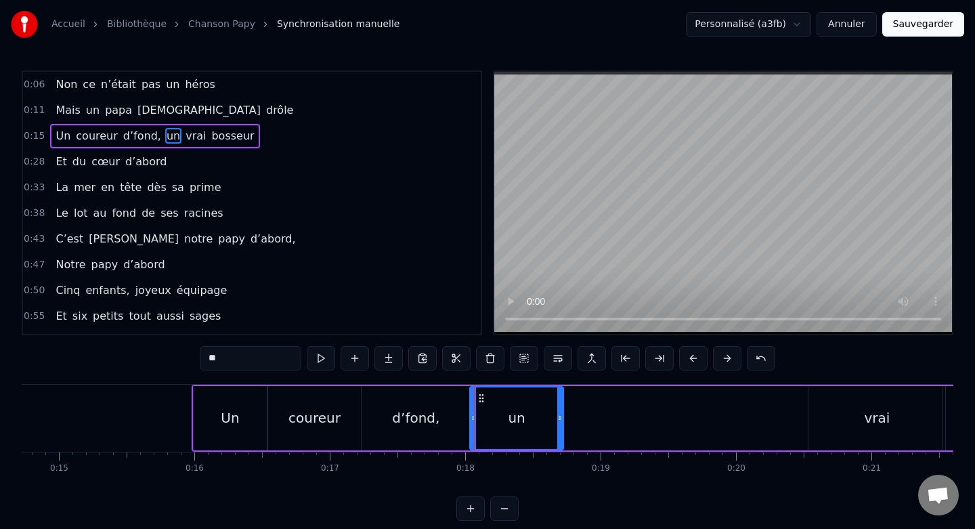
drag, startPoint x: 806, startPoint y: 416, endPoint x: 558, endPoint y: 426, distance: 248.0
click at [558, 426] on div at bounding box center [559, 418] width 5 height 62
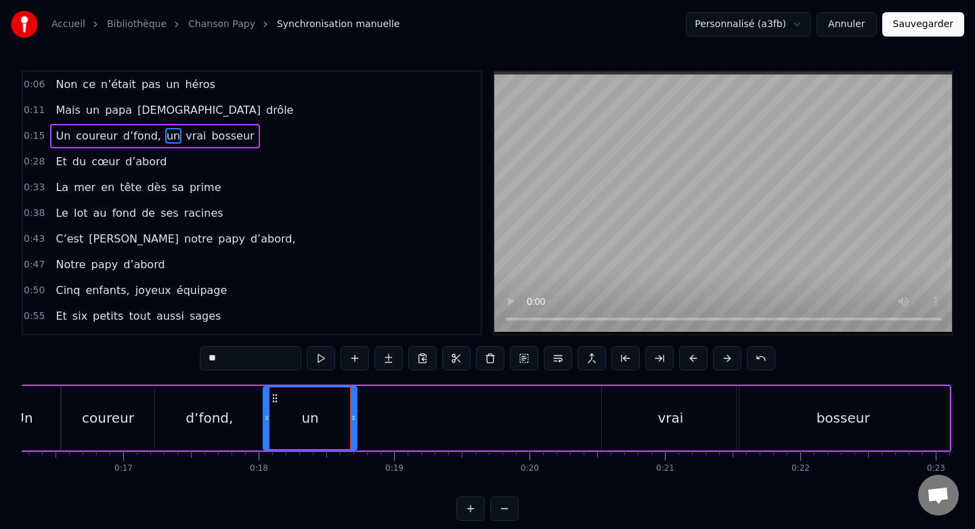
scroll to position [0, 2208]
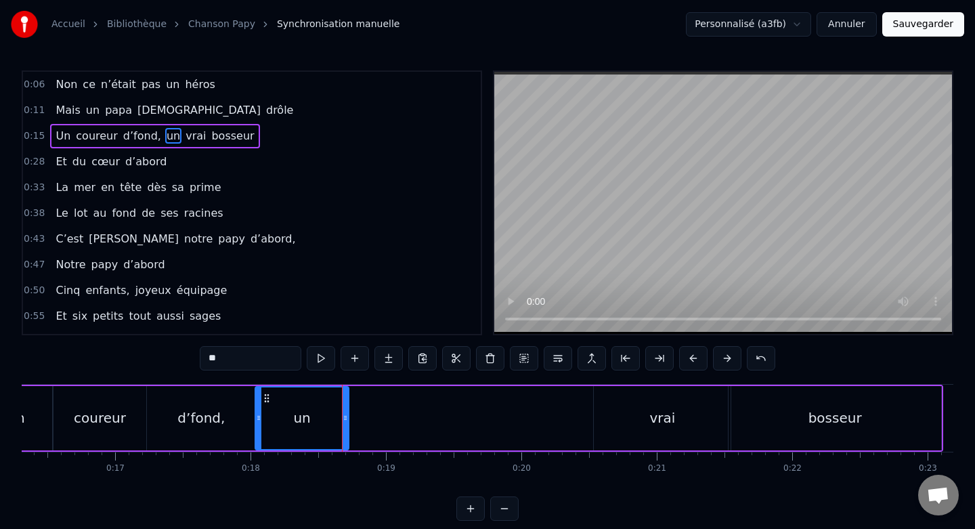
click at [634, 401] on div "vrai" at bounding box center [662, 418] width 137 height 64
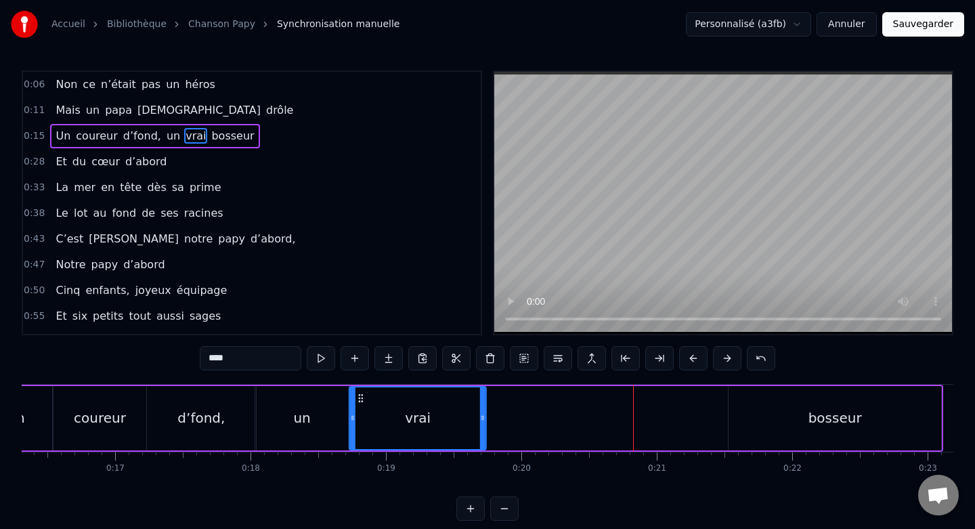
drag, startPoint x: 605, startPoint y: 401, endPoint x: 360, endPoint y: 418, distance: 245.6
click at [360, 418] on div "vrai" at bounding box center [417, 418] width 135 height 62
click at [776, 400] on div "bosseur" at bounding box center [834, 418] width 213 height 64
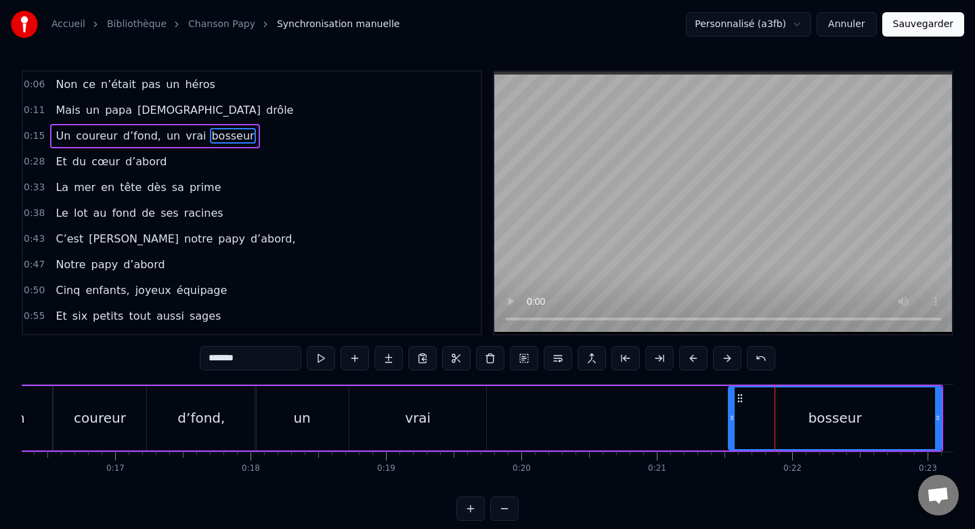
click at [443, 417] on div "vrai" at bounding box center [417, 418] width 137 height 64
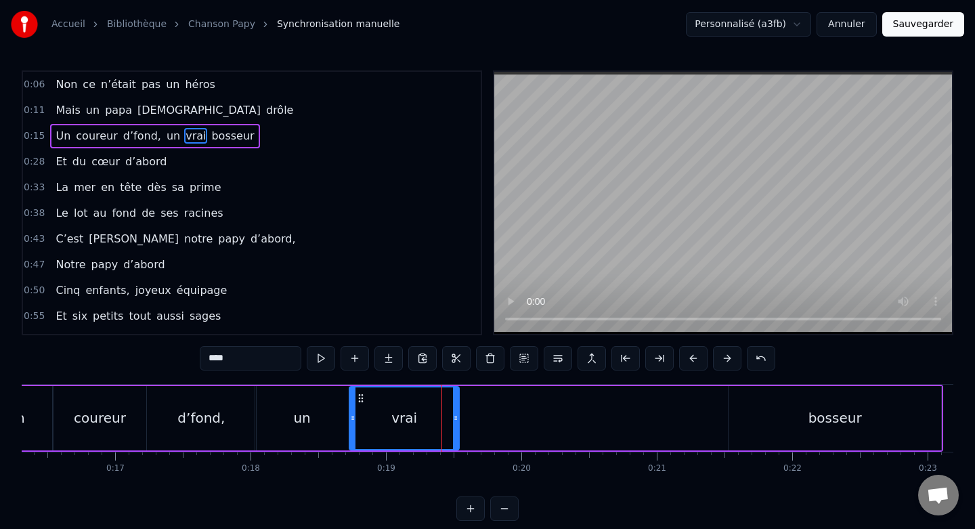
drag, startPoint x: 484, startPoint y: 416, endPoint x: 457, endPoint y: 417, distance: 27.1
click at [457, 417] on icon at bounding box center [455, 417] width 5 height 11
click at [759, 406] on div "bosseur" at bounding box center [834, 418] width 213 height 64
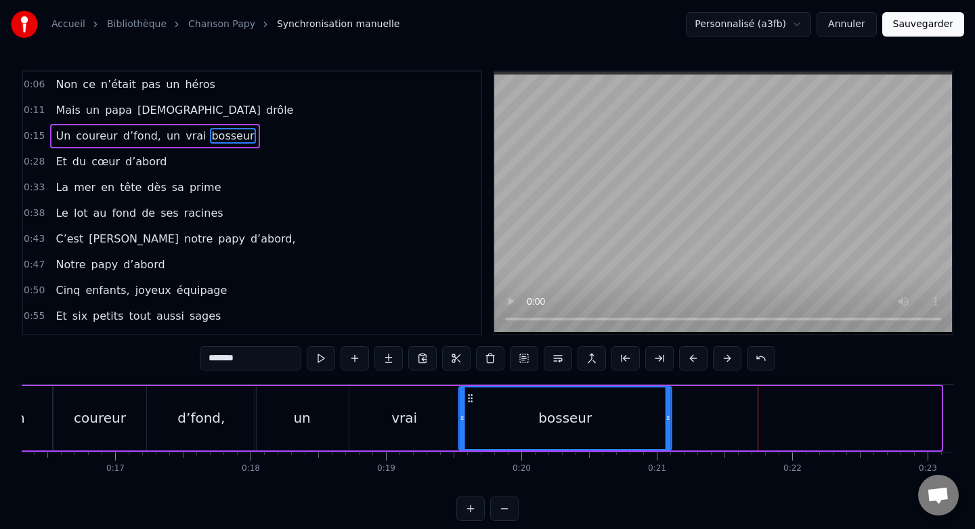
drag, startPoint x: 741, startPoint y: 400, endPoint x: 472, endPoint y: 413, distance: 269.7
click at [472, 413] on div "bosseur" at bounding box center [565, 418] width 211 height 62
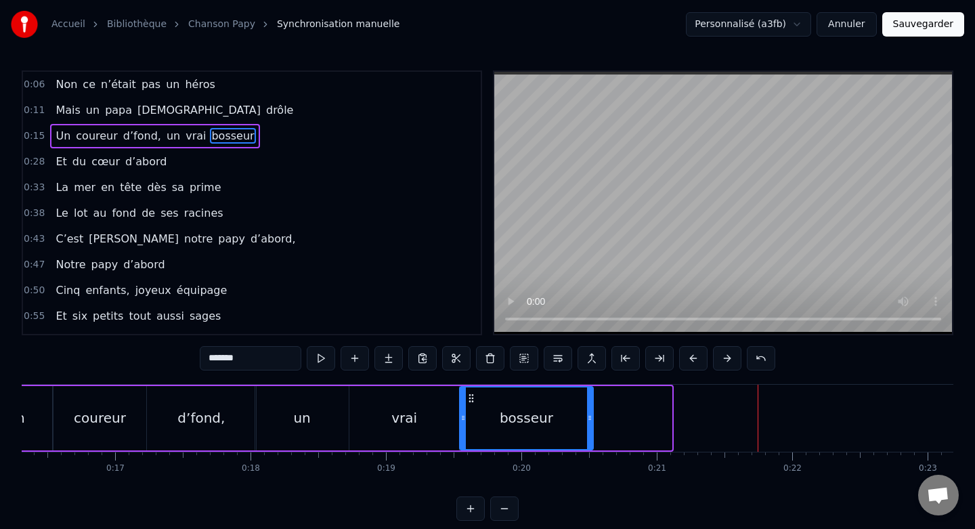
drag, startPoint x: 670, startPoint y: 418, endPoint x: 592, endPoint y: 420, distance: 78.5
click at [592, 420] on icon at bounding box center [589, 417] width 5 height 11
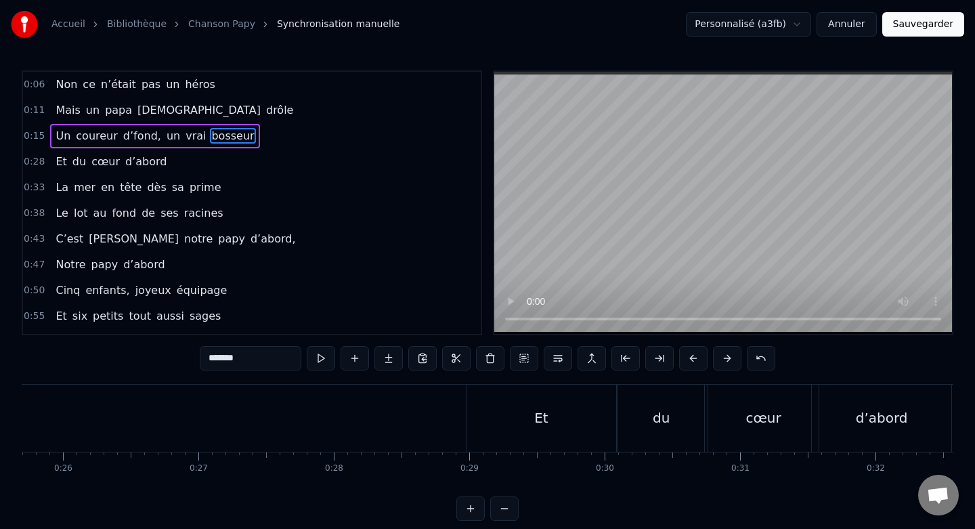
scroll to position [0, 3480]
click at [581, 403] on div "Et" at bounding box center [541, 418] width 150 height 67
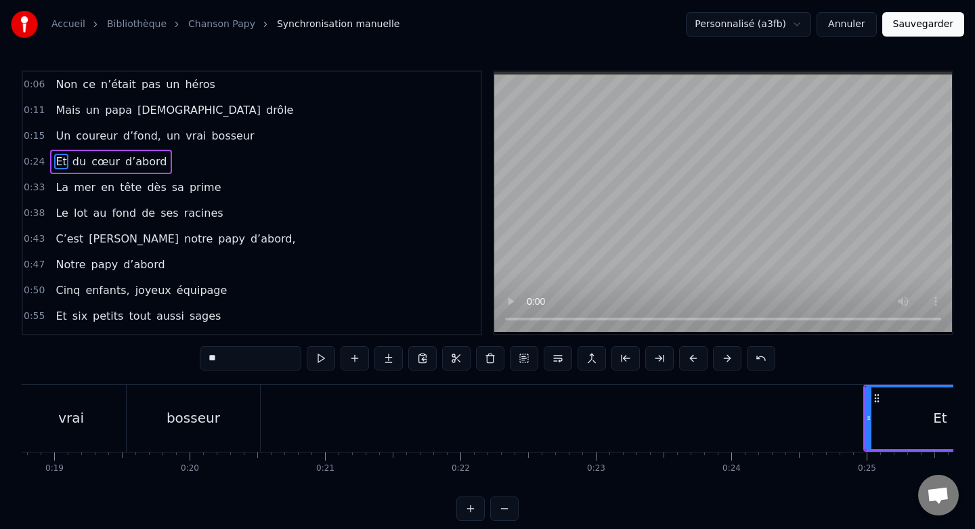
scroll to position [0, 2537]
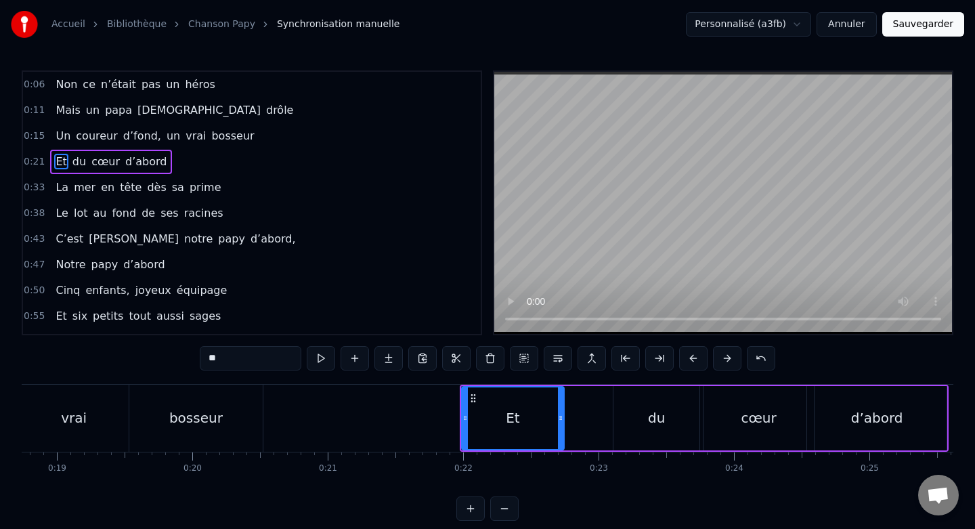
drag, startPoint x: 607, startPoint y: 419, endPoint x: 559, endPoint y: 420, distance: 48.1
click at [559, 420] on icon at bounding box center [560, 417] width 5 height 11
click at [626, 414] on div "du" at bounding box center [656, 418] width 86 height 64
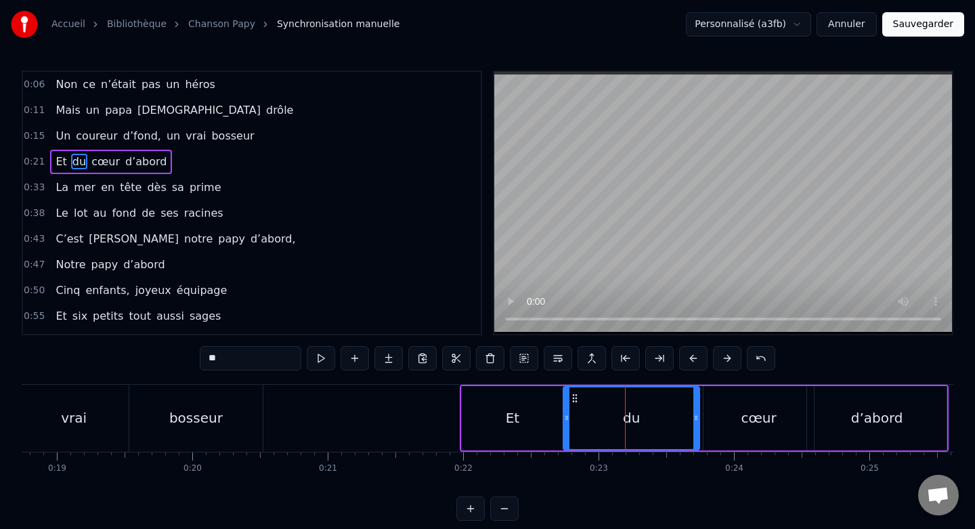
drag, startPoint x: 615, startPoint y: 417, endPoint x: 565, endPoint y: 416, distance: 50.8
click at [565, 417] on icon at bounding box center [566, 417] width 5 height 11
drag, startPoint x: 695, startPoint y: 419, endPoint x: 638, endPoint y: 420, distance: 56.2
click at [638, 420] on icon at bounding box center [639, 417] width 5 height 11
click at [714, 411] on div "cœur" at bounding box center [758, 418] width 110 height 64
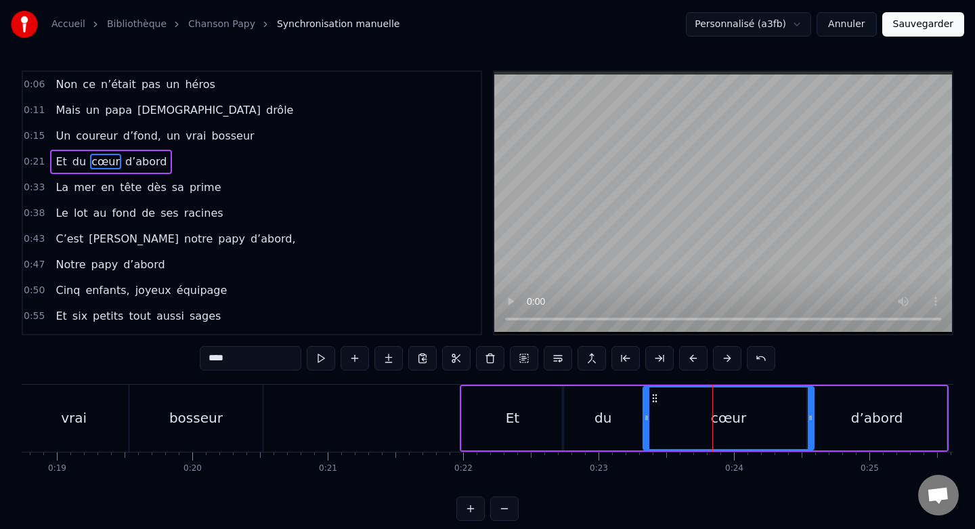
drag, startPoint x: 705, startPoint y: 416, endPoint x: 645, endPoint y: 418, distance: 60.3
click at [645, 418] on icon at bounding box center [646, 417] width 5 height 11
drag, startPoint x: 810, startPoint y: 418, endPoint x: 749, endPoint y: 420, distance: 60.9
click at [749, 420] on icon at bounding box center [749, 417] width 5 height 11
click at [835, 408] on div "d’abord" at bounding box center [876, 418] width 139 height 64
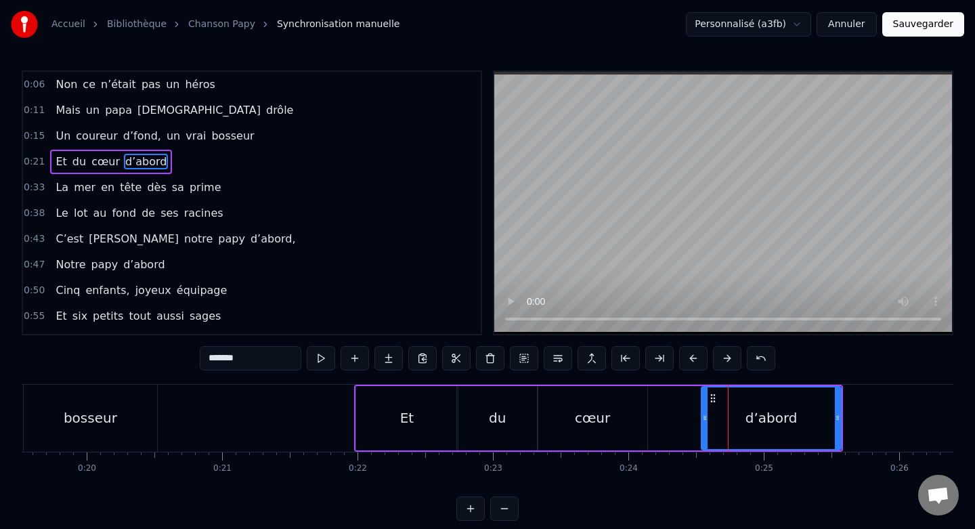
scroll to position [0, 2650]
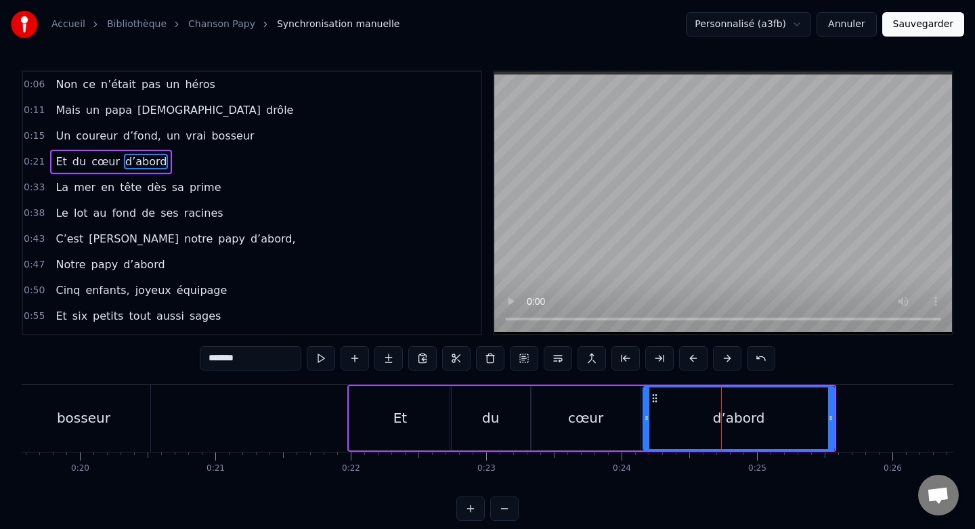
drag, startPoint x: 699, startPoint y: 422, endPoint x: 644, endPoint y: 421, distance: 55.5
click at [644, 421] on icon at bounding box center [646, 417] width 5 height 11
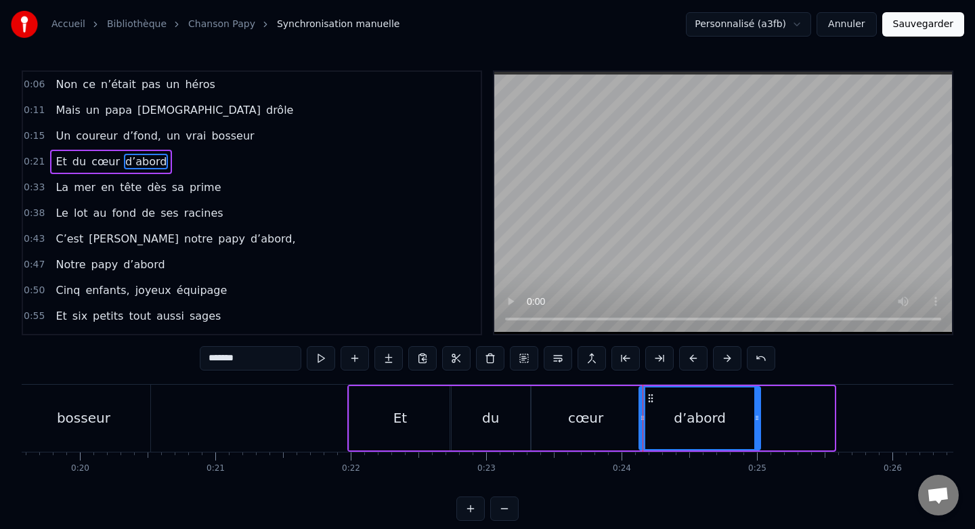
drag, startPoint x: 830, startPoint y: 418, endPoint x: 756, endPoint y: 416, distance: 73.8
click at [756, 416] on icon at bounding box center [756, 417] width 5 height 11
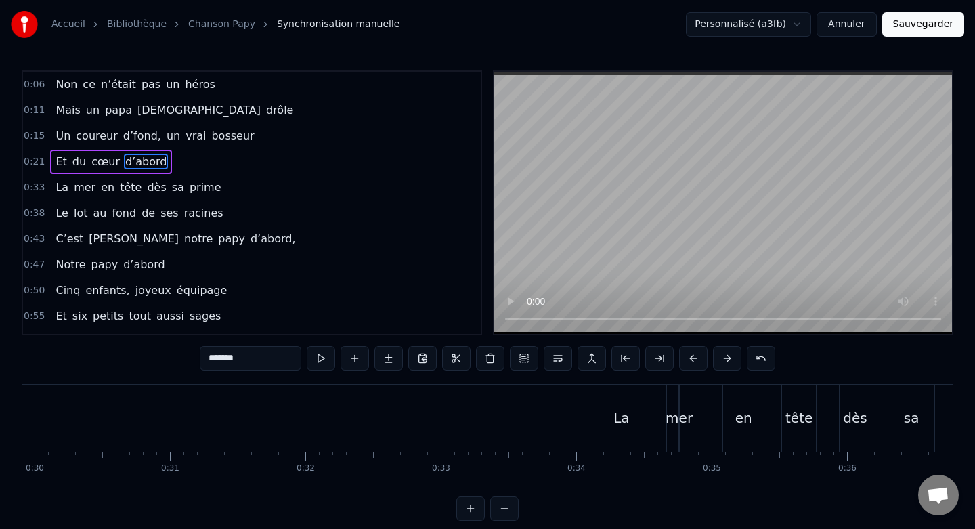
scroll to position [0, 4057]
click at [595, 400] on div "La" at bounding box center [613, 418] width 90 height 67
type input "**"
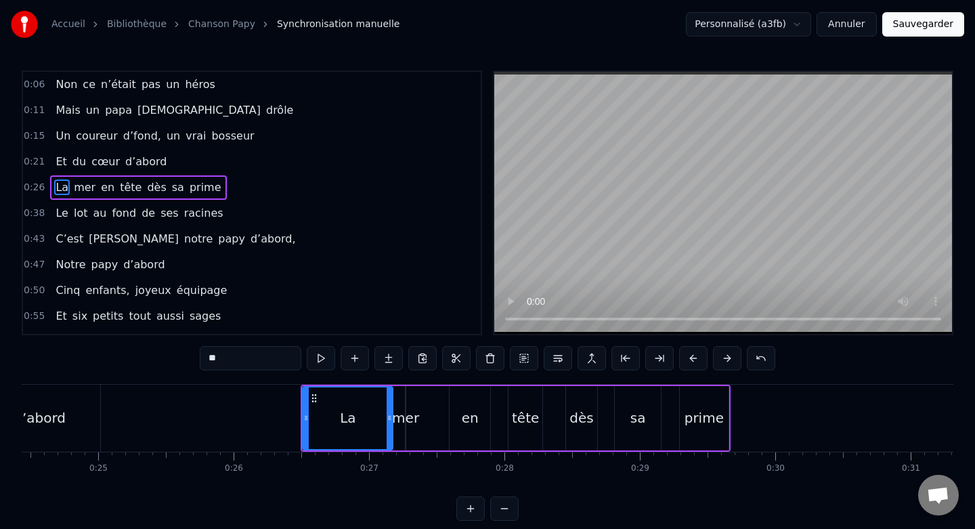
scroll to position [0, 3311]
drag, startPoint x: 387, startPoint y: 415, endPoint x: 365, endPoint y: 416, distance: 22.4
click at [365, 416] on icon at bounding box center [364, 417] width 5 height 11
click at [384, 411] on div "La mer en tête dès sa prime" at bounding box center [512, 418] width 429 height 67
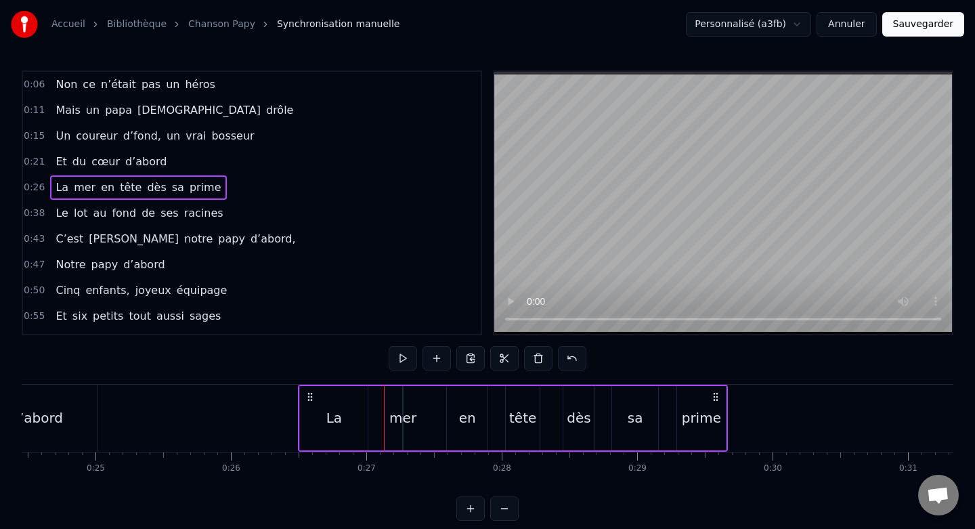
click at [393, 400] on div "La mer en tête dès sa prime" at bounding box center [512, 418] width 429 height 67
click at [424, 406] on div "La mer en tête dès sa prime" at bounding box center [512, 418] width 429 height 67
click at [410, 418] on div "mer" at bounding box center [402, 418] width 27 height 20
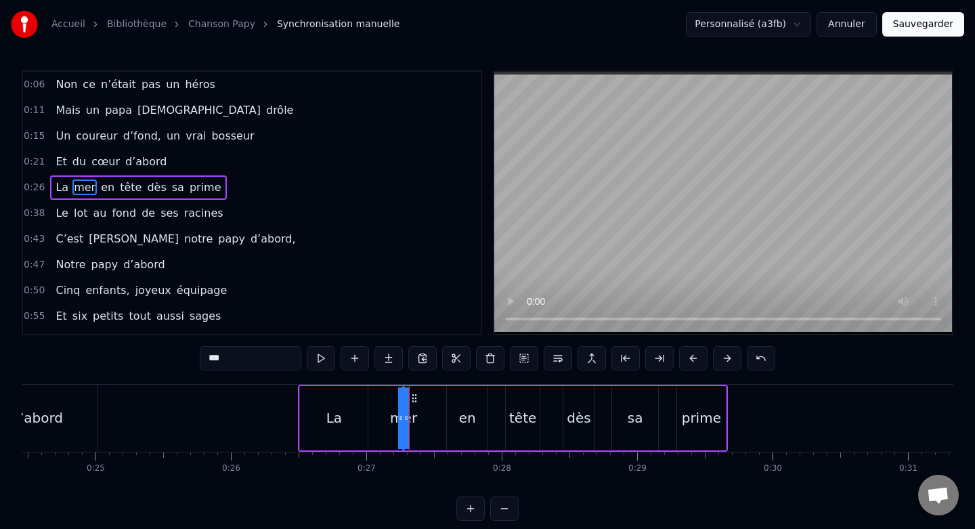
click at [374, 421] on div "La mer en tête dès sa prime" at bounding box center [512, 418] width 429 height 67
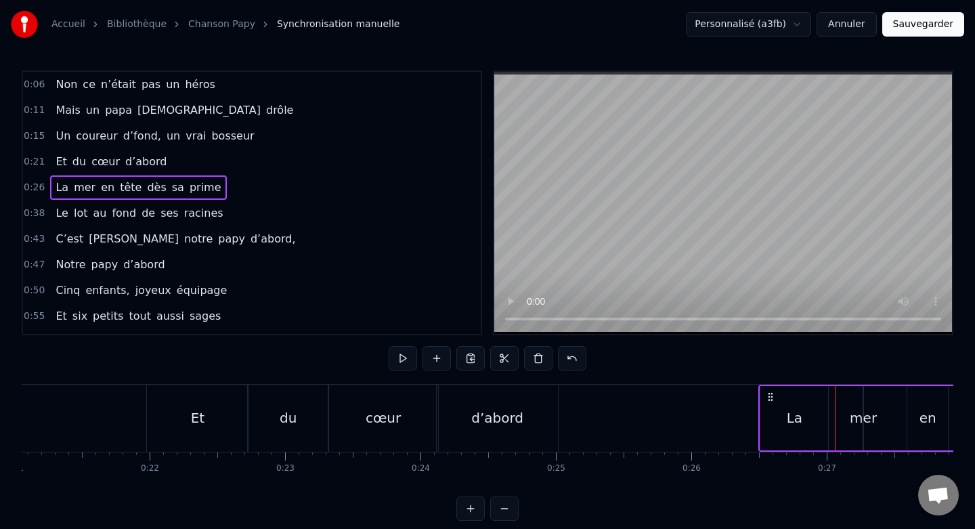
scroll to position [0, 2739]
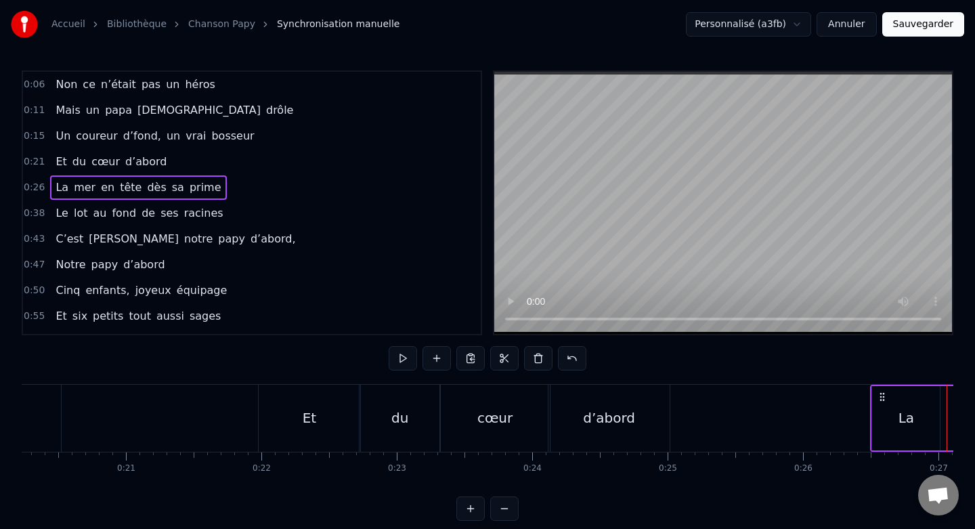
click at [640, 430] on div "d’abord" at bounding box center [608, 418] width 121 height 67
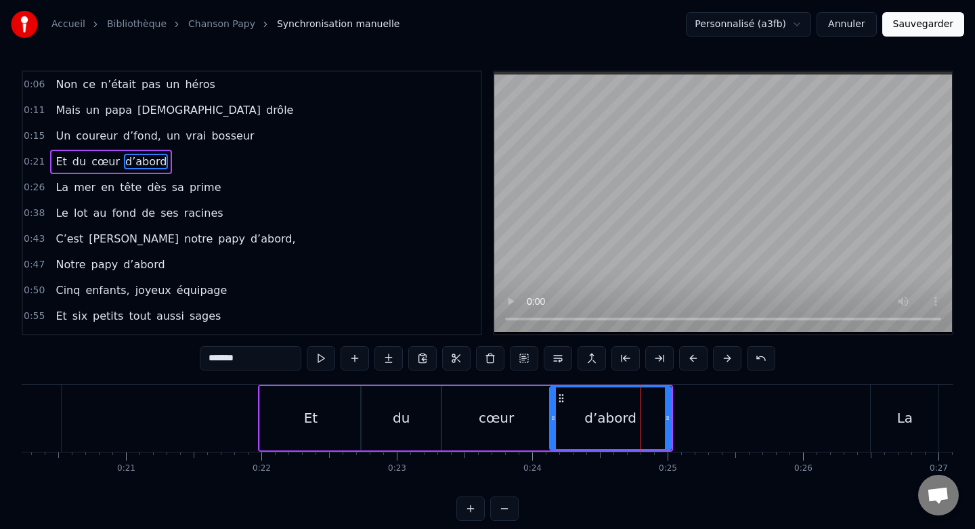
click at [359, 422] on div "Et" at bounding box center [311, 418] width 102 height 64
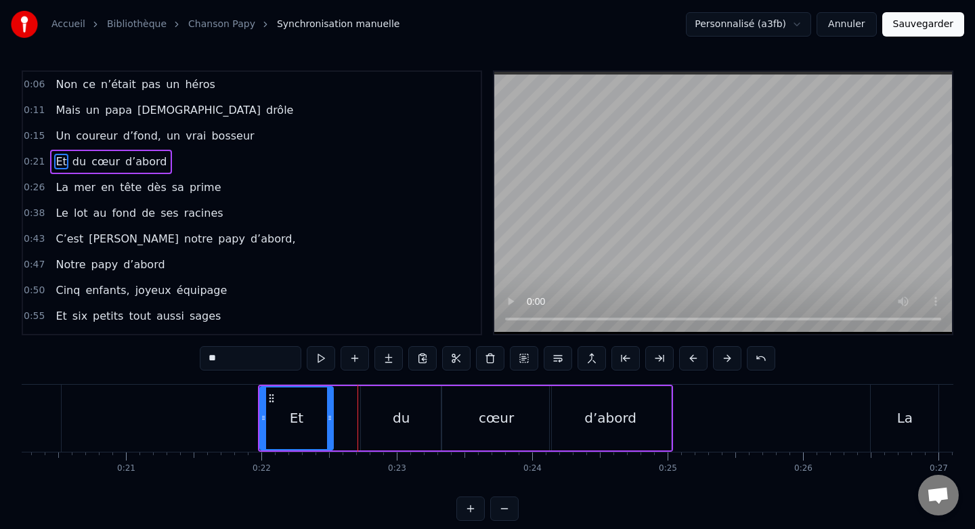
drag, startPoint x: 357, startPoint y: 419, endPoint x: 328, endPoint y: 419, distance: 28.4
click at [329, 419] on circle at bounding box center [329, 419] width 1 height 1
click at [395, 438] on div "du" at bounding box center [401, 418] width 81 height 64
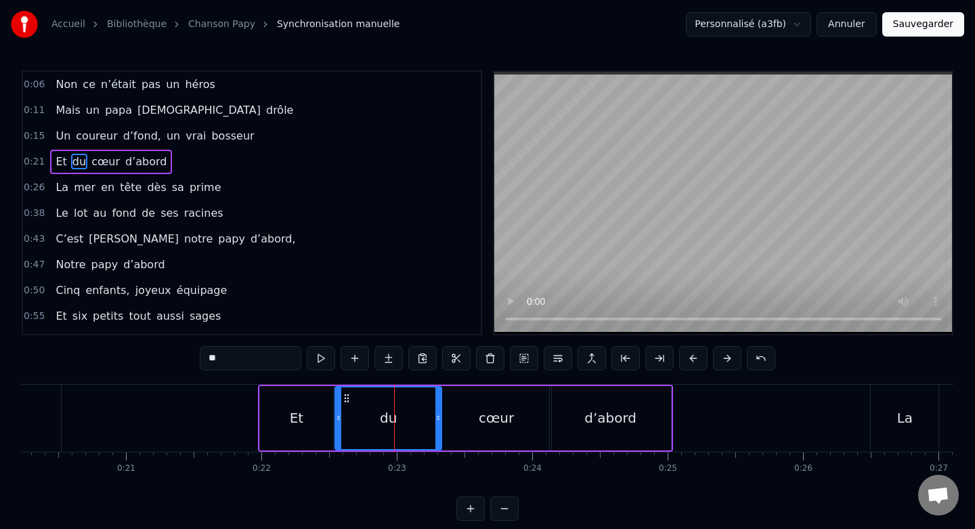
drag, startPoint x: 362, startPoint y: 419, endPoint x: 336, endPoint y: 422, distance: 25.9
click at [336, 422] on icon at bounding box center [338, 417] width 5 height 11
drag, startPoint x: 438, startPoint y: 416, endPoint x: 398, endPoint y: 418, distance: 40.0
click at [398, 419] on icon at bounding box center [397, 417] width 5 height 11
click at [462, 421] on div "cœur" at bounding box center [496, 418] width 110 height 64
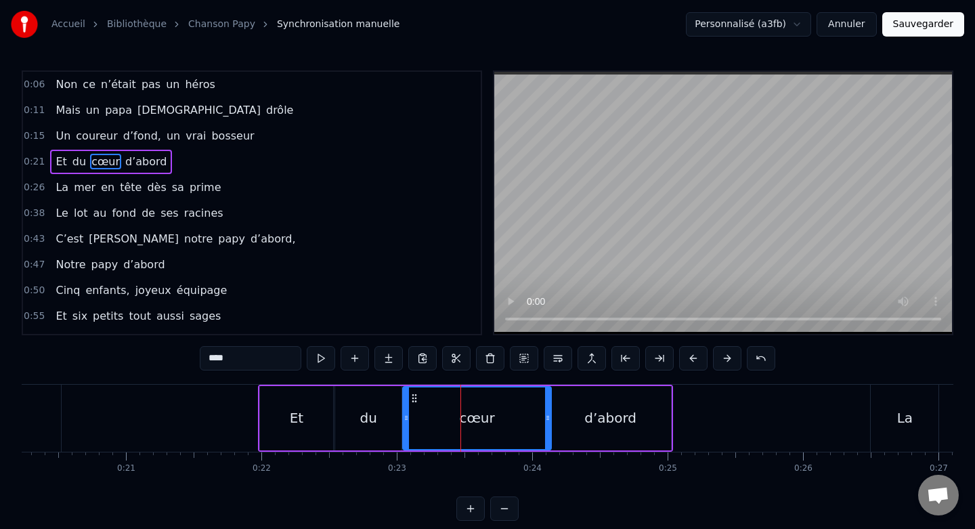
drag, startPoint x: 445, startPoint y: 418, endPoint x: 407, endPoint y: 418, distance: 38.6
click at [407, 418] on icon at bounding box center [405, 417] width 5 height 11
drag, startPoint x: 548, startPoint y: 418, endPoint x: 504, endPoint y: 420, distance: 44.7
click at [504, 420] on icon at bounding box center [502, 417] width 5 height 11
click at [557, 418] on div "d’abord" at bounding box center [610, 418] width 121 height 64
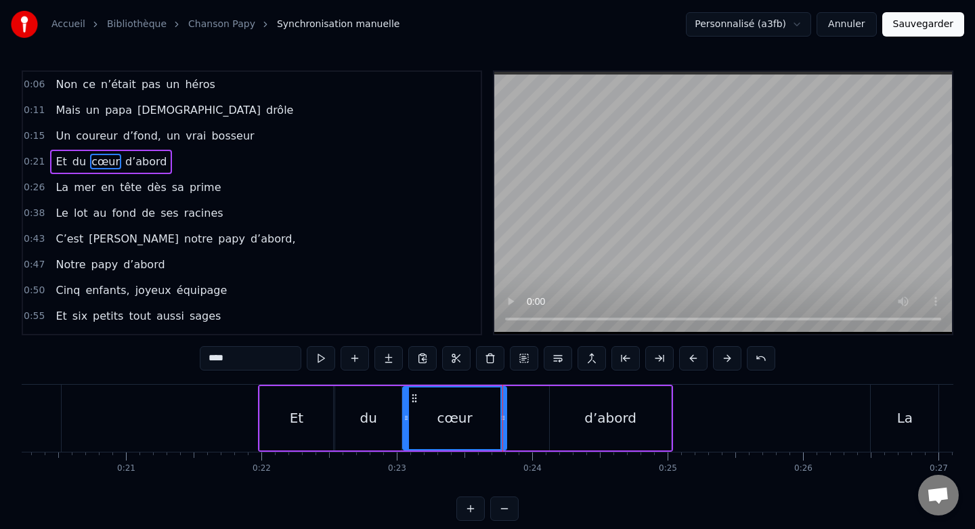
type input "*******"
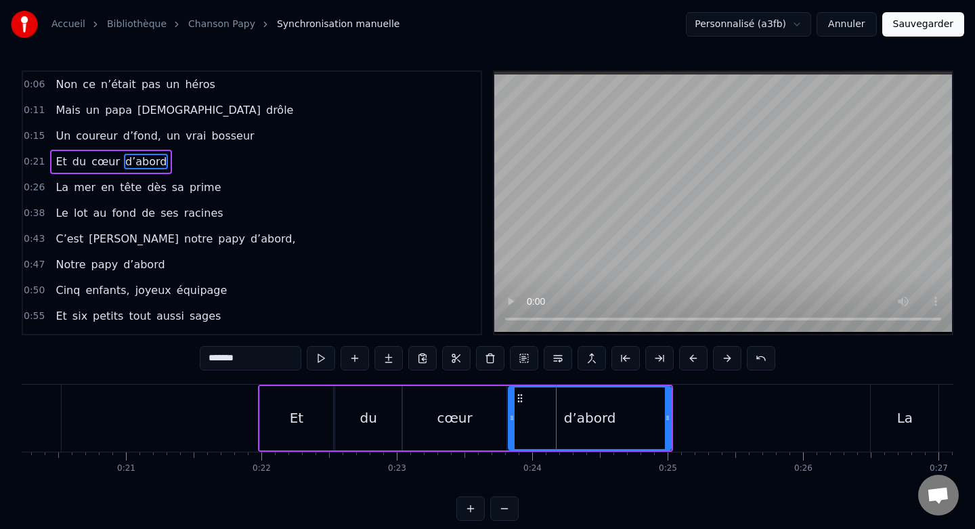
drag, startPoint x: 554, startPoint y: 418, endPoint x: 512, endPoint y: 418, distance: 42.0
click at [512, 418] on icon at bounding box center [511, 417] width 5 height 11
drag, startPoint x: 666, startPoint y: 421, endPoint x: 600, endPoint y: 421, distance: 66.3
click at [600, 421] on icon at bounding box center [601, 417] width 5 height 11
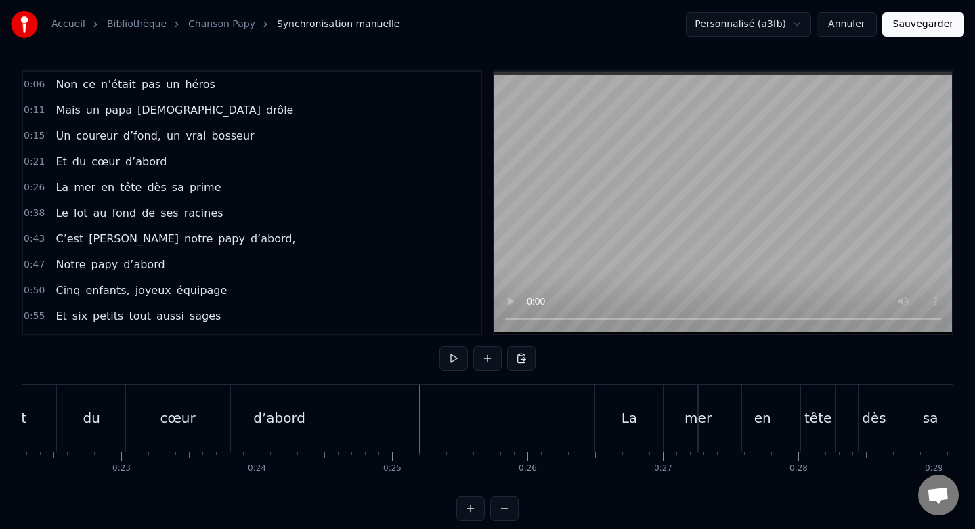
scroll to position [0, 3152]
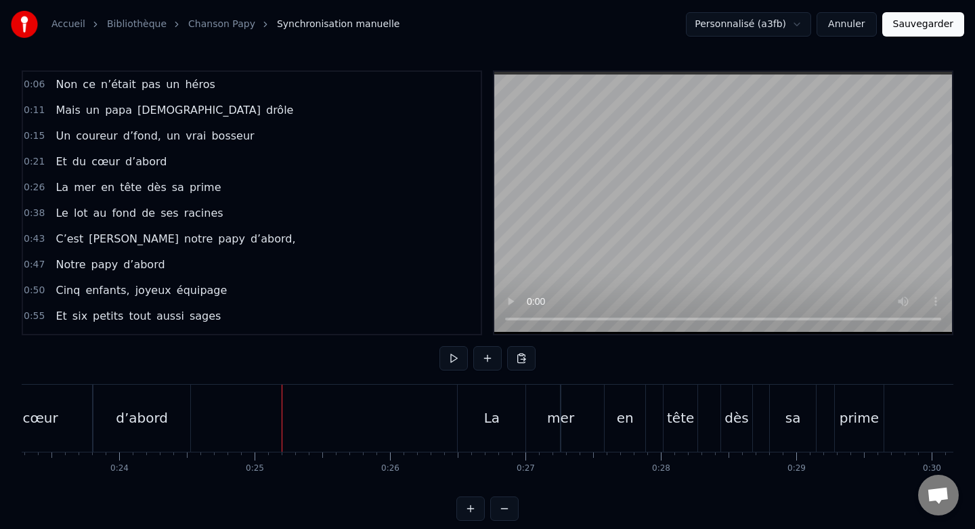
click at [477, 399] on div "La" at bounding box center [492, 418] width 68 height 67
click at [398, 407] on div "La mer en tête dès sa prime" at bounding box center [536, 418] width 429 height 67
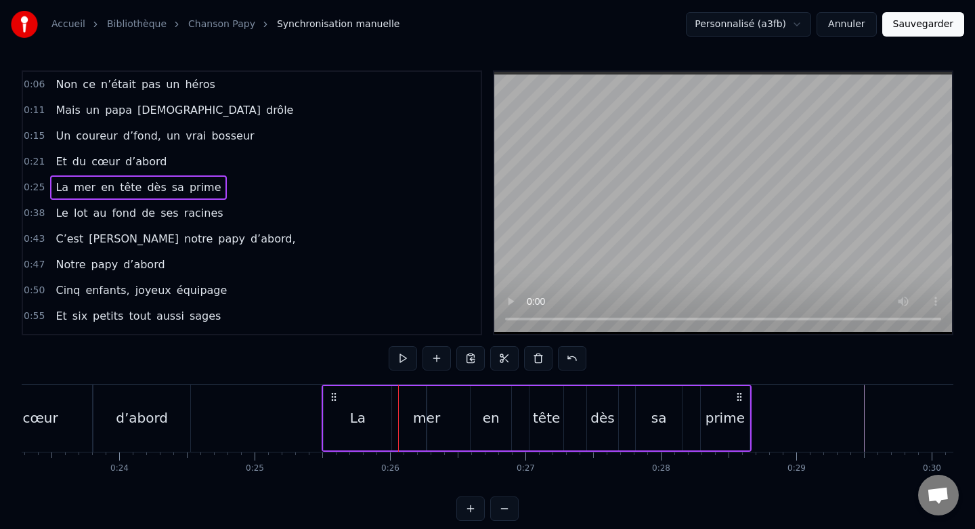
click at [375, 407] on div "La" at bounding box center [358, 418] width 68 height 64
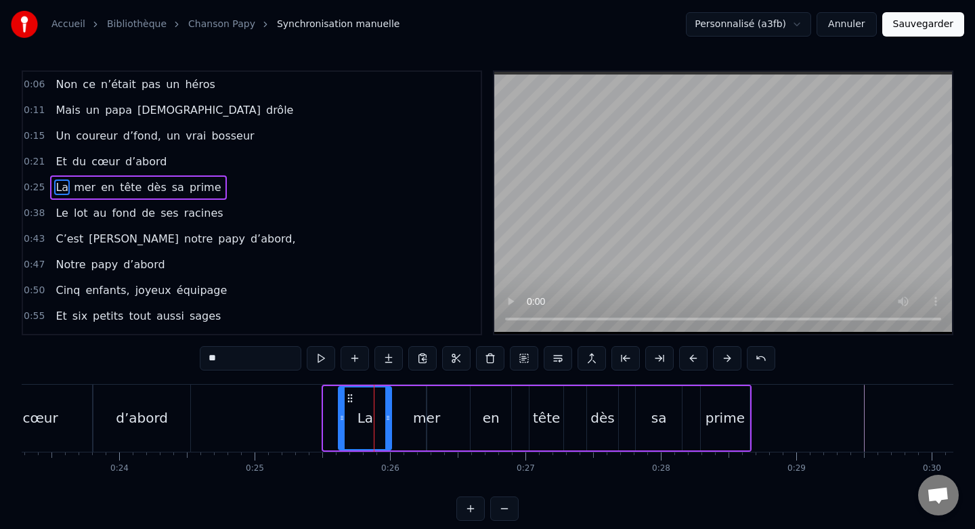
drag, startPoint x: 326, startPoint y: 415, endPoint x: 341, endPoint y: 414, distance: 14.9
click at [341, 414] on icon at bounding box center [341, 417] width 5 height 11
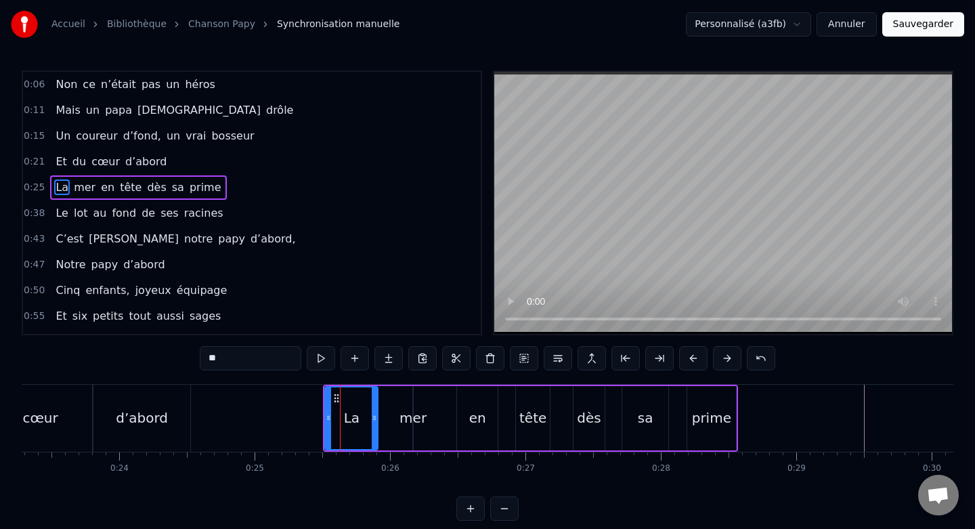
click at [464, 428] on div "en" at bounding box center [477, 418] width 41 height 64
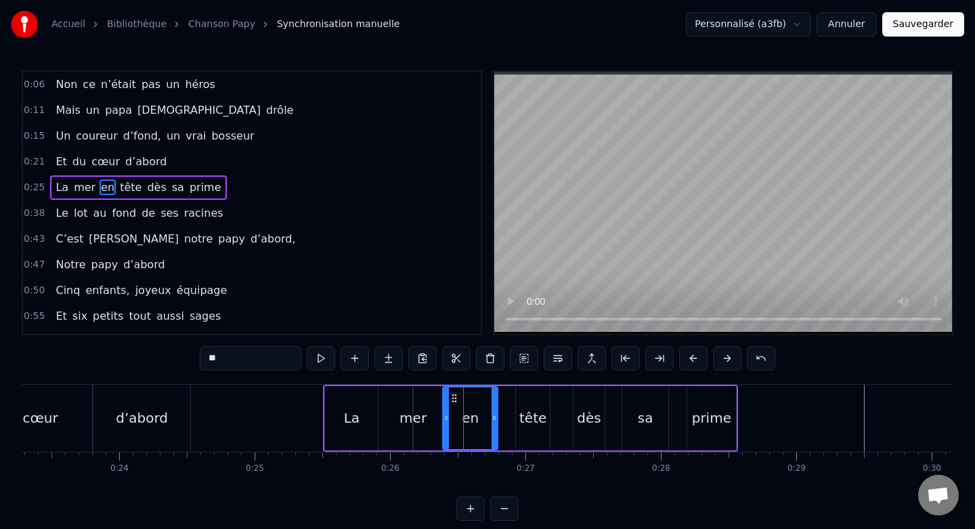
drag, startPoint x: 458, startPoint y: 419, endPoint x: 444, endPoint y: 420, distance: 14.2
click at [444, 420] on icon at bounding box center [445, 417] width 5 height 11
drag, startPoint x: 494, startPoint y: 418, endPoint x: 484, endPoint y: 418, distance: 9.5
click at [484, 418] on circle at bounding box center [484, 418] width 1 height 1
click at [529, 403] on div "tête" at bounding box center [533, 418] width 34 height 64
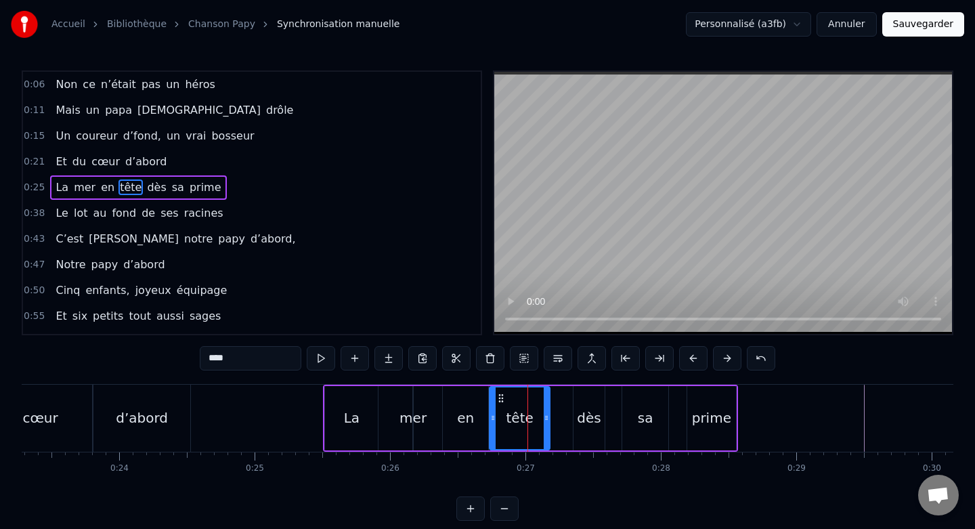
drag, startPoint x: 517, startPoint y: 416, endPoint x: 491, endPoint y: 416, distance: 26.4
click at [491, 416] on icon at bounding box center [492, 417] width 5 height 11
click at [540, 413] on icon at bounding box center [540, 417] width 5 height 11
click at [583, 403] on div "dès" at bounding box center [588, 418] width 31 height 64
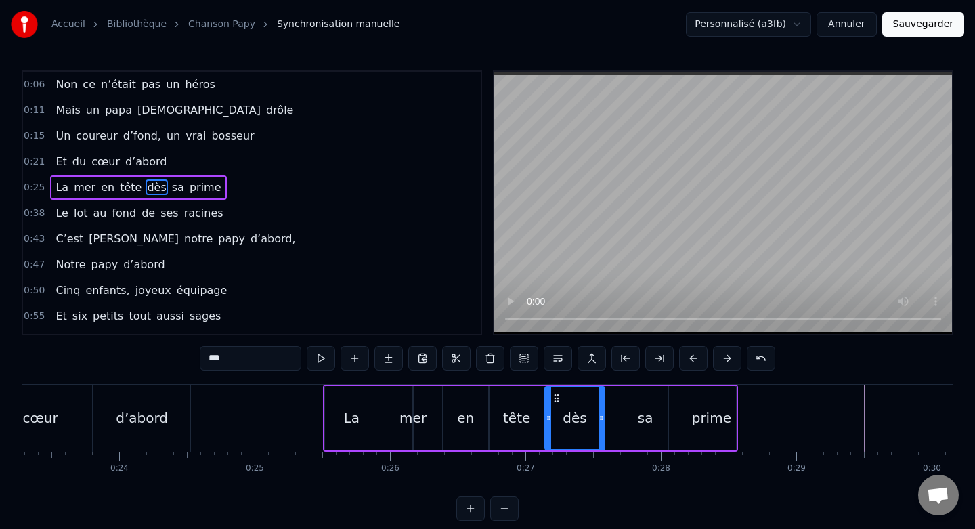
drag, startPoint x: 575, startPoint y: 415, endPoint x: 546, endPoint y: 416, distance: 29.1
click at [546, 416] on icon at bounding box center [548, 417] width 5 height 11
drag, startPoint x: 598, startPoint y: 417, endPoint x: 588, endPoint y: 418, distance: 10.2
click at [588, 418] on icon at bounding box center [590, 417] width 5 height 11
click at [632, 408] on div "sa" at bounding box center [645, 418] width 46 height 64
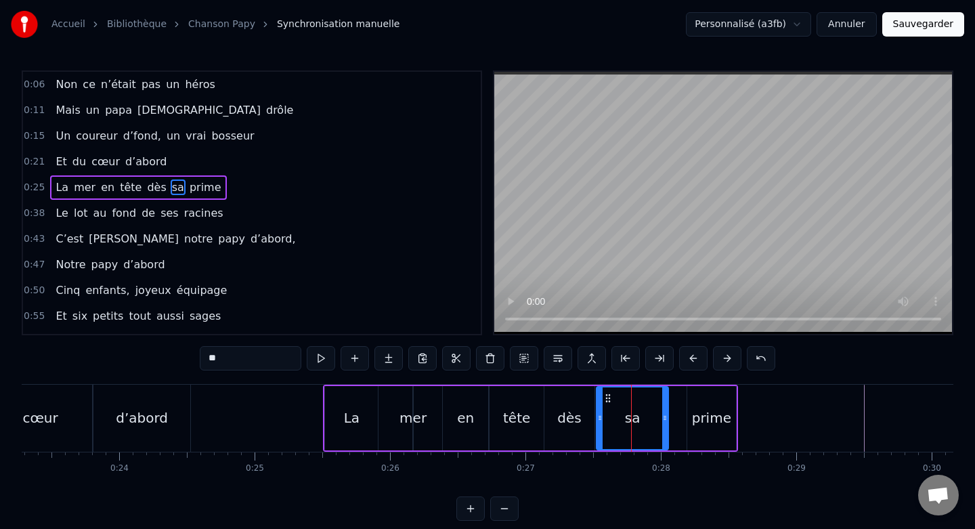
drag, startPoint x: 624, startPoint y: 414, endPoint x: 598, endPoint y: 415, distance: 25.7
click at [598, 415] on icon at bounding box center [599, 417] width 5 height 11
drag, startPoint x: 663, startPoint y: 417, endPoint x: 648, endPoint y: 418, distance: 14.9
click at [648, 418] on icon at bounding box center [649, 417] width 5 height 11
click at [693, 405] on div "prime" at bounding box center [711, 418] width 48 height 64
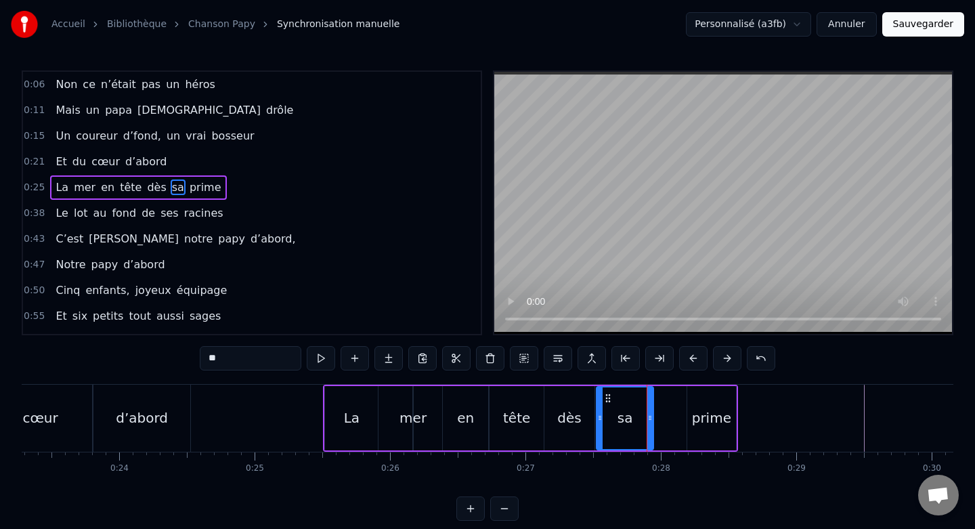
type input "*****"
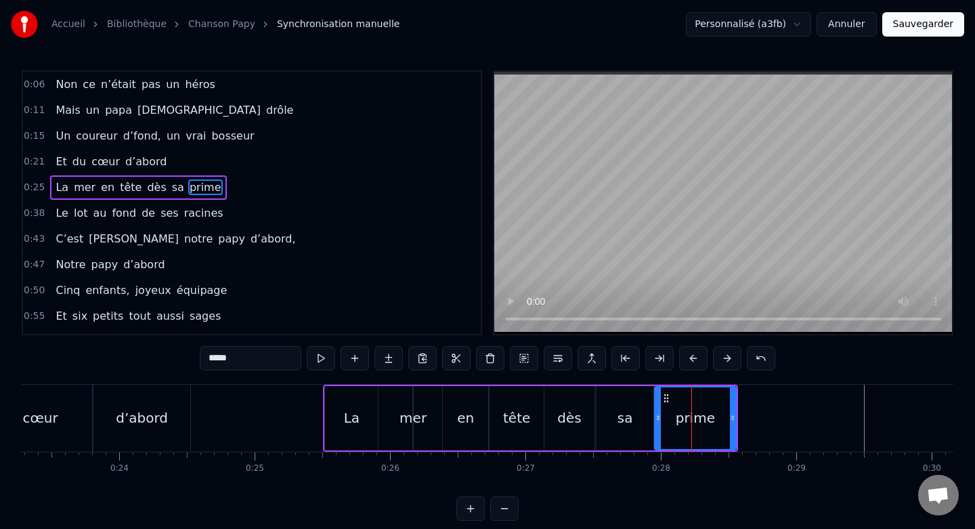
drag, startPoint x: 688, startPoint y: 416, endPoint x: 655, endPoint y: 416, distance: 33.2
click at [655, 416] on icon at bounding box center [657, 417] width 5 height 11
drag, startPoint x: 732, startPoint y: 418, endPoint x: 713, endPoint y: 418, distance: 19.6
click at [713, 418] on icon at bounding box center [711, 417] width 5 height 11
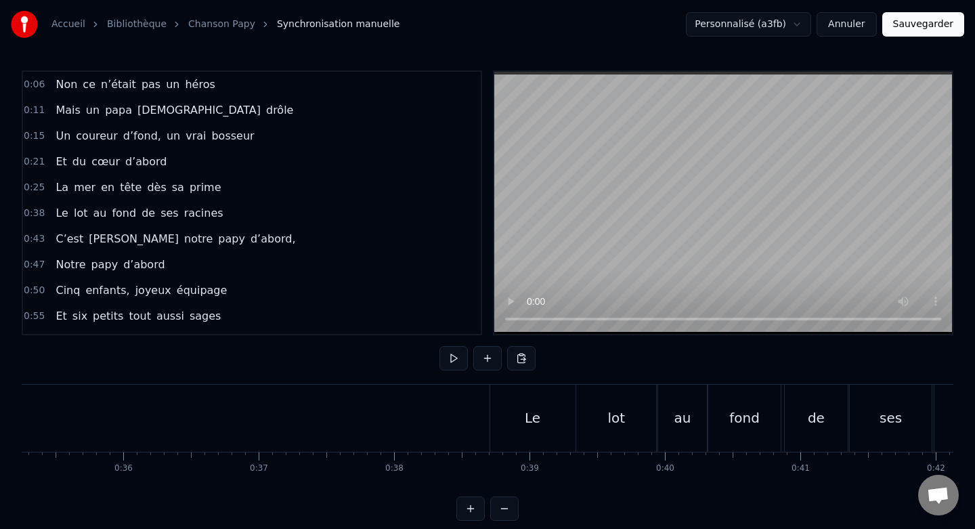
scroll to position [0, 4741]
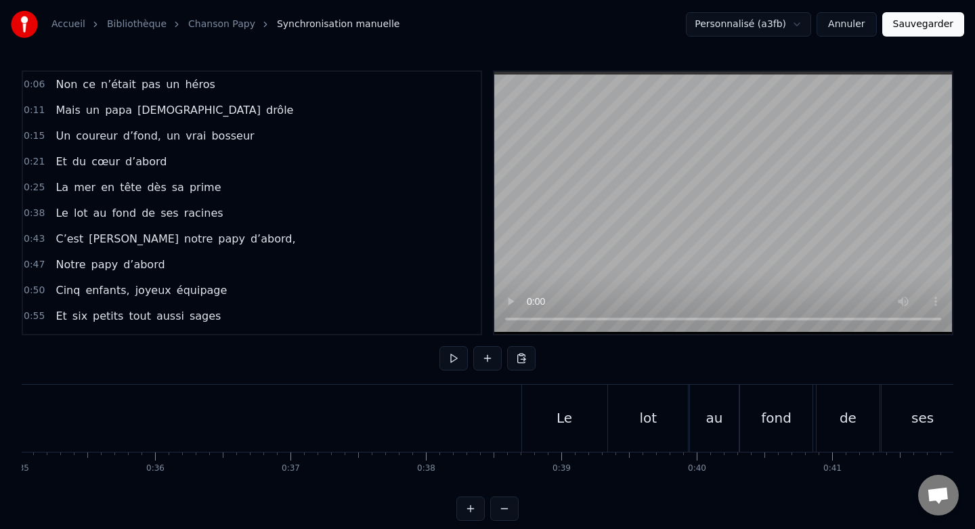
click at [529, 399] on div "Le" at bounding box center [564, 418] width 85 height 67
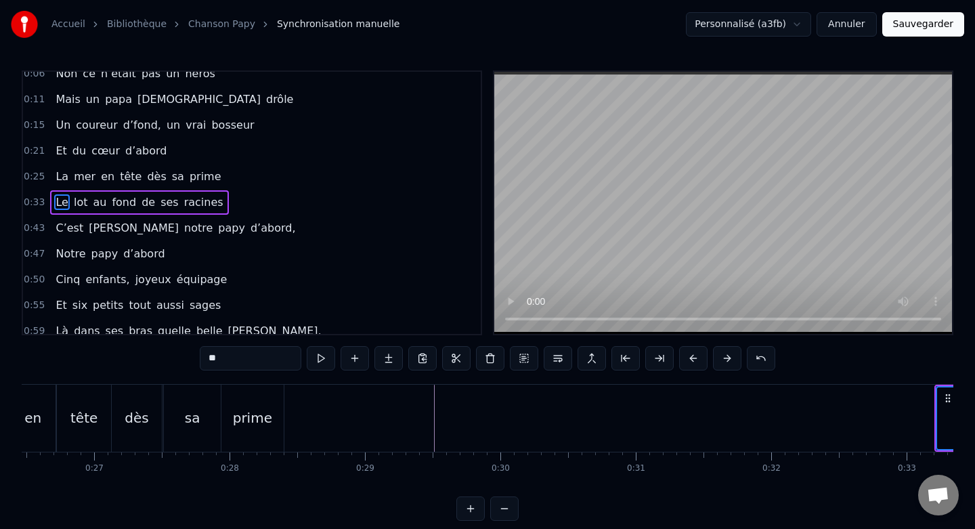
scroll to position [0, 3579]
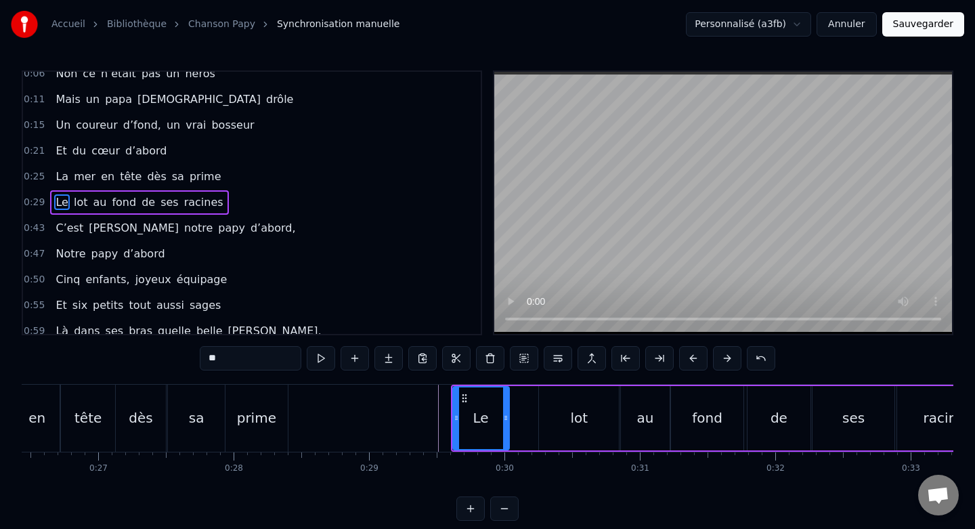
drag, startPoint x: 533, startPoint y: 418, endPoint x: 504, endPoint y: 420, distance: 29.9
click at [504, 420] on icon at bounding box center [505, 417] width 5 height 11
click at [550, 427] on div "lot" at bounding box center [579, 418] width 80 height 64
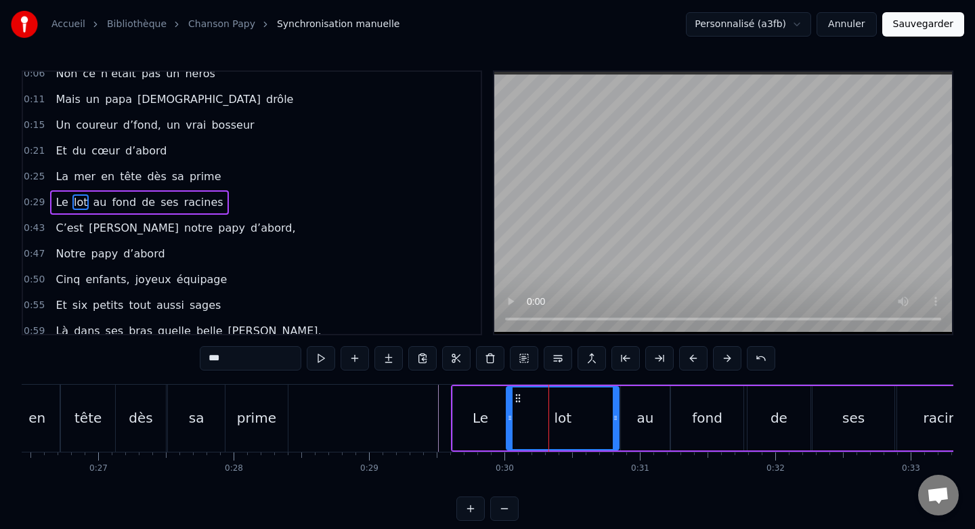
drag, startPoint x: 541, startPoint y: 416, endPoint x: 509, endPoint y: 418, distance: 31.8
click at [508, 418] on icon at bounding box center [509, 417] width 5 height 11
drag, startPoint x: 615, startPoint y: 417, endPoint x: 572, endPoint y: 418, distance: 42.7
click at [572, 418] on circle at bounding box center [572, 418] width 1 height 1
click at [632, 393] on div "au" at bounding box center [645, 418] width 49 height 64
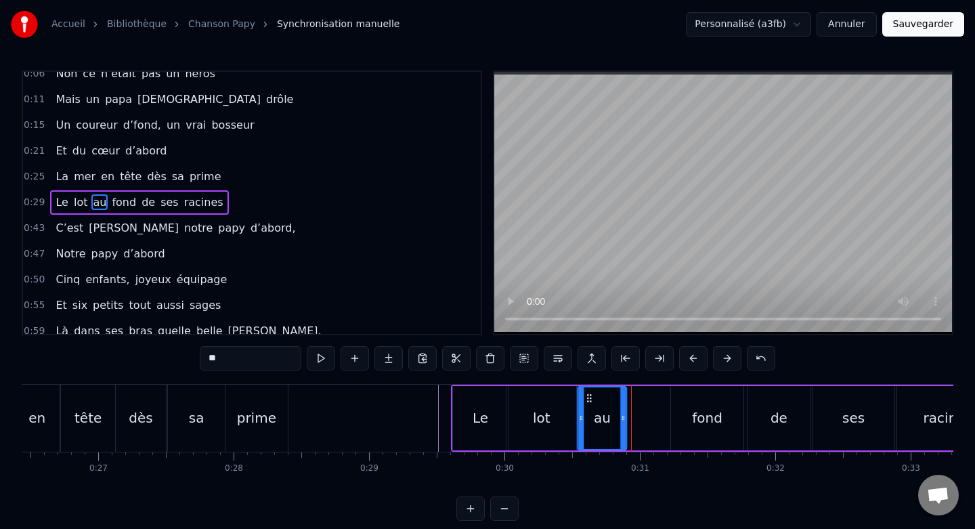
drag, startPoint x: 632, startPoint y: 399, endPoint x: 589, endPoint y: 401, distance: 43.4
click at [589, 401] on icon at bounding box center [589, 398] width 11 height 11
click at [701, 394] on div "fond" at bounding box center [707, 418] width 72 height 64
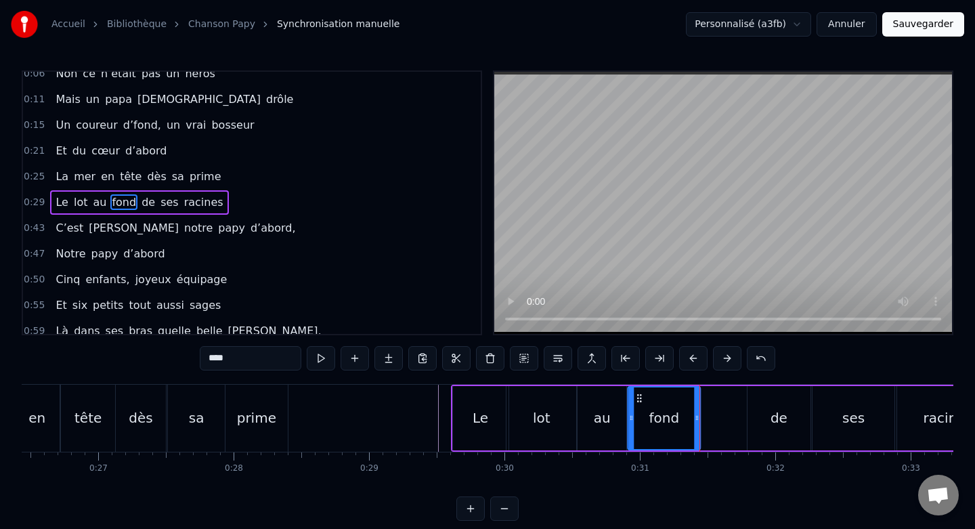
drag, startPoint x: 684, startPoint y: 399, endPoint x: 639, endPoint y: 401, distance: 44.8
click at [639, 401] on icon at bounding box center [639, 398] width 11 height 11
click at [765, 399] on div "de" at bounding box center [778, 418] width 63 height 64
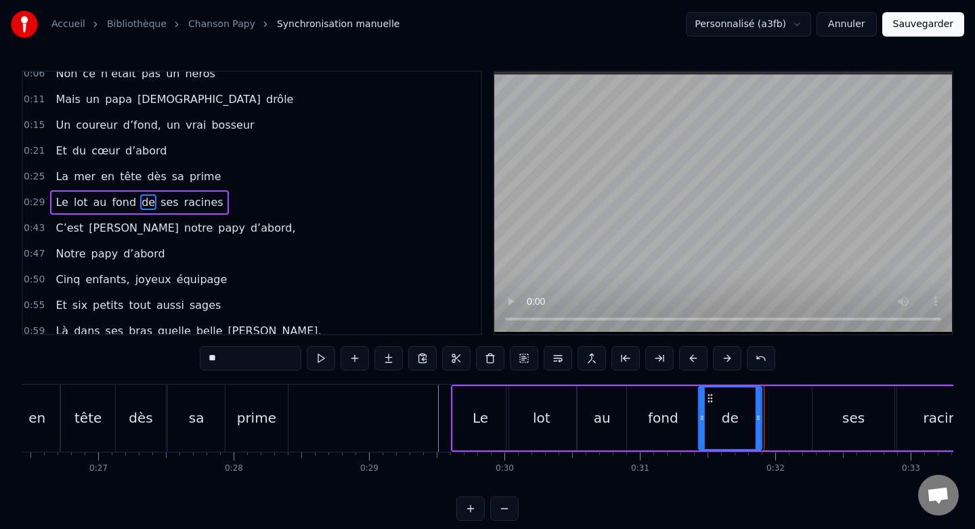
drag, startPoint x: 756, startPoint y: 399, endPoint x: 707, endPoint y: 405, distance: 49.0
click at [707, 405] on div "de" at bounding box center [730, 418] width 62 height 62
click at [707, 399] on icon at bounding box center [709, 398] width 11 height 11
click at [751, 415] on icon at bounding box center [751, 417] width 5 height 11
click at [851, 393] on div "ses" at bounding box center [853, 418] width 82 height 64
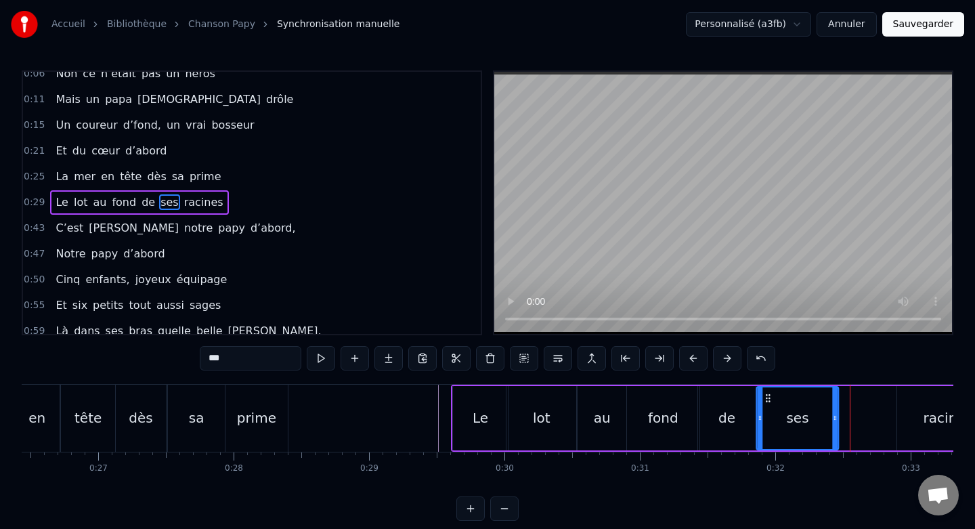
drag, startPoint x: 824, startPoint y: 397, endPoint x: 768, endPoint y: 403, distance: 56.5
click at [768, 403] on div "ses" at bounding box center [797, 418] width 81 height 62
drag, startPoint x: 835, startPoint y: 416, endPoint x: 821, endPoint y: 416, distance: 14.2
click at [821, 416] on icon at bounding box center [821, 417] width 5 height 11
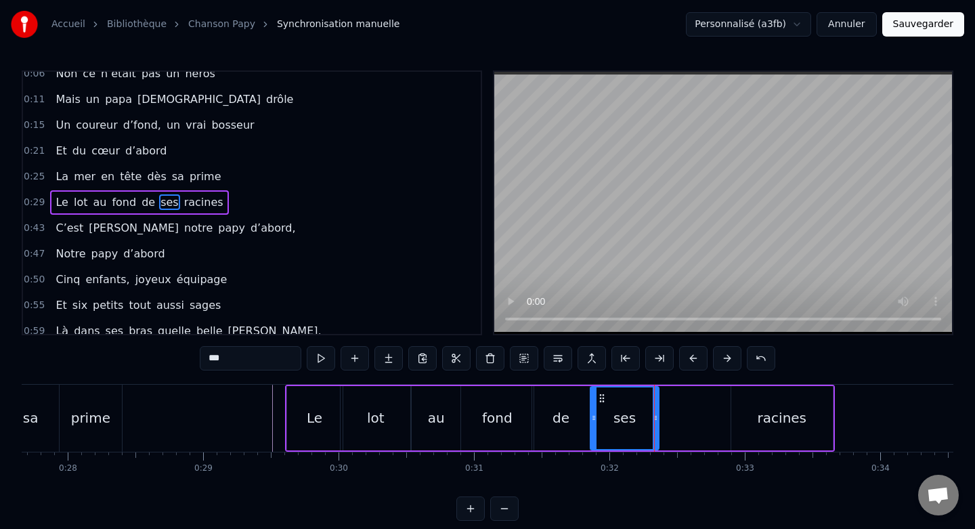
scroll to position [0, 3757]
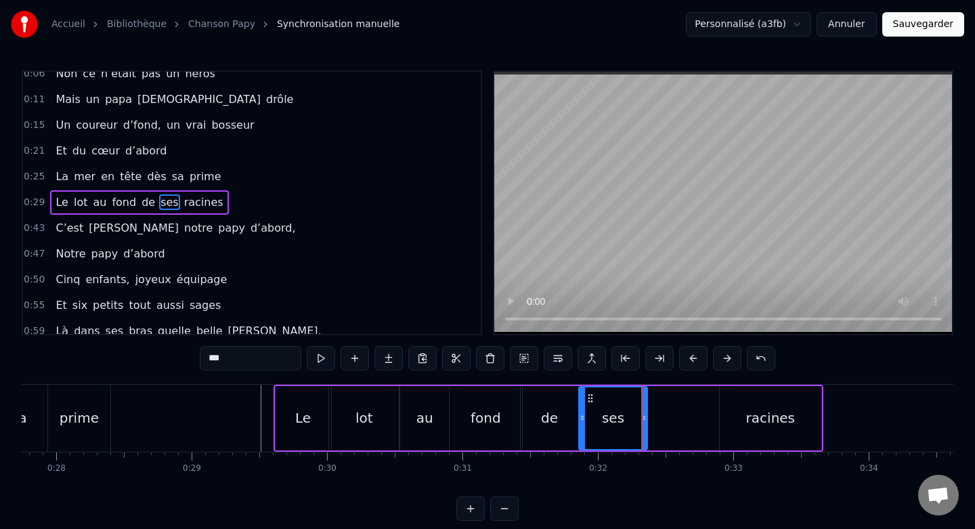
click at [760, 397] on div "racines" at bounding box center [771, 418] width 102 height 64
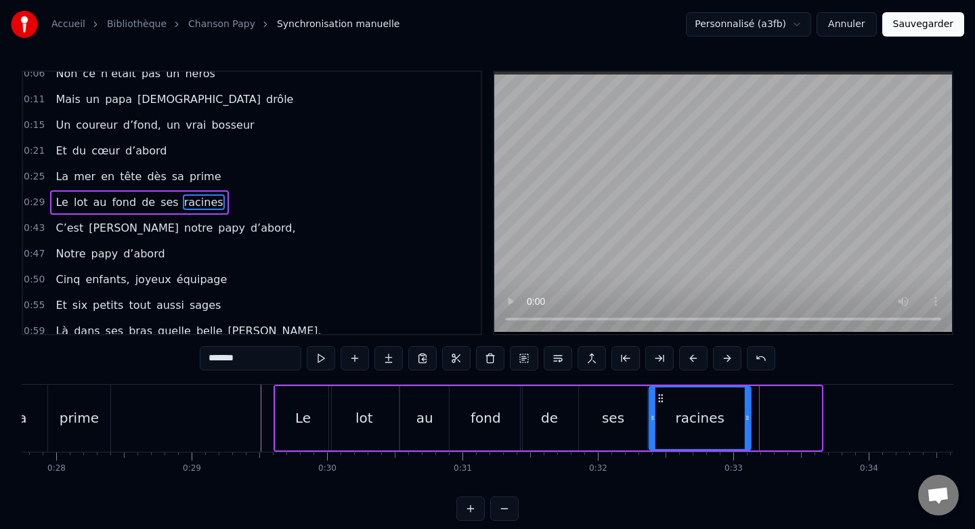
drag, startPoint x: 732, startPoint y: 398, endPoint x: 663, endPoint y: 402, distance: 69.8
click at [662, 402] on icon at bounding box center [660, 398] width 11 height 11
drag, startPoint x: 746, startPoint y: 414, endPoint x: 735, endPoint y: 415, distance: 11.5
click at [735, 415] on icon at bounding box center [735, 417] width 5 height 11
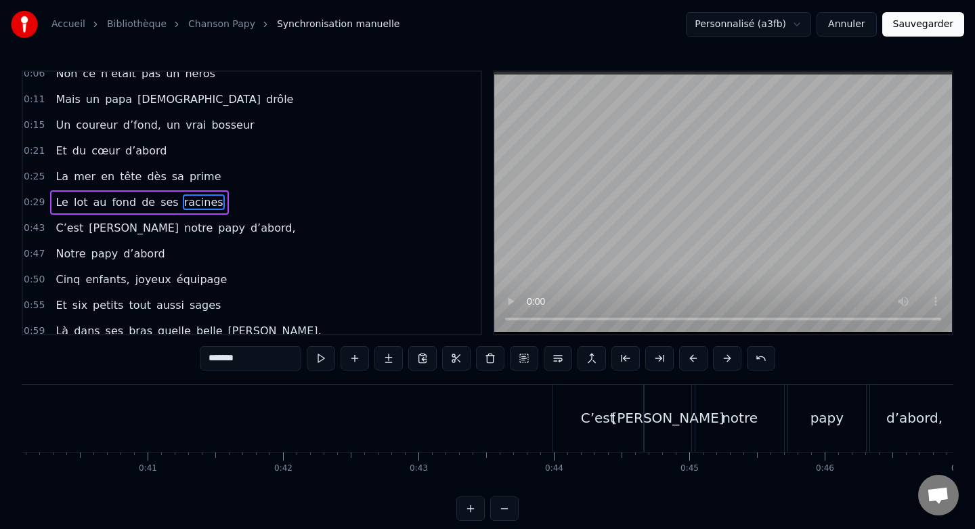
scroll to position [0, 5441]
click at [574, 402] on div "C’est" at bounding box center [583, 418] width 90 height 67
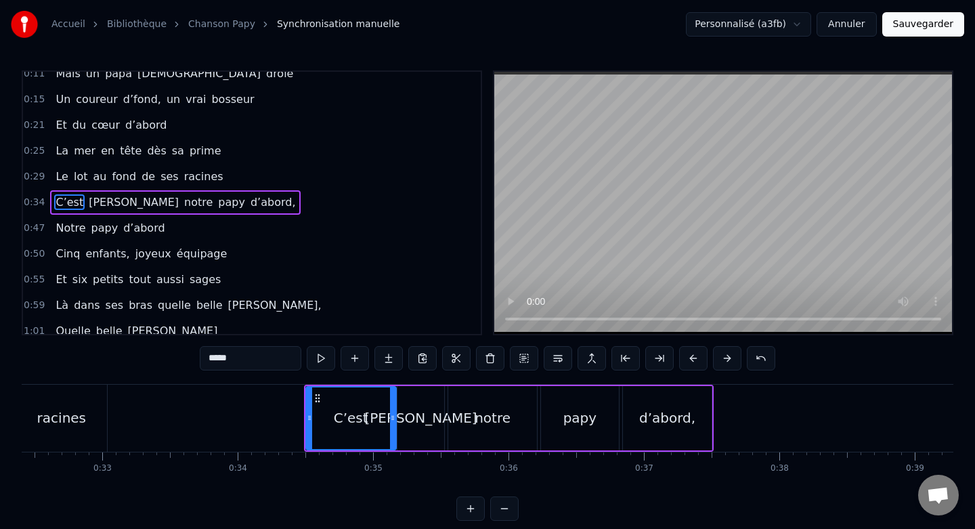
scroll to position [0, 4417]
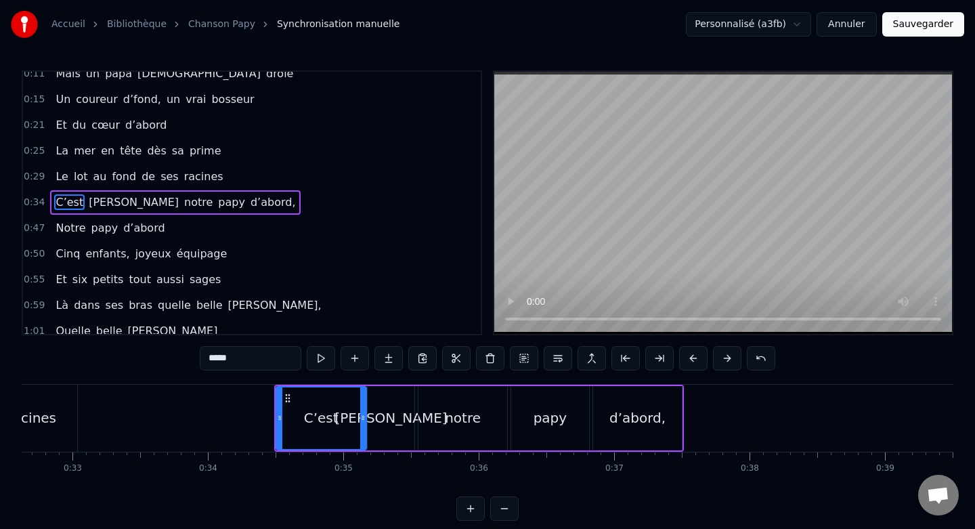
click at [488, 416] on div "notre" at bounding box center [462, 418] width 89 height 64
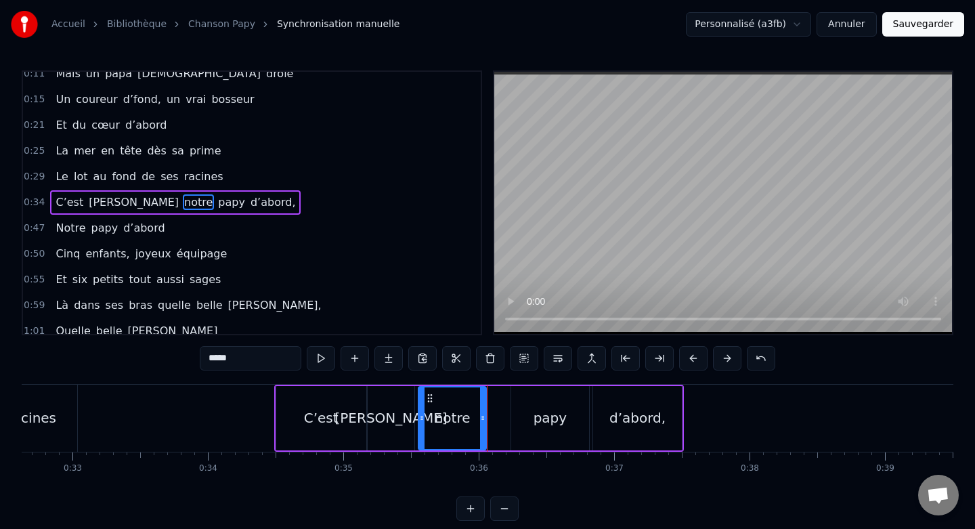
drag, startPoint x: 501, startPoint y: 416, endPoint x: 480, endPoint y: 418, distance: 21.0
click at [480, 418] on icon at bounding box center [482, 417] width 5 height 11
click at [535, 401] on div "papy" at bounding box center [550, 418] width 79 height 64
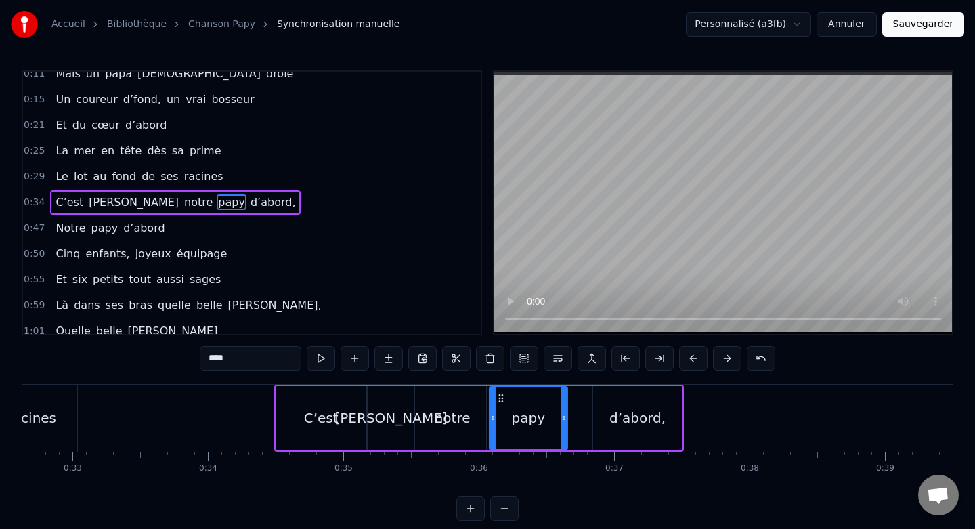
drag, startPoint x: 522, startPoint y: 395, endPoint x: 500, endPoint y: 397, distance: 22.4
click at [500, 397] on icon at bounding box center [500, 398] width 11 height 11
click at [613, 401] on div "d’abord," at bounding box center [637, 418] width 89 height 64
type input "********"
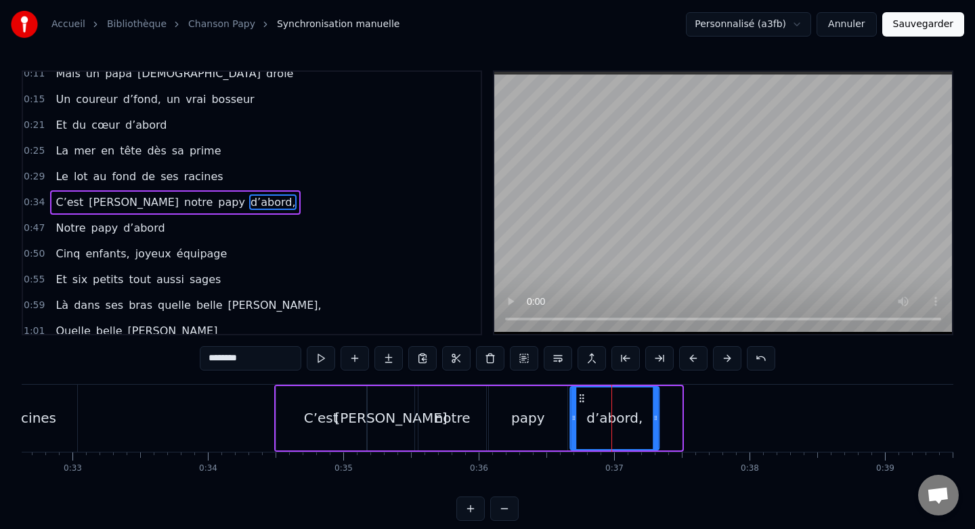
drag, startPoint x: 603, startPoint y: 399, endPoint x: 579, endPoint y: 401, distance: 23.1
click at [579, 401] on icon at bounding box center [582, 398] width 11 height 11
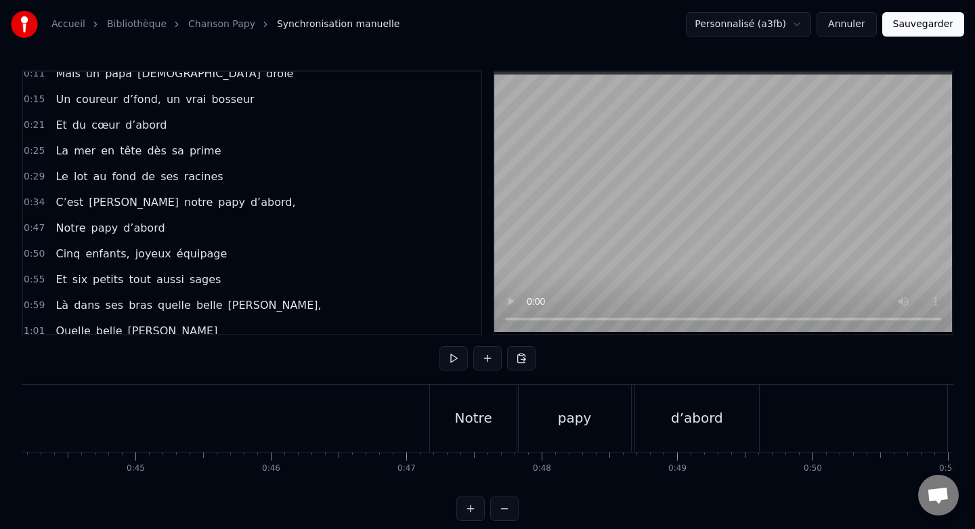
scroll to position [0, 5946]
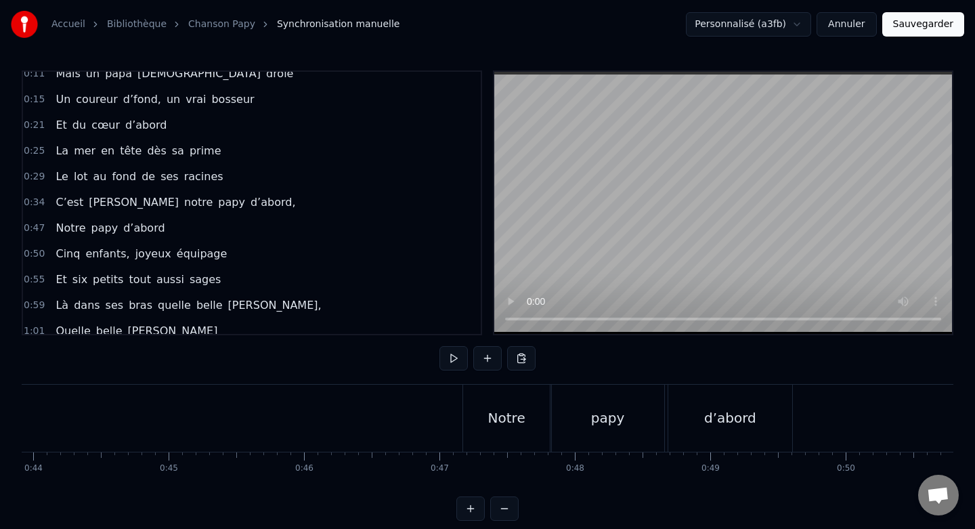
click at [500, 396] on div "Notre" at bounding box center [506, 418] width 87 height 67
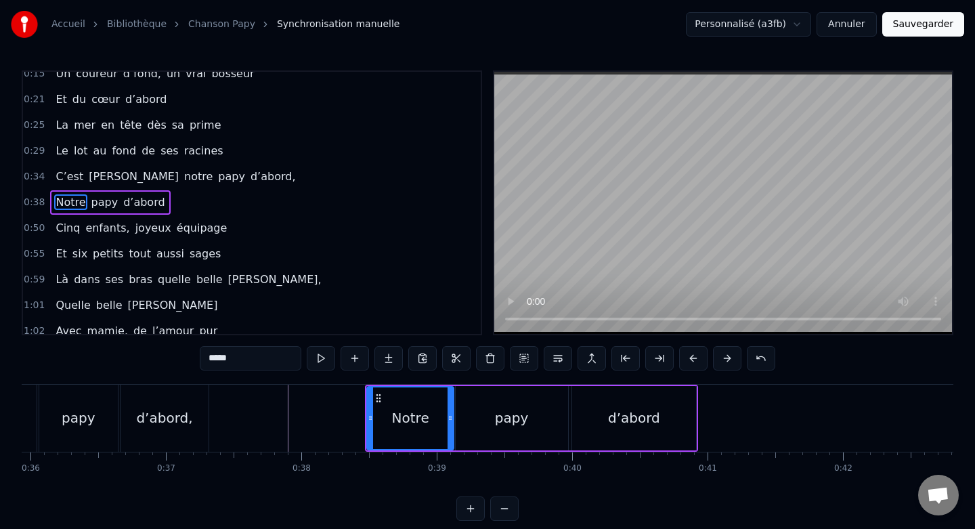
scroll to position [0, 4882]
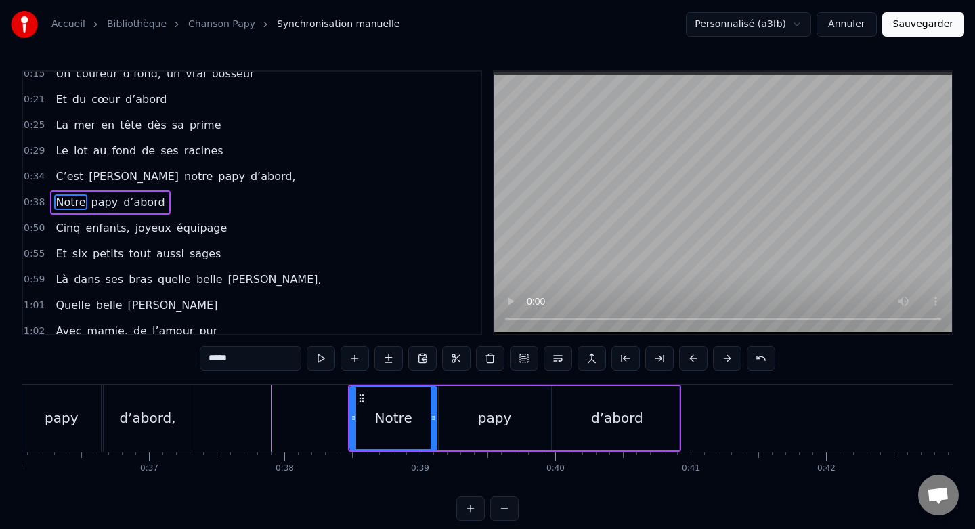
click at [521, 422] on div "papy" at bounding box center [495, 418] width 112 height 64
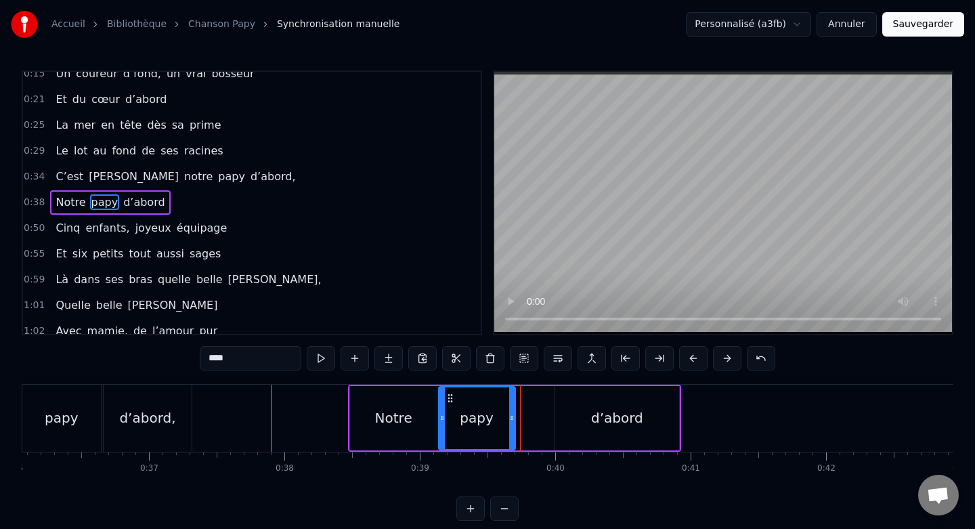
drag, startPoint x: 547, startPoint y: 416, endPoint x: 511, endPoint y: 418, distance: 35.9
click at [511, 418] on icon at bounding box center [511, 417] width 5 height 11
click at [585, 406] on div "d’abord" at bounding box center [617, 418] width 125 height 64
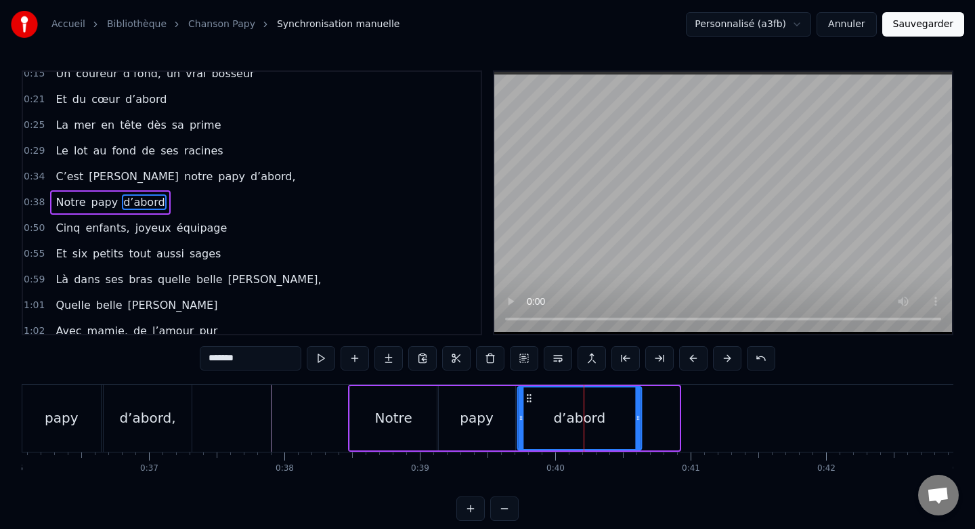
drag, startPoint x: 565, startPoint y: 397, endPoint x: 527, endPoint y: 397, distance: 37.9
click at [527, 397] on icon at bounding box center [528, 398] width 11 height 11
drag, startPoint x: 637, startPoint y: 415, endPoint x: 624, endPoint y: 415, distance: 12.9
click at [624, 415] on icon at bounding box center [624, 417] width 5 height 11
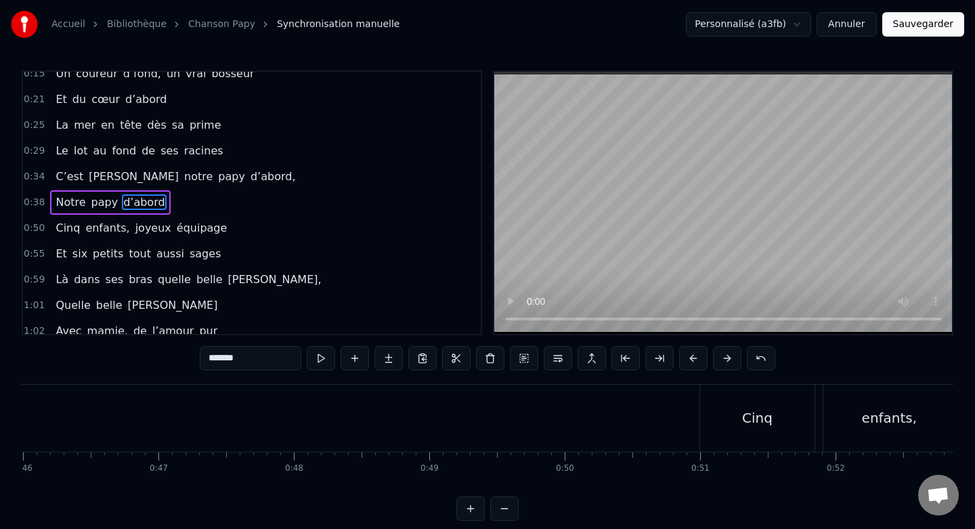
scroll to position [0, 6288]
click at [673, 397] on div "Cinq" at bounding box center [696, 418] width 114 height 67
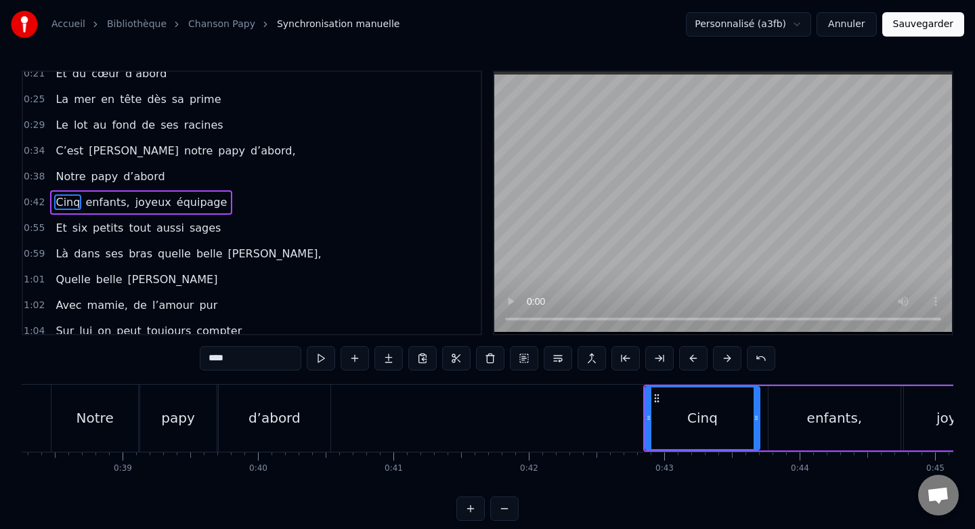
scroll to position [0, 5168]
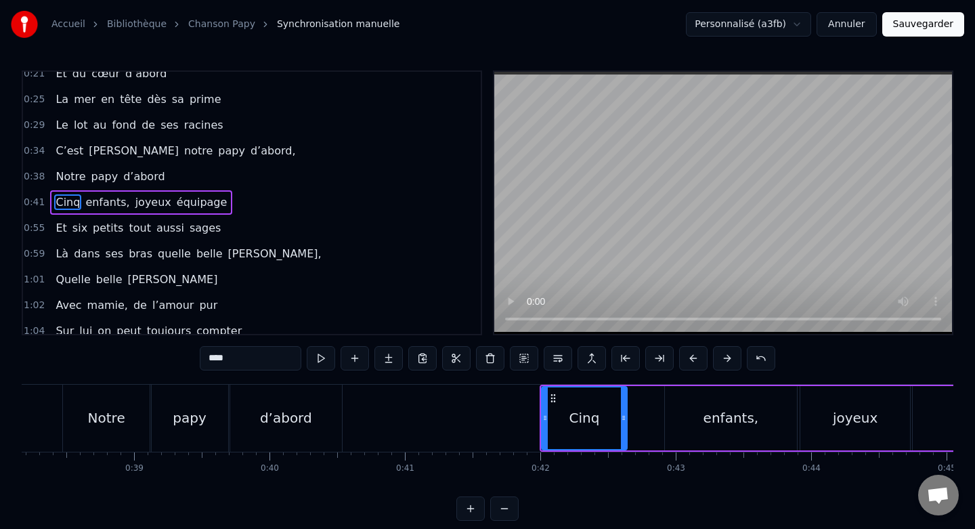
drag, startPoint x: 653, startPoint y: 416, endPoint x: 624, endPoint y: 418, distance: 29.1
click at [624, 418] on icon at bounding box center [623, 417] width 5 height 11
click at [712, 399] on div "enfants," at bounding box center [731, 418] width 132 height 64
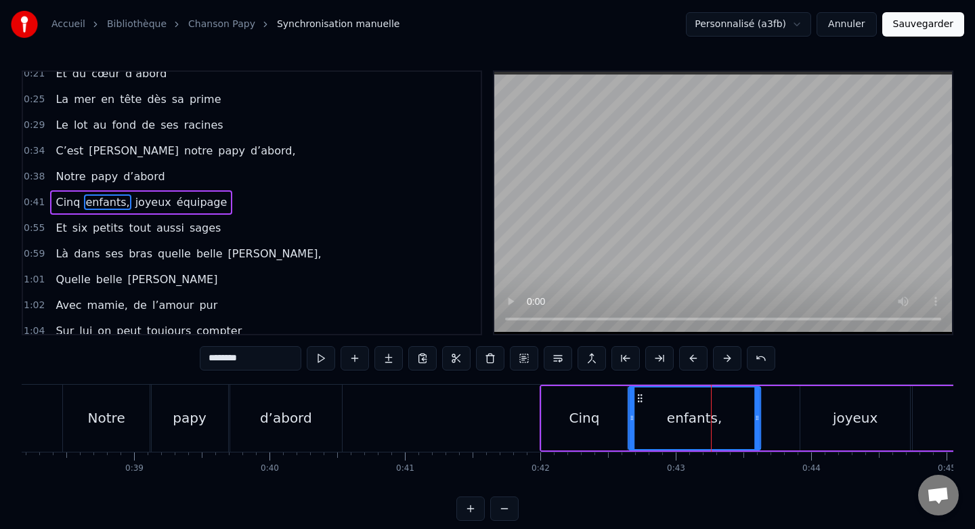
drag, startPoint x: 676, startPoint y: 397, endPoint x: 640, endPoint y: 397, distance: 36.6
click at [640, 397] on circle at bounding box center [640, 397] width 1 height 1
drag, startPoint x: 756, startPoint y: 417, endPoint x: 742, endPoint y: 417, distance: 14.2
click at [742, 417] on icon at bounding box center [741, 417] width 5 height 11
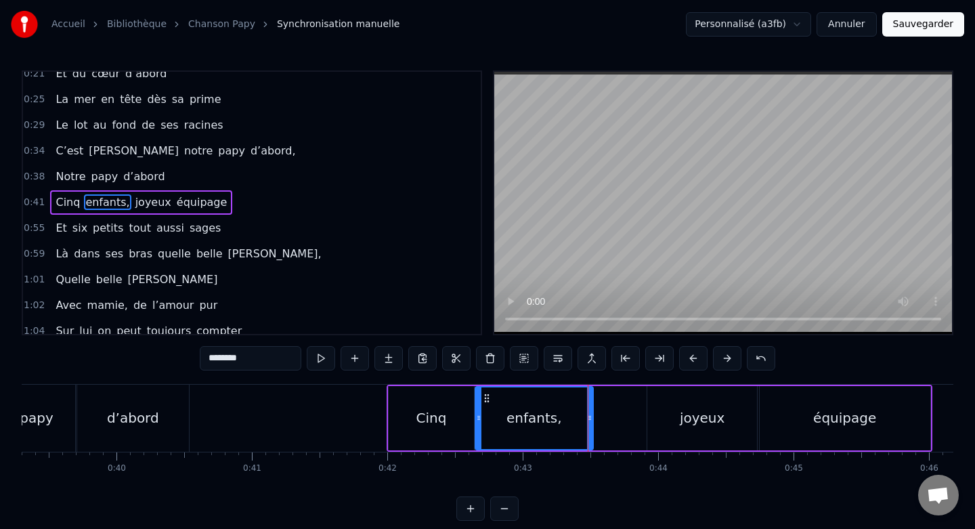
scroll to position [0, 5331]
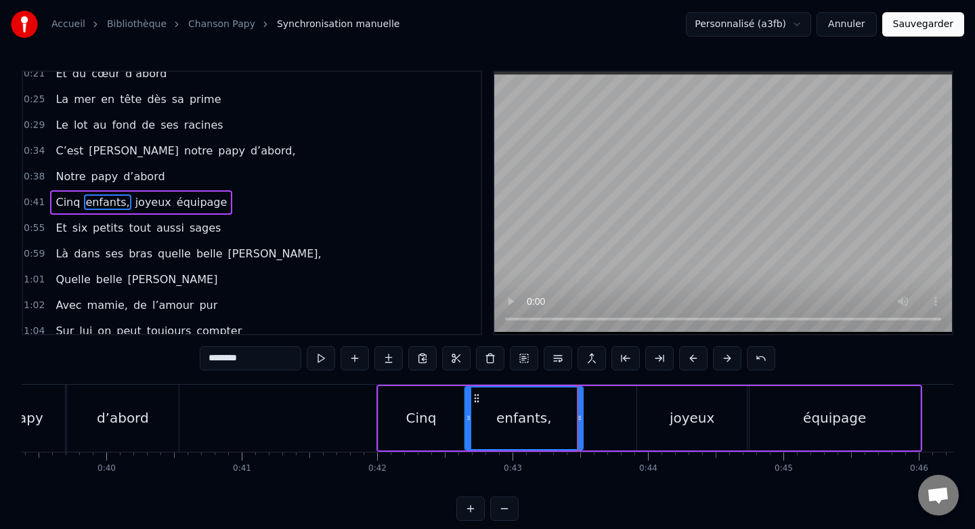
click at [668, 401] on div "joyeux" at bounding box center [691, 418] width 109 height 64
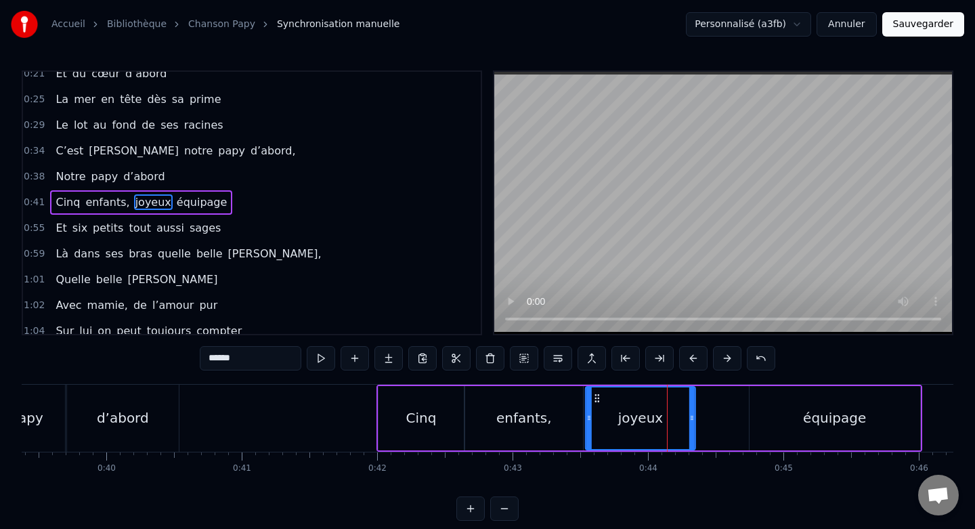
drag, startPoint x: 649, startPoint y: 396, endPoint x: 598, endPoint y: 397, distance: 51.5
click at [598, 397] on icon at bounding box center [597, 398] width 11 height 11
drag, startPoint x: 692, startPoint y: 416, endPoint x: 677, endPoint y: 416, distance: 14.9
click at [677, 416] on circle at bounding box center [676, 416] width 1 height 1
click at [804, 393] on div "équipage" at bounding box center [834, 418] width 171 height 64
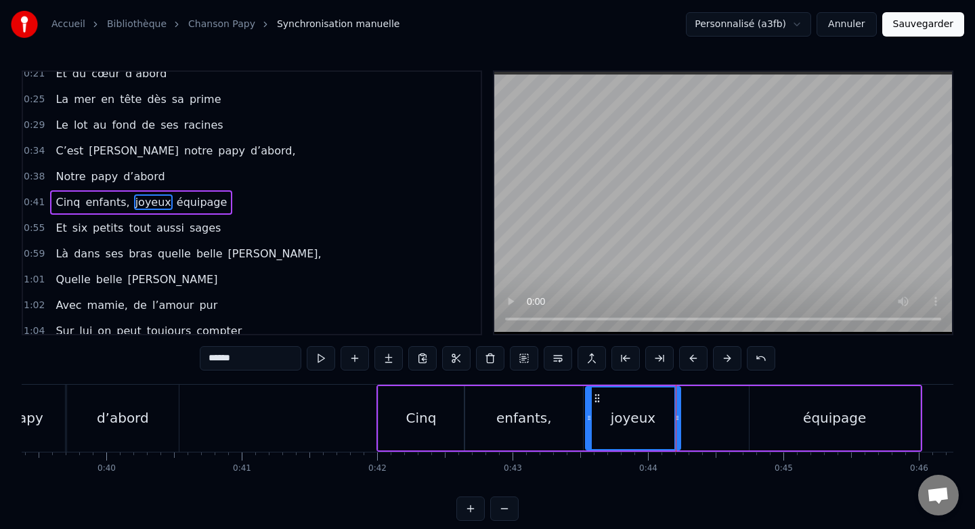
type input "********"
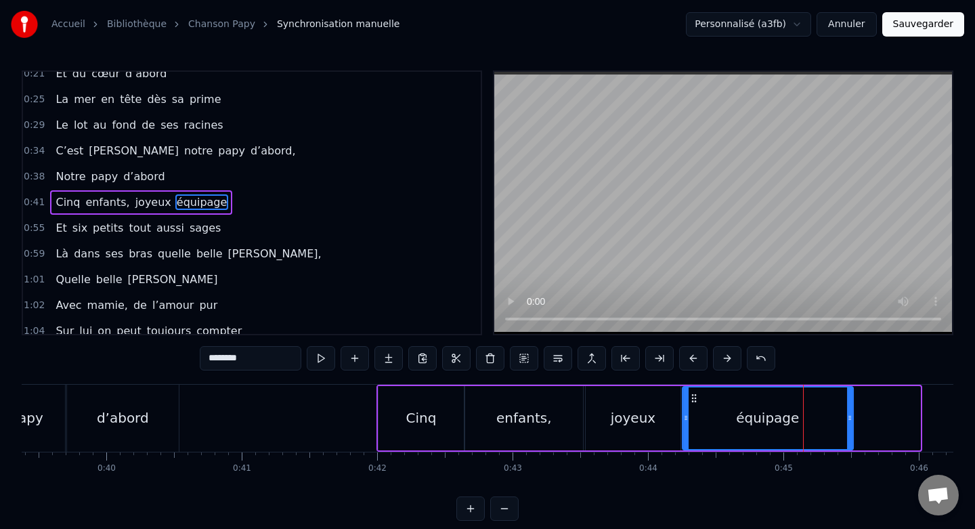
drag, startPoint x: 760, startPoint y: 396, endPoint x: 693, endPoint y: 397, distance: 67.0
click at [693, 397] on icon at bounding box center [693, 398] width 11 height 11
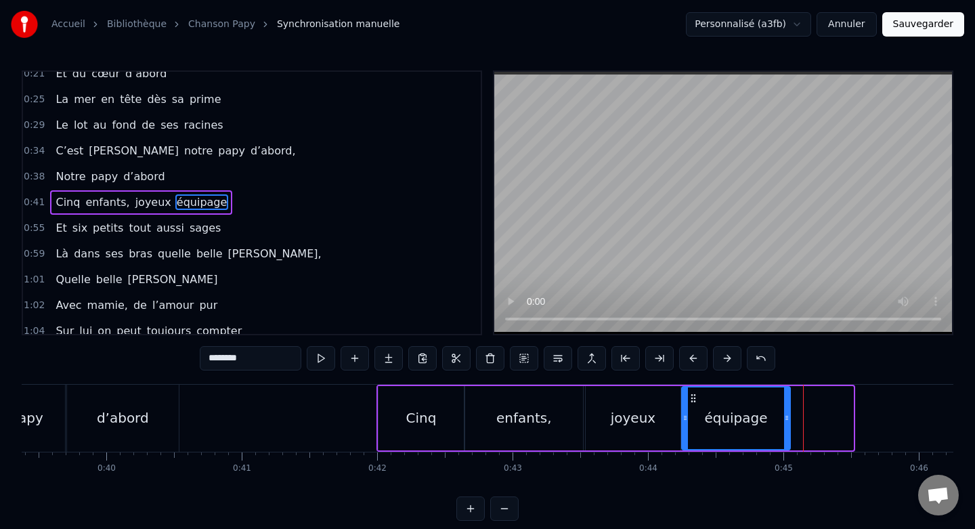
drag, startPoint x: 851, startPoint y: 416, endPoint x: 788, endPoint y: 419, distance: 63.0
click at [788, 419] on icon at bounding box center [786, 417] width 5 height 11
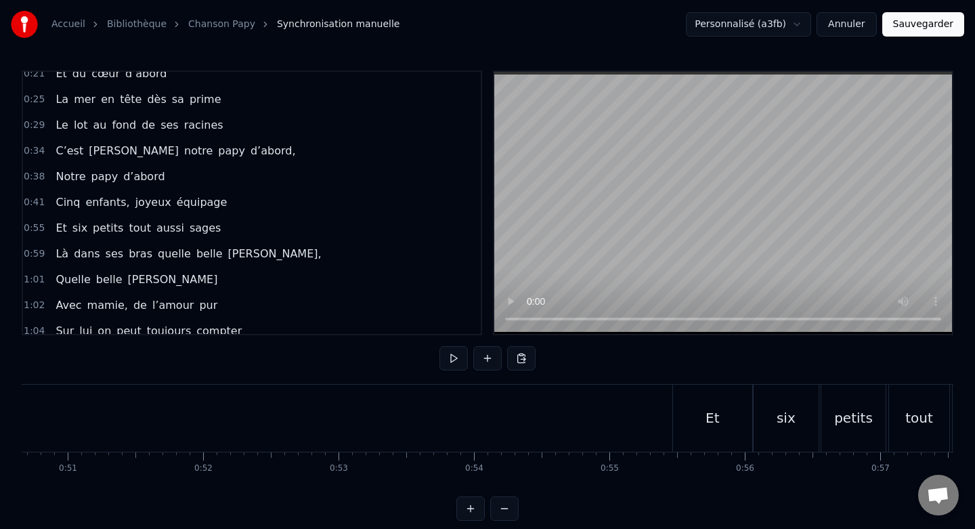
scroll to position [0, 6890]
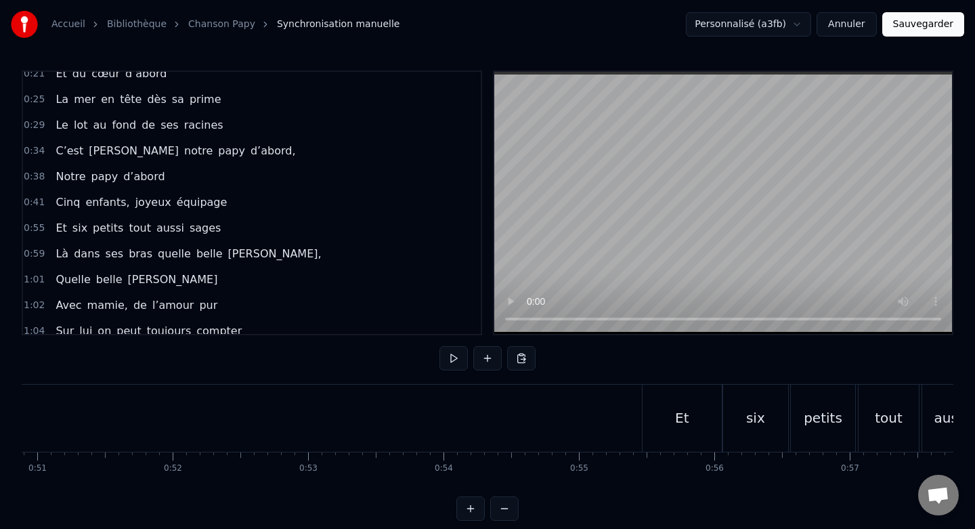
click at [681, 399] on div "Et" at bounding box center [681, 418] width 79 height 67
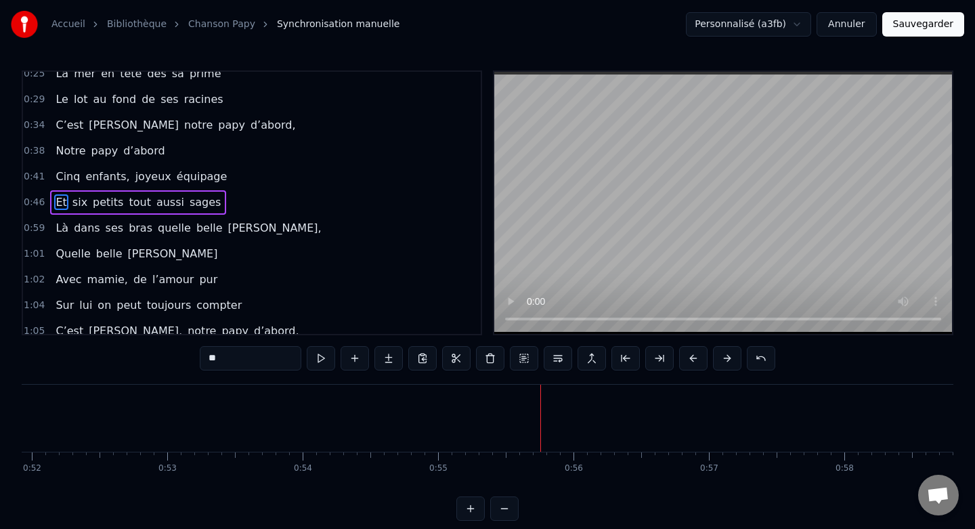
scroll to position [0, 7114]
click at [29, 230] on span "0:59" at bounding box center [34, 228] width 21 height 14
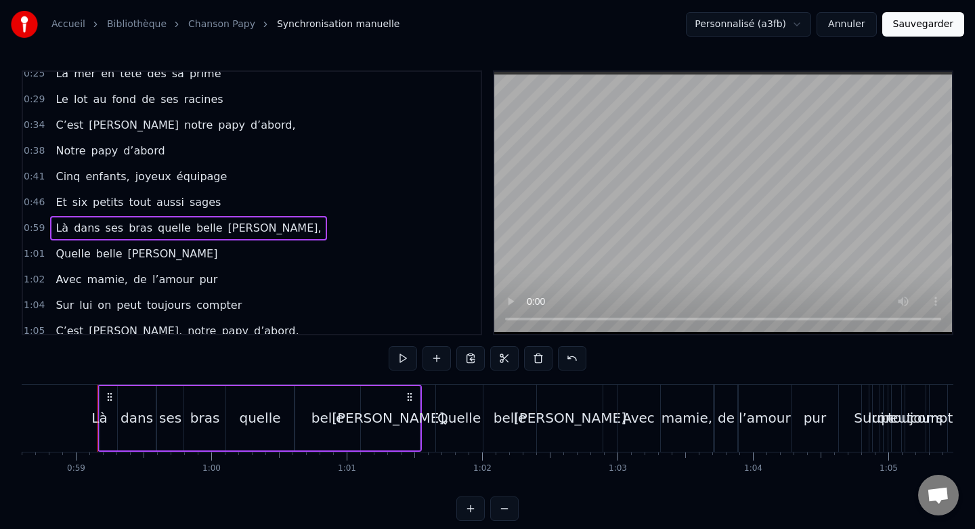
scroll to position [0, 7942]
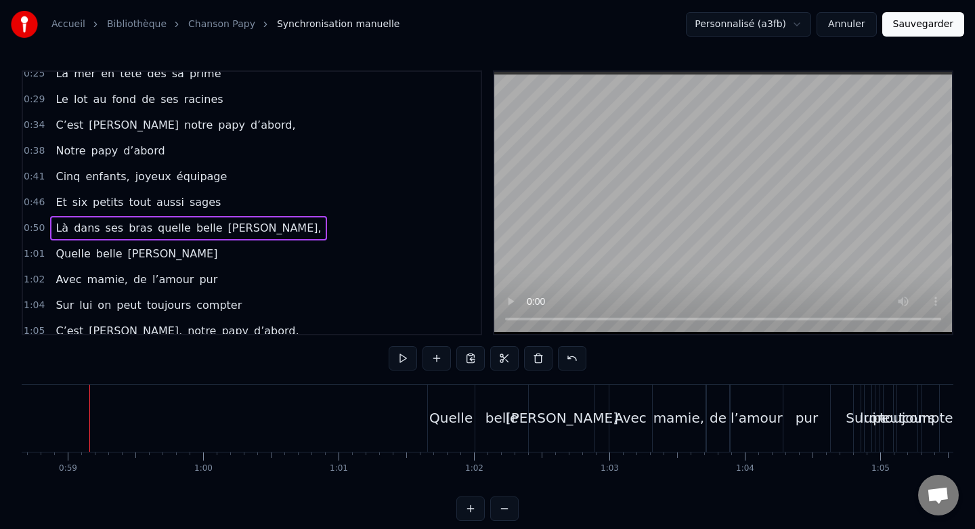
click at [446, 402] on div "Quelle" at bounding box center [451, 418] width 47 height 67
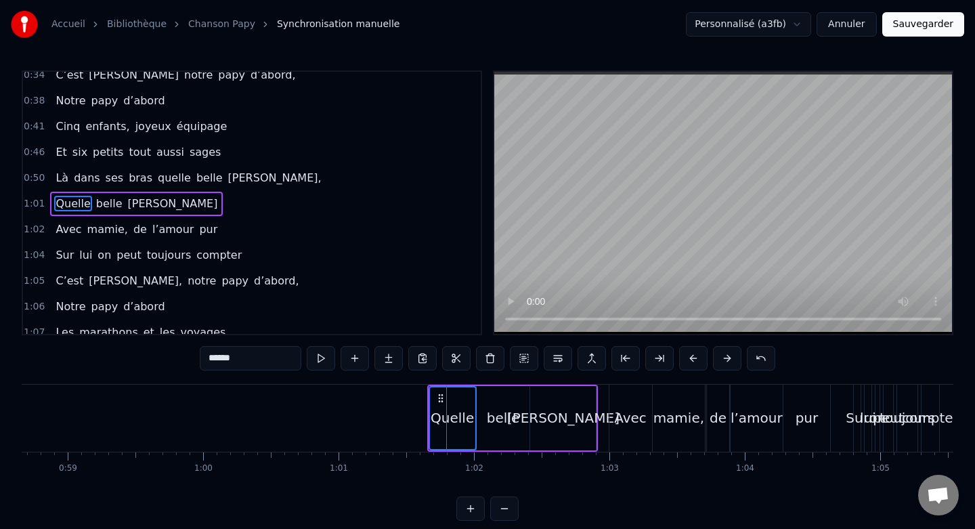
scroll to position [165, 0]
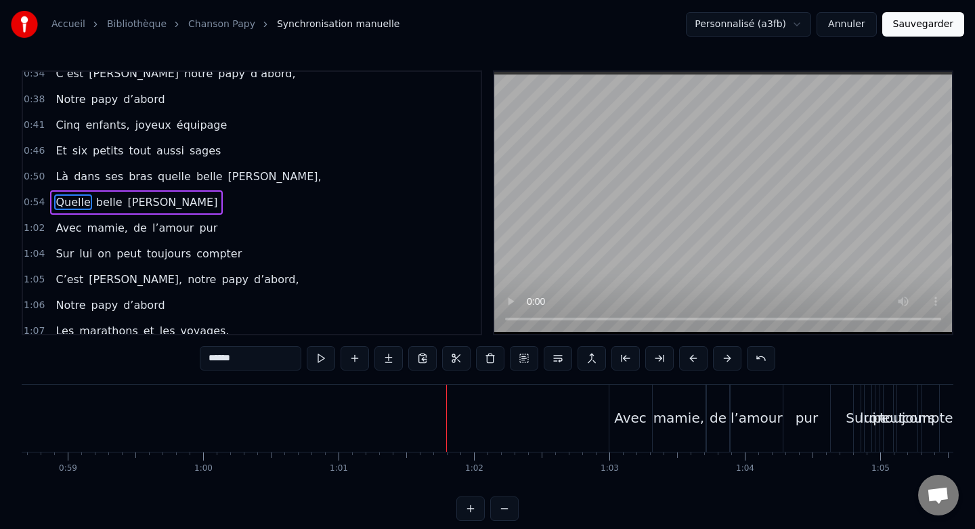
click at [634, 393] on div "Avec" at bounding box center [630, 418] width 43 height 67
type input "****"
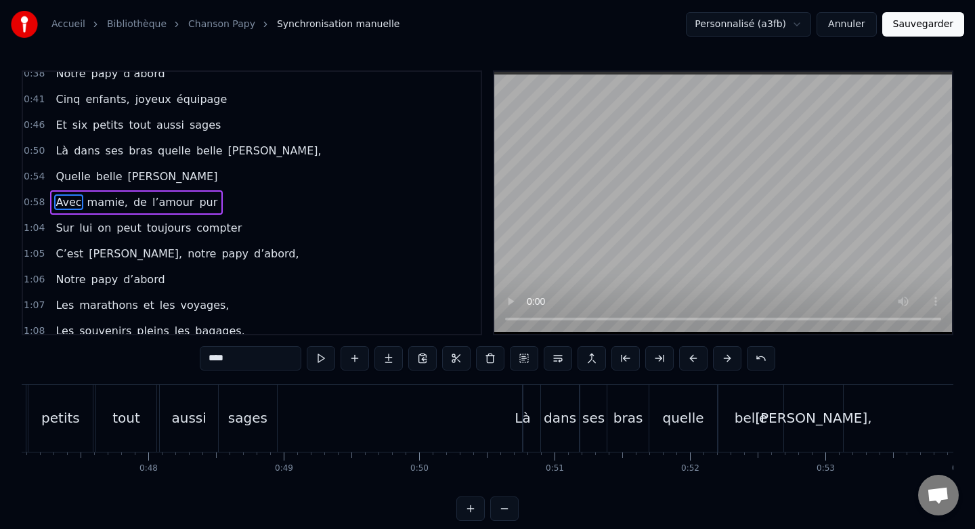
scroll to position [0, 6343]
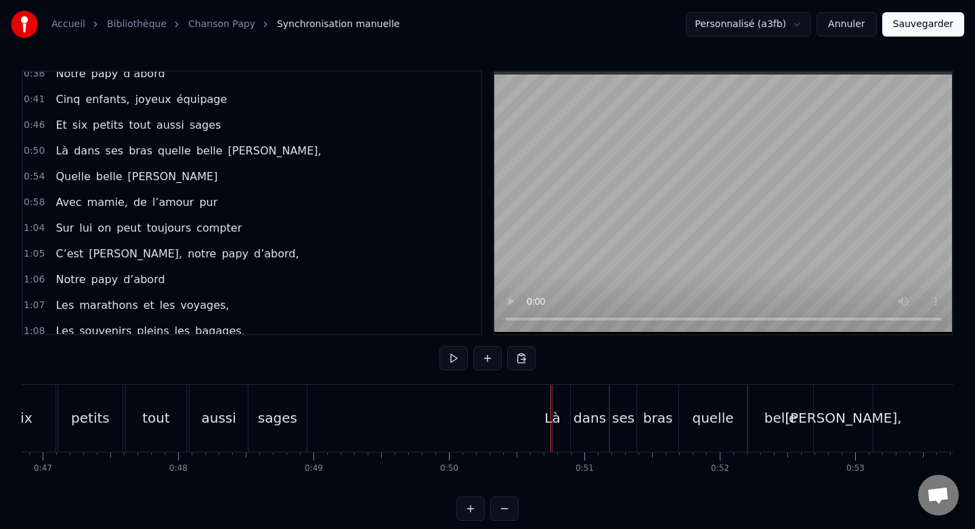
click at [29, 159] on div "0:50 Là dans ses bras quelle belle moisson," at bounding box center [252, 151] width 458 height 26
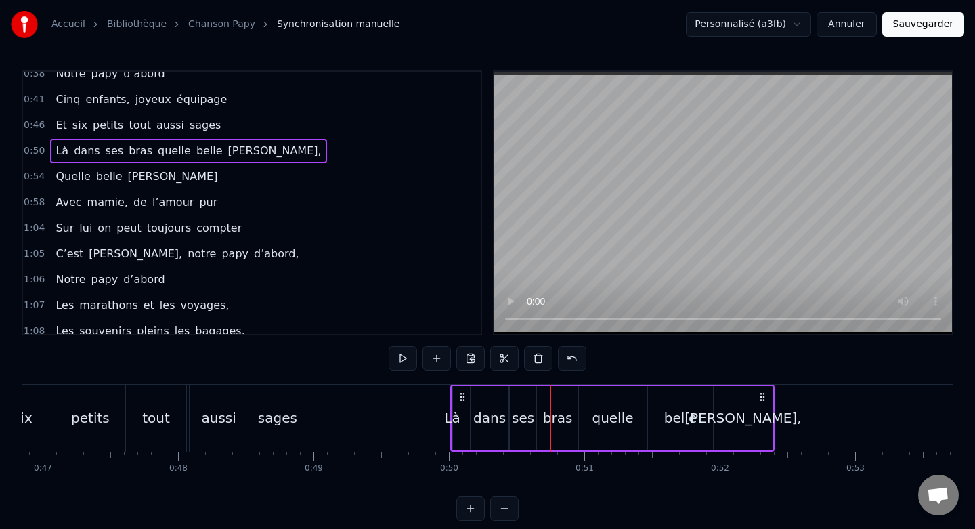
click at [464, 418] on div "Là dans ses bras quelle belle moisson," at bounding box center [612, 418] width 324 height 67
click at [454, 416] on div "Là" at bounding box center [452, 418] width 16 height 20
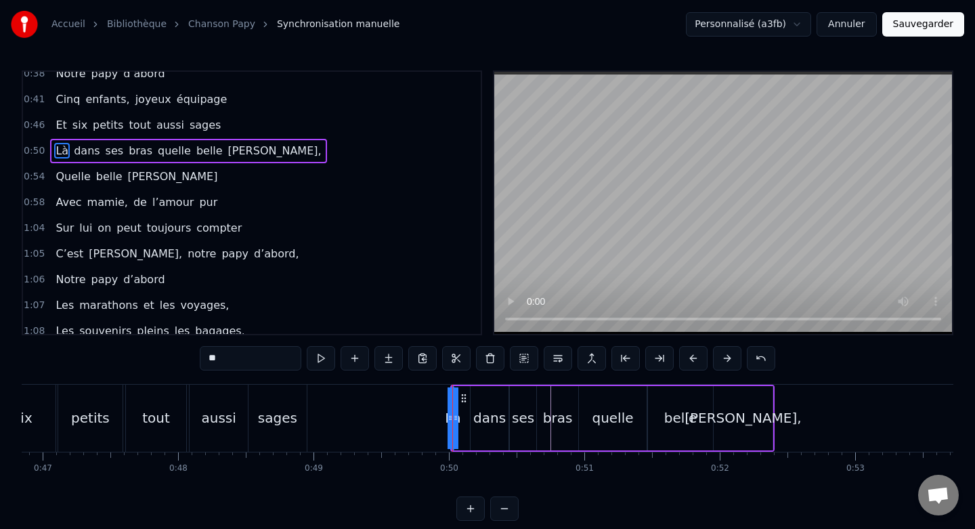
scroll to position [139, 0]
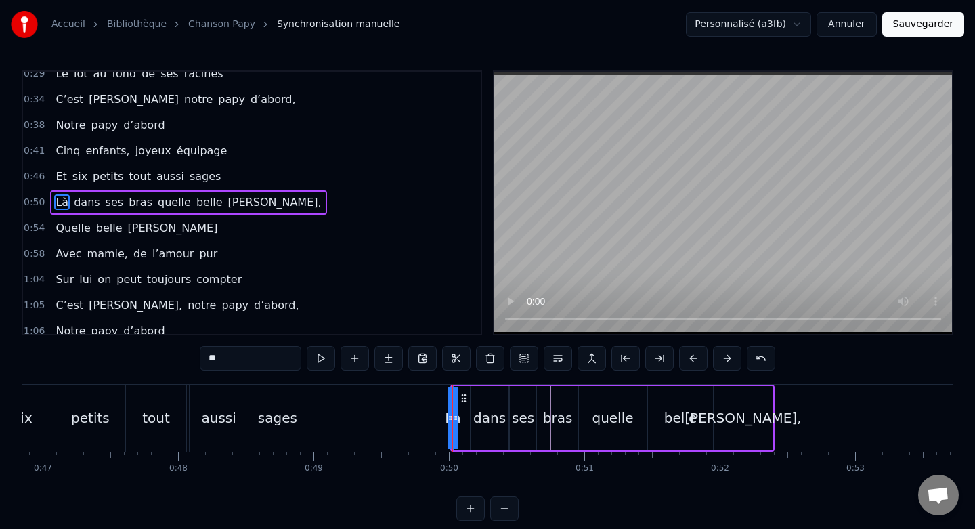
drag, startPoint x: 450, startPoint y: 417, endPoint x: 432, endPoint y: 417, distance: 18.3
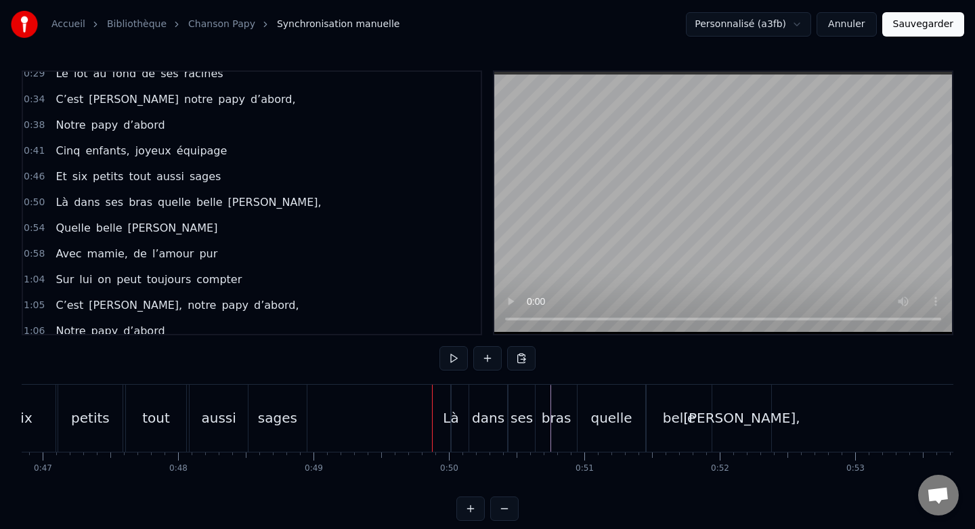
click at [526, 407] on div "ses" at bounding box center [521, 418] width 26 height 67
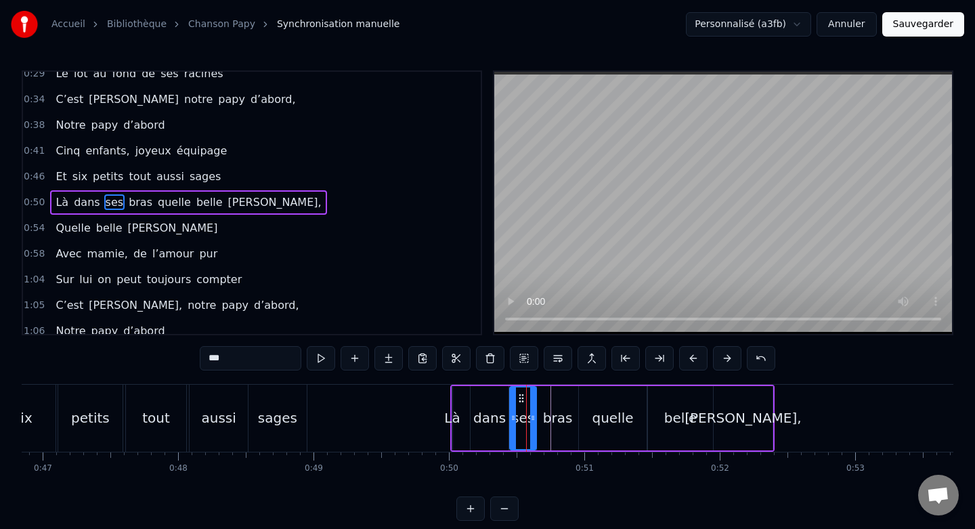
click at [728, 398] on div "[PERSON_NAME]," at bounding box center [743, 418] width 59 height 64
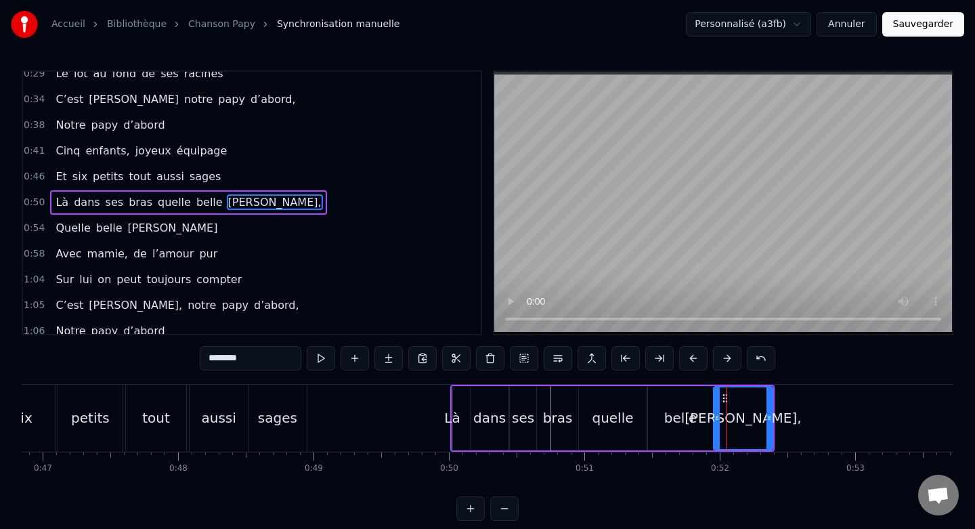
click at [668, 397] on div "belle" at bounding box center [680, 418] width 65 height 64
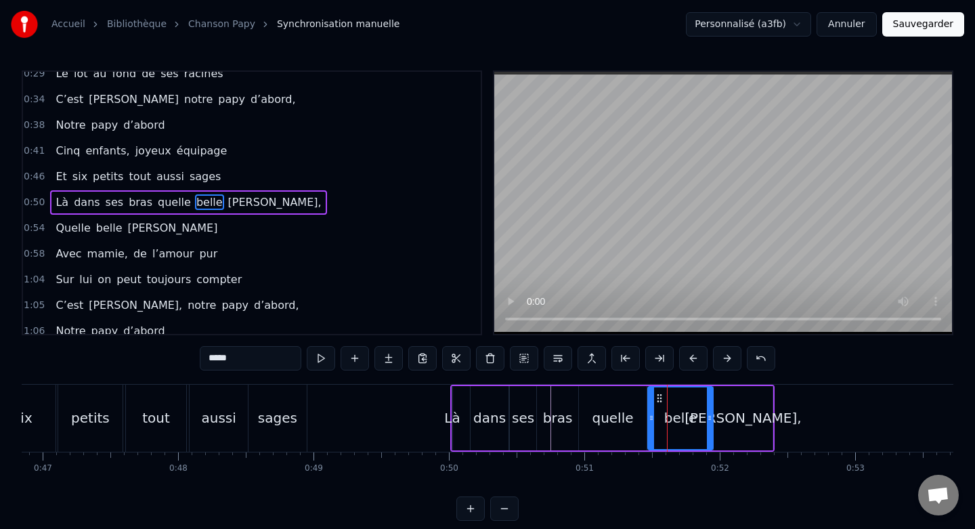
click at [622, 397] on div "quelle" at bounding box center [613, 418] width 68 height 64
type input "******"
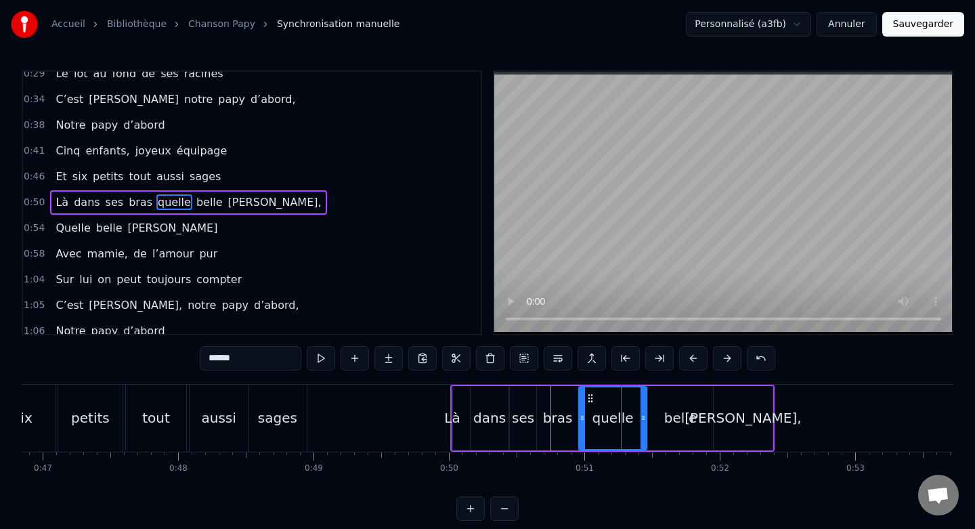
click at [457, 403] on div "Là dans ses bras quelle belle moisson," at bounding box center [612, 418] width 324 height 67
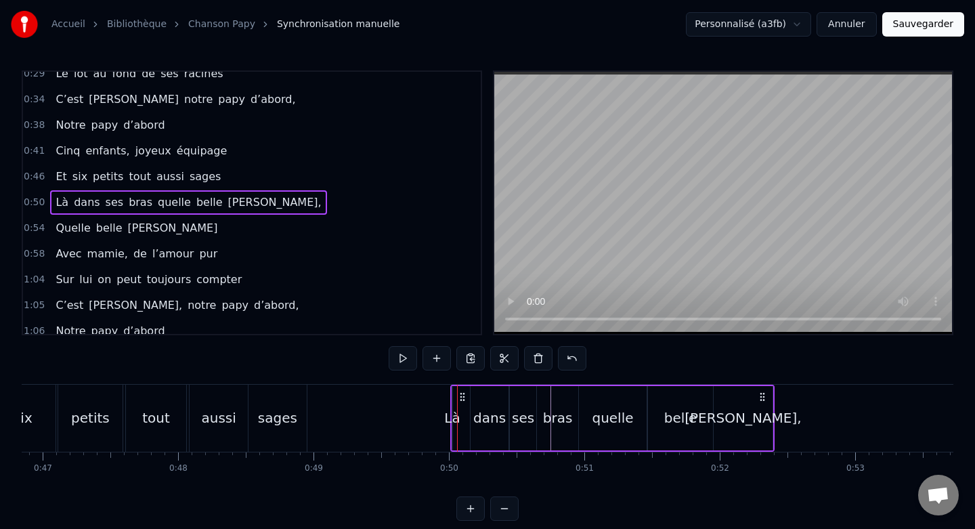
click at [482, 403] on div "dans" at bounding box center [489, 418] width 38 height 64
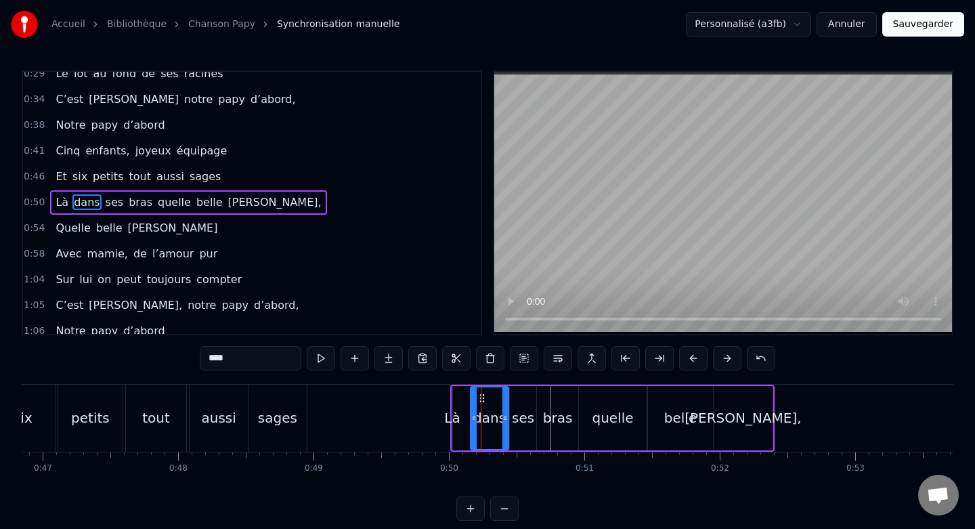
click at [756, 405] on div "[PERSON_NAME]," at bounding box center [743, 418] width 59 height 64
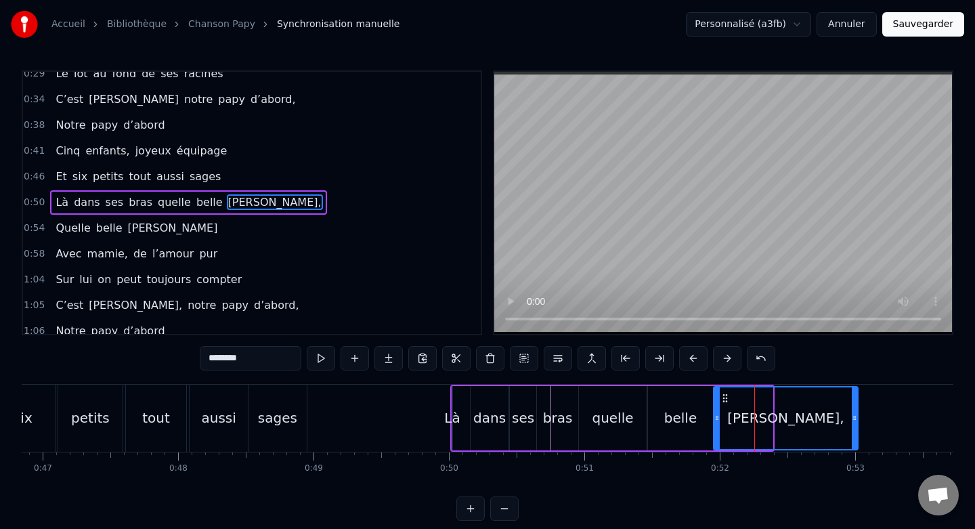
drag, startPoint x: 770, startPoint y: 411, endPoint x: 856, endPoint y: 414, distance: 85.3
click at [856, 414] on div at bounding box center [854, 418] width 5 height 62
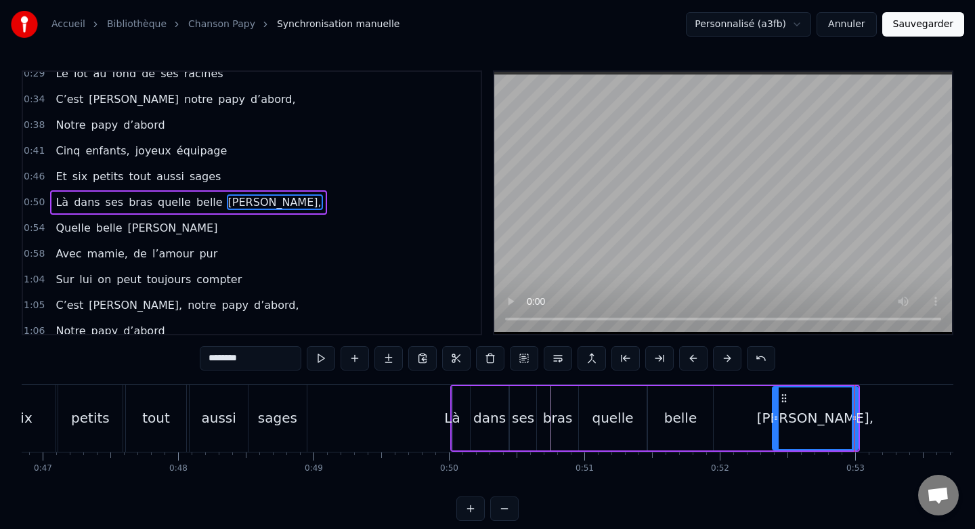
drag, startPoint x: 714, startPoint y: 417, endPoint x: 773, endPoint y: 419, distance: 58.9
click at [773, 419] on icon at bounding box center [775, 417] width 5 height 11
click at [688, 403] on div "belle" at bounding box center [680, 418] width 65 height 64
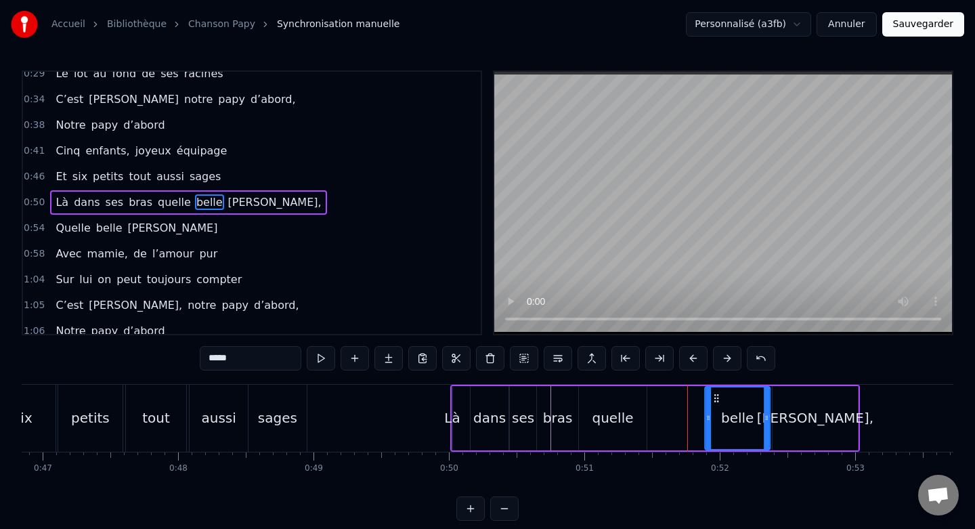
drag, startPoint x: 659, startPoint y: 398, endPoint x: 716, endPoint y: 401, distance: 56.9
click at [716, 401] on icon at bounding box center [716, 398] width 11 height 11
click at [592, 401] on div "quelle" at bounding box center [613, 418] width 68 height 64
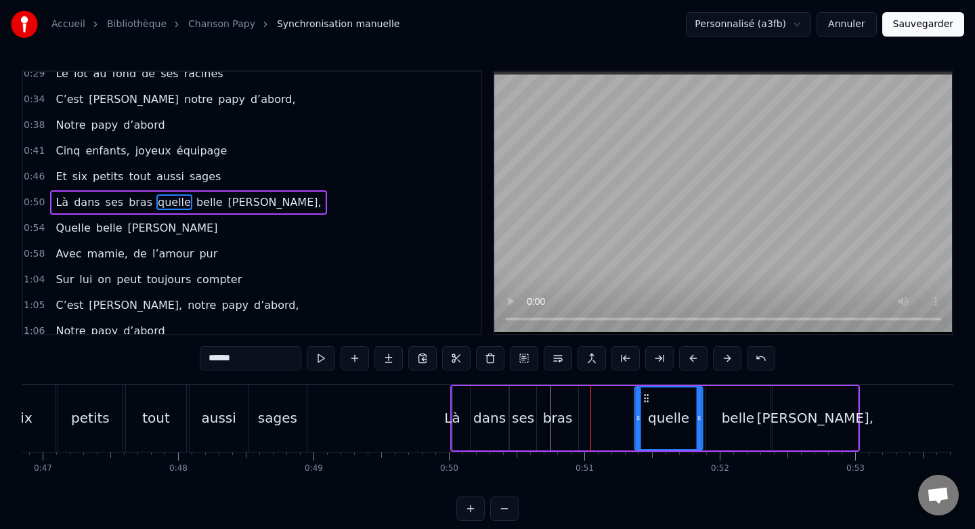
drag, startPoint x: 590, startPoint y: 397, endPoint x: 645, endPoint y: 403, distance: 55.8
click at [645, 403] on div "quelle" at bounding box center [668, 418] width 66 height 62
click at [568, 401] on div "bras" at bounding box center [557, 418] width 41 height 64
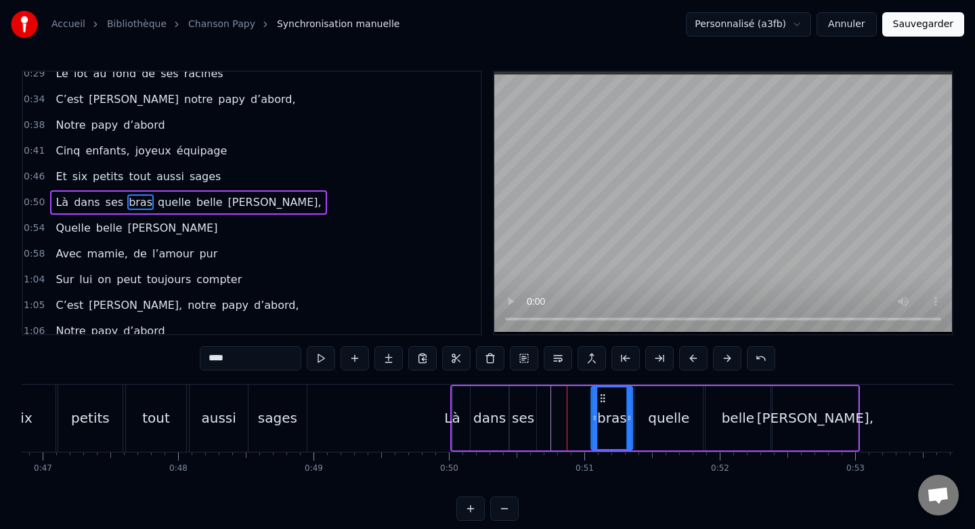
drag, startPoint x: 548, startPoint y: 398, endPoint x: 603, endPoint y: 403, distance: 54.4
click at [603, 403] on icon at bounding box center [602, 398] width 11 height 11
drag, startPoint x: 595, startPoint y: 414, endPoint x: 588, endPoint y: 414, distance: 7.4
click at [588, 414] on icon at bounding box center [586, 417] width 5 height 11
click at [532, 404] on div "ses" at bounding box center [523, 418] width 26 height 64
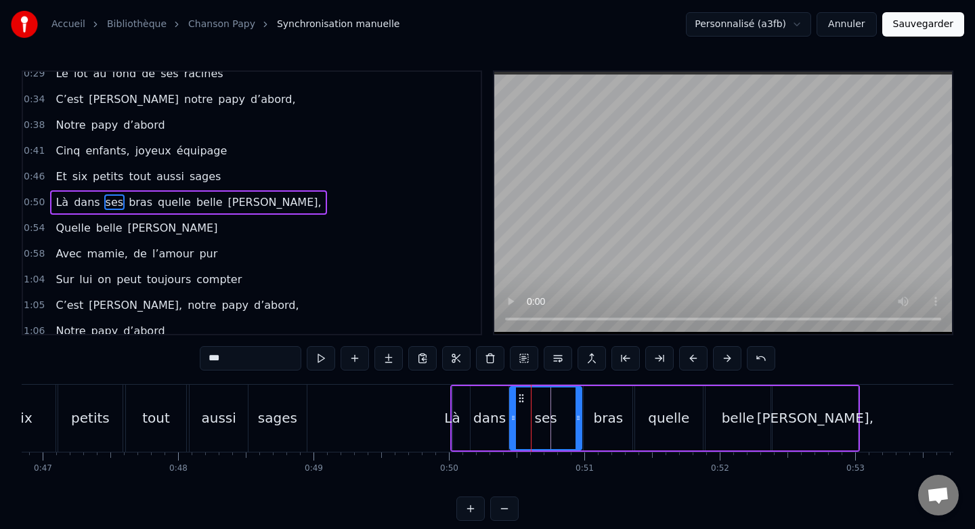
drag, startPoint x: 532, startPoint y: 405, endPoint x: 578, endPoint y: 407, distance: 46.1
click at [578, 407] on div at bounding box center [577, 418] width 5 height 62
drag, startPoint x: 513, startPoint y: 416, endPoint x: 531, endPoint y: 418, distance: 17.7
click at [531, 418] on icon at bounding box center [530, 417] width 5 height 11
click at [489, 399] on div "dans" at bounding box center [489, 418] width 38 height 64
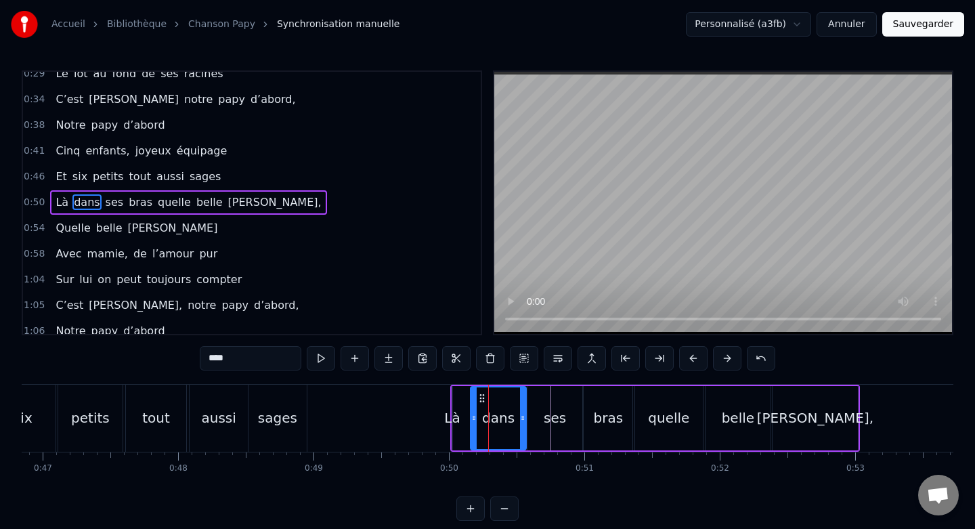
drag, startPoint x: 506, startPoint y: 412, endPoint x: 523, endPoint y: 413, distance: 17.6
click at [523, 413] on icon at bounding box center [522, 417] width 5 height 11
click at [479, 417] on icon at bounding box center [478, 417] width 5 height 11
click at [454, 416] on div "Là" at bounding box center [452, 418] width 16 height 20
type input "**"
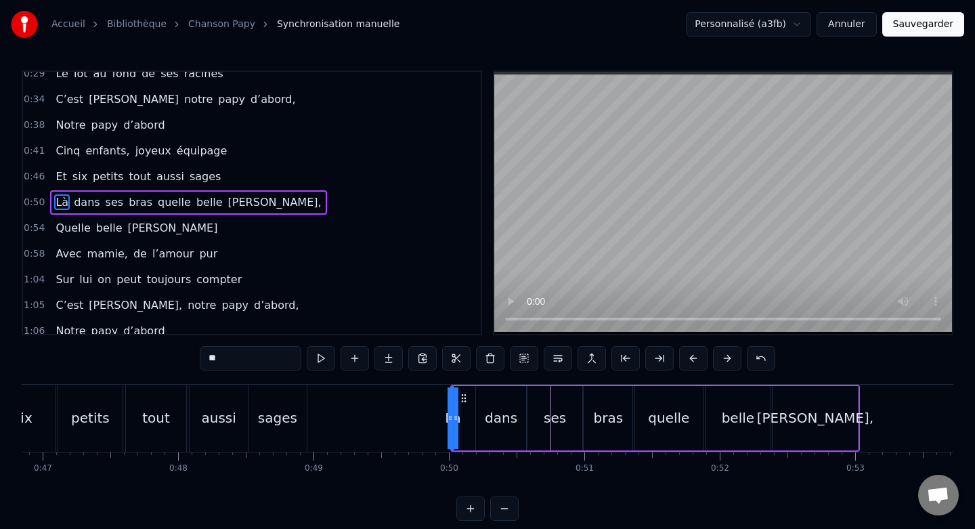
drag, startPoint x: 457, startPoint y: 405, endPoint x: 473, endPoint y: 406, distance: 15.6
click at [473, 406] on div "Là dans ses bras quelle belle moisson," at bounding box center [655, 418] width 410 height 67
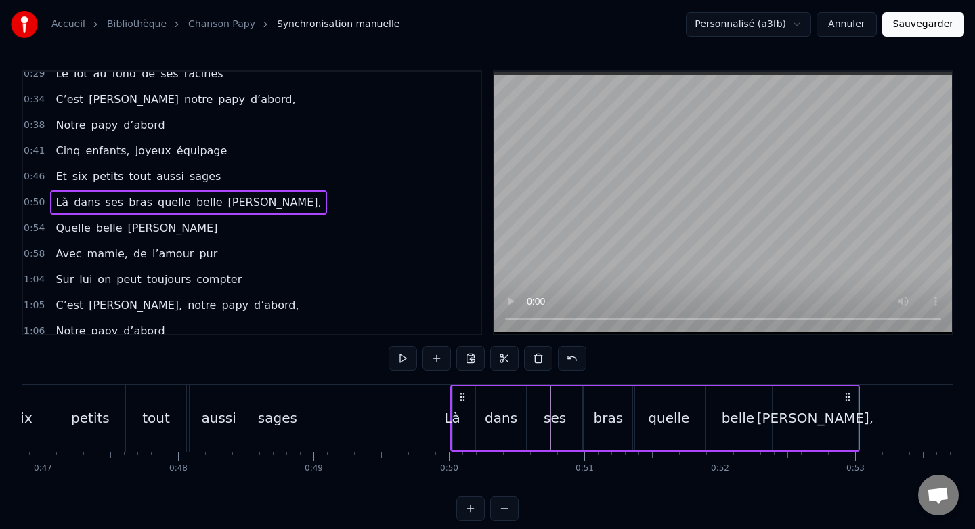
click at [456, 416] on div "Là" at bounding box center [452, 418] width 16 height 20
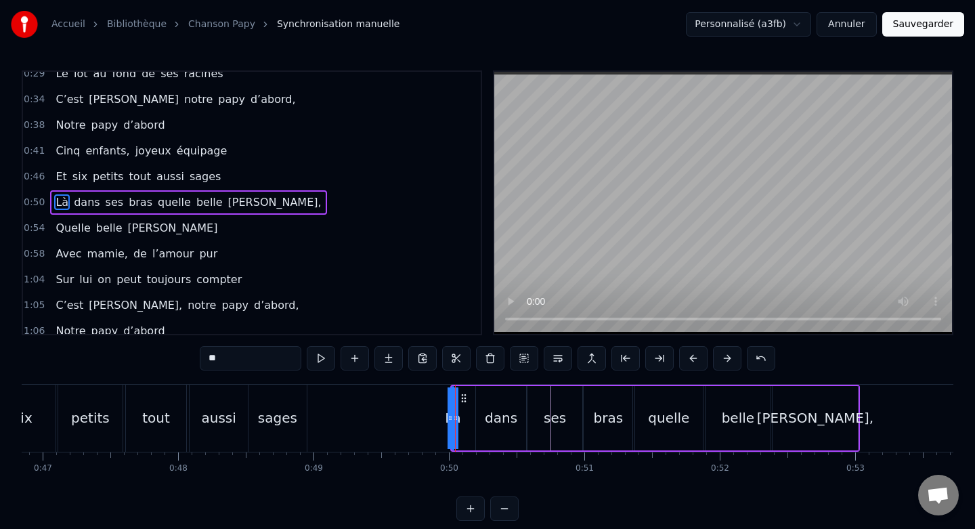
drag, startPoint x: 457, startPoint y: 417, endPoint x: 472, endPoint y: 416, distance: 15.0
click at [472, 416] on div "Là dans ses bras quelle belle moisson," at bounding box center [655, 418] width 410 height 67
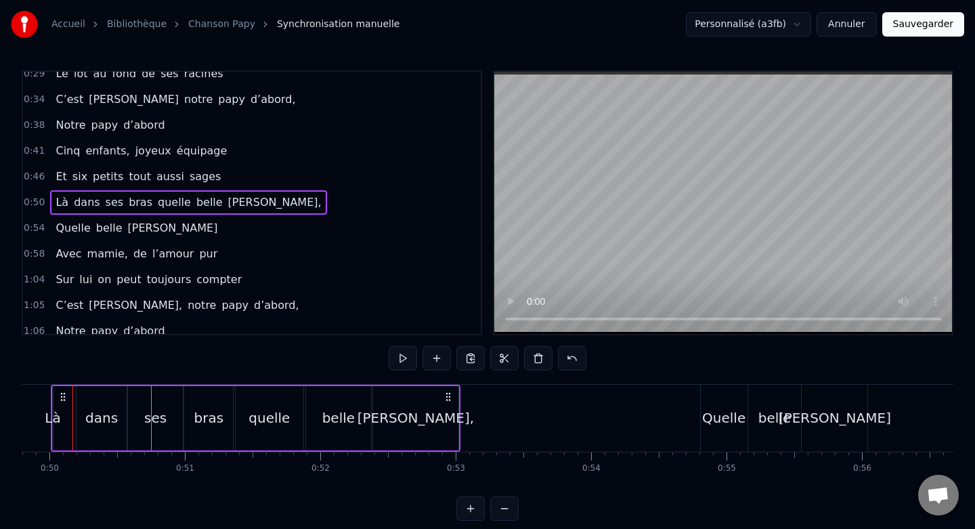
scroll to position [0, 6952]
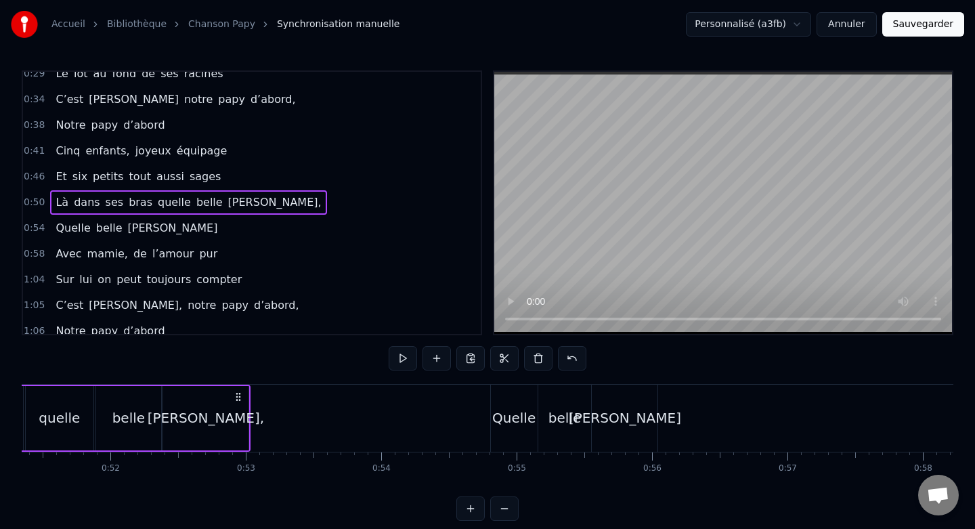
click at [519, 403] on div "Quelle" at bounding box center [514, 418] width 47 height 67
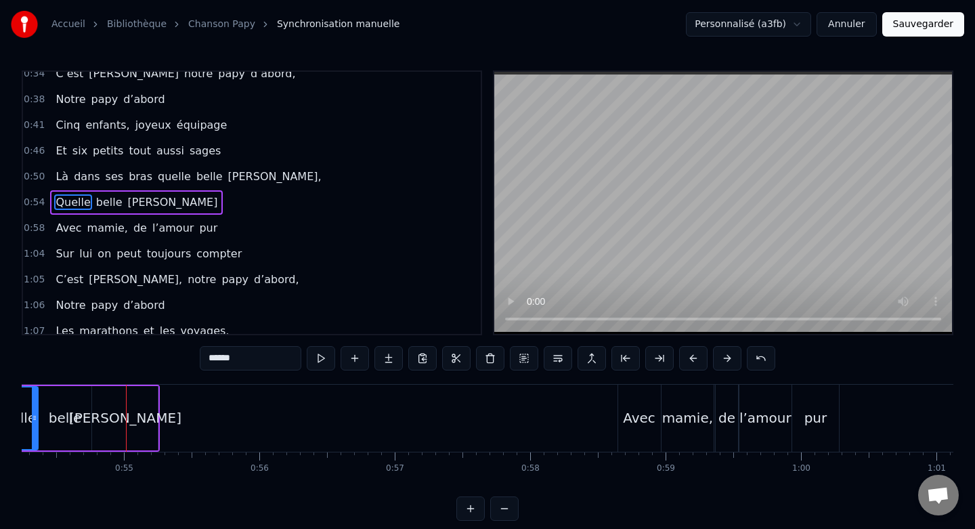
scroll to position [0, 7266]
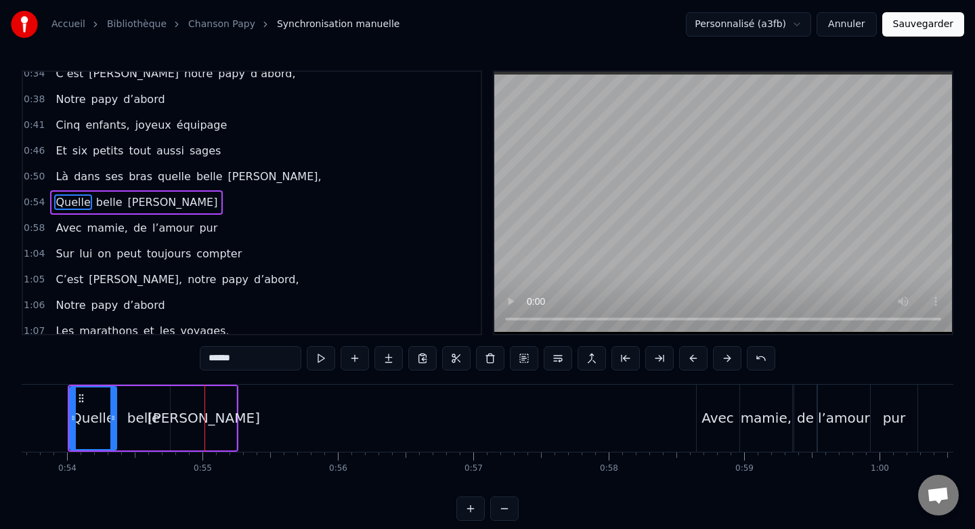
click at [724, 409] on div "Avec" at bounding box center [717, 418] width 32 height 20
type input "****"
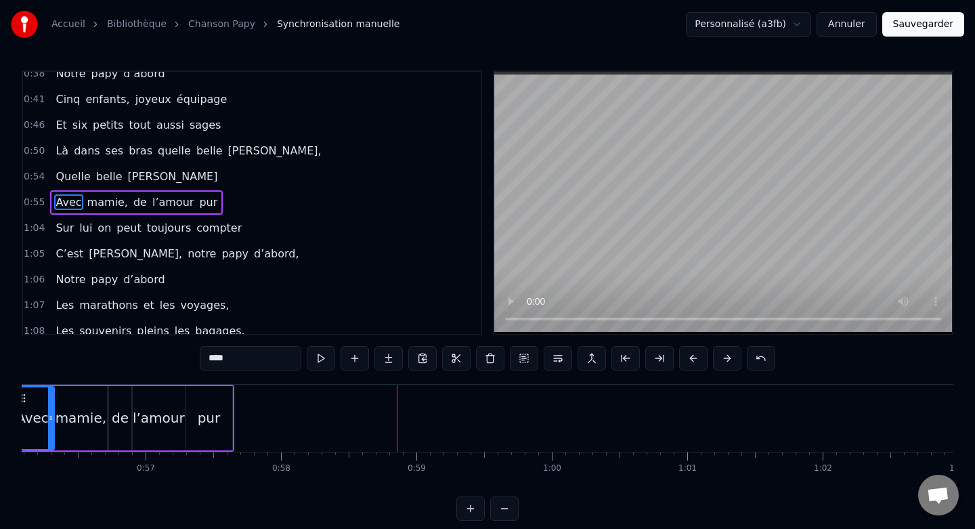
scroll to position [0, 7590]
click at [28, 230] on span "1:04" at bounding box center [34, 228] width 21 height 14
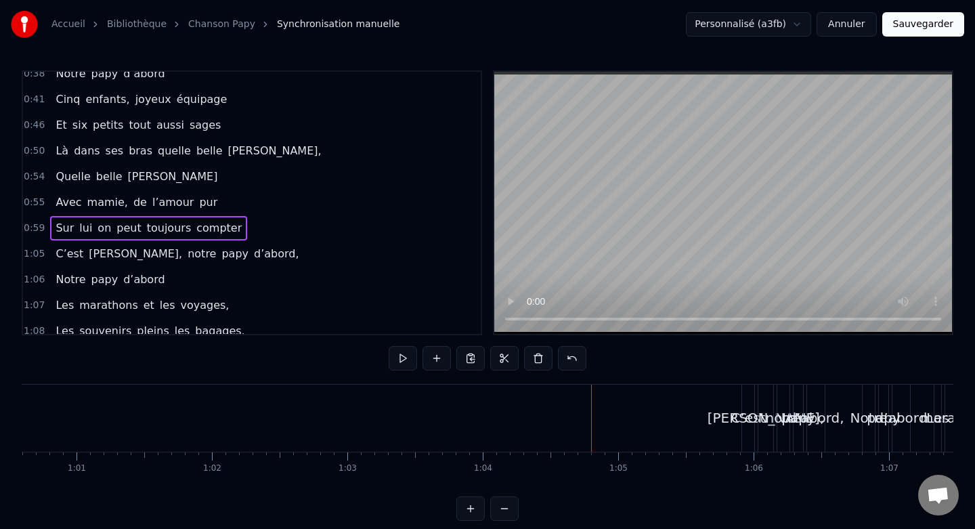
scroll to position [0, 8223]
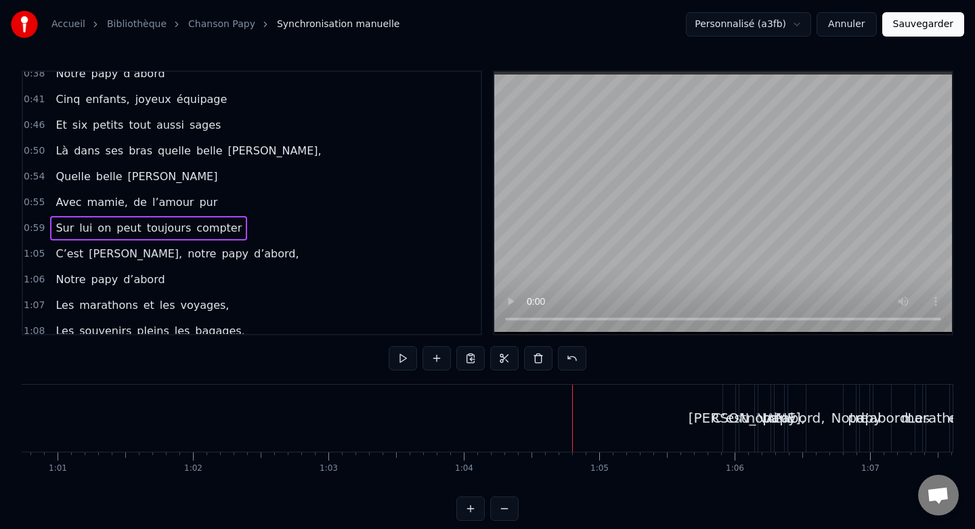
click at [41, 260] on span "1:05" at bounding box center [34, 254] width 21 height 14
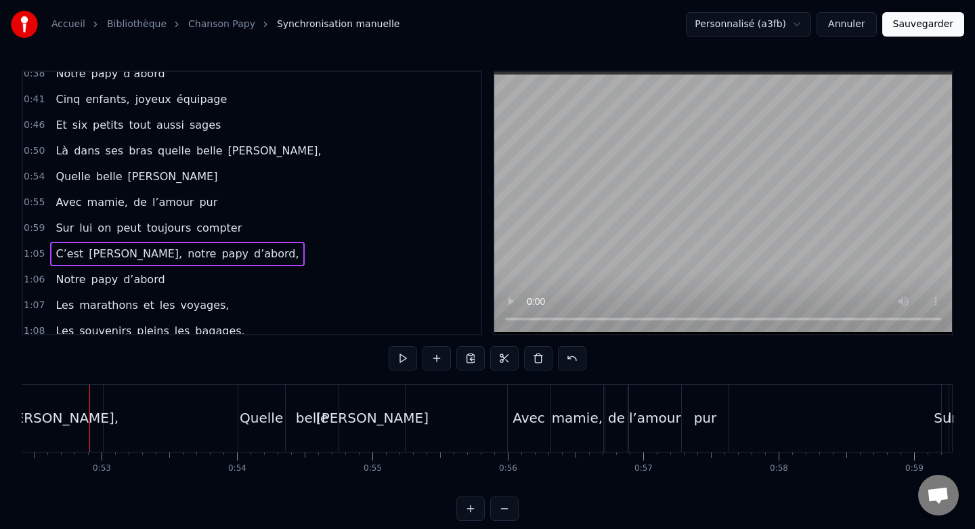
click at [28, 257] on span "1:05" at bounding box center [34, 254] width 21 height 14
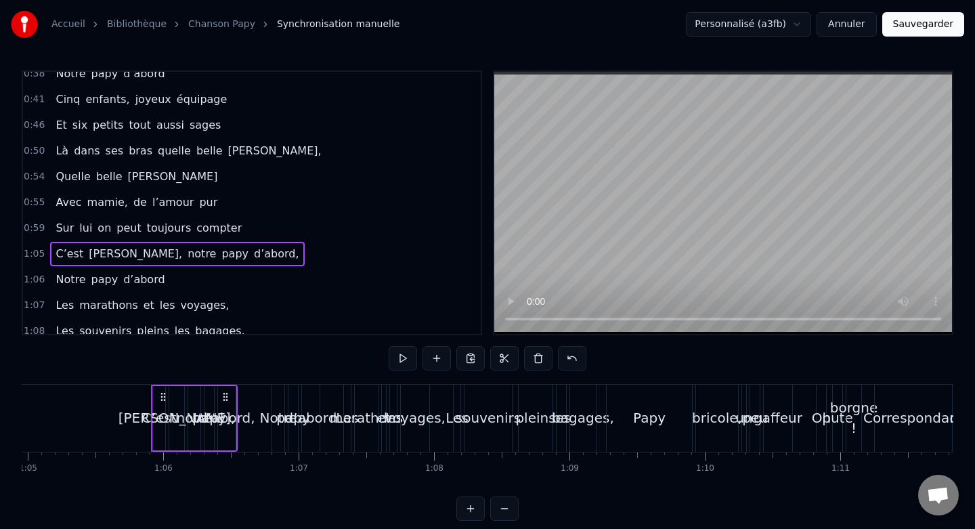
scroll to position [0, 8856]
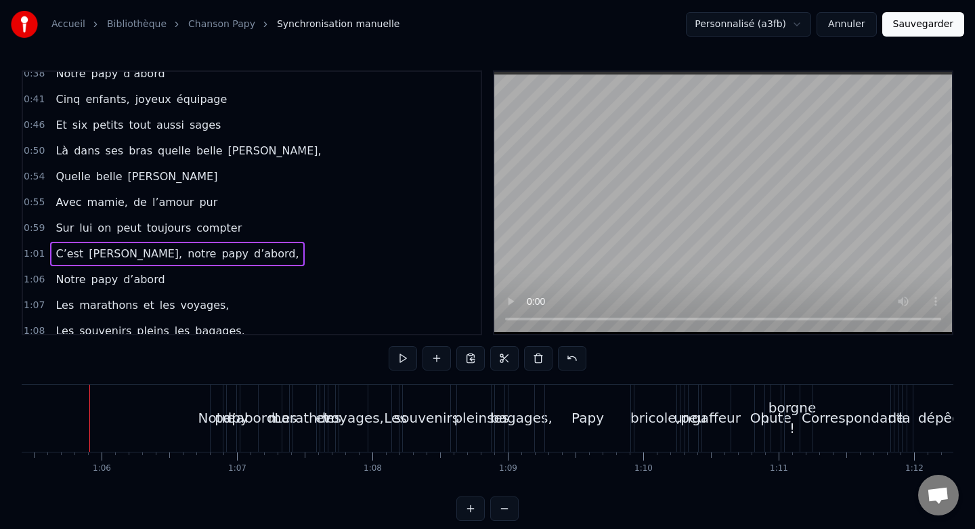
click at [28, 282] on span "1:06" at bounding box center [34, 280] width 21 height 14
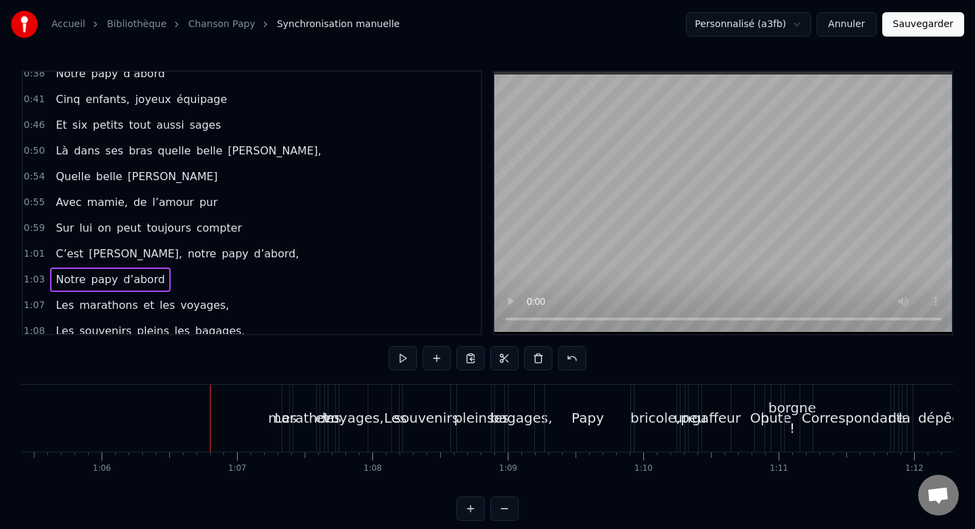
click at [30, 304] on span "1:07" at bounding box center [34, 306] width 21 height 14
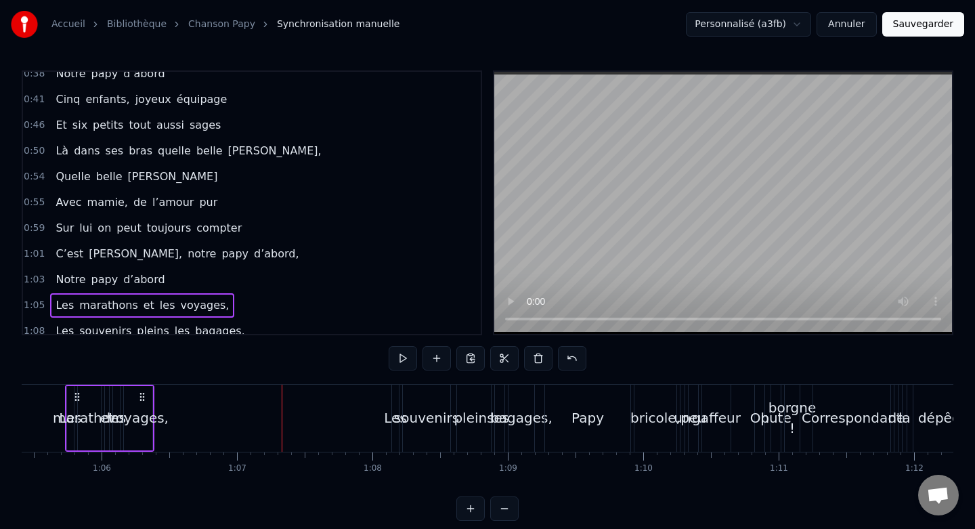
click at [32, 332] on span "1:08" at bounding box center [34, 331] width 21 height 14
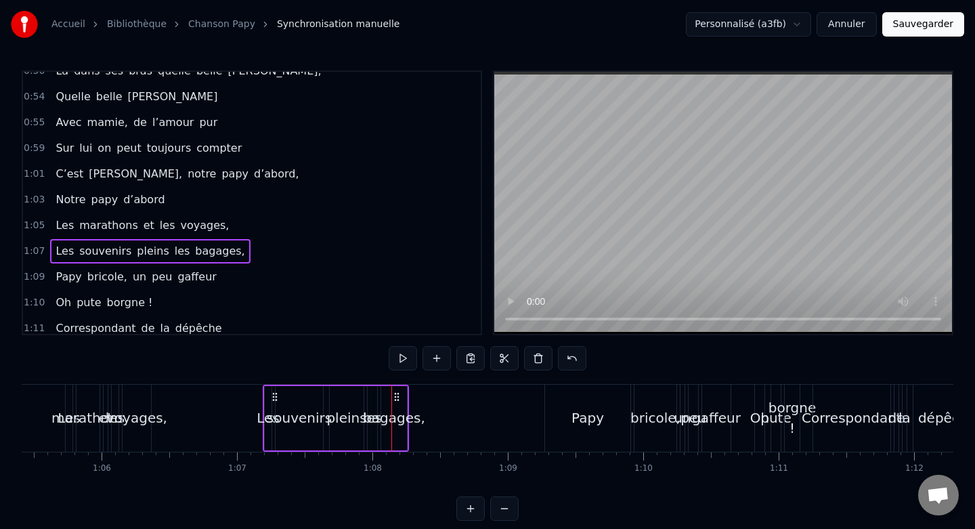
scroll to position [277, 0]
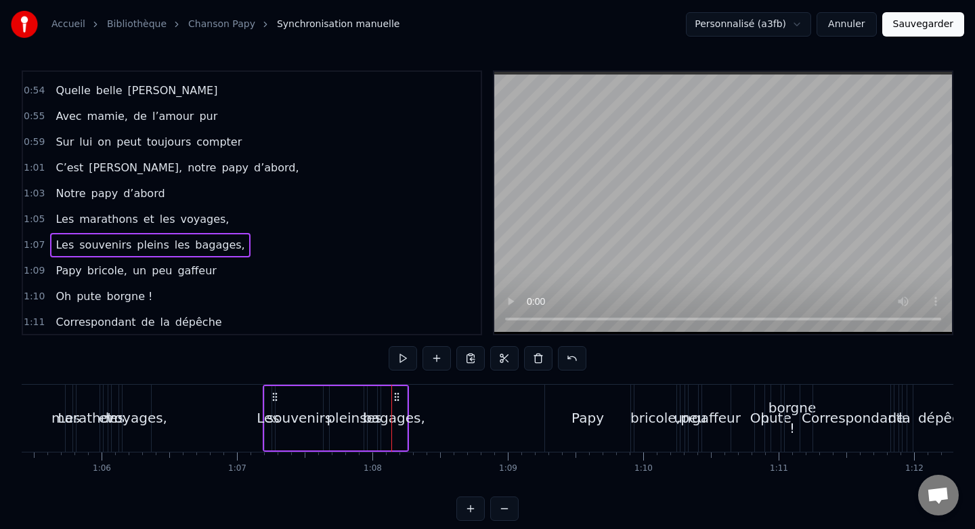
click at [25, 269] on span "1:09" at bounding box center [34, 271] width 21 height 14
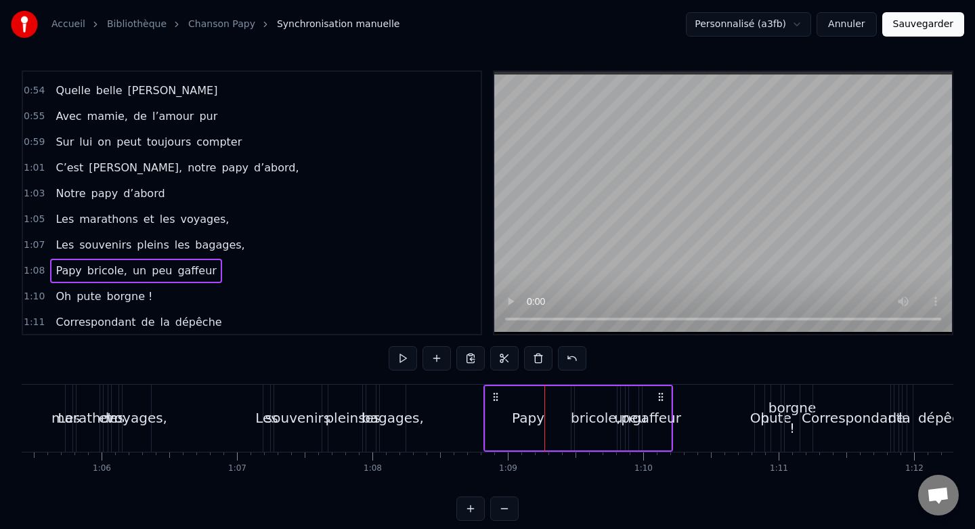
click at [28, 292] on span "1:10" at bounding box center [34, 297] width 21 height 14
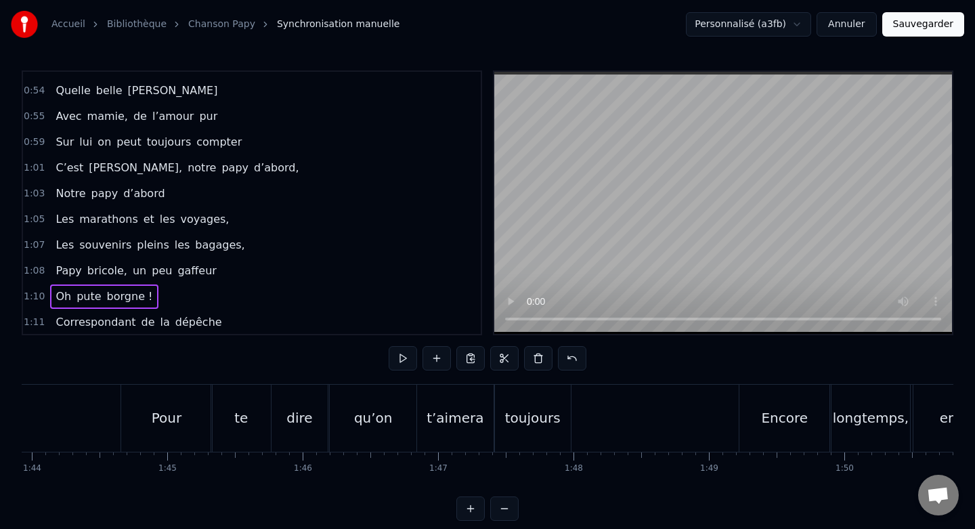
scroll to position [0, 14055]
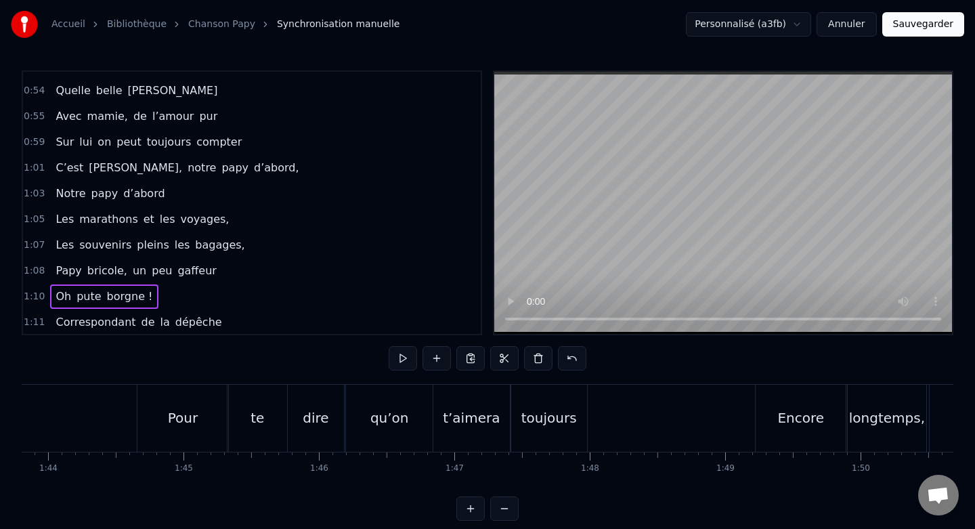
click at [160, 399] on div "Pour" at bounding box center [182, 418] width 91 height 67
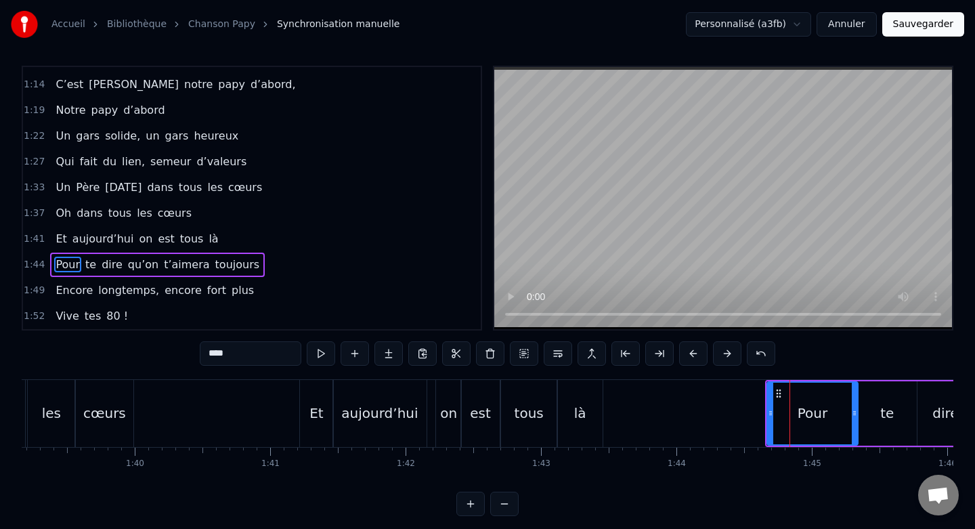
scroll to position [0, 13406]
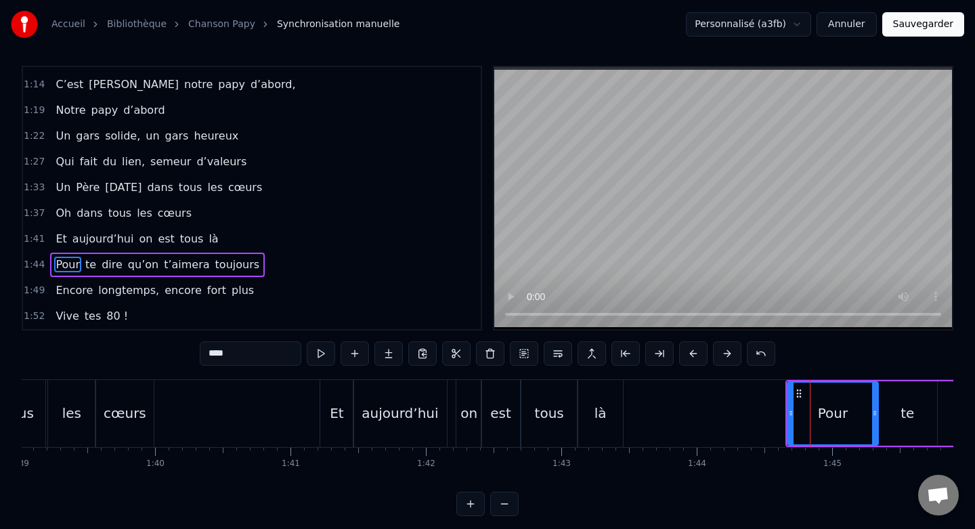
click at [330, 397] on div "Et" at bounding box center [336, 413] width 32 height 67
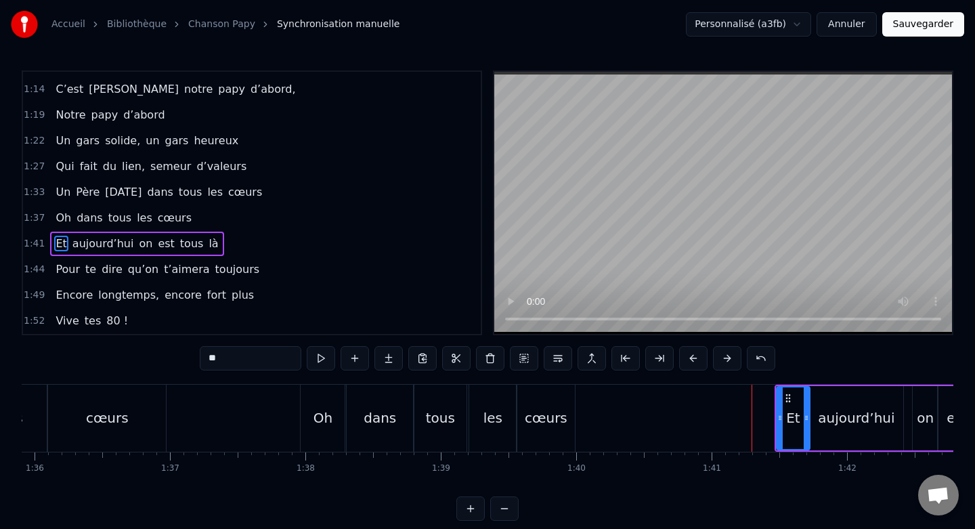
scroll to position [0, 12984]
click at [324, 397] on div "Oh" at bounding box center [323, 418] width 44 height 67
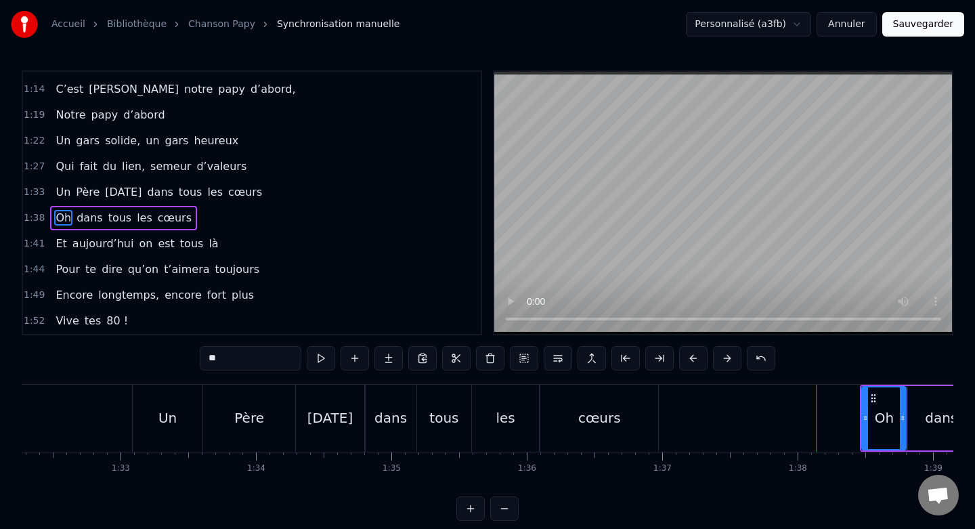
scroll to position [0, 12492]
click at [167, 400] on div "Un" at bounding box center [169, 418] width 70 height 67
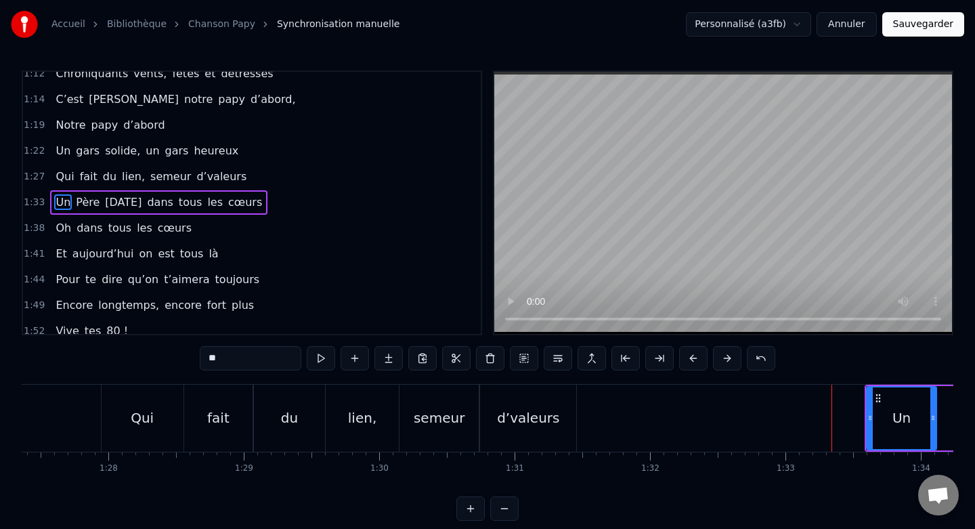
scroll to position [0, 11817]
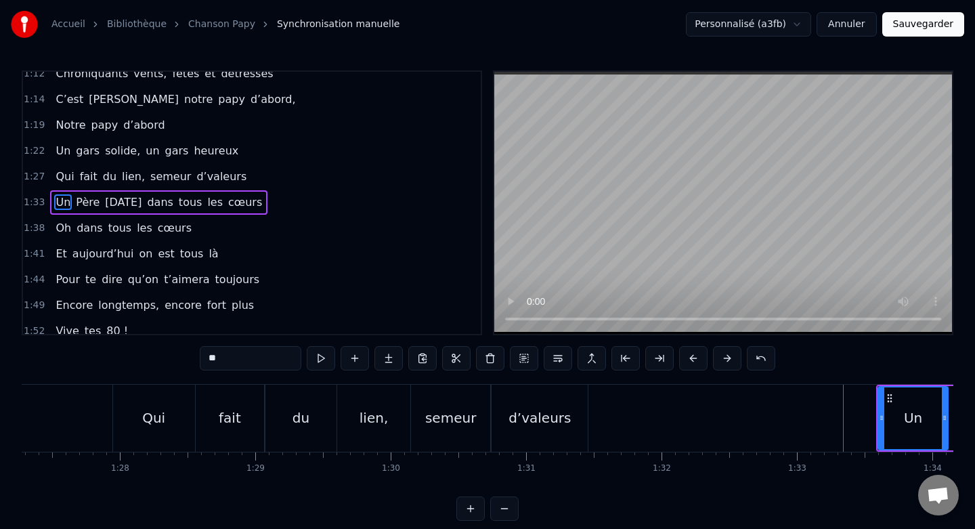
click at [146, 399] on div "Qui" at bounding box center [154, 418] width 82 height 67
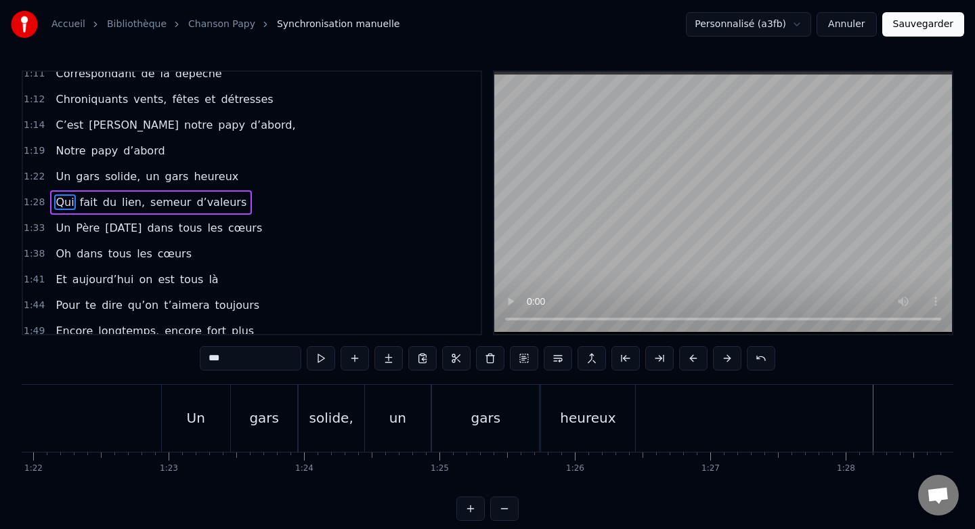
scroll to position [0, 11090]
click at [188, 400] on div "Un" at bounding box center [197, 418] width 68 height 67
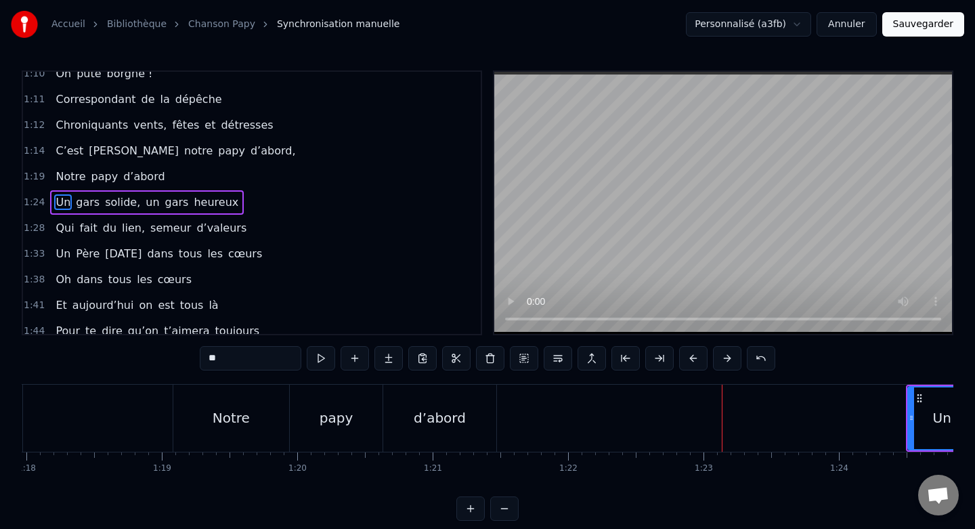
scroll to position [0, 10555]
click at [192, 400] on div "Notre" at bounding box center [233, 418] width 116 height 67
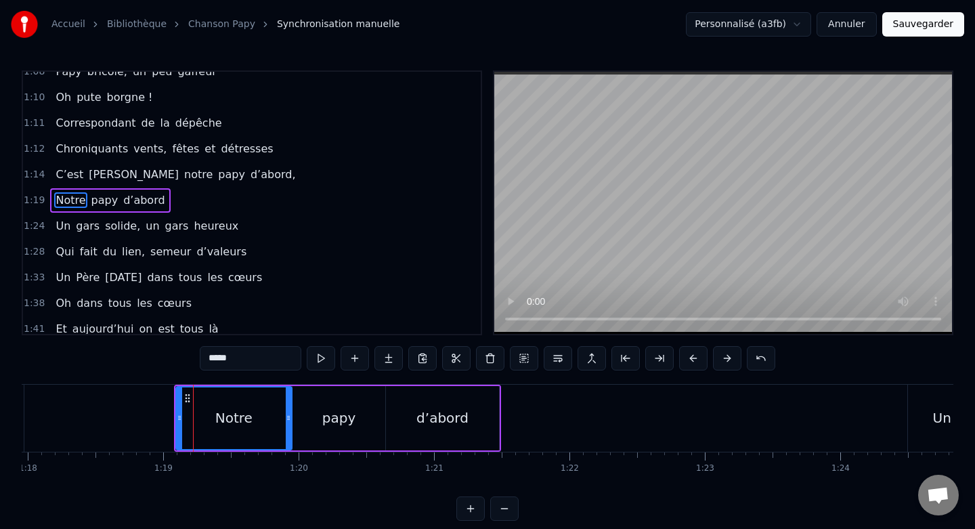
scroll to position [474, 0]
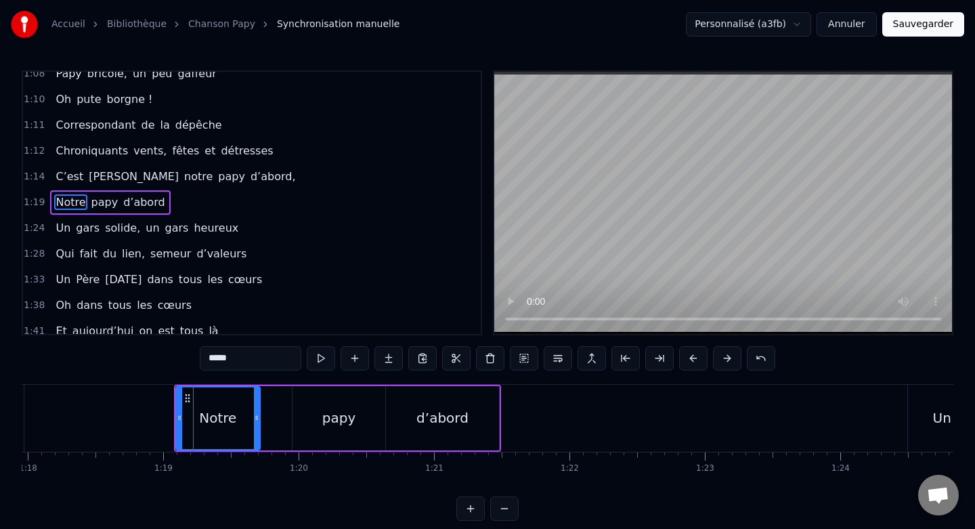
drag, startPoint x: 286, startPoint y: 415, endPoint x: 255, endPoint y: 414, distance: 31.8
click at [255, 414] on icon at bounding box center [256, 417] width 5 height 11
click at [343, 399] on div "papy" at bounding box center [338, 418] width 93 height 64
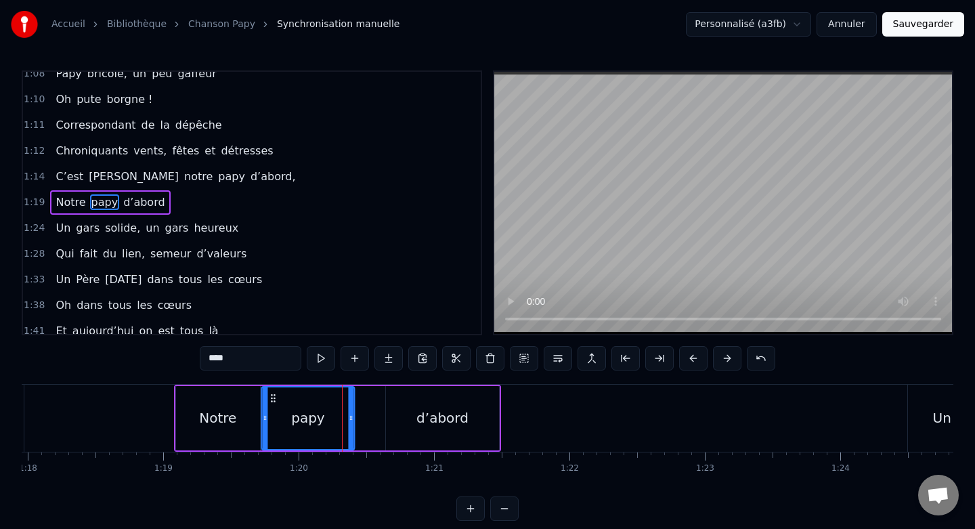
drag, startPoint x: 303, startPoint y: 397, endPoint x: 271, endPoint y: 397, distance: 31.8
click at [271, 397] on icon at bounding box center [272, 398] width 11 height 11
drag, startPoint x: 348, startPoint y: 415, endPoint x: 338, endPoint y: 415, distance: 9.5
click at [338, 415] on icon at bounding box center [340, 417] width 5 height 11
click at [410, 399] on div "d’abord" at bounding box center [442, 418] width 112 height 64
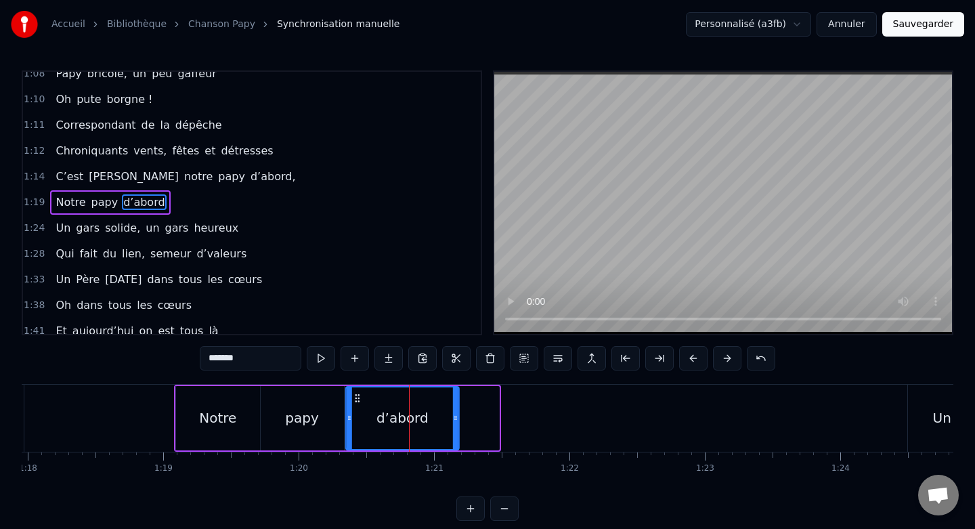
drag, startPoint x: 395, startPoint y: 396, endPoint x: 355, endPoint y: 396, distance: 39.9
click at [355, 396] on icon at bounding box center [357, 398] width 11 height 11
drag, startPoint x: 454, startPoint y: 412, endPoint x: 433, endPoint y: 412, distance: 21.0
click at [433, 412] on icon at bounding box center [433, 417] width 5 height 11
click at [190, 401] on div "Notre" at bounding box center [218, 418] width 84 height 64
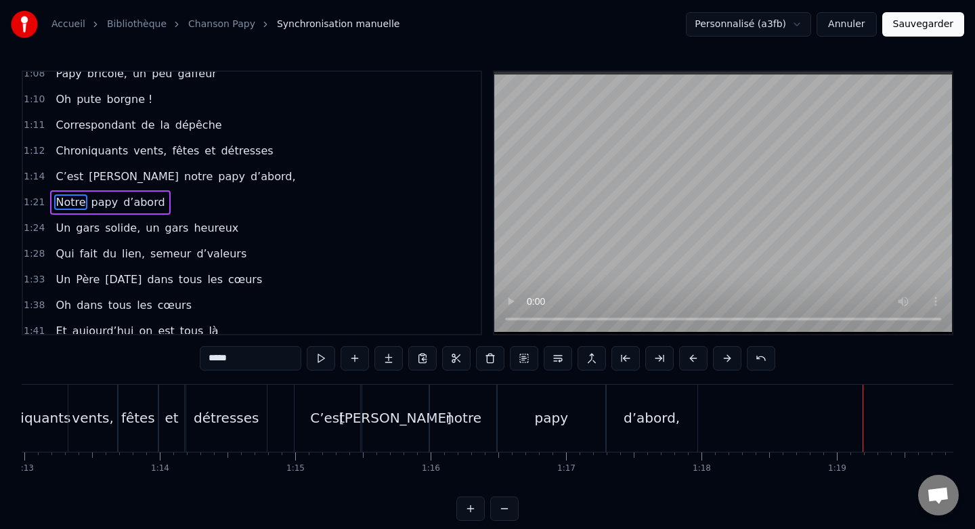
scroll to position [0, 9879]
click at [321, 395] on div "C’est" at bounding box center [330, 418] width 66 height 67
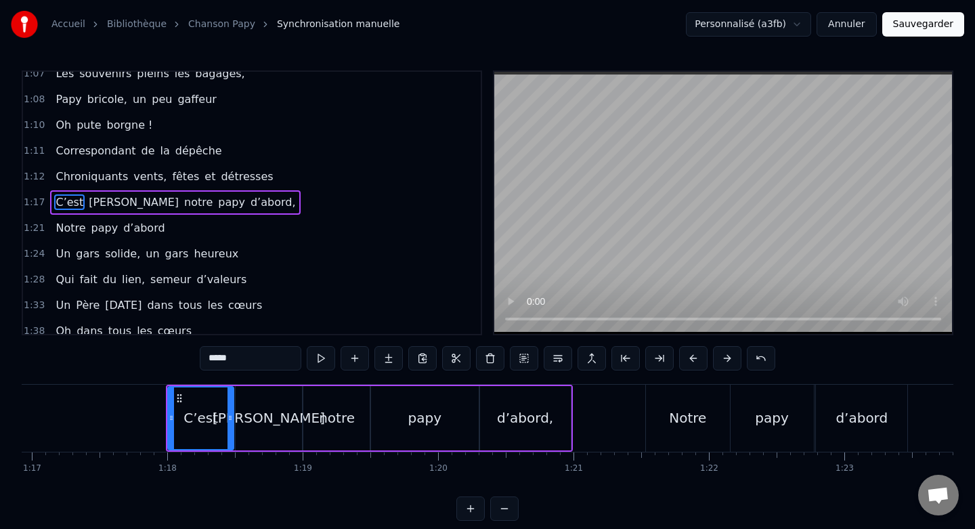
scroll to position [0, 10413]
click at [419, 408] on div "papy" at bounding box center [426, 418] width 33 height 20
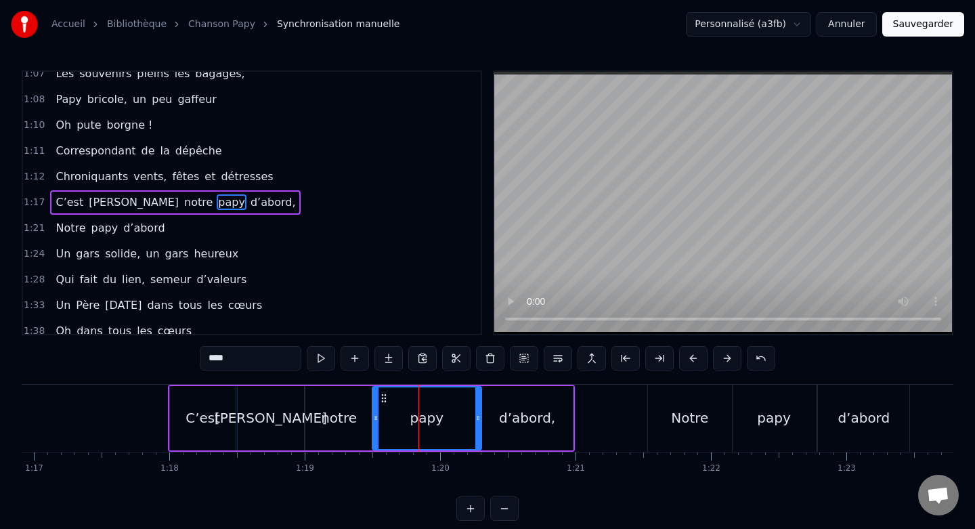
click at [475, 418] on icon at bounding box center [477, 417] width 5 height 11
click at [362, 401] on div "notre" at bounding box center [338, 418] width 66 height 64
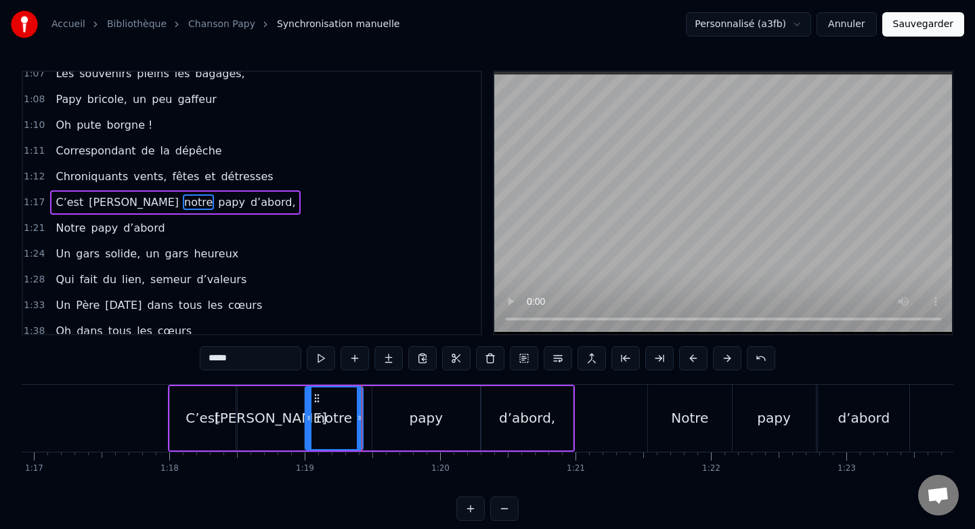
drag, startPoint x: 368, startPoint y: 410, endPoint x: 359, endPoint y: 410, distance: 9.5
click at [359, 410] on div at bounding box center [359, 418] width 5 height 62
click at [388, 405] on div "papy" at bounding box center [426, 418] width 108 height 64
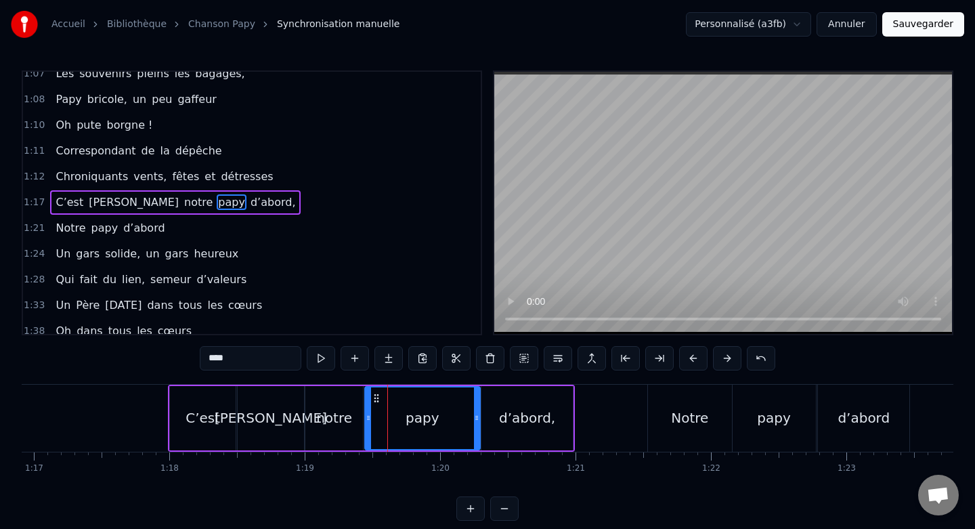
drag, startPoint x: 375, startPoint y: 408, endPoint x: 368, endPoint y: 408, distance: 7.4
click at [368, 408] on div at bounding box center [368, 418] width 5 height 62
drag, startPoint x: 477, startPoint y: 416, endPoint x: 442, endPoint y: 416, distance: 35.2
click at [442, 416] on icon at bounding box center [441, 417] width 5 height 11
click at [495, 406] on div "d’abord," at bounding box center [526, 418] width 91 height 64
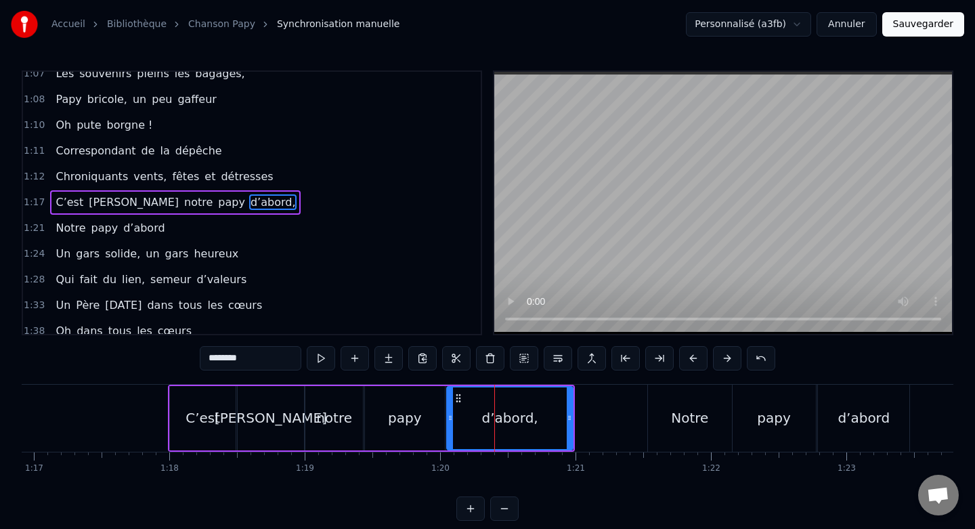
drag, startPoint x: 482, startPoint y: 414, endPoint x: 447, endPoint y: 415, distance: 35.2
click at [447, 415] on icon at bounding box center [449, 417] width 5 height 11
drag, startPoint x: 569, startPoint y: 417, endPoint x: 523, endPoint y: 417, distance: 46.7
click at [523, 418] on circle at bounding box center [523, 418] width 1 height 1
click at [205, 399] on div "C’est" at bounding box center [203, 418] width 66 height 64
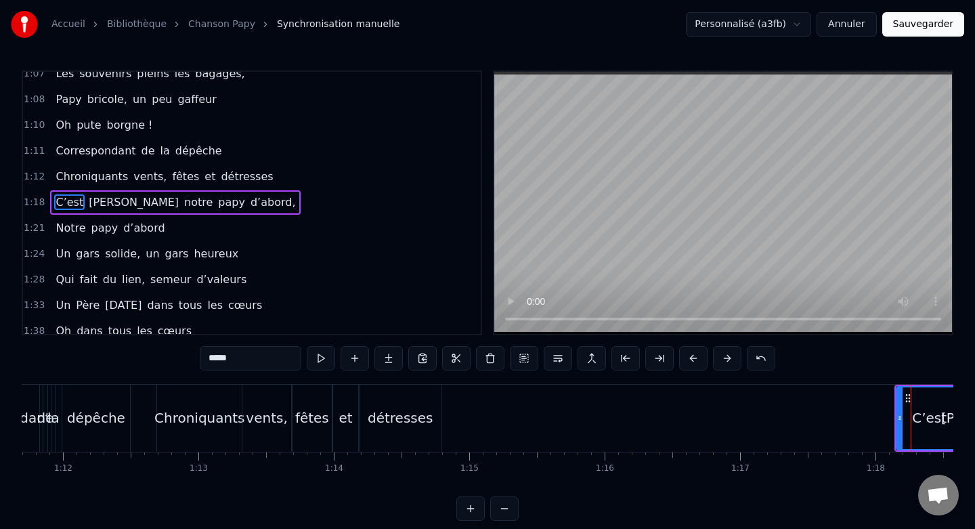
scroll to position [0, 9695]
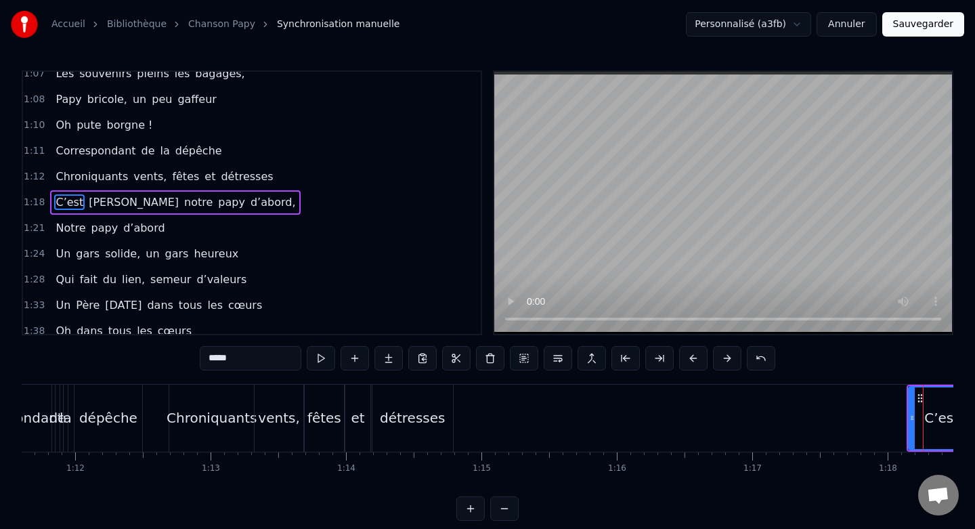
click at [193, 401] on div "Chroniquants" at bounding box center [211, 418] width 85 height 67
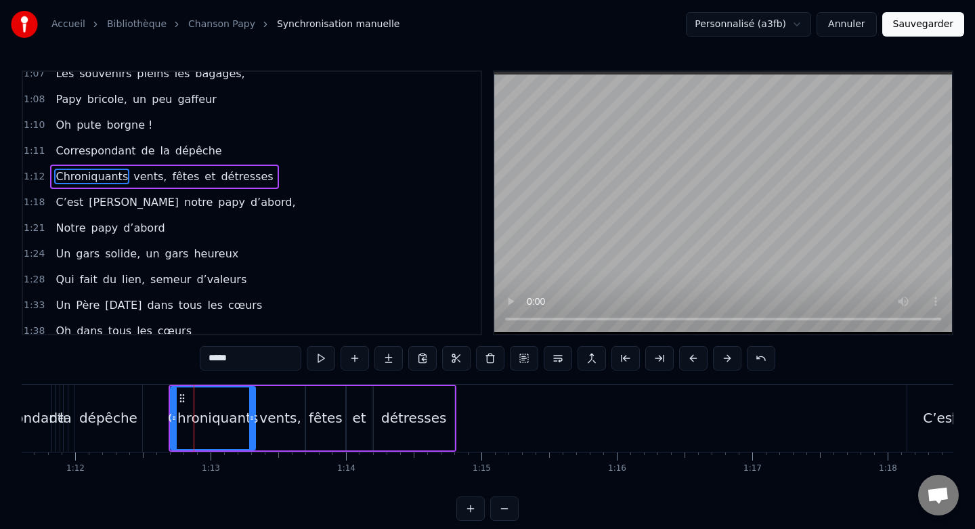
type input "**********"
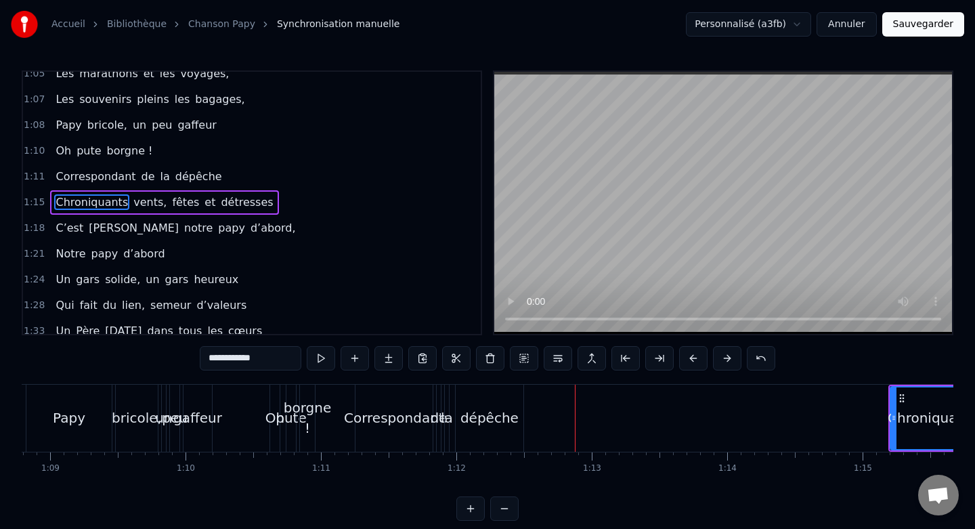
scroll to position [0, 9309]
click at [32, 181] on span "1:11" at bounding box center [34, 177] width 21 height 14
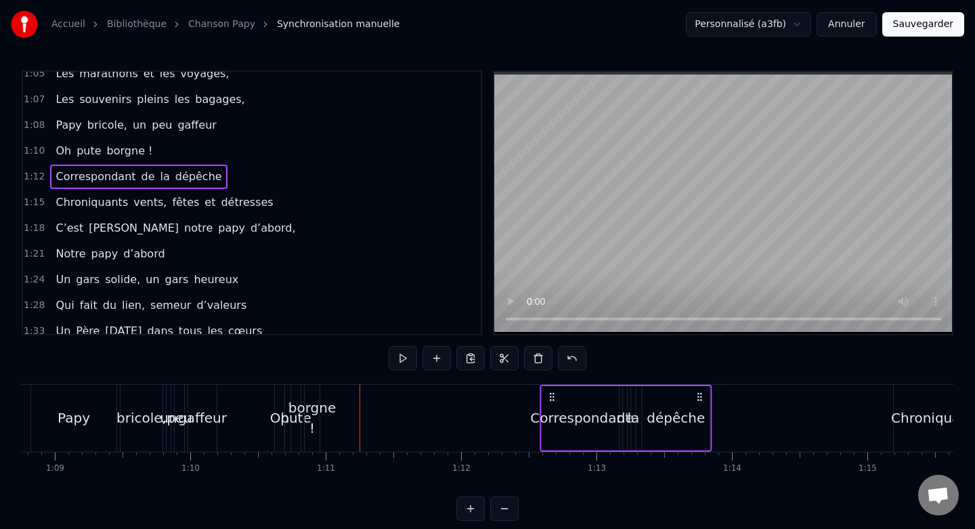
drag, startPoint x: 736, startPoint y: 397, endPoint x: 699, endPoint y: 401, distance: 36.8
click at [699, 402] on div "Correspondant de la dépêche" at bounding box center [626, 418] width 172 height 67
click at [678, 403] on div "dépêche" at bounding box center [676, 418] width 68 height 64
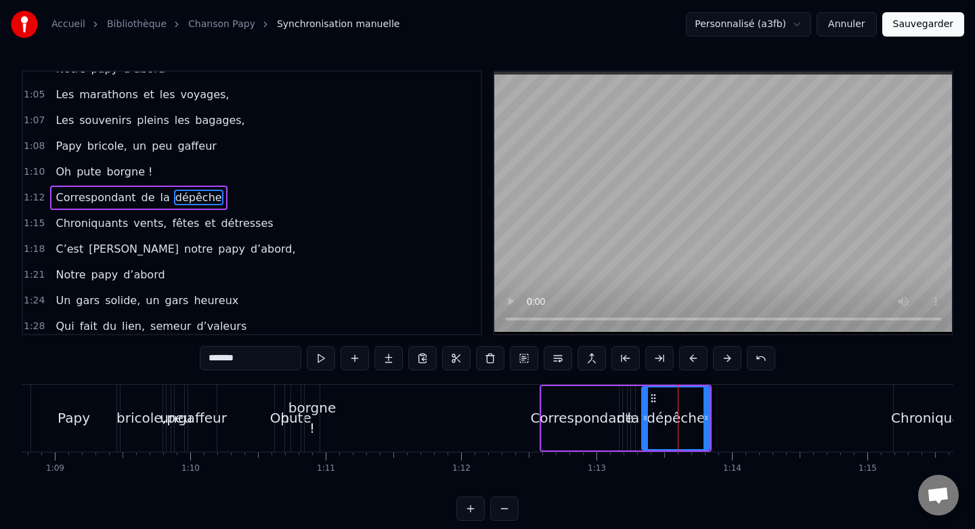
scroll to position [397, 0]
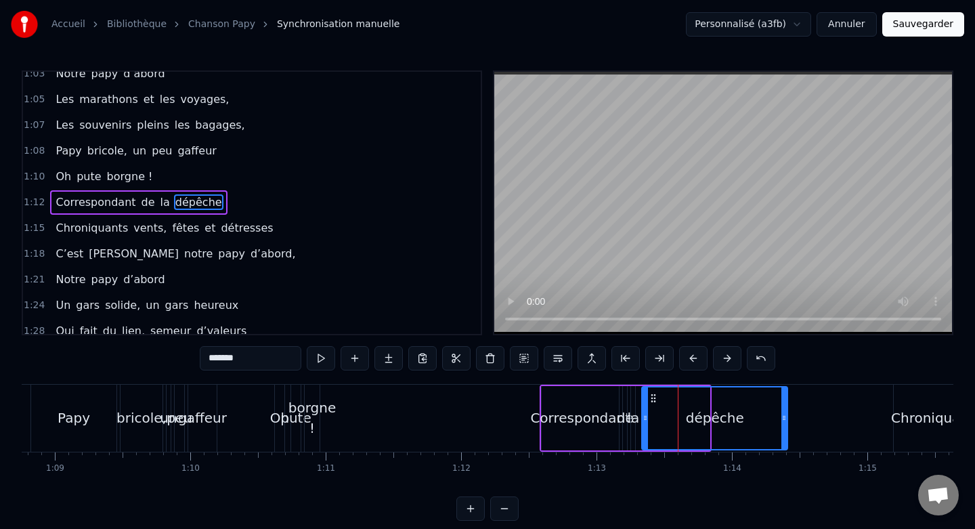
drag, startPoint x: 706, startPoint y: 416, endPoint x: 784, endPoint y: 421, distance: 78.0
click at [784, 421] on icon at bounding box center [783, 417] width 5 height 11
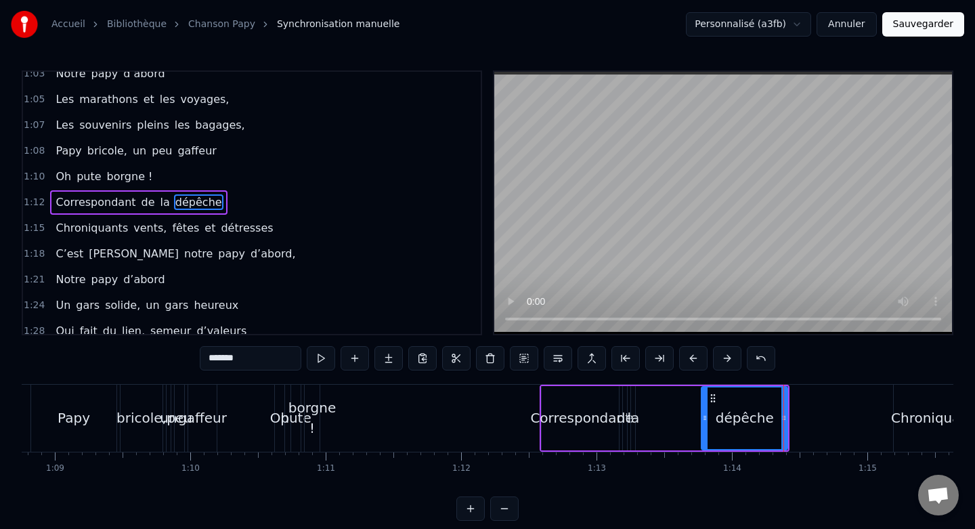
drag, startPoint x: 645, startPoint y: 416, endPoint x: 705, endPoint y: 422, distance: 59.9
click at [705, 422] on icon at bounding box center [704, 417] width 5 height 11
click at [634, 401] on div "la" at bounding box center [632, 418] width 5 height 64
type input "**"
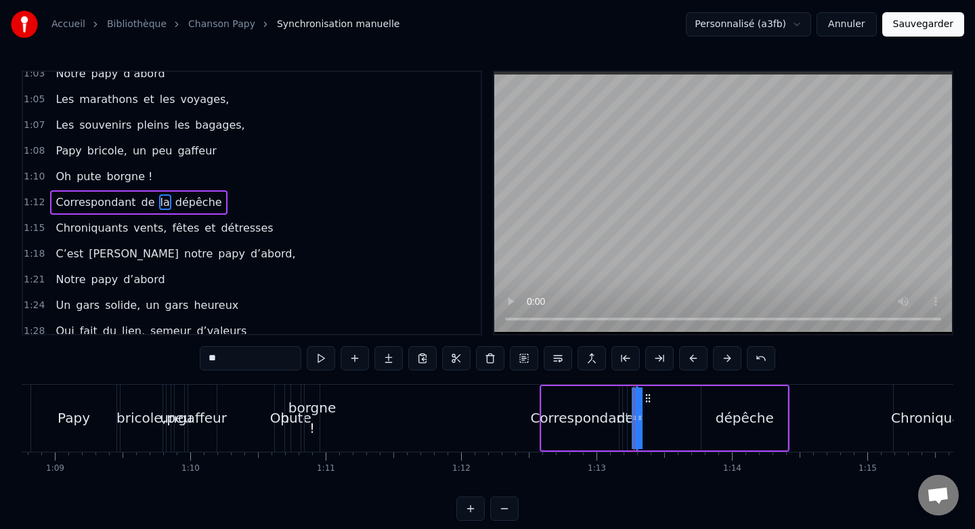
drag, startPoint x: 634, startPoint y: 418, endPoint x: 696, endPoint y: 416, distance: 61.6
click at [696, 416] on div "Correspondant de la dépêche" at bounding box center [665, 418] width 250 height 67
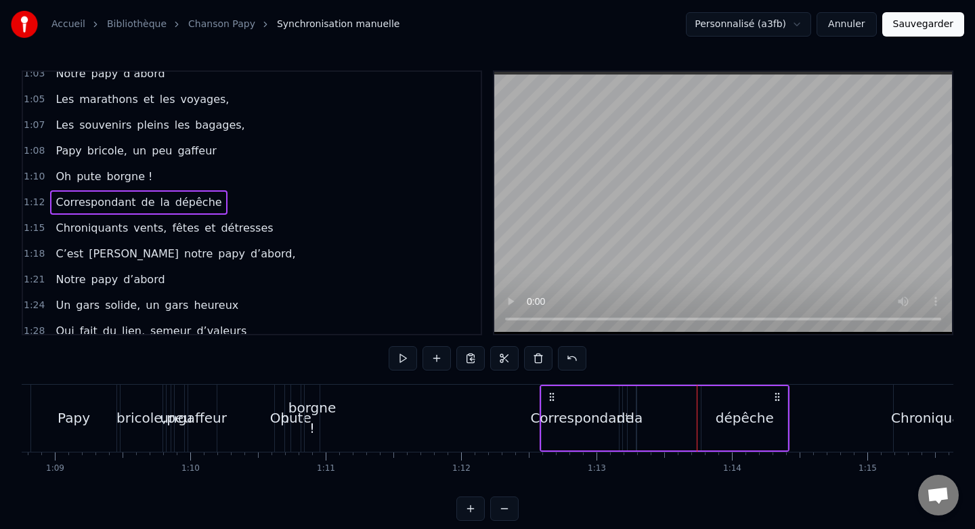
click at [636, 405] on div "la" at bounding box center [636, 418] width 1 height 64
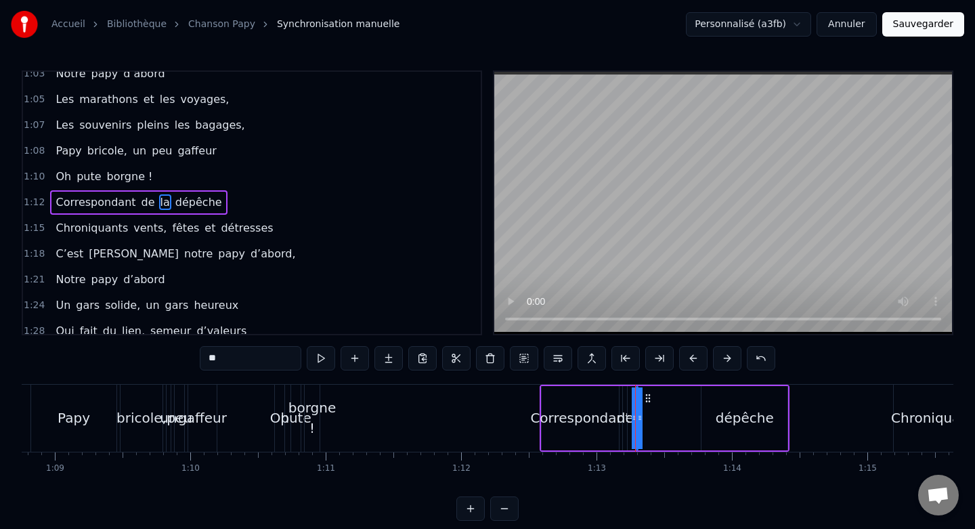
drag, startPoint x: 640, startPoint y: 418, endPoint x: 665, endPoint y: 416, distance: 25.1
click at [665, 416] on div "Correspondant de la dépêche" at bounding box center [665, 418] width 250 height 67
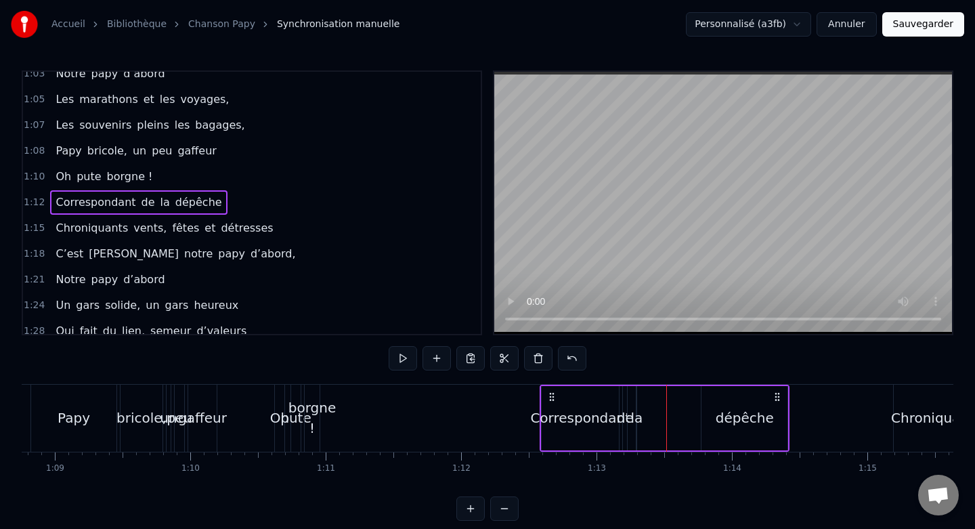
click at [637, 397] on div "Correspondant de la dépêche" at bounding box center [665, 418] width 250 height 67
click at [636, 397] on div "la" at bounding box center [636, 418] width 1 height 64
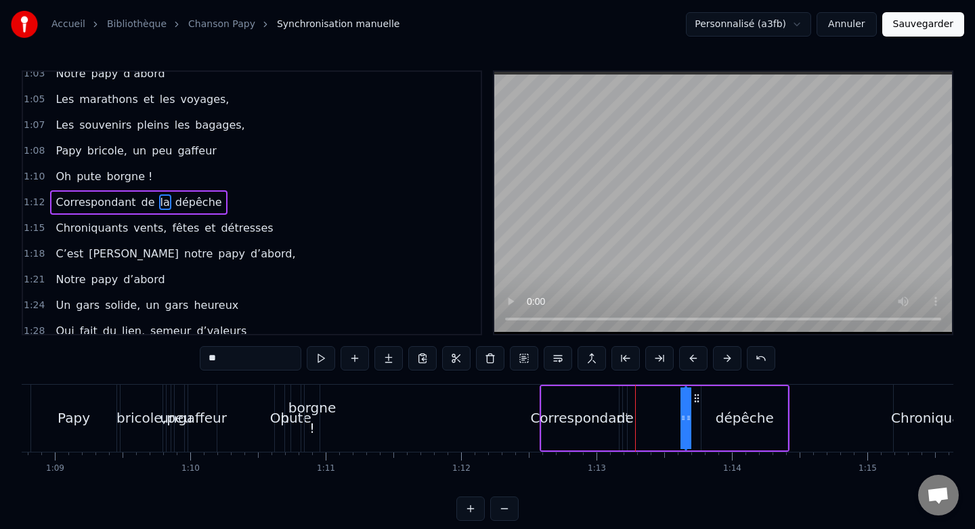
drag, startPoint x: 648, startPoint y: 397, endPoint x: 697, endPoint y: 399, distance: 48.8
click at [697, 399] on icon at bounding box center [696, 398] width 11 height 11
click at [628, 402] on div "Correspondant de la dépêche" at bounding box center [665, 418] width 250 height 67
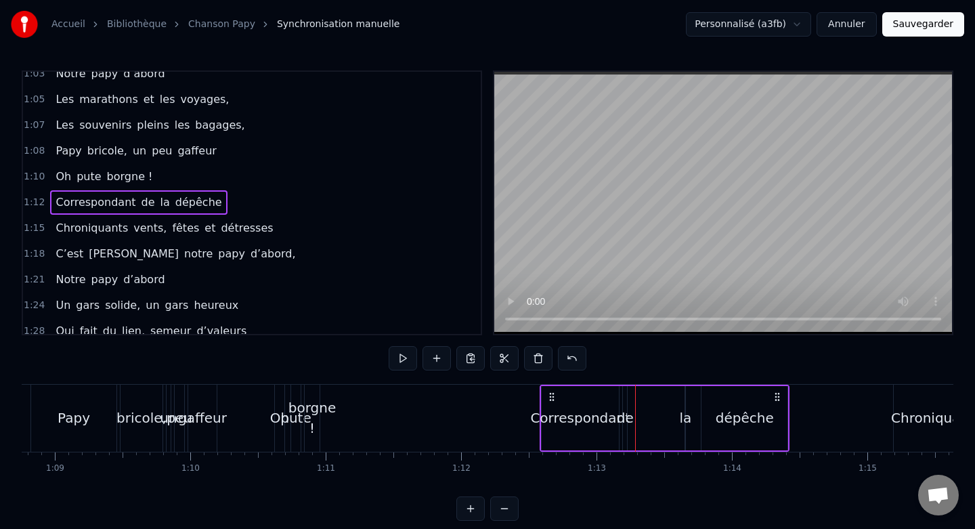
click at [625, 405] on div "de" at bounding box center [625, 418] width 4 height 64
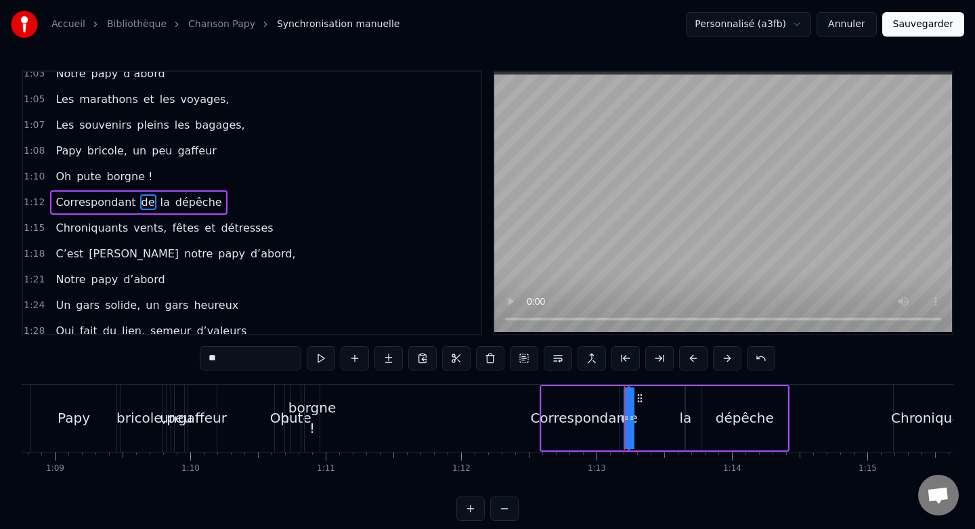
drag, startPoint x: 628, startPoint y: 409, endPoint x: 655, endPoint y: 406, distance: 27.2
click at [655, 406] on div "Correspondant de la dépêche" at bounding box center [665, 418] width 250 height 67
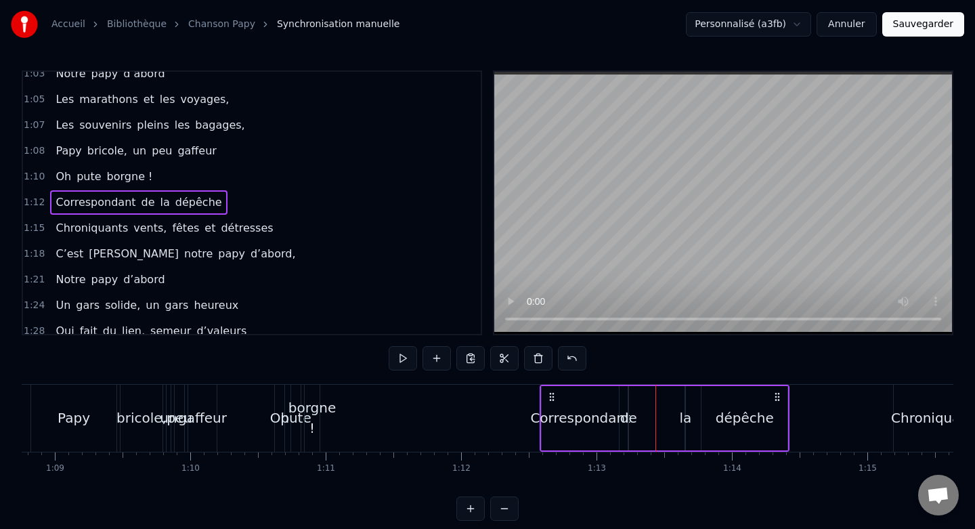
click at [626, 397] on div "Correspondant de la dépêche" at bounding box center [665, 418] width 250 height 67
click at [628, 399] on div "de" at bounding box center [628, 418] width 1 height 64
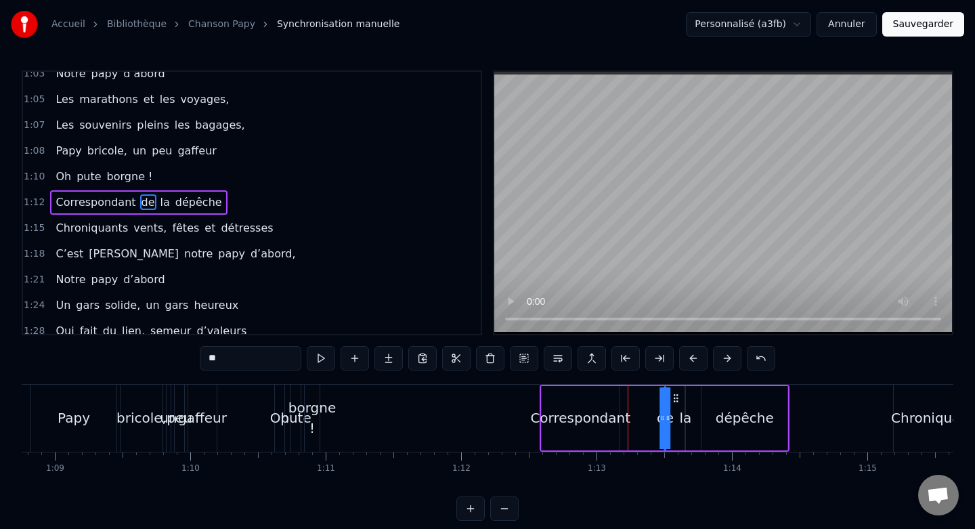
drag, startPoint x: 640, startPoint y: 397, endPoint x: 676, endPoint y: 398, distance: 35.9
click at [676, 398] on icon at bounding box center [676, 398] width 11 height 11
click at [614, 401] on div "Correspondant" at bounding box center [580, 418] width 77 height 64
type input "**********"
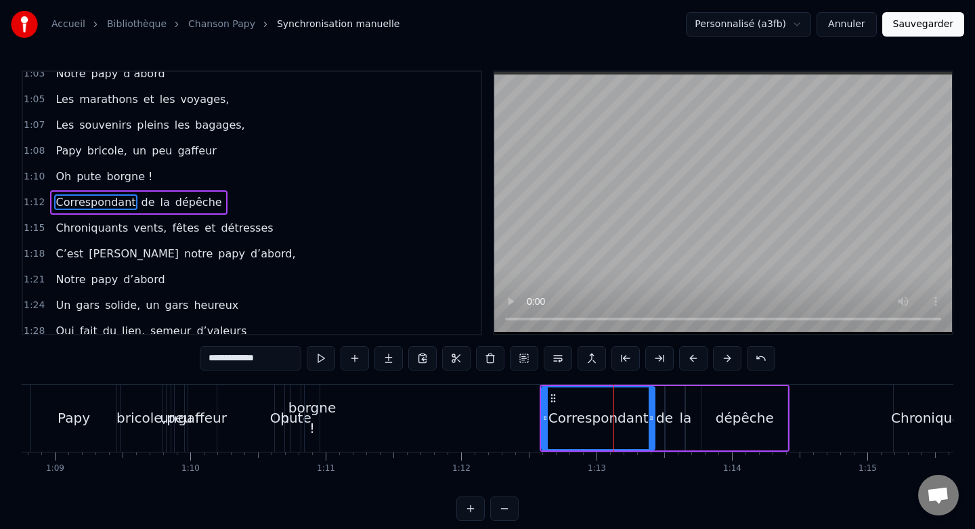
drag, startPoint x: 616, startPoint y: 403, endPoint x: 652, endPoint y: 405, distance: 35.9
click at [652, 405] on div at bounding box center [651, 418] width 5 height 62
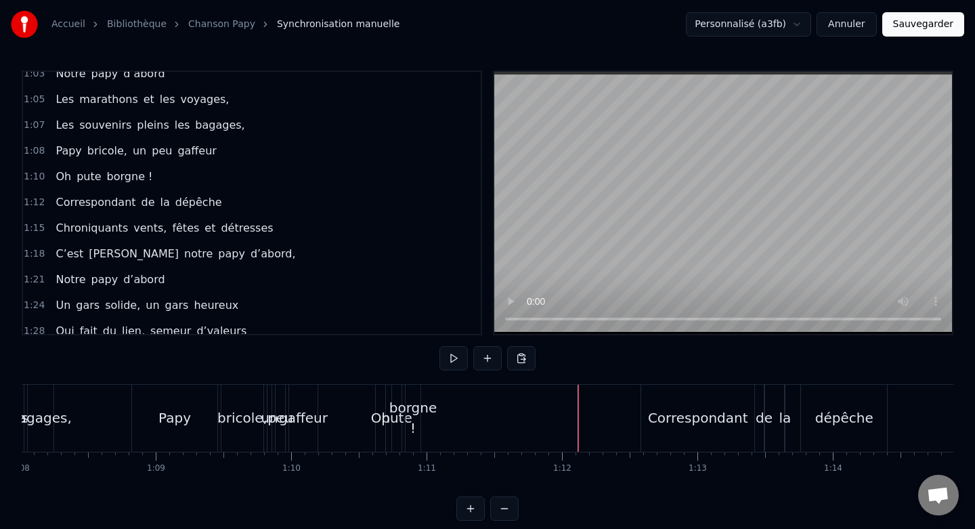
scroll to position [0, 9206]
click at [882, 405] on div "dépêche" at bounding box center [846, 418] width 86 height 67
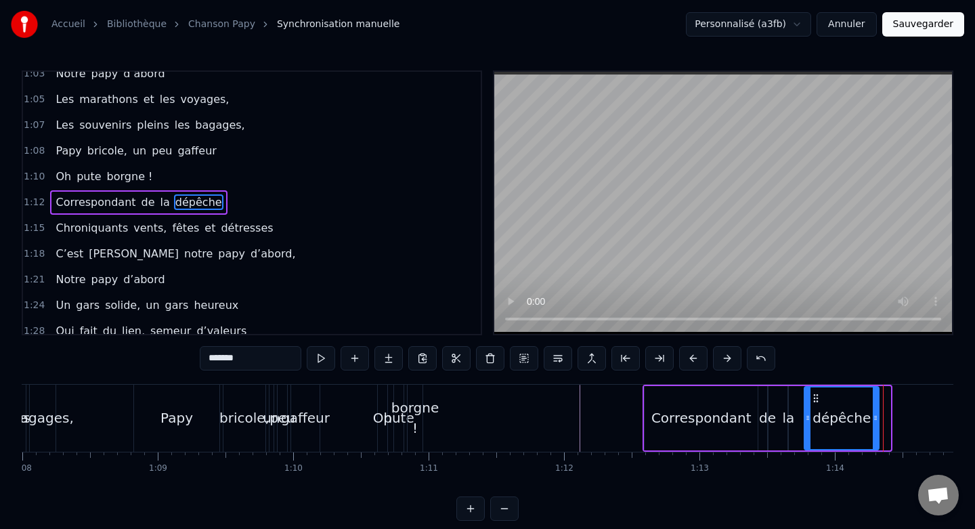
drag, startPoint x: 886, startPoint y: 412, endPoint x: 875, endPoint y: 412, distance: 10.8
click at [875, 412] on icon at bounding box center [875, 417] width 5 height 11
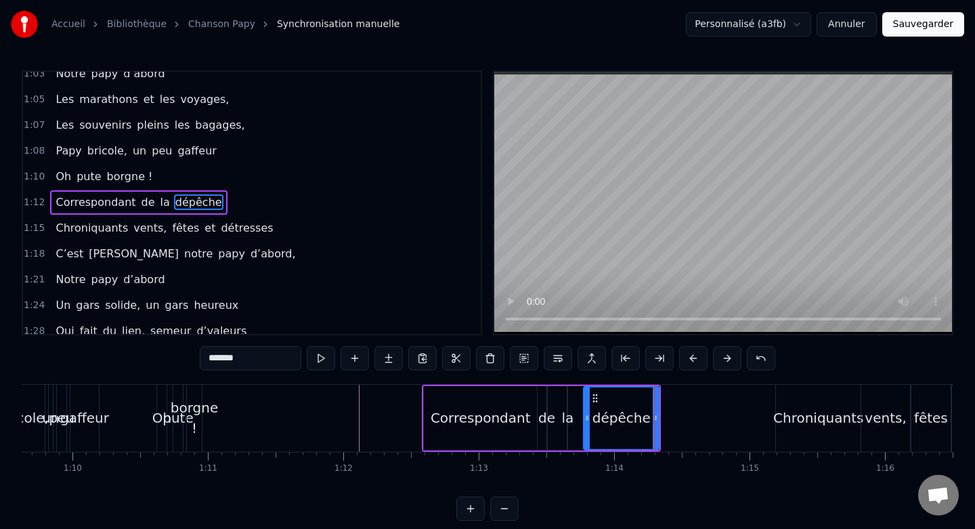
scroll to position [0, 9426]
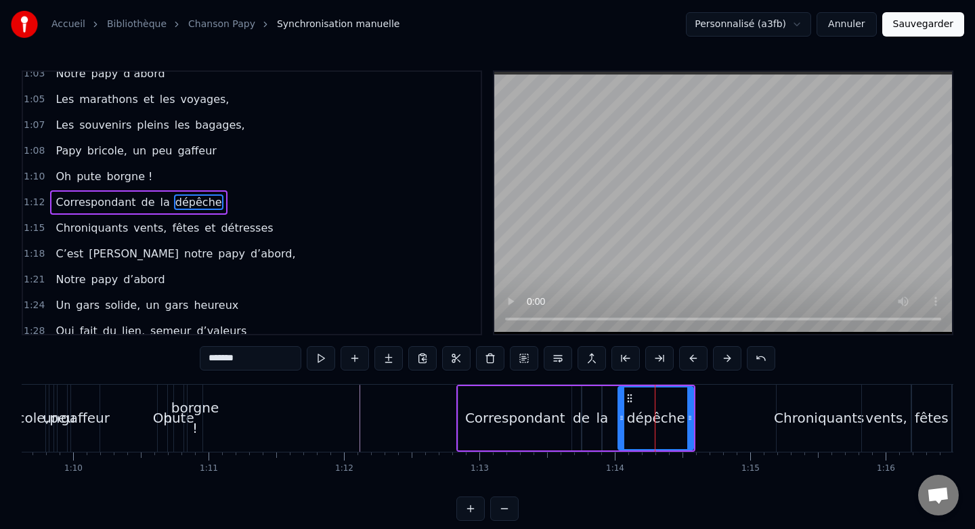
click at [484, 408] on div "Correspondant" at bounding box center [515, 418] width 100 height 20
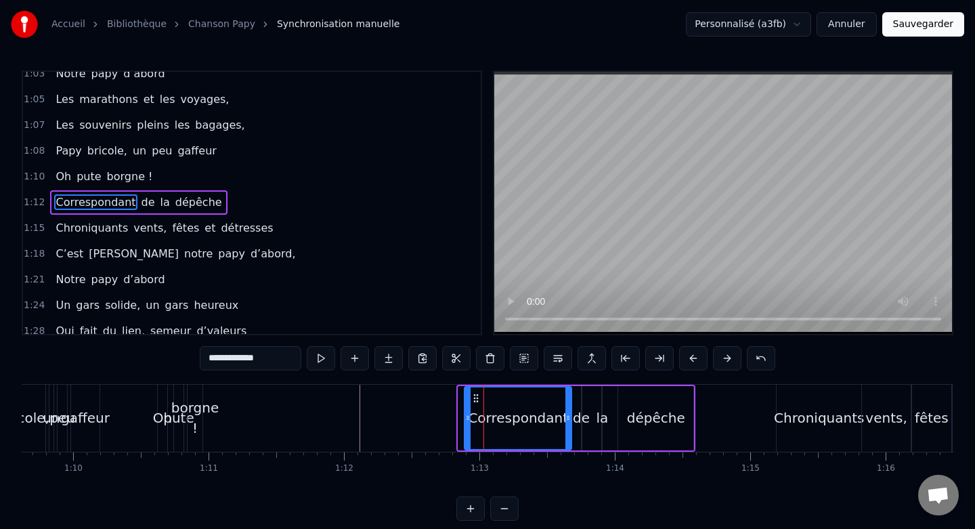
click at [470, 416] on icon at bounding box center [467, 417] width 5 height 11
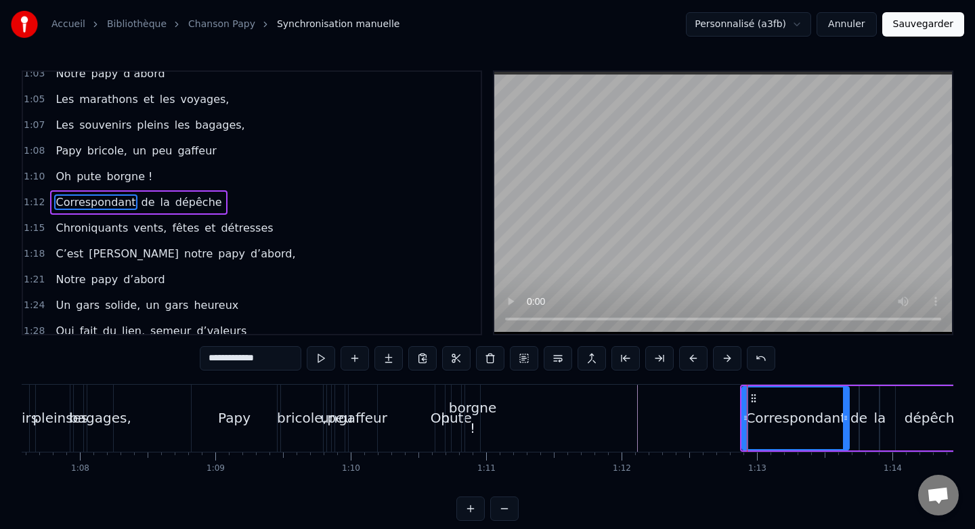
scroll to position [0, 9147]
click at [439, 394] on div "Oh" at bounding box center [441, 418] width 9 height 67
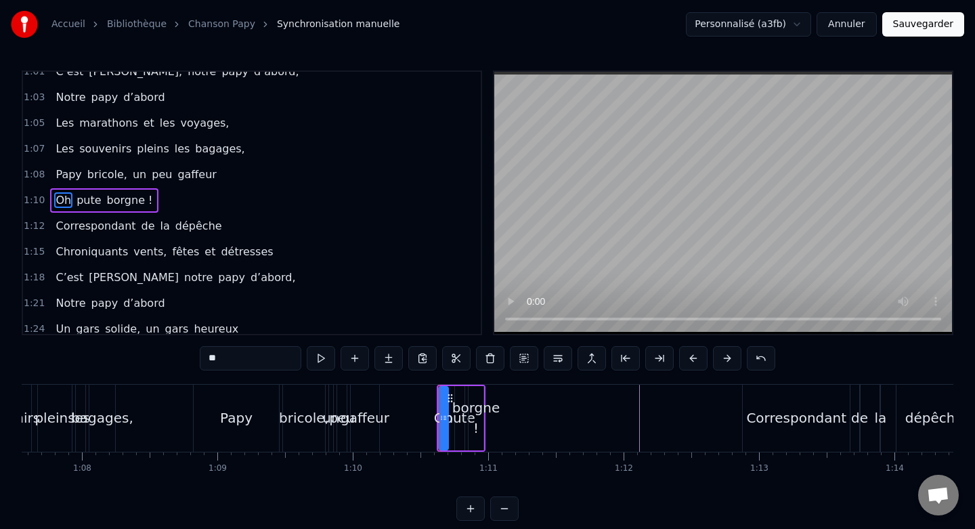
scroll to position [371, 0]
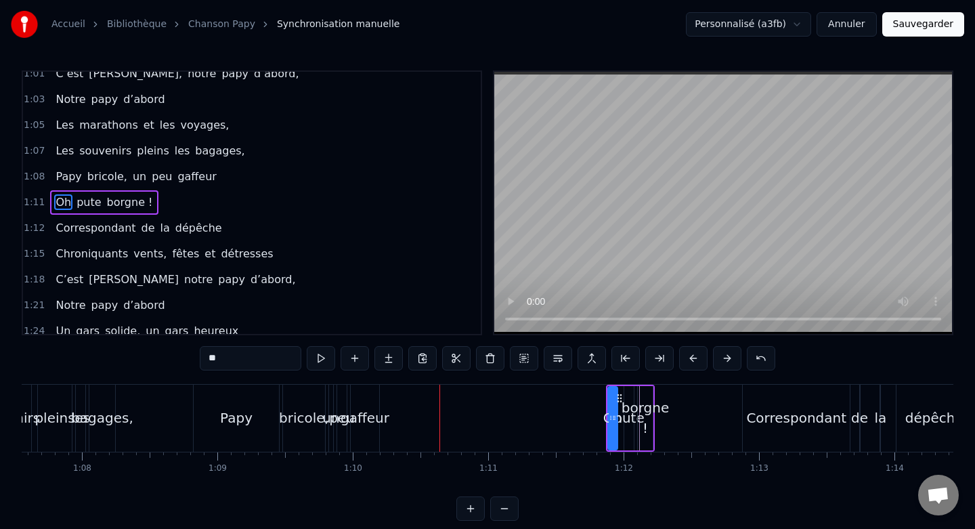
click at [645, 418] on div "borgne !" at bounding box center [644, 417] width 47 height 41
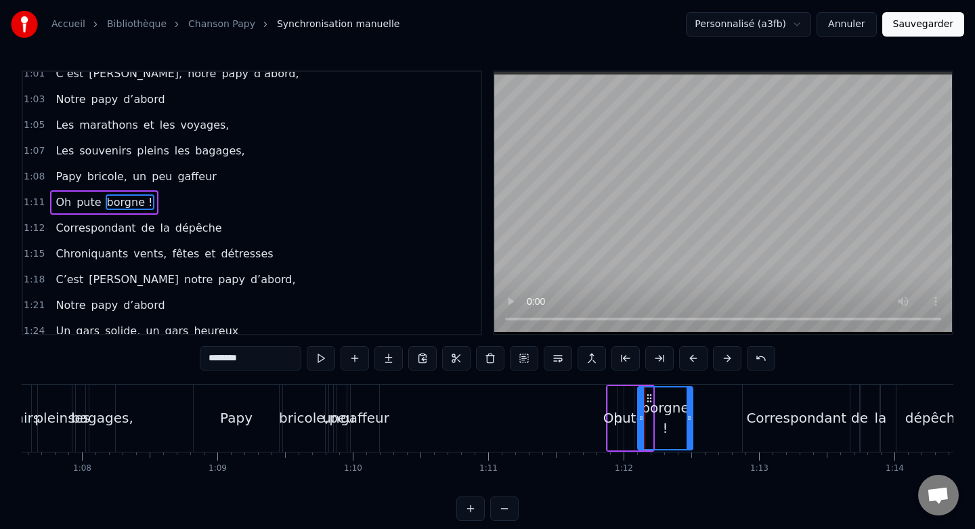
drag, startPoint x: 651, startPoint y: 416, endPoint x: 691, endPoint y: 420, distance: 40.2
click at [691, 420] on icon at bounding box center [688, 417] width 5 height 11
click at [609, 402] on div "Oh" at bounding box center [612, 418] width 9 height 64
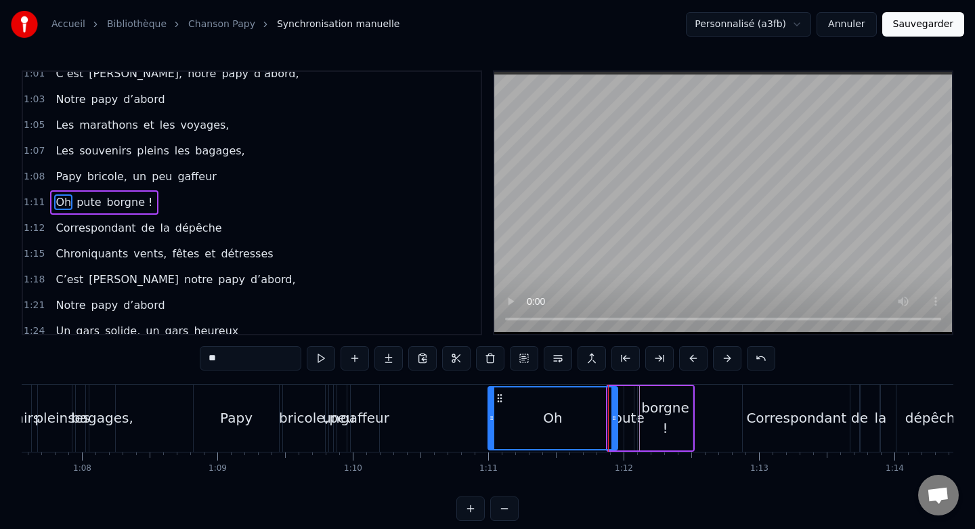
drag, startPoint x: 608, startPoint y: 417, endPoint x: 488, endPoint y: 419, distance: 119.8
click at [489, 420] on icon at bounding box center [491, 417] width 5 height 11
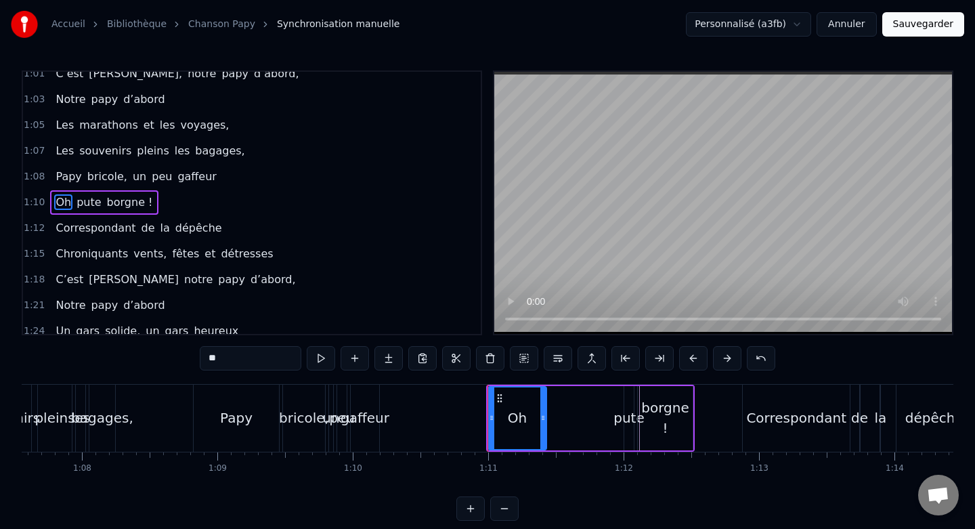
drag, startPoint x: 615, startPoint y: 415, endPoint x: 544, endPoint y: 416, distance: 71.1
click at [544, 416] on icon at bounding box center [542, 417] width 5 height 11
click at [623, 400] on div "pute" at bounding box center [628, 418] width 11 height 64
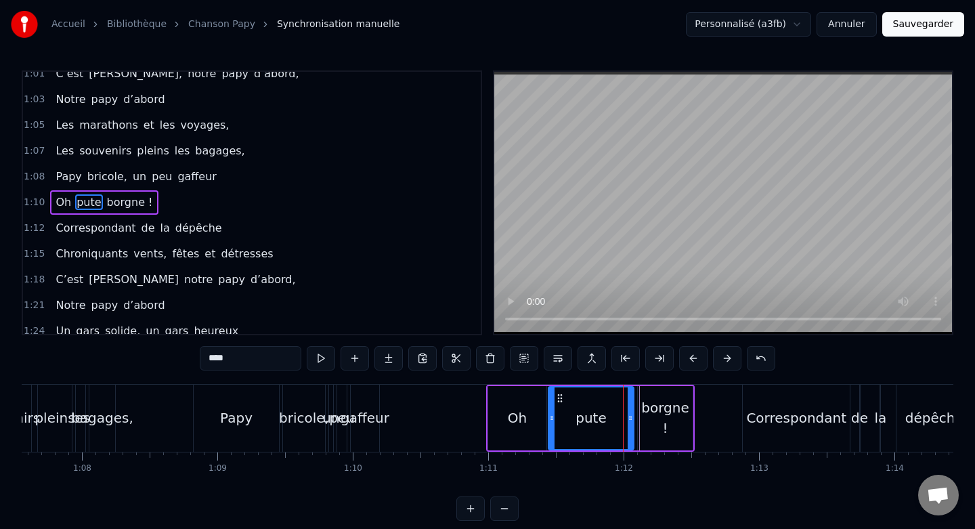
drag, startPoint x: 624, startPoint y: 415, endPoint x: 549, endPoint y: 418, distance: 75.2
click at [549, 418] on icon at bounding box center [551, 417] width 5 height 11
drag, startPoint x: 628, startPoint y: 414, endPoint x: 596, endPoint y: 414, distance: 32.5
click at [596, 414] on icon at bounding box center [597, 417] width 5 height 11
click at [656, 401] on div "borgne !" at bounding box center [665, 418] width 55 height 64
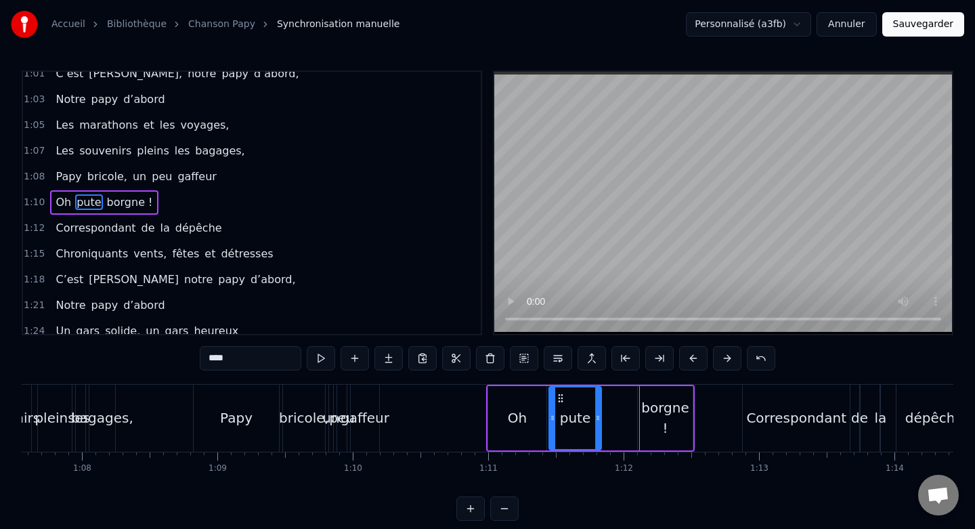
type input "********"
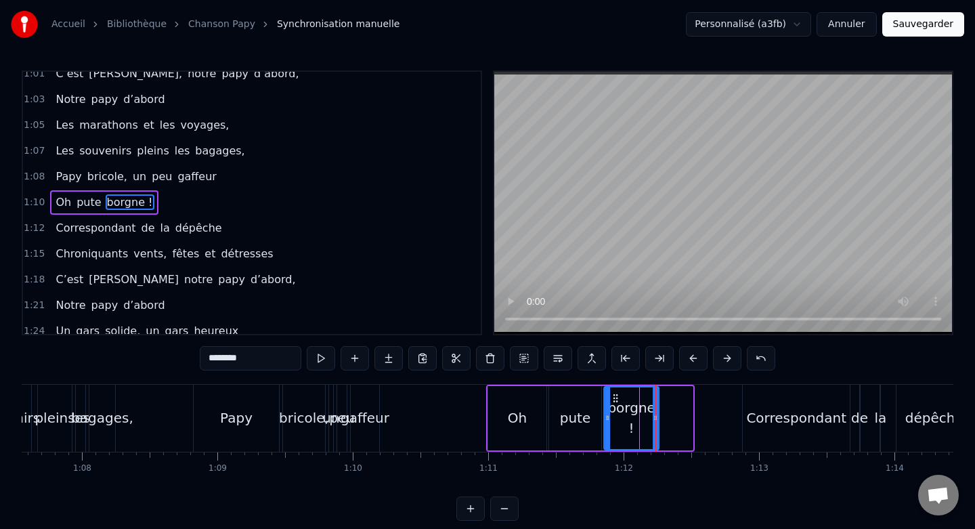
drag, startPoint x: 649, startPoint y: 397, endPoint x: 615, endPoint y: 397, distance: 33.8
click at [615, 397] on icon at bounding box center [615, 398] width 11 height 11
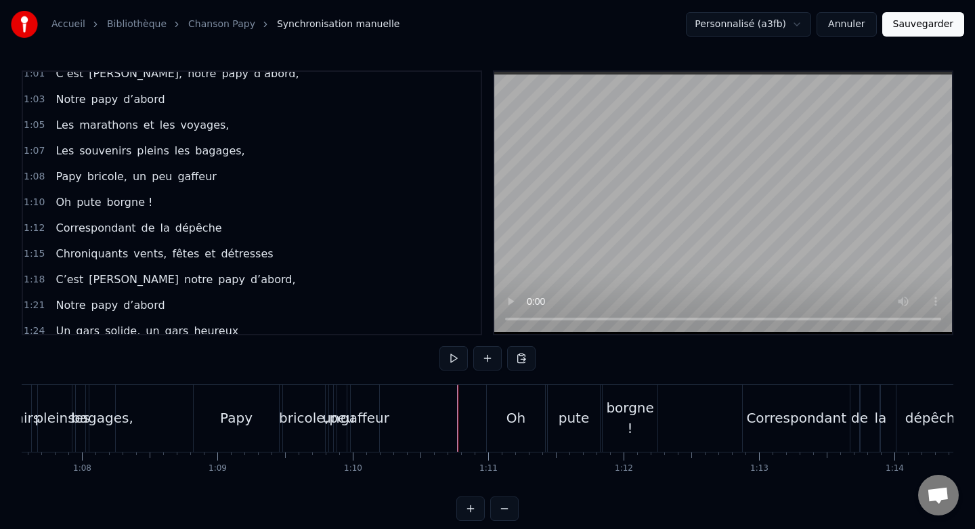
click at [505, 397] on div "Oh" at bounding box center [516, 418] width 58 height 67
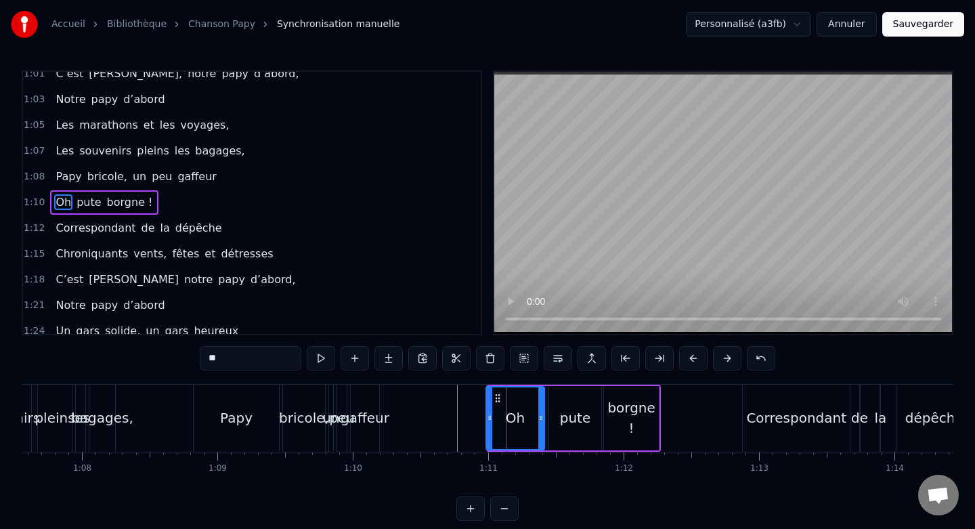
click at [497, 395] on icon at bounding box center [497, 398] width 11 height 11
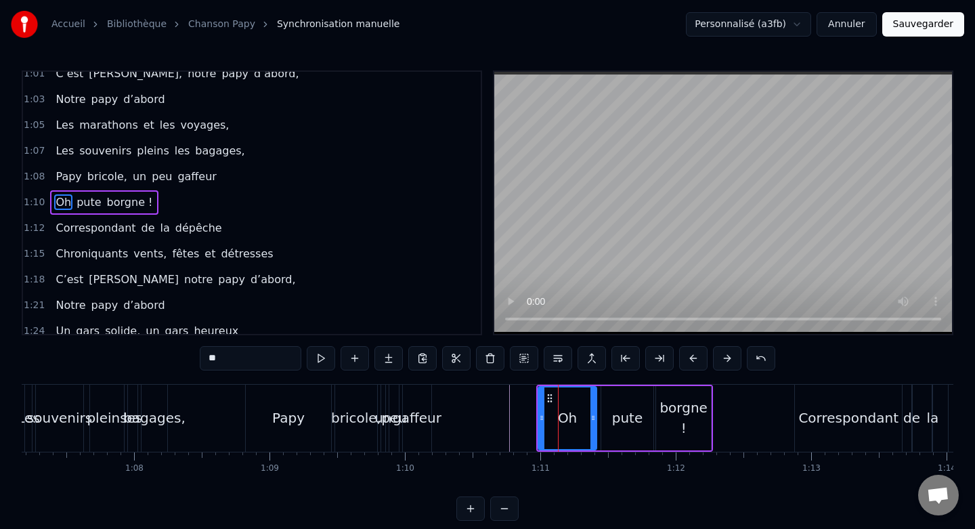
scroll to position [0, 9088]
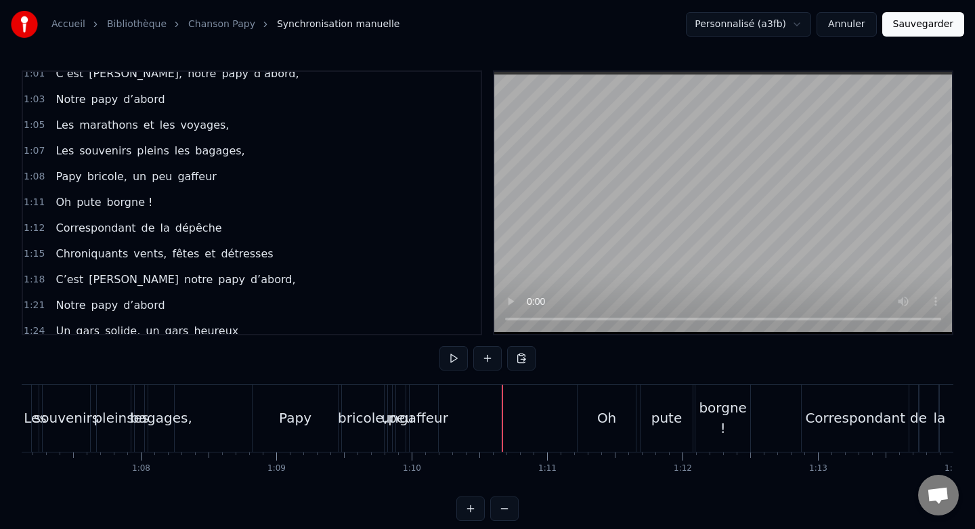
click at [429, 406] on div "gaffeur" at bounding box center [424, 418] width 28 height 67
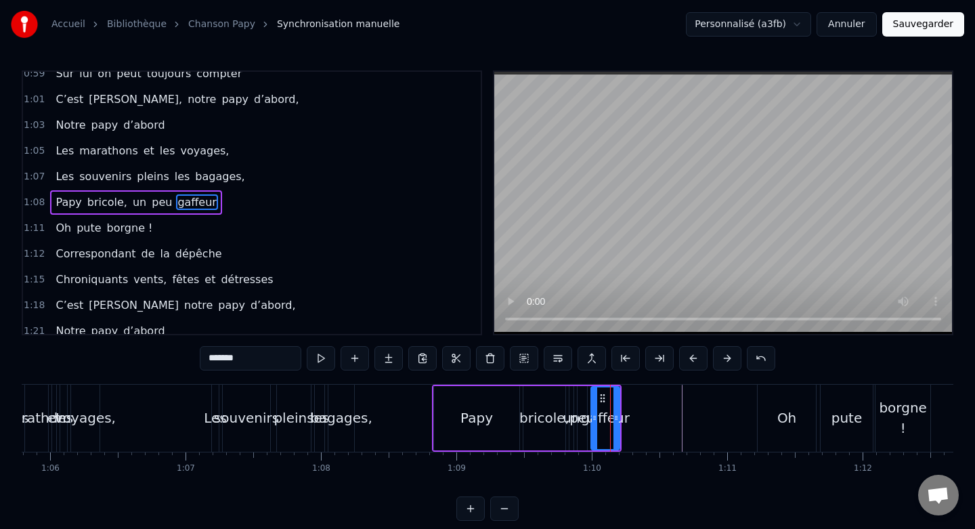
scroll to position [0, 8919]
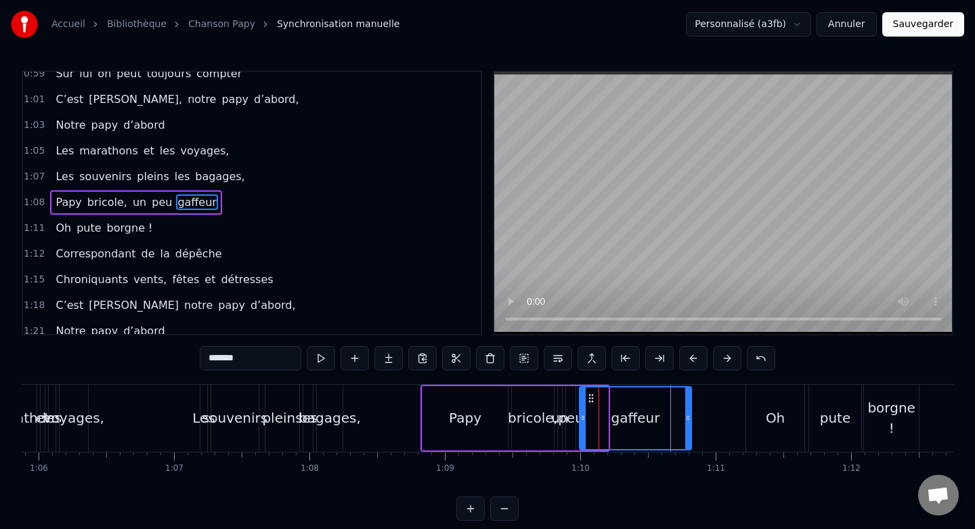
drag, startPoint x: 605, startPoint y: 415, endPoint x: 688, endPoint y: 418, distance: 83.3
click at [688, 418] on icon at bounding box center [687, 417] width 5 height 11
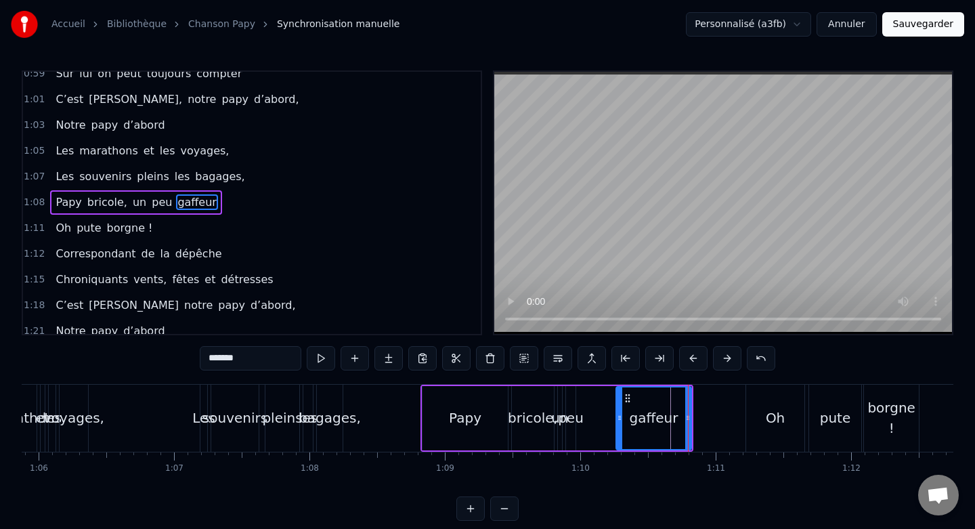
drag, startPoint x: 581, startPoint y: 415, endPoint x: 617, endPoint y: 416, distance: 36.6
click at [617, 416] on icon at bounding box center [619, 417] width 5 height 11
click at [572, 405] on div "peu" at bounding box center [570, 418] width 9 height 64
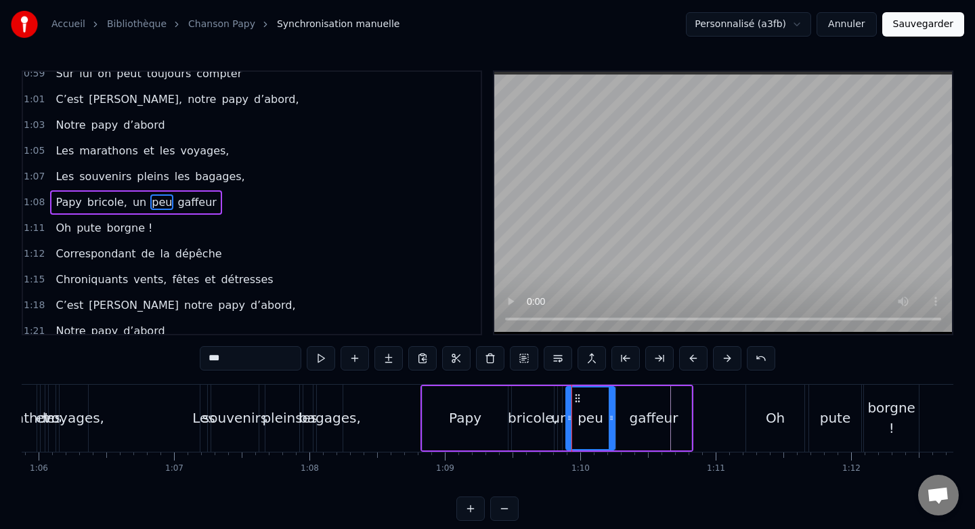
drag, startPoint x: 574, startPoint y: 412, endPoint x: 613, endPoint y: 412, distance: 39.3
click at [613, 412] on div "peu" at bounding box center [590, 418] width 50 height 64
drag, startPoint x: 569, startPoint y: 416, endPoint x: 580, endPoint y: 416, distance: 11.5
click at [580, 416] on icon at bounding box center [580, 417] width 5 height 11
click at [559, 406] on div "un" at bounding box center [560, 418] width 4 height 64
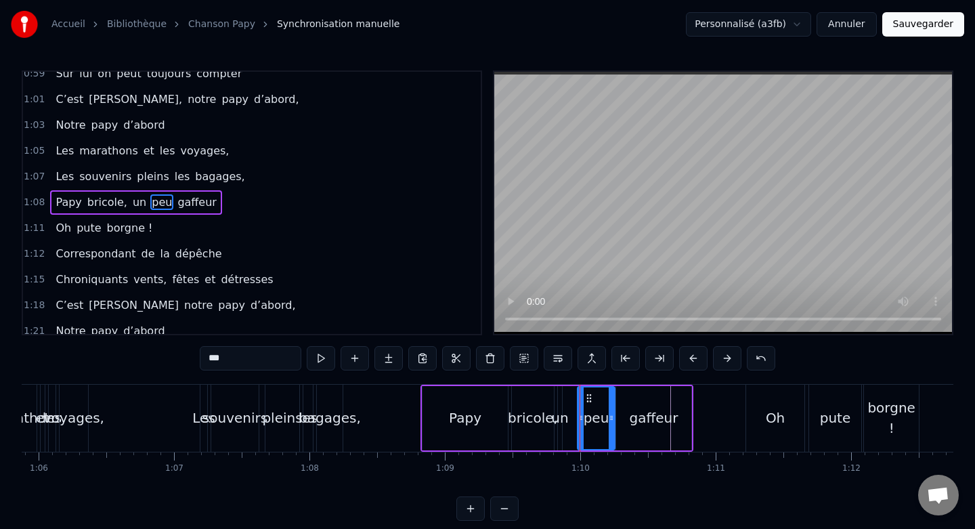
type input "**"
drag, startPoint x: 561, startPoint y: 413, endPoint x: 573, endPoint y: 413, distance: 12.2
click at [573, 413] on div "Papy bricole, un peu gaffeur" at bounding box center [556, 418] width 273 height 67
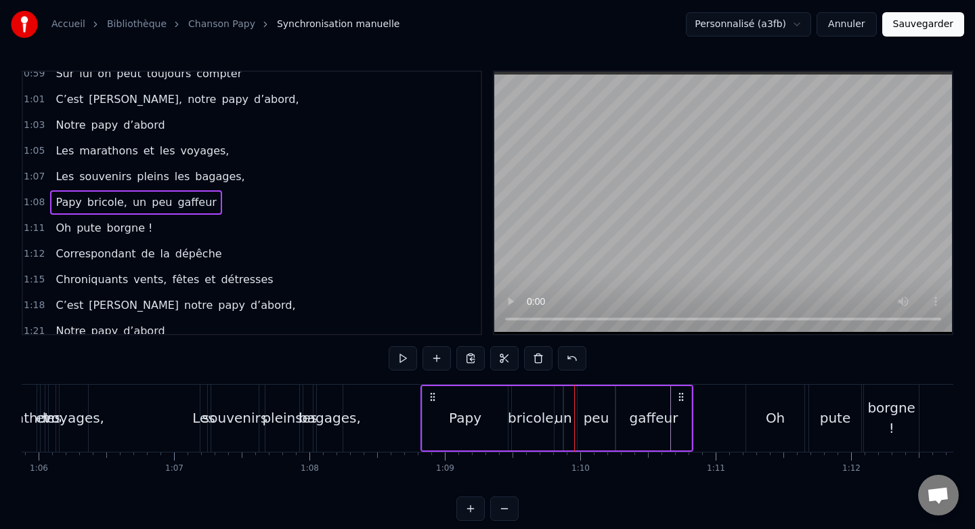
click at [538, 405] on div "bricole," at bounding box center [533, 418] width 42 height 64
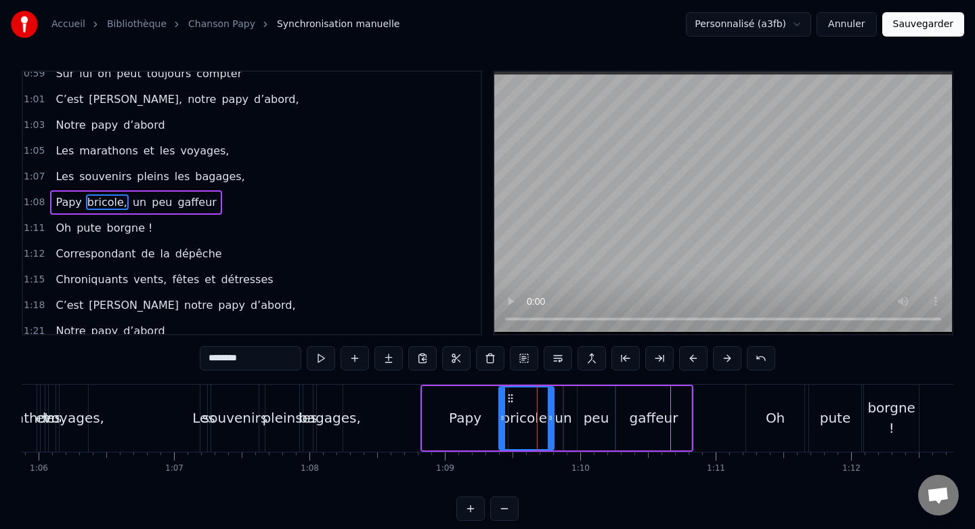
drag, startPoint x: 516, startPoint y: 409, endPoint x: 503, endPoint y: 409, distance: 12.9
click at [503, 409] on div at bounding box center [502, 418] width 5 height 62
click at [467, 403] on div "Papy" at bounding box center [464, 418] width 85 height 64
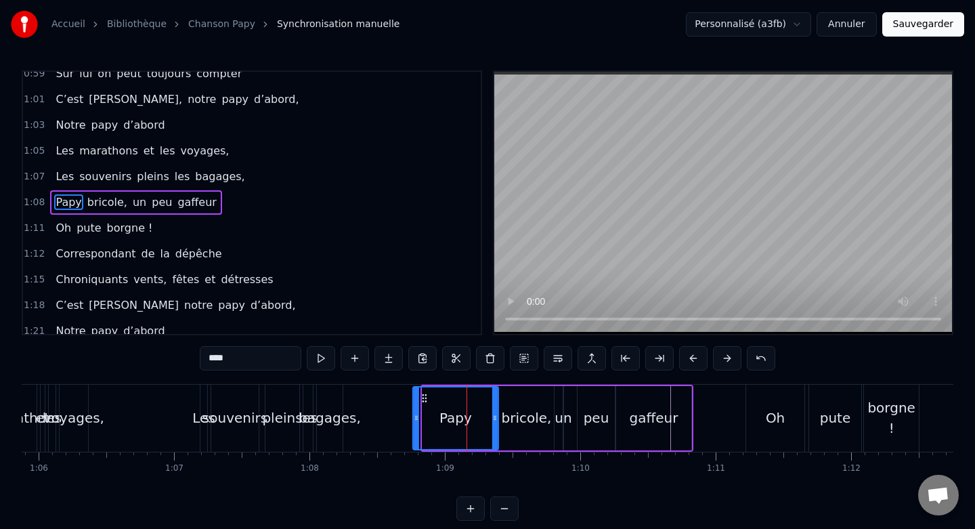
drag, startPoint x: 434, startPoint y: 398, endPoint x: 424, endPoint y: 399, distance: 9.6
click at [424, 399] on icon at bounding box center [424, 398] width 11 height 11
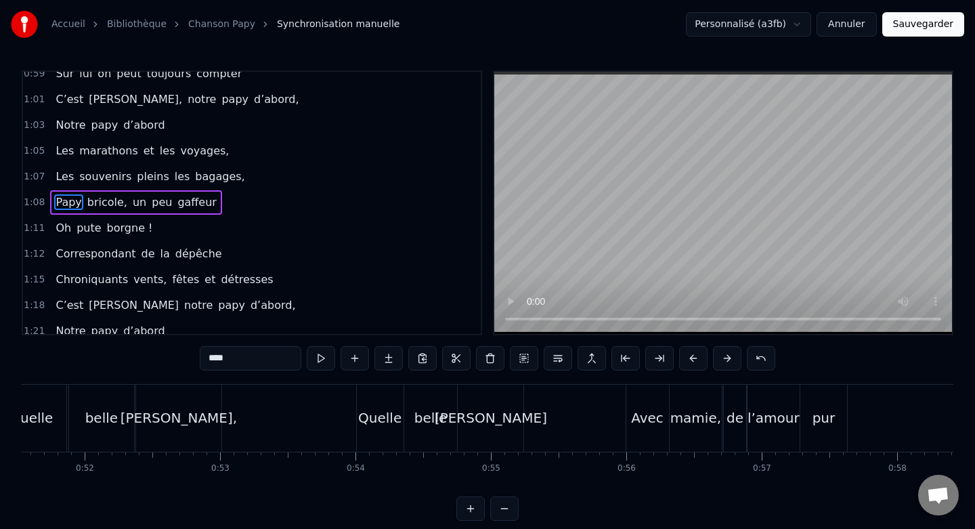
scroll to position [0, 6958]
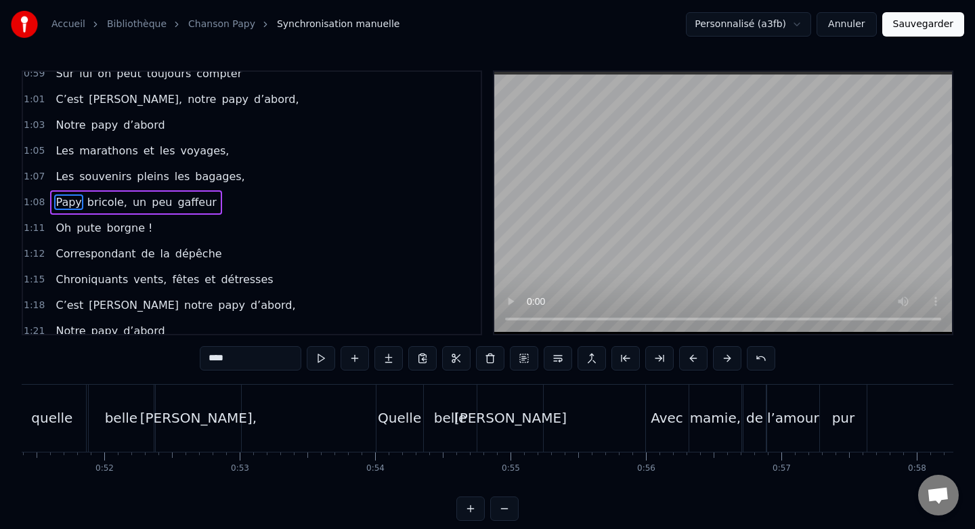
click at [398, 396] on div "Quelle" at bounding box center [399, 418] width 47 height 67
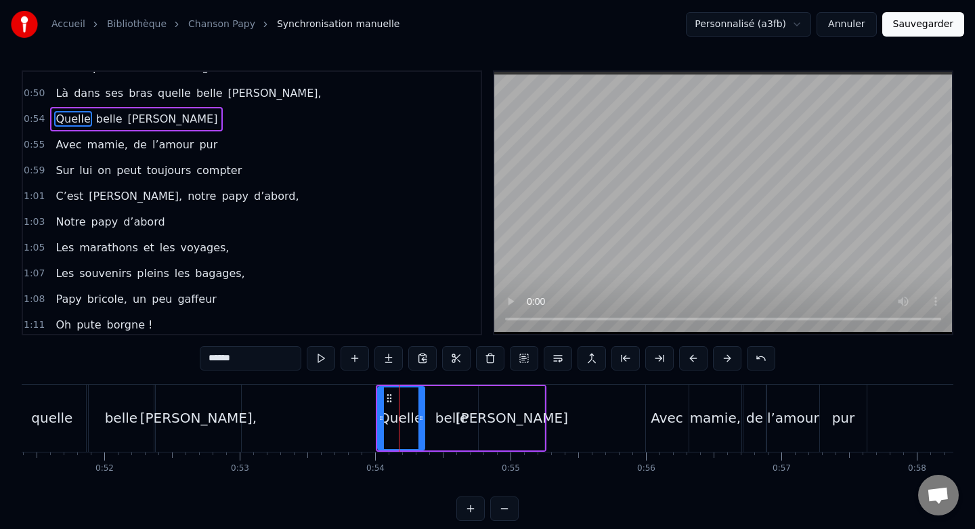
scroll to position [165, 0]
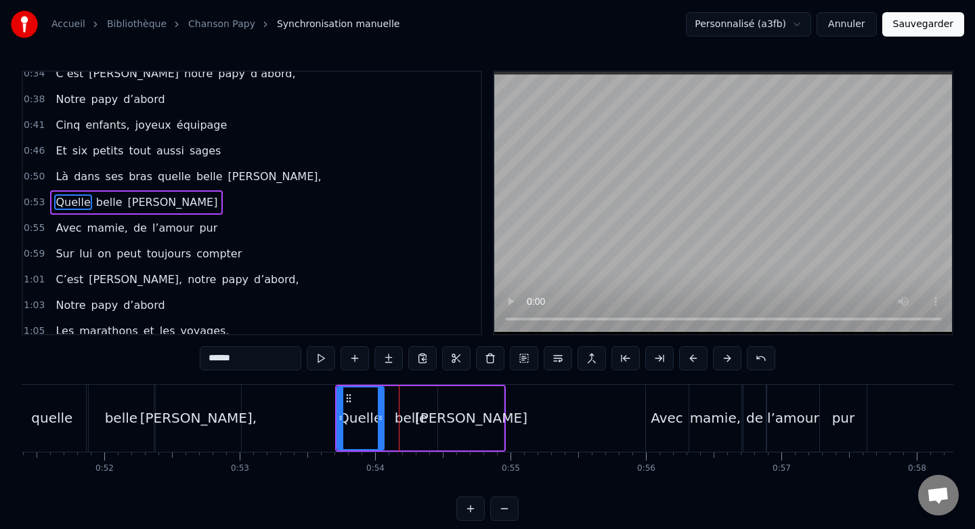
click at [652, 394] on div "Avec" at bounding box center [667, 418] width 43 height 67
type input "****"
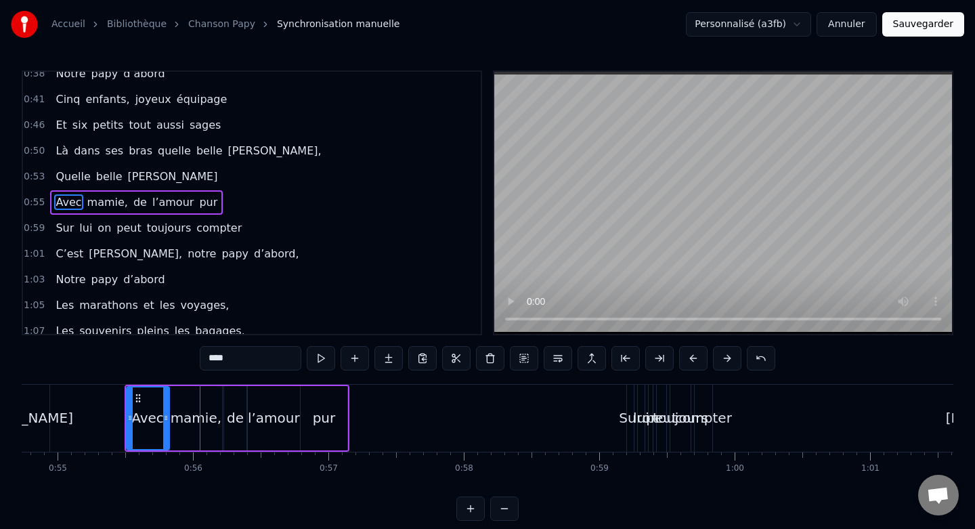
scroll to position [0, 7426]
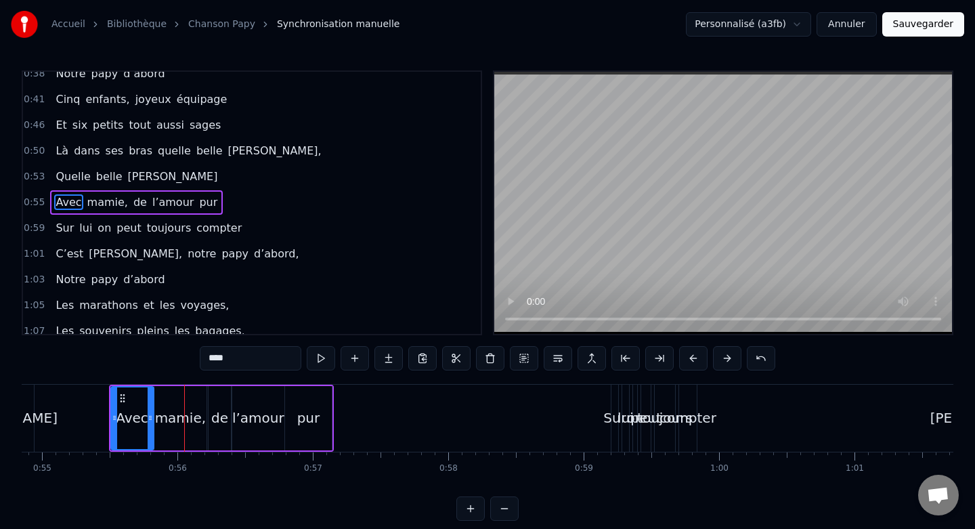
click at [30, 225] on span "0:59" at bounding box center [34, 228] width 21 height 14
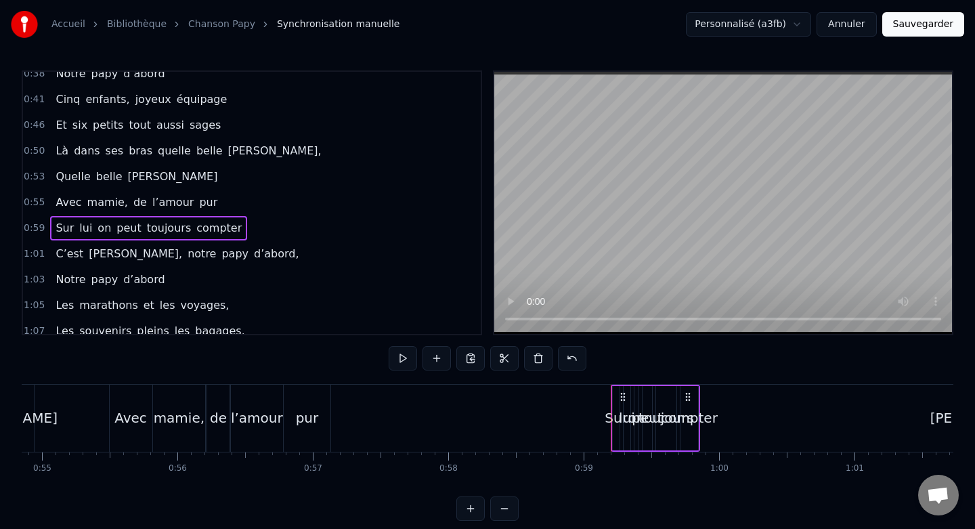
drag, startPoint x: 612, startPoint y: 397, endPoint x: 587, endPoint y: 397, distance: 25.0
click at [587, 397] on div "Non ce n’était pas un héros Mais un papa sacrément drôle Un coureur d’fond, un …" at bounding box center [378, 418] width 15566 height 68
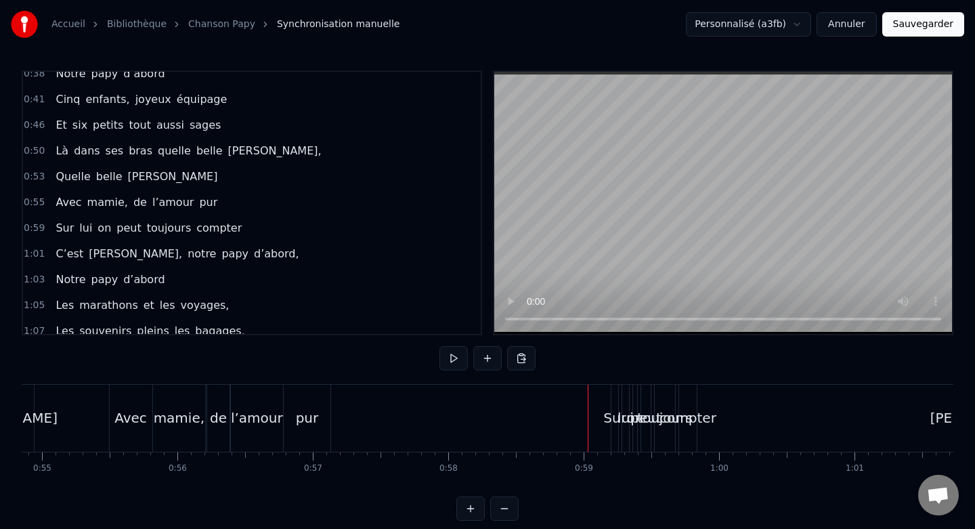
click at [613, 402] on div "Sur" at bounding box center [614, 418] width 7 height 67
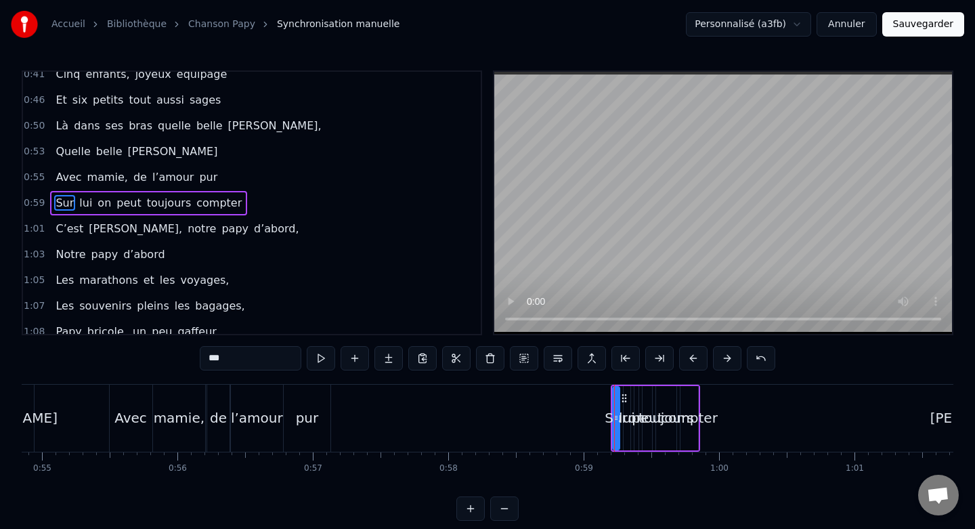
scroll to position [217, 0]
drag, startPoint x: 613, startPoint y: 417, endPoint x: 550, endPoint y: 414, distance: 62.4
click at [550, 414] on div "Non ce n’était pas un héros Mais un papa sacrément drôle Un coureur d’fond, un …" at bounding box center [378, 418] width 15566 height 68
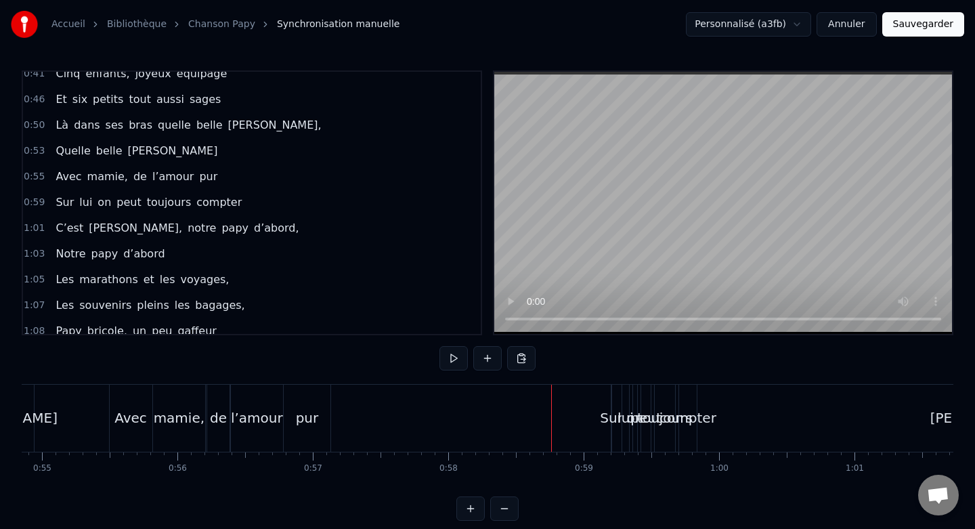
click at [691, 403] on div "compter" at bounding box center [688, 418] width 18 height 67
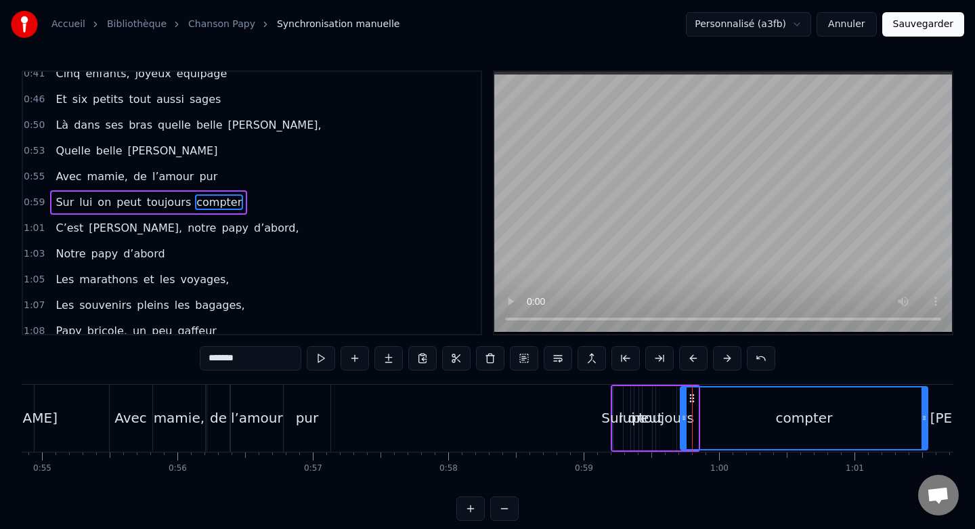
drag, startPoint x: 696, startPoint y: 417, endPoint x: 925, endPoint y: 418, distance: 229.5
click at [925, 418] on icon at bounding box center [923, 417] width 5 height 11
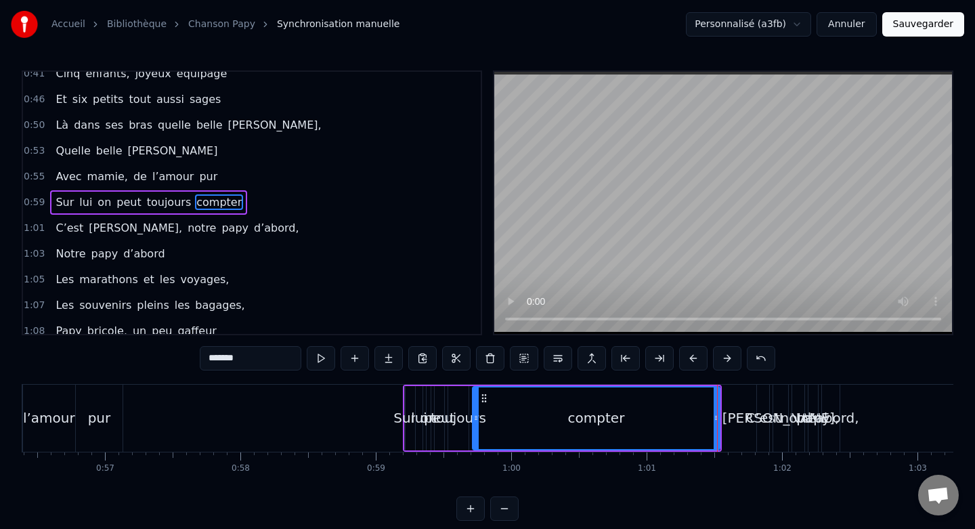
scroll to position [0, 7628]
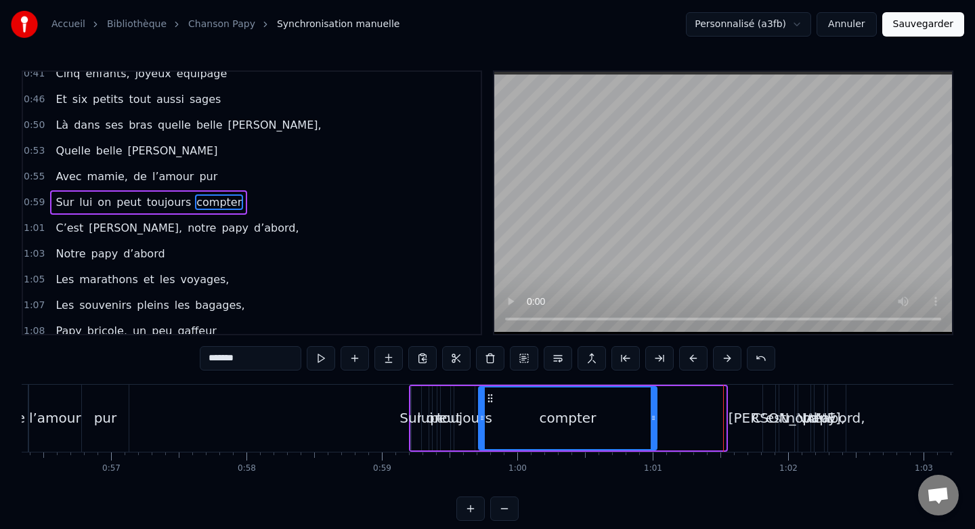
drag, startPoint x: 721, startPoint y: 416, endPoint x: 651, endPoint y: 417, distance: 69.7
click at [651, 417] on icon at bounding box center [653, 417] width 5 height 11
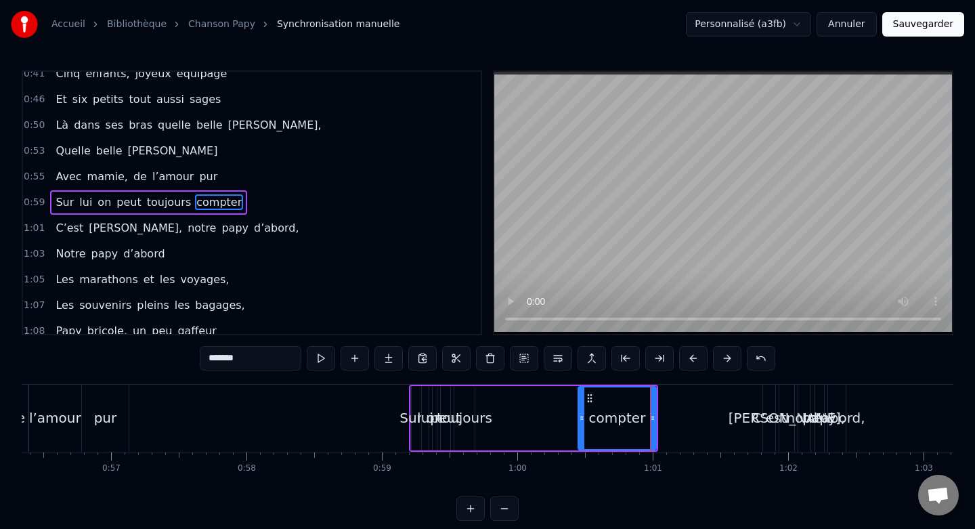
drag, startPoint x: 481, startPoint y: 418, endPoint x: 580, endPoint y: 422, distance: 99.6
click at [580, 422] on icon at bounding box center [581, 417] width 5 height 11
click at [468, 403] on div "toujours" at bounding box center [464, 418] width 20 height 64
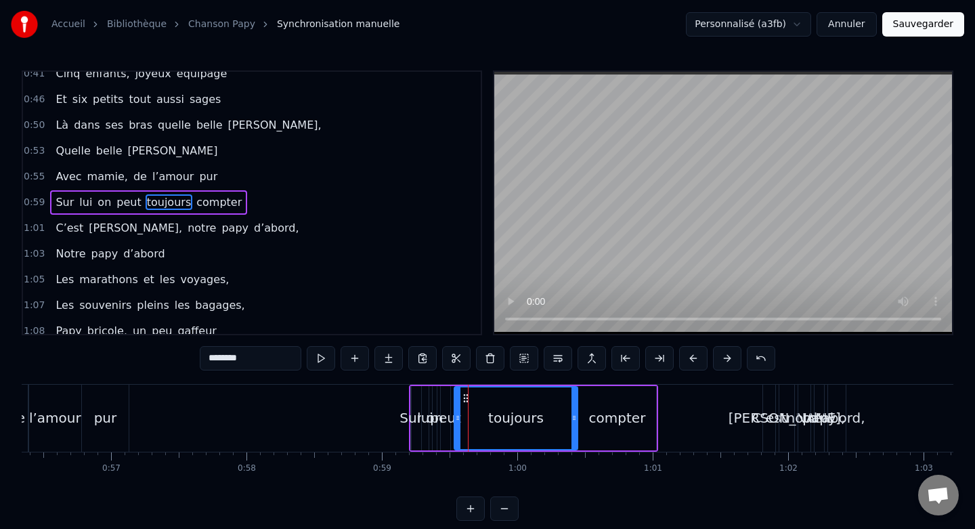
drag, startPoint x: 471, startPoint y: 416, endPoint x: 574, endPoint y: 421, distance: 103.0
click at [574, 421] on icon at bounding box center [573, 417] width 5 height 11
drag, startPoint x: 458, startPoint y: 420, endPoint x: 516, endPoint y: 424, distance: 58.4
click at [516, 424] on div at bounding box center [514, 418] width 5 height 62
click at [448, 405] on div "peut" at bounding box center [445, 418] width 9 height 64
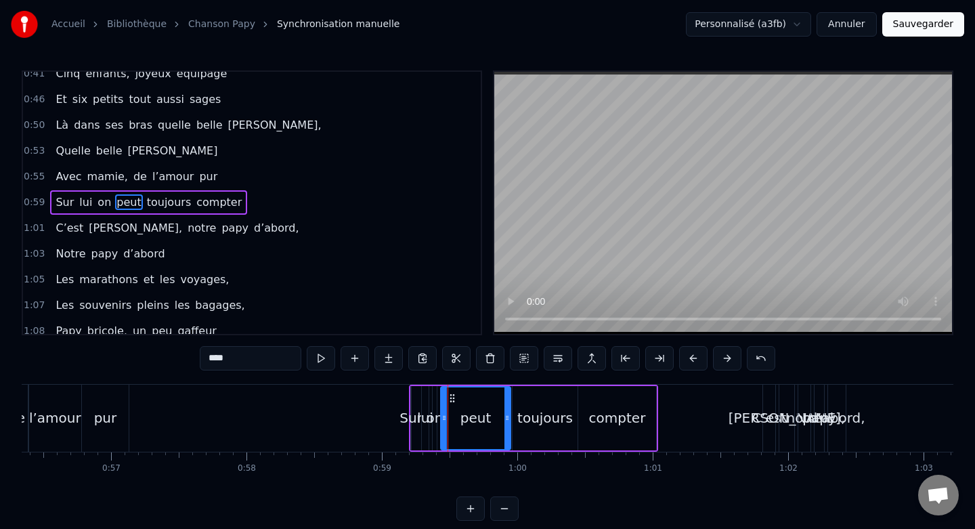
drag, startPoint x: 447, startPoint y: 415, endPoint x: 508, endPoint y: 416, distance: 60.3
click at [508, 416] on icon at bounding box center [506, 417] width 5 height 11
drag, startPoint x: 445, startPoint y: 417, endPoint x: 461, endPoint y: 417, distance: 16.2
click at [461, 417] on icon at bounding box center [460, 417] width 5 height 11
click at [434, 416] on div "on" at bounding box center [434, 418] width 17 height 20
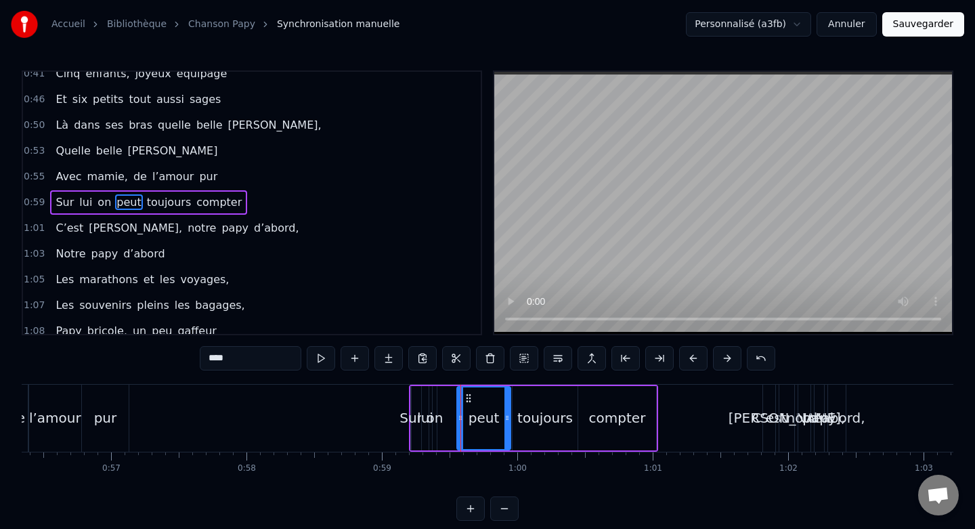
type input "**"
drag, startPoint x: 437, startPoint y: 417, endPoint x: 454, endPoint y: 417, distance: 17.6
click at [454, 417] on div "Sur lui on peut toujours compter" at bounding box center [533, 418] width 249 height 67
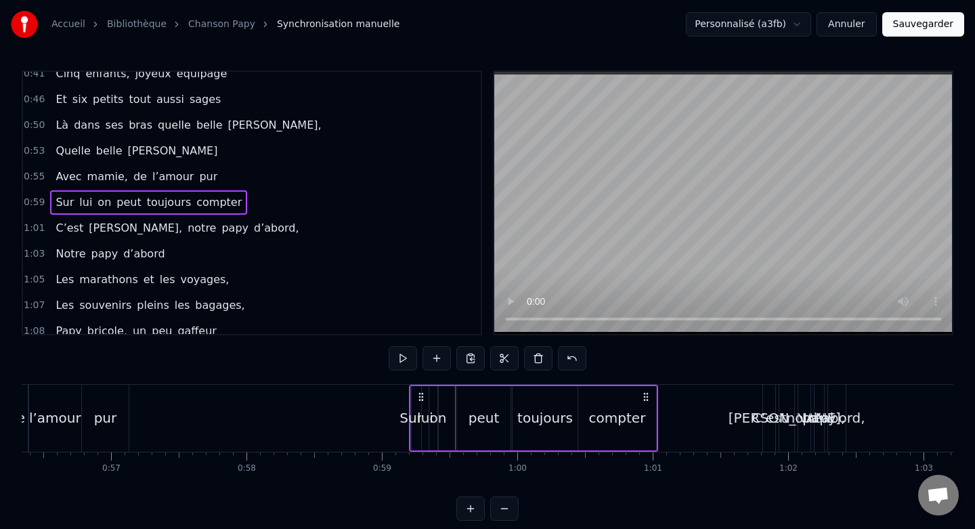
click at [412, 397] on div "Sur lui on peut toujours compter" at bounding box center [533, 418] width 249 height 67
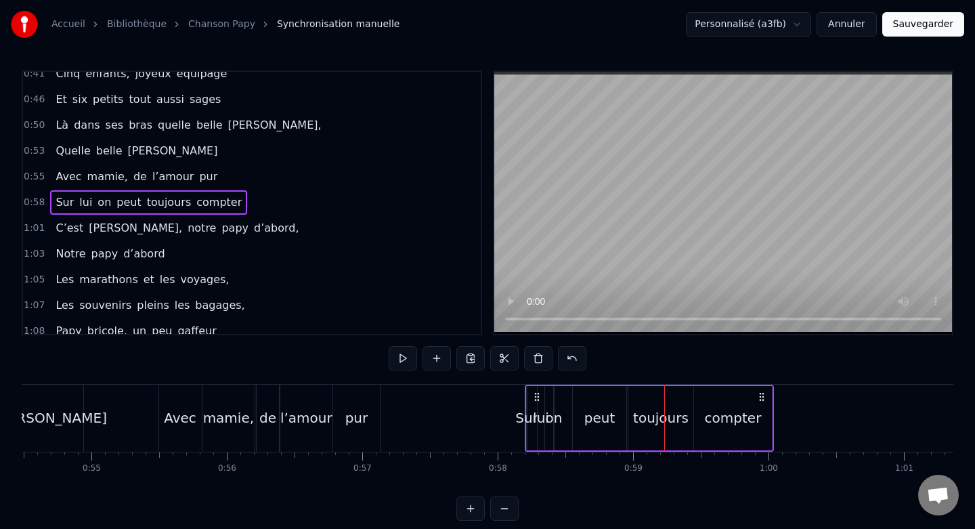
scroll to position [0, 7363]
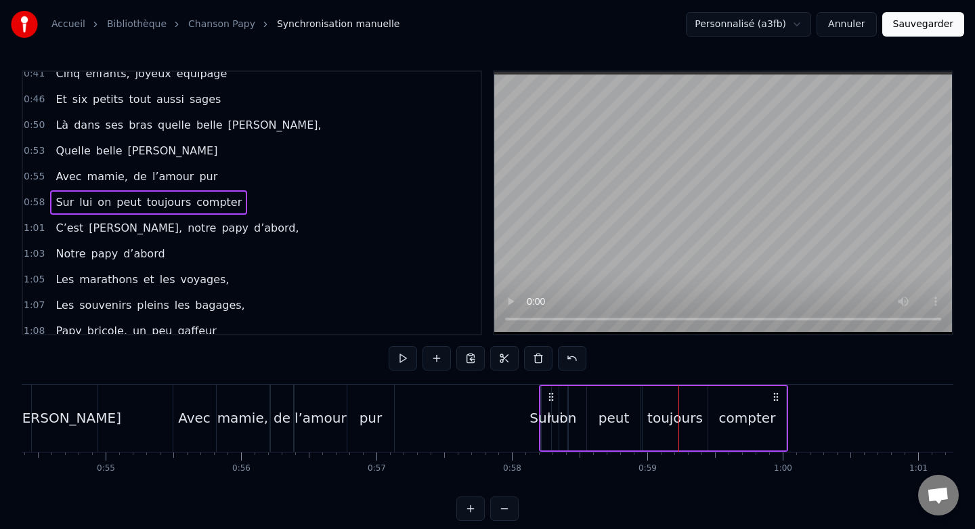
click at [469, 505] on button at bounding box center [470, 508] width 28 height 24
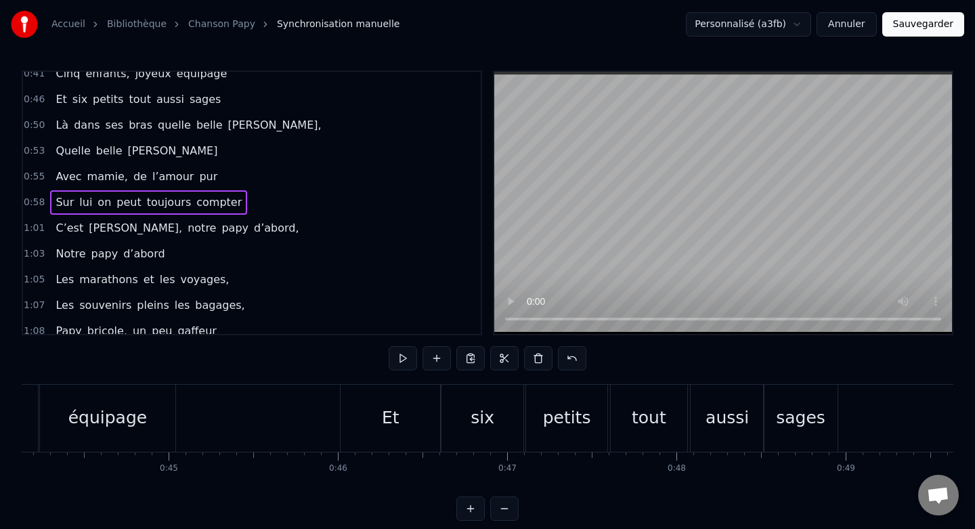
click at [469, 505] on button at bounding box center [470, 508] width 28 height 24
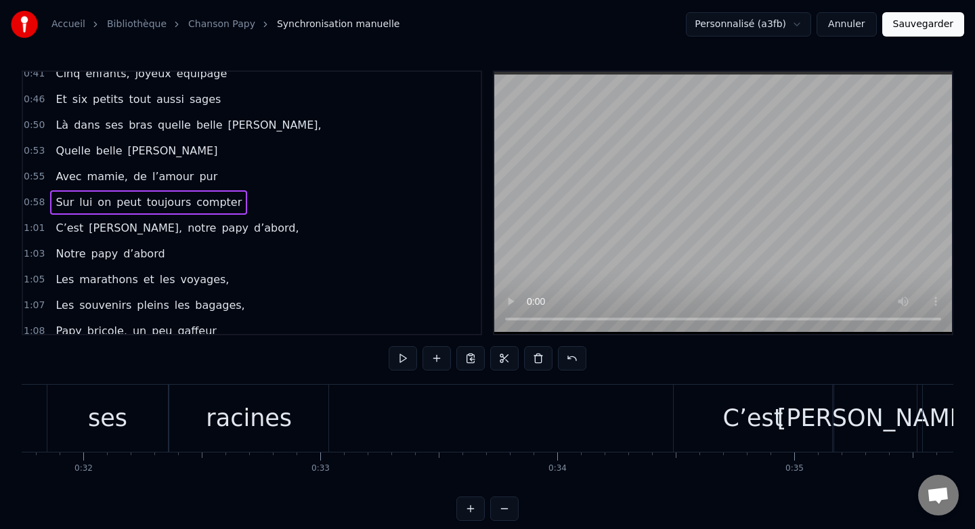
click at [469, 505] on button at bounding box center [470, 508] width 28 height 24
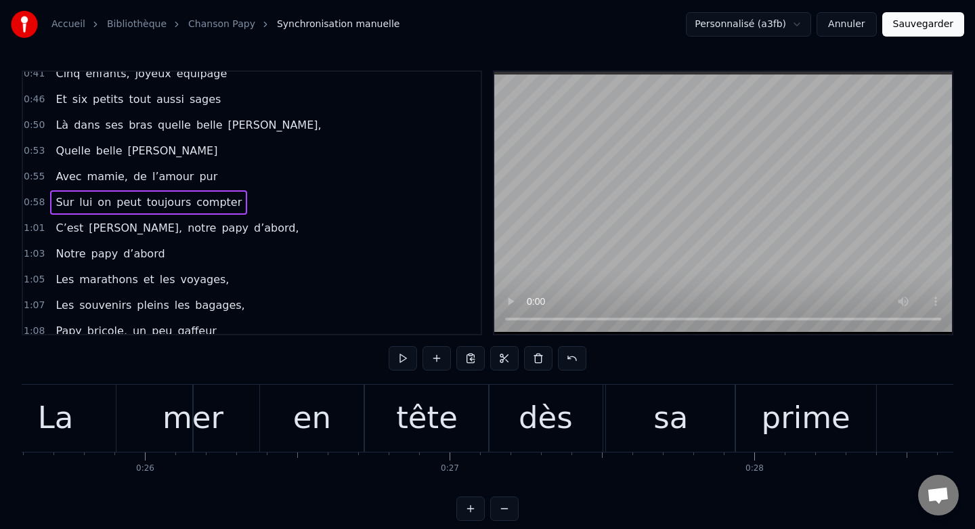
click at [469, 505] on button at bounding box center [470, 508] width 28 height 24
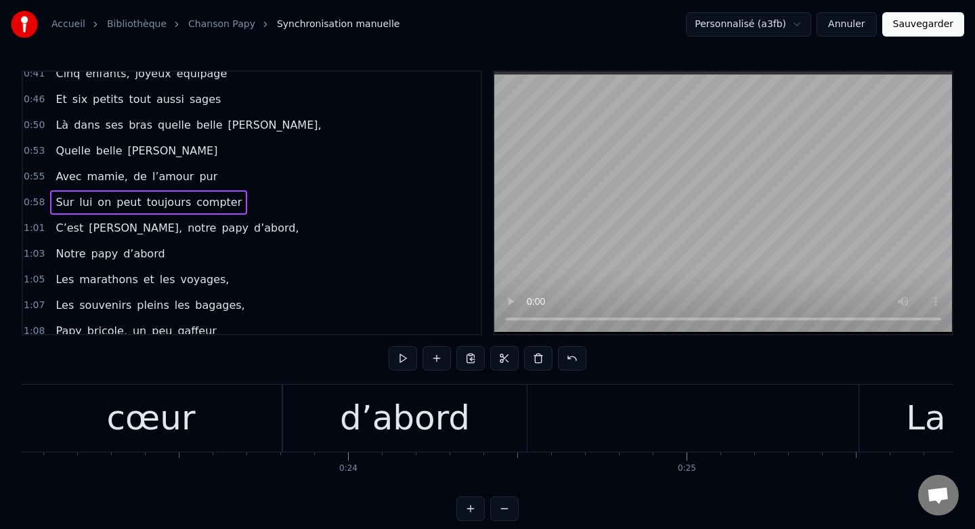
click at [469, 505] on button at bounding box center [470, 508] width 28 height 24
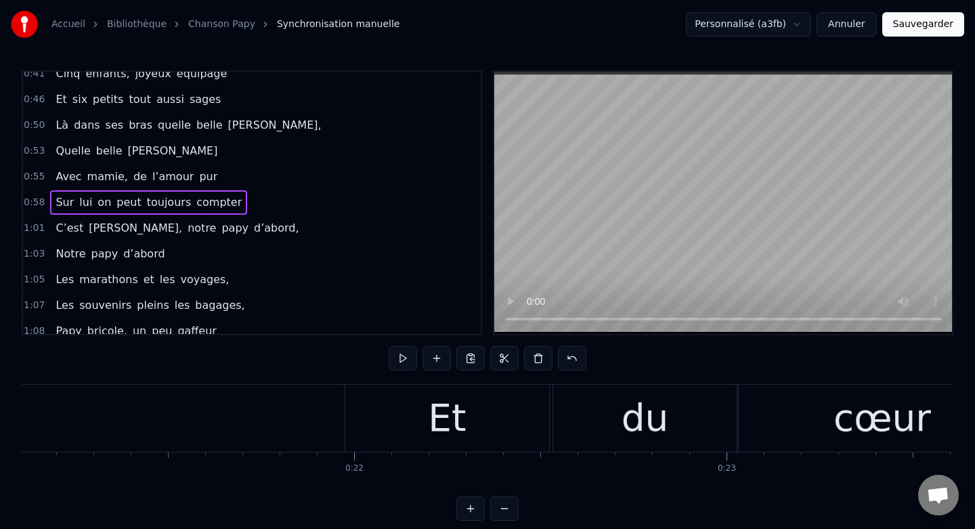
click at [469, 505] on button at bounding box center [470, 508] width 28 height 24
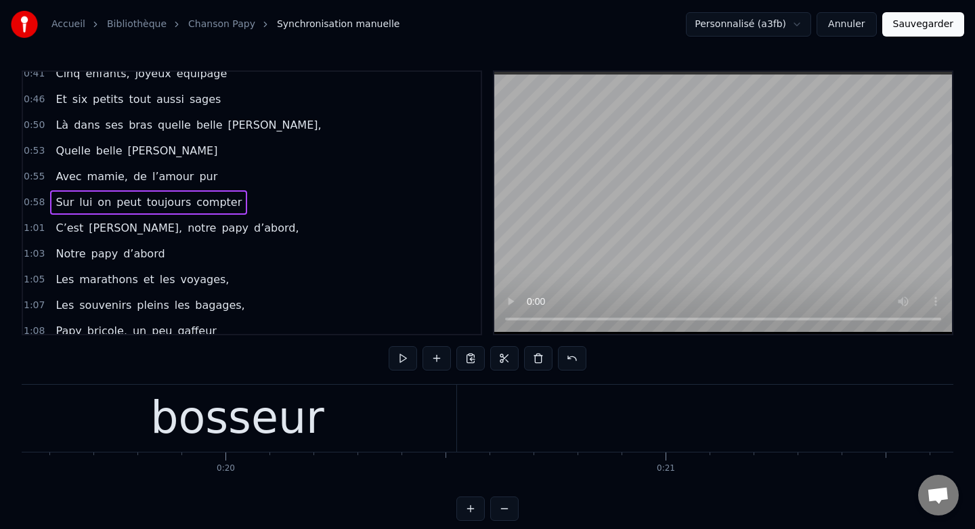
click at [469, 505] on button at bounding box center [470, 508] width 28 height 24
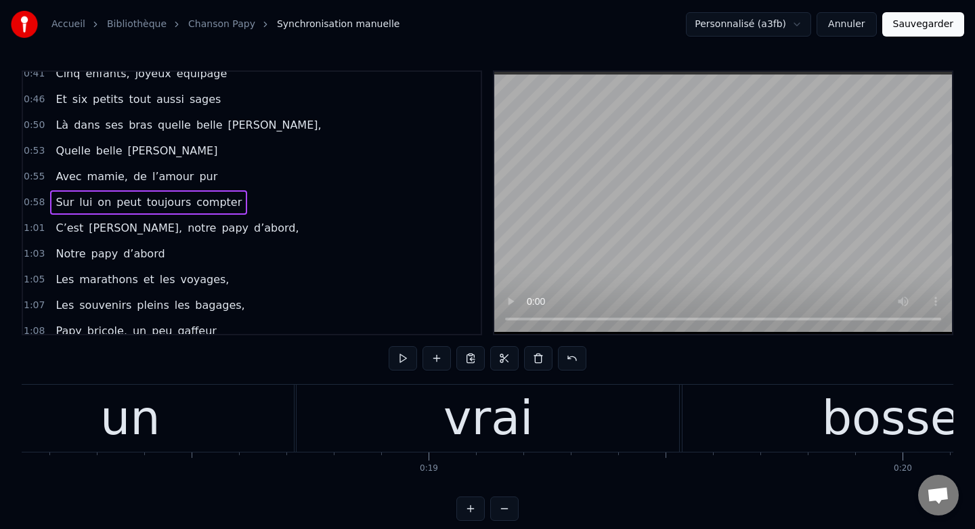
click at [469, 505] on button at bounding box center [470, 508] width 28 height 24
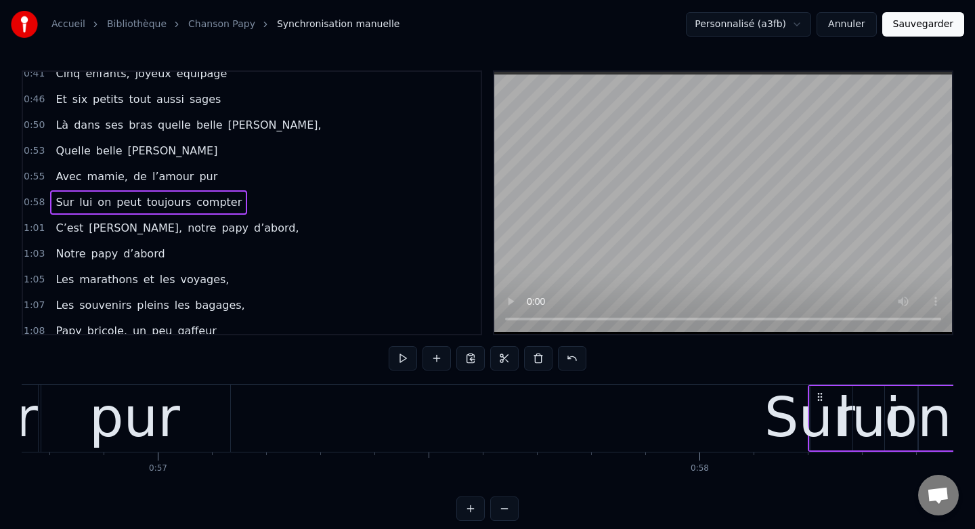
scroll to position [0, 30713]
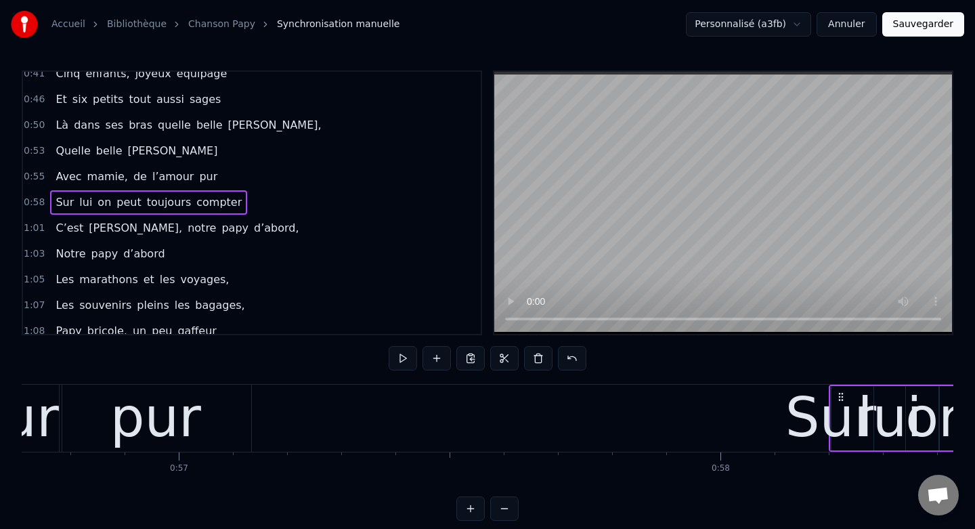
click at [31, 203] on span "0:58" at bounding box center [34, 203] width 21 height 14
click at [58, 200] on span "Sur" at bounding box center [64, 202] width 21 height 16
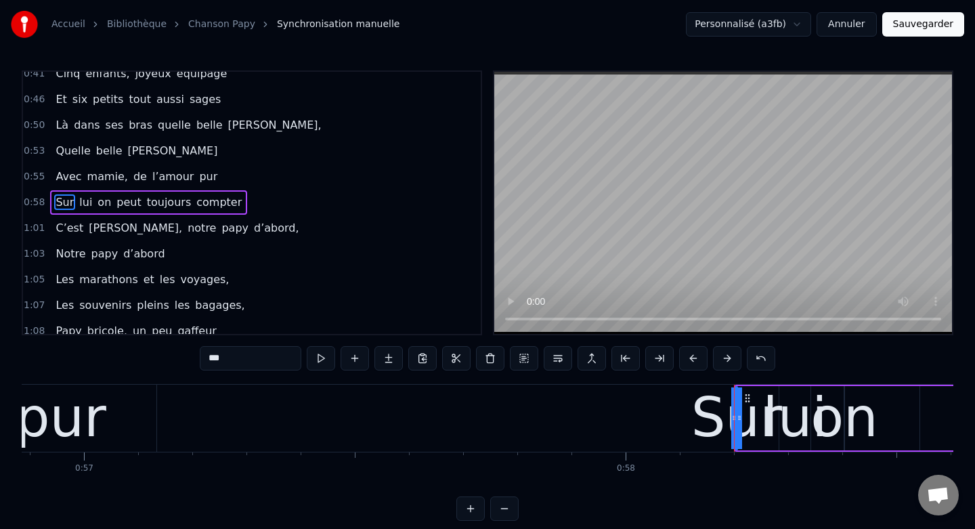
scroll to position [0, 30869]
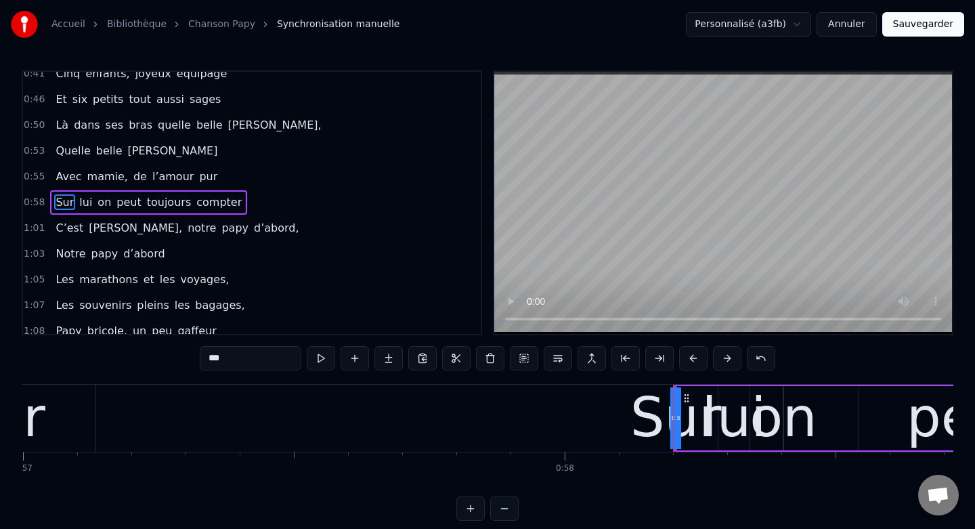
click at [617, 410] on div "Non ce n’était pas un héros Mais un papa sacrément drôle Un coureur d’fond, un …" at bounding box center [284, 418] width 62263 height 68
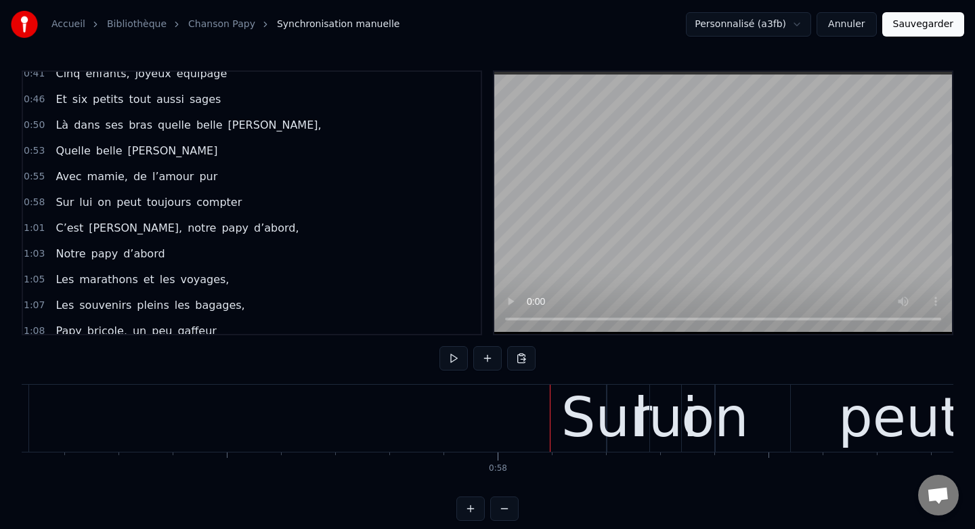
scroll to position [0, 30950]
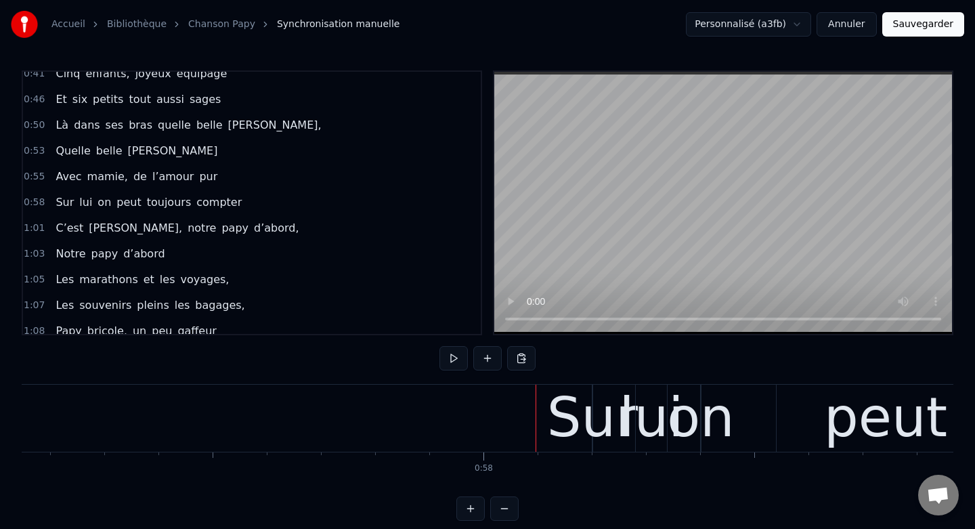
click at [569, 399] on div "Sur" at bounding box center [592, 417] width 91 height 81
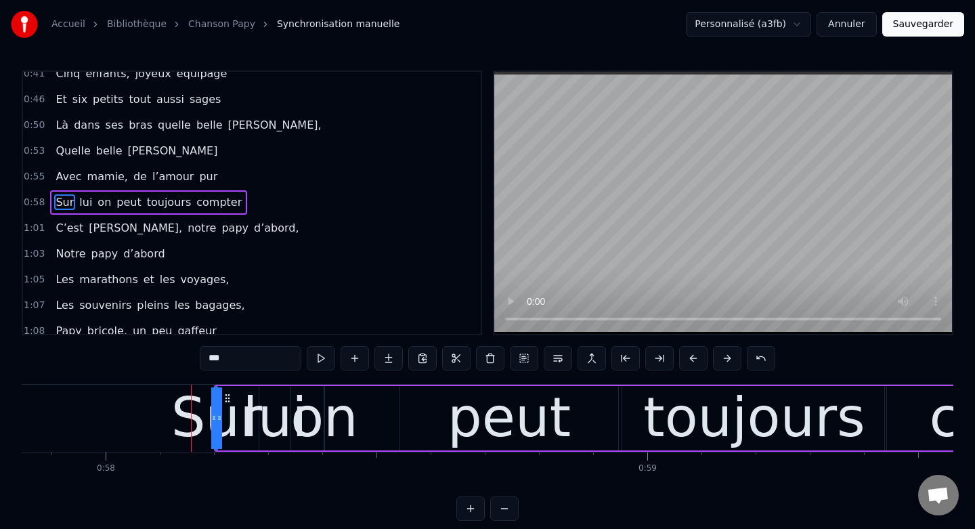
scroll to position [0, 31301]
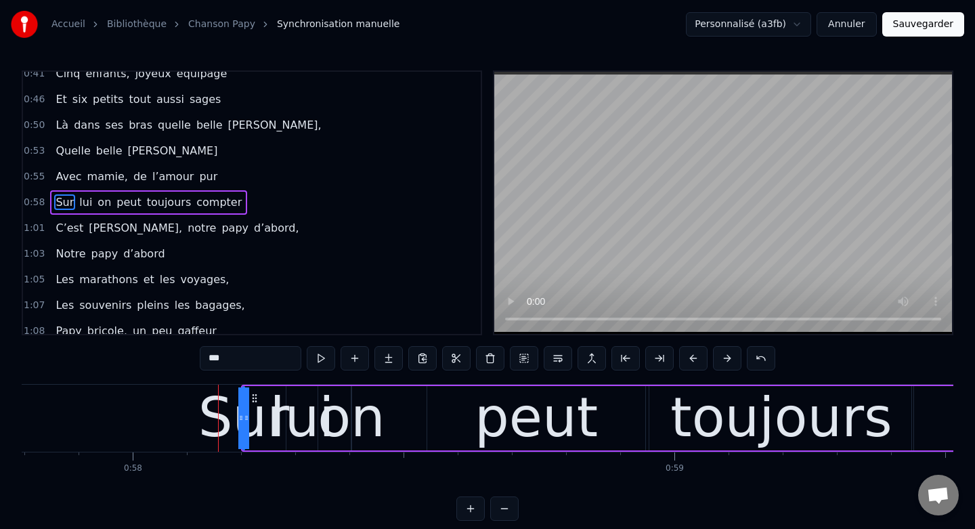
click at [324, 401] on div "on" at bounding box center [352, 417] width 68 height 81
type input "**"
drag, startPoint x: 354, startPoint y: 416, endPoint x: 393, endPoint y: 418, distance: 38.6
click at [393, 418] on div "Sur lui on peut toujours compter" at bounding box center [735, 418] width 988 height 67
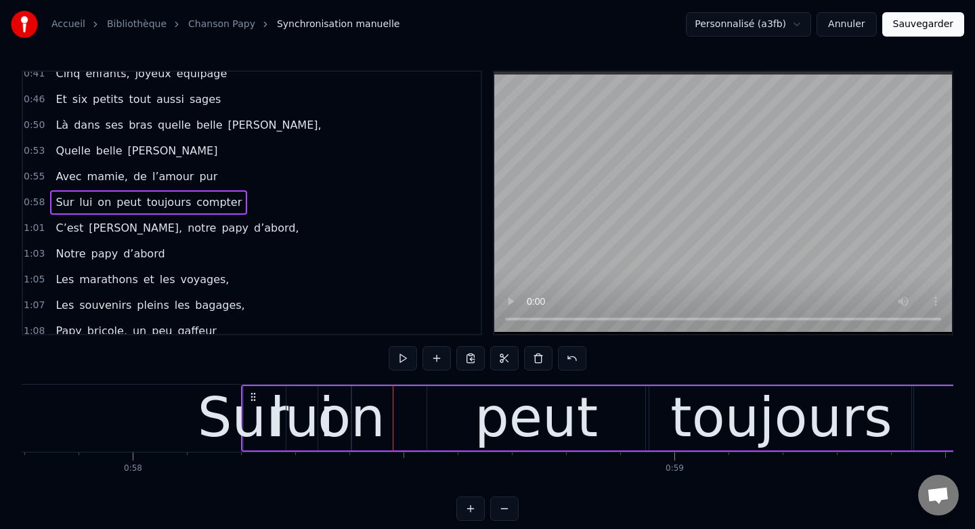
click at [349, 415] on div "on" at bounding box center [352, 417] width 68 height 81
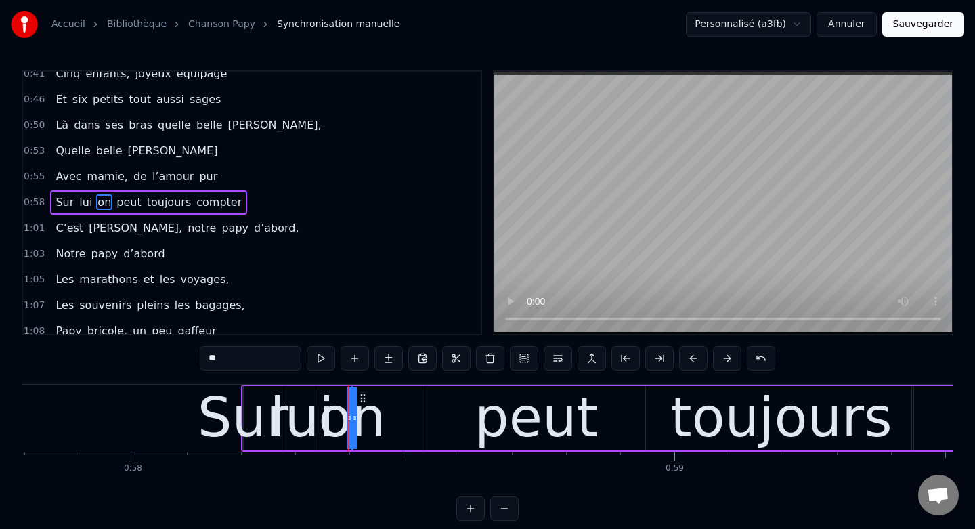
drag, startPoint x: 355, startPoint y: 418, endPoint x: 401, endPoint y: 417, distance: 46.0
click at [401, 417] on div "Sur lui on peut toujours compter" at bounding box center [735, 418] width 988 height 67
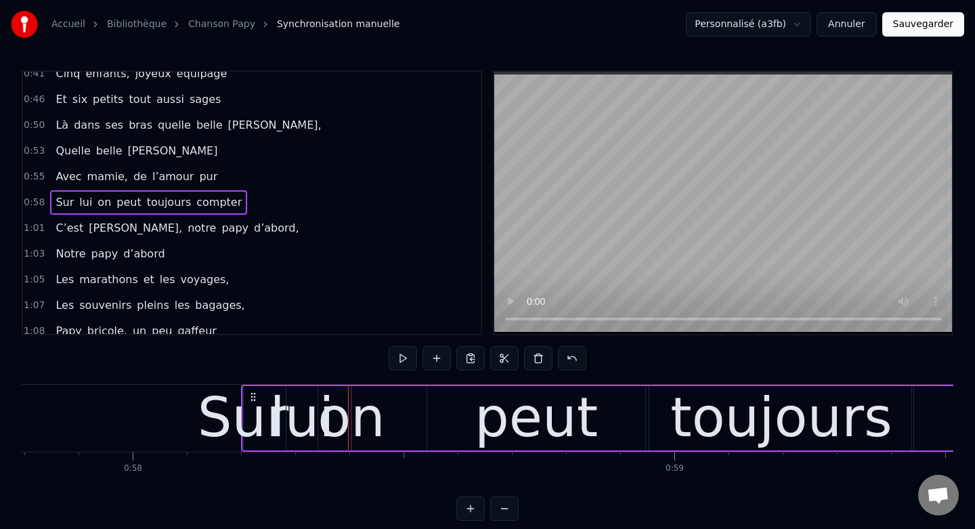
click at [305, 403] on div "lui" at bounding box center [301, 417] width 64 height 81
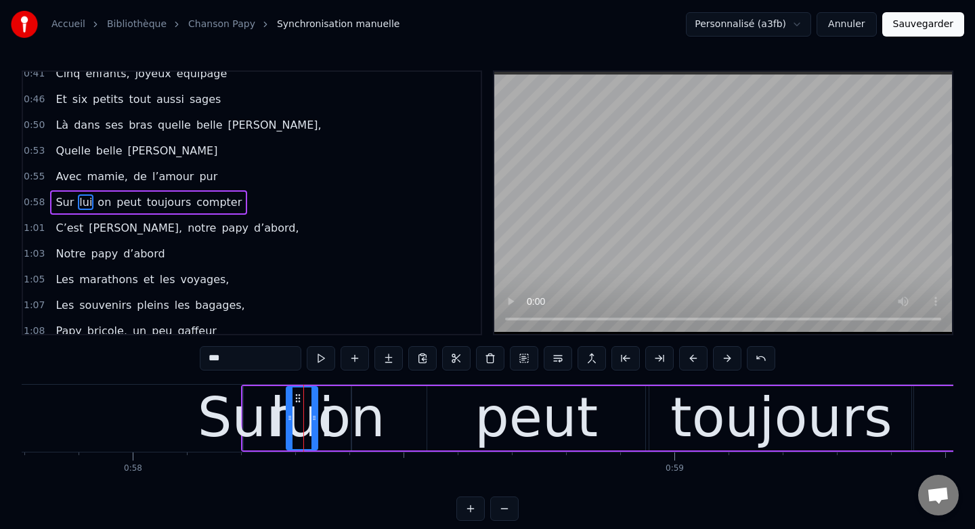
click at [269, 413] on div "Sur" at bounding box center [243, 417] width 91 height 81
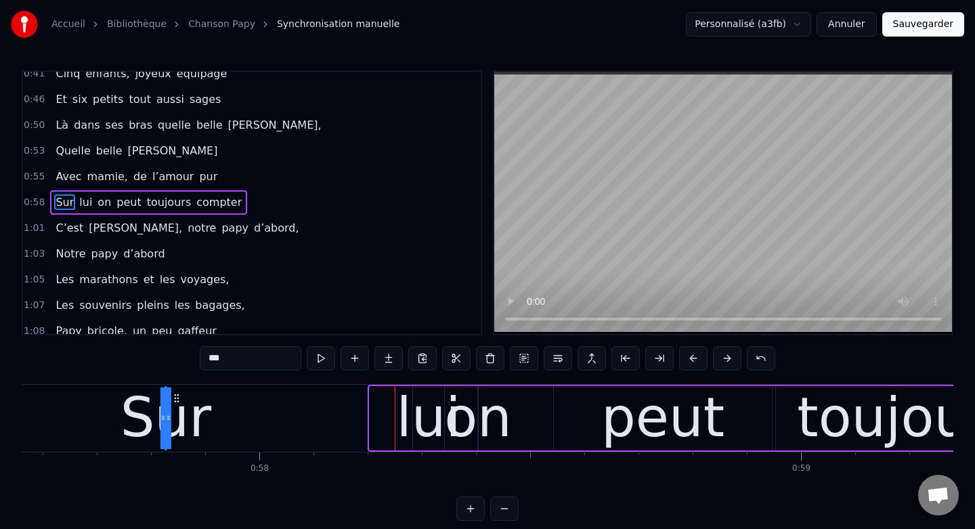
scroll to position [0, 31163]
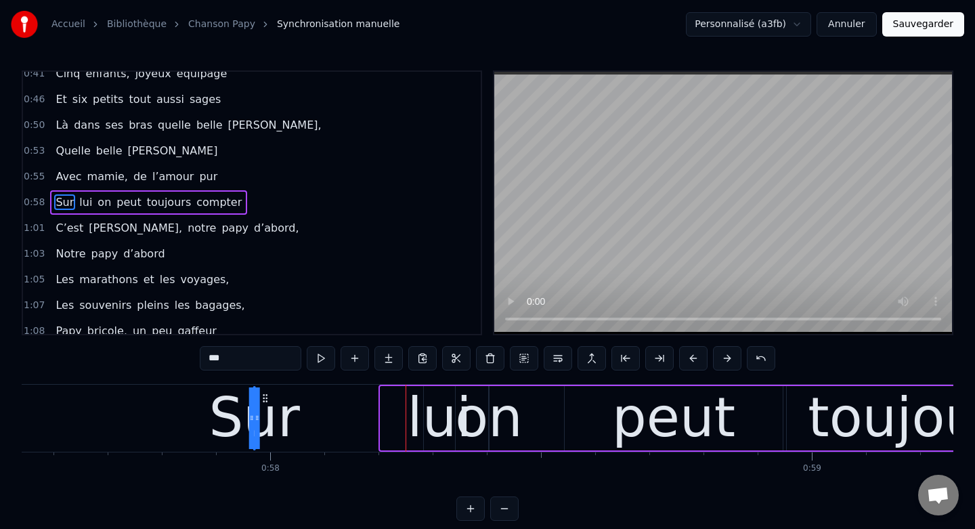
drag, startPoint x: 253, startPoint y: 397, endPoint x: 264, endPoint y: 394, distance: 11.3
click at [264, 394] on icon at bounding box center [265, 398] width 11 height 11
click at [433, 401] on div "lui" at bounding box center [439, 417] width 64 height 81
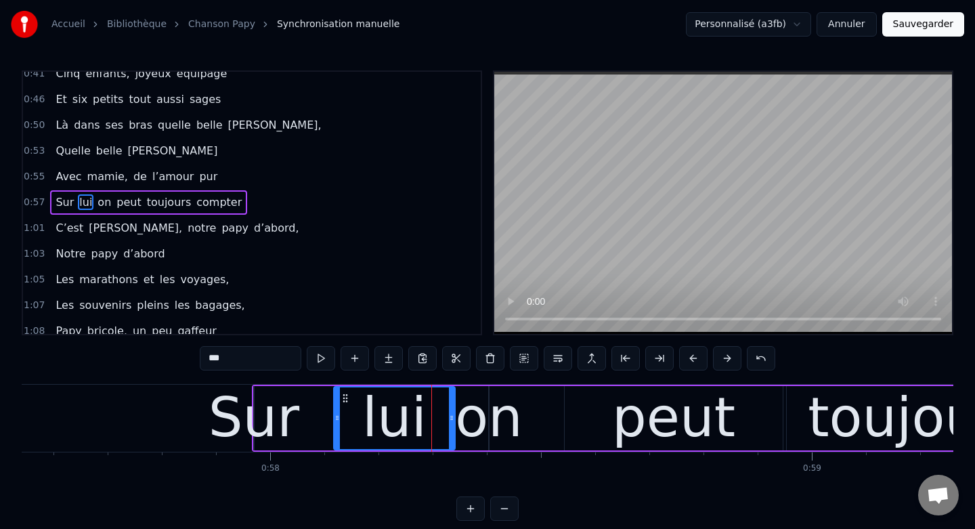
drag, startPoint x: 427, startPoint y: 414, endPoint x: 337, endPoint y: 418, distance: 90.1
click at [337, 418] on icon at bounding box center [336, 417] width 5 height 11
click at [489, 415] on div "on" at bounding box center [489, 417] width 68 height 81
type input "**"
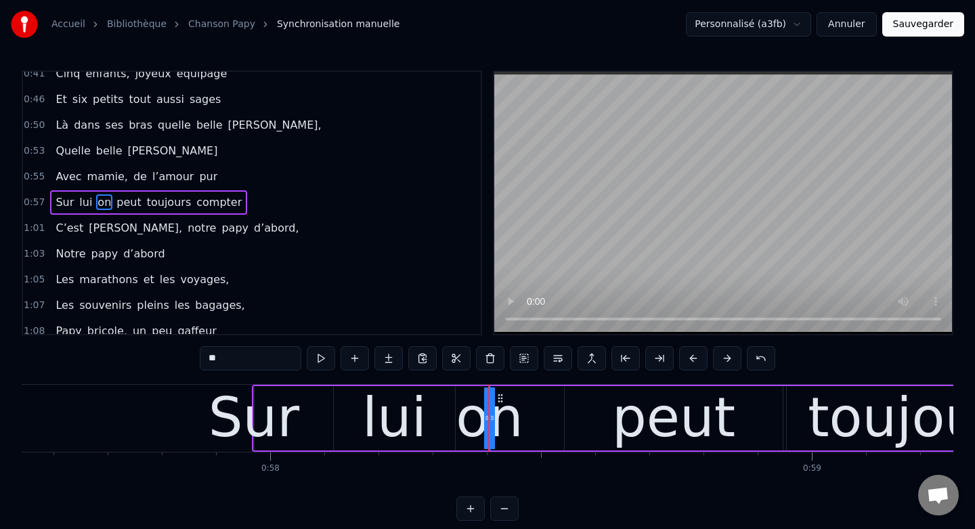
drag, startPoint x: 492, startPoint y: 417, endPoint x: 537, endPoint y: 415, distance: 44.7
click at [537, 415] on div "Sur lui on peut toujours compter" at bounding box center [809, 418] width 1115 height 67
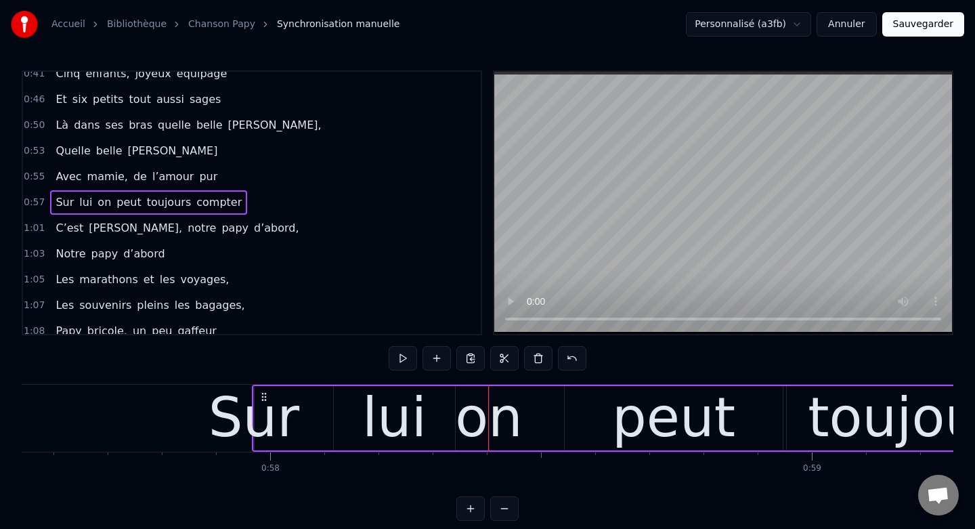
click at [491, 406] on div "on" at bounding box center [489, 417] width 68 height 81
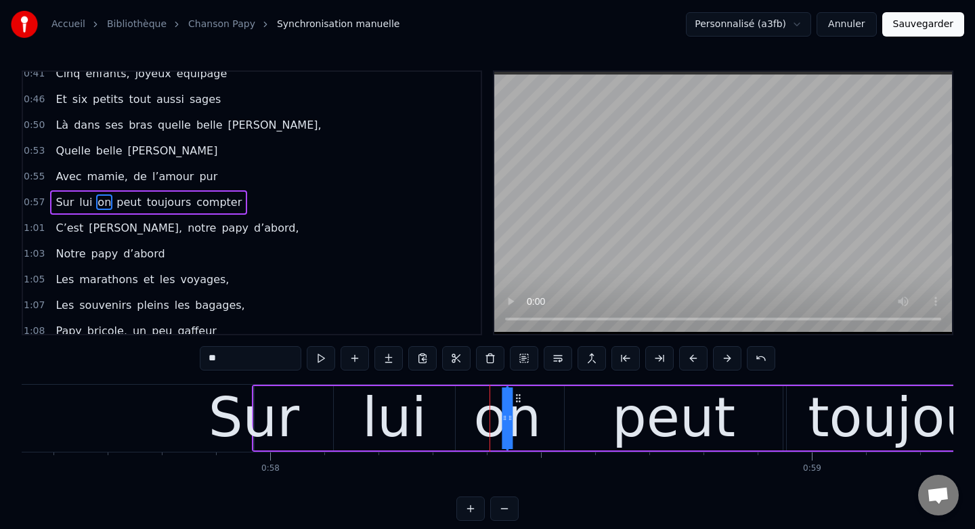
drag, startPoint x: 500, startPoint y: 399, endPoint x: 517, endPoint y: 401, distance: 17.7
click at [517, 401] on icon at bounding box center [517, 398] width 11 height 11
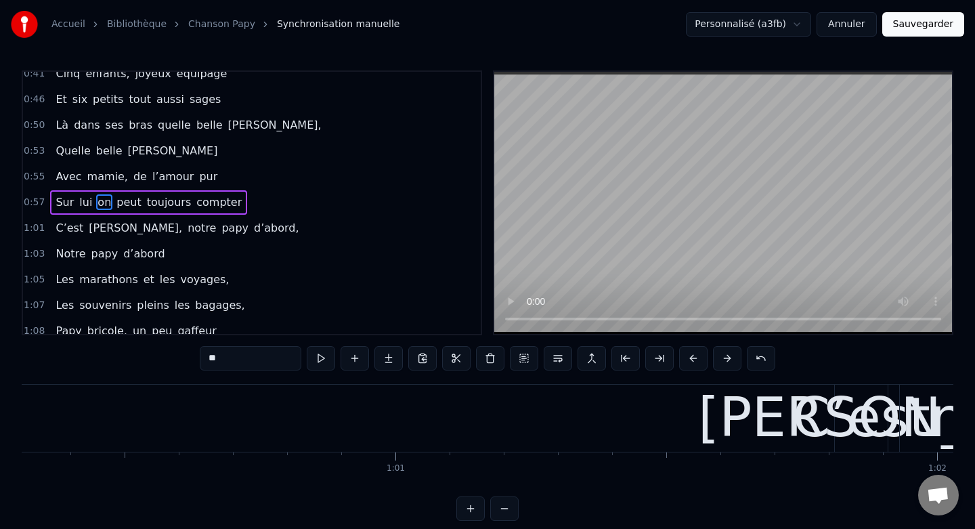
scroll to position [0, 32642]
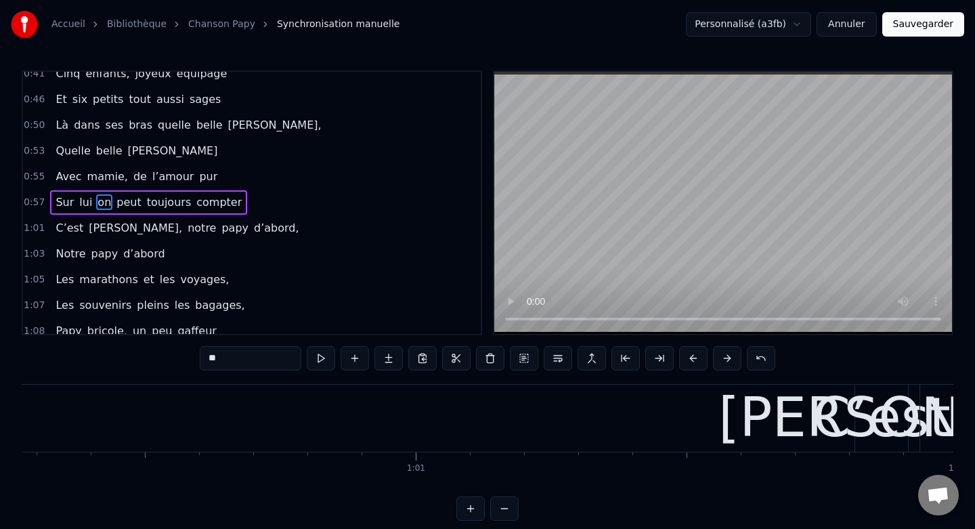
click at [846, 406] on div "C’est" at bounding box center [881, 417] width 138 height 81
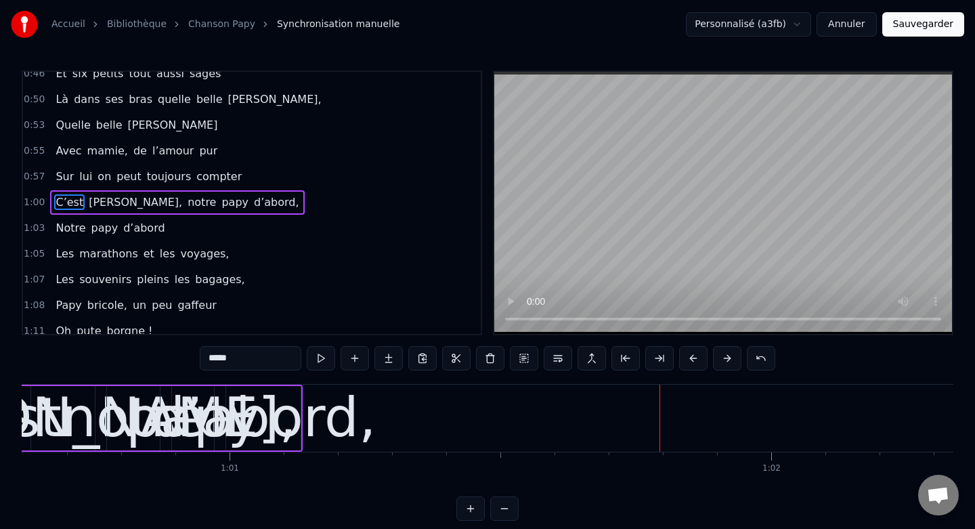
scroll to position [0, 32834]
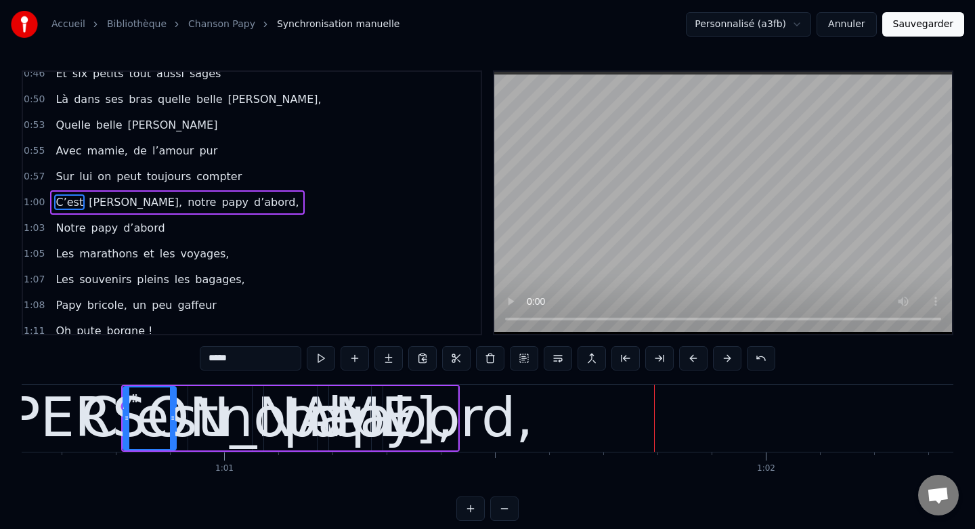
click at [458, 408] on div "d’abord," at bounding box center [420, 417] width 225 height 81
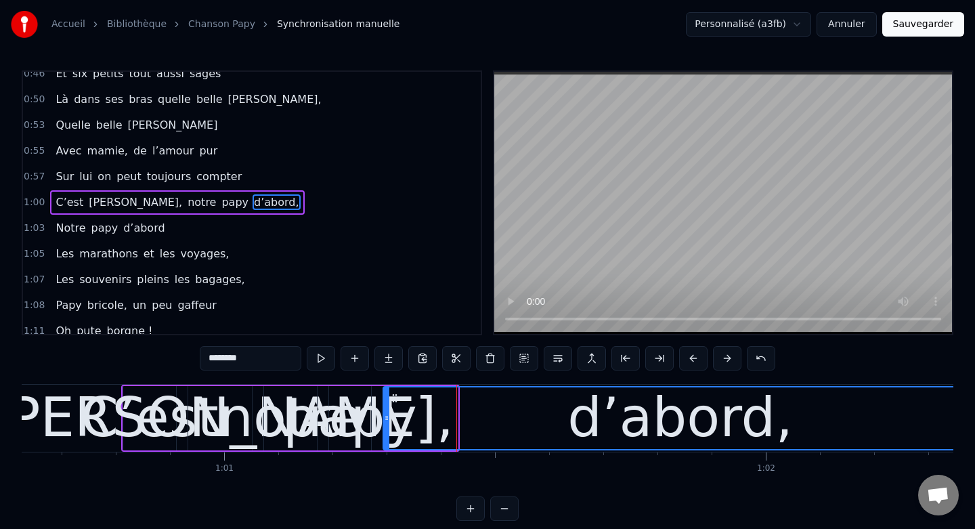
drag, startPoint x: 455, startPoint y: 416, endPoint x: 974, endPoint y: 408, distance: 519.3
click at [974, 408] on div "Accueil Bibliothèque Chanson Papy Synchronisation manuelle Personnalisé (a3fb) …" at bounding box center [487, 260] width 975 height 521
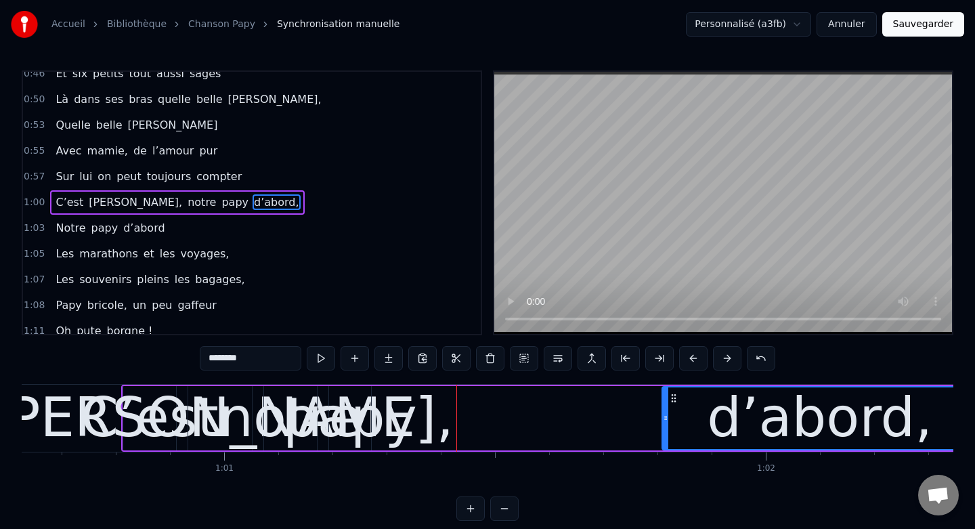
drag, startPoint x: 387, startPoint y: 416, endPoint x: 667, endPoint y: 422, distance: 280.3
click at [667, 422] on icon at bounding box center [665, 417] width 5 height 11
click at [353, 400] on div "papy" at bounding box center [350, 417] width 134 height 81
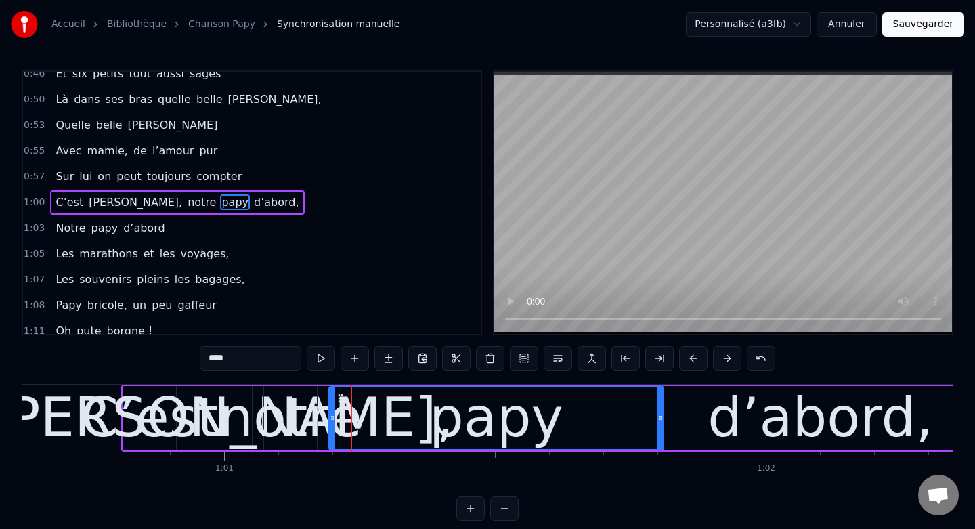
drag, startPoint x: 367, startPoint y: 420, endPoint x: 660, endPoint y: 432, distance: 293.4
click at [660, 432] on div at bounding box center [659, 418] width 5 height 62
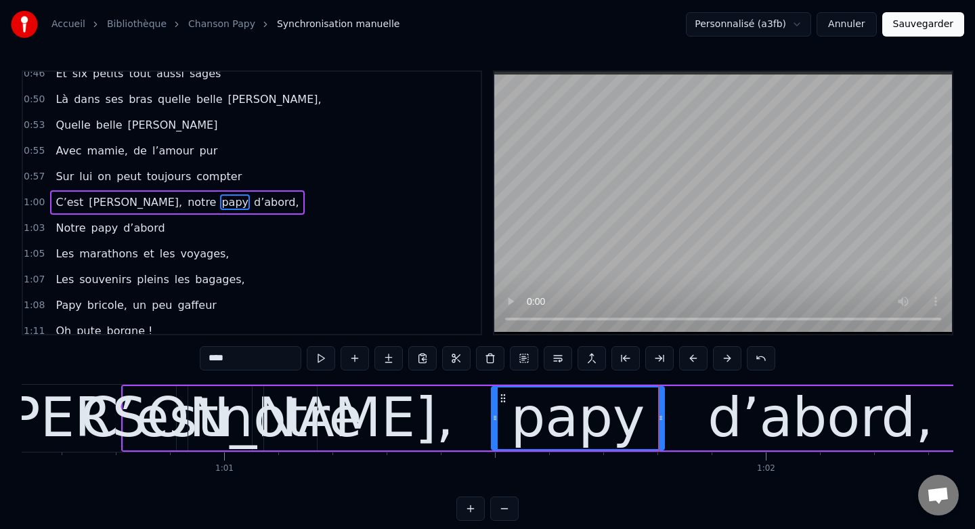
drag, startPoint x: 332, startPoint y: 417, endPoint x: 496, endPoint y: 431, distance: 164.4
click at [496, 431] on div at bounding box center [494, 418] width 5 height 62
click at [296, 402] on div "notre" at bounding box center [290, 417] width 143 height 81
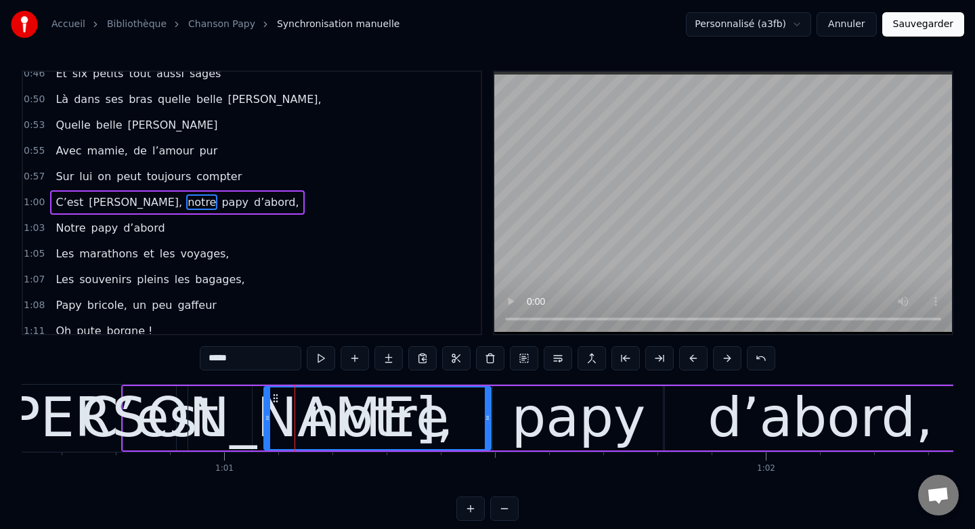
drag, startPoint x: 314, startPoint y: 418, endPoint x: 488, endPoint y: 424, distance: 174.1
click at [488, 424] on div at bounding box center [487, 418] width 5 height 62
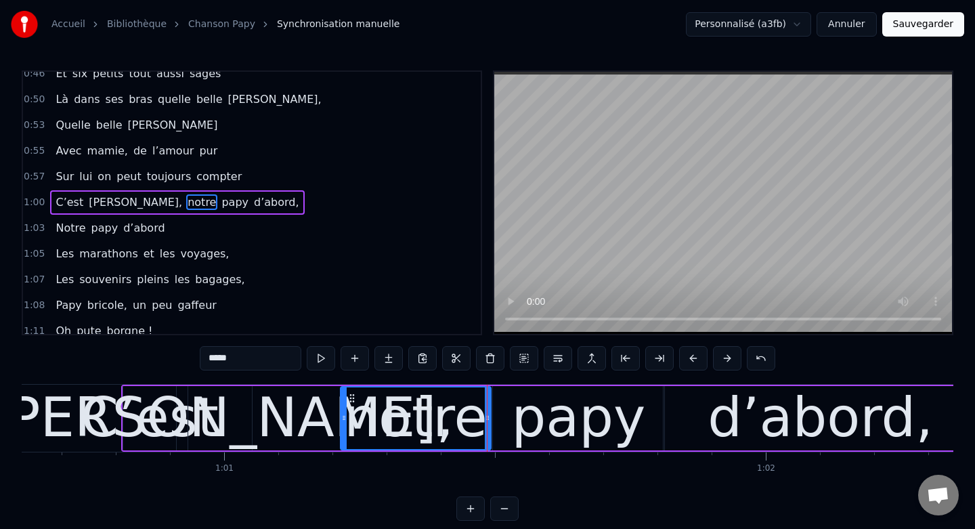
drag, startPoint x: 265, startPoint y: 420, endPoint x: 341, endPoint y: 429, distance: 76.3
click at [341, 429] on div at bounding box center [343, 418] width 5 height 62
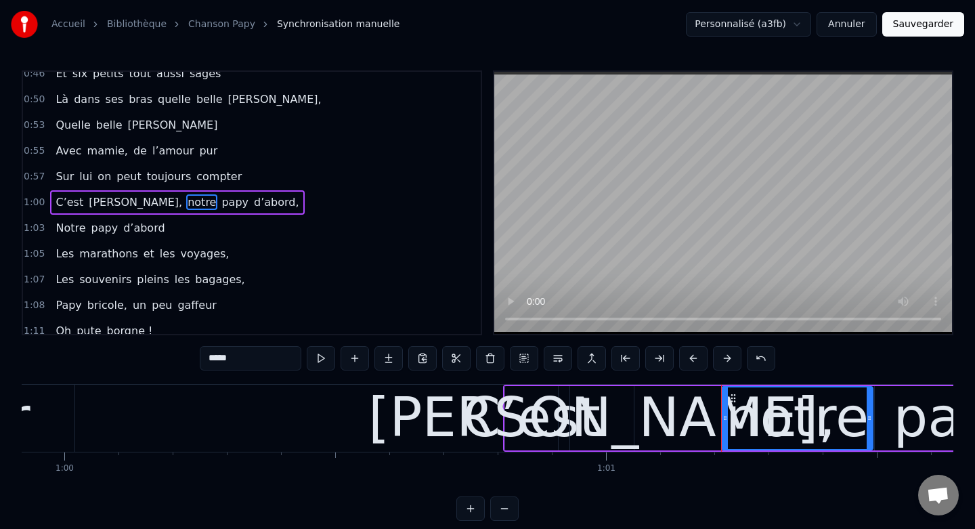
scroll to position [0, 32430]
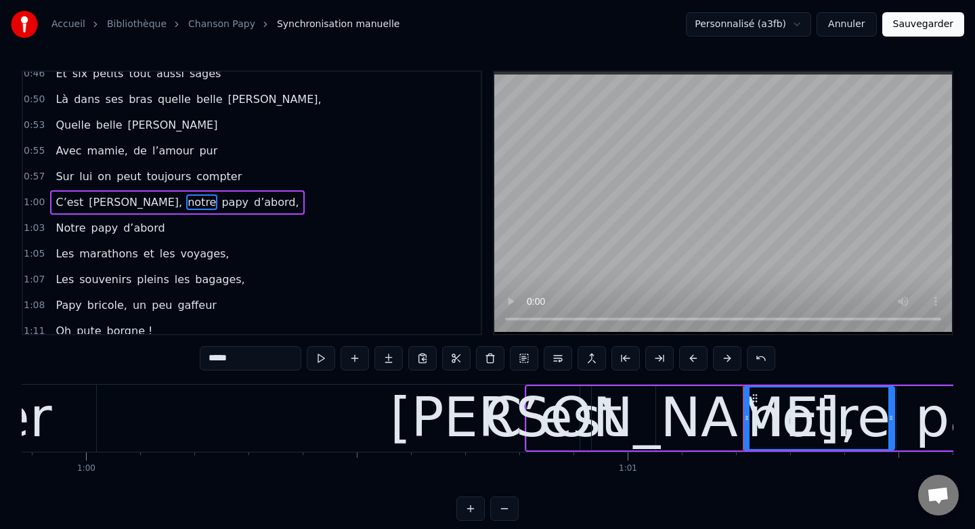
click at [535, 394] on div "C’est" at bounding box center [553, 417] width 138 height 81
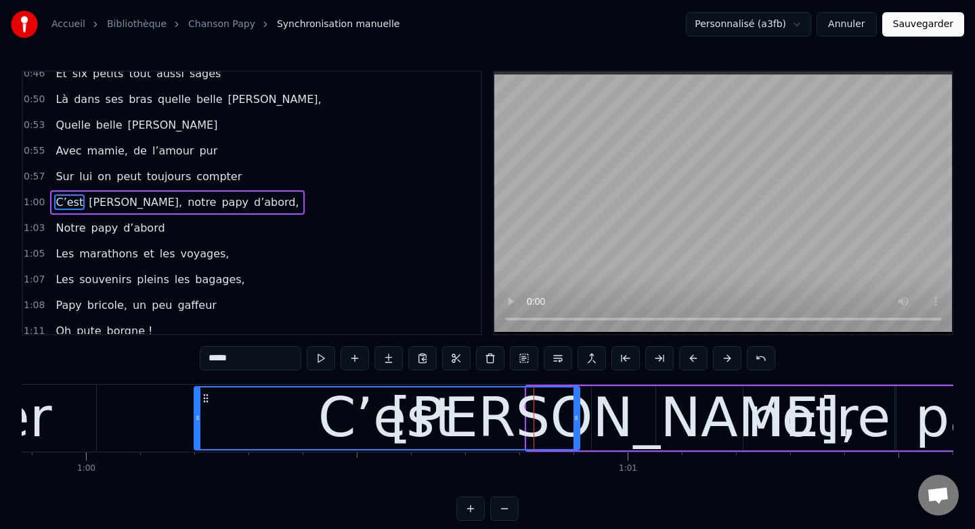
drag, startPoint x: 528, startPoint y: 420, endPoint x: 196, endPoint y: 422, distance: 332.4
click at [196, 422] on icon at bounding box center [197, 417] width 5 height 11
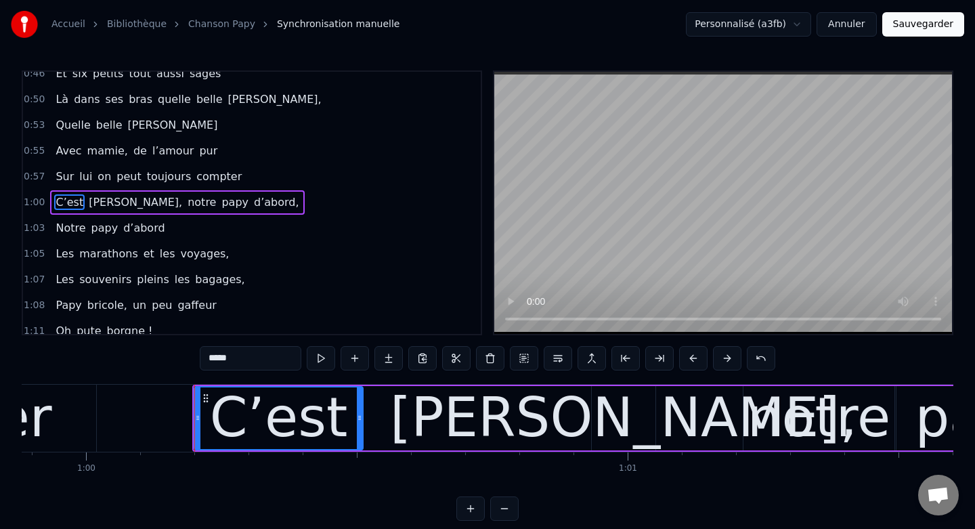
drag, startPoint x: 575, startPoint y: 416, endPoint x: 359, endPoint y: 422, distance: 216.1
click at [359, 422] on icon at bounding box center [359, 417] width 5 height 11
click at [565, 408] on div "[PERSON_NAME]," at bounding box center [623, 417] width 467 height 81
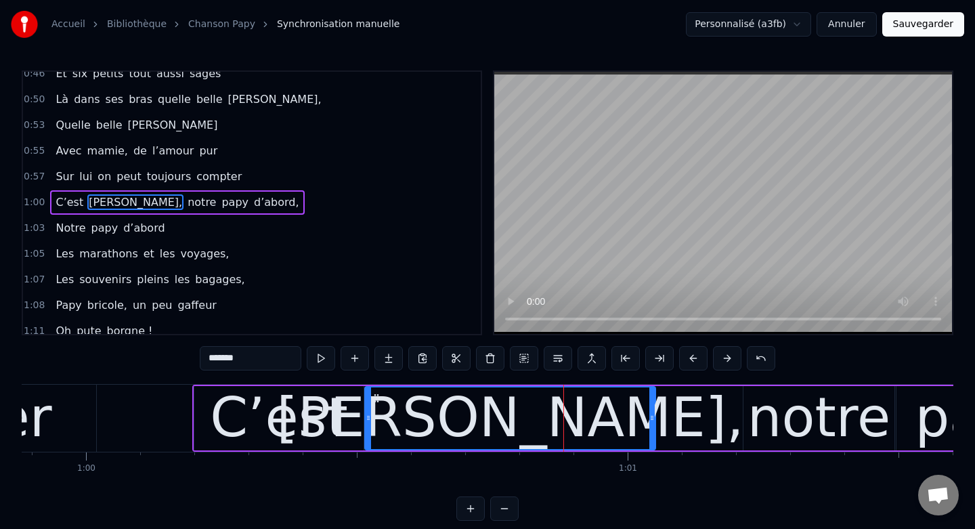
drag, startPoint x: 594, startPoint y: 416, endPoint x: 367, endPoint y: 418, distance: 226.8
click at [367, 418] on icon at bounding box center [368, 417] width 5 height 11
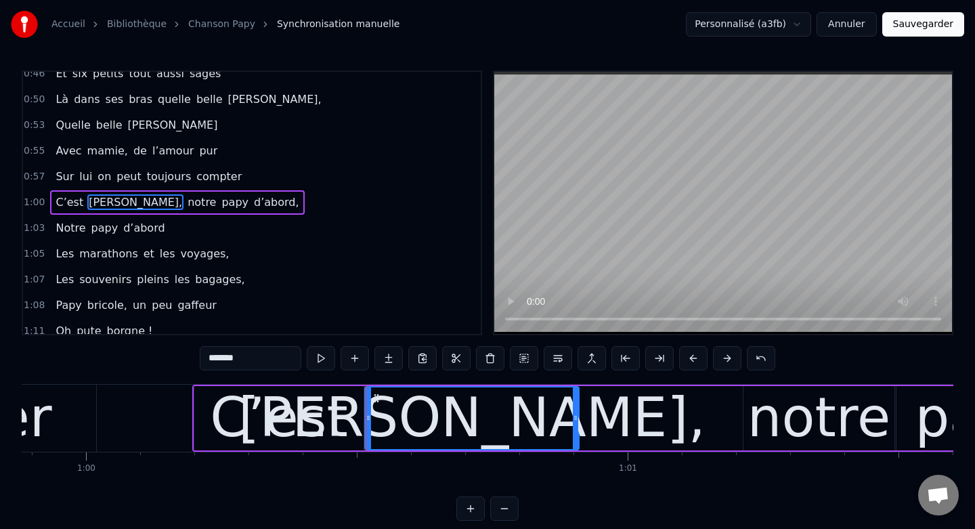
drag, startPoint x: 652, startPoint y: 419, endPoint x: 576, endPoint y: 420, distance: 75.8
click at [576, 420] on icon at bounding box center [575, 417] width 5 height 11
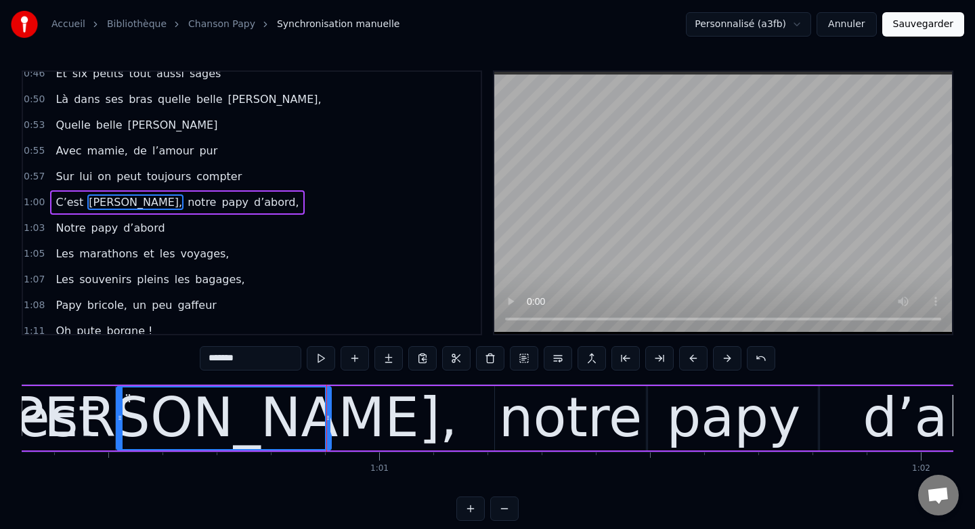
scroll to position [0, 32766]
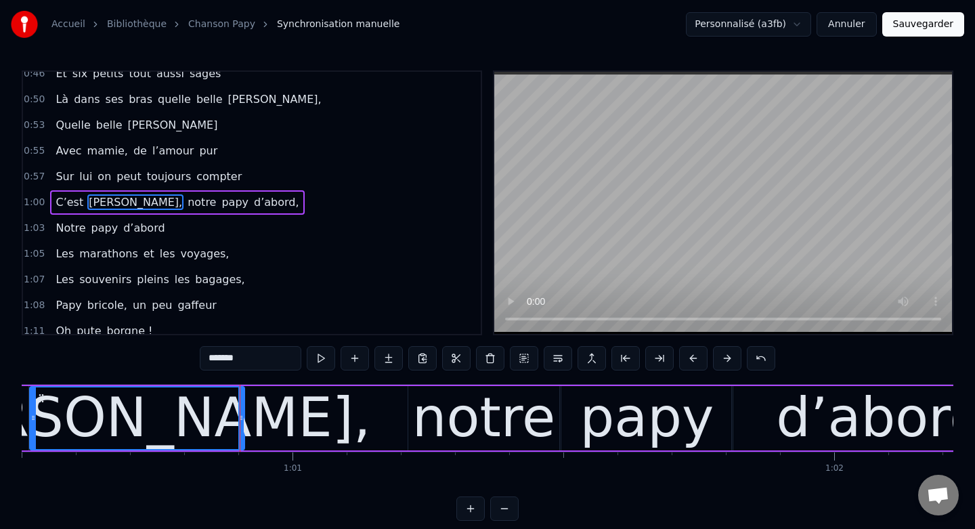
click at [417, 399] on div "notre" at bounding box center [483, 418] width 151 height 64
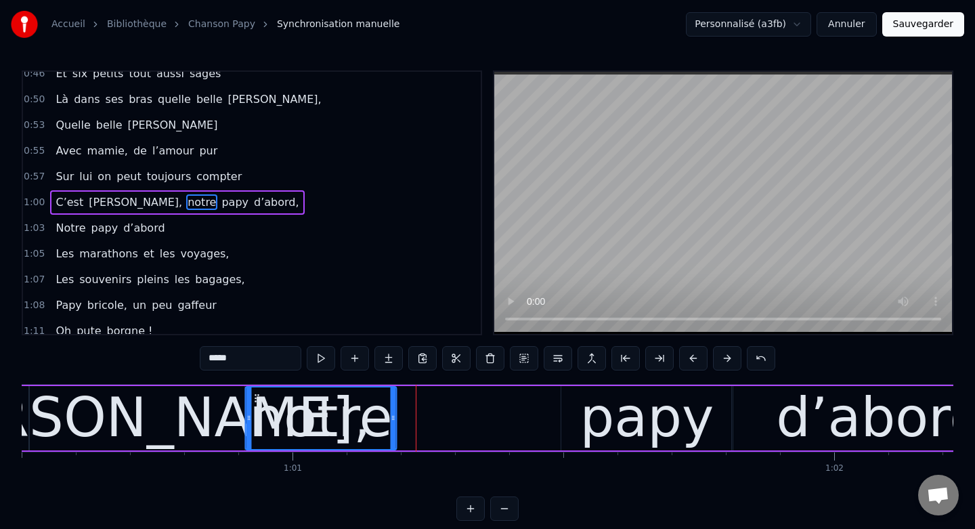
drag, startPoint x: 419, startPoint y: 397, endPoint x: 256, endPoint y: 397, distance: 163.2
click at [256, 397] on icon at bounding box center [256, 398] width 11 height 11
click at [573, 399] on div "papy" at bounding box center [646, 418] width 171 height 64
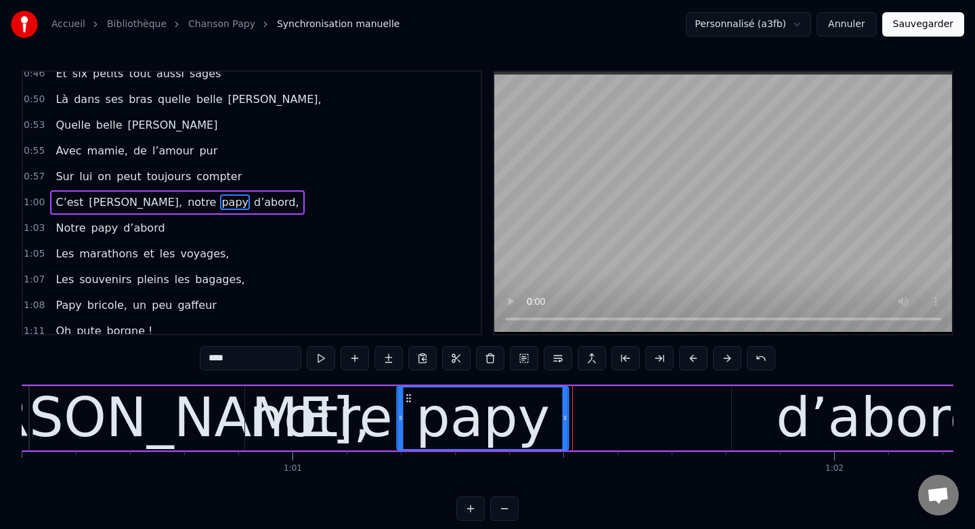
drag, startPoint x: 574, startPoint y: 397, endPoint x: 410, endPoint y: 403, distance: 164.6
click at [410, 403] on icon at bounding box center [408, 398] width 11 height 11
click at [766, 403] on div "d’abord," at bounding box center [888, 418] width 313 height 64
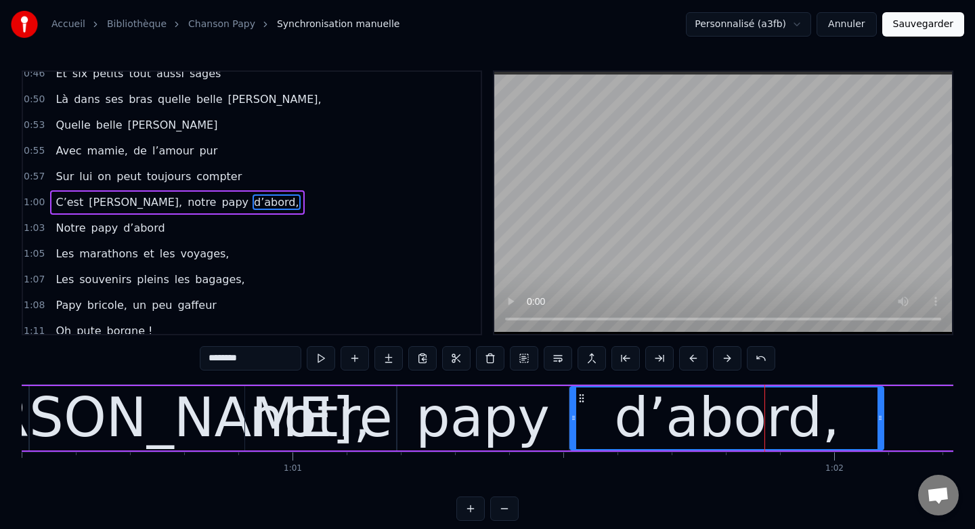
drag, startPoint x: 743, startPoint y: 399, endPoint x: 580, endPoint y: 403, distance: 163.2
click at [580, 403] on div "d’abord," at bounding box center [727, 418] width 312 height 62
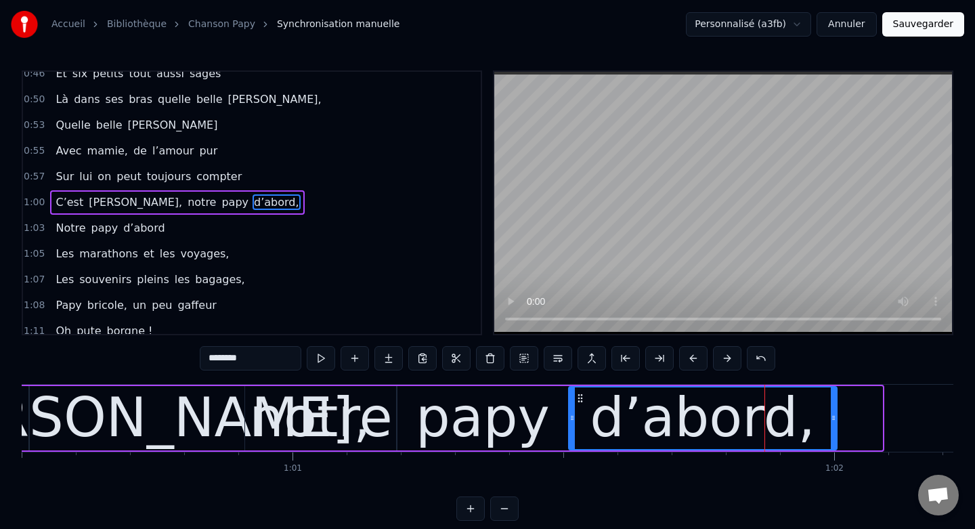
drag, startPoint x: 879, startPoint y: 418, endPoint x: 833, endPoint y: 418, distance: 45.4
click at [833, 418] on icon at bounding box center [833, 417] width 5 height 11
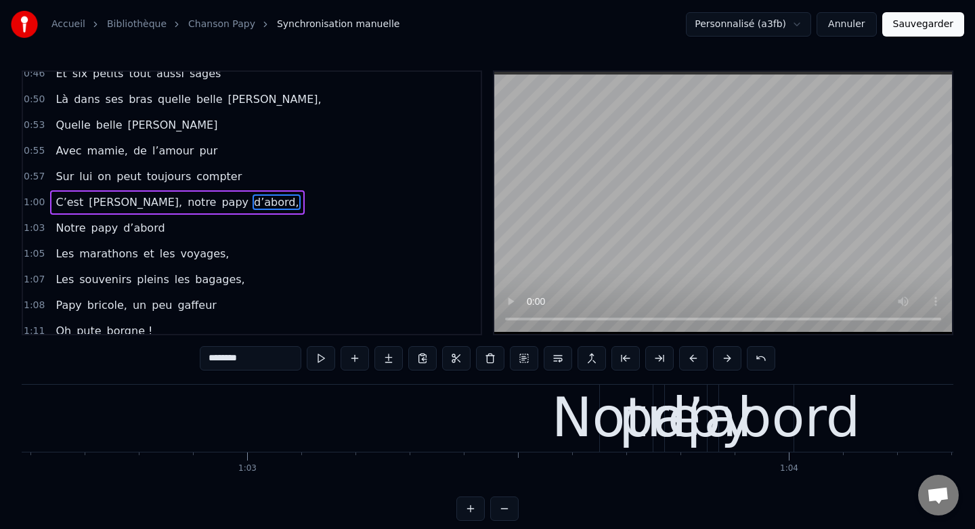
scroll to position [0, 33822]
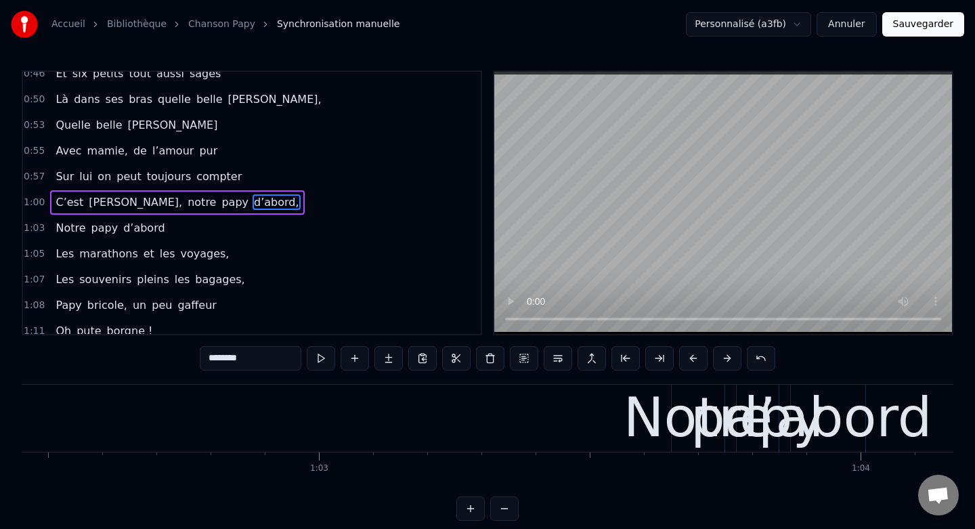
click at [658, 403] on div "Notre" at bounding box center [698, 417] width 150 height 81
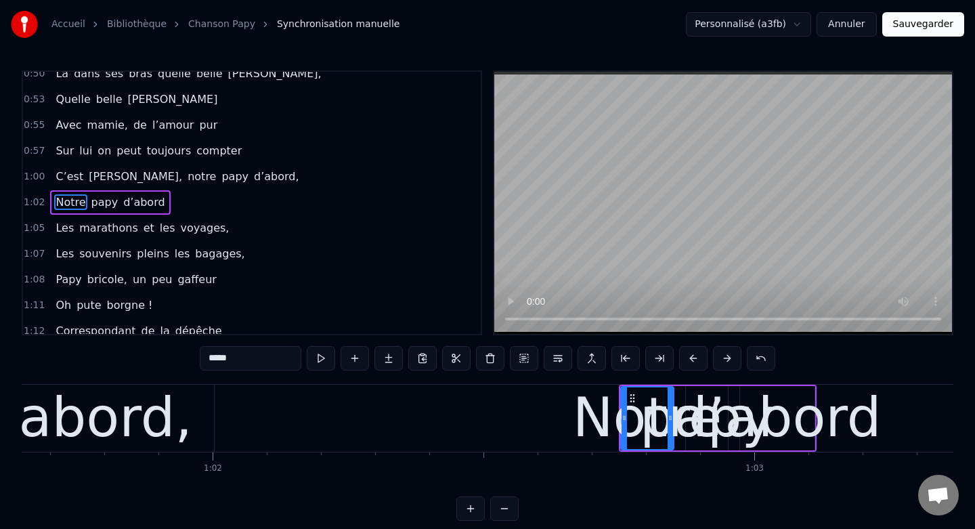
scroll to position [0, 33368]
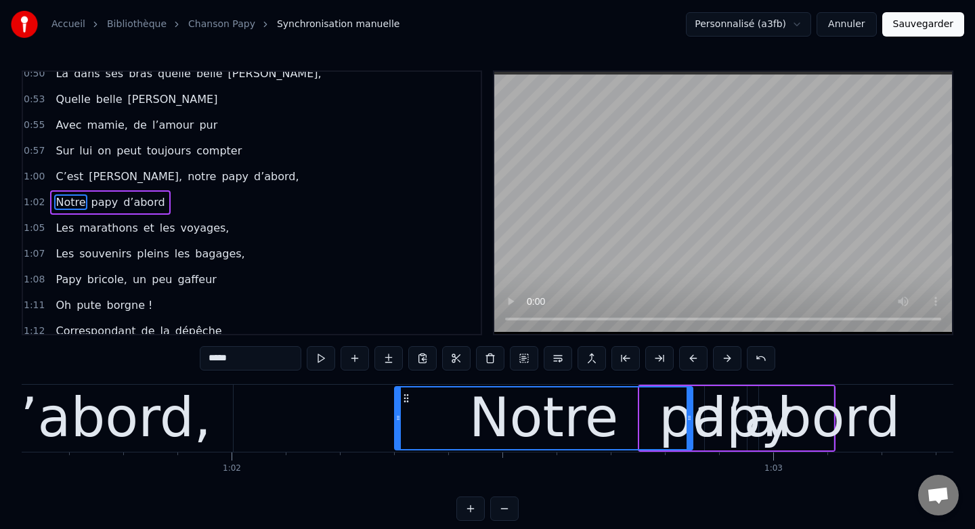
drag, startPoint x: 644, startPoint y: 418, endPoint x: 399, endPoint y: 418, distance: 245.1
click at [399, 418] on icon at bounding box center [397, 417] width 5 height 11
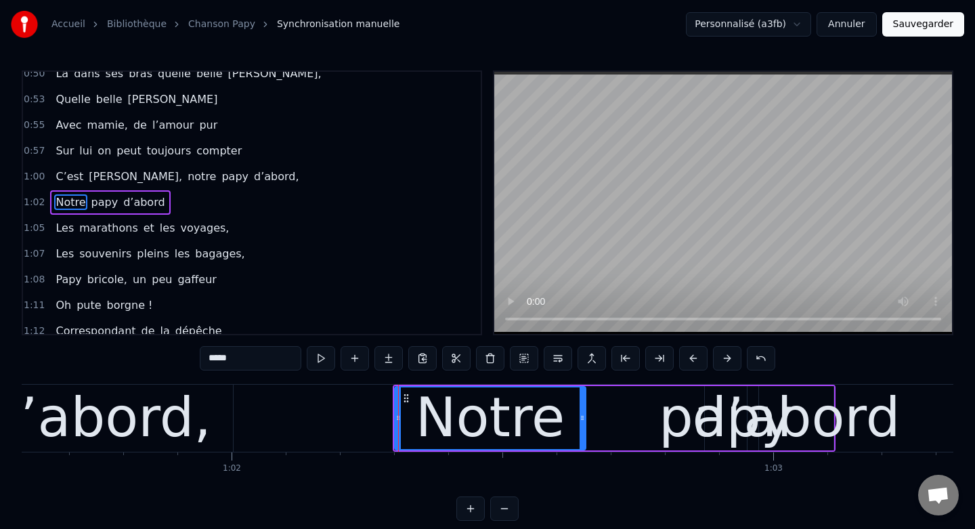
drag, startPoint x: 688, startPoint y: 418, endPoint x: 582, endPoint y: 425, distance: 107.2
click at [582, 425] on div at bounding box center [581, 418] width 5 height 62
click at [693, 420] on div "papy" at bounding box center [726, 417] width 134 height 81
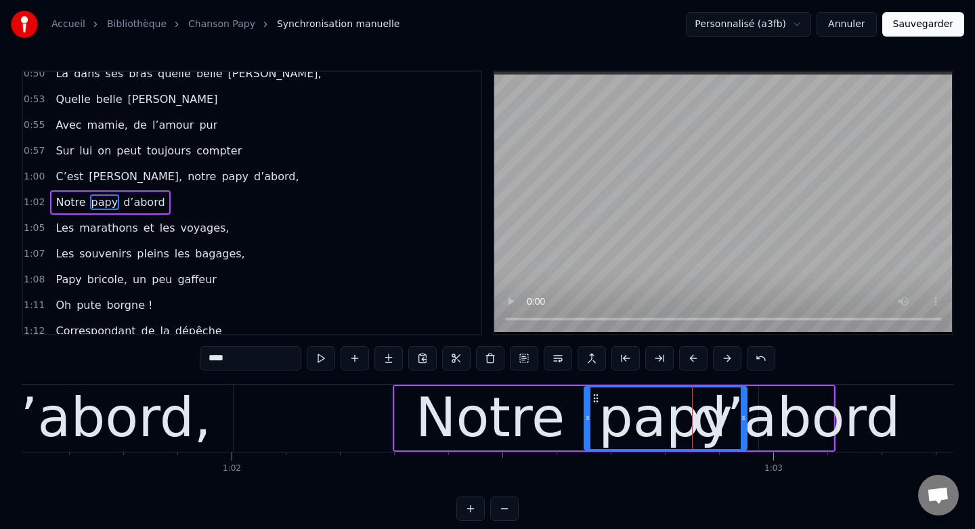
drag, startPoint x: 708, startPoint y: 418, endPoint x: 587, endPoint y: 418, distance: 121.2
click at [587, 418] on icon at bounding box center [587, 417] width 5 height 11
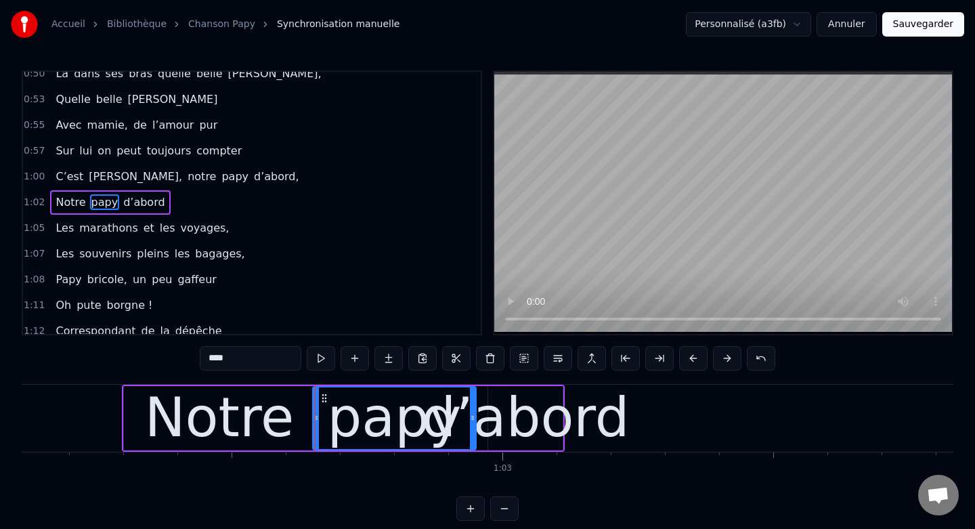
scroll to position [0, 33684]
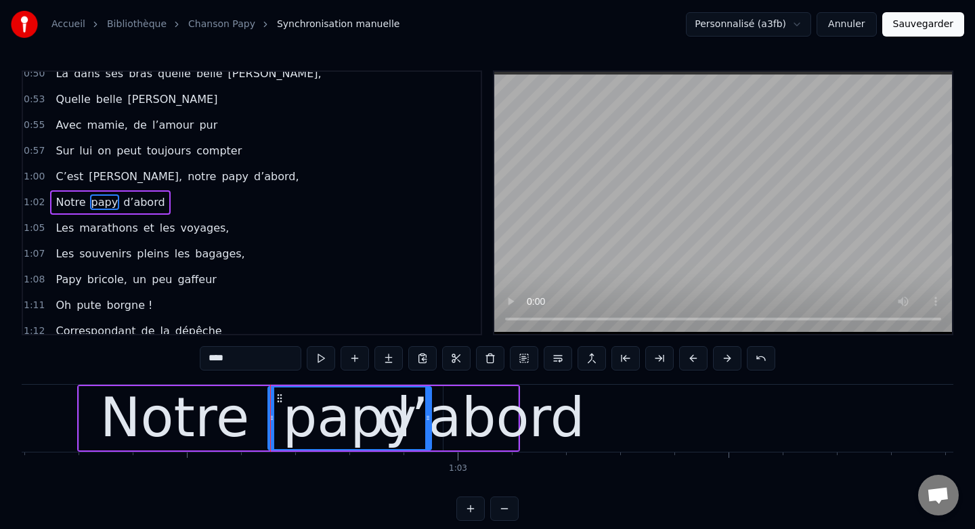
click at [519, 412] on div "d’abord" at bounding box center [480, 417] width 208 height 81
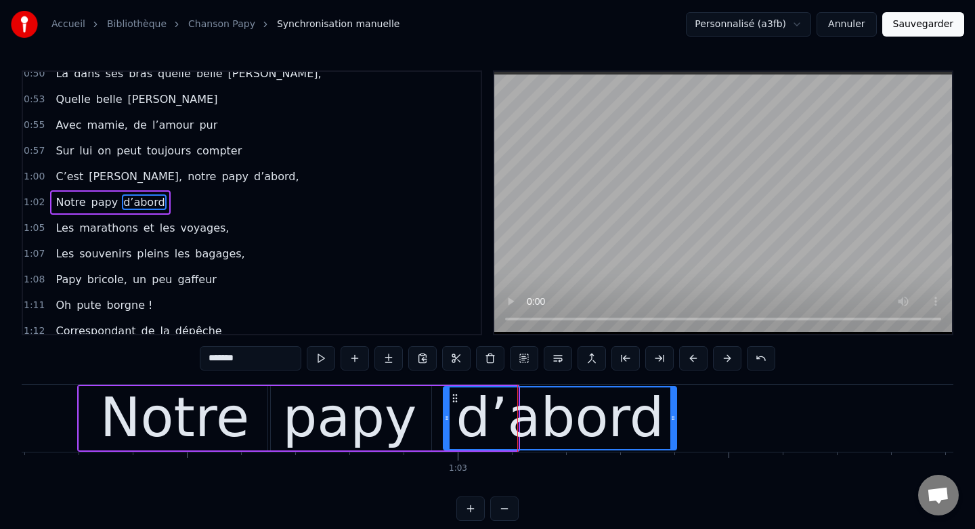
drag, startPoint x: 515, startPoint y: 416, endPoint x: 673, endPoint y: 426, distance: 158.7
click at [673, 426] on div at bounding box center [672, 418] width 5 height 62
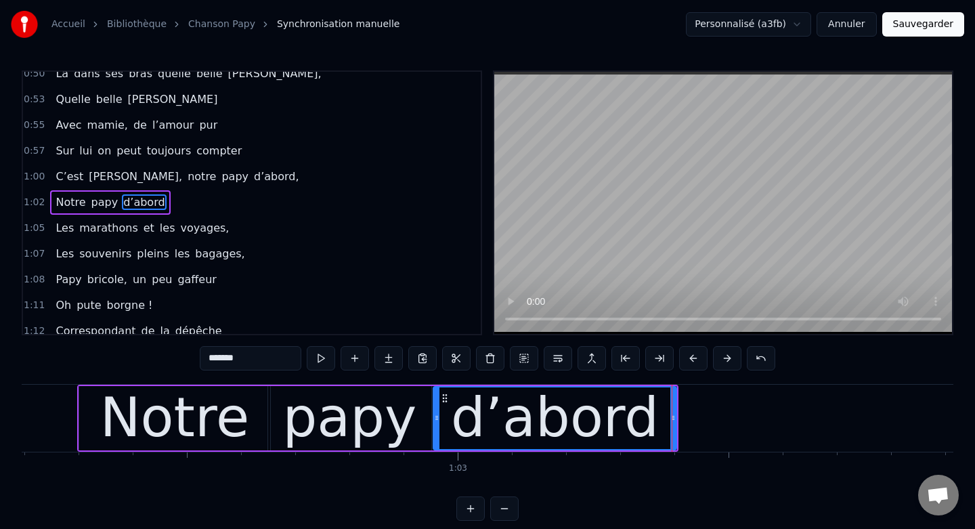
drag, startPoint x: 445, startPoint y: 417, endPoint x: 434, endPoint y: 418, distance: 10.9
click at [434, 418] on icon at bounding box center [436, 417] width 5 height 11
click at [676, 418] on div "d’abord" at bounding box center [554, 418] width 245 height 64
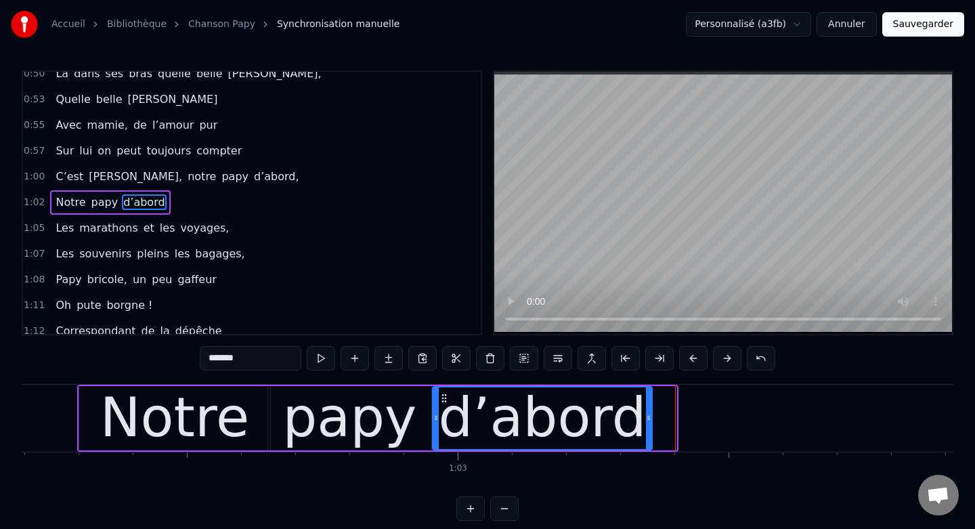
drag, startPoint x: 672, startPoint y: 418, endPoint x: 647, endPoint y: 418, distance: 24.4
click at [647, 418] on icon at bounding box center [648, 417] width 5 height 11
click at [251, 416] on div "Notre" at bounding box center [174, 418] width 191 height 64
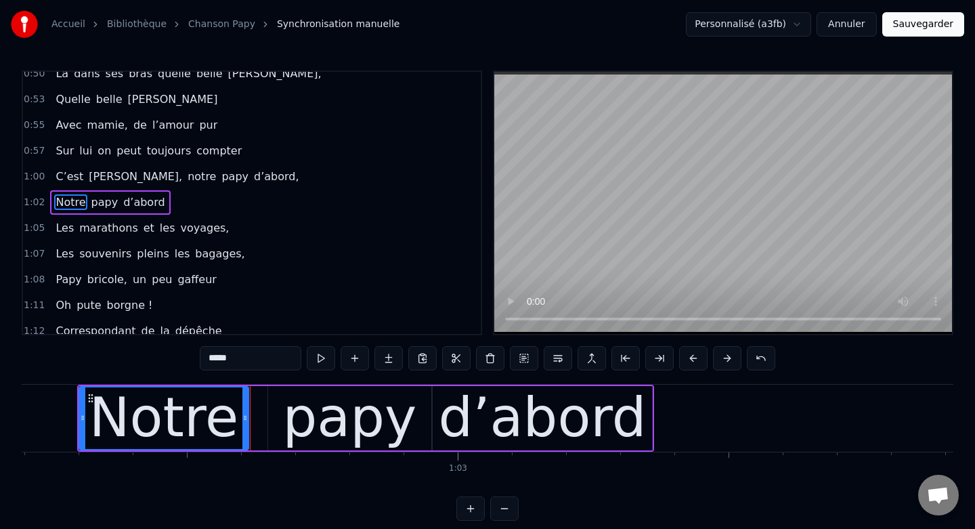
drag, startPoint x: 265, startPoint y: 418, endPoint x: 243, endPoint y: 418, distance: 21.7
click at [243, 418] on icon at bounding box center [244, 417] width 5 height 11
click at [290, 416] on div "papy" at bounding box center [349, 418] width 163 height 64
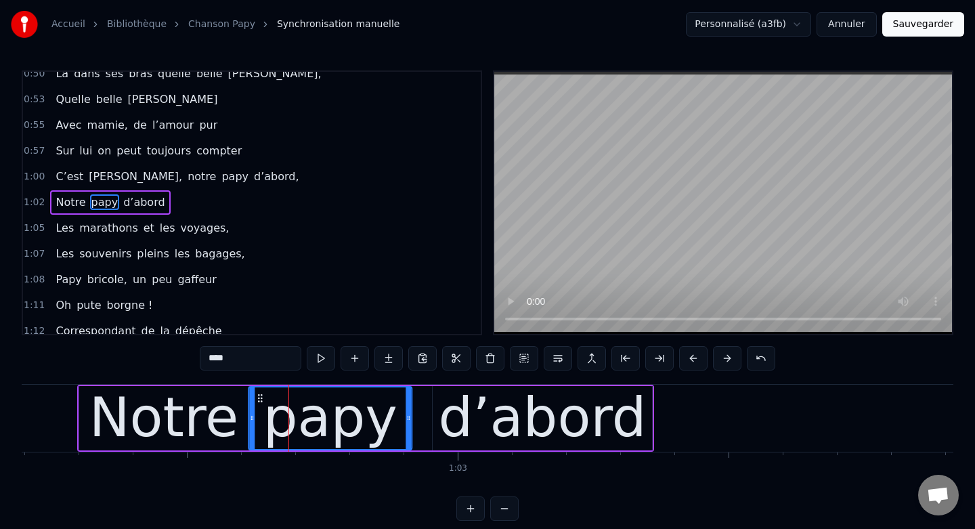
drag, startPoint x: 279, startPoint y: 397, endPoint x: 259, endPoint y: 397, distance: 19.6
click at [259, 397] on icon at bounding box center [260, 398] width 11 height 11
click at [403, 418] on icon at bounding box center [401, 417] width 5 height 11
click at [445, 411] on div "d’abord" at bounding box center [542, 418] width 219 height 64
type input "*******"
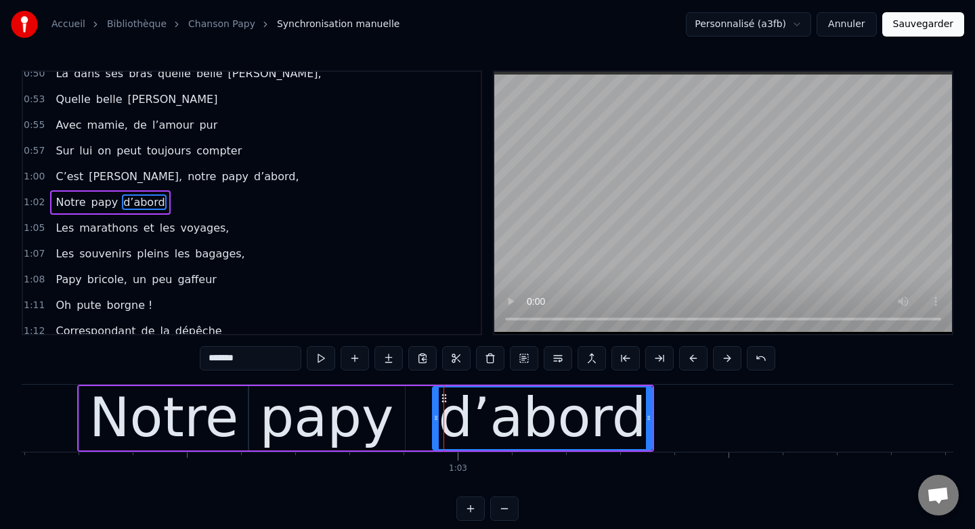
drag, startPoint x: 443, startPoint y: 399, endPoint x: 421, endPoint y: 401, distance: 22.4
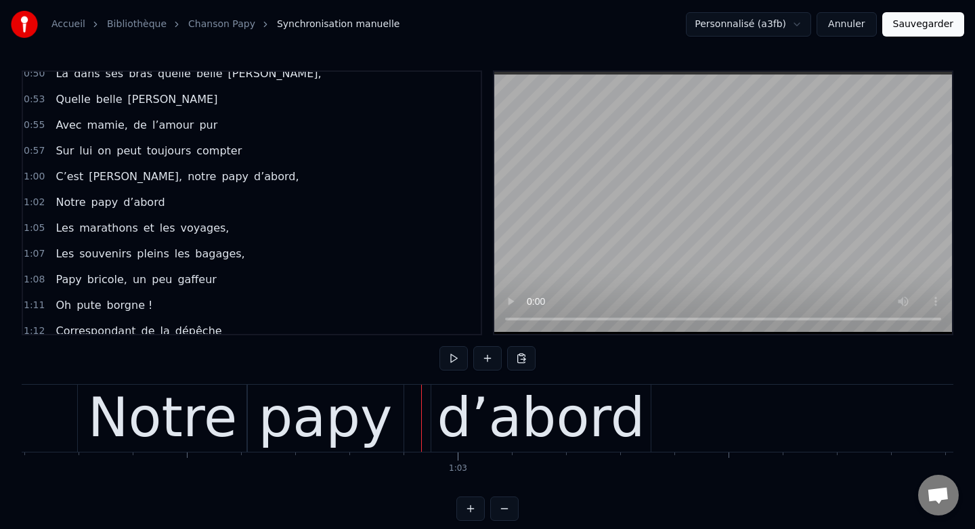
click at [445, 399] on div "d’abord" at bounding box center [540, 418] width 219 height 67
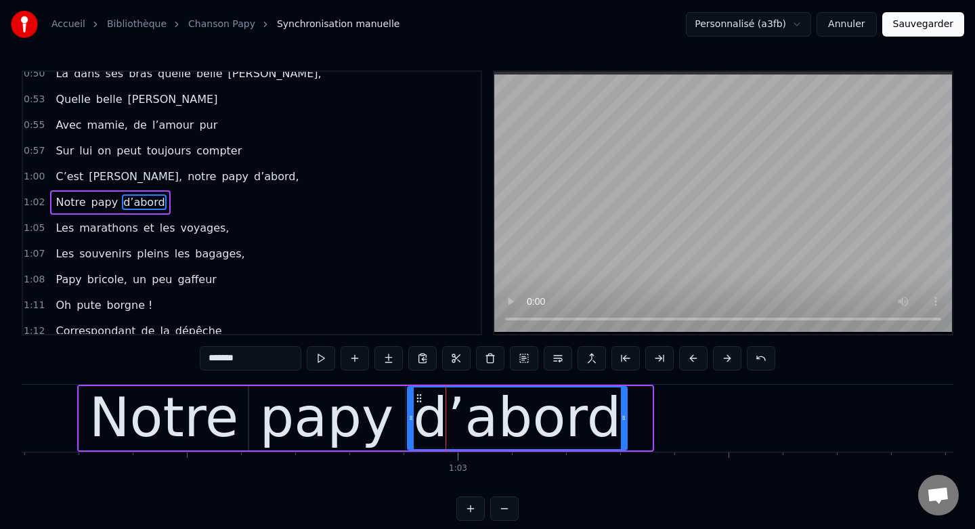
drag, startPoint x: 440, startPoint y: 396, endPoint x: 415, endPoint y: 397, distance: 25.1
click at [415, 397] on icon at bounding box center [419, 398] width 11 height 11
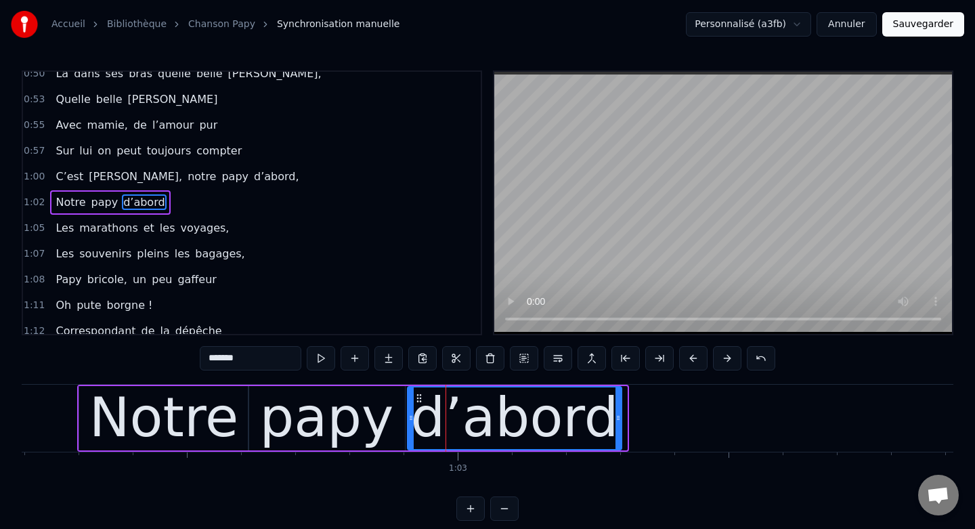
click at [619, 420] on icon at bounding box center [617, 417] width 5 height 11
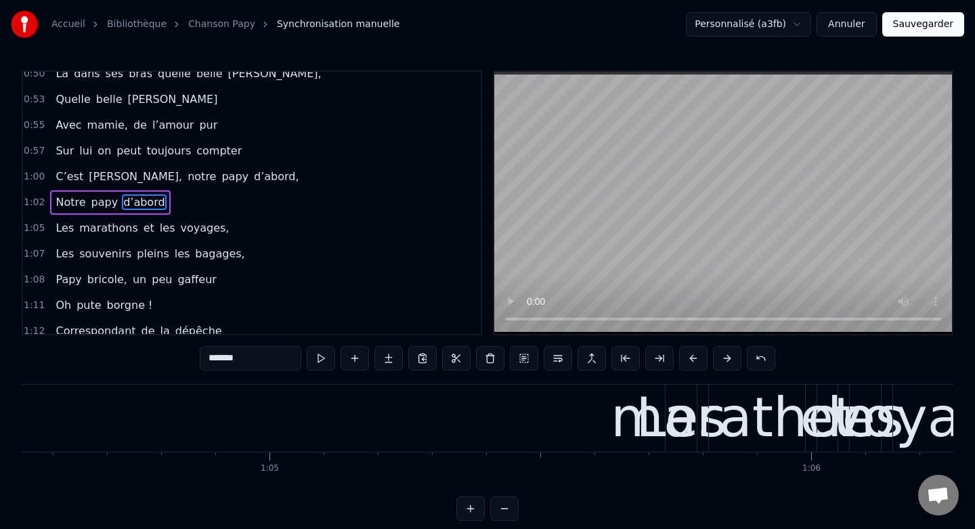
scroll to position [0, 34957]
click at [654, 402] on div "marathons" at bounding box center [755, 417] width 292 height 81
type input "*********"
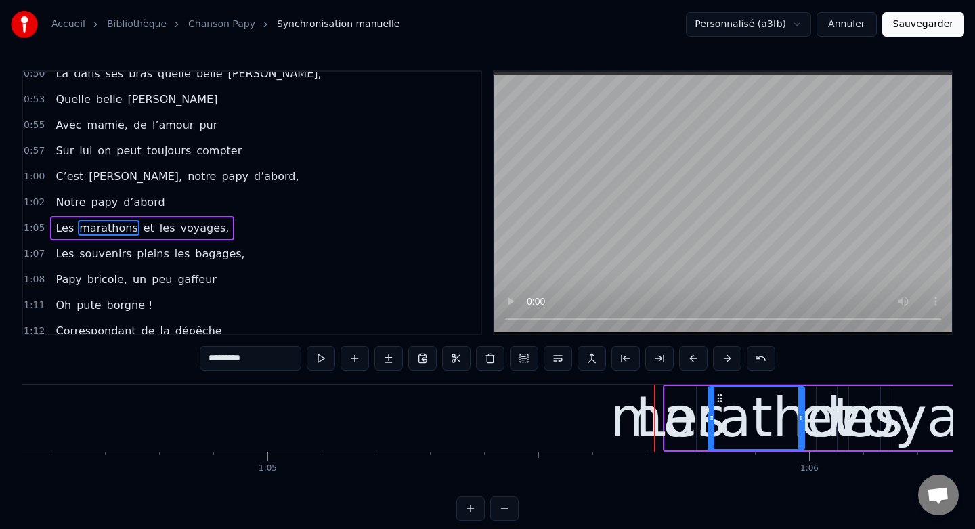
scroll to position [294, 0]
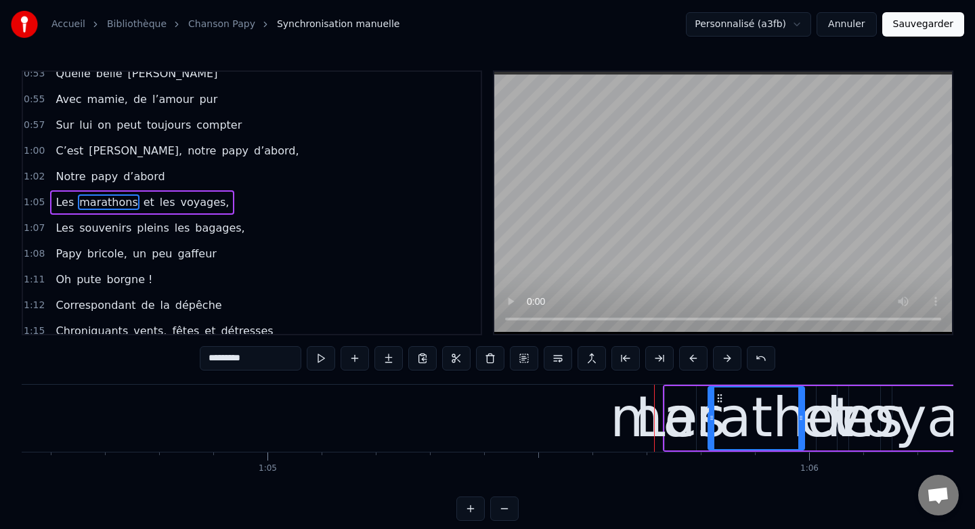
click at [647, 401] on div "marathons" at bounding box center [756, 417] width 292 height 81
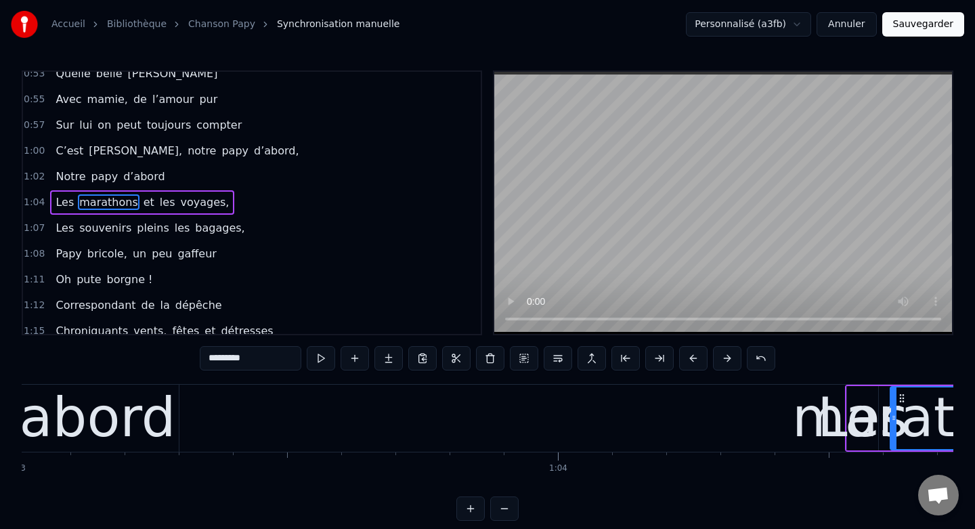
scroll to position [0, 34124]
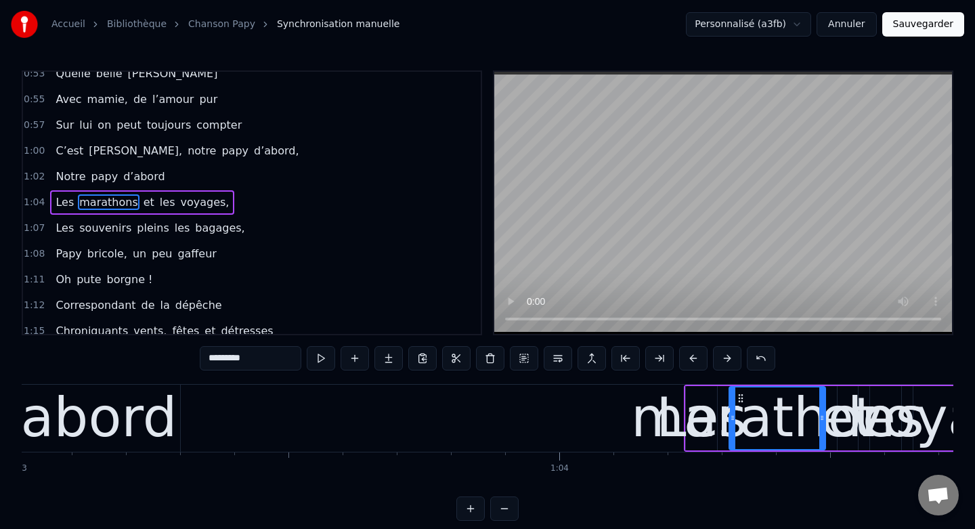
click at [698, 400] on div "marathons" at bounding box center [777, 417] width 292 height 81
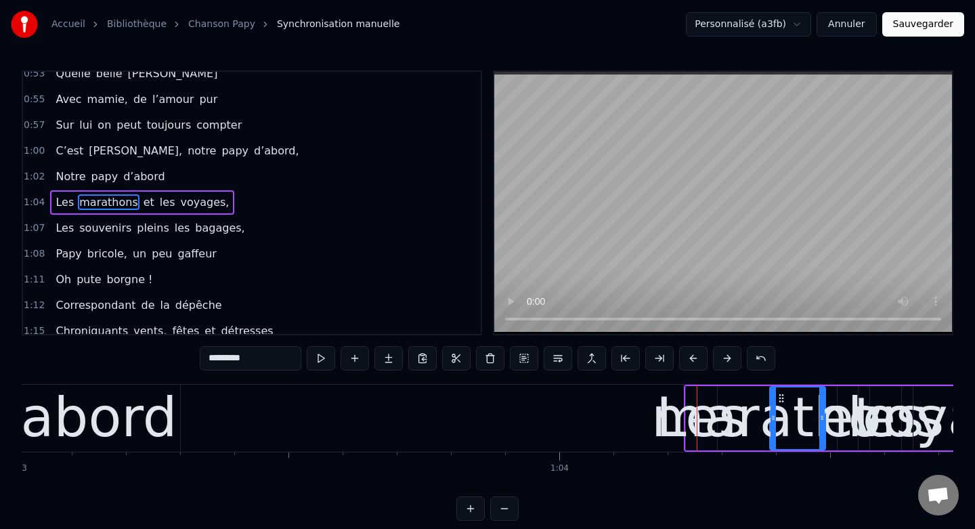
drag, startPoint x: 732, startPoint y: 411, endPoint x: 774, endPoint y: 411, distance: 42.0
click at [774, 411] on div at bounding box center [772, 418] width 5 height 62
click at [692, 397] on div "marathons" at bounding box center [798, 417] width 292 height 81
click at [691, 390] on div at bounding box center [691, 418] width 1 height 67
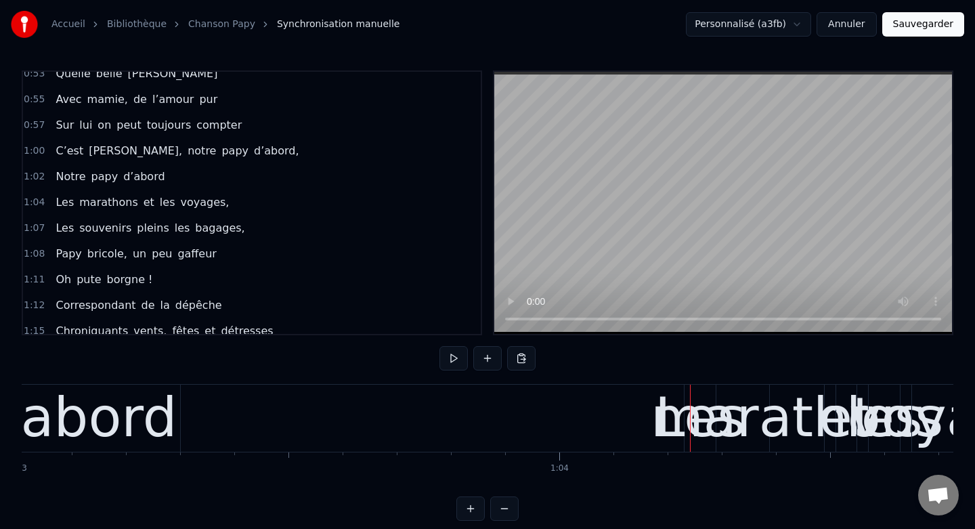
click at [685, 390] on div "marathons" at bounding box center [797, 417] width 292 height 81
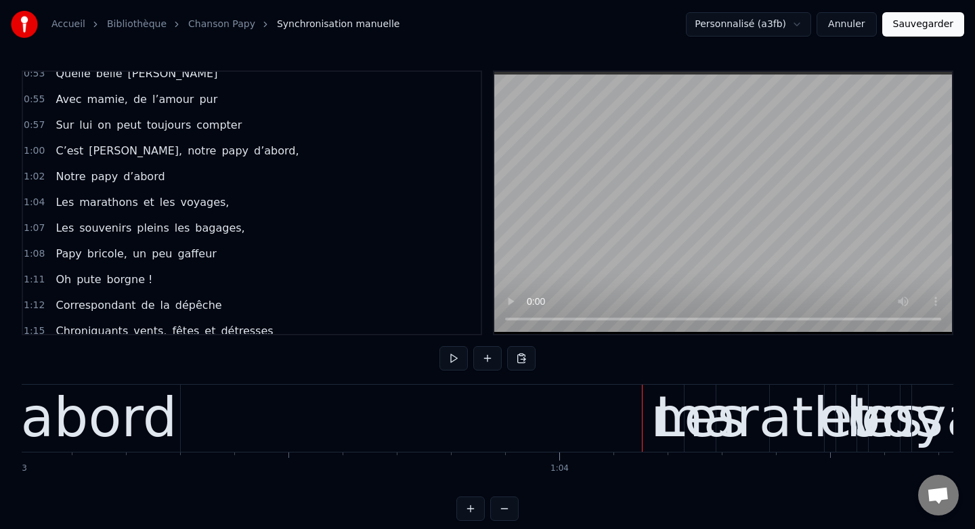
click at [694, 421] on div "marathons" at bounding box center [797, 417] width 292 height 81
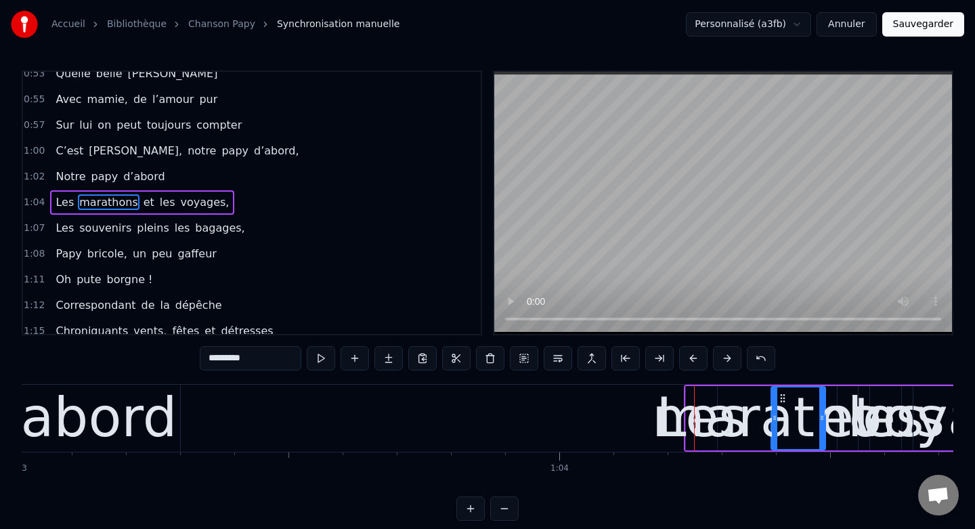
drag, startPoint x: 705, startPoint y: 425, endPoint x: 670, endPoint y: 423, distance: 35.3
click at [684, 424] on div "Les marathons et les voyages," at bounding box center [858, 418] width 349 height 67
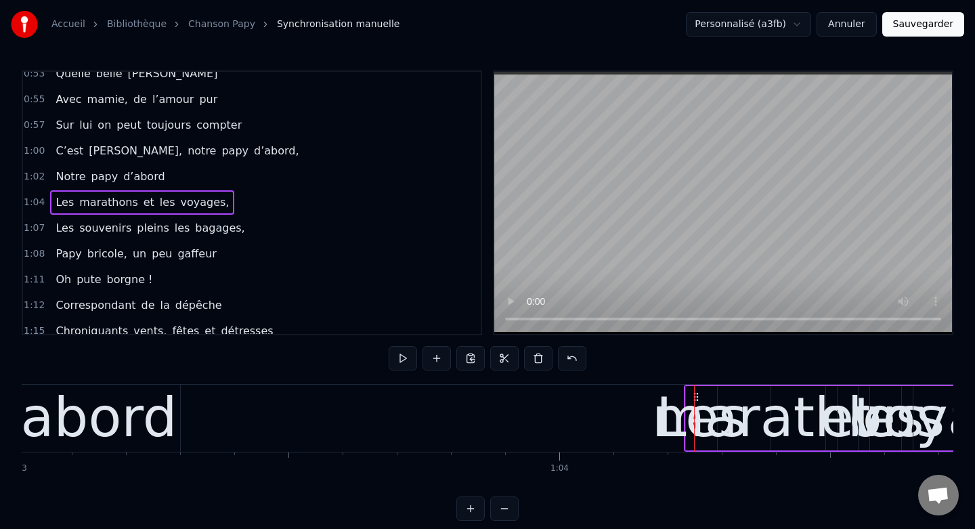
click at [699, 412] on div "marathons" at bounding box center [798, 417] width 292 height 81
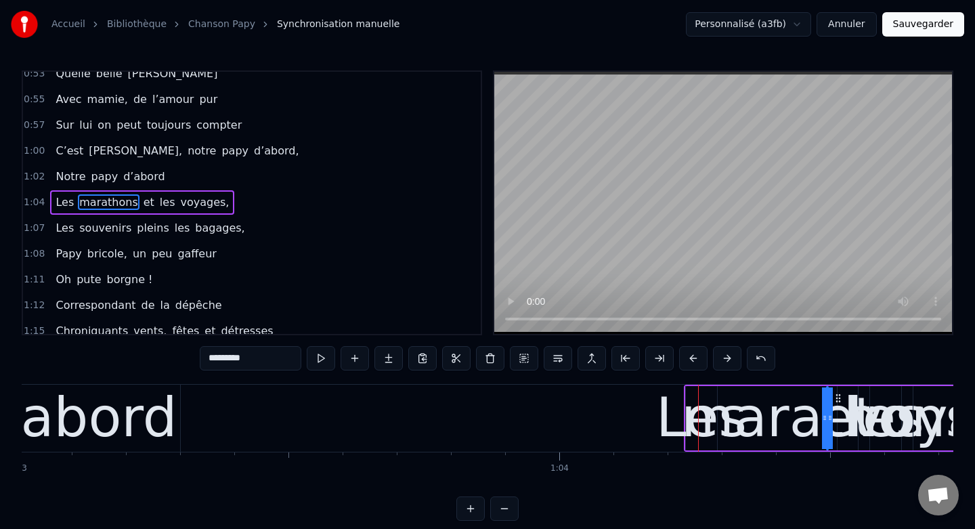
drag, startPoint x: 774, startPoint y: 416, endPoint x: 850, endPoint y: 414, distance: 75.8
click at [827, 414] on div "marathons" at bounding box center [827, 418] width 0 height 62
click at [692, 406] on div "Les" at bounding box center [701, 417] width 91 height 81
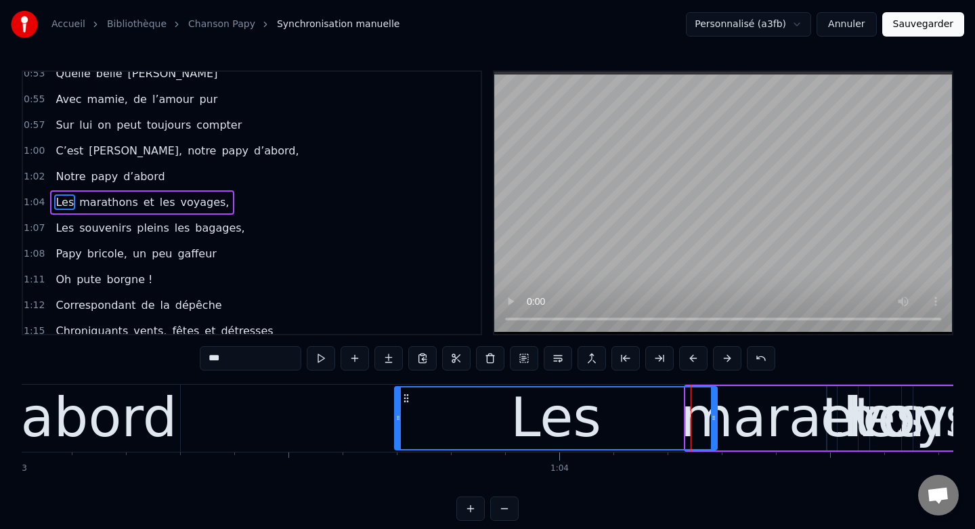
drag, startPoint x: 686, startPoint y: 415, endPoint x: 395, endPoint y: 429, distance: 291.4
click at [395, 429] on div at bounding box center [397, 418] width 5 height 62
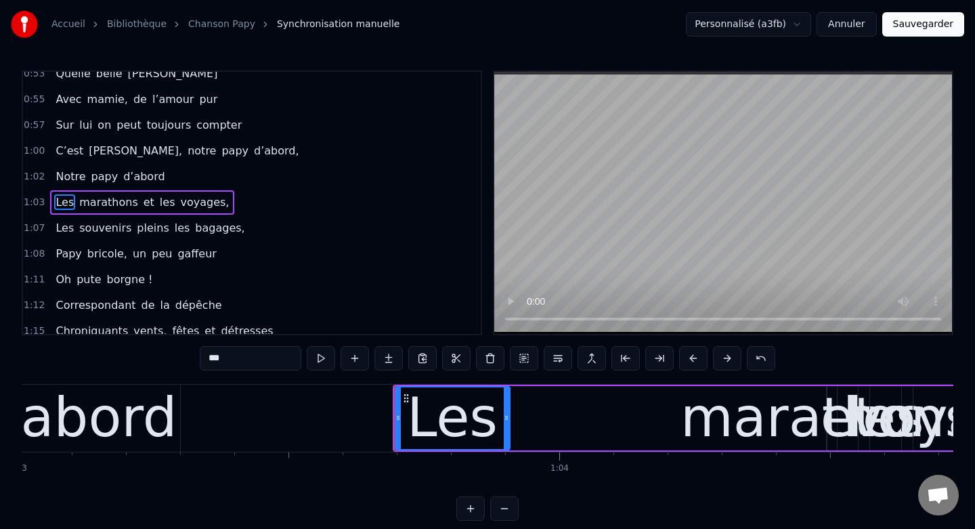
drag, startPoint x: 714, startPoint y: 418, endPoint x: 506, endPoint y: 423, distance: 207.9
click at [506, 423] on div at bounding box center [506, 418] width 5 height 62
click at [722, 399] on div "marathons" at bounding box center [826, 417] width 292 height 81
type input "*********"
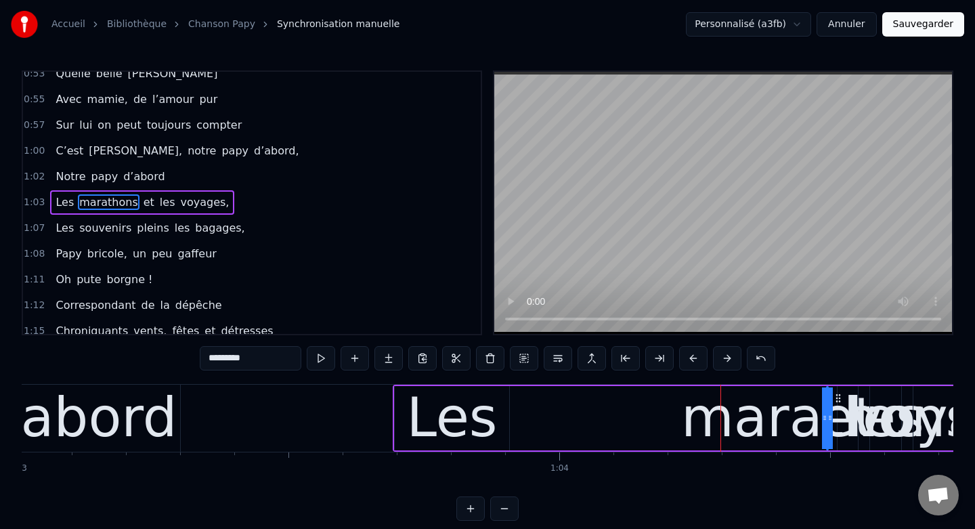
drag, startPoint x: 824, startPoint y: 417, endPoint x: 674, endPoint y: 414, distance: 150.3
click at [674, 414] on div "Les marathons et les voyages," at bounding box center [713, 418] width 640 height 67
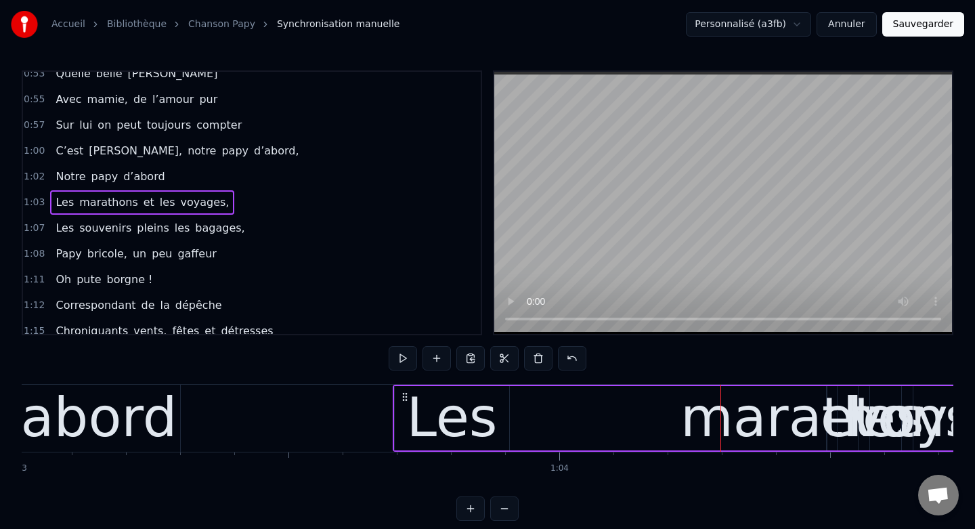
click at [735, 417] on div "marathons" at bounding box center [826, 417] width 292 height 81
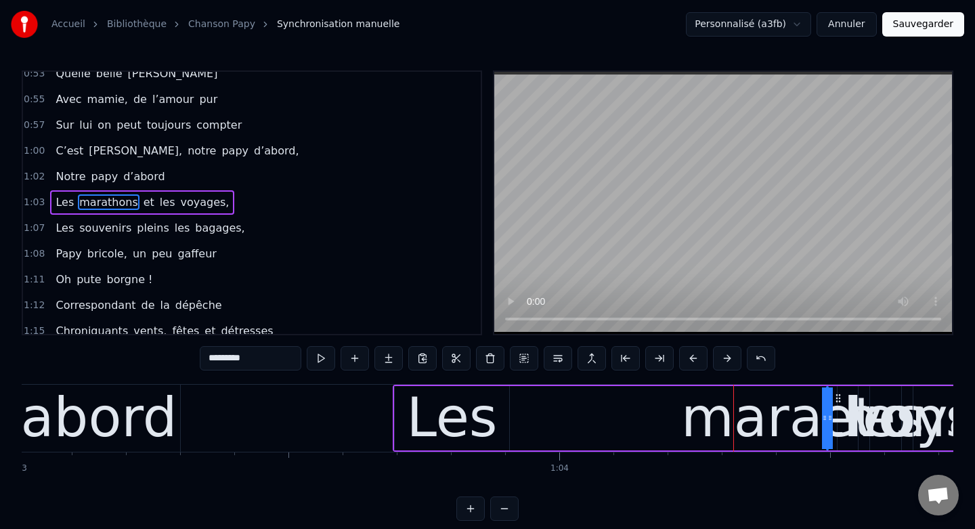
drag, startPoint x: 824, startPoint y: 420, endPoint x: 750, endPoint y: 410, distance: 74.5
click at [827, 411] on div "marathons" at bounding box center [827, 418] width 0 height 62
drag, startPoint x: 769, startPoint y: 414, endPoint x: 699, endPoint y: 409, distance: 70.6
click at [699, 409] on div "Les marathons et les voyages," at bounding box center [713, 418] width 640 height 67
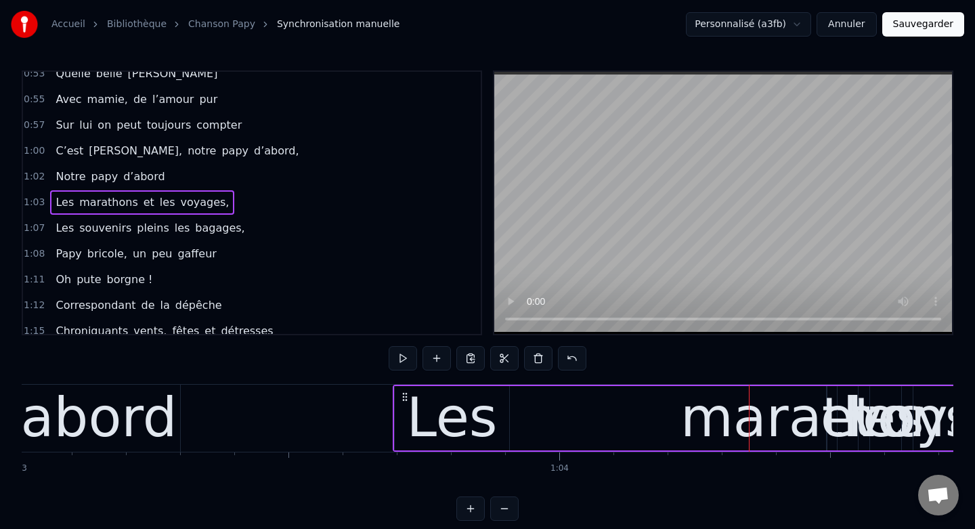
click at [795, 413] on div "marathons" at bounding box center [826, 417] width 292 height 81
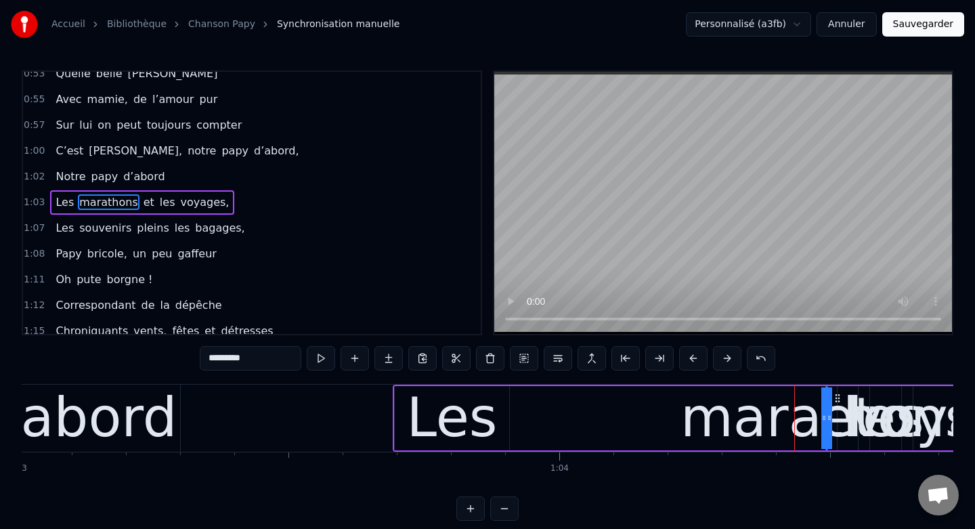
drag, startPoint x: 831, startPoint y: 417, endPoint x: 808, endPoint y: 417, distance: 22.3
click at [827, 417] on icon at bounding box center [829, 417] width 5 height 11
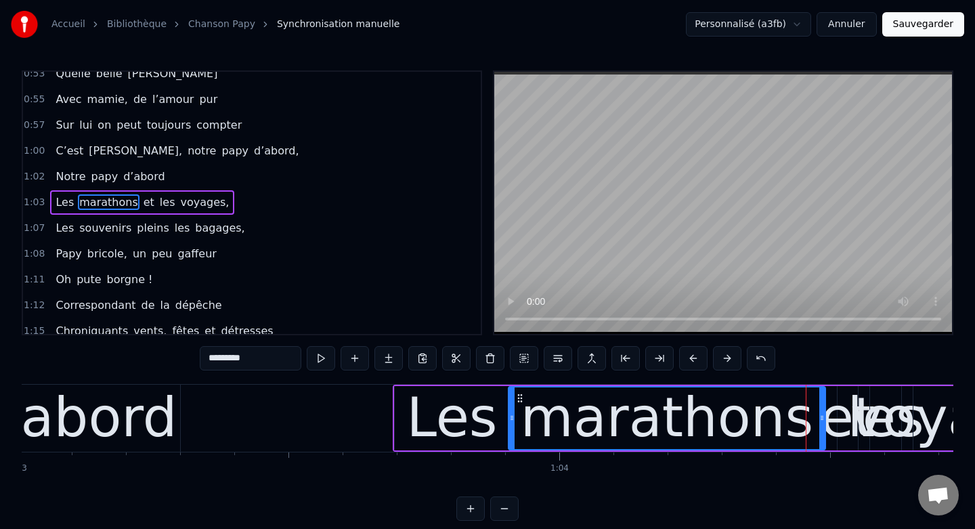
drag, startPoint x: 808, startPoint y: 417, endPoint x: 511, endPoint y: 433, distance: 297.6
click at [511, 433] on div at bounding box center [511, 418] width 5 height 62
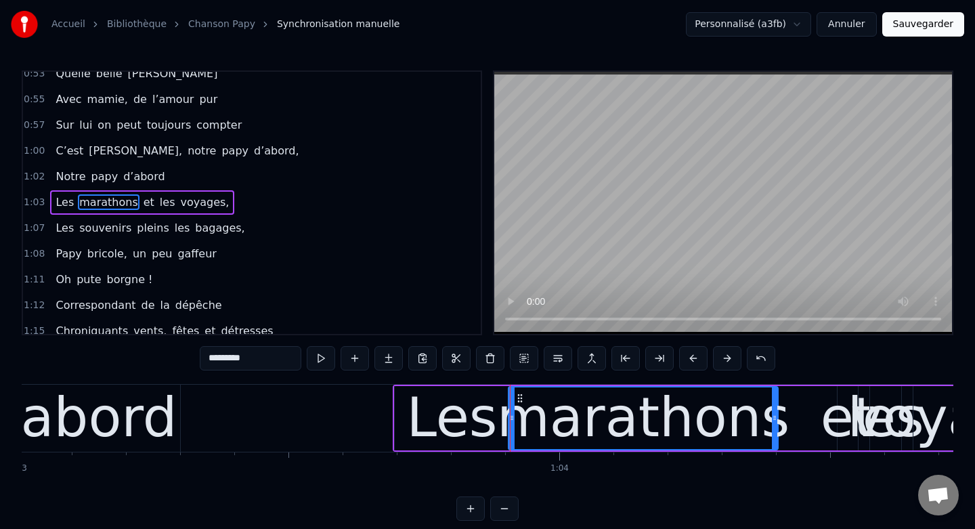
drag, startPoint x: 823, startPoint y: 419, endPoint x: 775, endPoint y: 418, distance: 47.4
click at [775, 418] on icon at bounding box center [774, 417] width 5 height 11
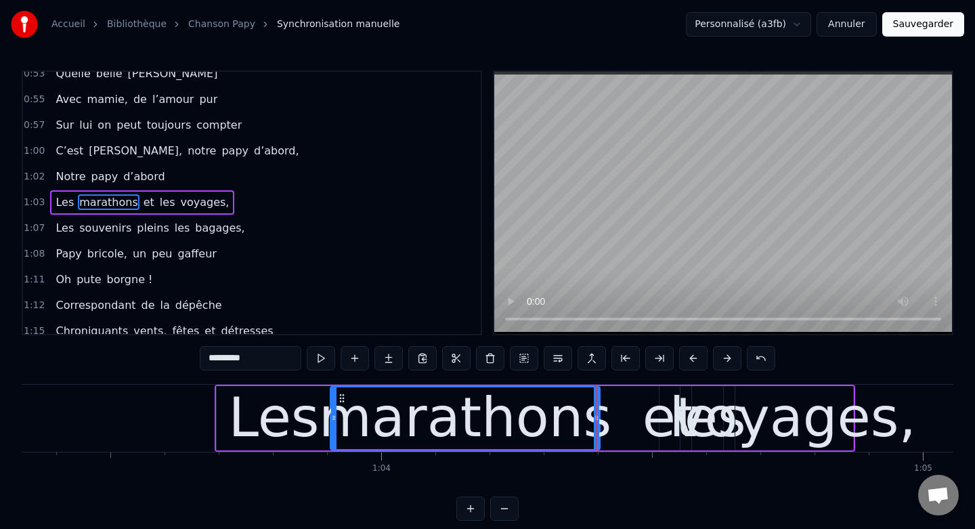
scroll to position [0, 34335]
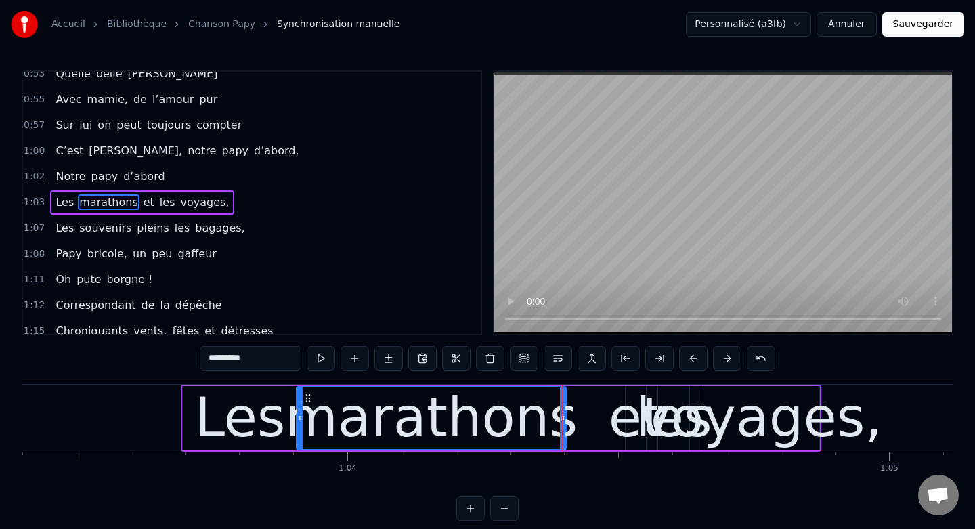
click at [635, 407] on div "et" at bounding box center [636, 417] width 55 height 81
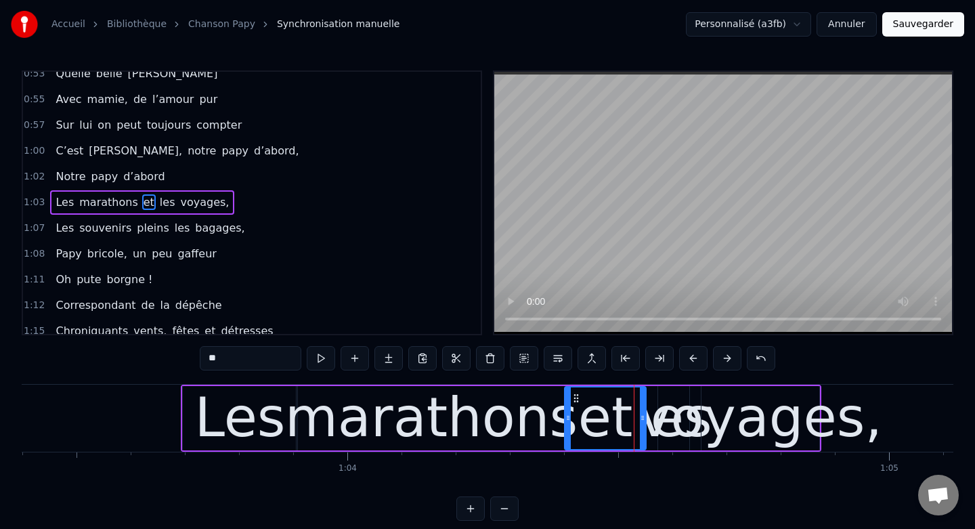
drag, startPoint x: 630, startPoint y: 416, endPoint x: 569, endPoint y: 417, distance: 60.9
click at [569, 417] on icon at bounding box center [567, 417] width 5 height 11
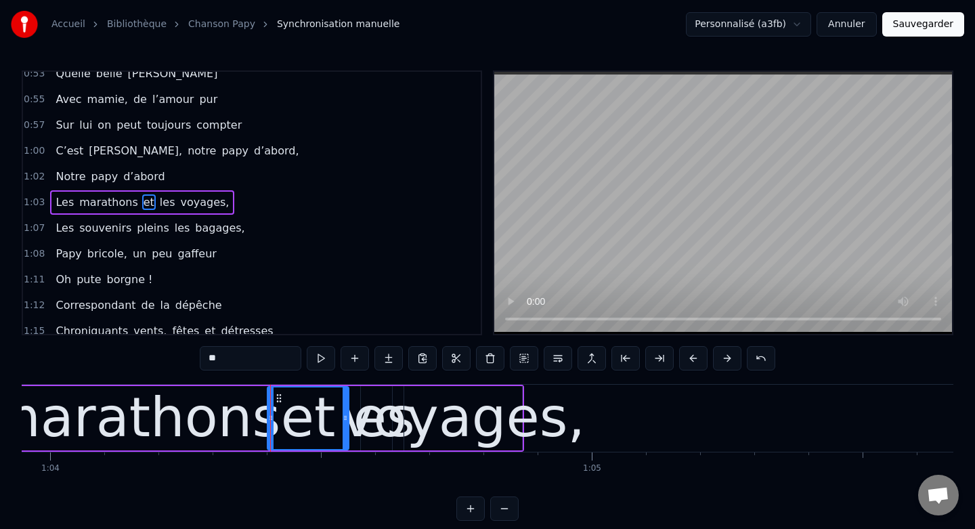
scroll to position [0, 34677]
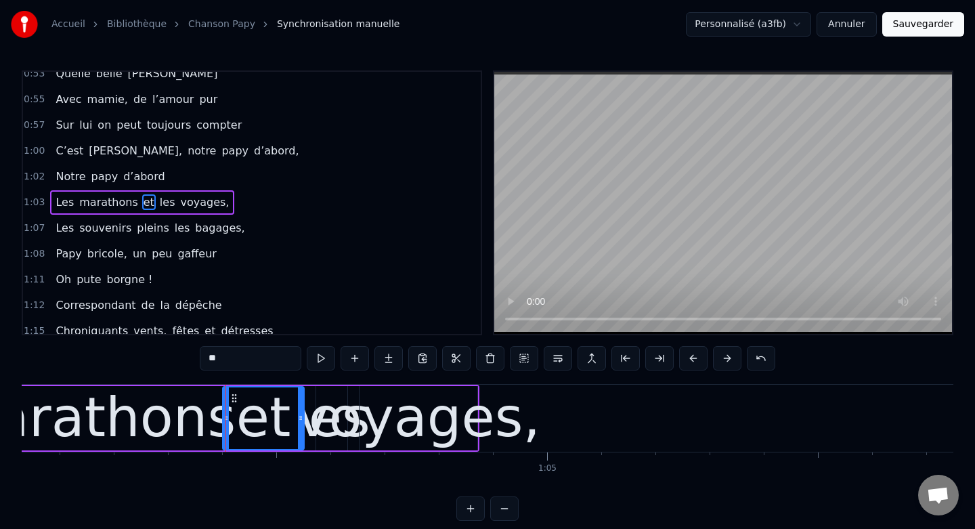
click at [432, 404] on div "voyages," at bounding box center [419, 417] width 244 height 81
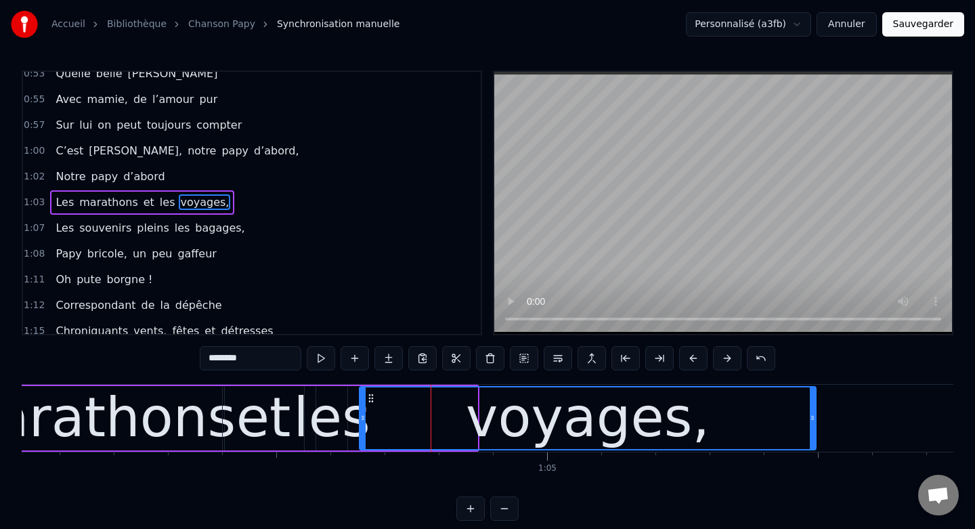
drag, startPoint x: 475, startPoint y: 420, endPoint x: 815, endPoint y: 426, distance: 340.6
click at [815, 426] on div at bounding box center [812, 418] width 5 height 62
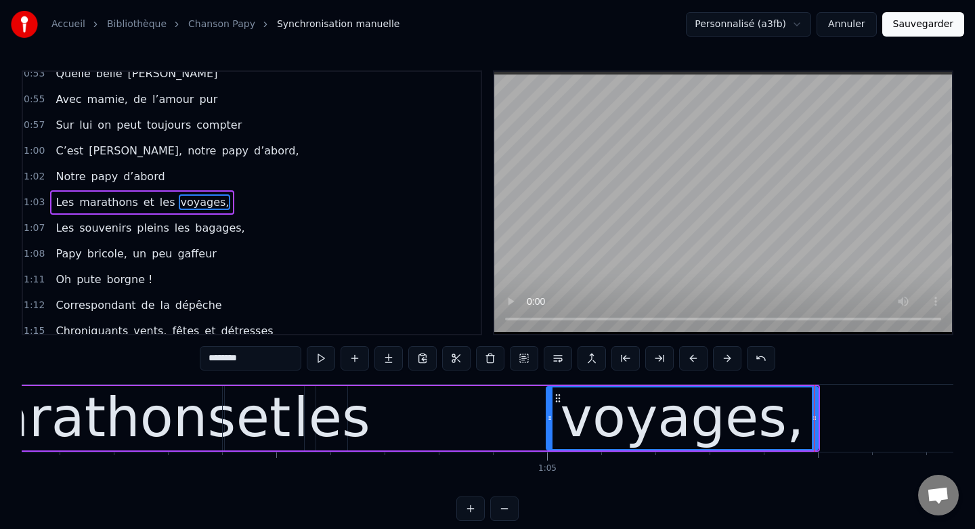
drag, startPoint x: 362, startPoint y: 417, endPoint x: 548, endPoint y: 431, distance: 187.4
click at [548, 431] on div at bounding box center [549, 418] width 5 height 62
click at [319, 399] on div "les" at bounding box center [331, 417] width 76 height 81
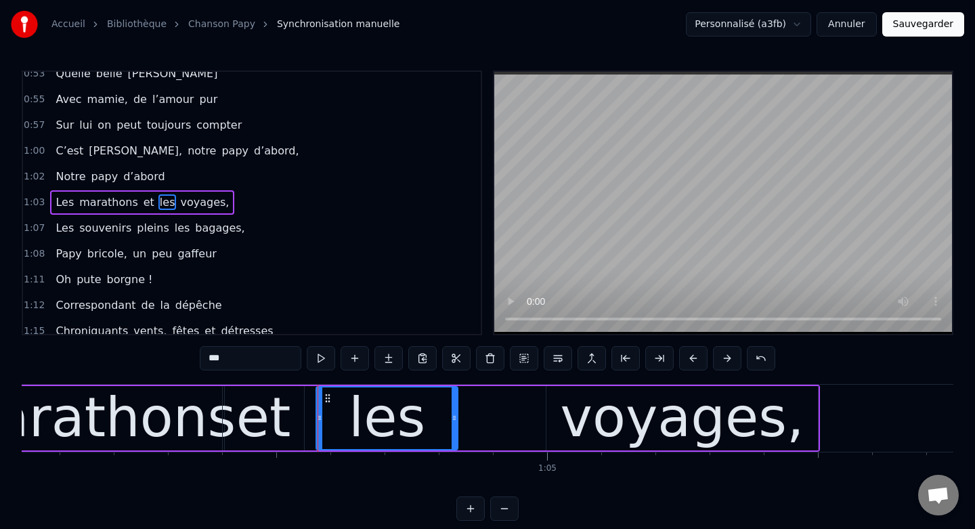
drag, startPoint x: 343, startPoint y: 415, endPoint x: 453, endPoint y: 423, distance: 110.6
click at [453, 423] on div at bounding box center [454, 418] width 5 height 62
click at [280, 408] on div "et" at bounding box center [263, 417] width 55 height 81
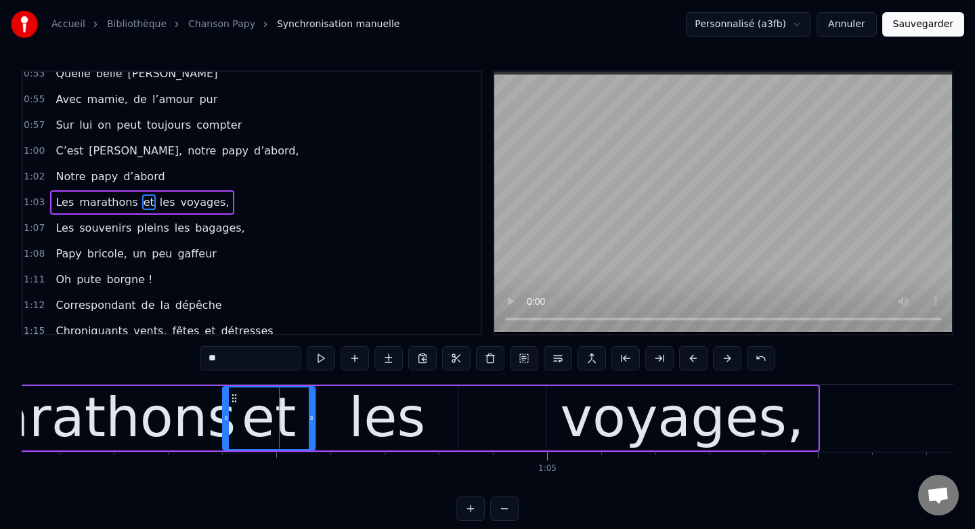
drag, startPoint x: 299, startPoint y: 416, endPoint x: 309, endPoint y: 416, distance: 10.2
click at [309, 416] on icon at bounding box center [311, 417] width 5 height 11
click at [563, 411] on div "voyages," at bounding box center [681, 418] width 271 height 64
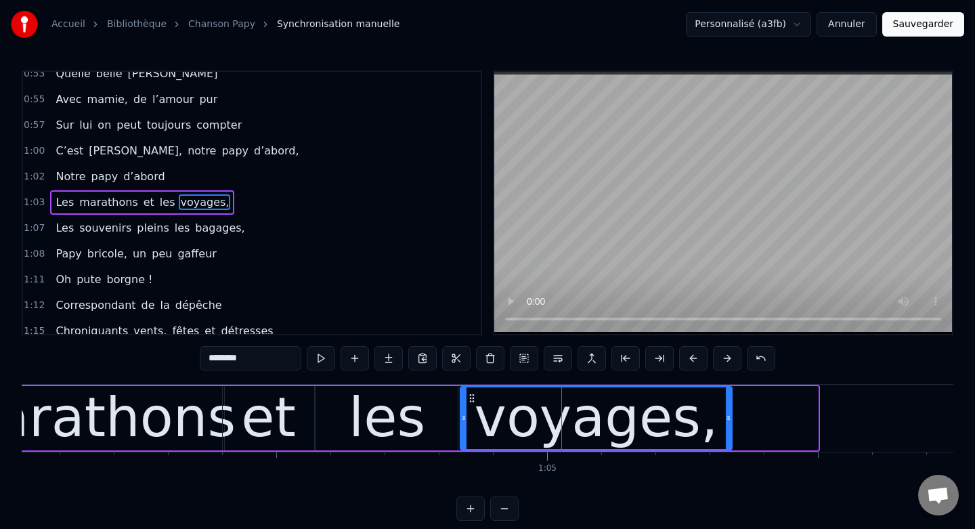
drag, startPoint x: 558, startPoint y: 401, endPoint x: 471, endPoint y: 400, distance: 86.7
click at [471, 400] on icon at bounding box center [471, 398] width 11 height 11
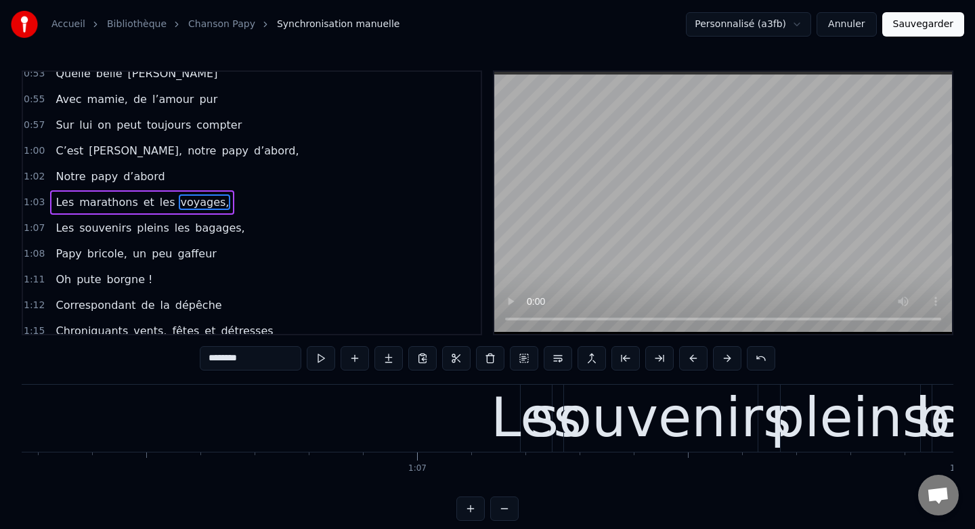
scroll to position [0, 35909]
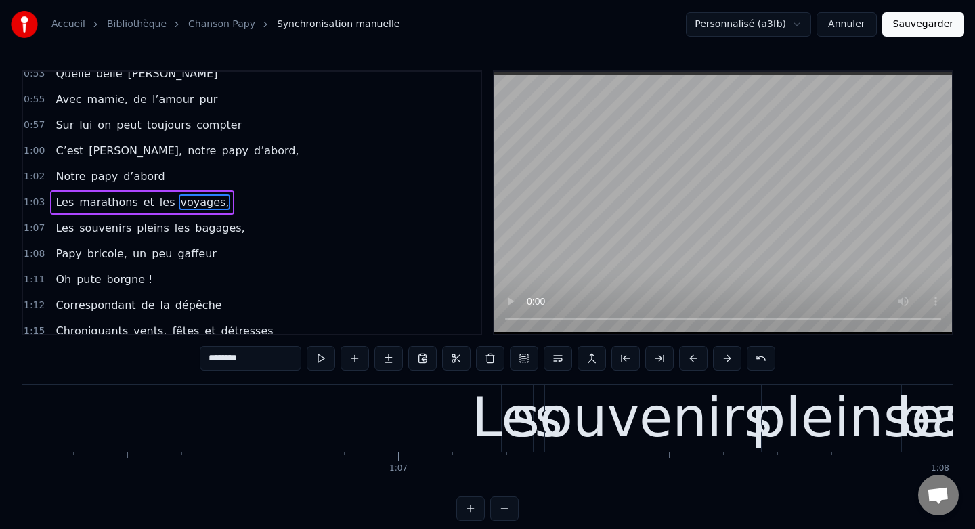
click at [513, 397] on div "Les" at bounding box center [517, 417] width 91 height 81
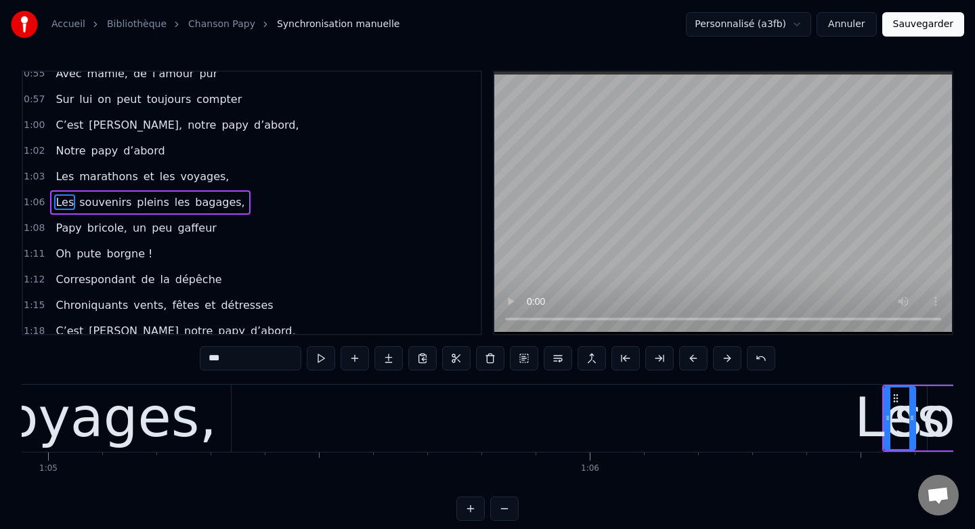
scroll to position [0, 35166]
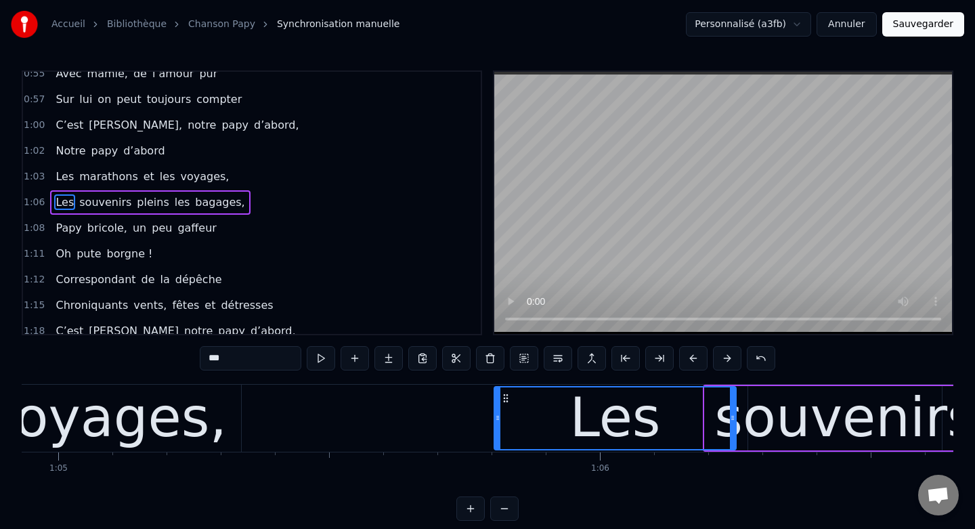
drag, startPoint x: 707, startPoint y: 414, endPoint x: 496, endPoint y: 414, distance: 211.2
click at [496, 414] on icon at bounding box center [497, 417] width 5 height 11
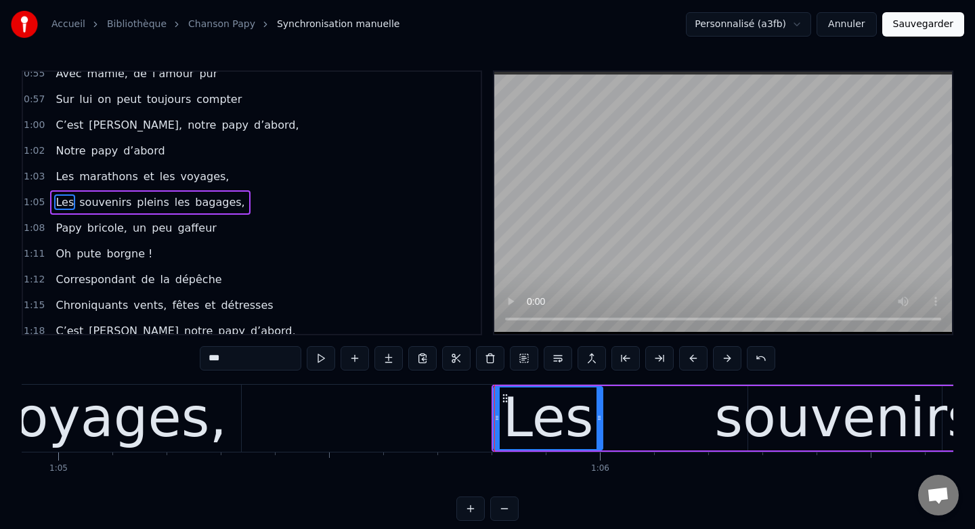
drag, startPoint x: 732, startPoint y: 420, endPoint x: 599, endPoint y: 421, distance: 132.7
click at [599, 421] on icon at bounding box center [598, 417] width 5 height 11
click at [764, 395] on div "souvenirs" at bounding box center [844, 417] width 261 height 81
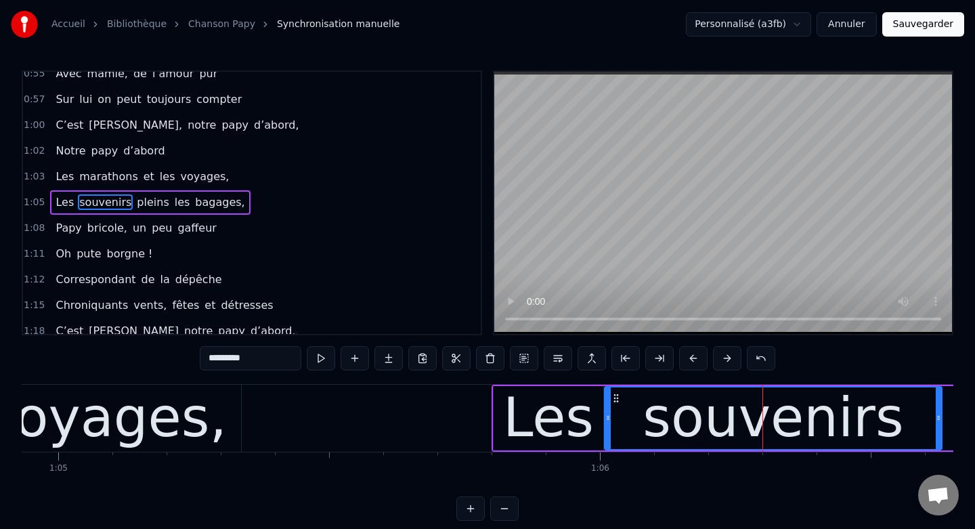
drag, startPoint x: 751, startPoint y: 420, endPoint x: 607, endPoint y: 422, distance: 143.5
click at [607, 422] on icon at bounding box center [607, 417] width 5 height 11
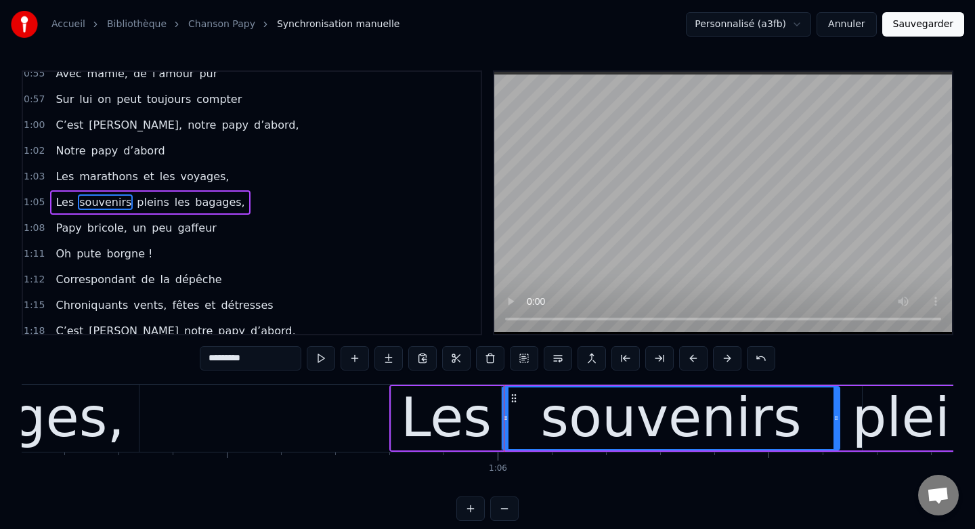
scroll to position [0, 35275]
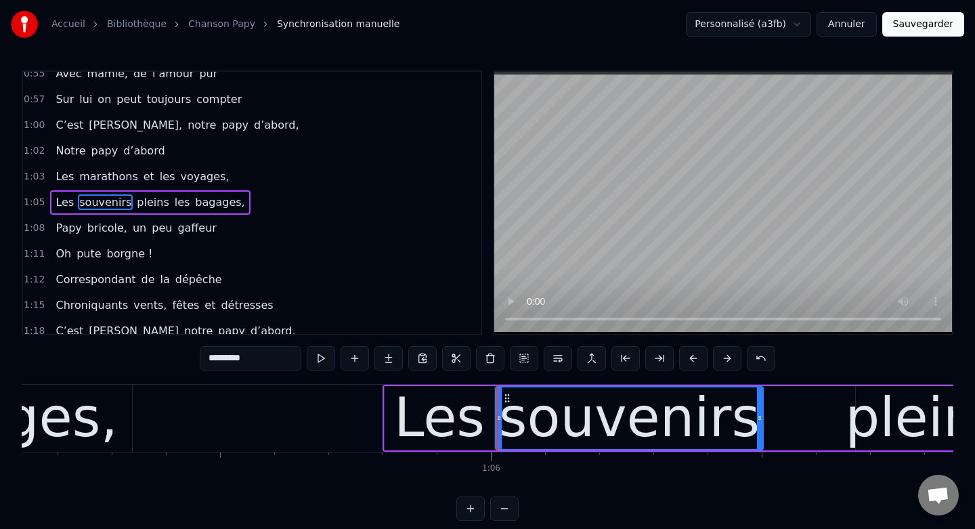
drag, startPoint x: 829, startPoint y: 418, endPoint x: 760, endPoint y: 423, distance: 69.9
click at [760, 423] on div at bounding box center [759, 418] width 5 height 62
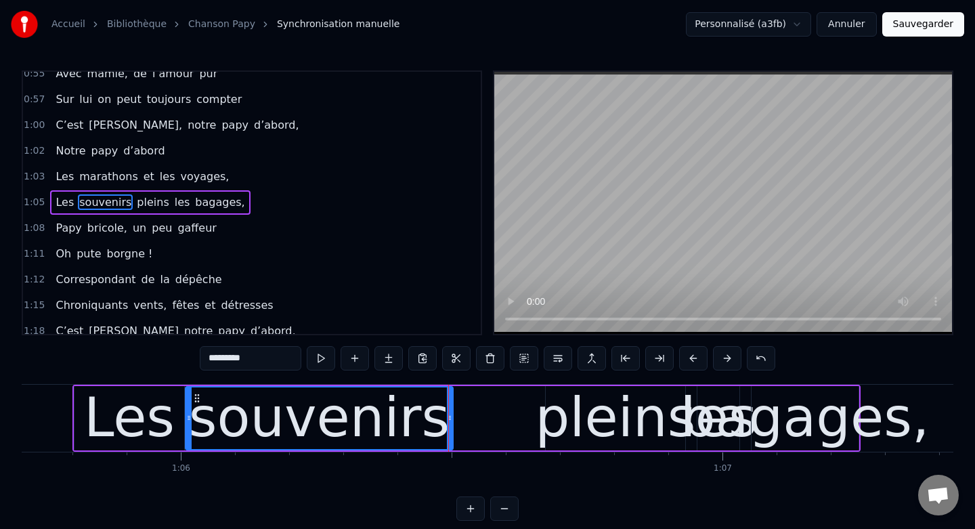
scroll to position [0, 35637]
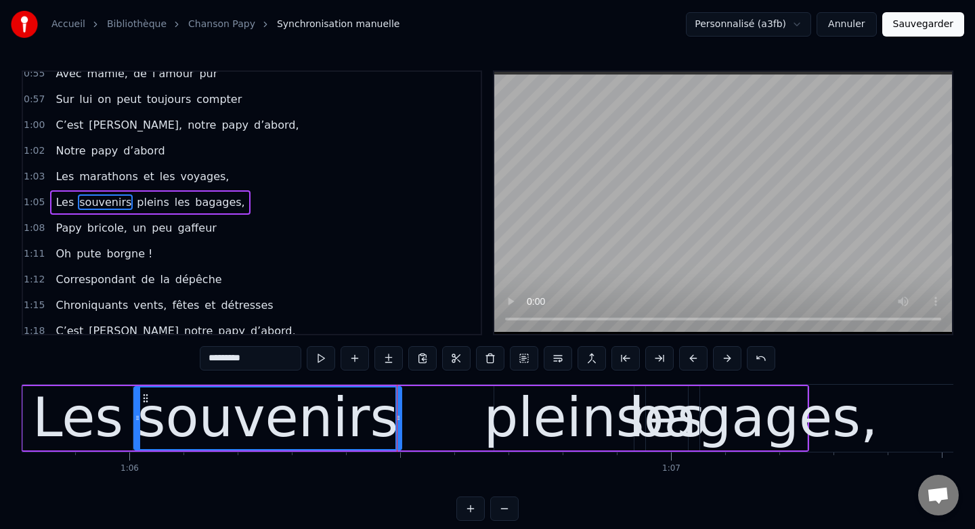
click at [544, 398] on div "pleins" at bounding box center [564, 417] width 160 height 81
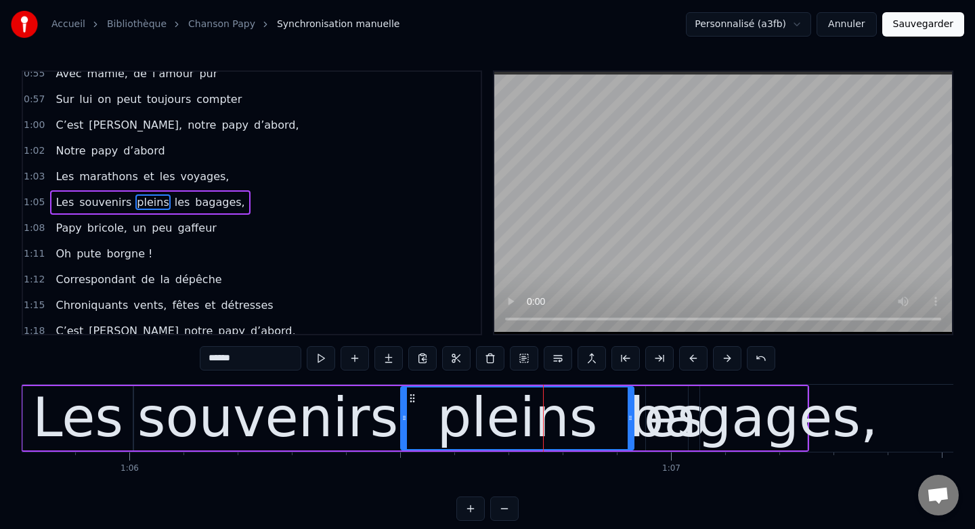
drag, startPoint x: 499, startPoint y: 416, endPoint x: 405, endPoint y: 416, distance: 94.1
click at [405, 416] on icon at bounding box center [403, 417] width 5 height 11
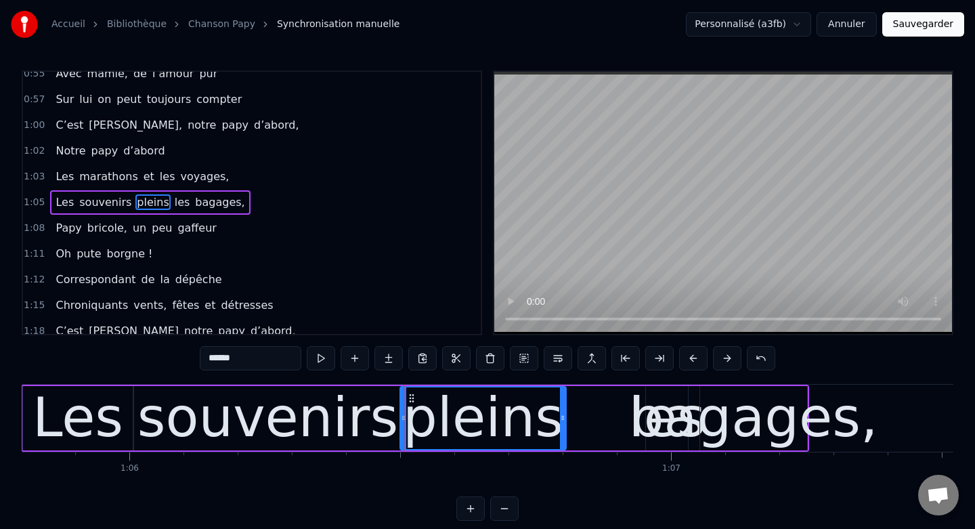
drag, startPoint x: 630, startPoint y: 414, endPoint x: 563, endPoint y: 416, distance: 66.4
click at [563, 416] on icon at bounding box center [562, 417] width 5 height 11
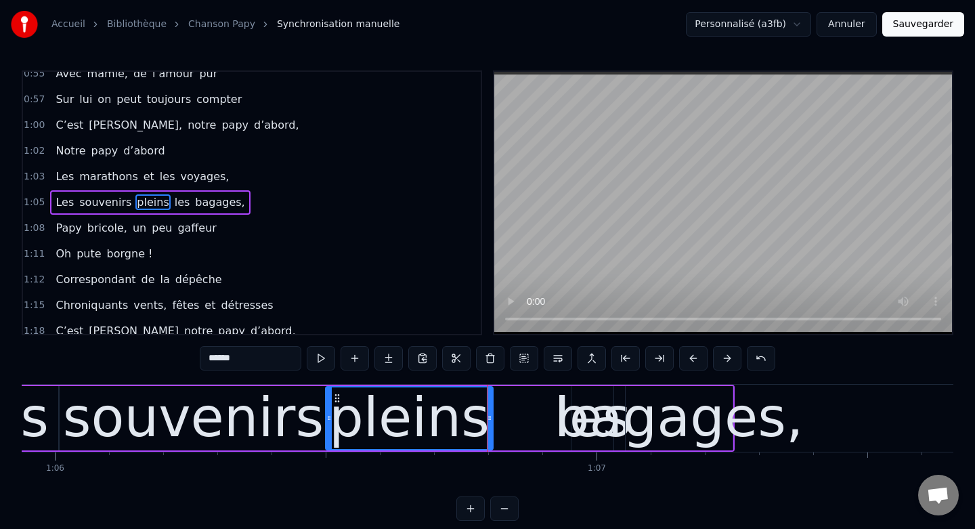
scroll to position [0, 35724]
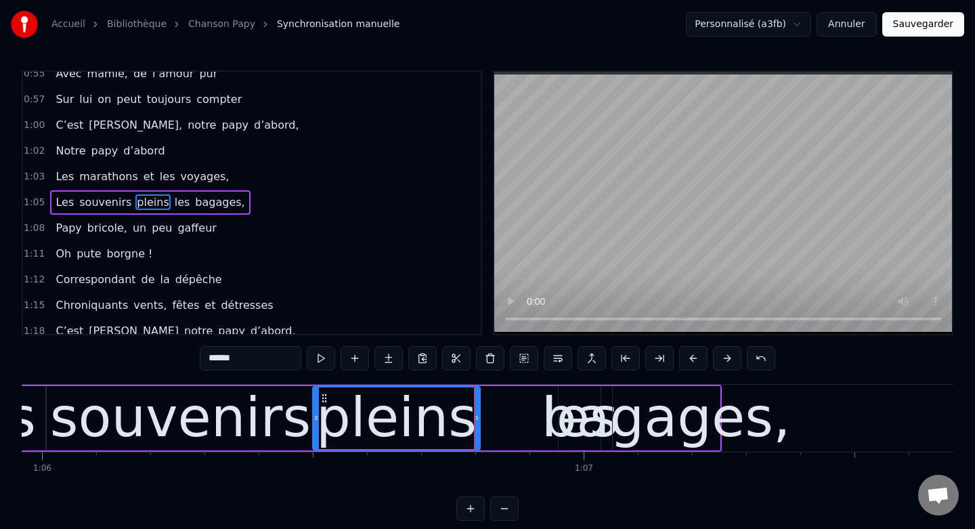
click at [562, 399] on div "bagages," at bounding box center [666, 417] width 248 height 81
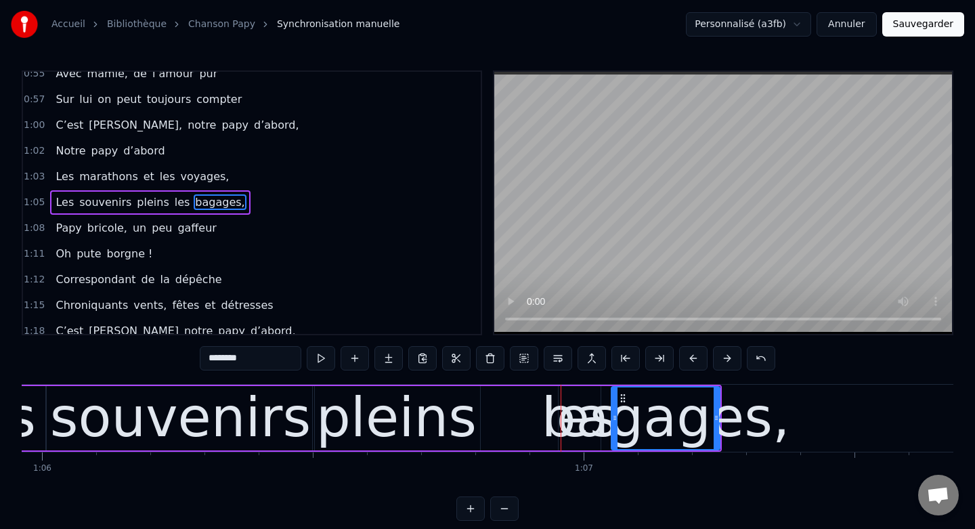
drag, startPoint x: 613, startPoint y: 416, endPoint x: 623, endPoint y: 416, distance: 9.5
click at [617, 416] on icon at bounding box center [614, 417] width 5 height 11
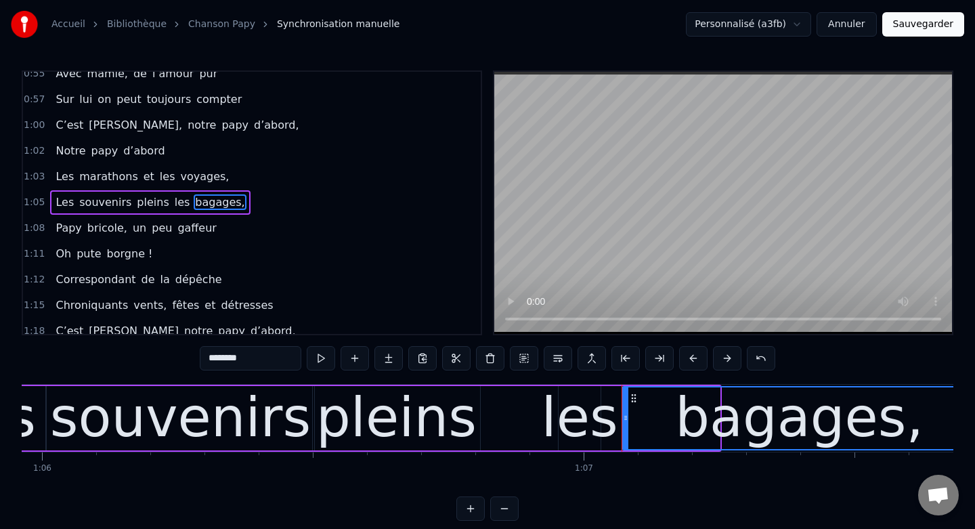
drag, startPoint x: 718, startPoint y: 419, endPoint x: 974, endPoint y: 426, distance: 256.7
click at [974, 426] on div "Accueil Bibliothèque Chanson Papy Synchronisation manuelle Personnalisé (a3fb) …" at bounding box center [487, 260] width 975 height 521
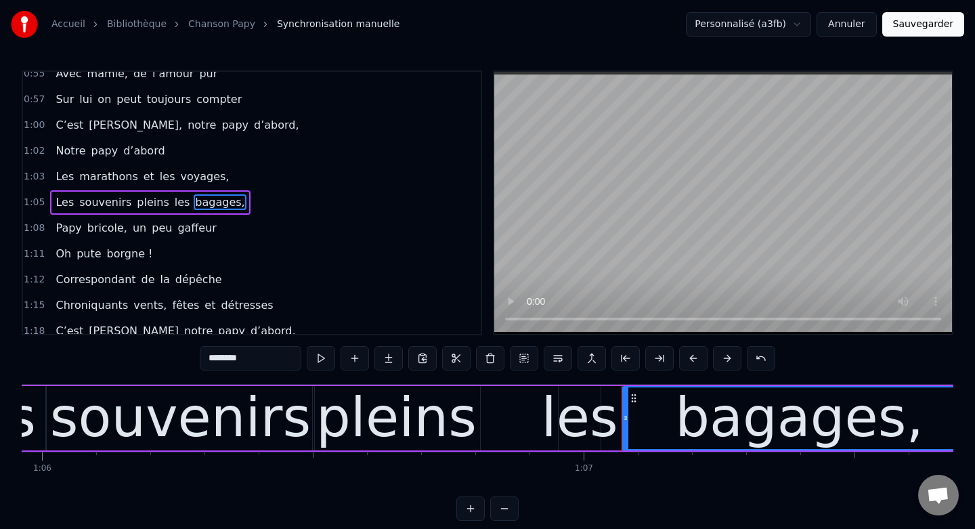
click at [568, 401] on div "les" at bounding box center [579, 417] width 76 height 81
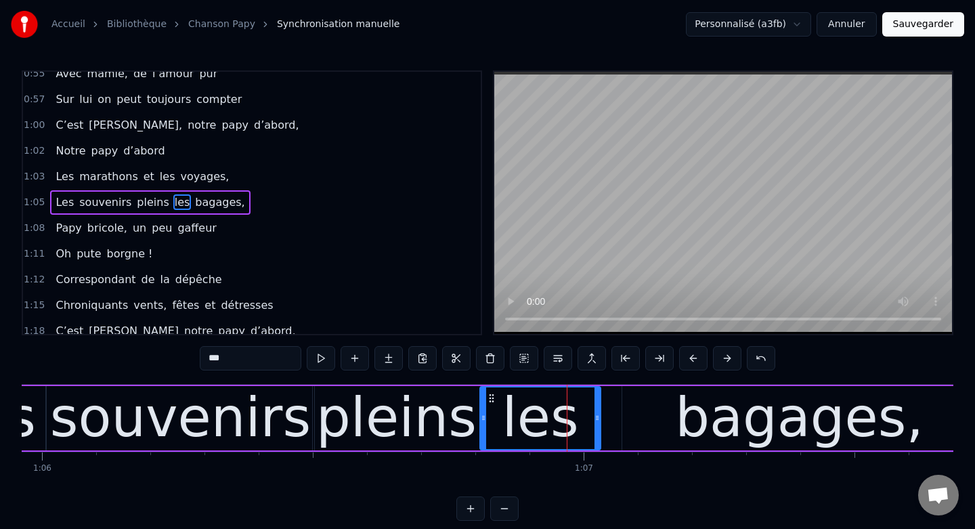
drag, startPoint x: 562, startPoint y: 416, endPoint x: 484, endPoint y: 420, distance: 77.9
click at [484, 420] on icon at bounding box center [483, 417] width 5 height 11
drag, startPoint x: 598, startPoint y: 414, endPoint x: 618, endPoint y: 416, distance: 19.7
click at [617, 416] on icon at bounding box center [615, 417] width 5 height 11
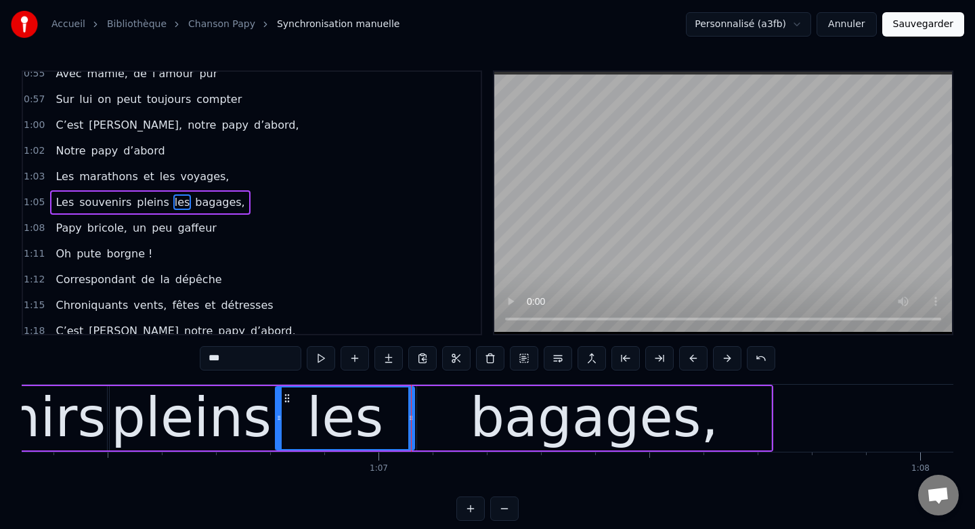
scroll to position [0, 35934]
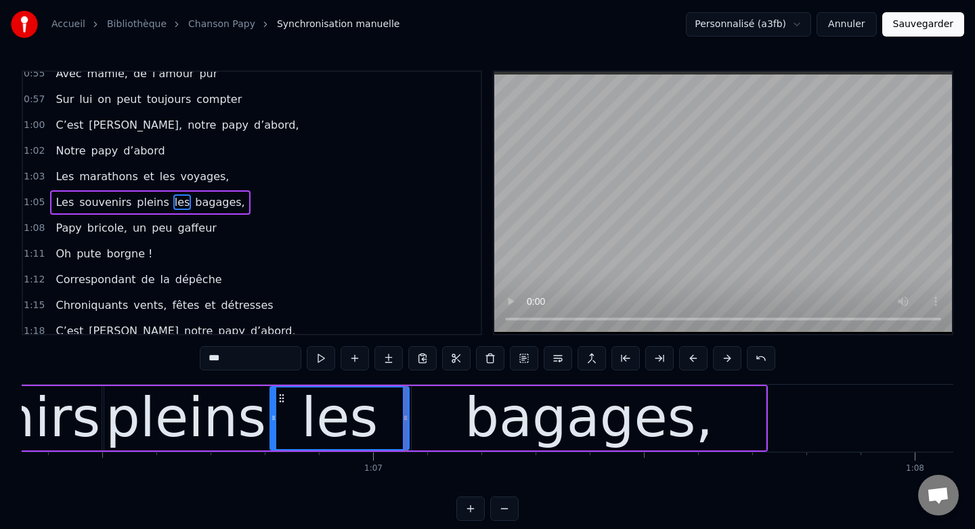
click at [466, 410] on div "bagages," at bounding box center [589, 418] width 354 height 64
type input "********"
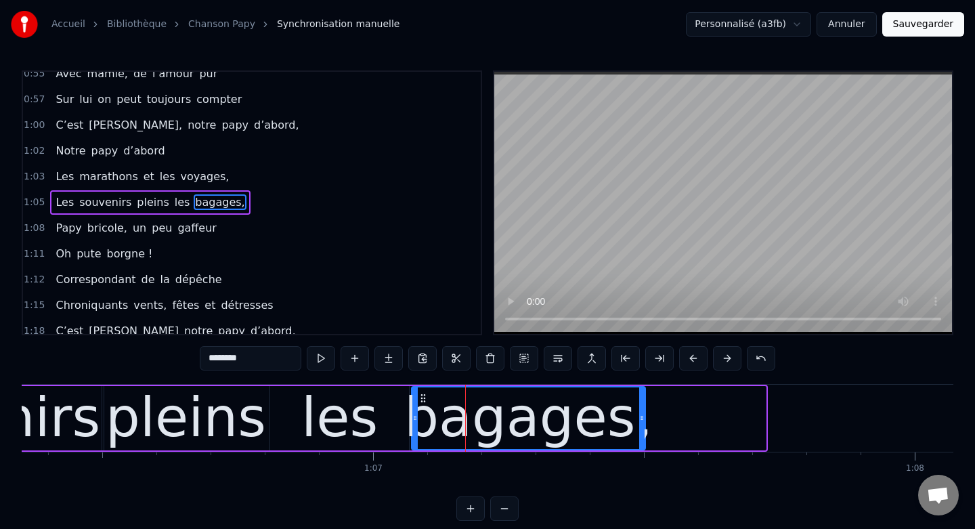
drag, startPoint x: 763, startPoint y: 420, endPoint x: 642, endPoint y: 418, distance: 120.5
click at [642, 418] on icon at bounding box center [641, 417] width 5 height 11
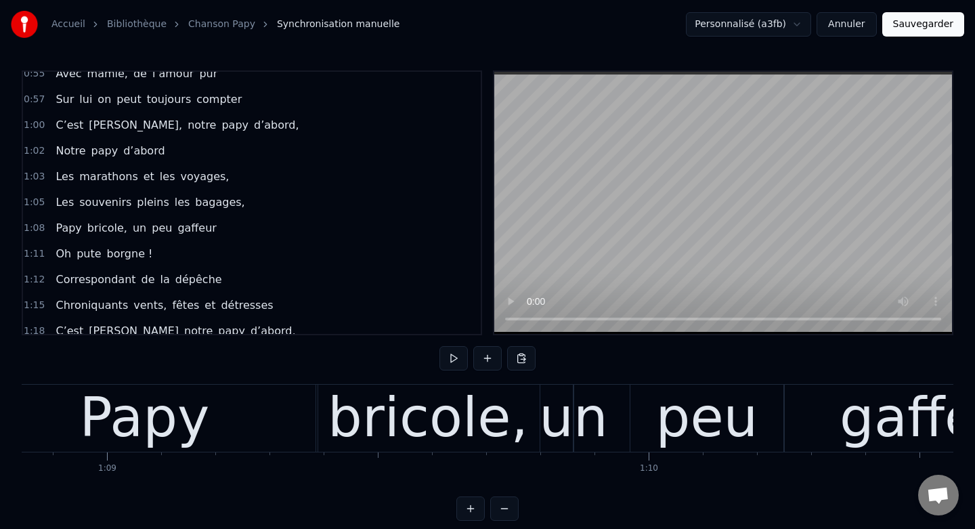
scroll to position [0, 37292]
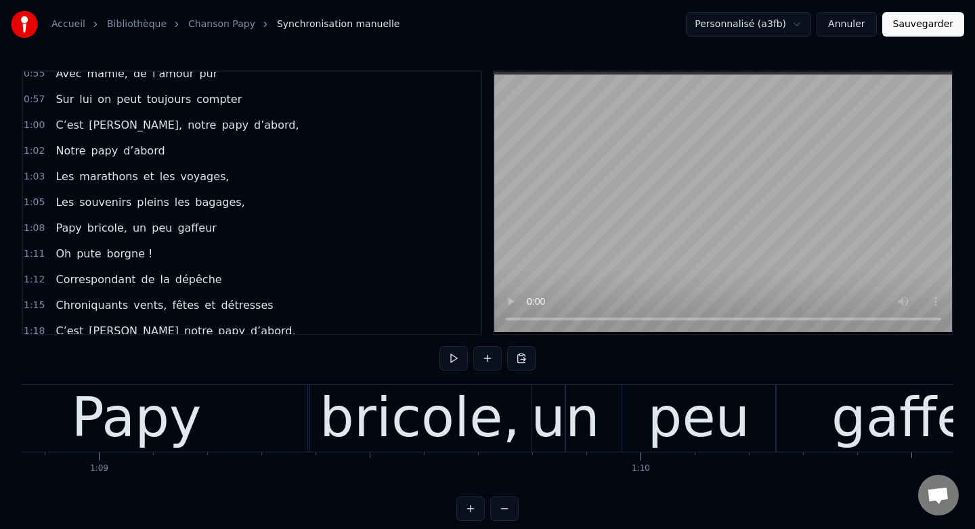
click at [515, 502] on button at bounding box center [504, 508] width 28 height 24
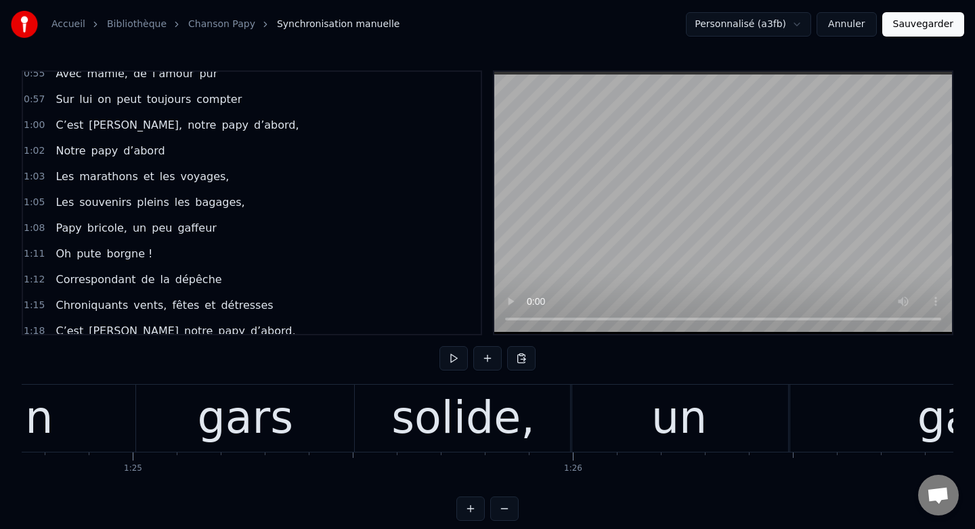
click at [515, 502] on button at bounding box center [504, 508] width 28 height 24
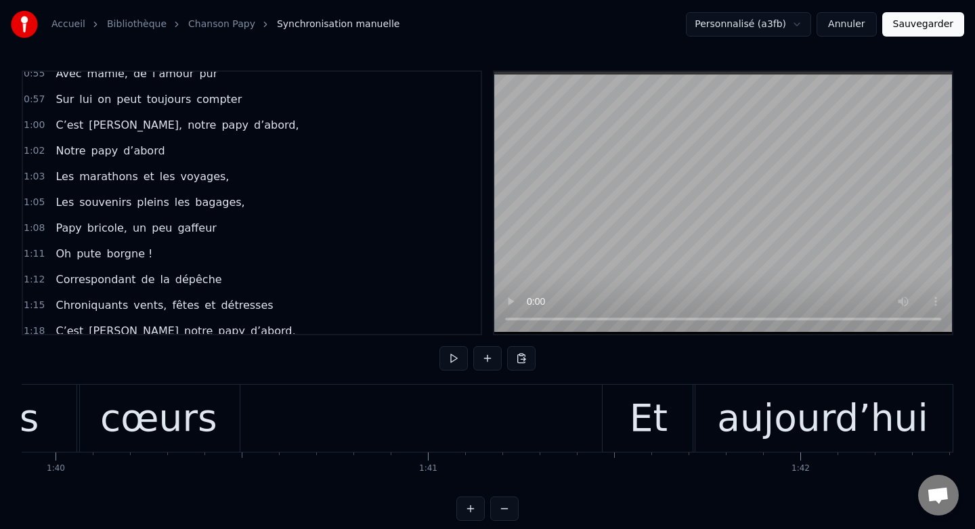
click at [515, 502] on button at bounding box center [504, 508] width 28 height 24
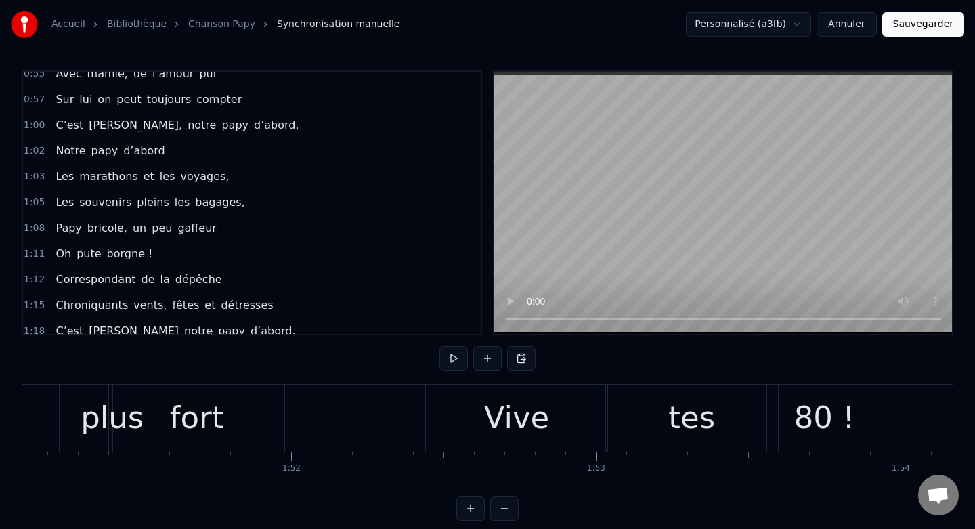
click at [515, 502] on button at bounding box center [504, 508] width 28 height 24
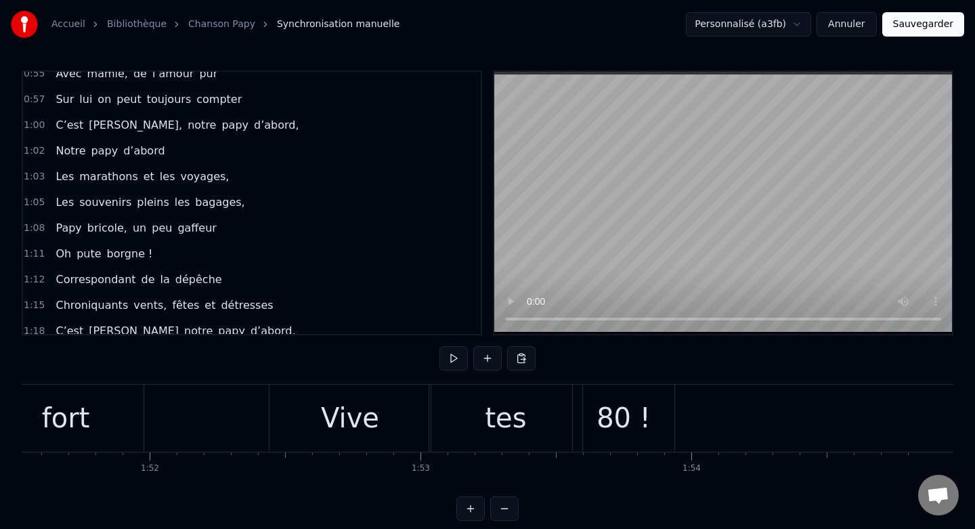
click at [515, 502] on button at bounding box center [504, 508] width 28 height 24
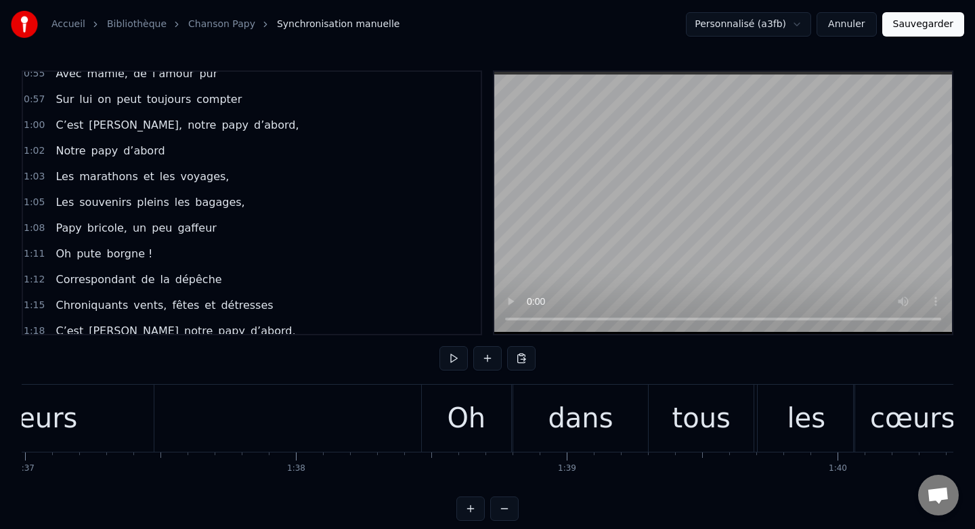
click at [515, 502] on button at bounding box center [504, 508] width 28 height 24
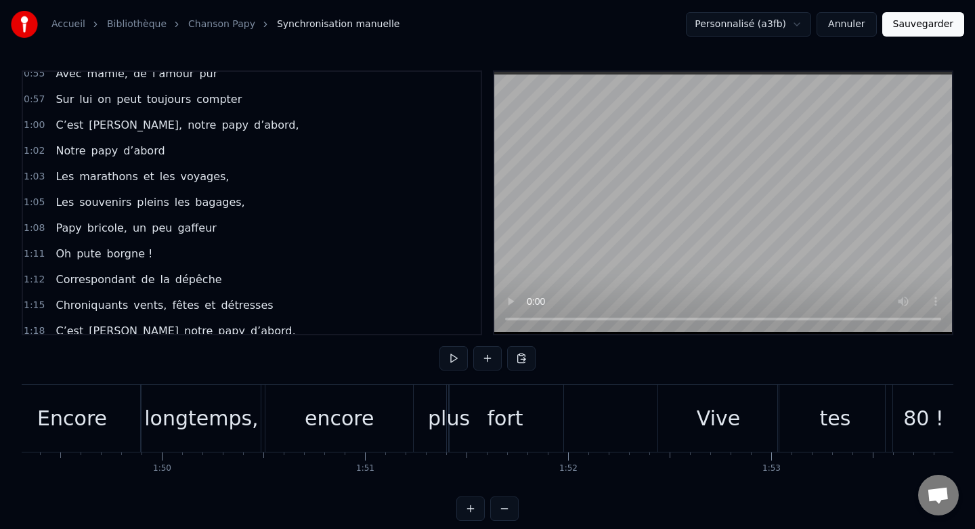
click at [515, 502] on button at bounding box center [504, 508] width 28 height 24
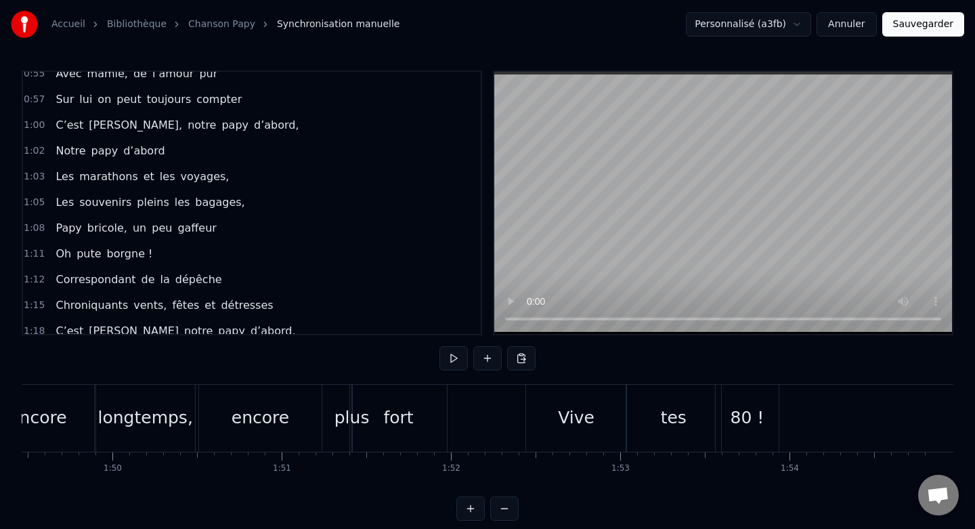
click at [515, 502] on button at bounding box center [504, 508] width 28 height 24
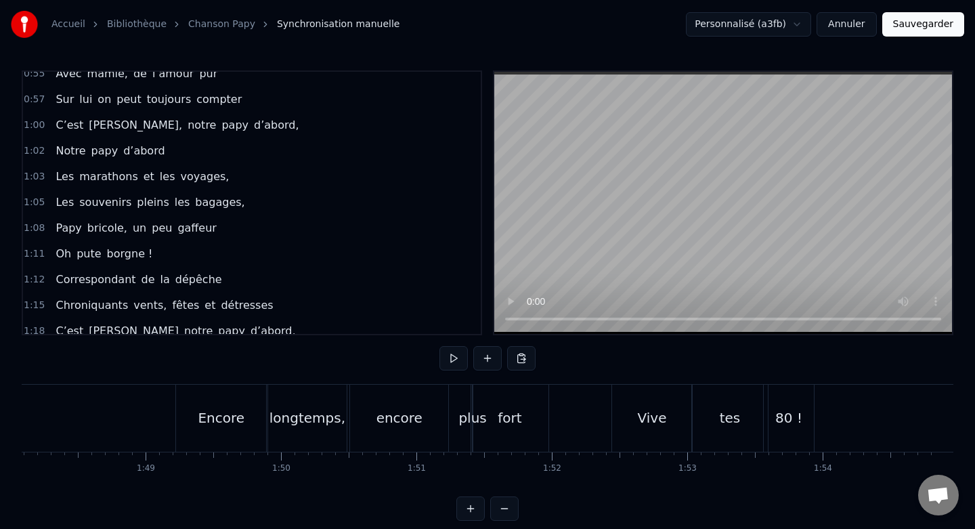
click at [515, 502] on button at bounding box center [504, 508] width 28 height 24
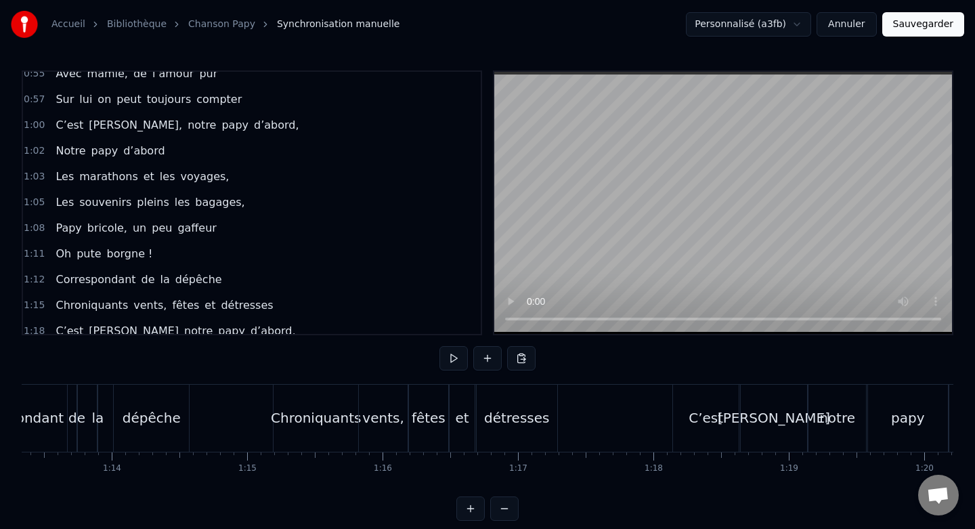
click at [515, 502] on button at bounding box center [504, 508] width 28 height 24
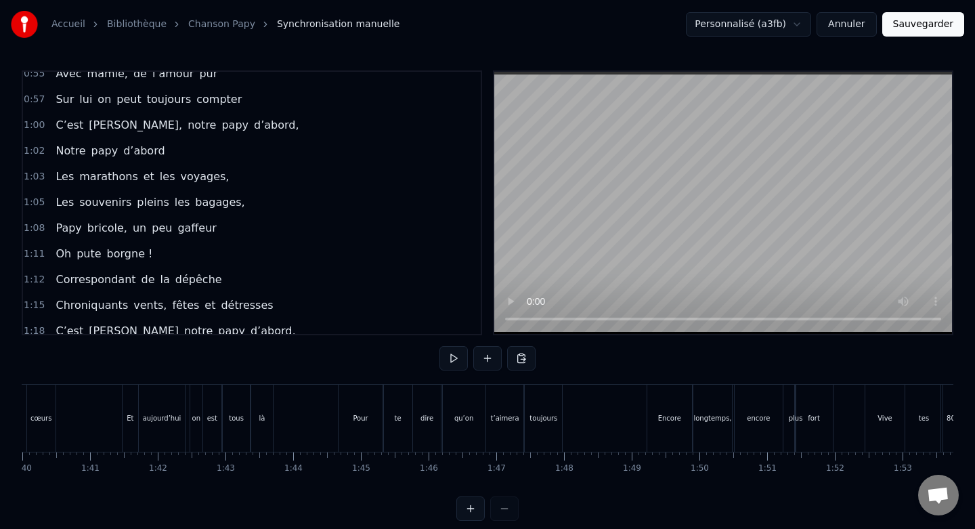
click at [515, 502] on div at bounding box center [487, 508] width 62 height 24
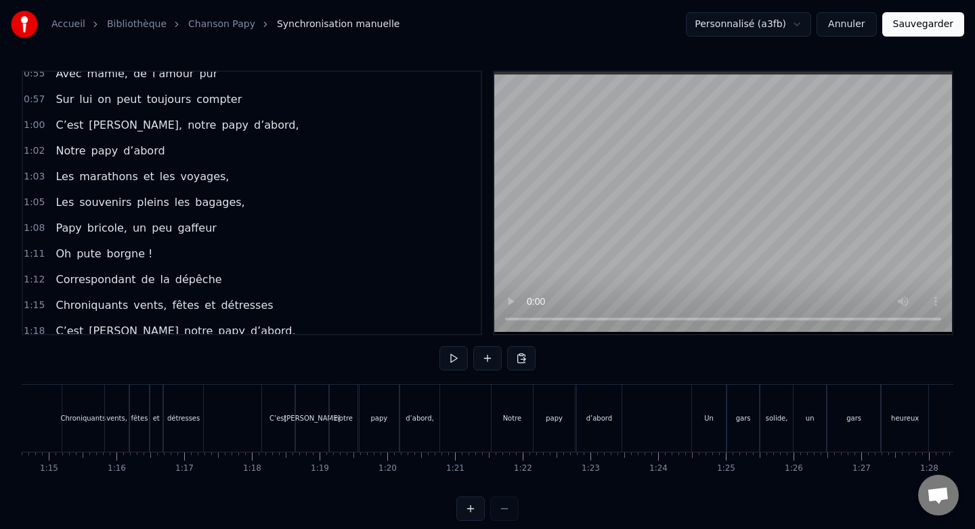
click at [515, 502] on div at bounding box center [487, 508] width 62 height 24
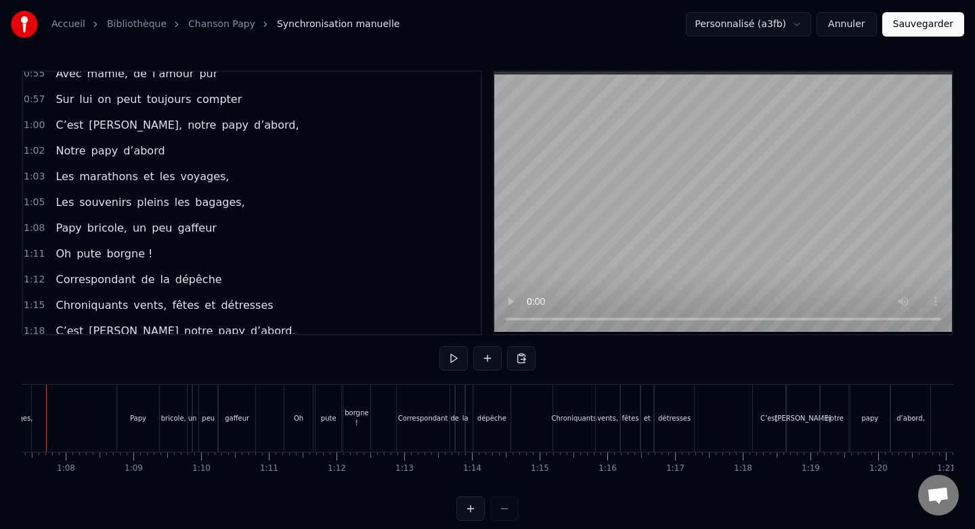
click at [515, 502] on div at bounding box center [487, 508] width 62 height 24
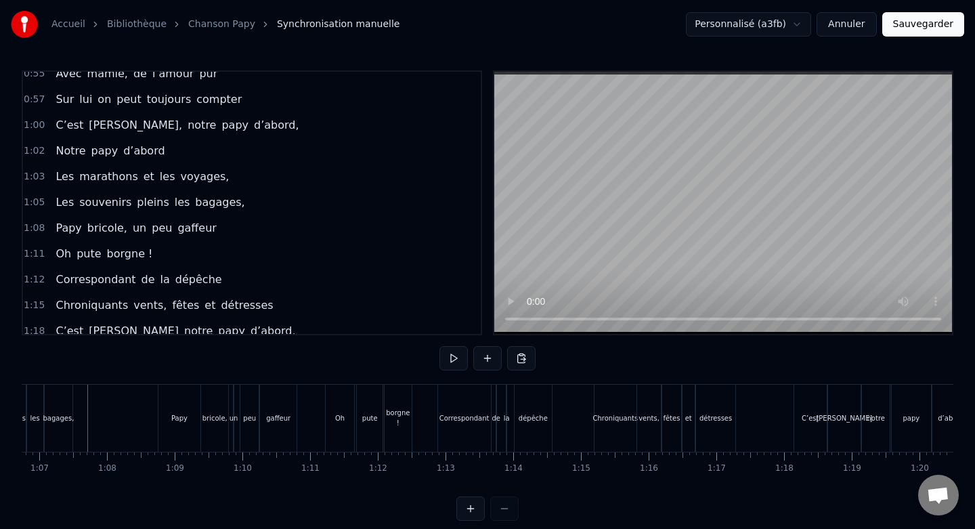
scroll to position [0, 4516]
click at [515, 502] on div at bounding box center [487, 508] width 62 height 24
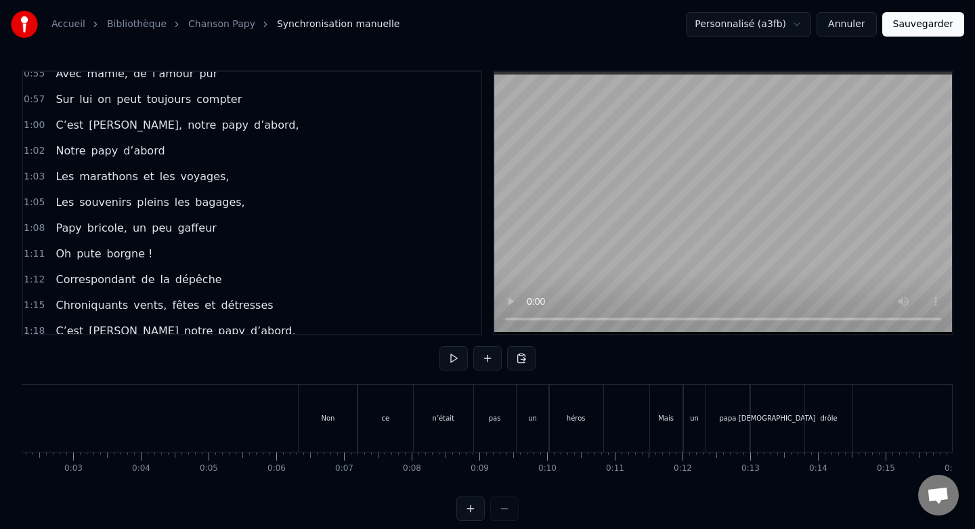
scroll to position [0, 0]
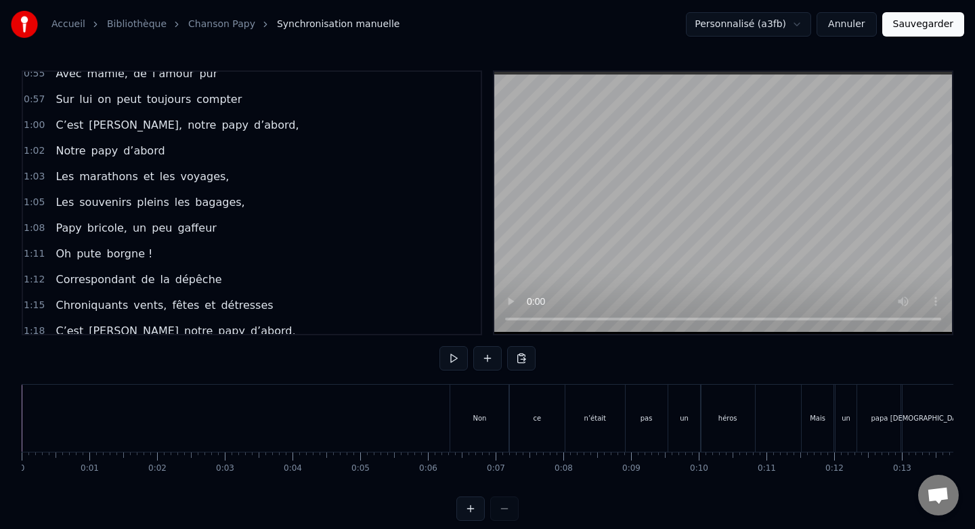
click at [948, 25] on button "Sauvegarder" at bounding box center [923, 24] width 82 height 24
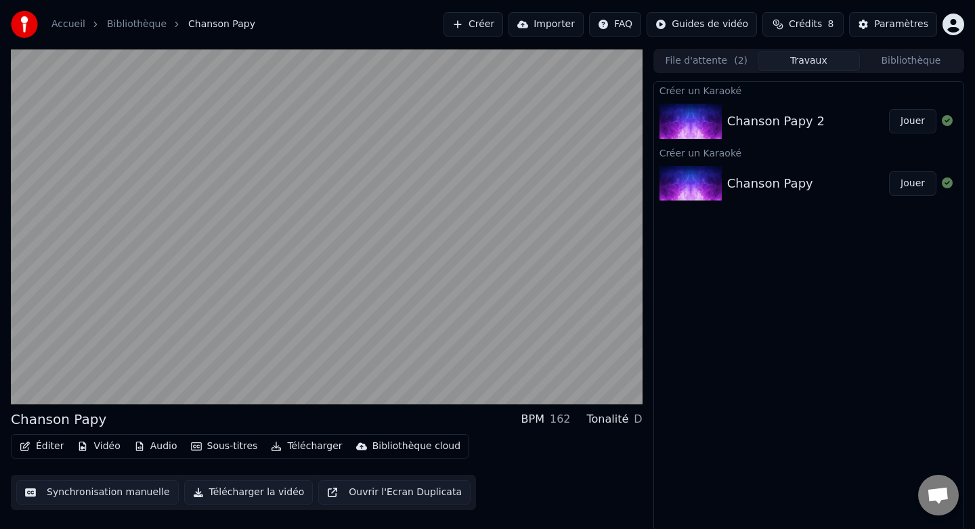
click at [912, 123] on button "Jouer" at bounding box center [912, 121] width 47 height 24
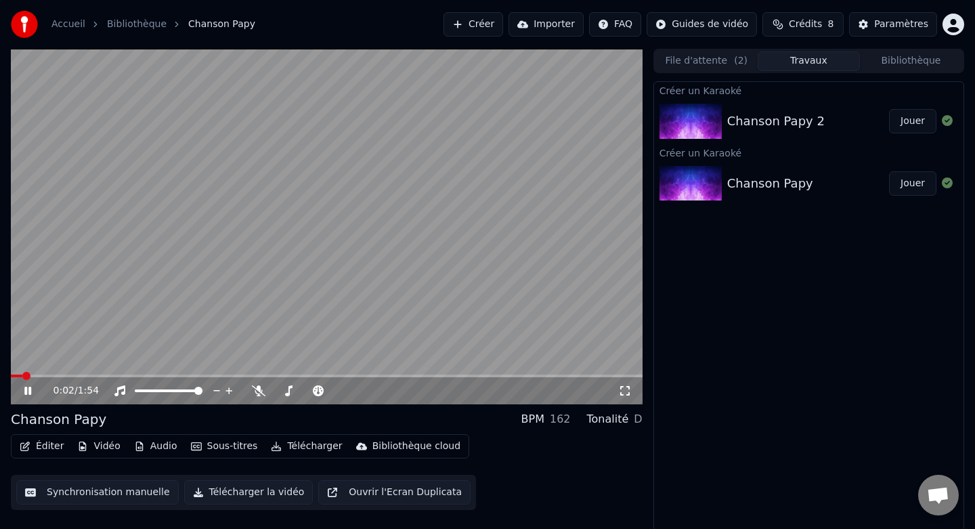
click at [806, 118] on div "Chanson Papy 2" at bounding box center [775, 121] width 97 height 19
click at [911, 124] on button "Jouer" at bounding box center [912, 121] width 47 height 24
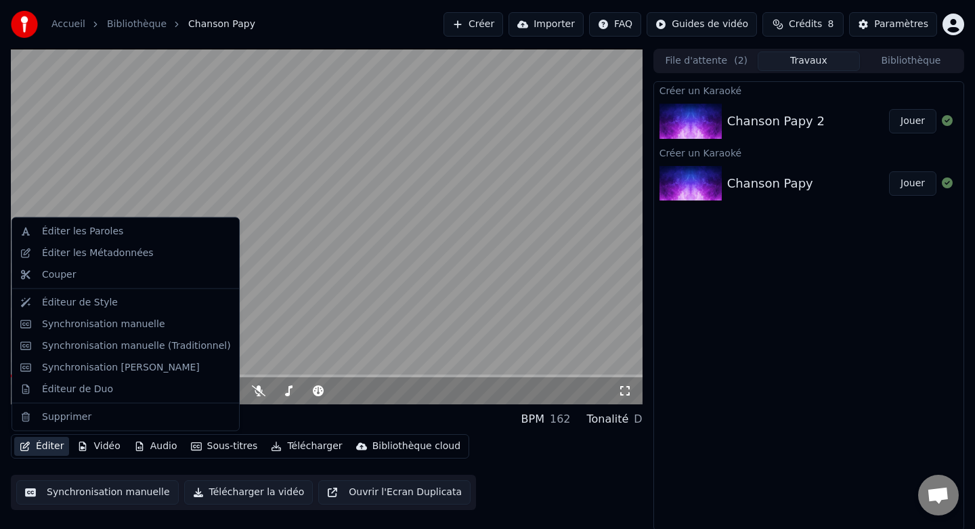
click at [41, 453] on button "Éditer" at bounding box center [41, 446] width 55 height 19
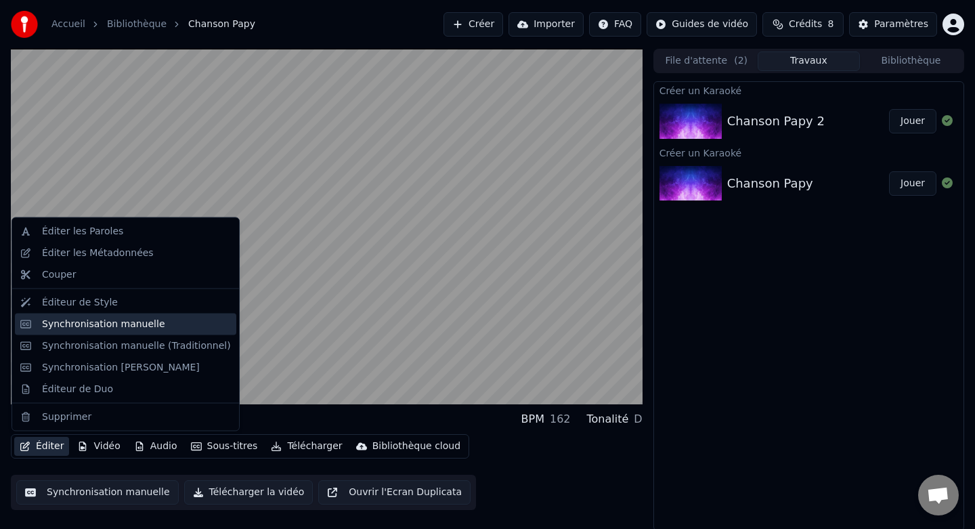
click at [117, 328] on div "Synchronisation manuelle" at bounding box center [103, 324] width 123 height 14
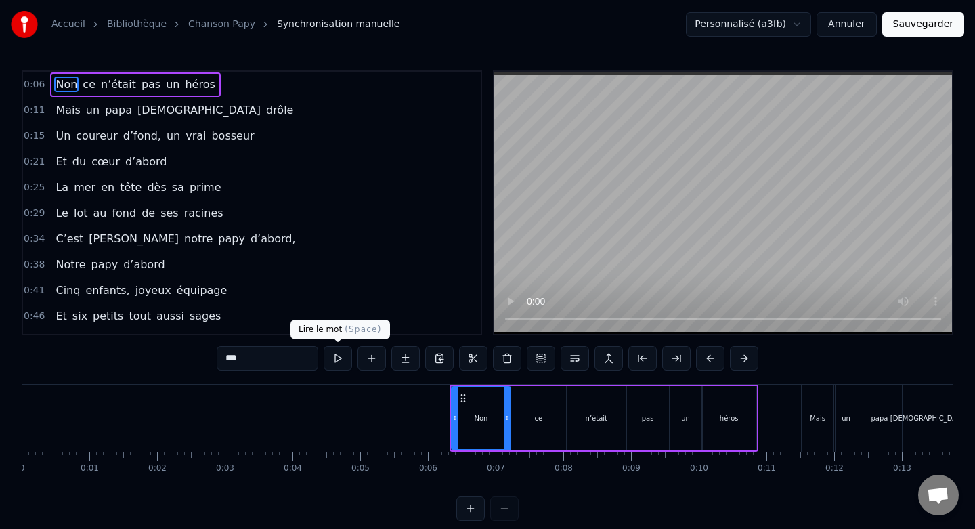
click at [336, 359] on button at bounding box center [338, 358] width 28 height 24
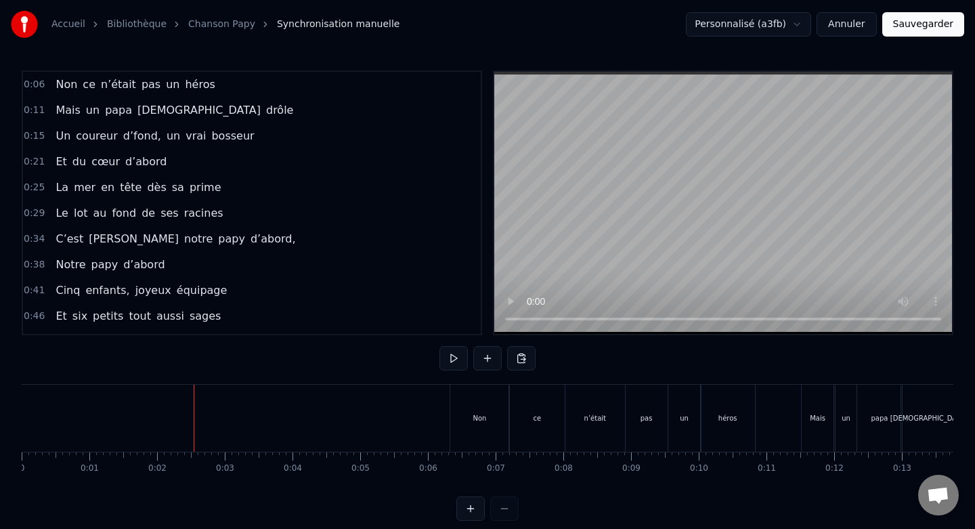
click at [457, 353] on button at bounding box center [453, 358] width 28 height 24
click at [454, 362] on button at bounding box center [453, 358] width 28 height 24
click at [472, 406] on div "Non" at bounding box center [480, 418] width 60 height 67
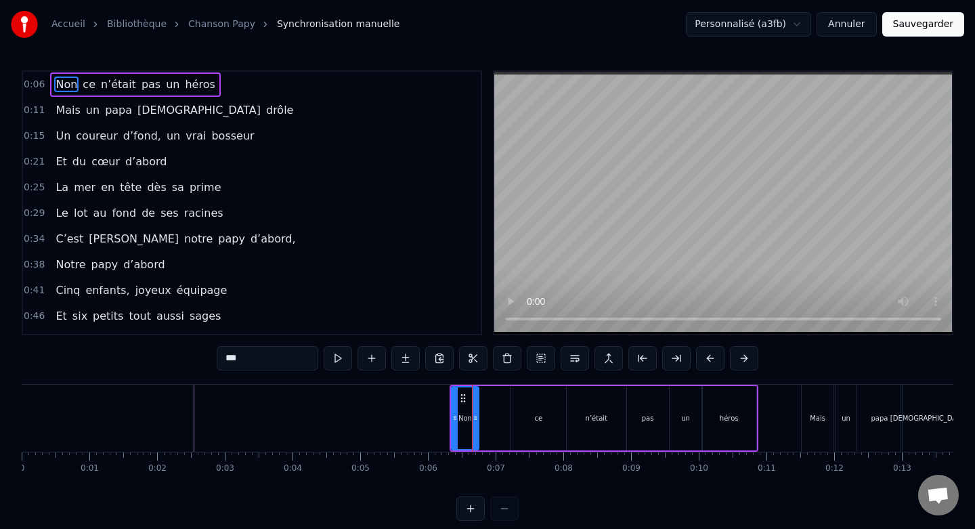
drag, startPoint x: 508, startPoint y: 418, endPoint x: 477, endPoint y: 419, distance: 31.8
click at [477, 419] on icon at bounding box center [475, 417] width 5 height 11
click at [531, 411] on div "ce" at bounding box center [538, 418] width 56 height 64
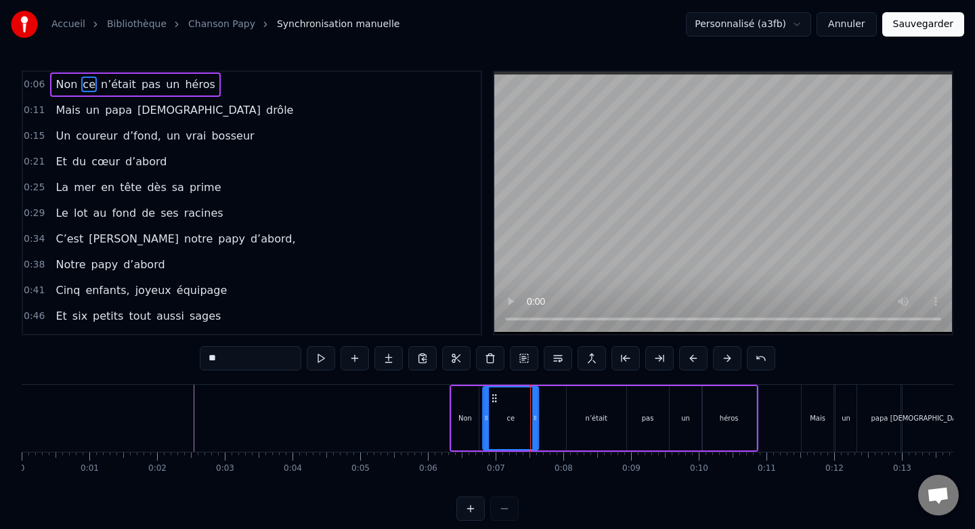
drag, startPoint x: 522, startPoint y: 396, endPoint x: 494, endPoint y: 397, distance: 27.8
click at [494, 397] on icon at bounding box center [494, 398] width 11 height 11
drag, startPoint x: 534, startPoint y: 414, endPoint x: 509, endPoint y: 414, distance: 25.1
click at [509, 414] on icon at bounding box center [510, 417] width 5 height 11
click at [589, 403] on div "n’était" at bounding box center [597, 418] width 60 height 64
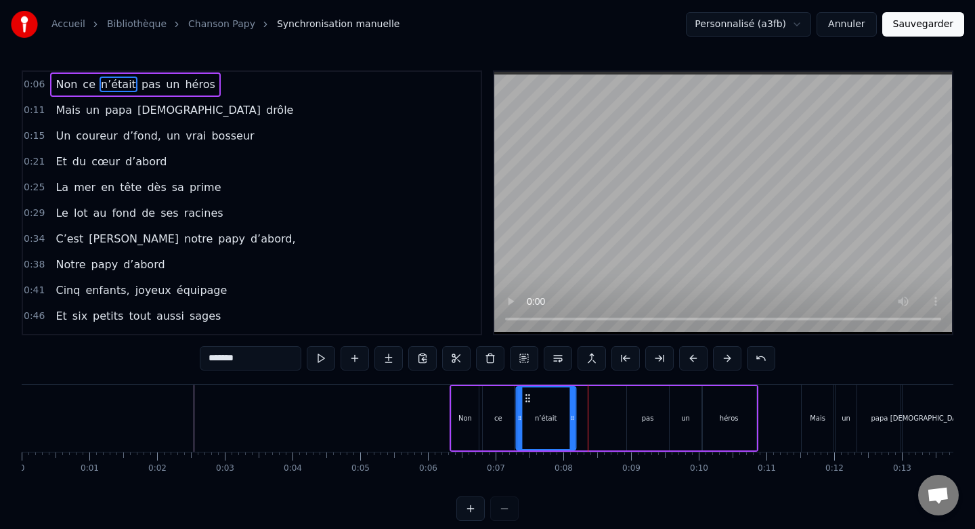
drag, startPoint x: 578, startPoint y: 398, endPoint x: 527, endPoint y: 399, distance: 50.8
click at [527, 399] on icon at bounding box center [527, 398] width 11 height 11
drag, startPoint x: 573, startPoint y: 418, endPoint x: 552, endPoint y: 418, distance: 21.0
click at [552, 418] on icon at bounding box center [550, 417] width 5 height 11
click at [643, 403] on div "pas" at bounding box center [648, 418] width 42 height 64
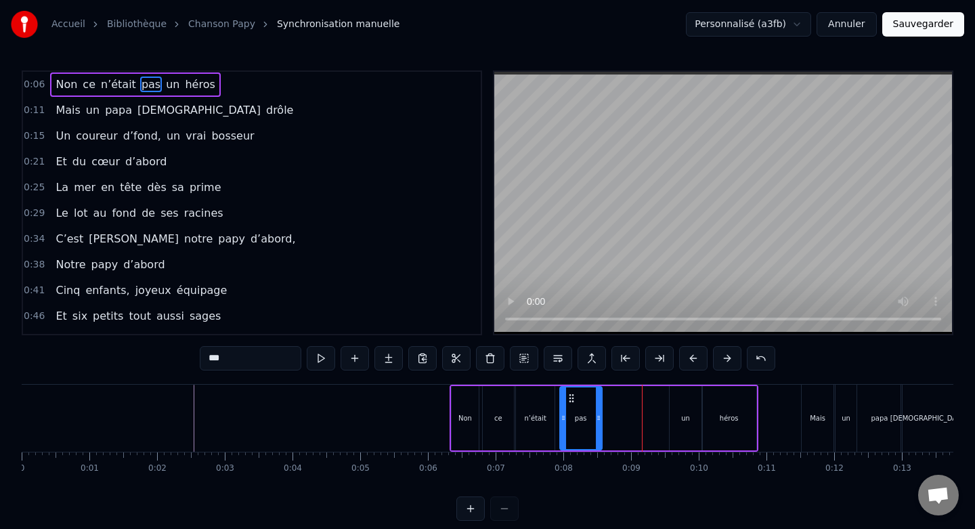
drag, startPoint x: 636, startPoint y: 395, endPoint x: 567, endPoint y: 399, distance: 69.8
click at [567, 399] on icon at bounding box center [571, 398] width 11 height 11
click at [676, 402] on div "un" at bounding box center [686, 418] width 32 height 64
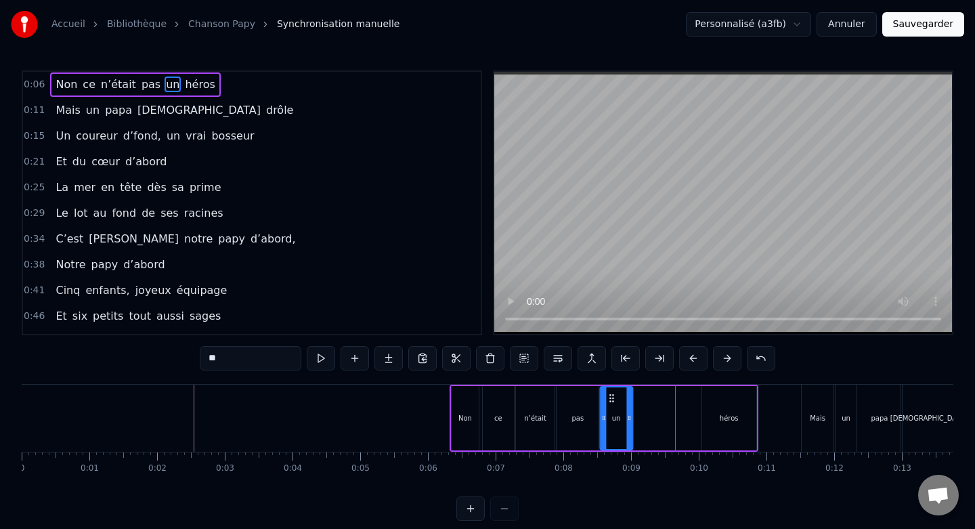
drag, startPoint x: 680, startPoint y: 397, endPoint x: 609, endPoint y: 402, distance: 71.2
click at [609, 402] on icon at bounding box center [611, 398] width 11 height 11
click at [735, 398] on div "héros" at bounding box center [729, 418] width 54 height 64
type input "*****"
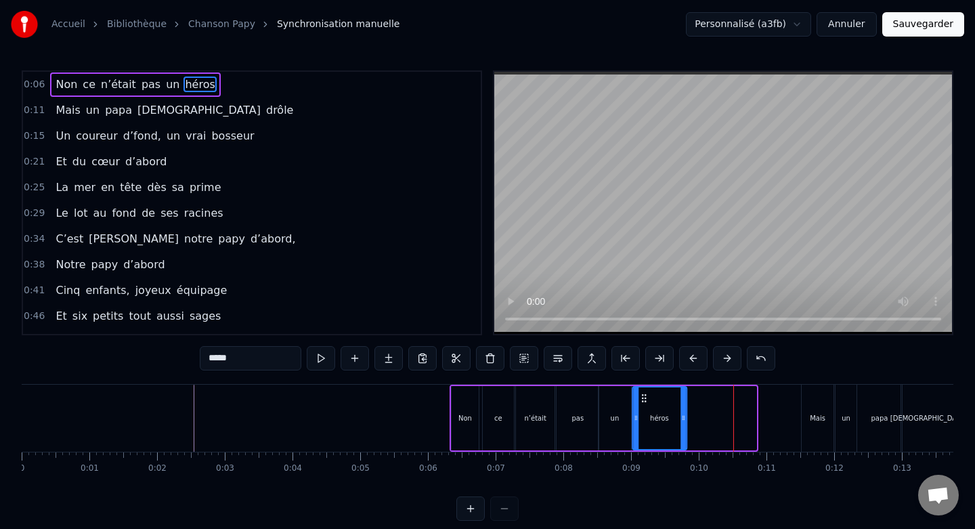
drag, startPoint x: 714, startPoint y: 398, endPoint x: 644, endPoint y: 400, distance: 69.8
click at [644, 400] on icon at bounding box center [643, 398] width 11 height 11
drag, startPoint x: 685, startPoint y: 419, endPoint x: 669, endPoint y: 419, distance: 16.2
click at [669, 419] on icon at bounding box center [667, 417] width 5 height 11
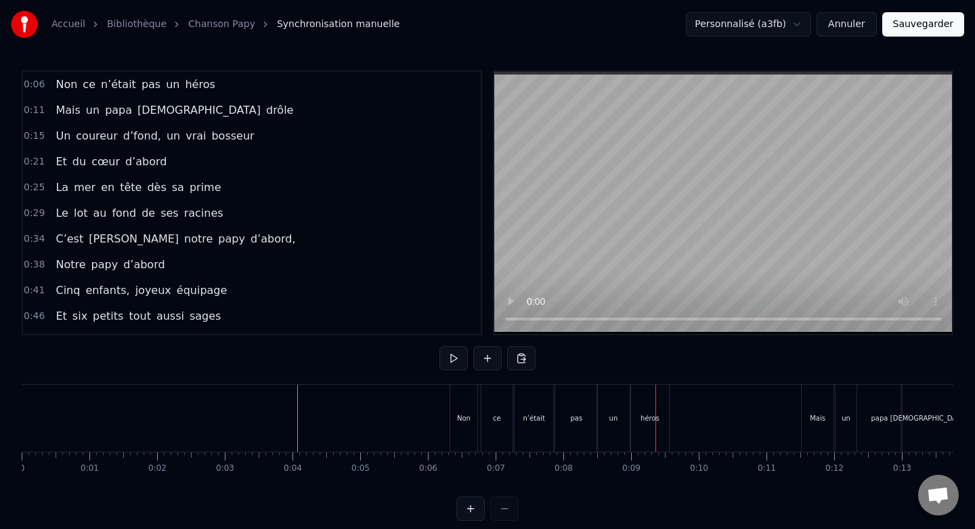
click at [463, 398] on div "Non" at bounding box center [464, 418] width 28 height 67
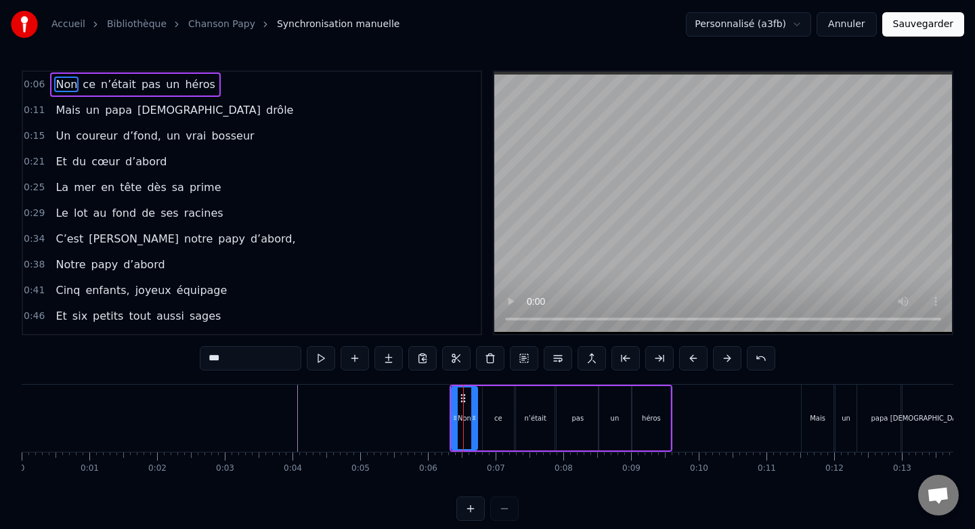
click at [477, 417] on icon at bounding box center [473, 417] width 5 height 11
click at [500, 399] on div "ce" at bounding box center [498, 418] width 31 height 64
click at [506, 416] on circle at bounding box center [506, 416] width 1 height 1
click at [538, 407] on div "n’était" at bounding box center [535, 418] width 39 height 64
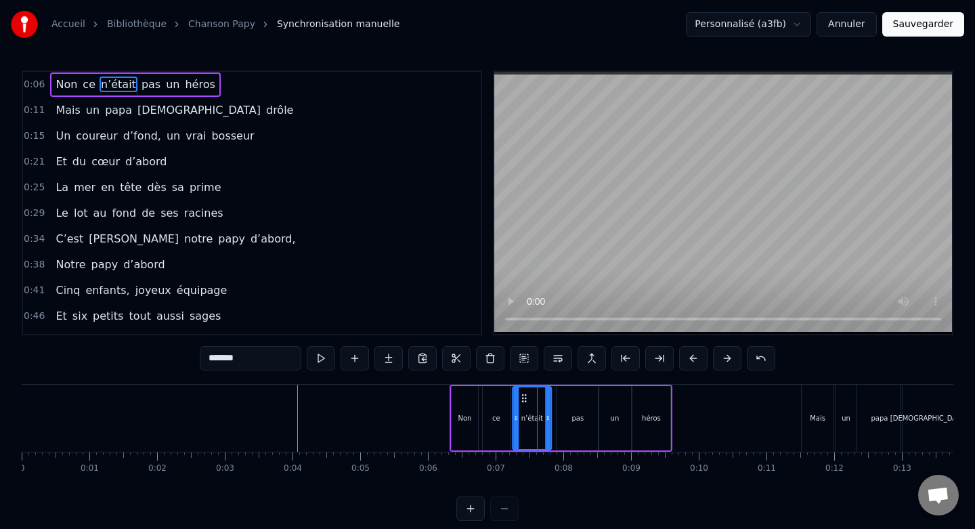
click at [523, 398] on circle at bounding box center [523, 397] width 1 height 1
click at [546, 417] on icon at bounding box center [544, 417] width 5 height 11
click at [574, 399] on div "pas" at bounding box center [577, 418] width 42 height 64
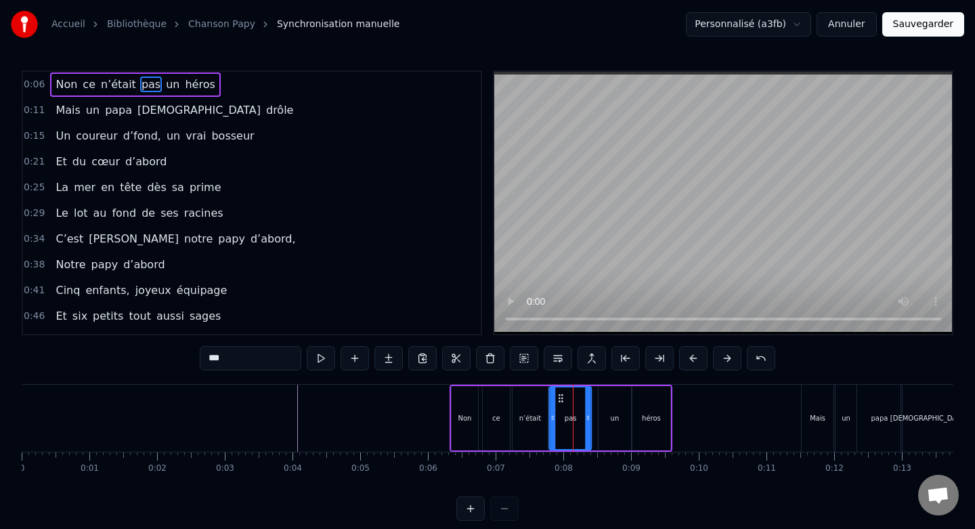
drag, startPoint x: 567, startPoint y: 395, endPoint x: 560, endPoint y: 395, distance: 7.4
click at [560, 395] on icon at bounding box center [561, 398] width 11 height 11
click at [582, 417] on icon at bounding box center [582, 417] width 5 height 11
click at [613, 401] on div "un" at bounding box center [614, 418] width 32 height 64
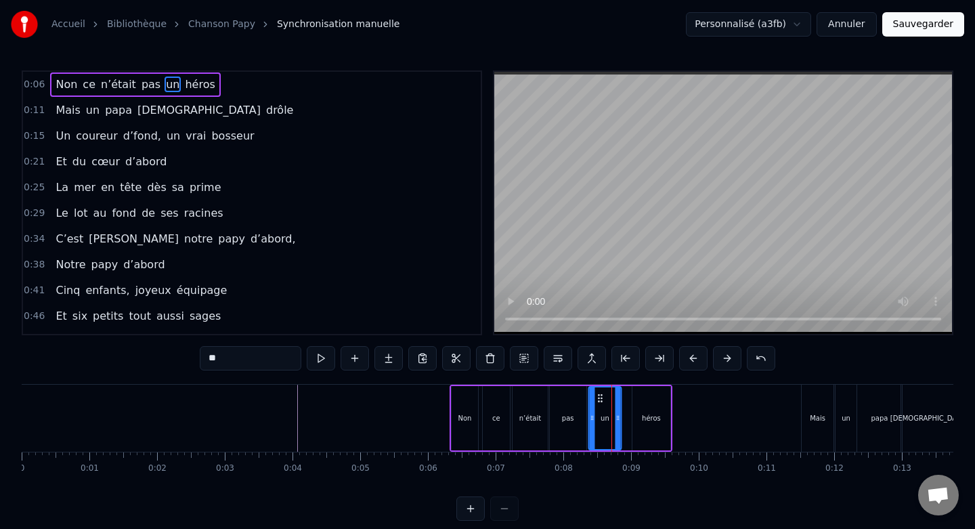
drag, startPoint x: 609, startPoint y: 397, endPoint x: 599, endPoint y: 397, distance: 9.5
click at [599, 397] on circle at bounding box center [598, 397] width 1 height 1
click at [502, 397] on div "ce" at bounding box center [496, 418] width 27 height 64
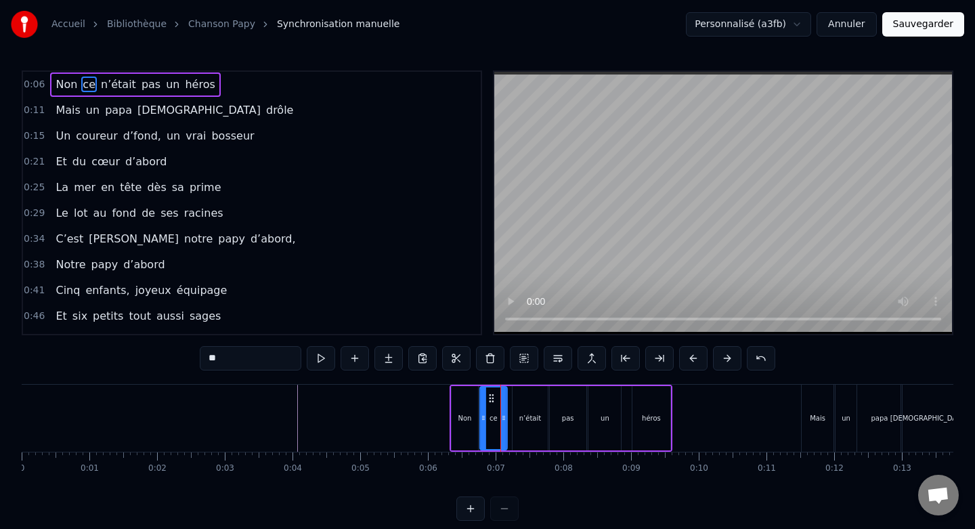
click at [489, 396] on icon at bounding box center [491, 398] width 11 height 11
click at [523, 399] on div "n’était" at bounding box center [529, 418] width 35 height 64
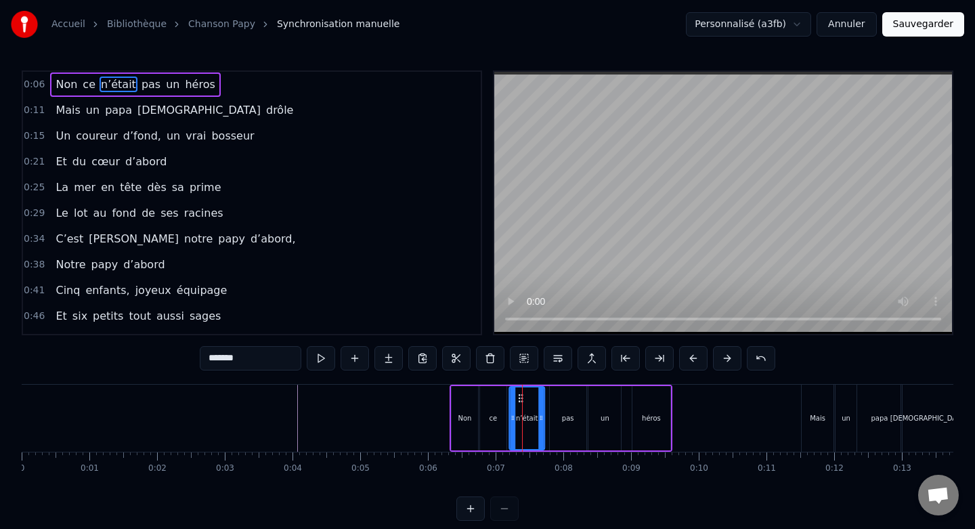
click at [559, 400] on div "pas" at bounding box center [568, 418] width 37 height 64
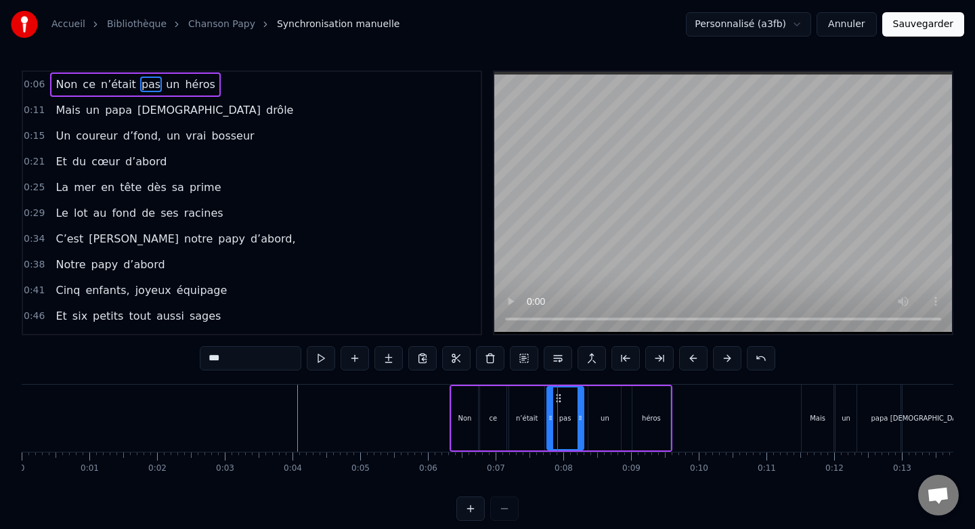
click at [558, 398] on icon at bounding box center [558, 398] width 11 height 11
click at [525, 397] on div "n’était" at bounding box center [526, 418] width 35 height 64
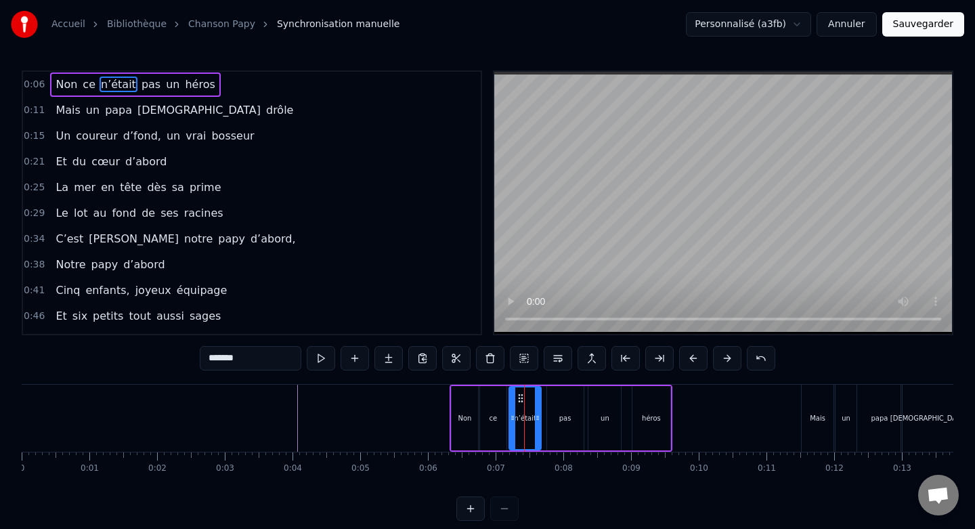
click at [535, 412] on icon at bounding box center [537, 417] width 5 height 11
click at [566, 407] on div "pas" at bounding box center [565, 418] width 37 height 64
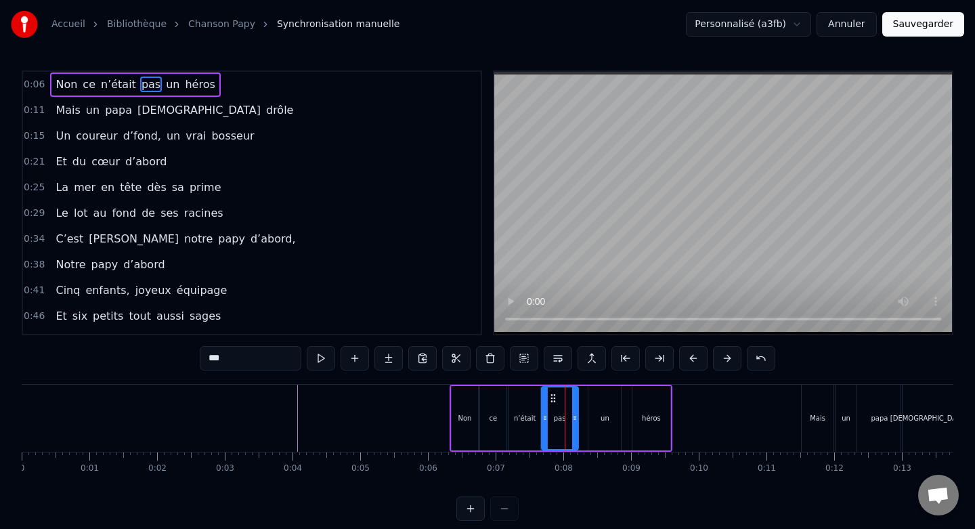
click at [554, 398] on icon at bounding box center [553, 398] width 11 height 11
click at [569, 417] on icon at bounding box center [567, 417] width 5 height 11
click at [612, 407] on div "un" at bounding box center [604, 418] width 32 height 64
drag, startPoint x: 601, startPoint y: 397, endPoint x: 585, endPoint y: 397, distance: 16.3
click at [585, 397] on circle at bounding box center [585, 397] width 1 height 1
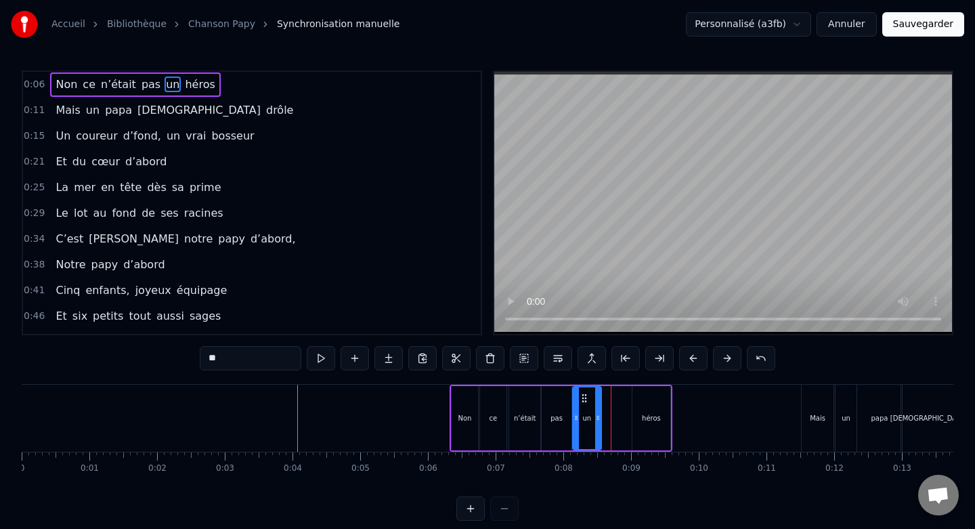
click at [597, 416] on icon at bounding box center [597, 417] width 5 height 11
click at [649, 410] on div "héros" at bounding box center [651, 418] width 38 height 64
type input "*****"
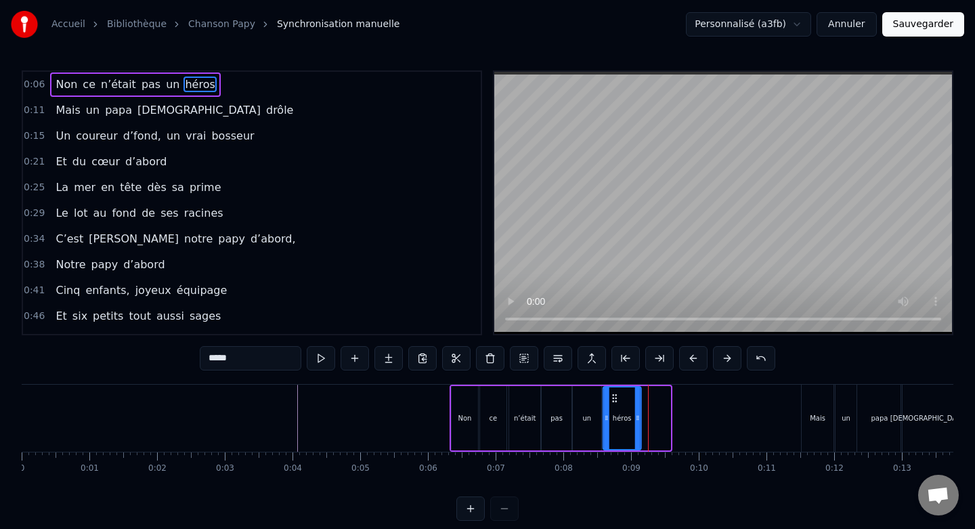
drag, startPoint x: 642, startPoint y: 397, endPoint x: 613, endPoint y: 398, distance: 29.1
click at [613, 398] on icon at bounding box center [614, 398] width 11 height 11
click at [636, 416] on icon at bounding box center [634, 417] width 5 height 11
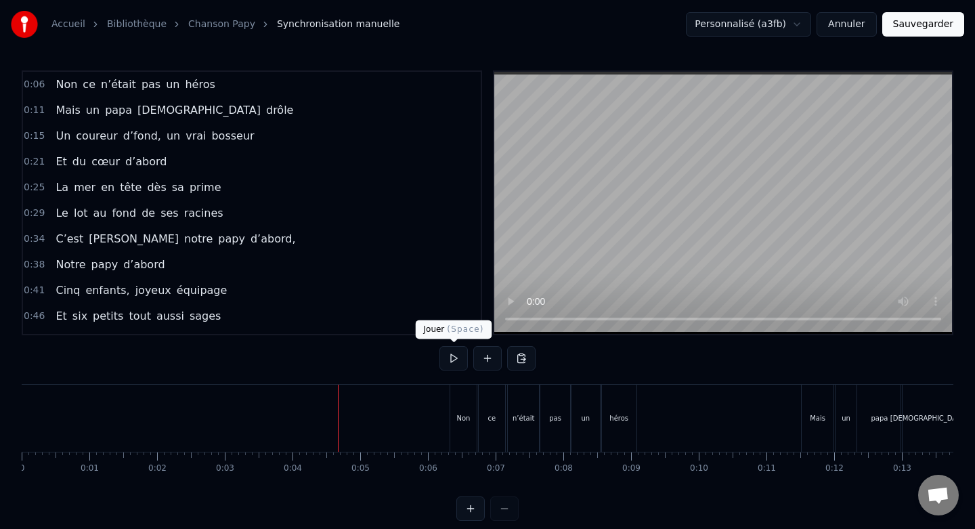
click at [445, 362] on button at bounding box center [453, 358] width 28 height 24
click at [524, 396] on div "n’était" at bounding box center [523, 418] width 31 height 67
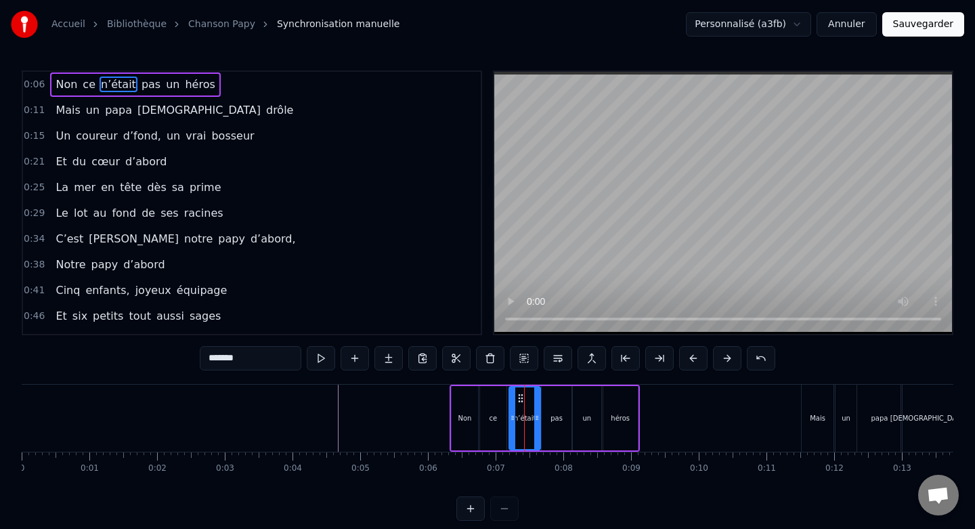
click at [462, 399] on div "Non" at bounding box center [465, 418] width 27 height 64
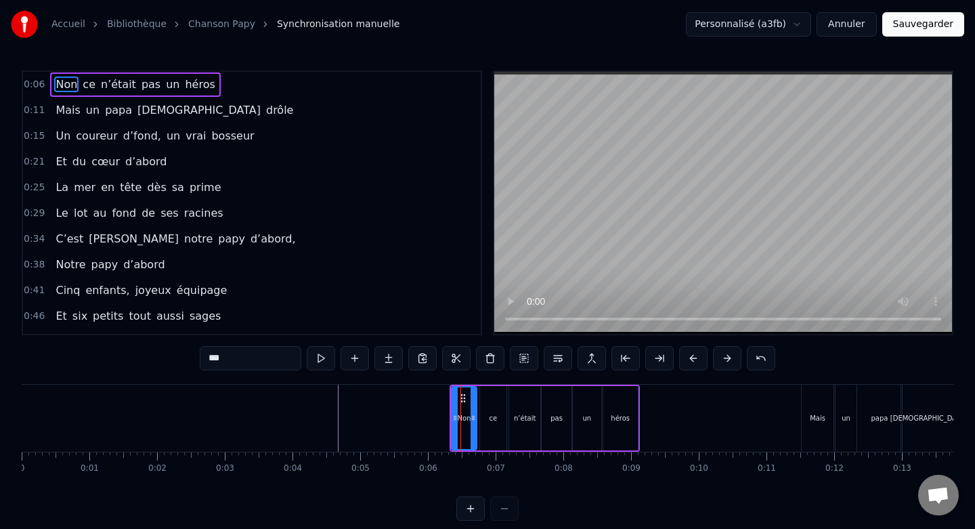
click at [472, 414] on icon at bounding box center [472, 417] width 5 height 11
click at [491, 404] on div "ce" at bounding box center [493, 418] width 27 height 64
type input "**"
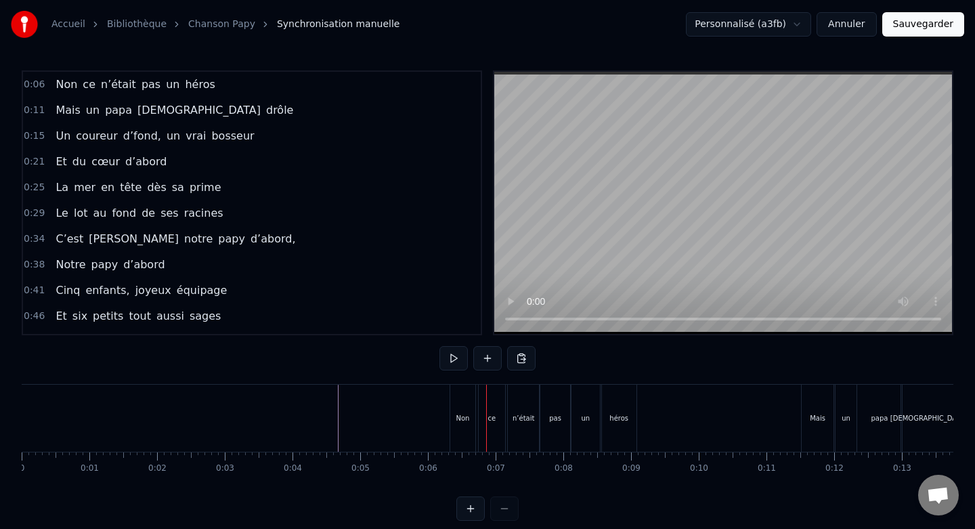
click at [493, 397] on div "ce" at bounding box center [492, 418] width 27 height 67
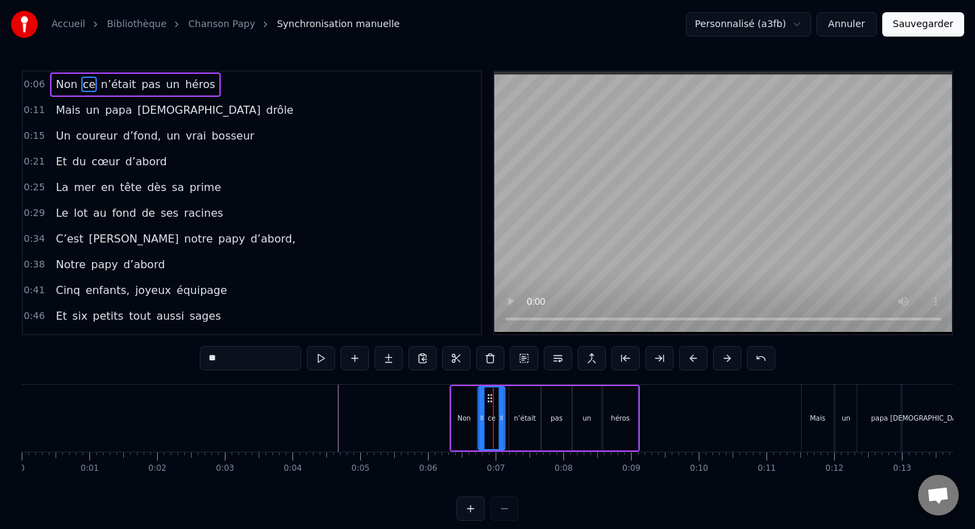
click at [487, 398] on icon at bounding box center [489, 398] width 11 height 11
click at [523, 398] on div "n’était" at bounding box center [524, 418] width 31 height 64
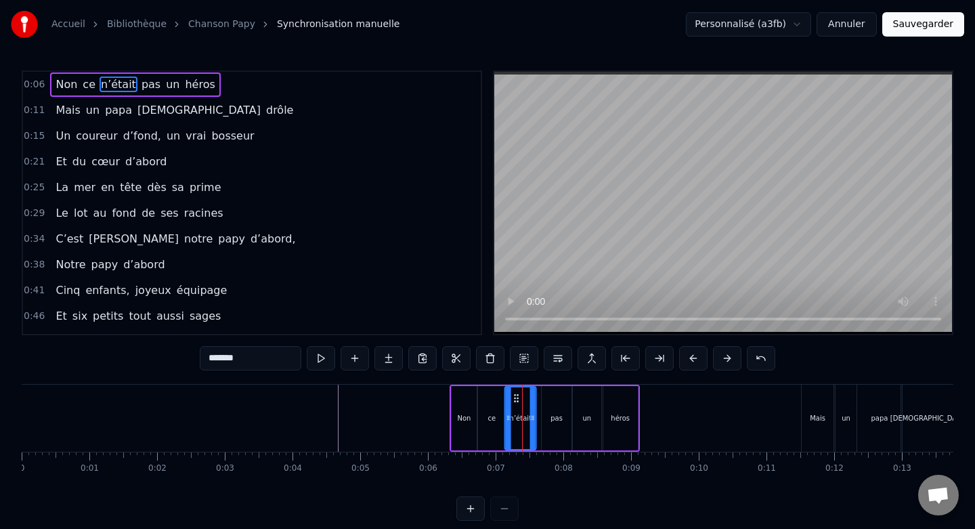
click at [515, 397] on circle at bounding box center [515, 397] width 1 height 1
click at [555, 395] on div "pas" at bounding box center [557, 418] width 30 height 64
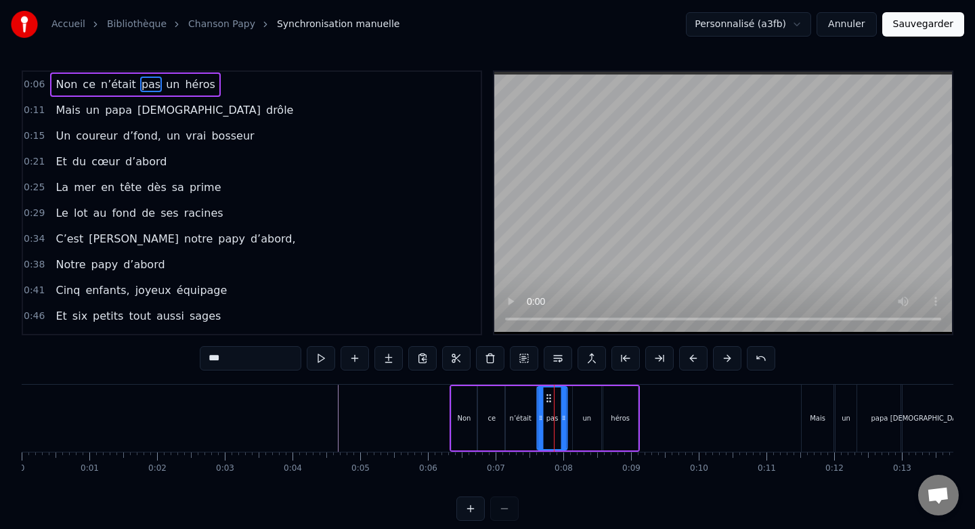
click at [547, 397] on circle at bounding box center [546, 397] width 1 height 1
click at [584, 397] on div "un" at bounding box center [587, 418] width 28 height 64
click at [579, 397] on icon at bounding box center [579, 398] width 11 height 11
click at [615, 397] on div "héros" at bounding box center [620, 418] width 35 height 64
type input "*****"
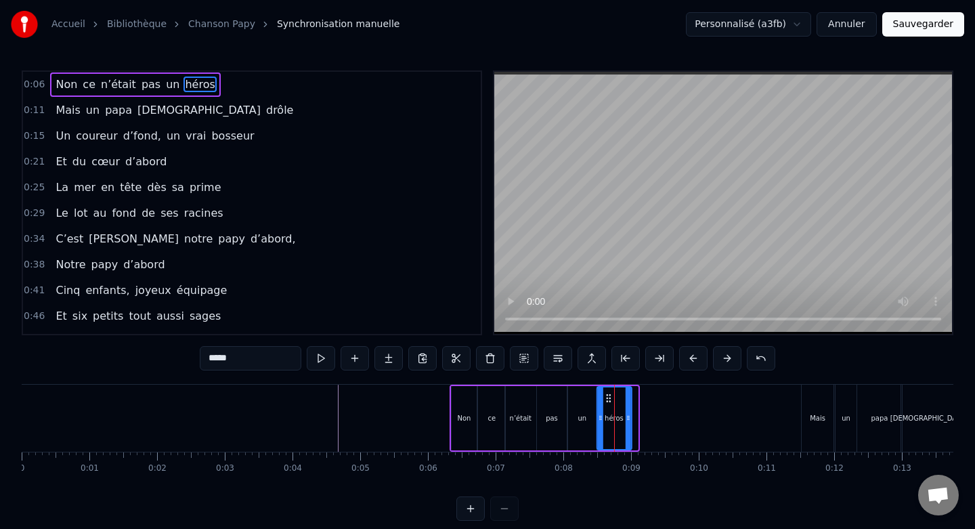
click at [607, 397] on icon at bounding box center [608, 398] width 11 height 11
click at [321, 362] on button at bounding box center [321, 358] width 28 height 24
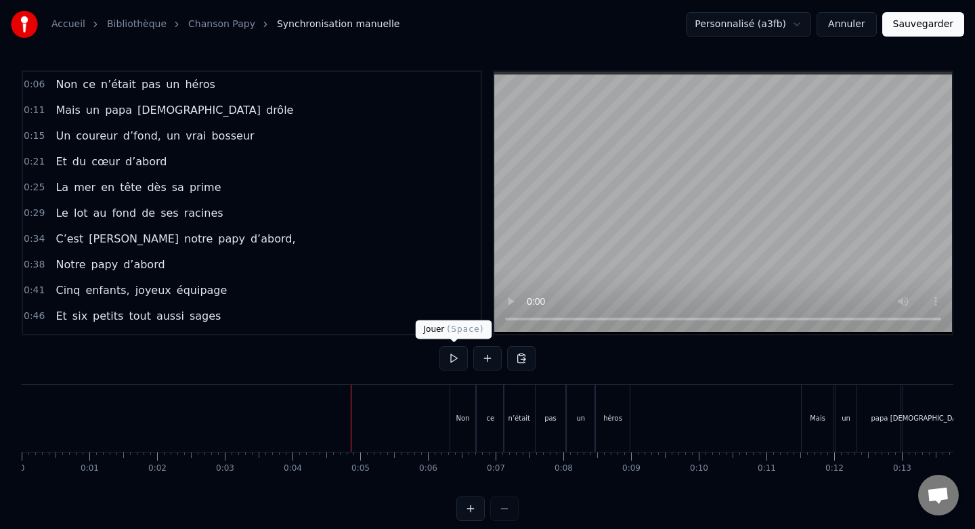
click at [447, 360] on button at bounding box center [453, 358] width 28 height 24
click at [447, 359] on button at bounding box center [453, 358] width 28 height 24
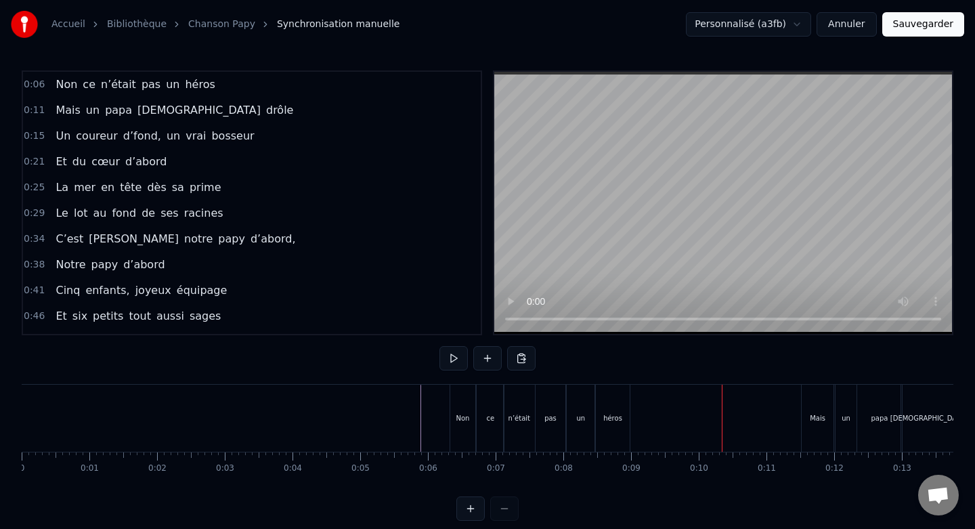
click at [452, 358] on button at bounding box center [453, 358] width 28 height 24
click at [814, 399] on div "Mais" at bounding box center [818, 418] width 32 height 67
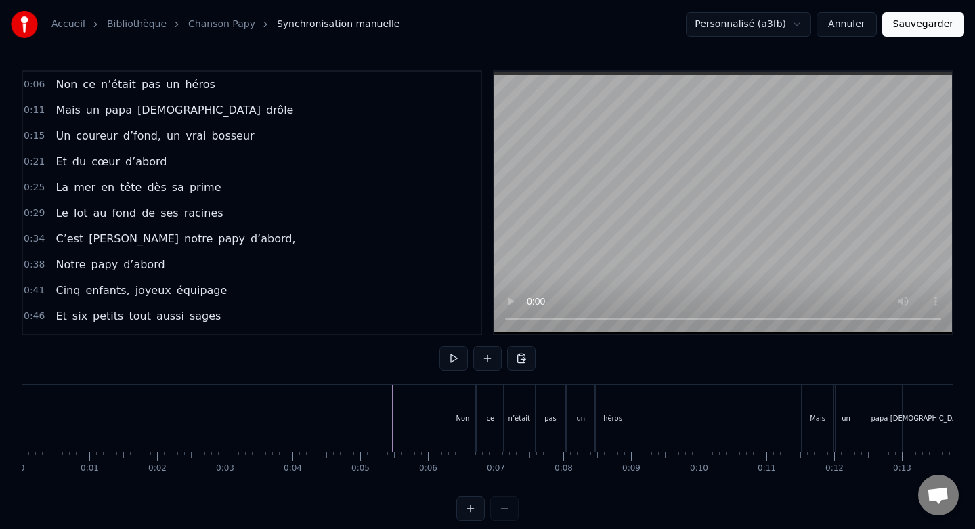
click at [815, 406] on div "Mais" at bounding box center [818, 418] width 32 height 67
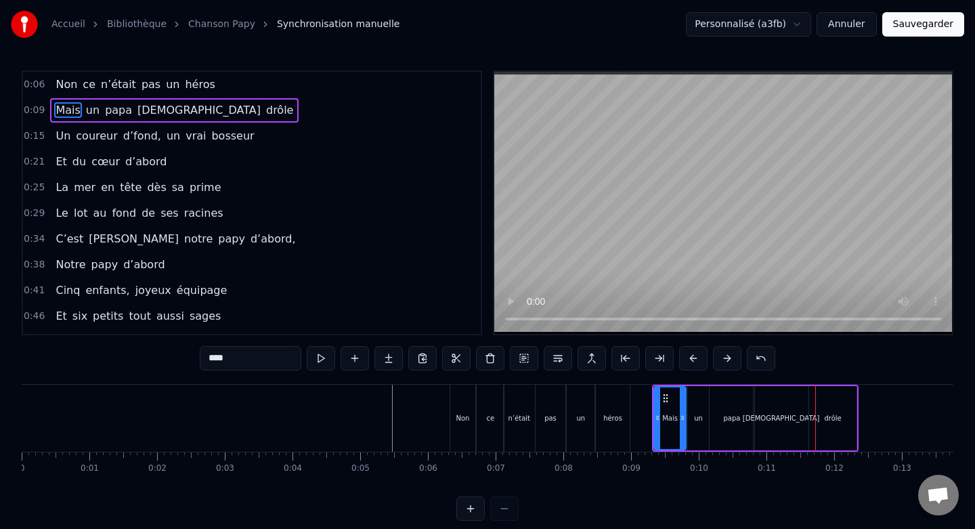
click at [739, 401] on div "papa" at bounding box center [731, 418] width 45 height 64
type input "****"
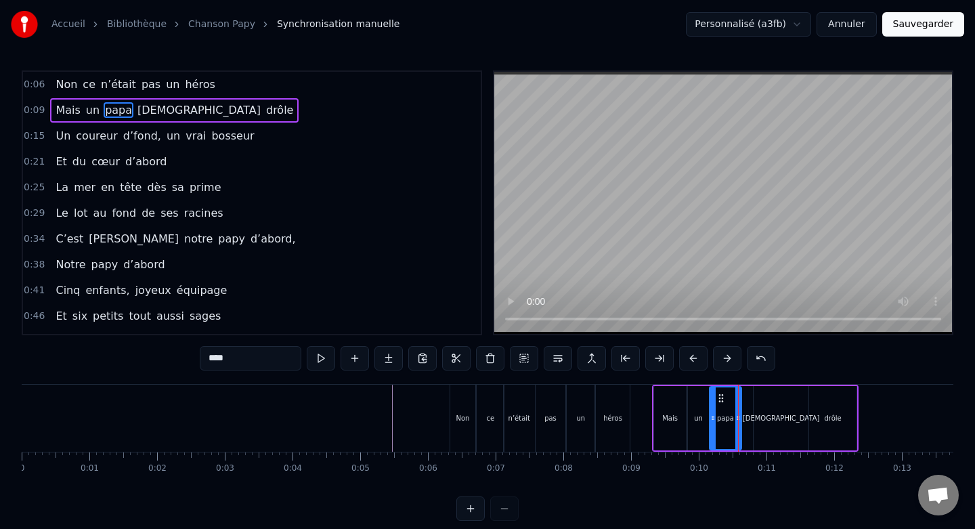
drag, startPoint x: 752, startPoint y: 407, endPoint x: 738, endPoint y: 408, distance: 14.3
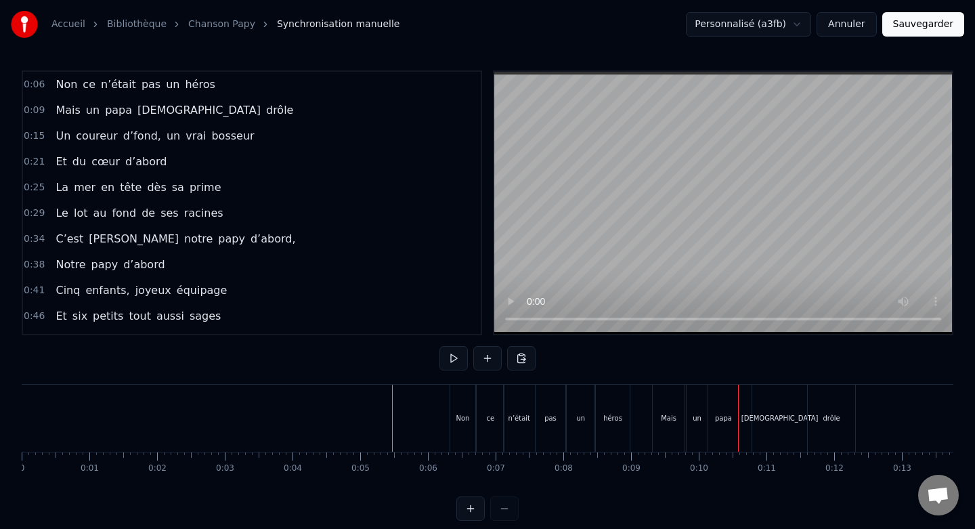
click at [772, 402] on div "[DEMOGRAPHIC_DATA]" at bounding box center [779, 418] width 55 height 67
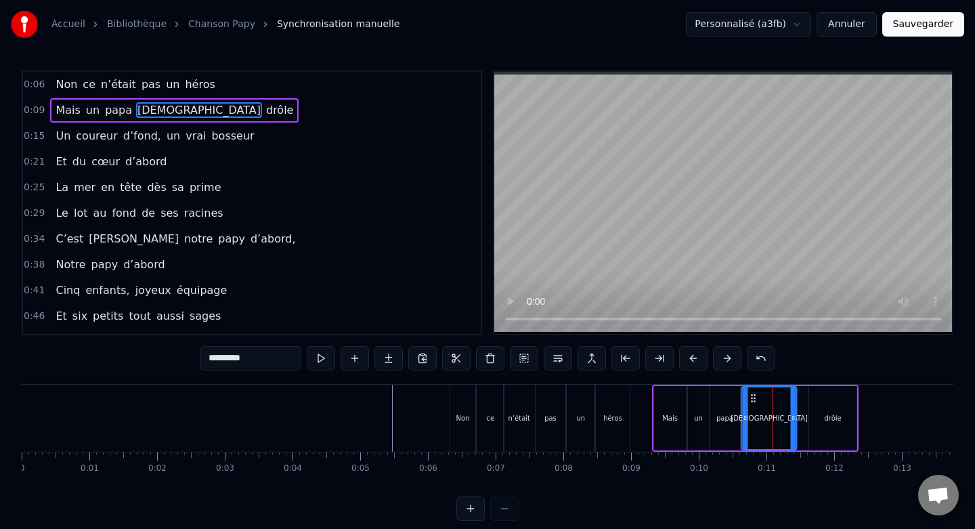
drag, startPoint x: 765, startPoint y: 397, endPoint x: 751, endPoint y: 398, distance: 13.6
click at [751, 398] on icon at bounding box center [753, 398] width 11 height 11
drag, startPoint x: 793, startPoint y: 416, endPoint x: 782, endPoint y: 416, distance: 10.8
click at [782, 416] on icon at bounding box center [780, 417] width 5 height 11
click at [817, 406] on div "drôle" at bounding box center [832, 418] width 47 height 64
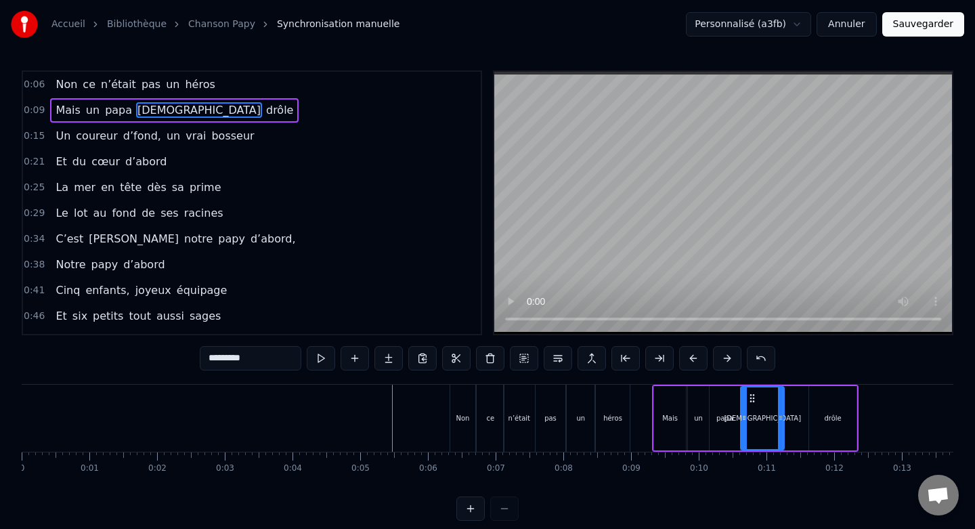
type input "*****"
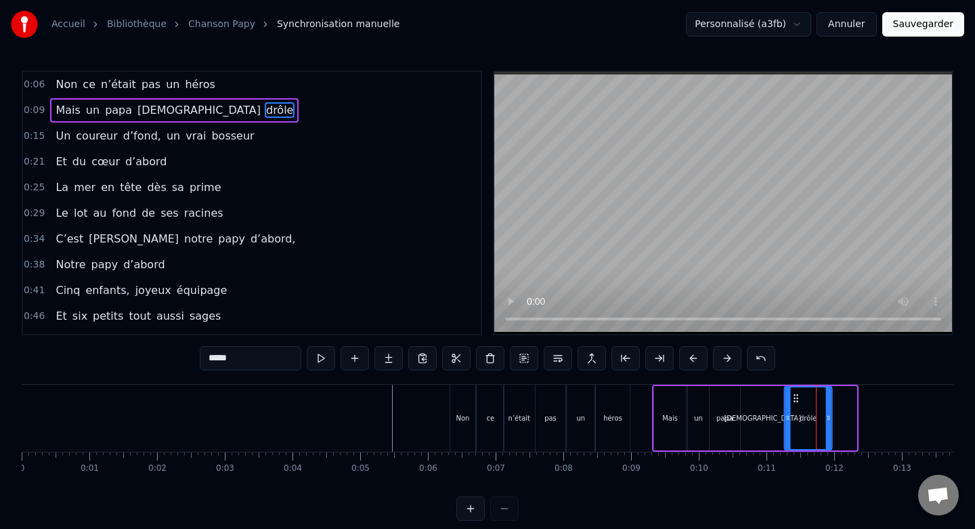
drag, startPoint x: 818, startPoint y: 395, endPoint x: 793, endPoint y: 397, distance: 24.5
click at [793, 397] on icon at bounding box center [796, 398] width 11 height 11
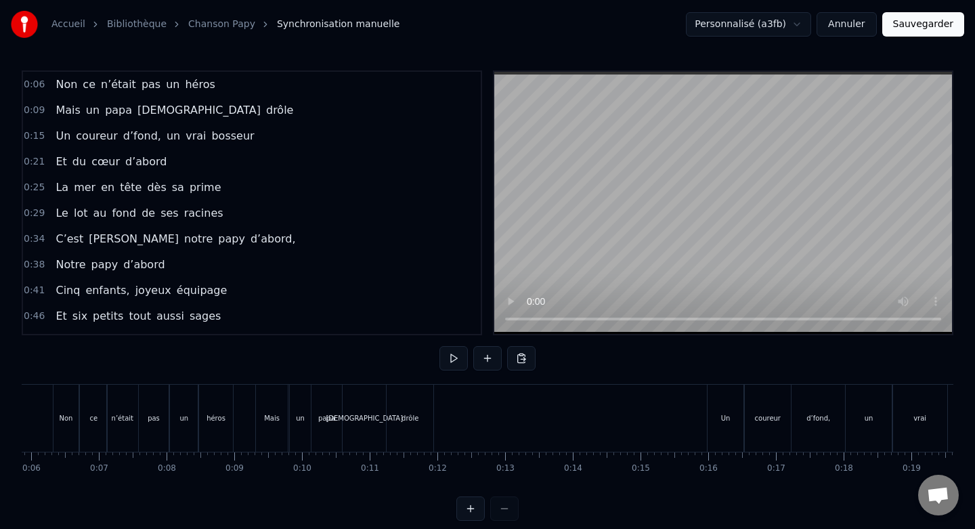
scroll to position [0, 406]
click at [706, 391] on div "Un" at bounding box center [716, 418] width 36 height 67
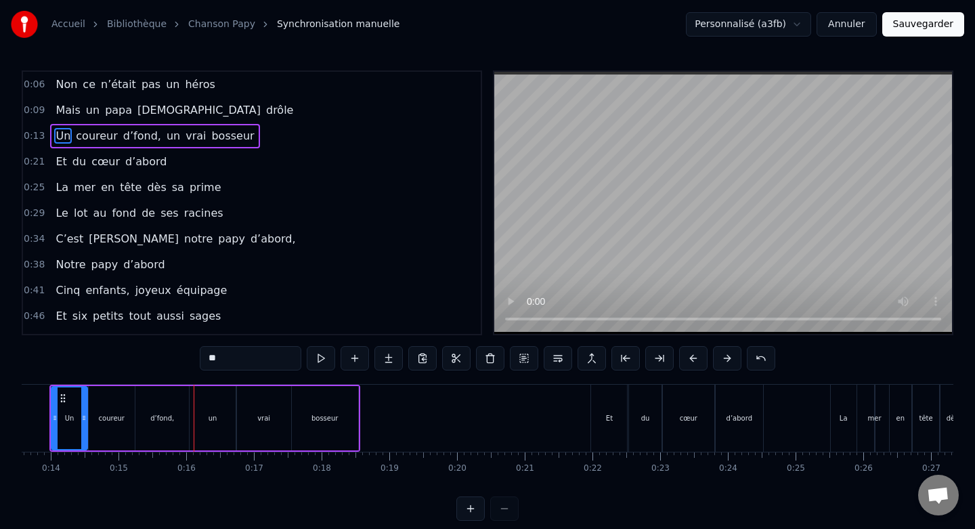
scroll to position [0, 963]
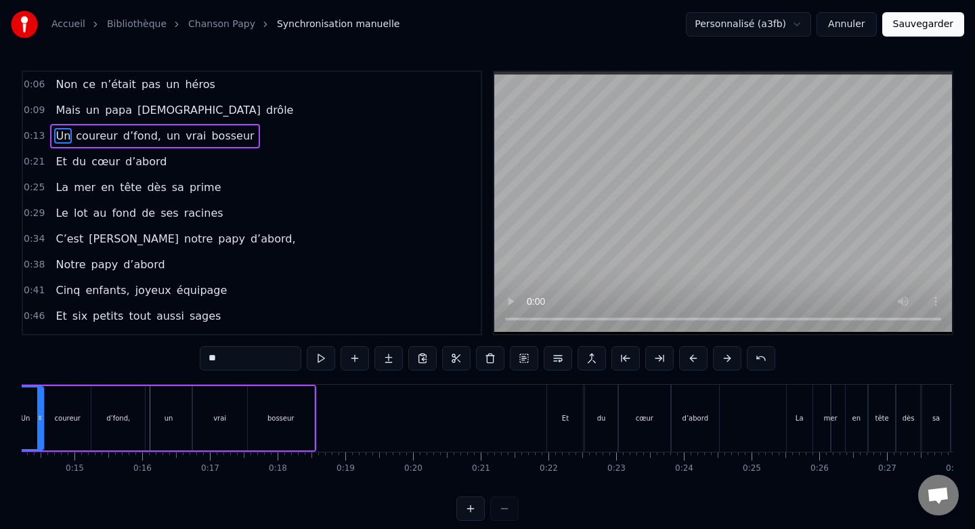
click at [559, 398] on div "Et" at bounding box center [565, 418] width 36 height 67
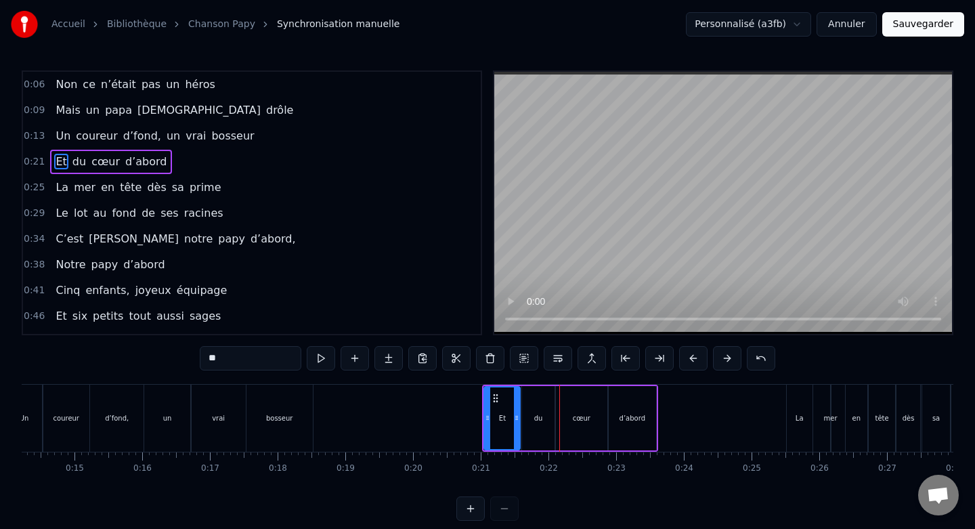
click at [797, 391] on div "La" at bounding box center [800, 418] width 26 height 67
type input "**"
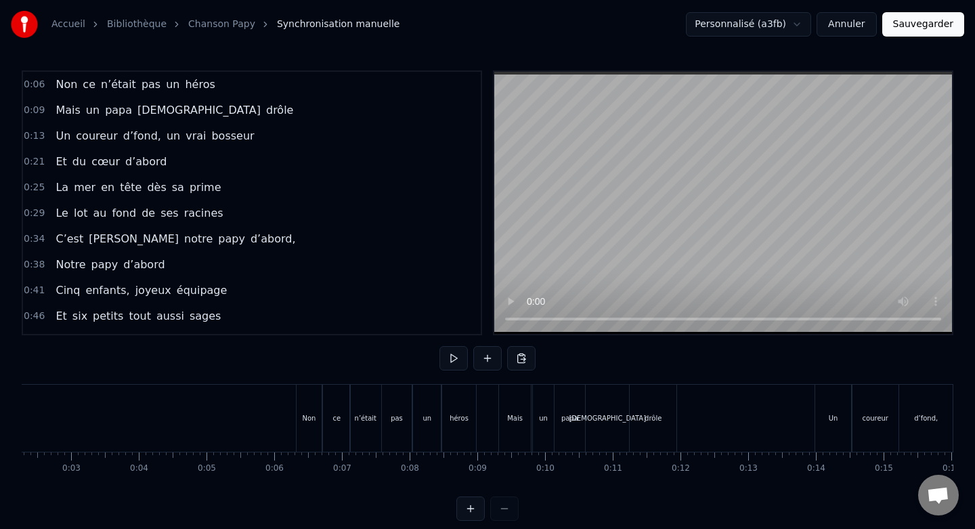
scroll to position [0, 0]
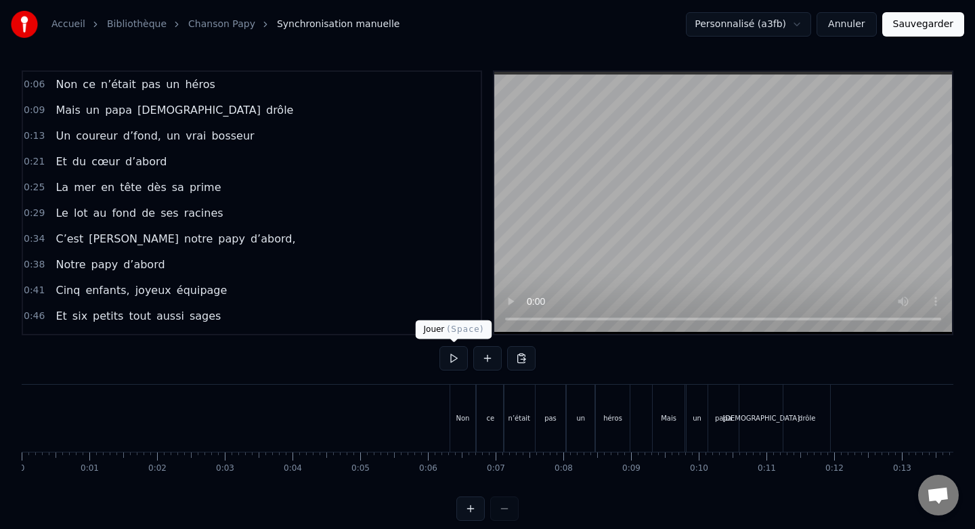
click at [449, 362] on button at bounding box center [453, 358] width 28 height 24
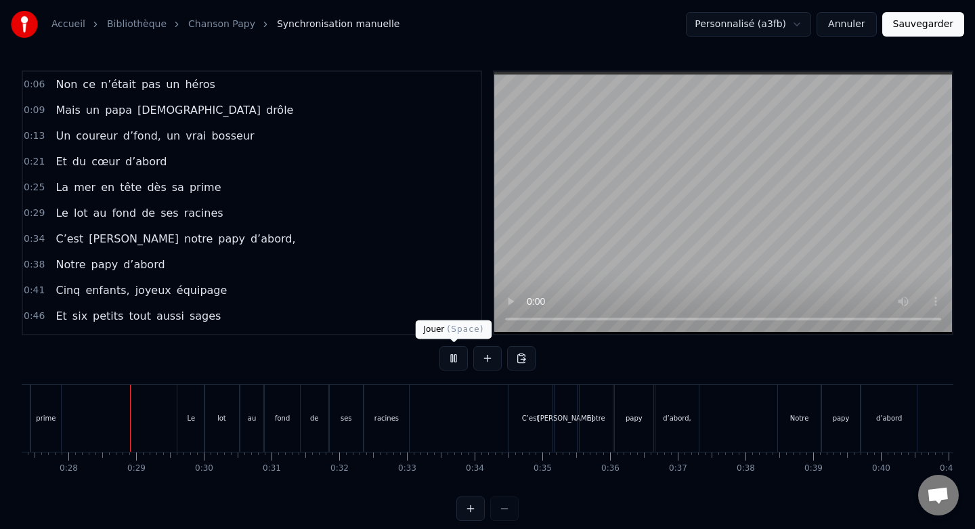
click at [451, 364] on button at bounding box center [453, 358] width 28 height 24
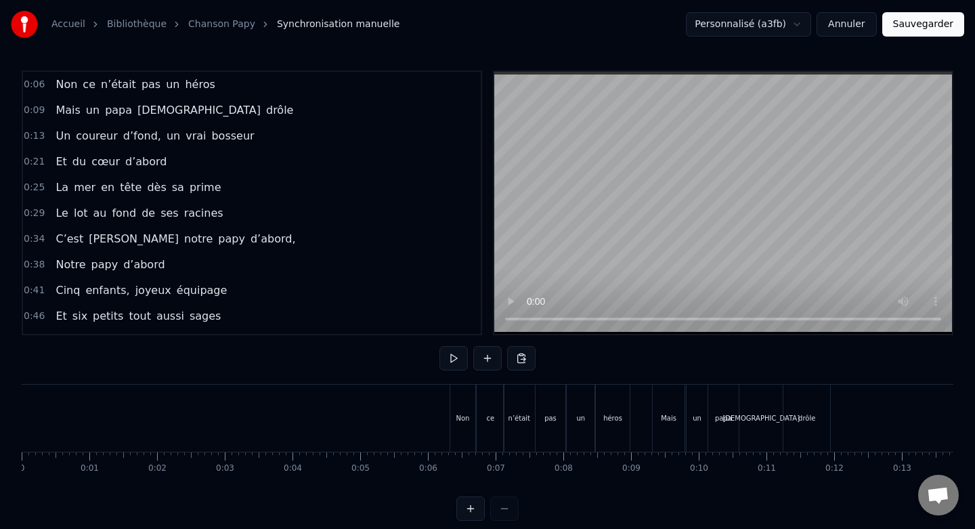
click at [443, 356] on button at bounding box center [453, 358] width 28 height 24
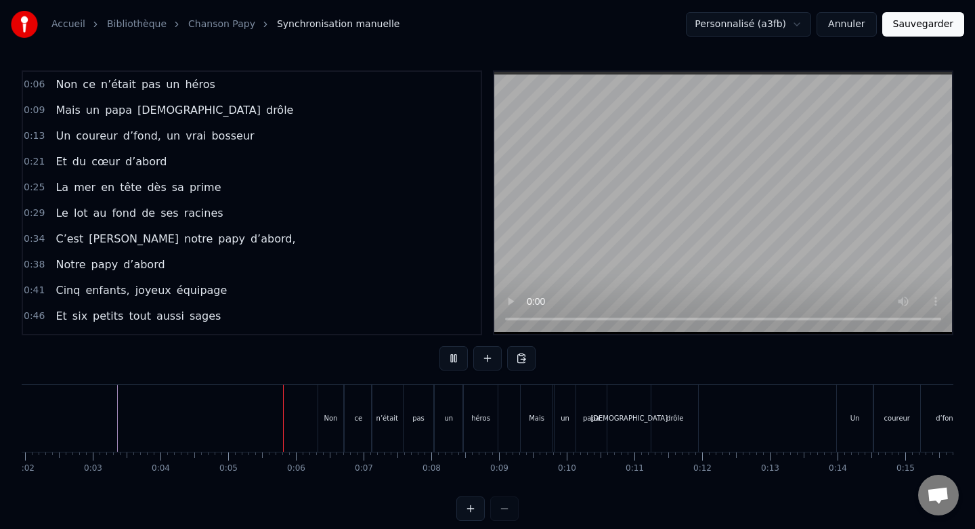
scroll to position [0, 134]
click at [453, 357] on button at bounding box center [453, 358] width 28 height 24
click at [569, 403] on div "un" at bounding box center [562, 418] width 21 height 67
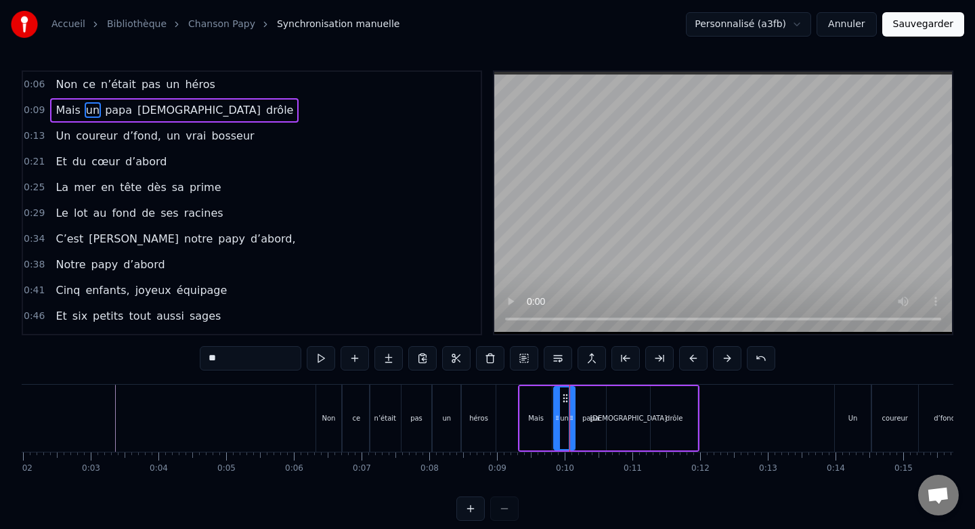
click at [538, 398] on div "Mais" at bounding box center [536, 418] width 32 height 64
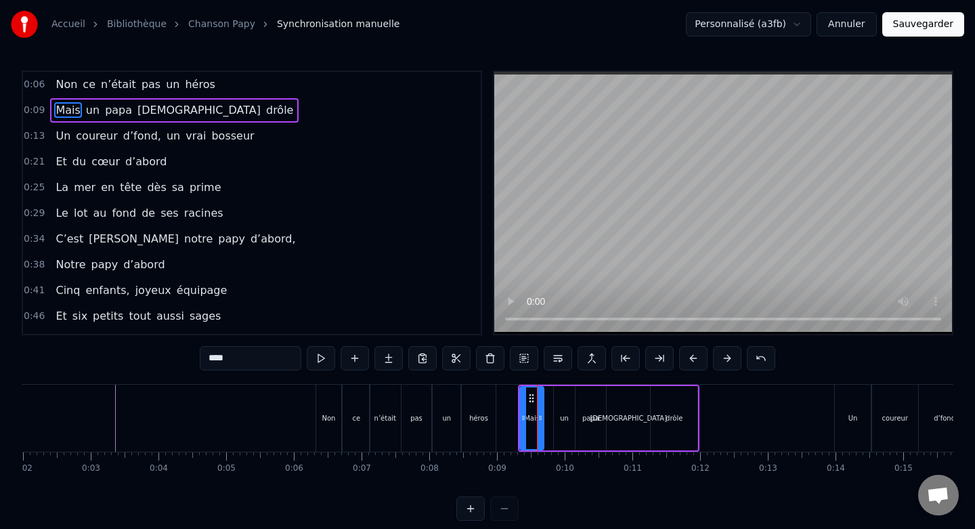
drag, startPoint x: 547, startPoint y: 412, endPoint x: 539, endPoint y: 412, distance: 8.1
click at [539, 412] on icon at bounding box center [540, 417] width 5 height 11
click at [567, 405] on div "un" at bounding box center [564, 418] width 21 height 64
drag, startPoint x: 563, startPoint y: 399, endPoint x: 556, endPoint y: 399, distance: 6.8
click at [556, 399] on icon at bounding box center [557, 398] width 11 height 11
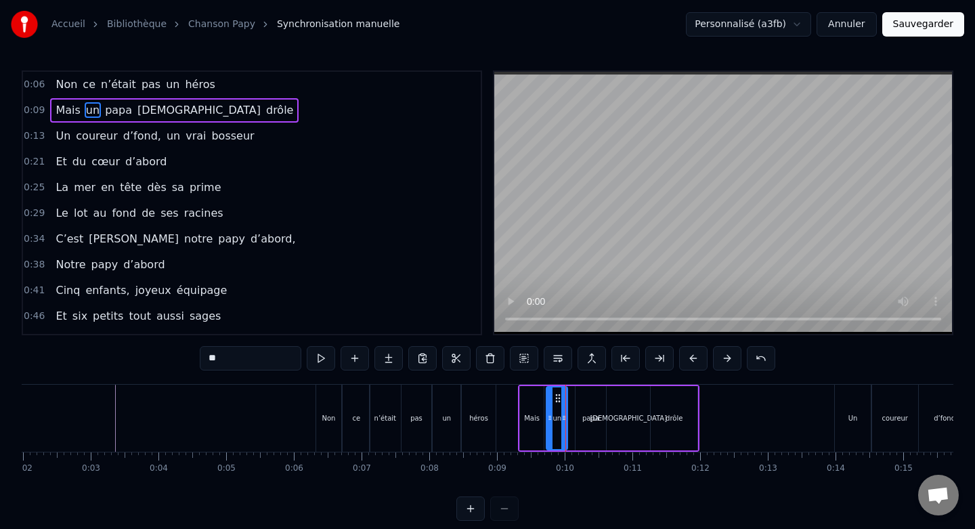
click at [596, 401] on div "papa" at bounding box center [590, 418] width 31 height 64
drag, startPoint x: 585, startPoint y: 395, endPoint x: 577, endPoint y: 395, distance: 7.4
click at [577, 395] on icon at bounding box center [578, 398] width 11 height 11
click at [623, 399] on div "[DEMOGRAPHIC_DATA]" at bounding box center [629, 418] width 44 height 64
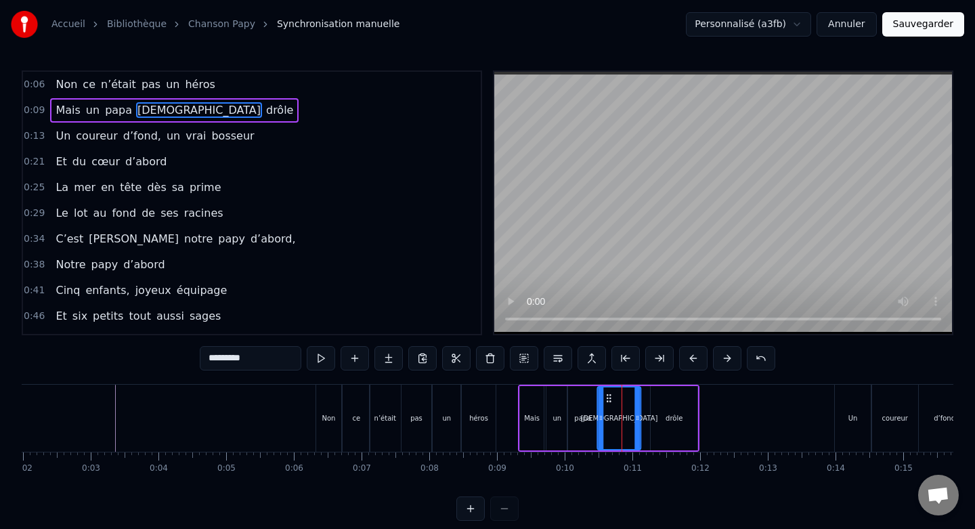
drag, startPoint x: 617, startPoint y: 397, endPoint x: 608, endPoint y: 397, distance: 8.8
click at [608, 397] on circle at bounding box center [607, 397] width 1 height 1
click at [670, 392] on div "drôle" at bounding box center [674, 418] width 47 height 64
type input "*****"
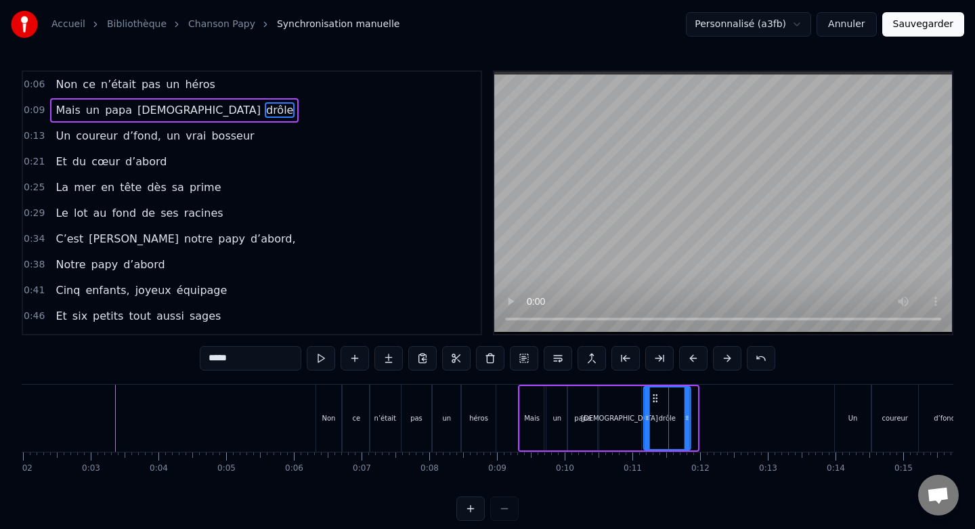
click at [652, 395] on icon at bounding box center [655, 398] width 11 height 11
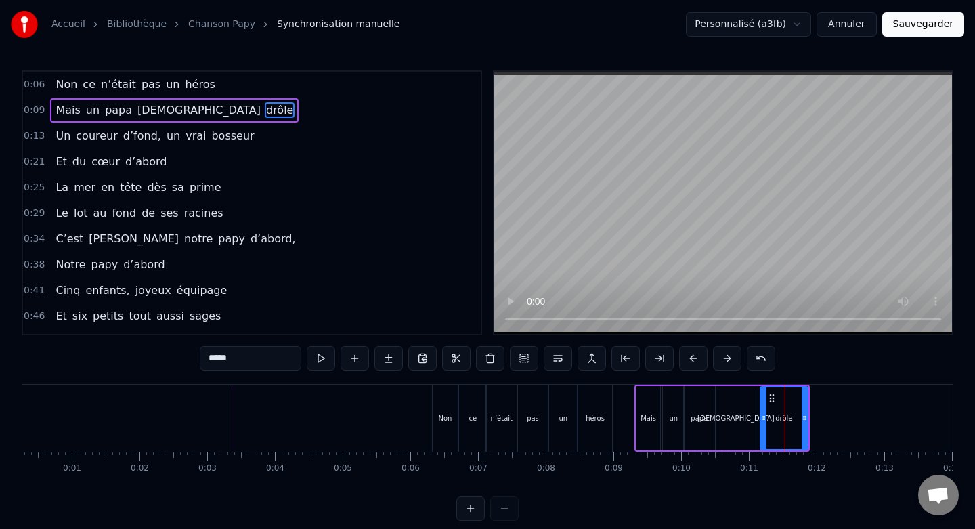
scroll to position [0, 0]
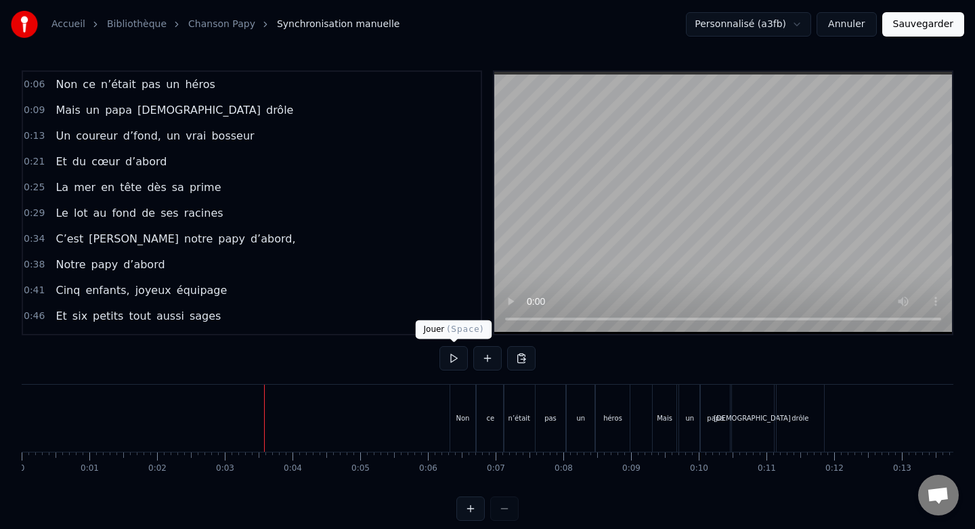
click at [453, 360] on button at bounding box center [453, 358] width 28 height 24
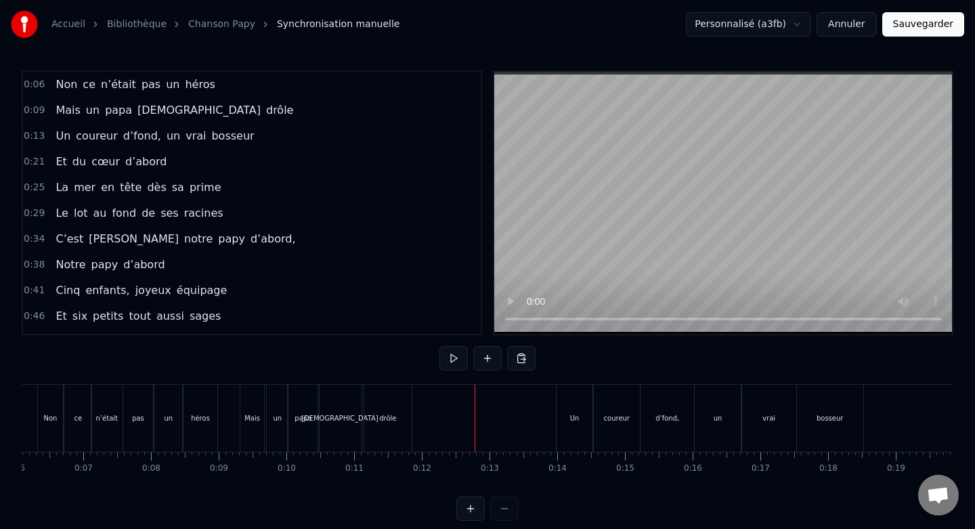
scroll to position [0, 441]
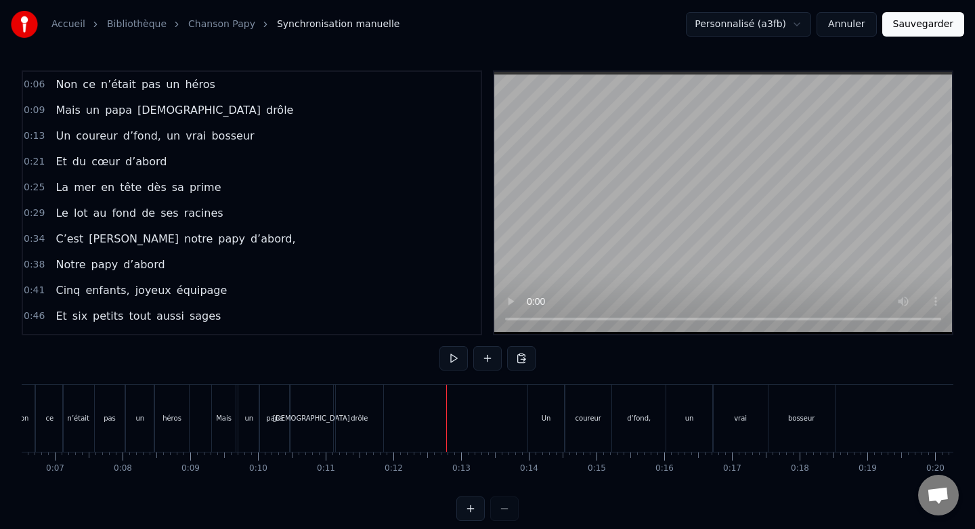
click at [537, 399] on div "Un" at bounding box center [546, 418] width 36 height 67
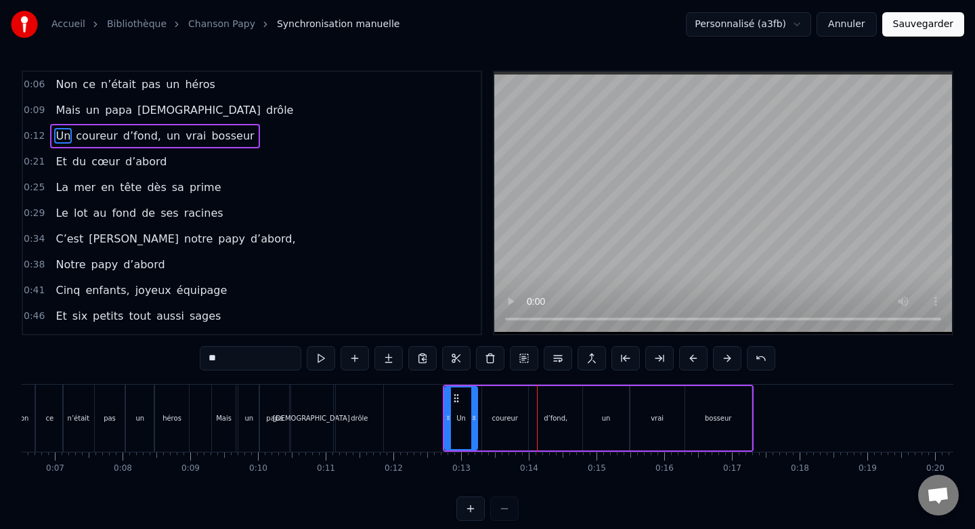
click at [475, 413] on icon at bounding box center [473, 417] width 5 height 11
